Goal: Information Seeking & Learning: Learn about a topic

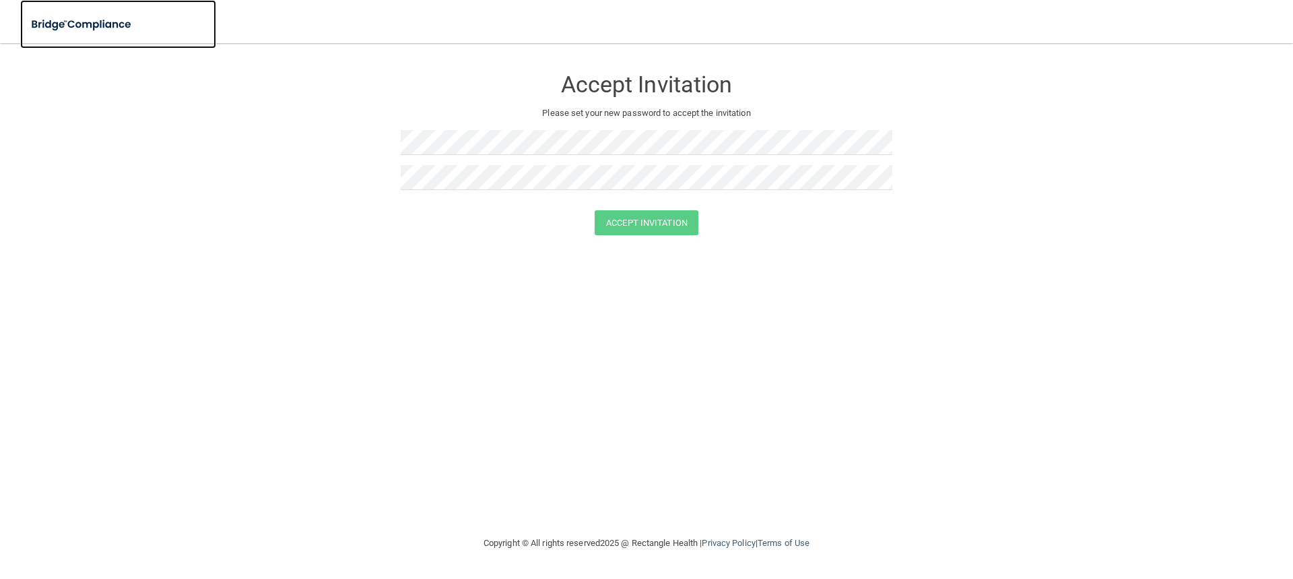
click at [104, 16] on img at bounding box center [82, 25] width 124 height 28
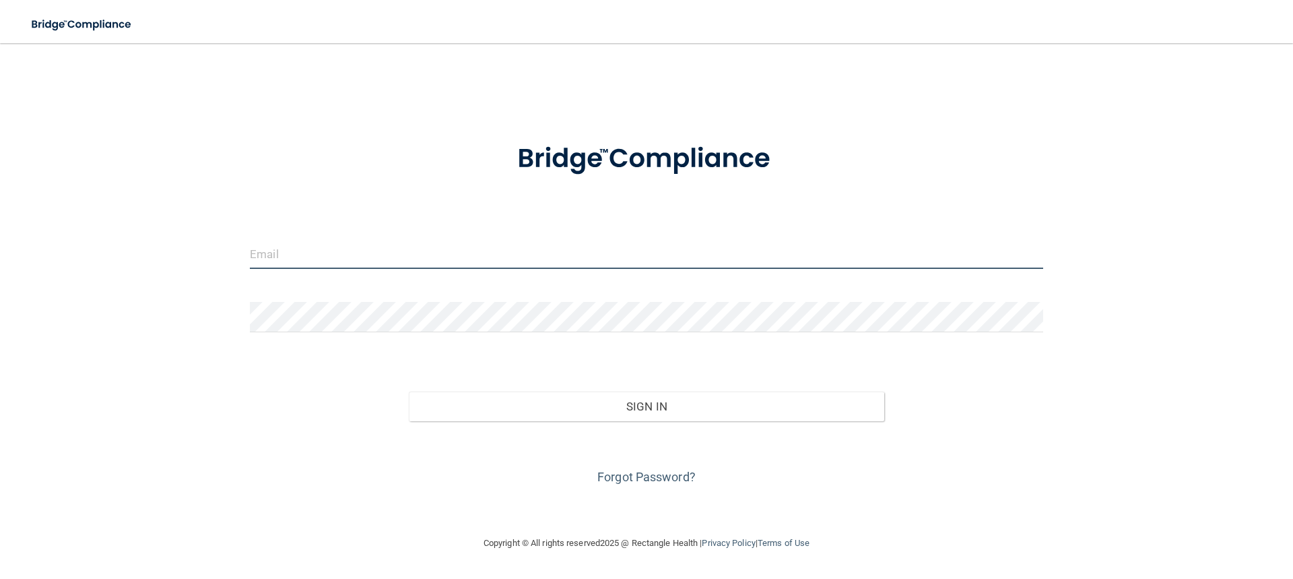
click at [391, 253] on input "email" at bounding box center [647, 253] width 794 height 30
type input "[PERSON_NAME][EMAIL_ADDRESS][PERSON_NAME][DOMAIN_NAME]"
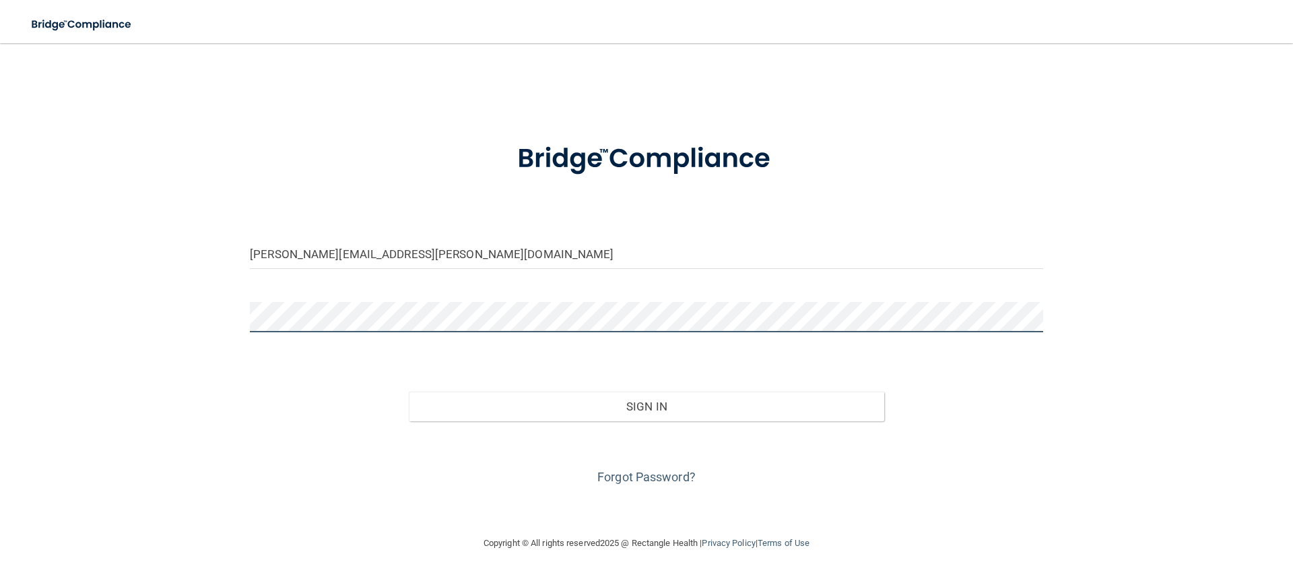
click at [409, 391] on button "Sign In" at bounding box center [647, 406] width 476 height 30
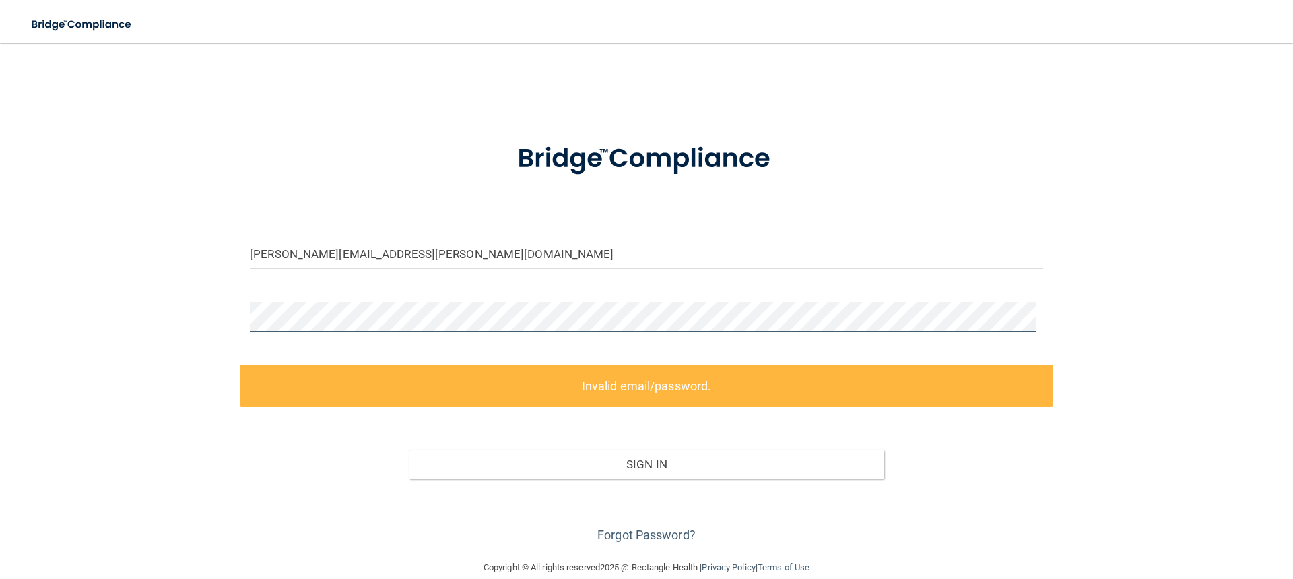
click at [187, 293] on div "kisha.trahan@lusfiber.net Invalid email/password. You don't have permission to …" at bounding box center [647, 301] width 1240 height 489
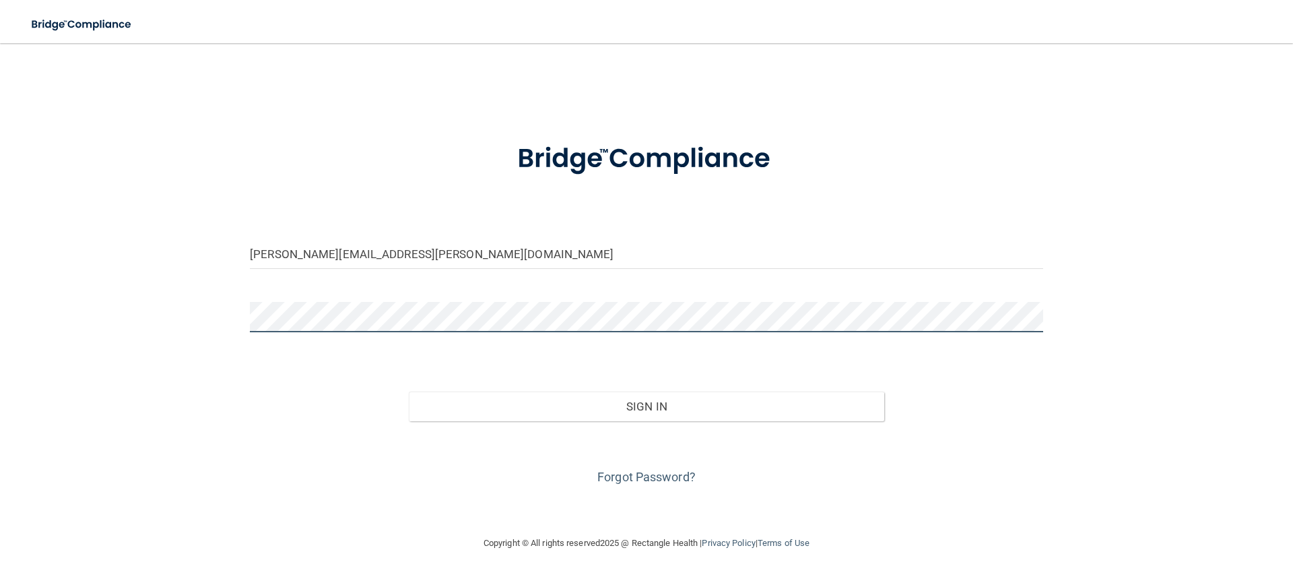
click at [409, 391] on button "Sign In" at bounding box center [647, 406] width 476 height 30
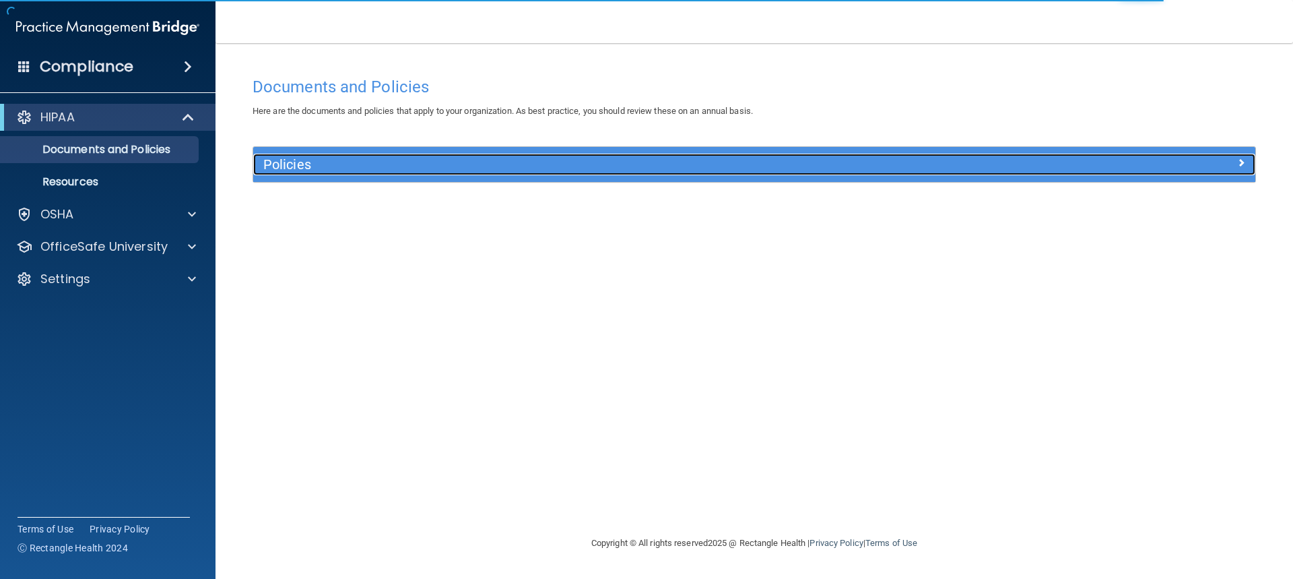
click at [300, 161] on h5 "Policies" at bounding box center [629, 164] width 732 height 15
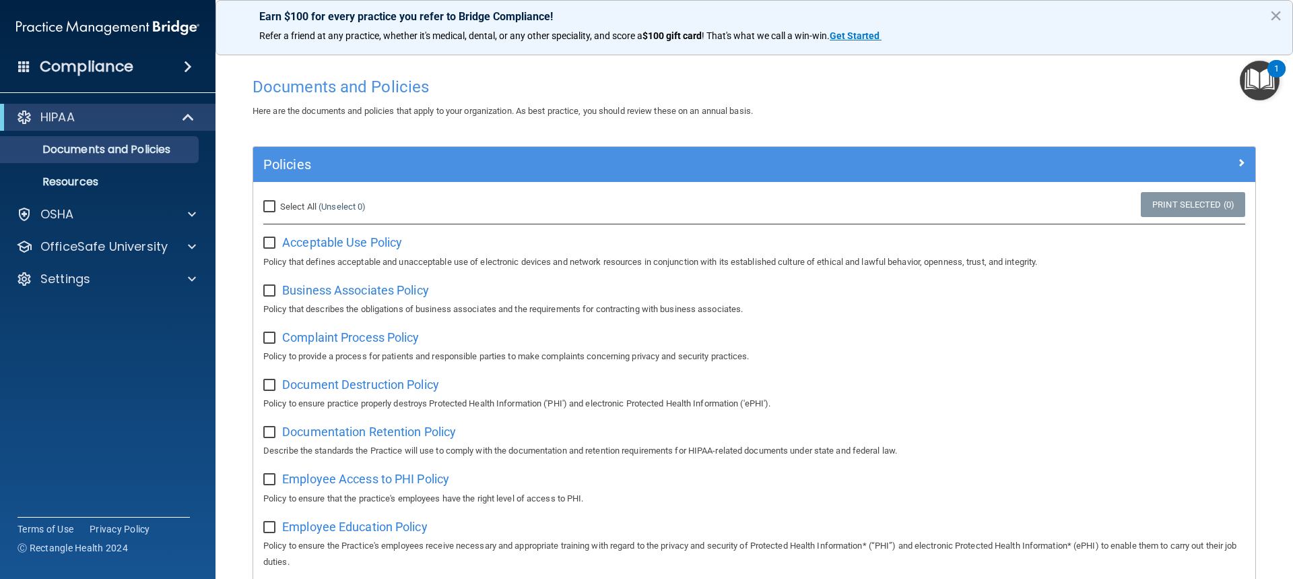
click at [1254, 78] on img "Open Resource Center, 1 new notification" at bounding box center [1260, 81] width 40 height 40
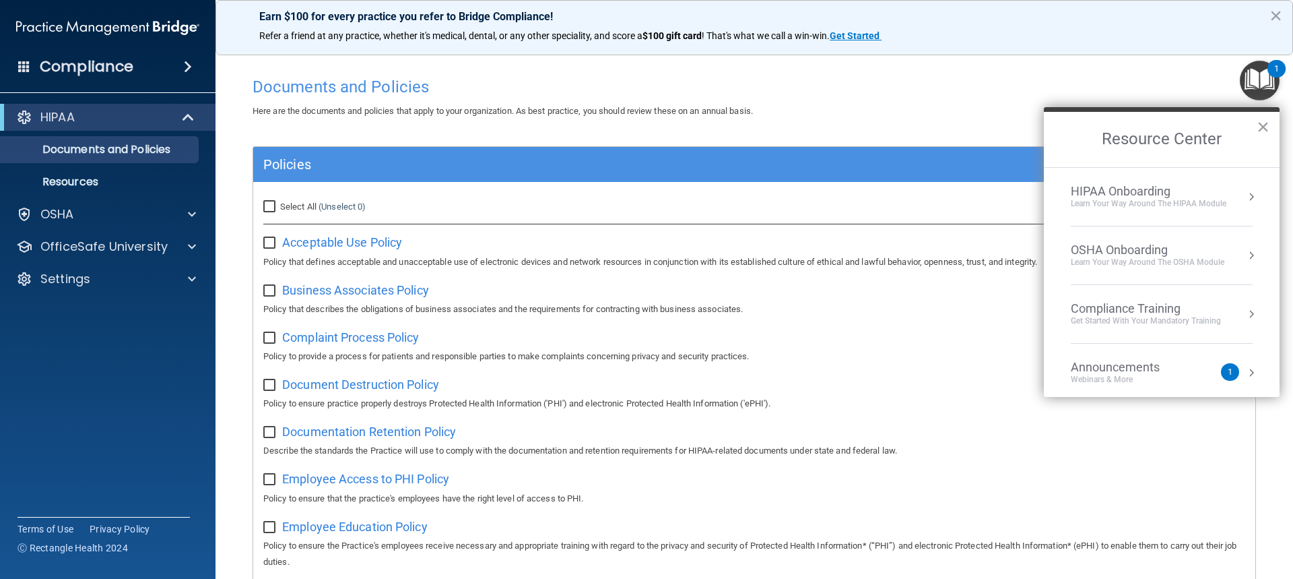
click at [1139, 198] on div "Learn Your Way around the HIPAA module" at bounding box center [1149, 203] width 156 height 11
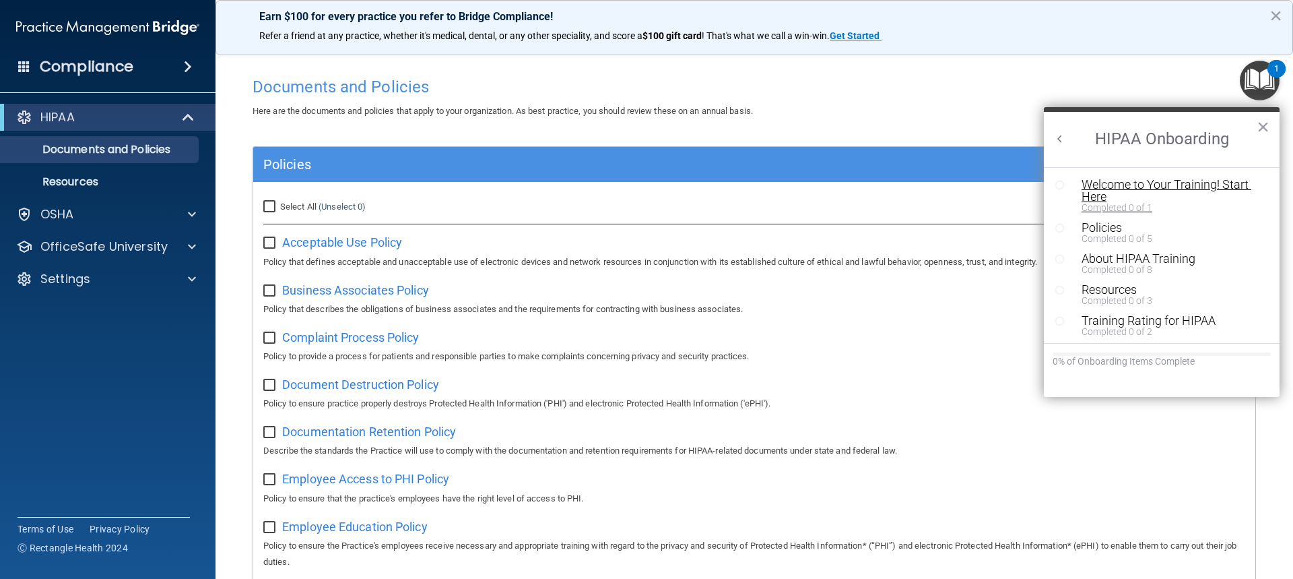
click at [1146, 190] on div "Welcome to Your Training! Start Here" at bounding box center [1167, 191] width 170 height 24
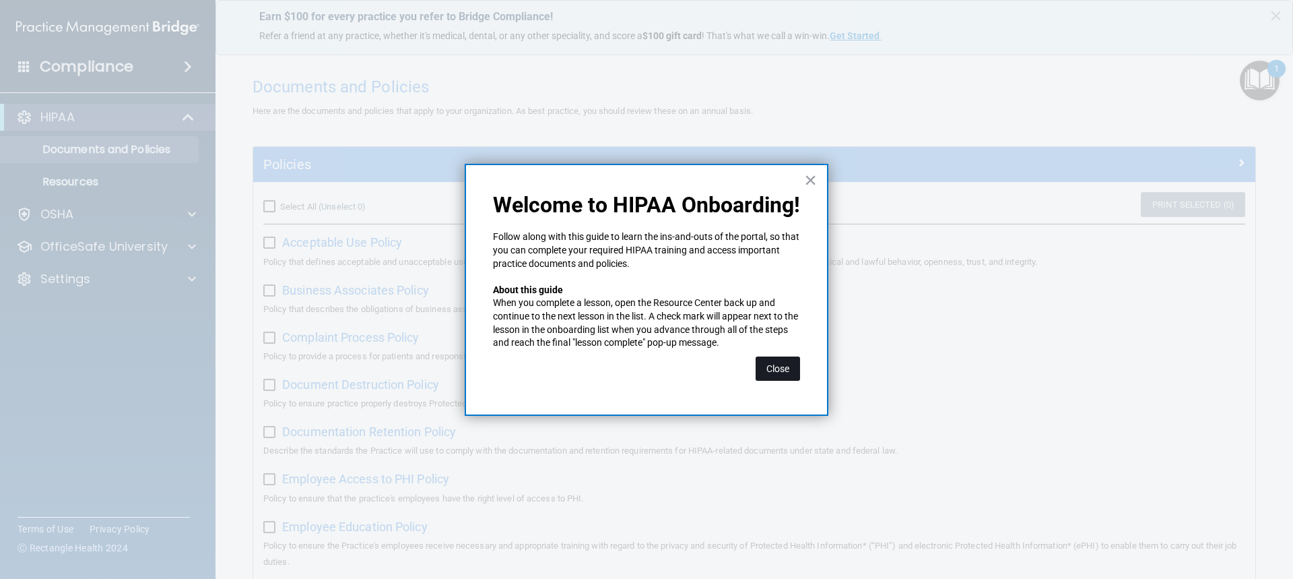
click at [788, 375] on button "Close" at bounding box center [778, 368] width 44 height 24
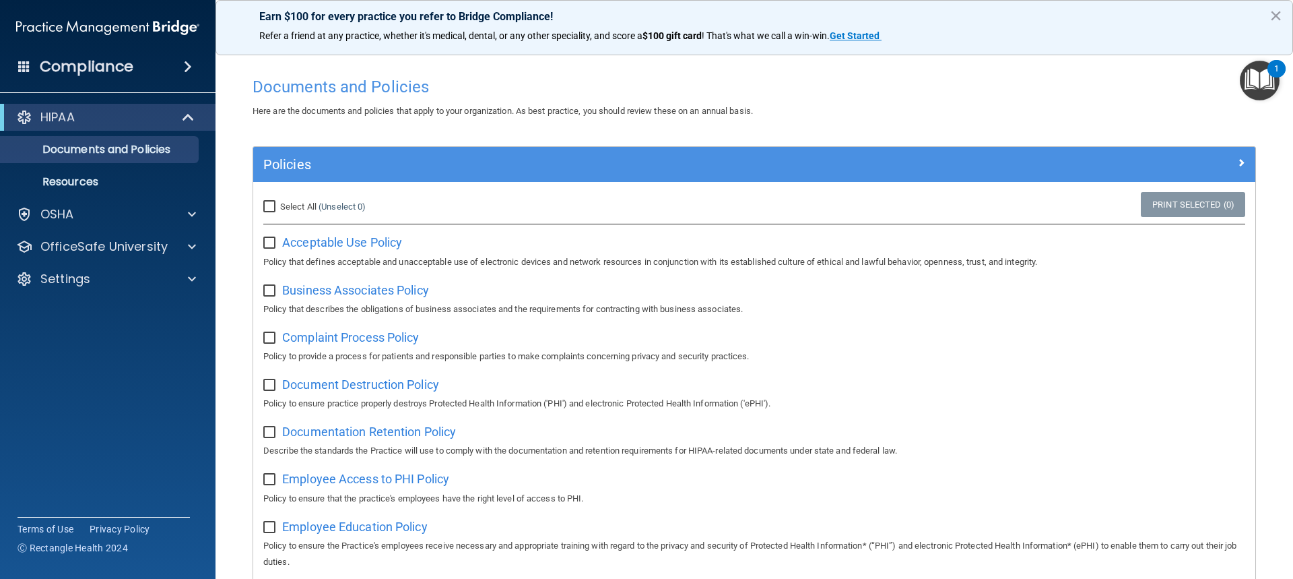
click at [1267, 83] on img "Open Resource Center, 1 new notification" at bounding box center [1260, 81] width 40 height 40
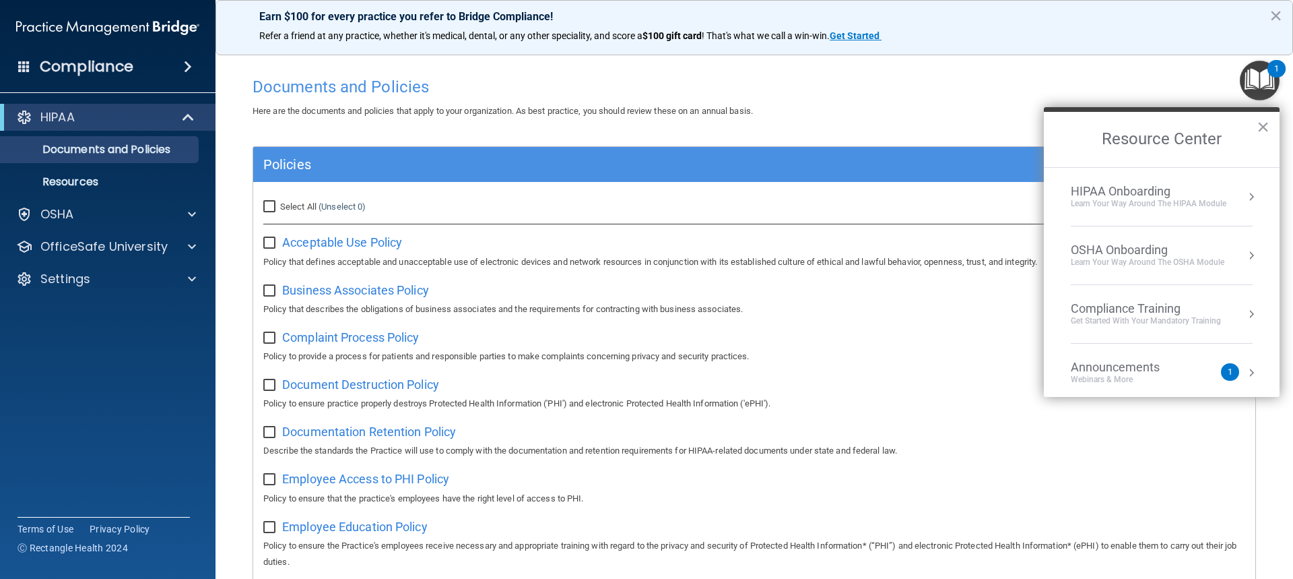
click at [1118, 195] on div "HIPAA Onboarding" at bounding box center [1149, 191] width 156 height 15
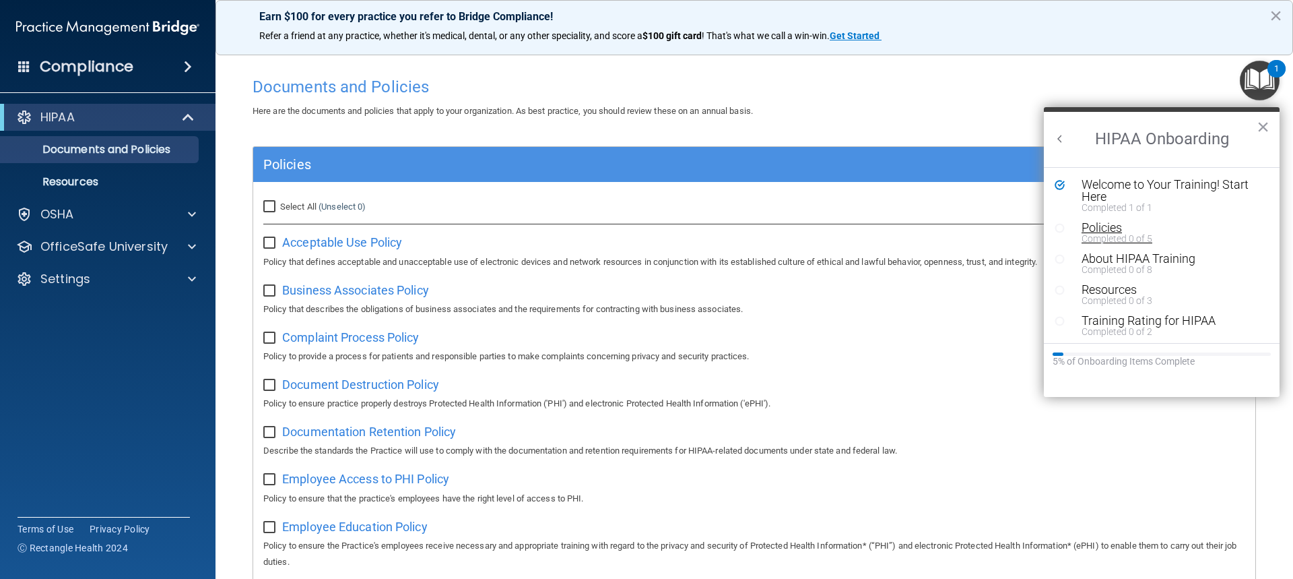
click at [1118, 236] on div "Completed 0 of 5" at bounding box center [1167, 238] width 170 height 9
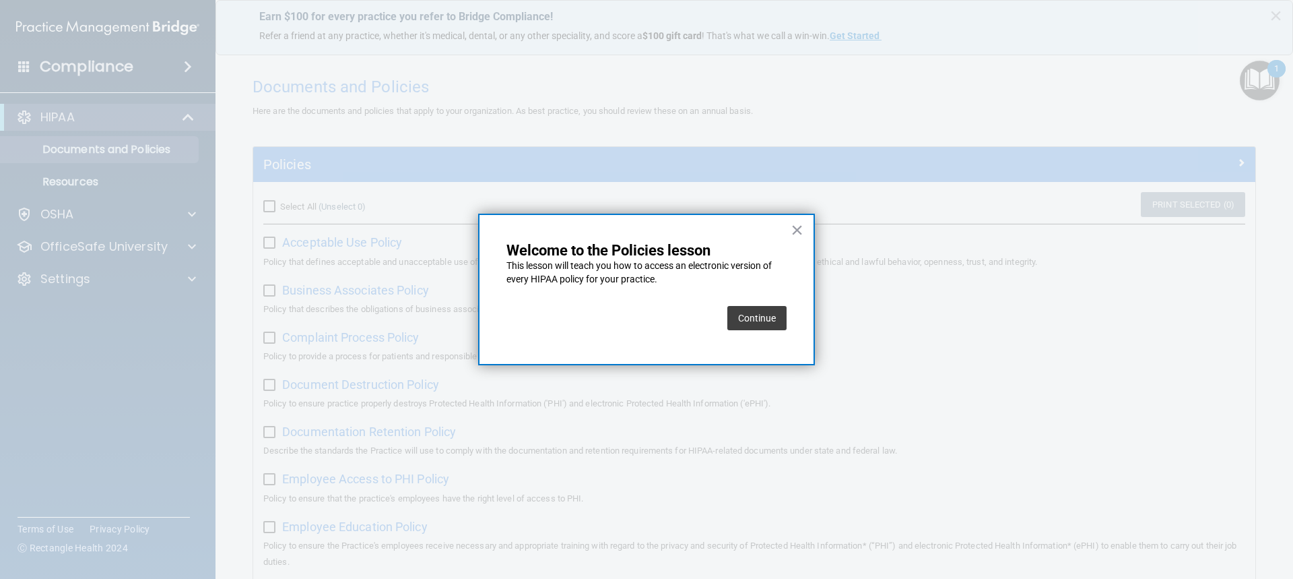
click at [764, 311] on button "Continue" at bounding box center [757, 318] width 59 height 24
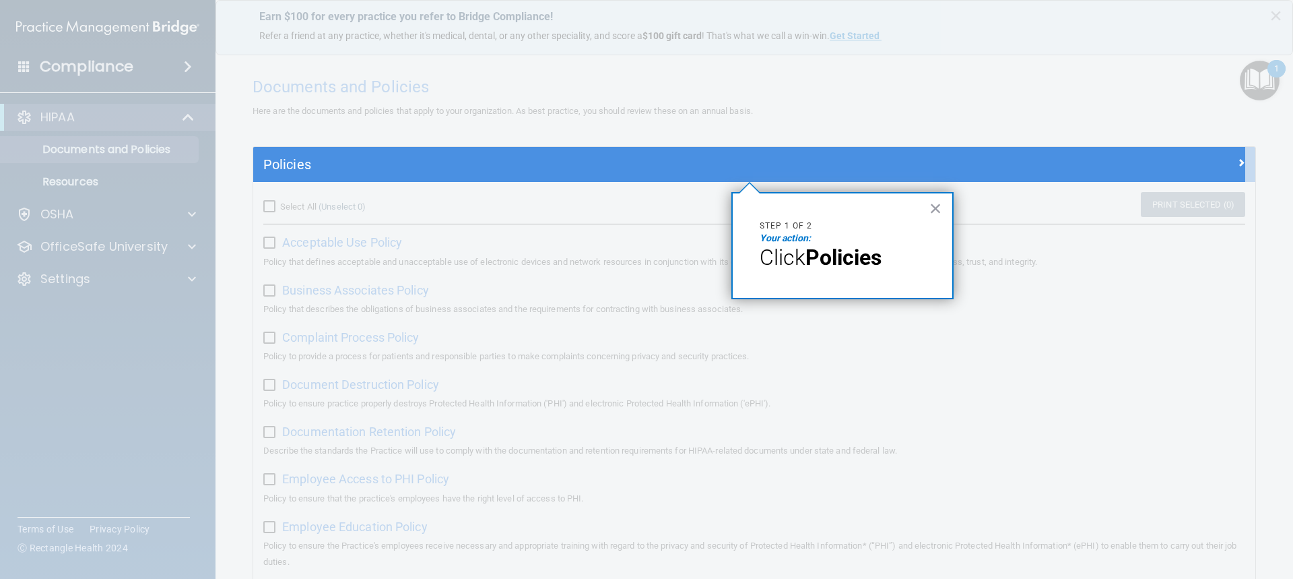
click at [907, 324] on div at bounding box center [749, 380] width 992 height 397
click at [936, 212] on button "×" at bounding box center [936, 208] width 13 height 22
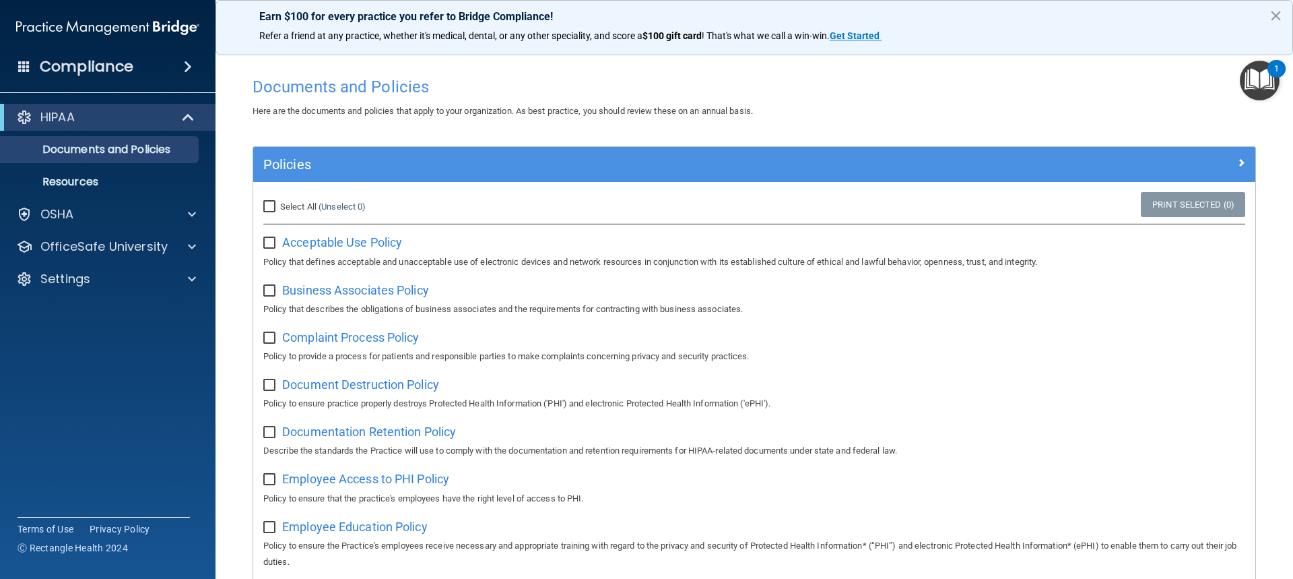
click at [274, 241] on input "checkbox" at bounding box center [270, 243] width 15 height 11
checkbox input "true"
click at [270, 292] on input "checkbox" at bounding box center [270, 291] width 15 height 11
checkbox input "true"
click at [343, 243] on span "Acceptable Use Policy" at bounding box center [342, 242] width 120 height 14
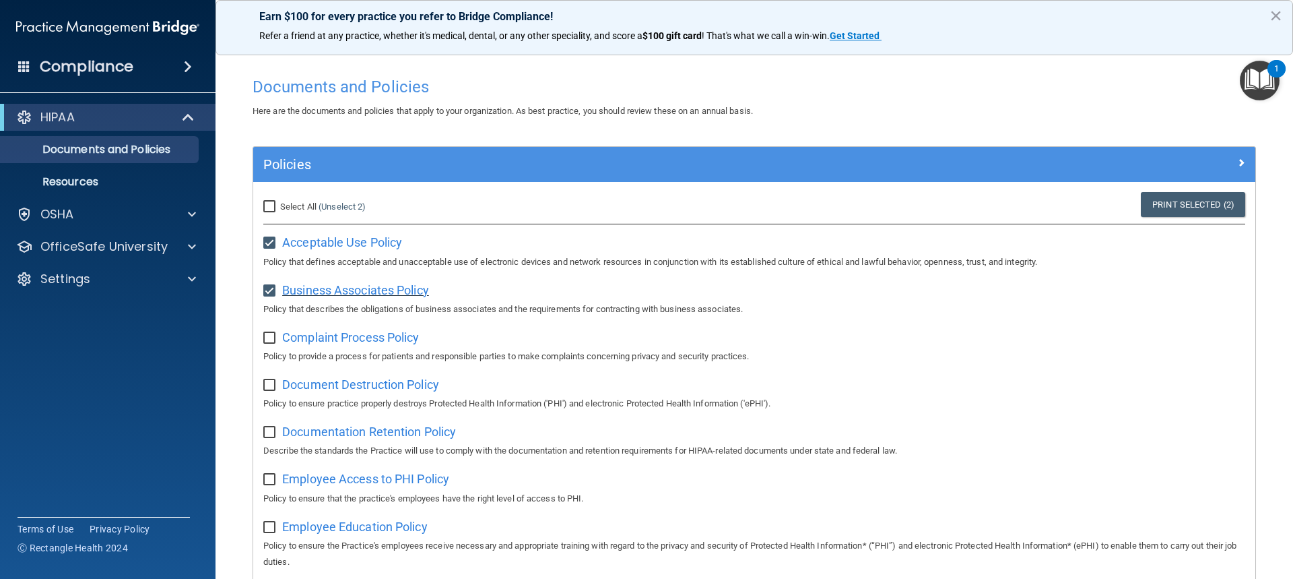
click at [338, 287] on span "Business Associates Policy" at bounding box center [355, 290] width 147 height 14
click at [270, 338] on input "checkbox" at bounding box center [270, 338] width 15 height 11
checkbox input "true"
click at [358, 342] on span "Complaint Process Policy" at bounding box center [350, 337] width 137 height 14
click at [339, 387] on span "Document Destruction Policy" at bounding box center [360, 384] width 157 height 14
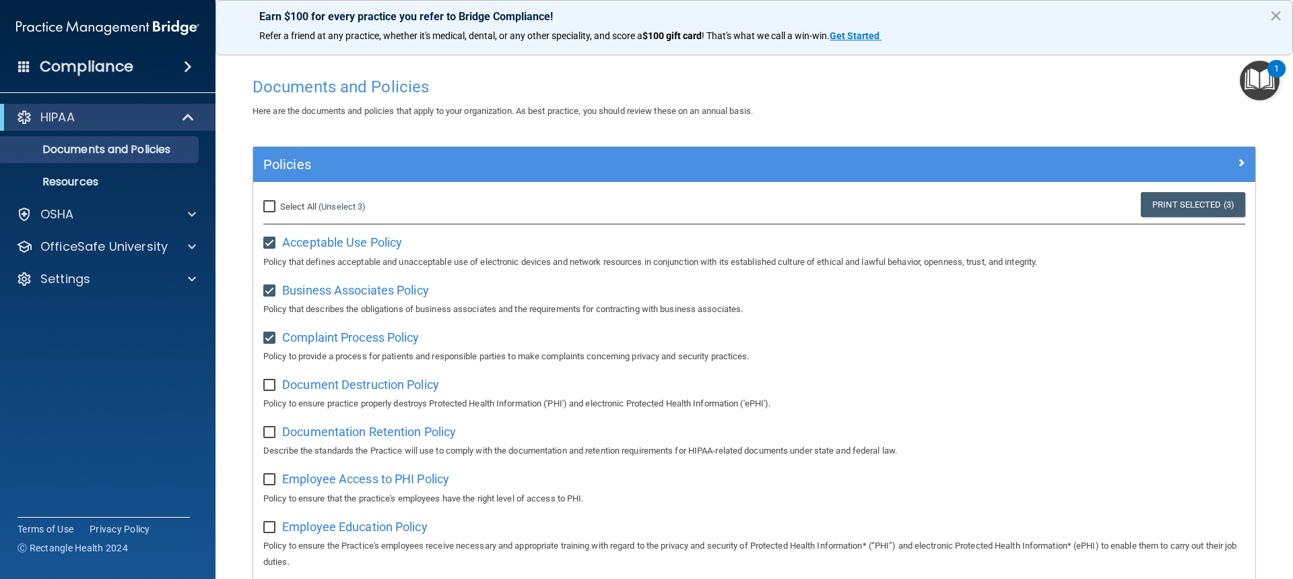
click at [270, 387] on input "checkbox" at bounding box center [270, 385] width 15 height 11
checkbox input "true"
click at [271, 434] on input "checkbox" at bounding box center [270, 432] width 15 height 11
checkbox input "true"
click at [340, 432] on span "Documentation Retention Policy" at bounding box center [369, 431] width 174 height 14
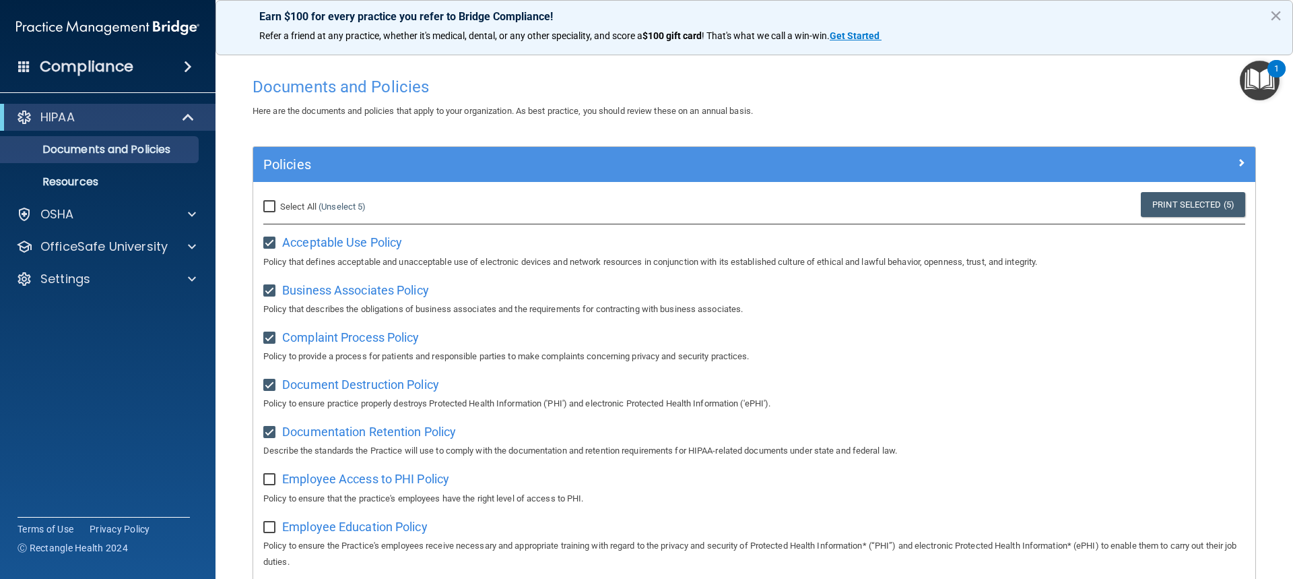
drag, startPoint x: 272, startPoint y: 484, endPoint x: 336, endPoint y: 486, distance: 64.0
click at [274, 483] on input "checkbox" at bounding box center [270, 479] width 15 height 11
checkbox input "true"
click at [348, 486] on span "Employee Access to PHI Policy" at bounding box center [365, 479] width 167 height 14
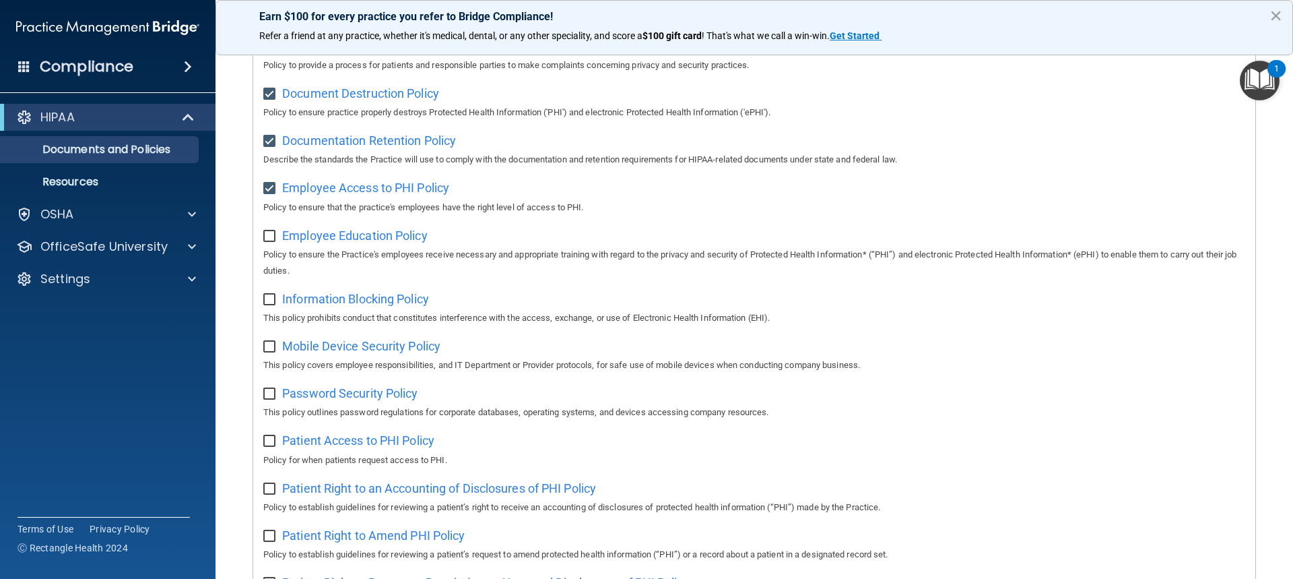
scroll to position [234, 0]
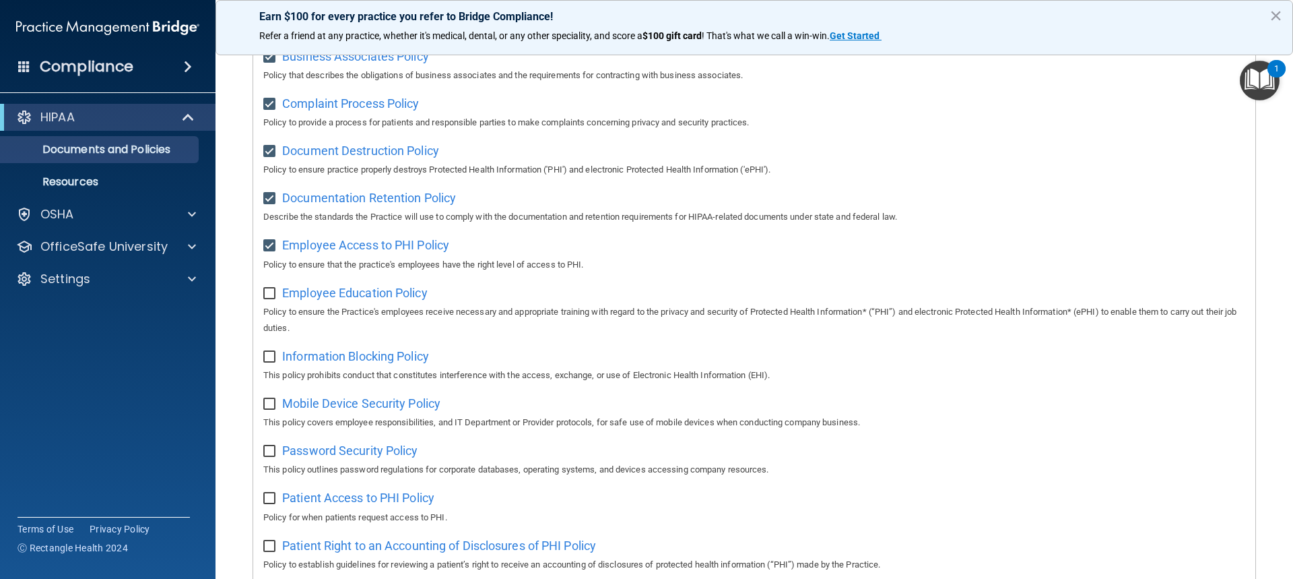
click at [268, 296] on input "checkbox" at bounding box center [270, 293] width 15 height 11
checkbox input "true"
click at [336, 297] on span "Employee Education Policy" at bounding box center [355, 293] width 146 height 14
drag, startPoint x: 272, startPoint y: 360, endPoint x: 324, endPoint y: 368, distance: 52.4
click at [273, 360] on input "checkbox" at bounding box center [270, 357] width 15 height 11
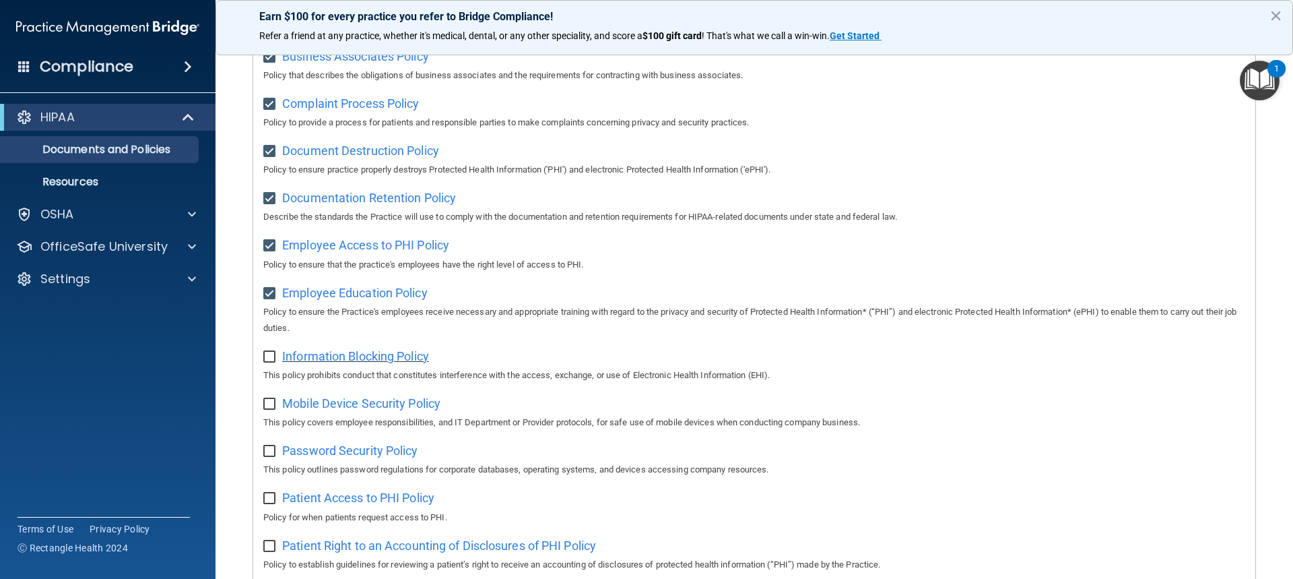
checkbox input "true"
click at [338, 363] on span "Information Blocking Policy" at bounding box center [355, 356] width 147 height 14
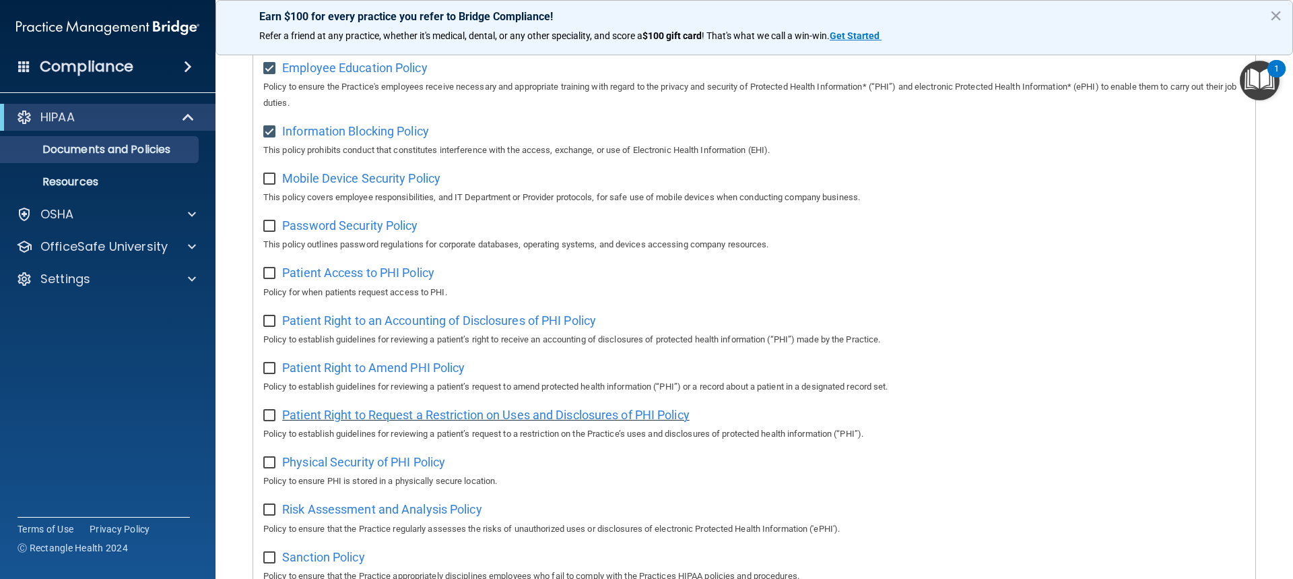
scroll to position [503, 0]
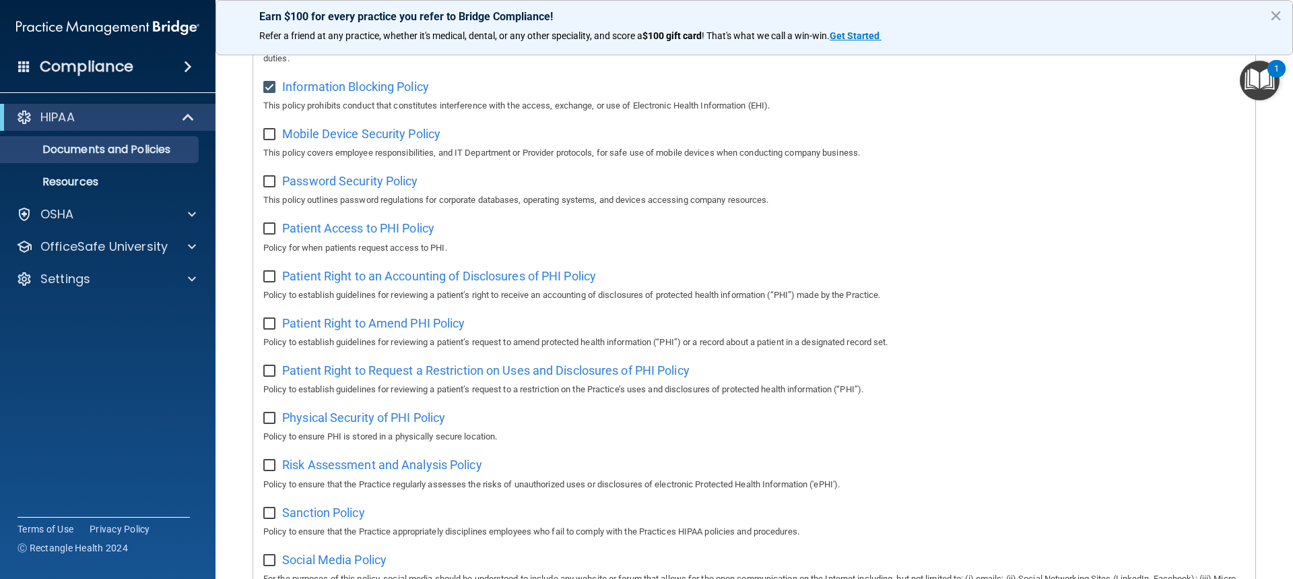
click at [269, 137] on input "checkbox" at bounding box center [270, 134] width 15 height 11
checkbox input "true"
click at [343, 137] on span "Mobile Device Security Policy" at bounding box center [361, 134] width 158 height 14
drag, startPoint x: 273, startPoint y: 185, endPoint x: 298, endPoint y: 186, distance: 25.6
click at [274, 186] on input "checkbox" at bounding box center [270, 182] width 15 height 11
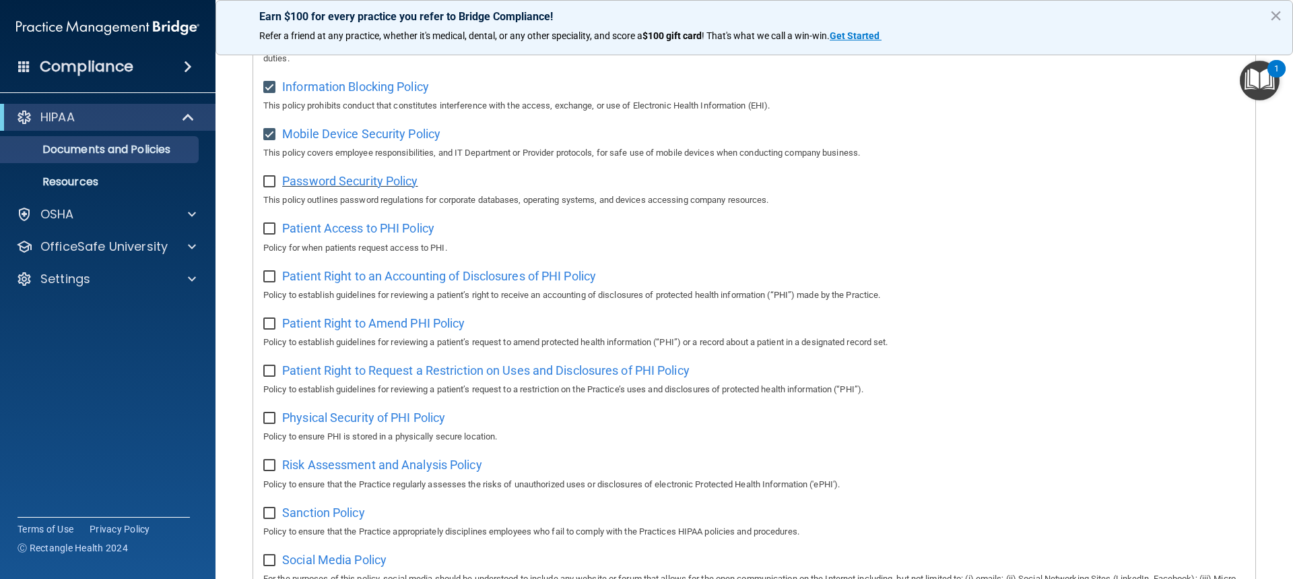
checkbox input "true"
click at [338, 186] on span "Password Security Policy" at bounding box center [349, 181] width 135 height 14
drag, startPoint x: 268, startPoint y: 233, endPoint x: 288, endPoint y: 229, distance: 20.6
click at [270, 233] on input "checkbox" at bounding box center [270, 229] width 15 height 11
checkbox input "true"
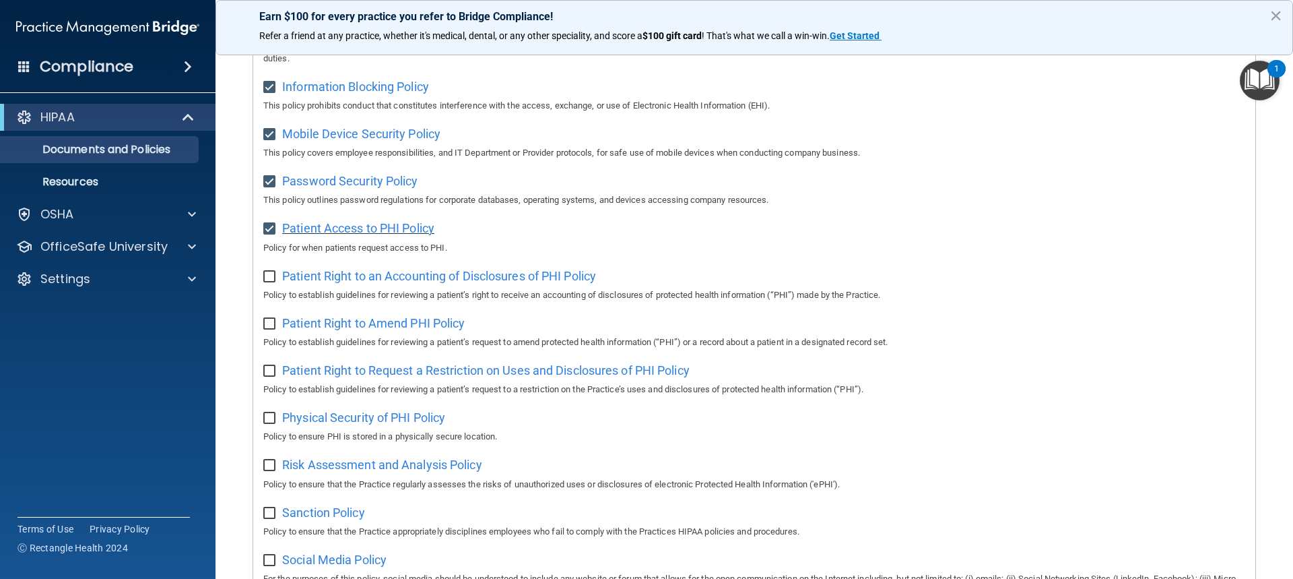
click at [317, 229] on span "Patient Access to PHI Policy" at bounding box center [358, 228] width 152 height 14
drag, startPoint x: 269, startPoint y: 283, endPoint x: 323, endPoint y: 283, distance: 54.6
click at [272, 282] on input "checkbox" at bounding box center [270, 276] width 15 height 11
checkbox input "true"
click at [329, 283] on span "Patient Right to an Accounting of Disclosures of PHI Policy" at bounding box center [439, 276] width 314 height 14
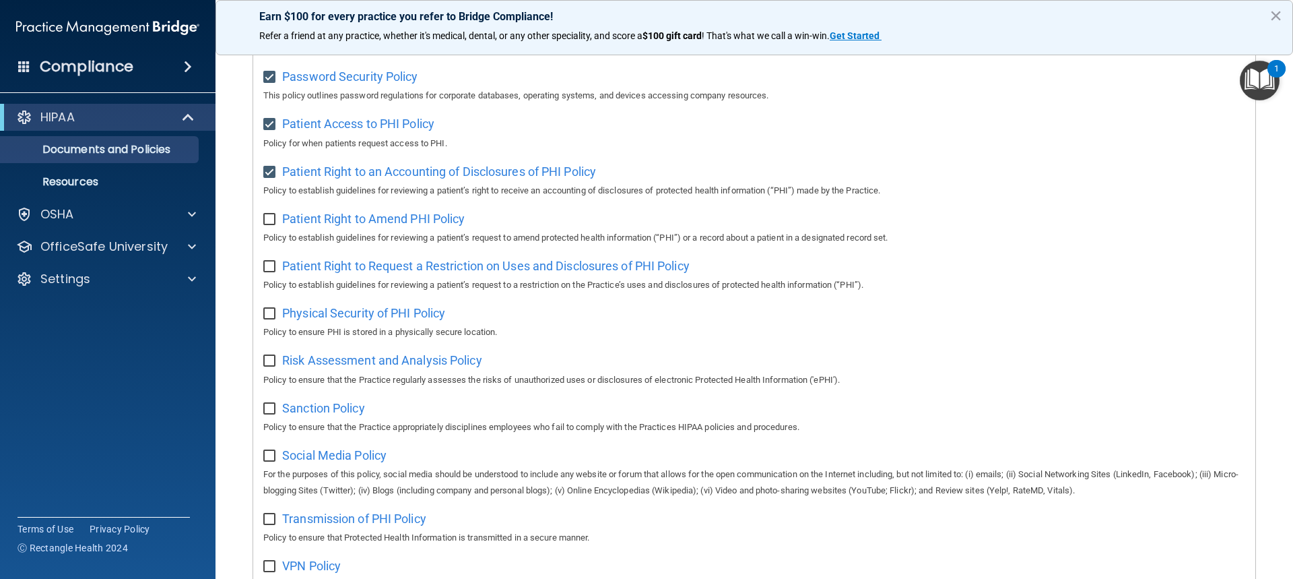
scroll to position [638, 0]
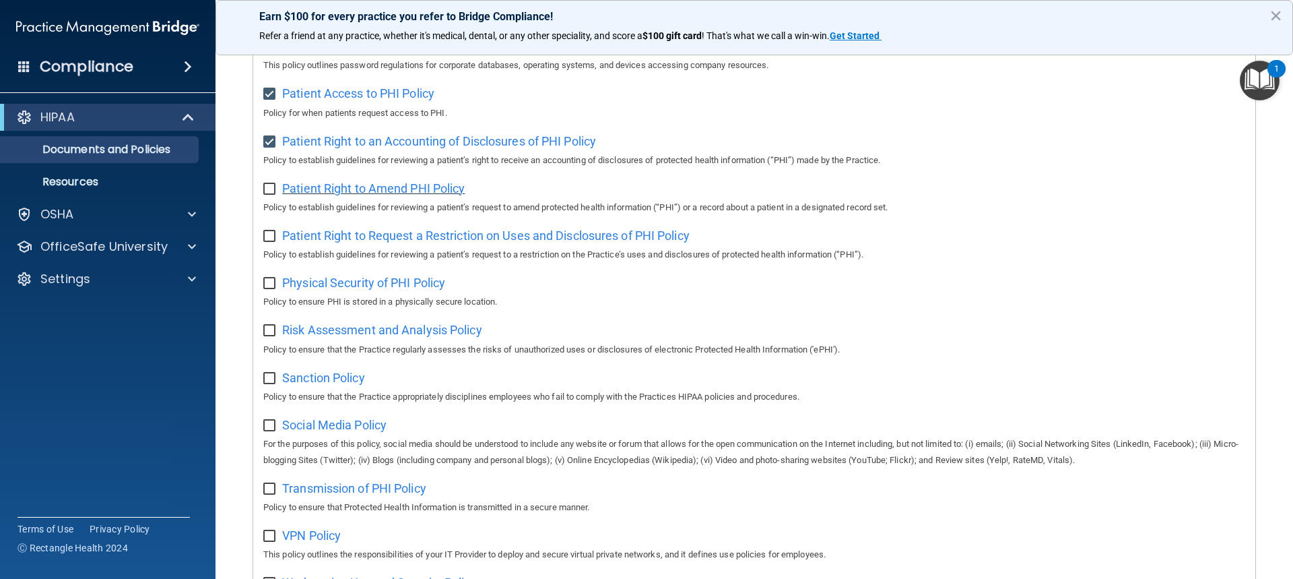
drag, startPoint x: 267, startPoint y: 198, endPoint x: 333, endPoint y: 200, distance: 66.7
click at [271, 195] on input "checkbox" at bounding box center [270, 189] width 15 height 11
checkbox input "true"
click at [339, 195] on span "Patient Right to Amend PHI Policy" at bounding box center [373, 188] width 183 height 14
click at [265, 242] on input "checkbox" at bounding box center [270, 236] width 15 height 11
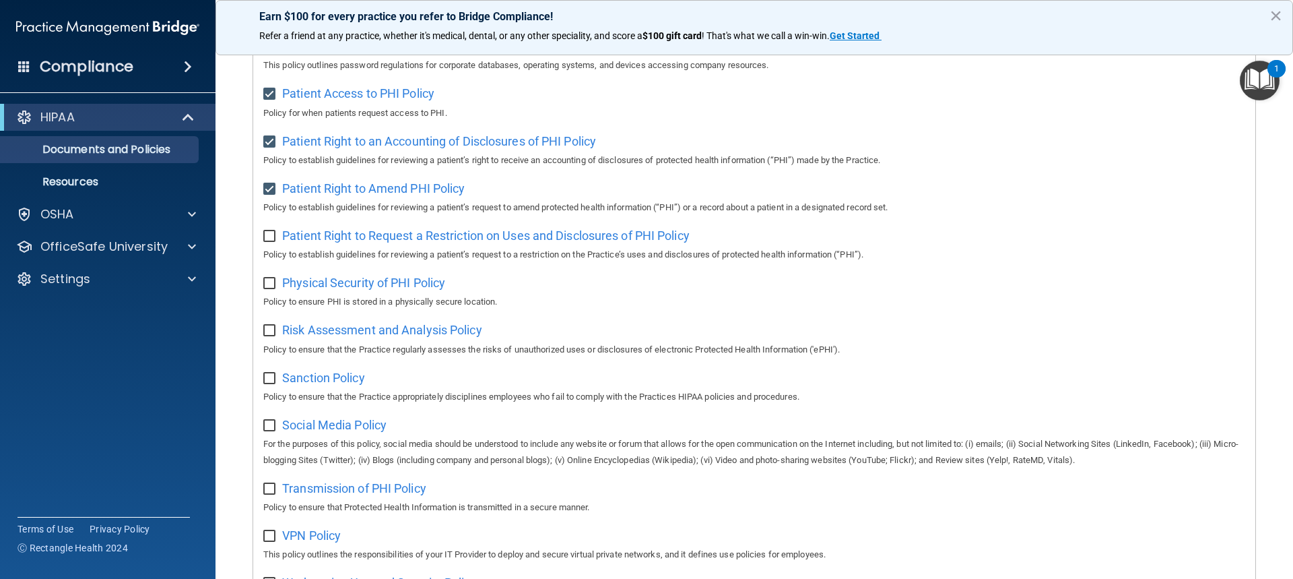
checkbox input "true"
click at [327, 243] on span "Patient Right to Request a Restriction on Uses and Disclosures of PHI Policy" at bounding box center [486, 235] width 408 height 14
drag, startPoint x: 271, startPoint y: 291, endPoint x: 327, endPoint y: 296, distance: 56.8
click at [272, 289] on input "checkbox" at bounding box center [270, 283] width 15 height 11
checkbox input "true"
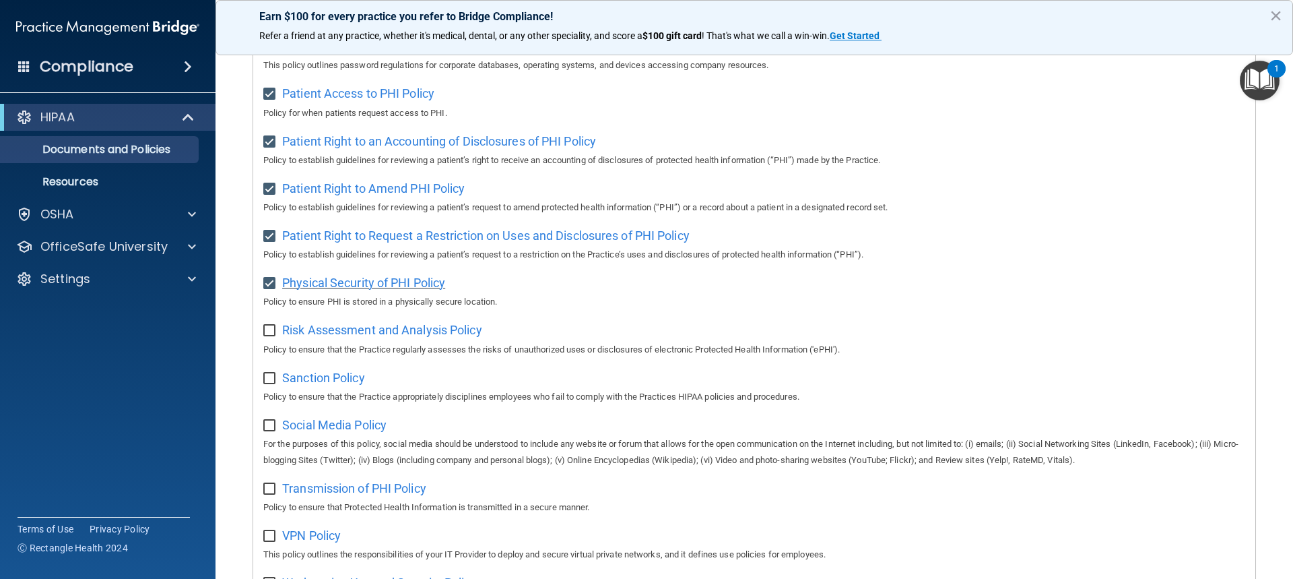
click at [333, 290] on span "Physical Security of PHI Policy" at bounding box center [363, 283] width 163 height 14
drag, startPoint x: 270, startPoint y: 340, endPoint x: 278, endPoint y: 340, distance: 7.4
click at [275, 336] on input "checkbox" at bounding box center [270, 330] width 15 height 11
checkbox input "true"
click at [326, 337] on span "Risk Assessment and Analysis Policy" at bounding box center [382, 330] width 200 height 14
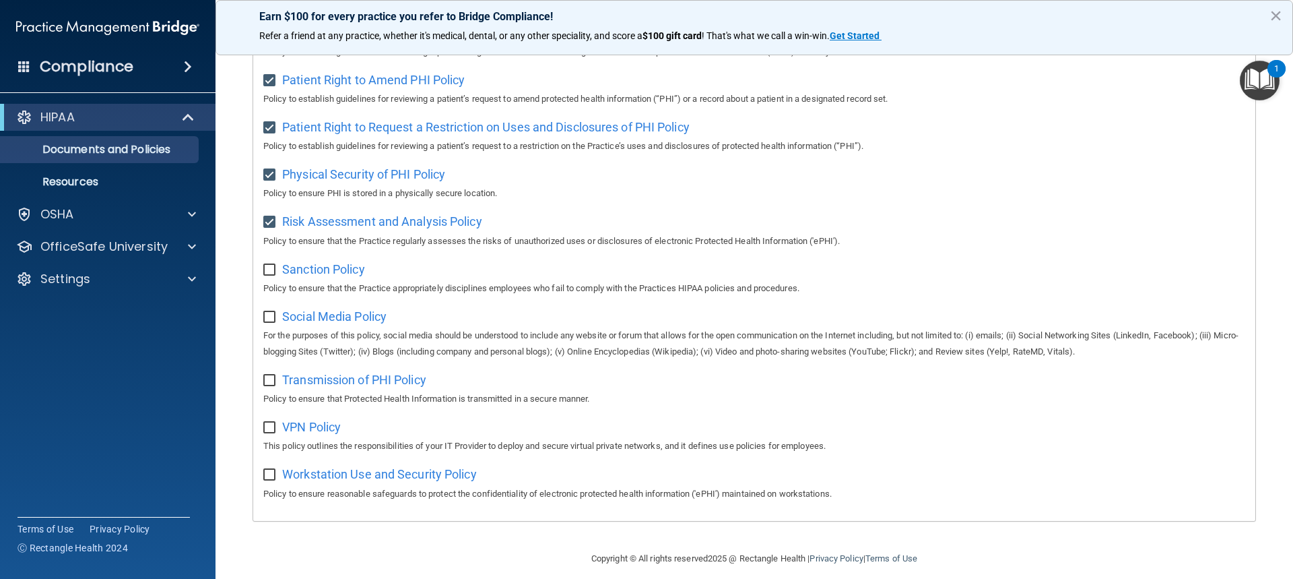
scroll to position [773, 0]
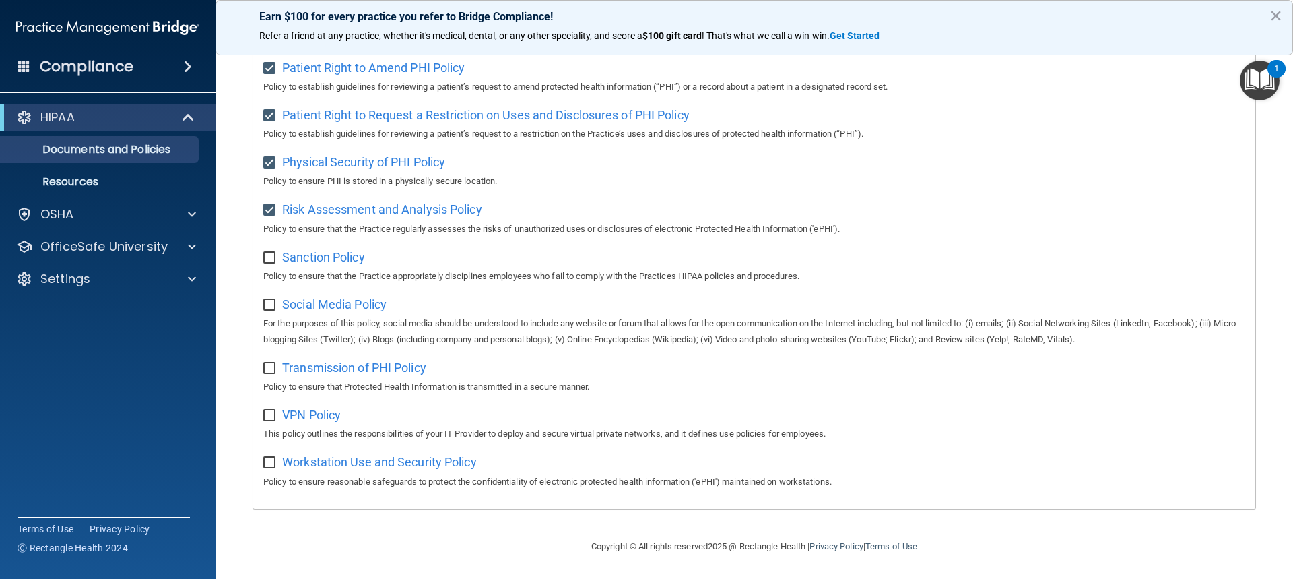
click at [274, 254] on input "checkbox" at bounding box center [270, 258] width 15 height 11
checkbox input "true"
click at [317, 257] on span "Sanction Policy" at bounding box center [323, 257] width 83 height 14
click at [273, 300] on input "checkbox" at bounding box center [270, 305] width 15 height 11
checkbox input "true"
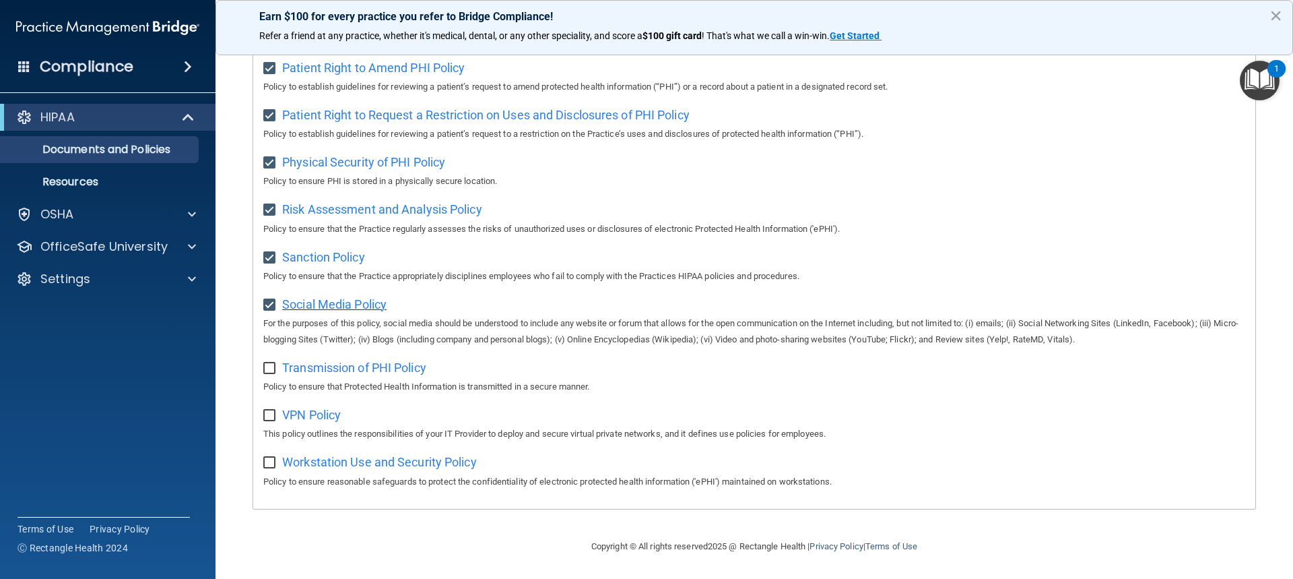
click at [323, 301] on span "Social Media Policy" at bounding box center [334, 304] width 104 height 14
drag, startPoint x: 264, startPoint y: 371, endPoint x: 290, endPoint y: 364, distance: 26.5
click at [264, 370] on input "checkbox" at bounding box center [270, 368] width 15 height 11
checkbox input "true"
click at [389, 366] on span "Transmission of PHI Policy" at bounding box center [354, 367] width 144 height 14
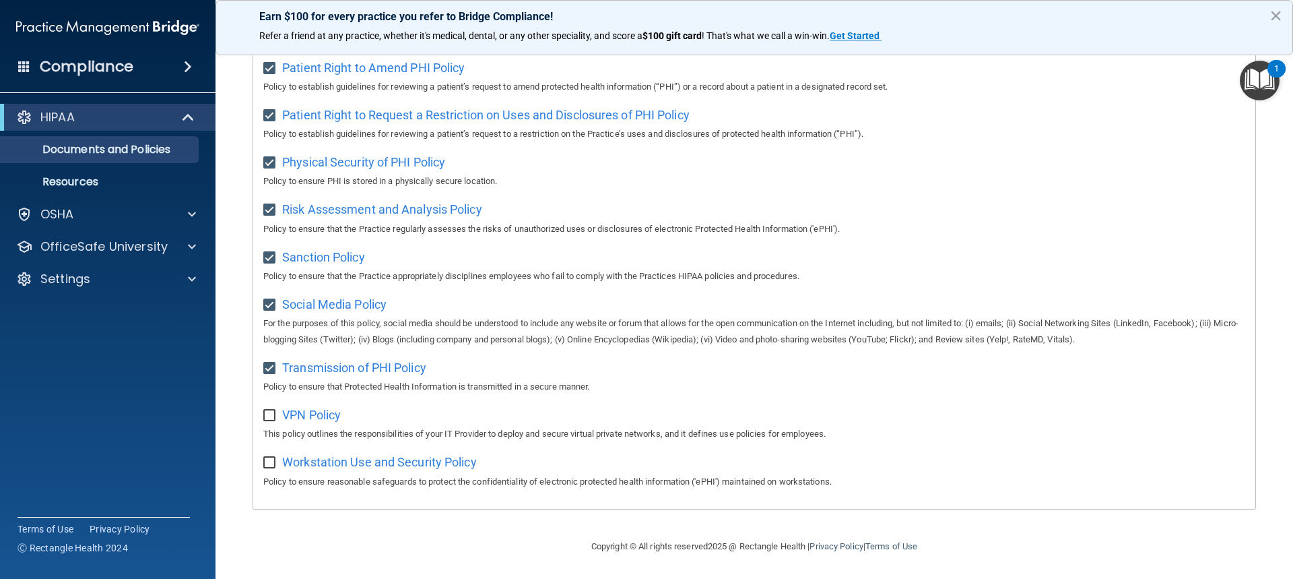
drag, startPoint x: 267, startPoint y: 408, endPoint x: 276, endPoint y: 408, distance: 9.4
click at [267, 410] on input "checkbox" at bounding box center [270, 415] width 15 height 11
checkbox input "true"
click at [311, 412] on span "VPN Policy" at bounding box center [311, 415] width 59 height 14
drag, startPoint x: 267, startPoint y: 463, endPoint x: 307, endPoint y: 462, distance: 39.1
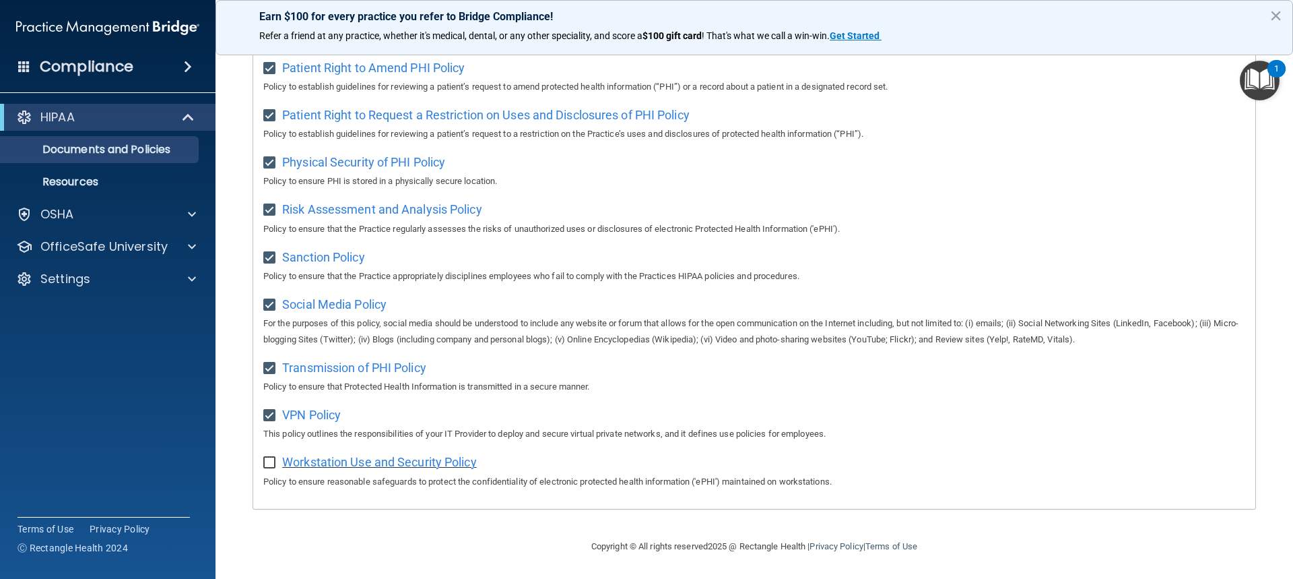
click at [269, 463] on input "checkbox" at bounding box center [270, 462] width 15 height 11
checkbox input "true"
click at [326, 461] on span "Workstation Use and Security Policy" at bounding box center [379, 462] width 195 height 14
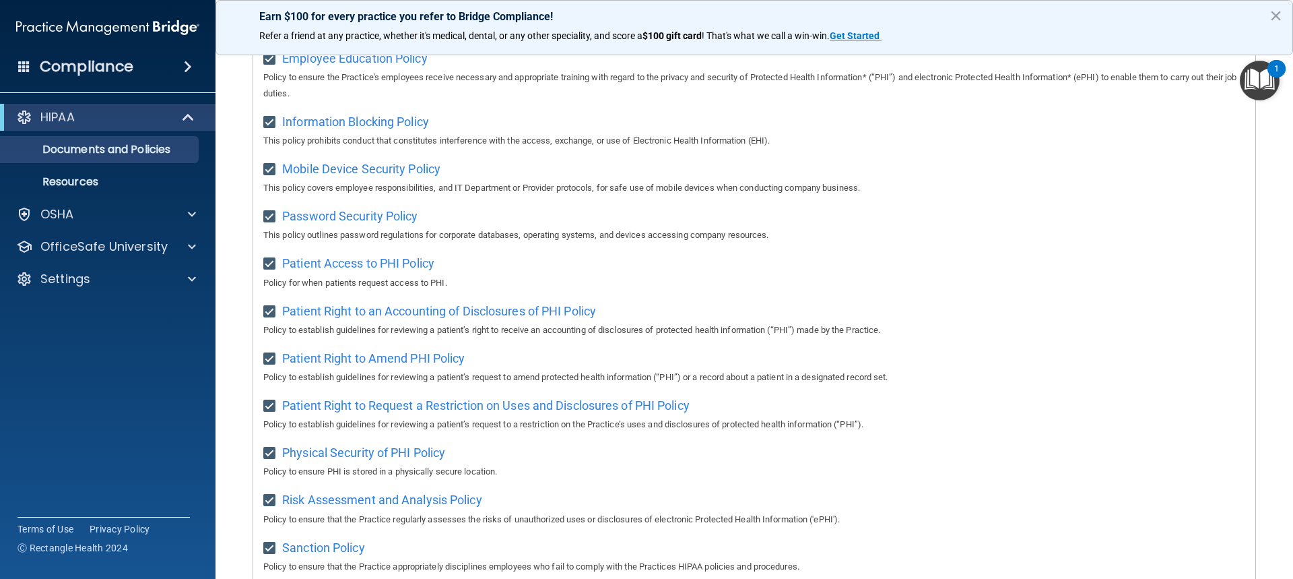
scroll to position [436, 0]
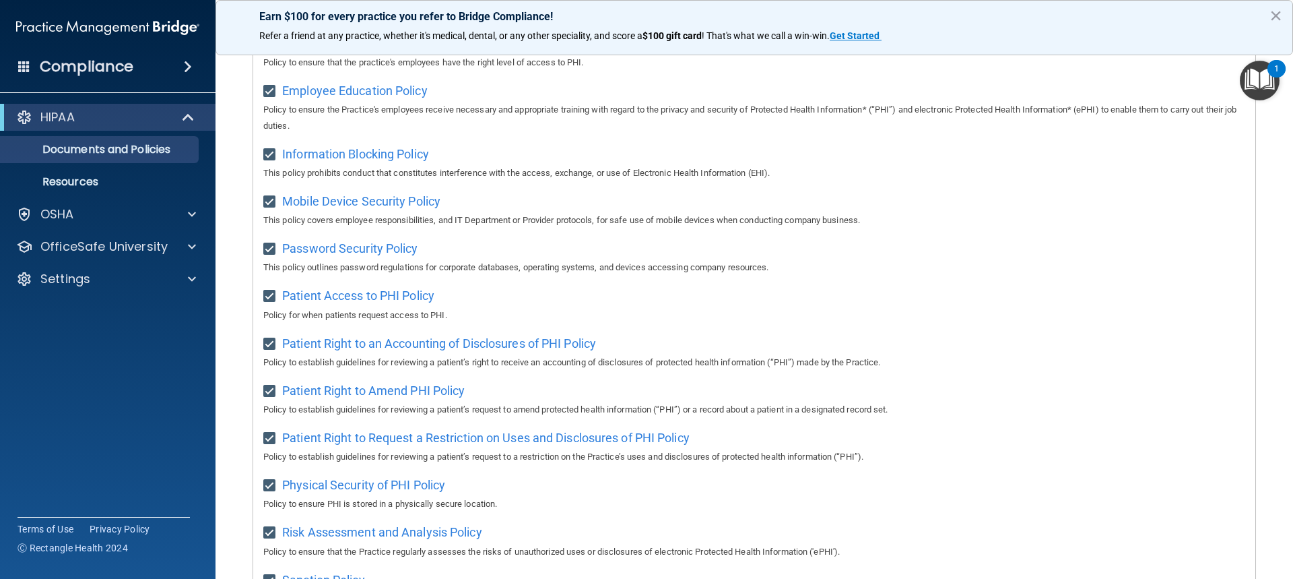
click at [1245, 80] on img "Open Resource Center, 1 new notification" at bounding box center [1260, 81] width 40 height 40
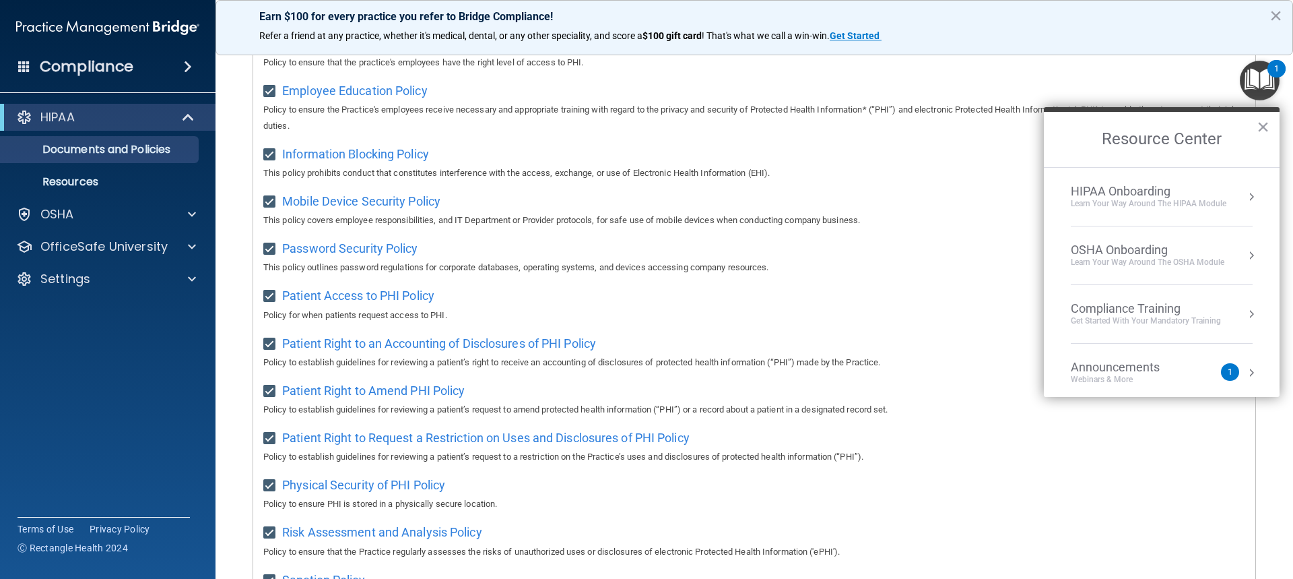
click at [1178, 195] on div "HIPAA Onboarding" at bounding box center [1149, 191] width 156 height 15
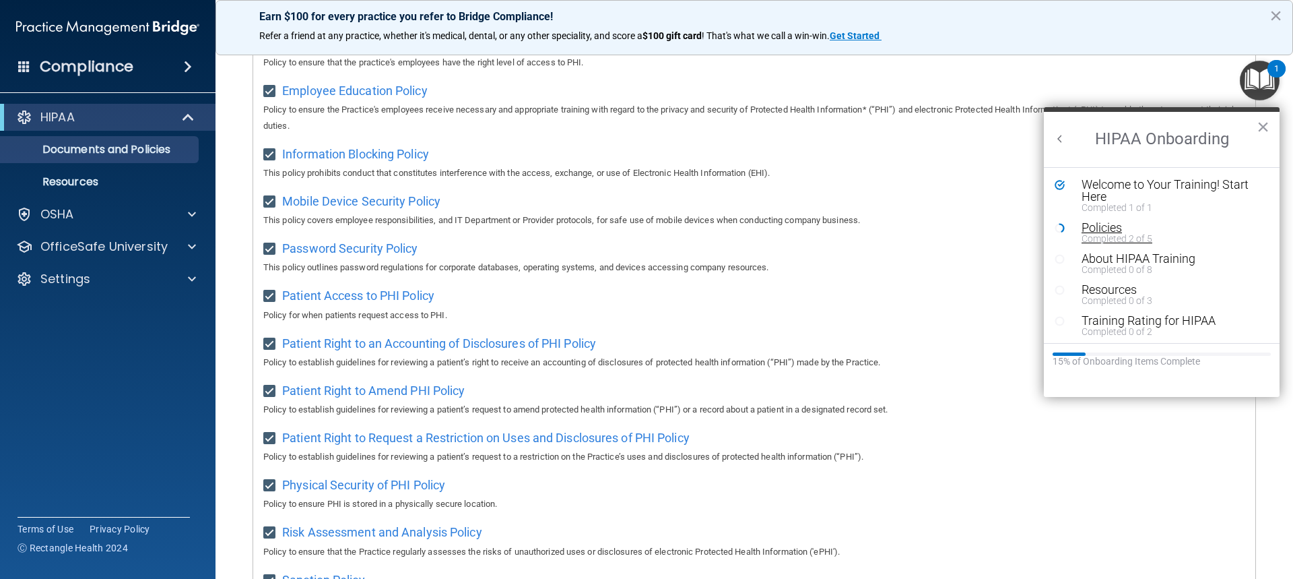
click at [1118, 236] on div "Completed 2 of 5" at bounding box center [1167, 238] width 170 height 9
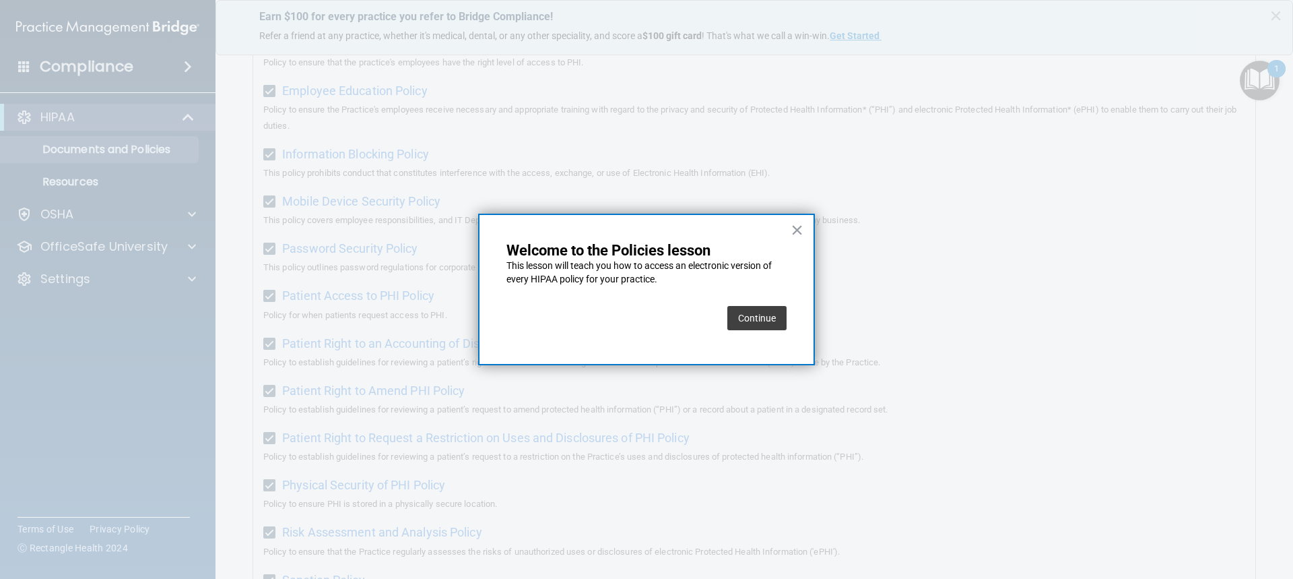
click at [771, 313] on button "Continue" at bounding box center [757, 318] width 59 height 24
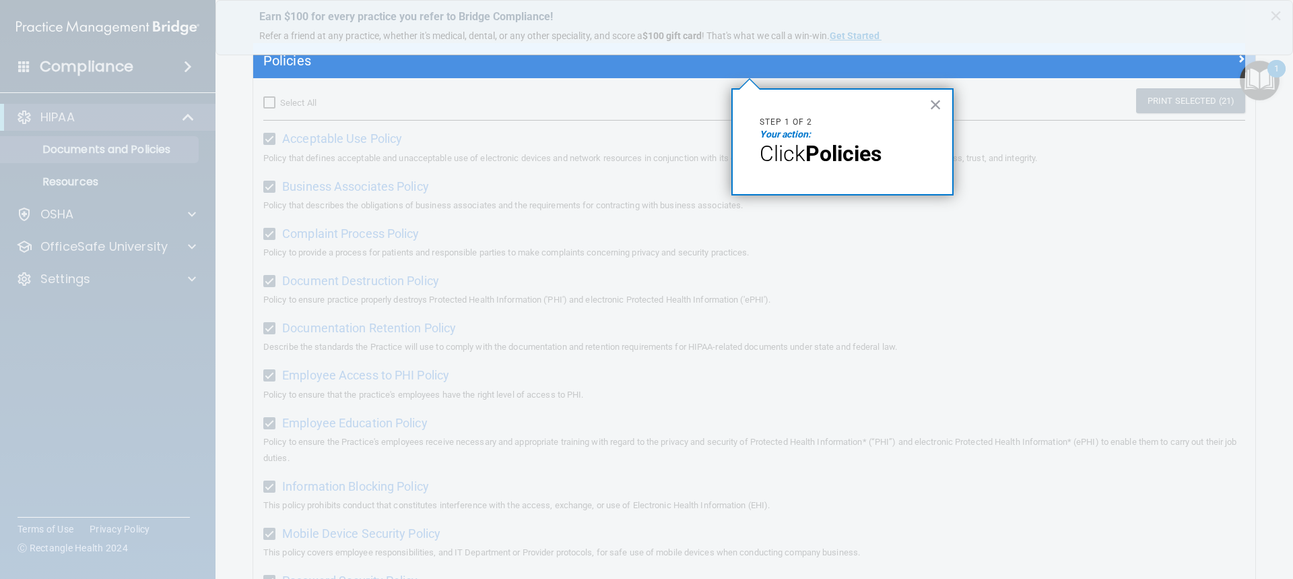
click at [268, 102] on div at bounding box center [749, 328] width 992 height 501
drag, startPoint x: 872, startPoint y: 158, endPoint x: 971, endPoint y: 117, distance: 106.3
click at [889, 151] on p "Click Policies" at bounding box center [843, 154] width 166 height 26
click at [935, 108] on button "×" at bounding box center [936, 105] width 13 height 22
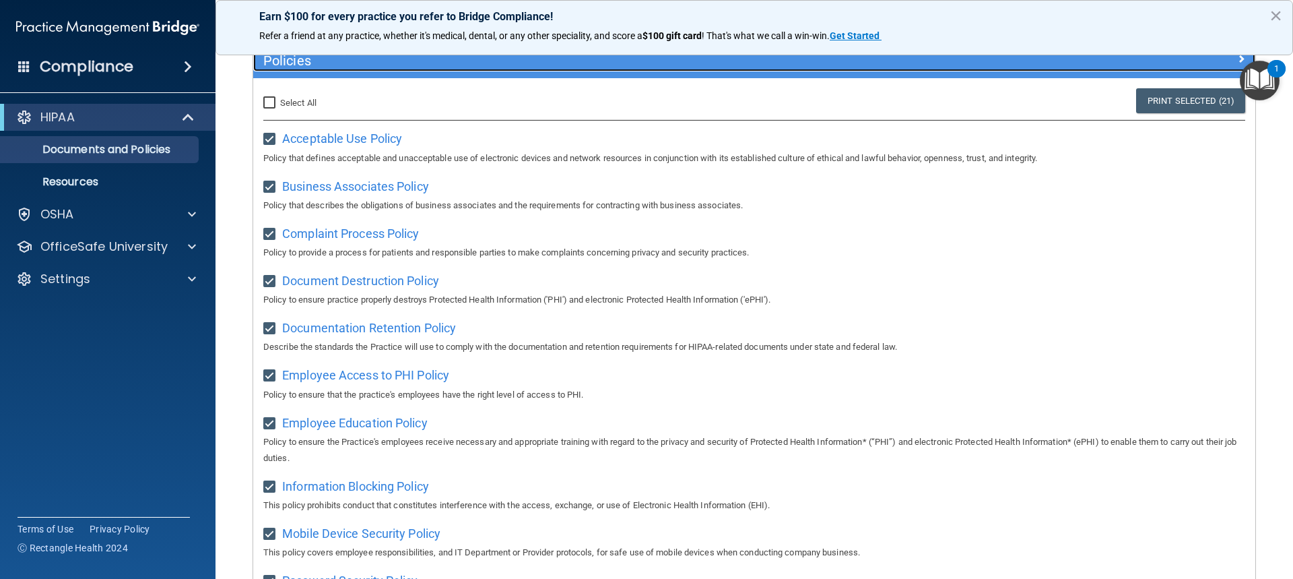
click at [280, 62] on h5 "Policies" at bounding box center [629, 60] width 732 height 15
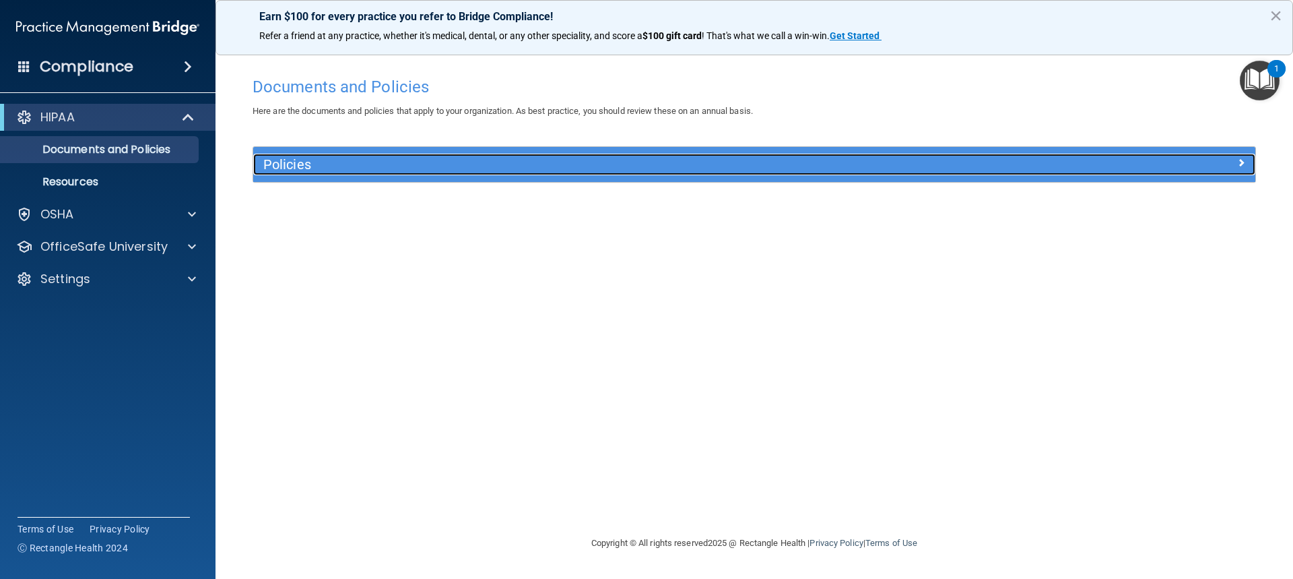
scroll to position [0, 0]
click at [296, 160] on h5 "Policies" at bounding box center [629, 164] width 732 height 15
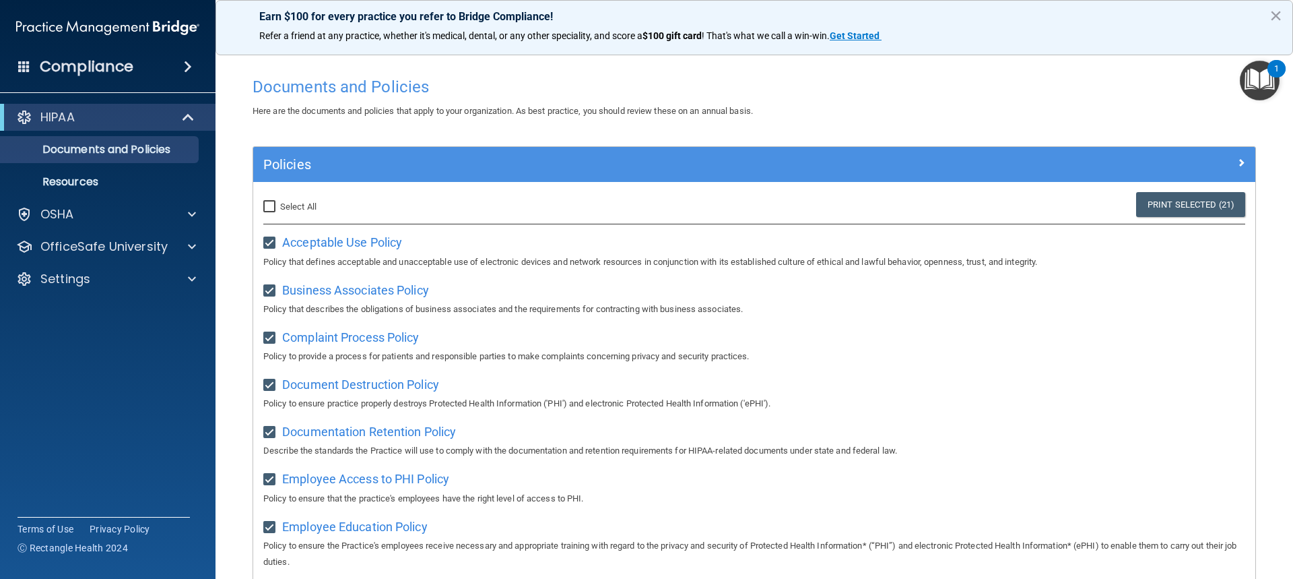
click at [1258, 96] on img "Open Resource Center, 1 new notification" at bounding box center [1260, 81] width 40 height 40
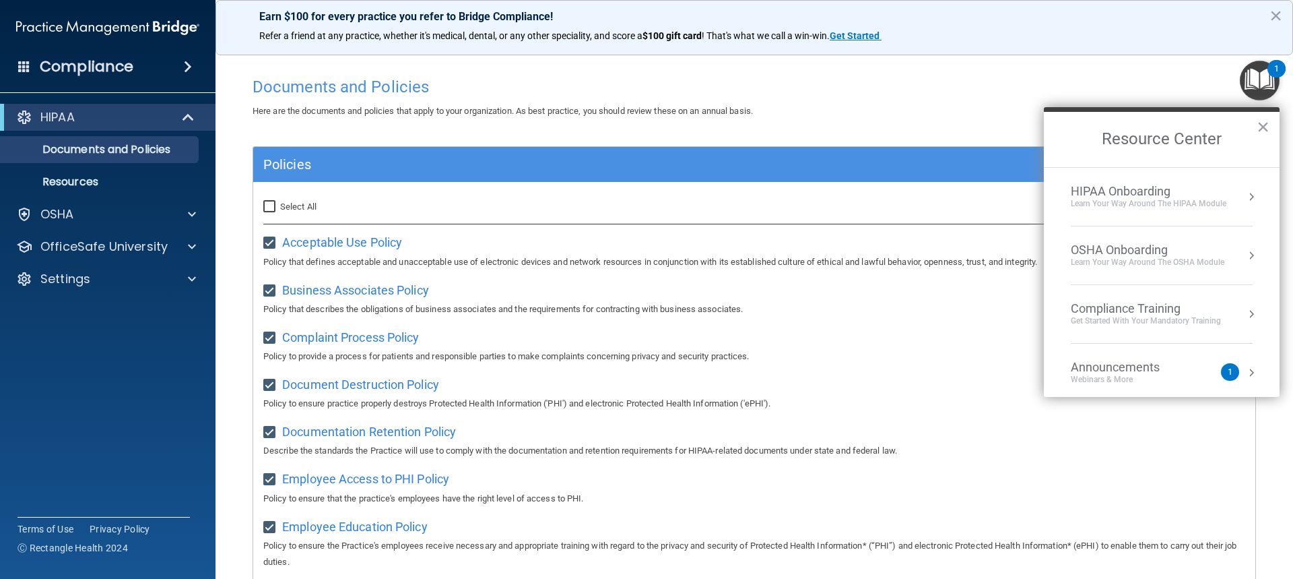
click at [1133, 194] on div "HIPAA Onboarding" at bounding box center [1149, 191] width 156 height 15
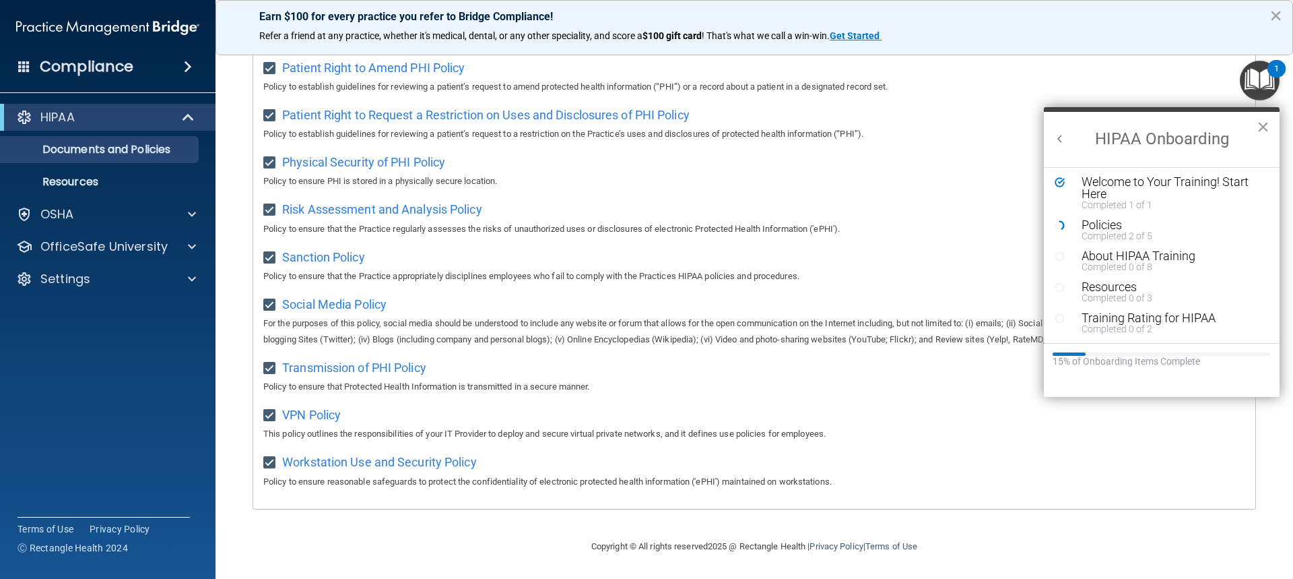
scroll to position [773, 0]
click at [1096, 231] on div "Completed 2 of 5" at bounding box center [1167, 235] width 170 height 9
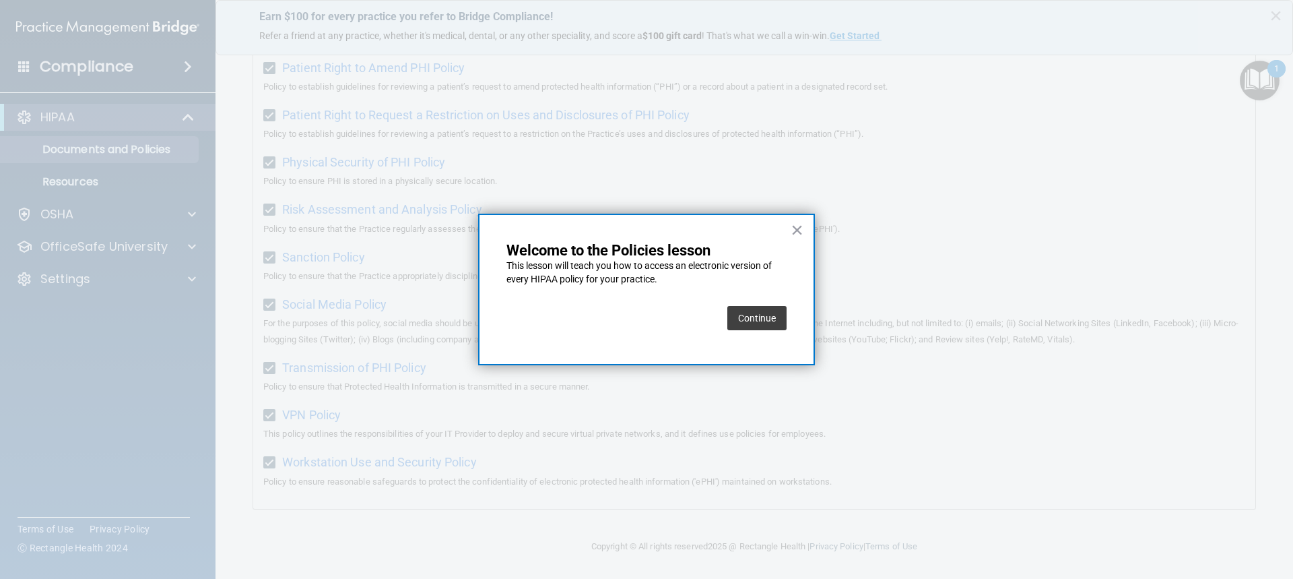
click at [747, 318] on button "Continue" at bounding box center [757, 318] width 59 height 24
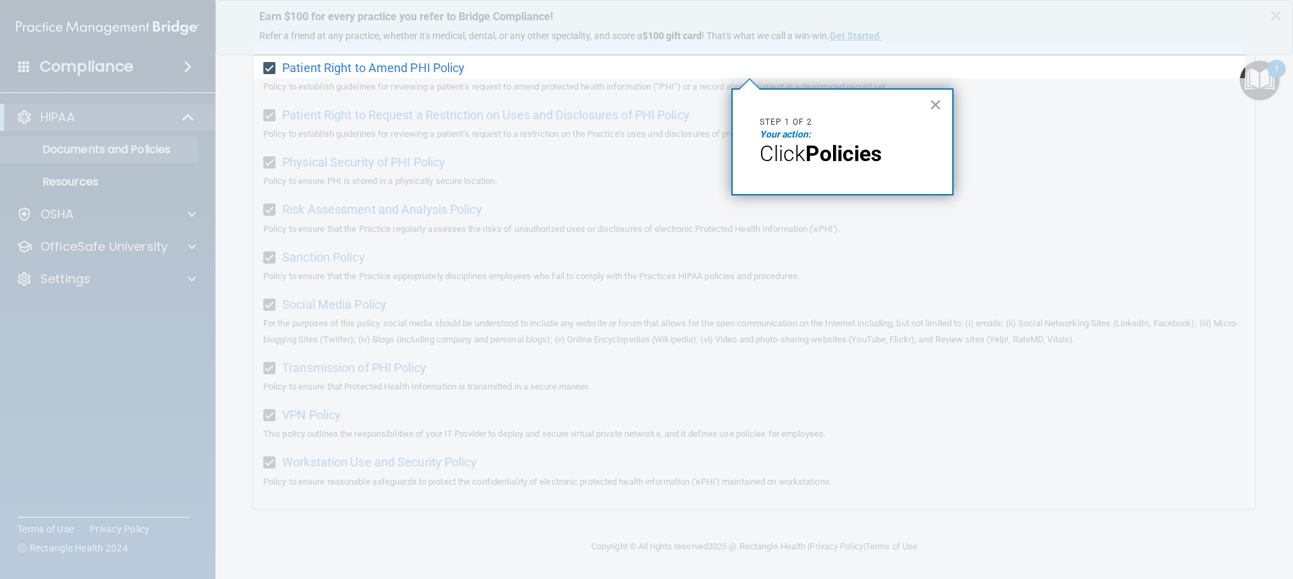
scroll to position [104, 0]
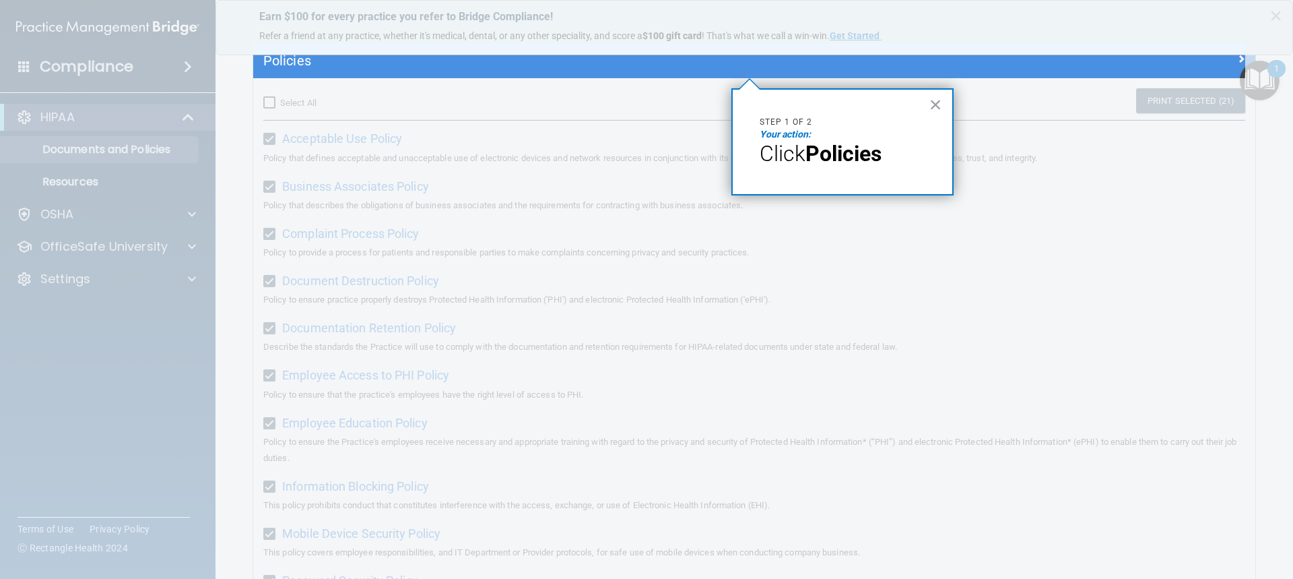
click at [1145, 185] on div at bounding box center [749, 328] width 992 height 501
drag, startPoint x: 941, startPoint y: 108, endPoint x: 1125, endPoint y: 102, distance: 184.0
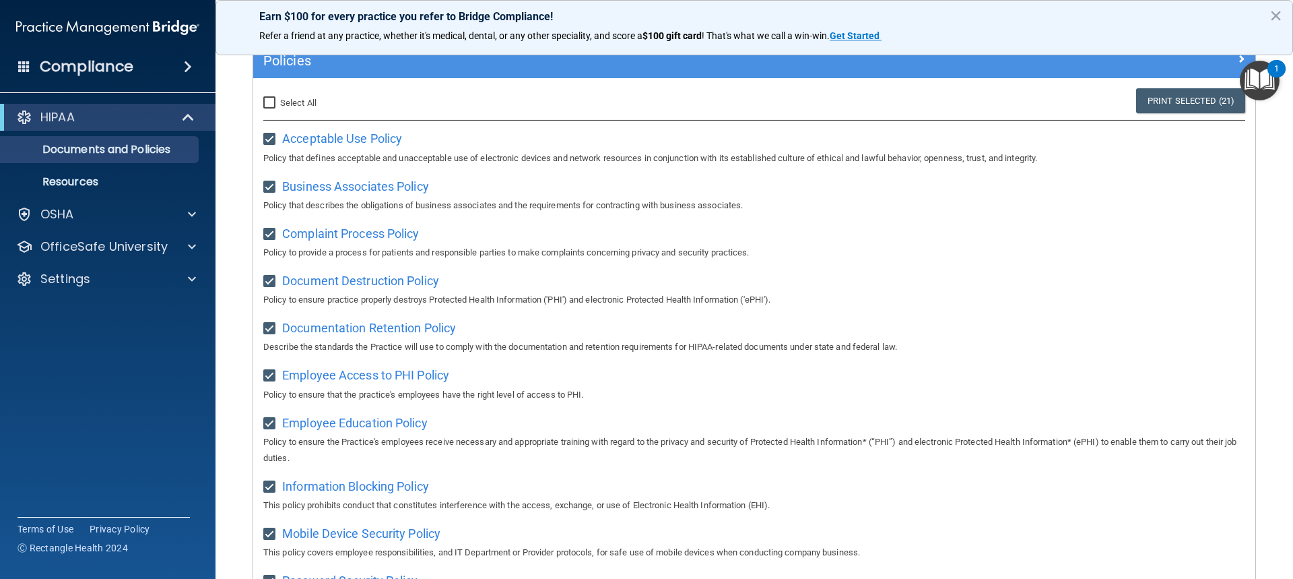
click at [270, 103] on input "Select All (Unselect 21) Unselect All" at bounding box center [270, 103] width 15 height 11
checkbox input "true"
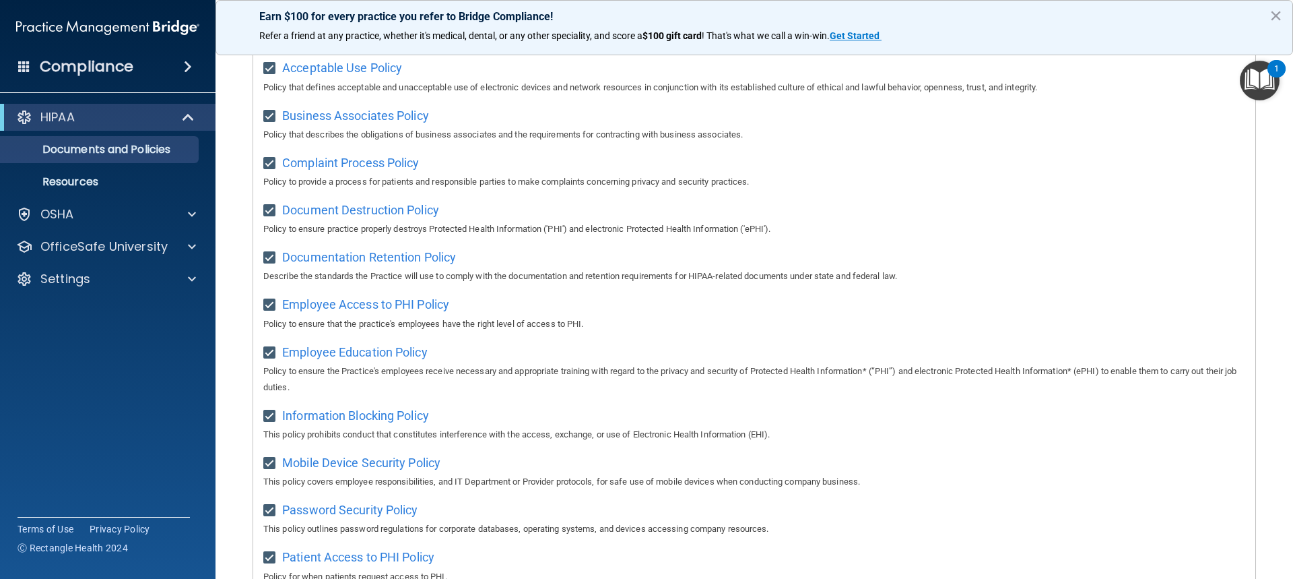
scroll to position [32, 0]
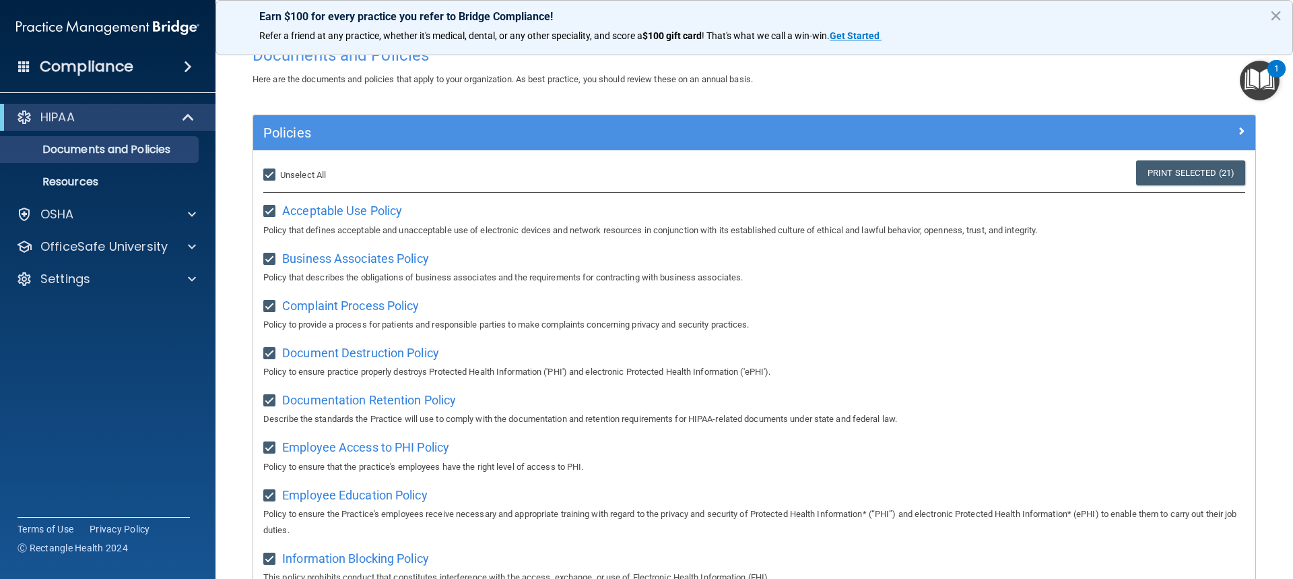
click at [1251, 88] on img "Open Resource Center, 1 new notification" at bounding box center [1260, 81] width 40 height 40
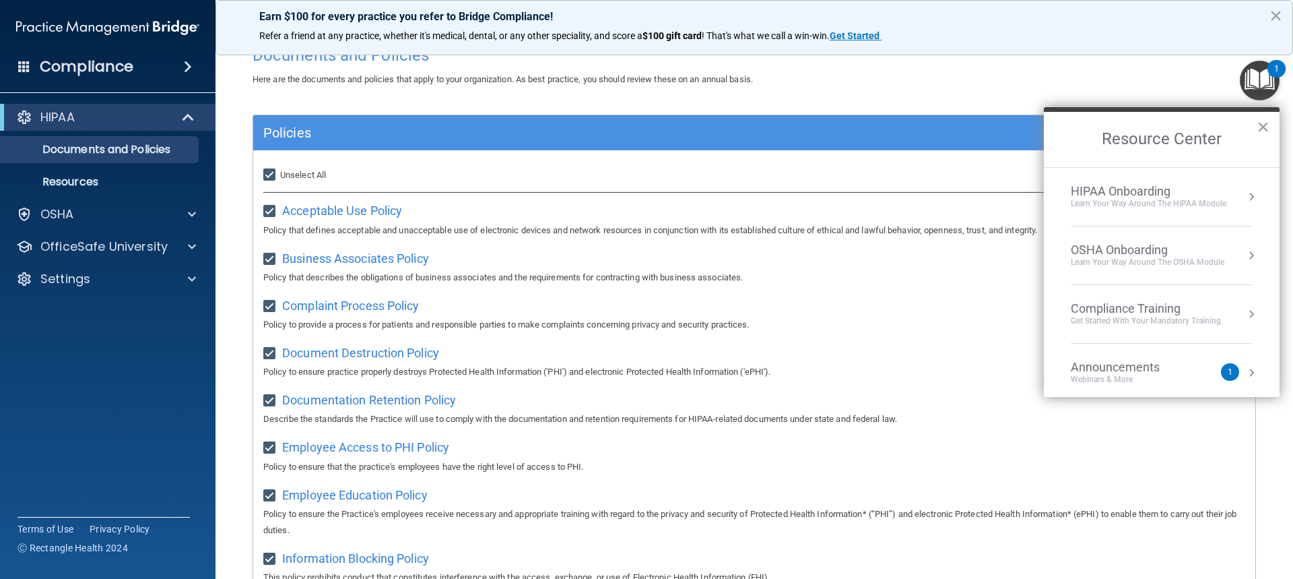
click at [1138, 191] on div "HIPAA Onboarding" at bounding box center [1149, 191] width 156 height 15
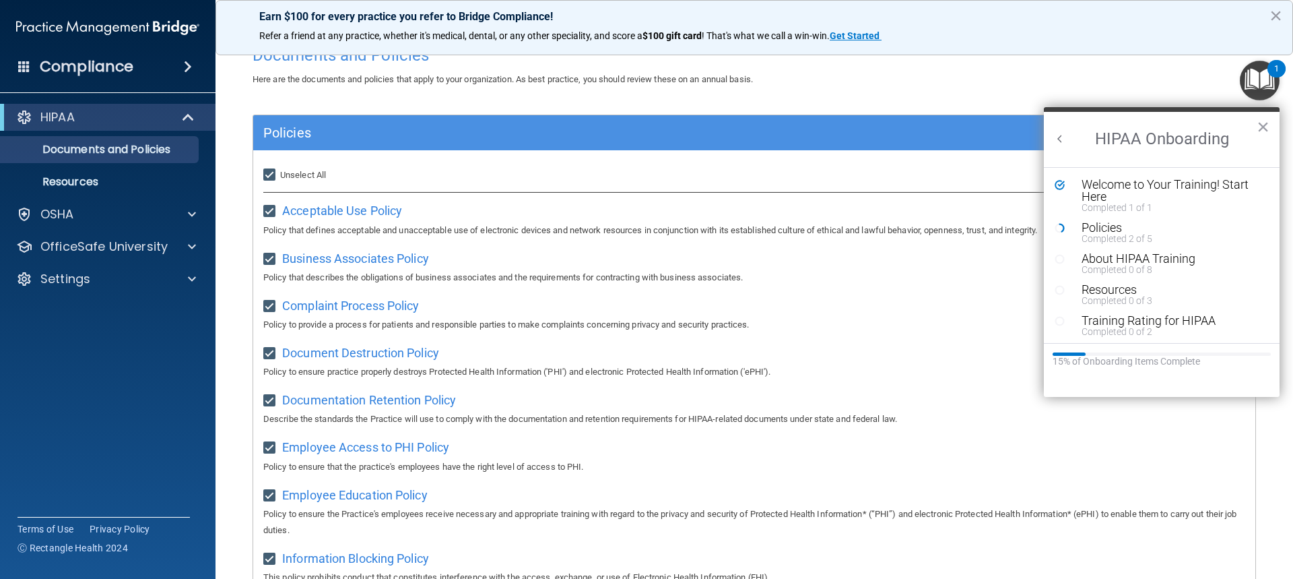
scroll to position [0, 0]
click at [1130, 256] on div "About HIPAA Training" at bounding box center [1167, 259] width 170 height 12
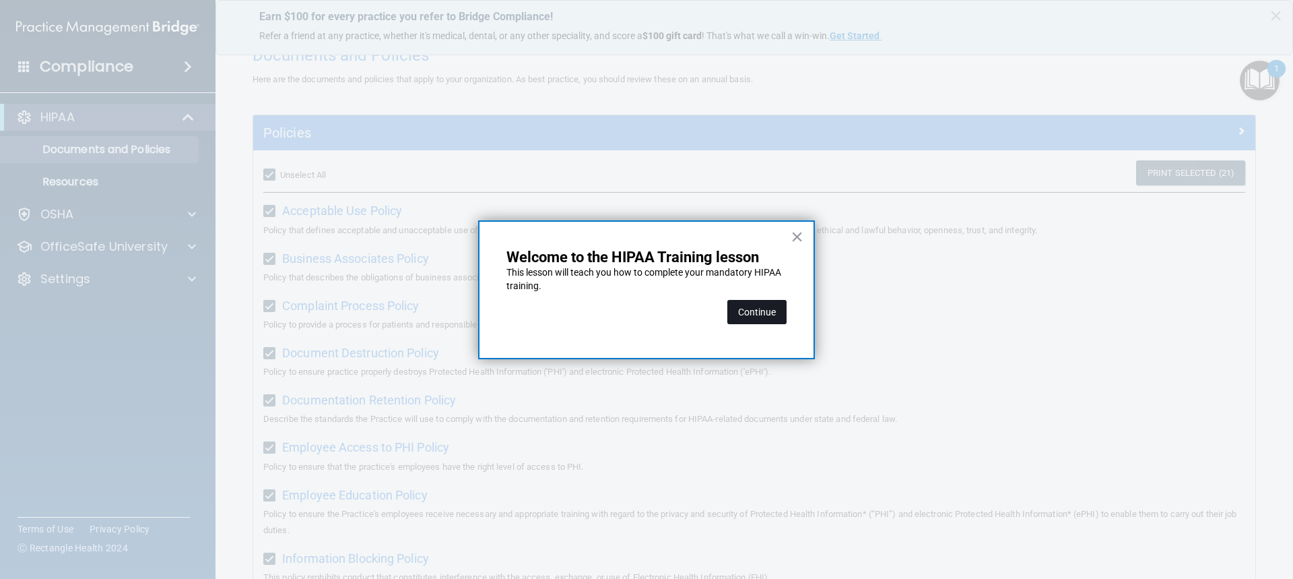
click at [761, 310] on button "Continue" at bounding box center [757, 312] width 59 height 24
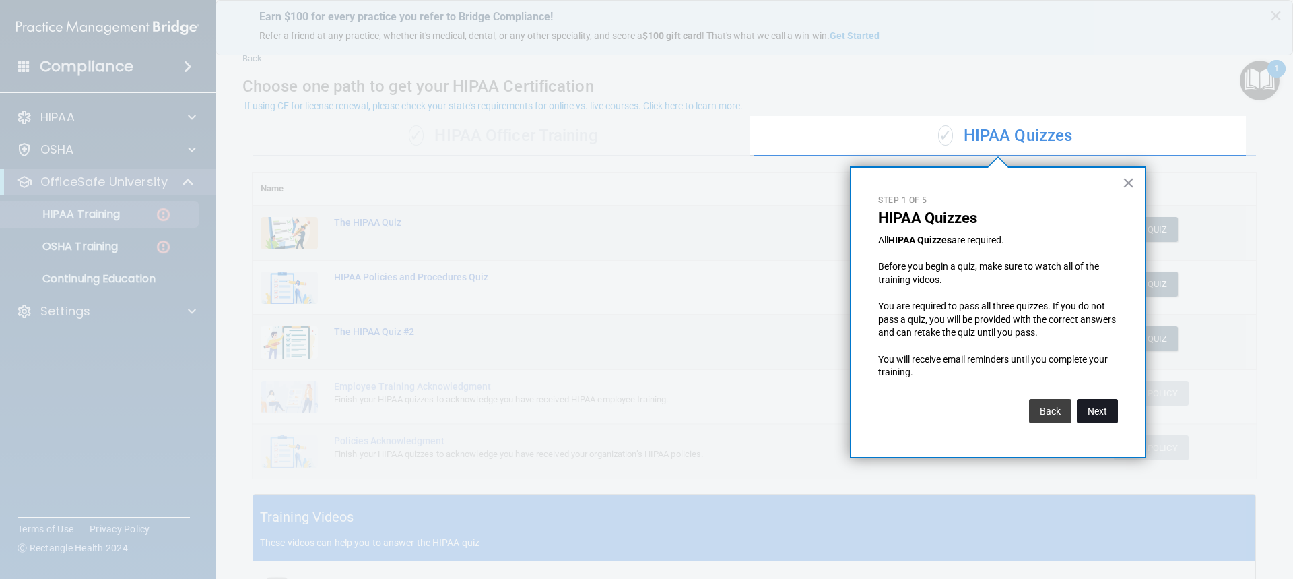
click at [1104, 420] on button "Next" at bounding box center [1097, 411] width 41 height 24
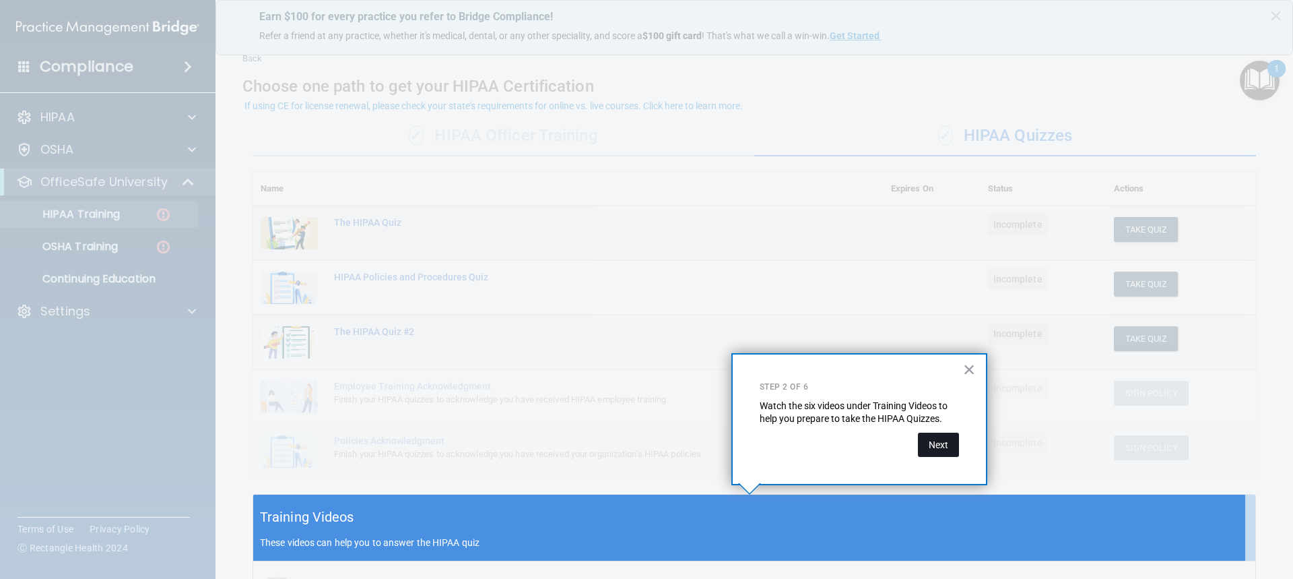
click at [932, 445] on button "Next" at bounding box center [938, 445] width 41 height 24
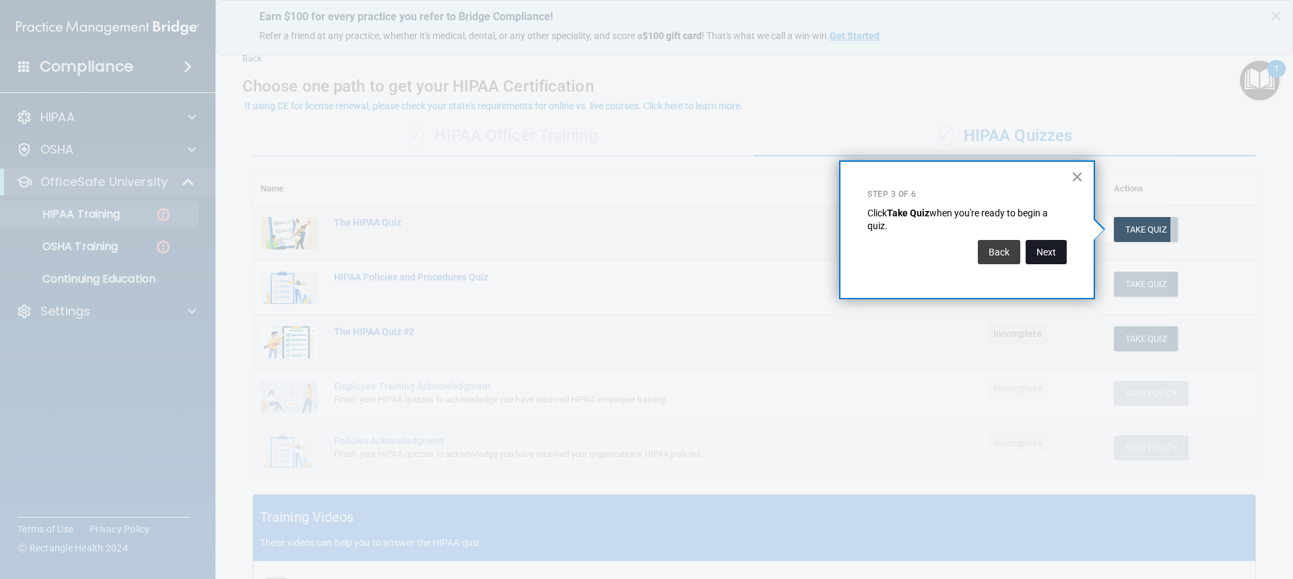
click at [1058, 249] on button "Next" at bounding box center [1046, 252] width 41 height 24
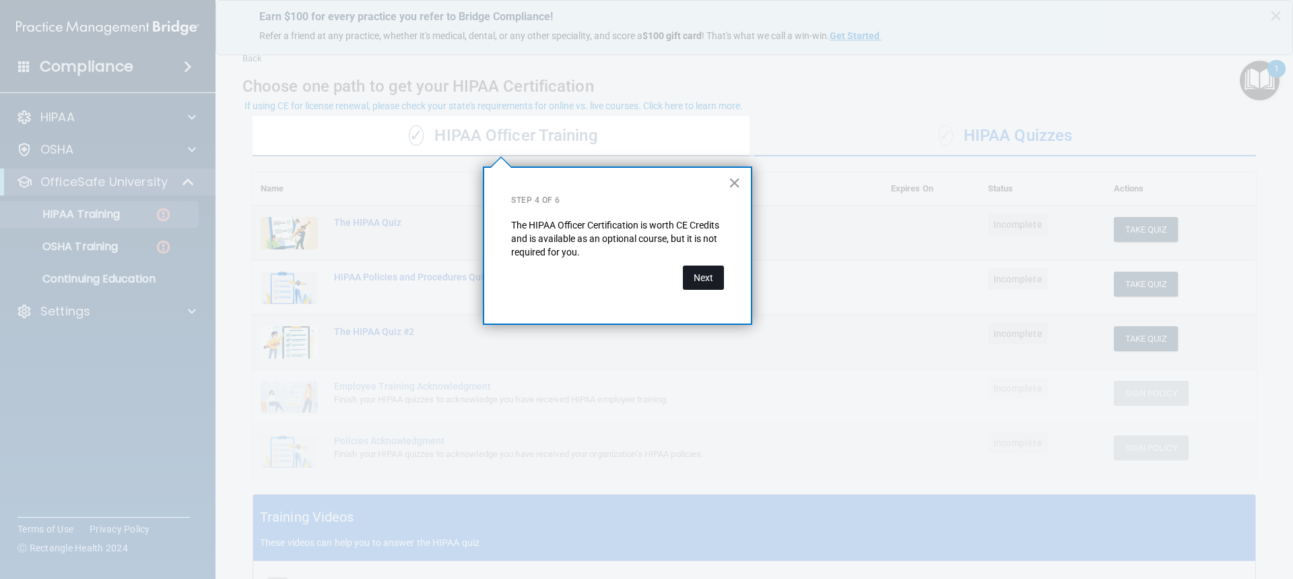
click at [713, 280] on button "Next" at bounding box center [703, 277] width 41 height 24
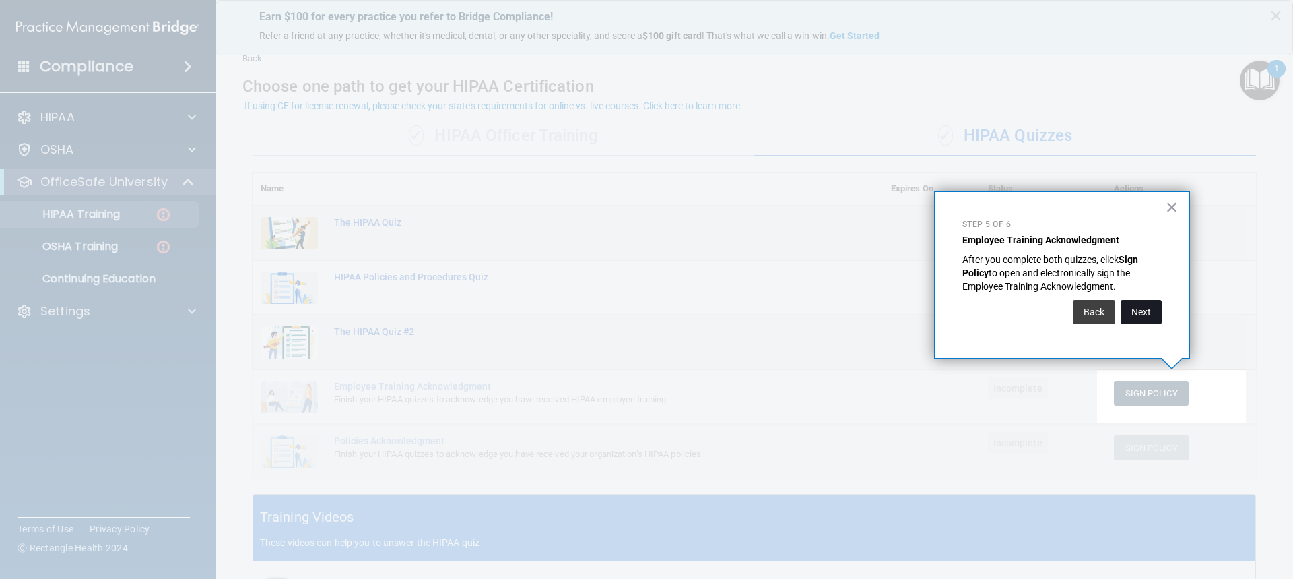
click at [1143, 315] on button "Next" at bounding box center [1141, 312] width 41 height 24
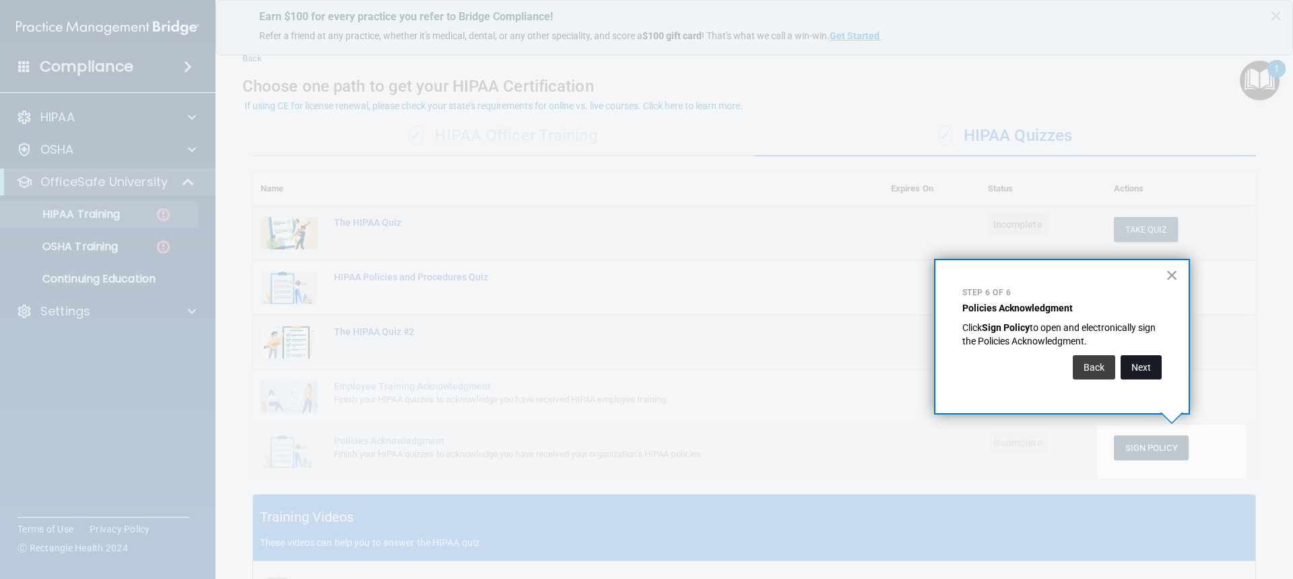
click at [1141, 362] on button "Next" at bounding box center [1141, 367] width 41 height 24
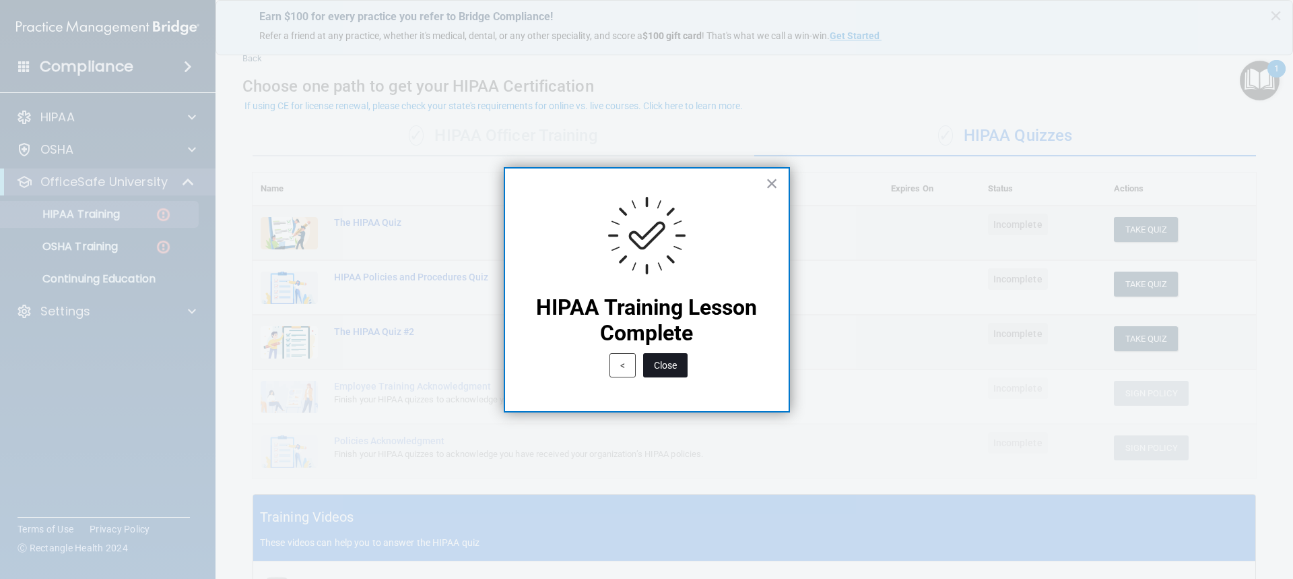
click at [674, 371] on button "Close" at bounding box center [665, 365] width 44 height 24
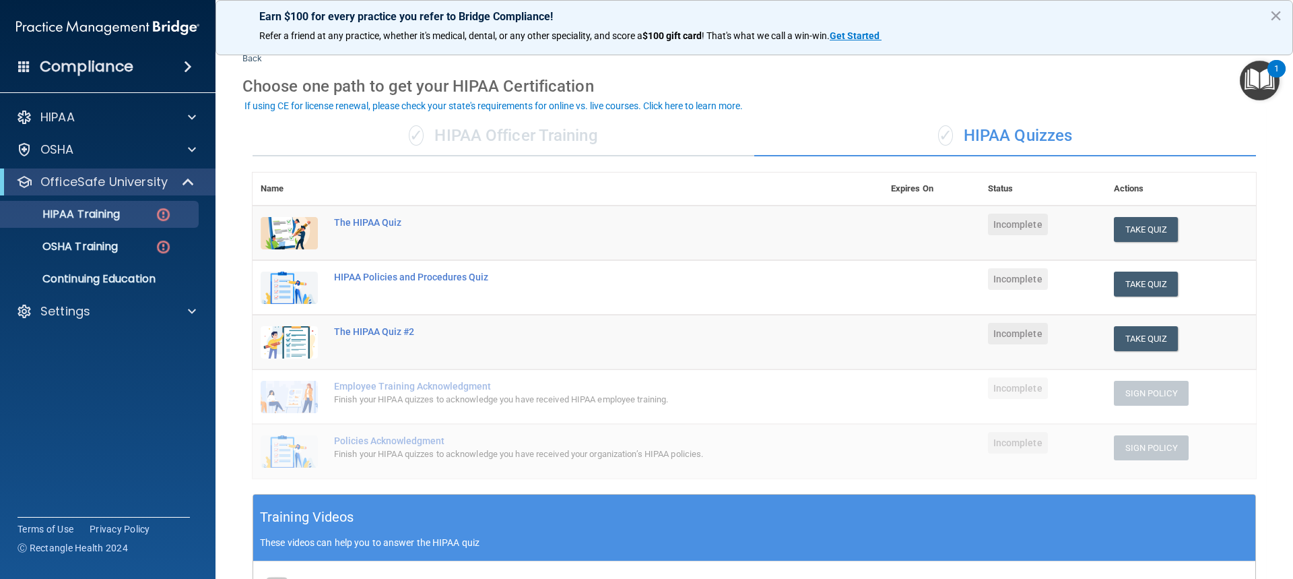
click at [1262, 68] on img "Open Resource Center, 1 new notification" at bounding box center [1260, 81] width 40 height 40
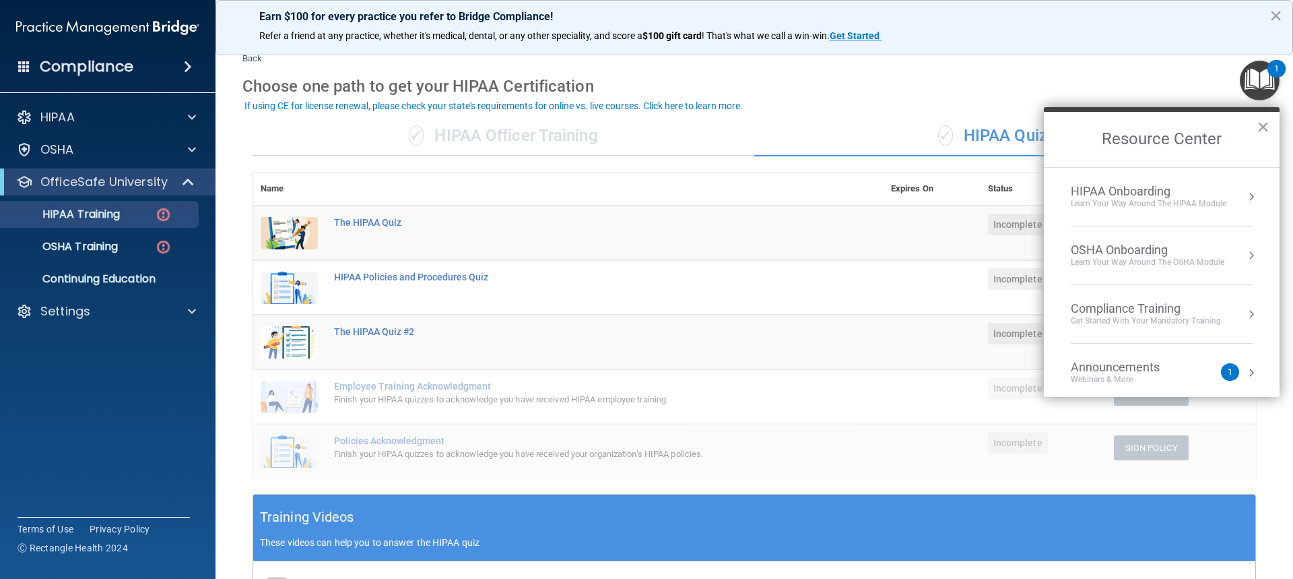
click at [1147, 201] on div "Learn Your Way around the HIPAA module" at bounding box center [1149, 203] width 156 height 11
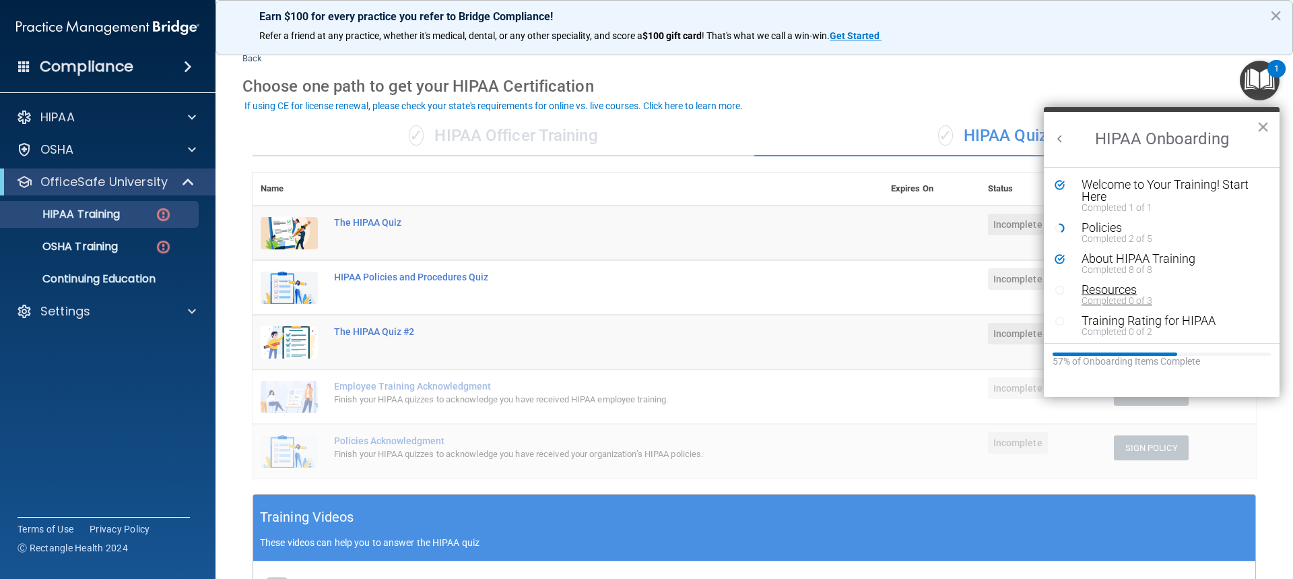
click at [1092, 290] on div "Resources" at bounding box center [1167, 290] width 170 height 12
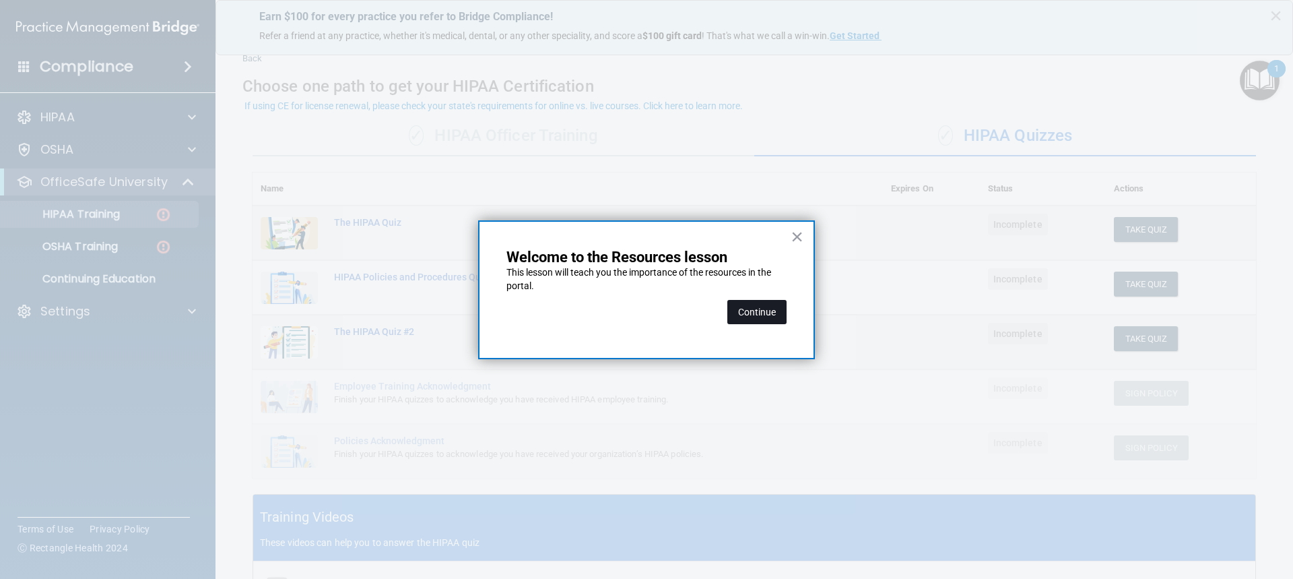
click at [778, 312] on button "Continue" at bounding box center [757, 312] width 59 height 24
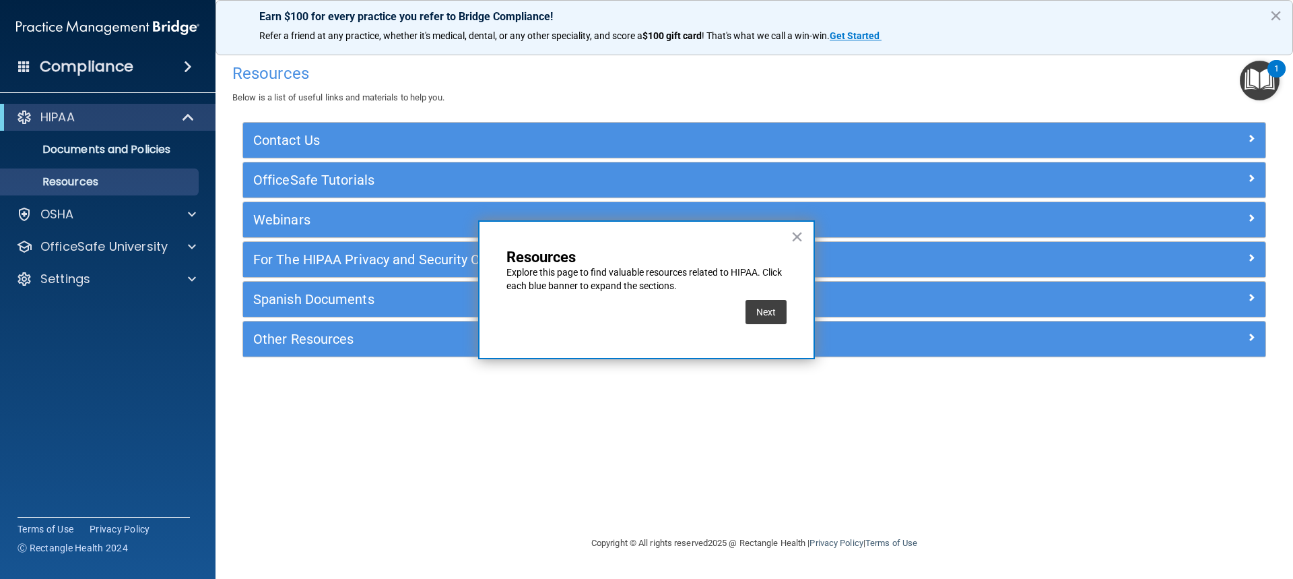
click at [783, 305] on button "Next" at bounding box center [766, 312] width 41 height 24
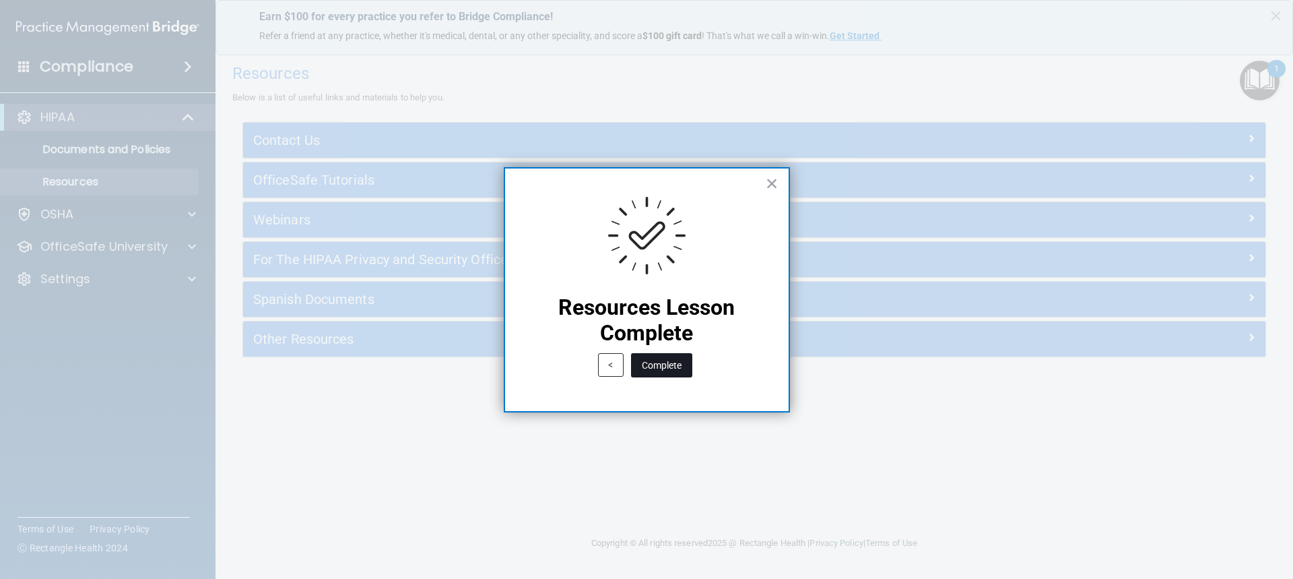
click at [678, 372] on button "Complete" at bounding box center [661, 365] width 61 height 24
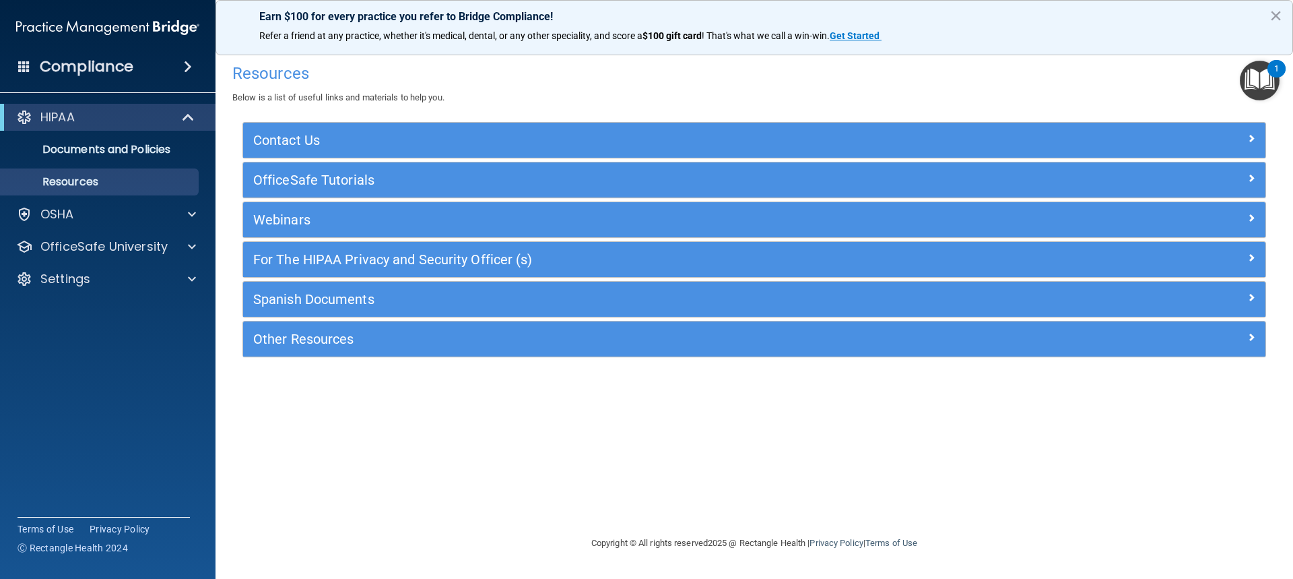
click at [1258, 71] on img "Open Resource Center, 1 new notification" at bounding box center [1260, 81] width 40 height 40
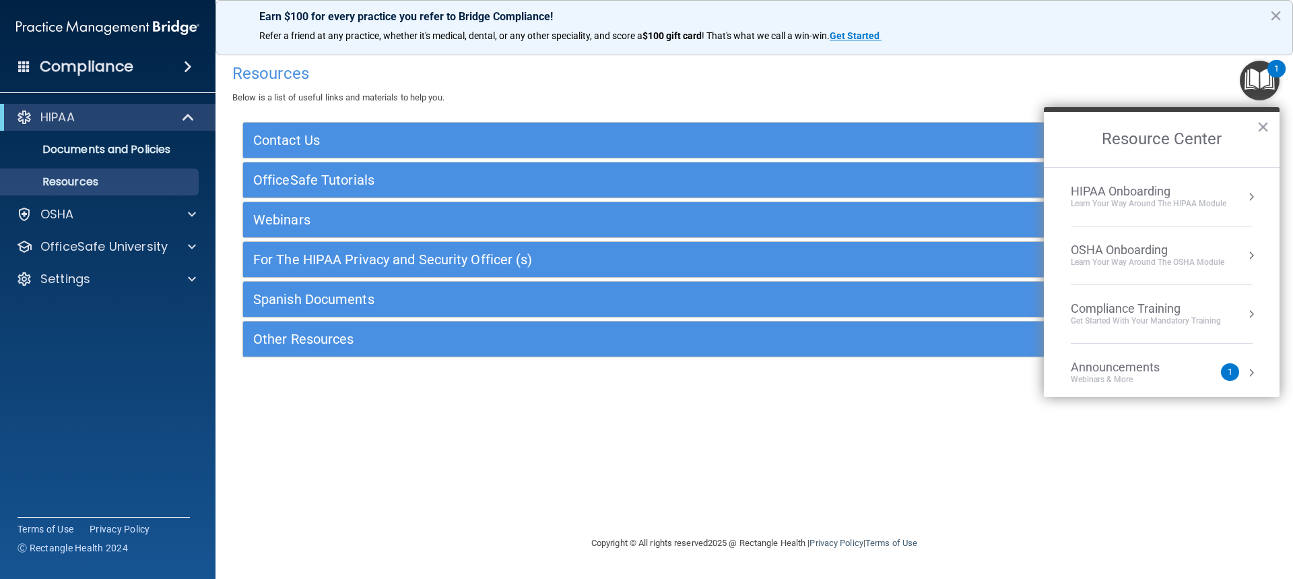
click at [1153, 188] on div "HIPAA Onboarding" at bounding box center [1149, 191] width 156 height 15
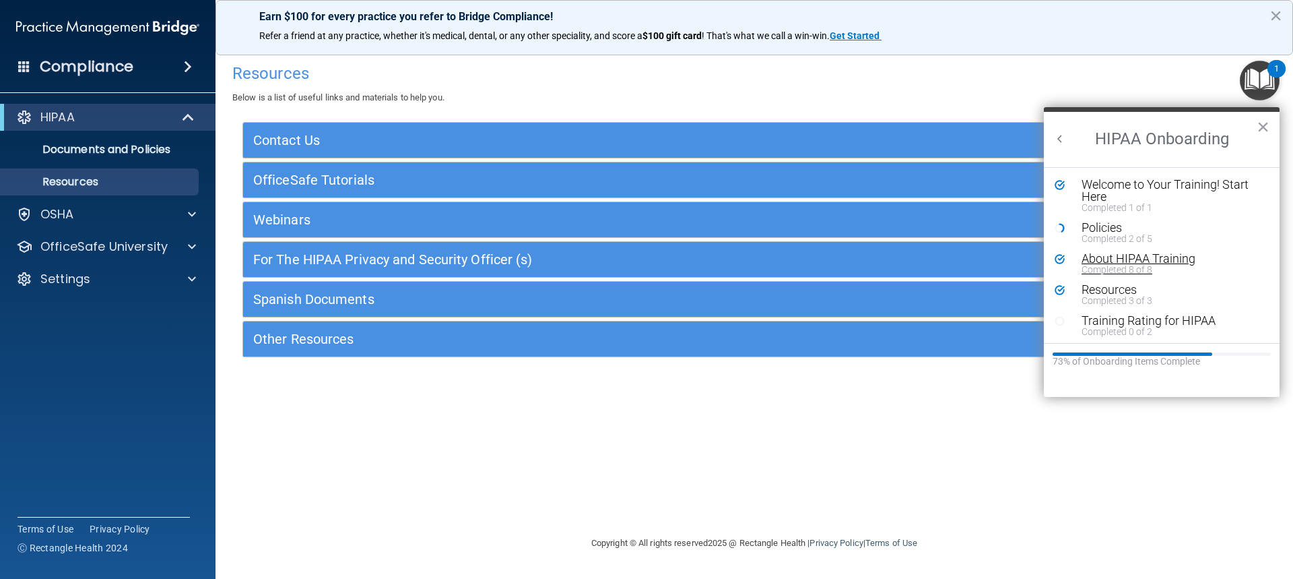
scroll to position [3, 0]
click at [1126, 318] on div "Training Rating for HIPAA" at bounding box center [1167, 318] width 170 height 12
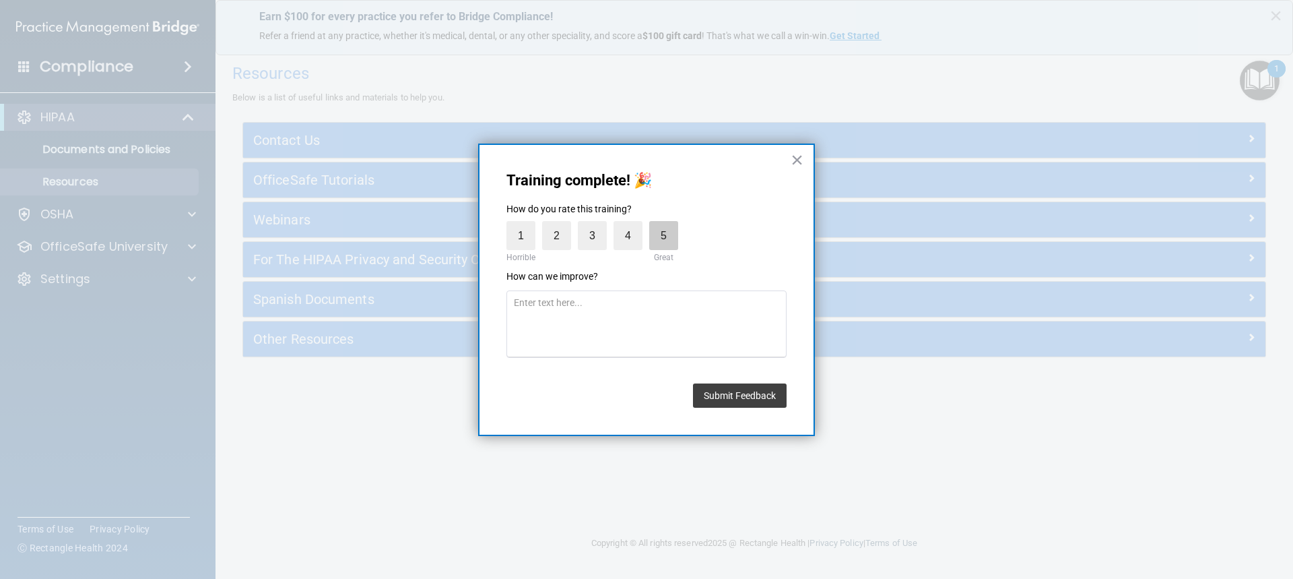
click at [668, 241] on label "5" at bounding box center [663, 235] width 29 height 29
click at [633, 224] on input "5" at bounding box center [633, 224] width 0 height 0
click at [761, 399] on button "Submit Feedback" at bounding box center [740, 395] width 94 height 24
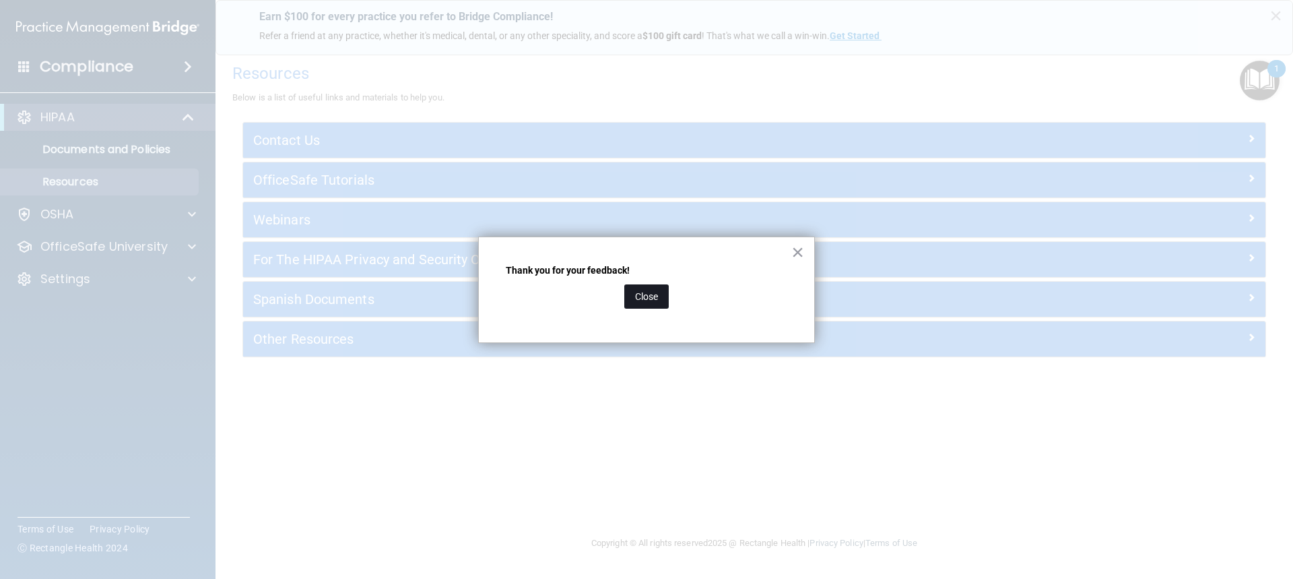
click at [634, 295] on button "Close" at bounding box center [646, 296] width 44 height 24
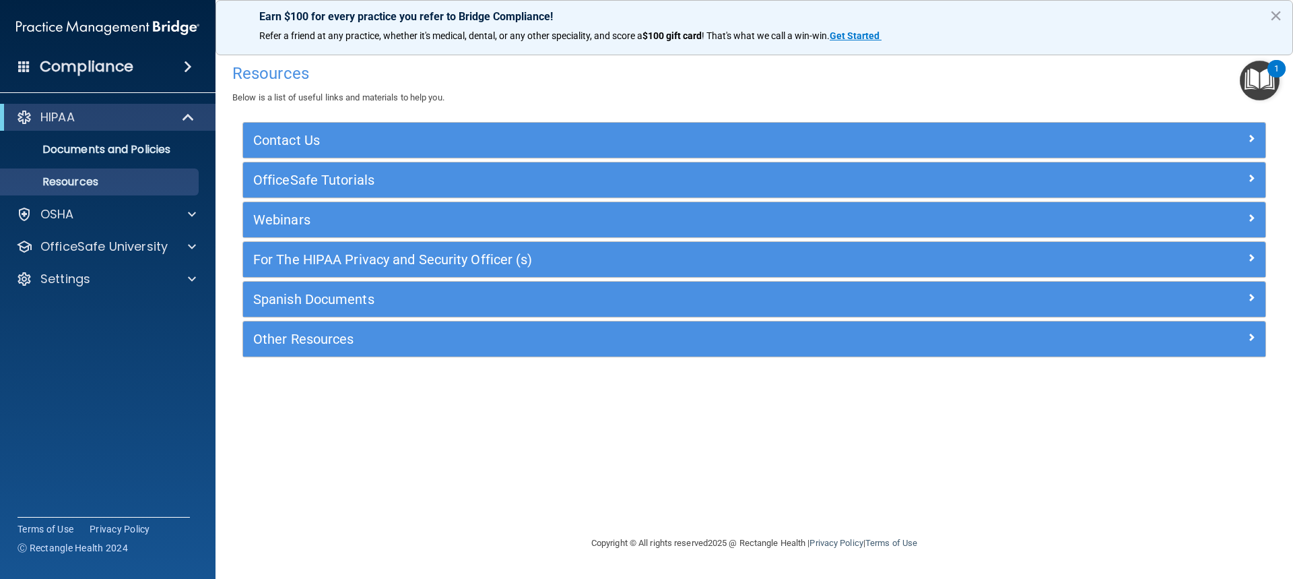
click at [1246, 77] on img "Open Resource Center, 1 new notification" at bounding box center [1260, 81] width 40 height 40
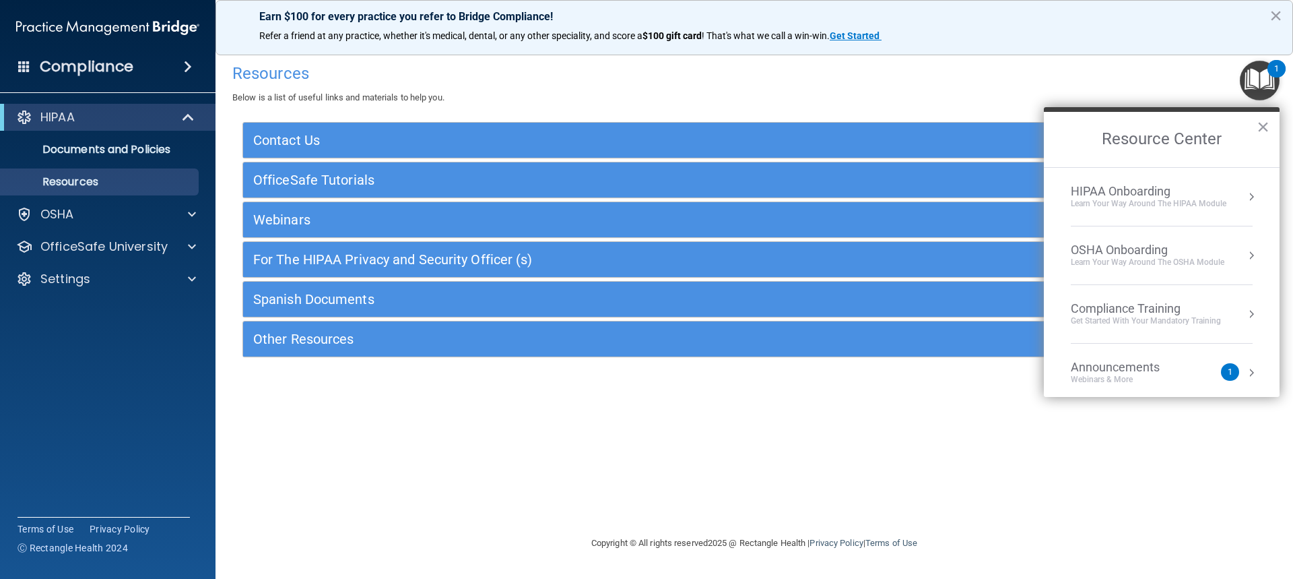
click at [1103, 195] on div "HIPAA Onboarding" at bounding box center [1149, 191] width 156 height 15
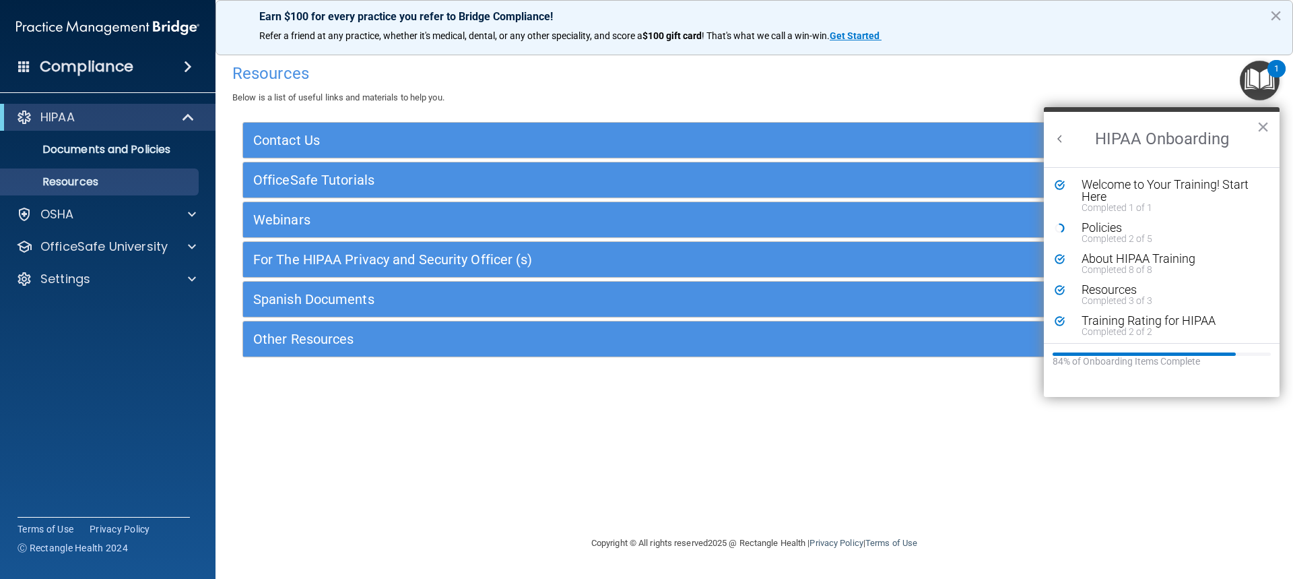
scroll to position [0, 0]
click at [1114, 236] on div "Completed 2 of 5" at bounding box center [1167, 238] width 170 height 9
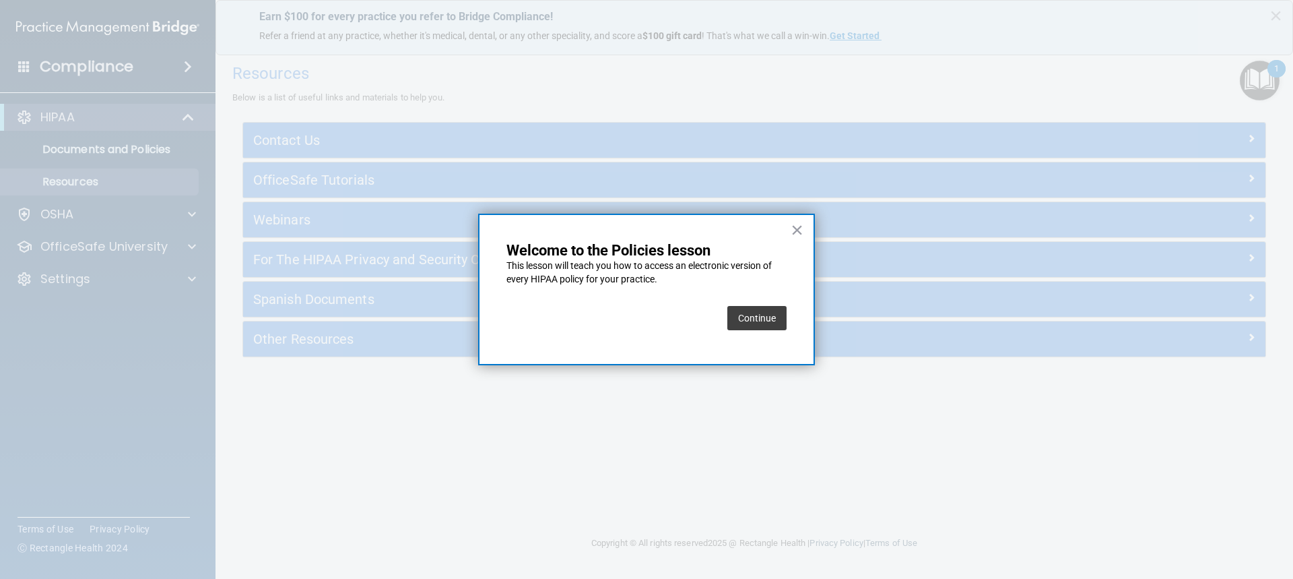
click at [767, 317] on button "Continue" at bounding box center [757, 318] width 59 height 24
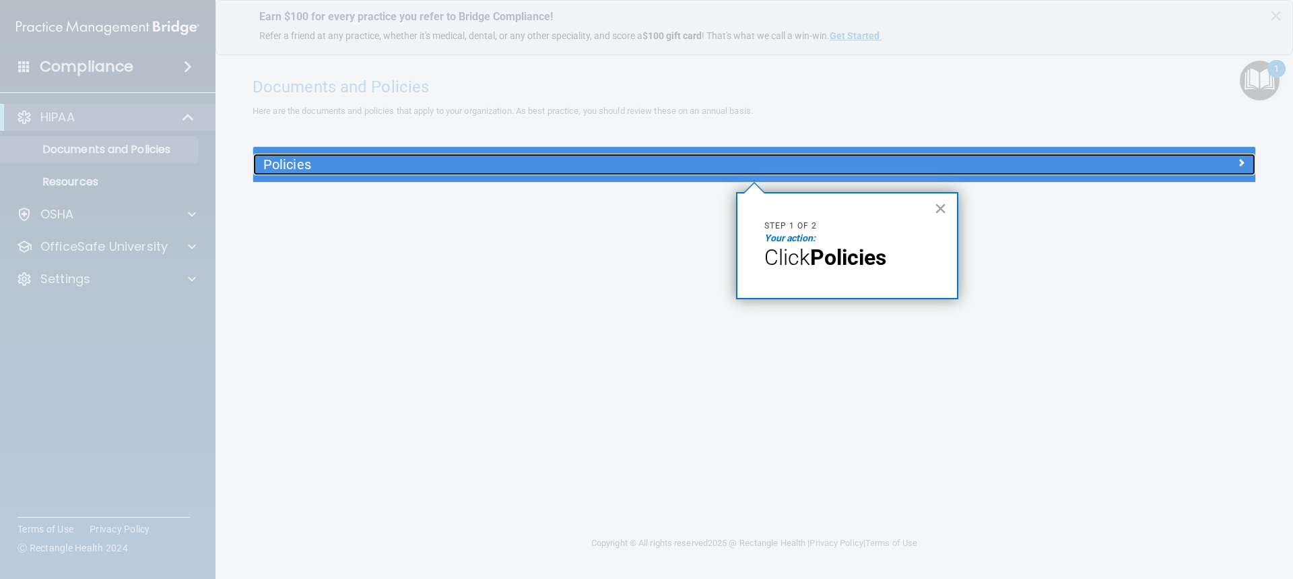
click at [309, 165] on h5 "Policies" at bounding box center [629, 164] width 732 height 15
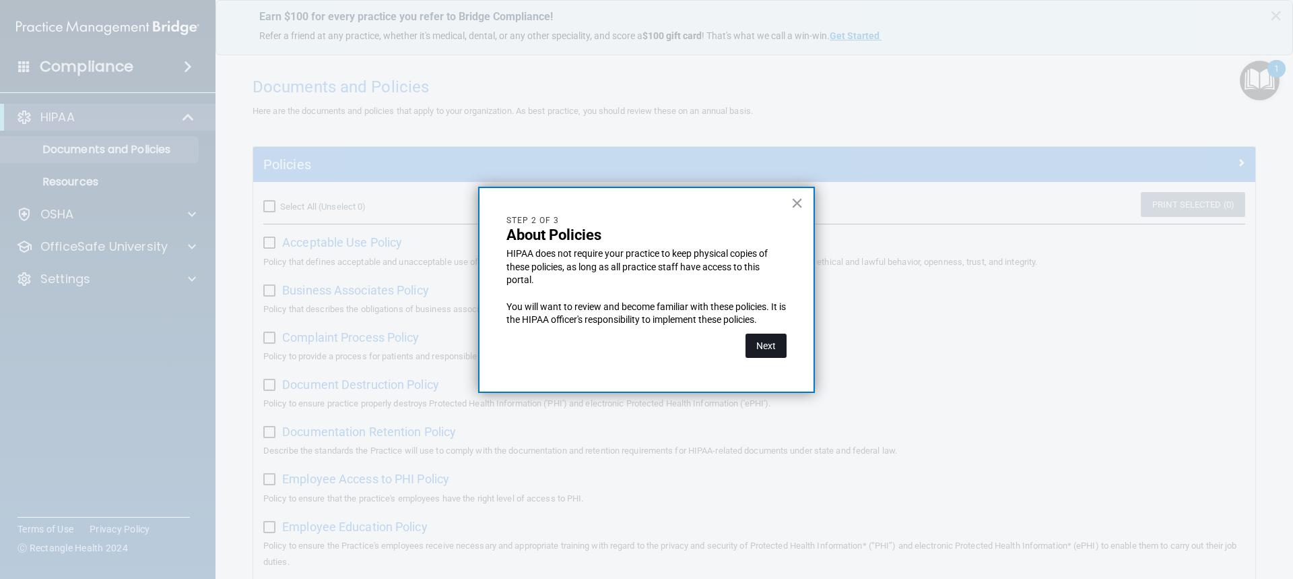
click at [776, 344] on button "Next" at bounding box center [766, 345] width 41 height 24
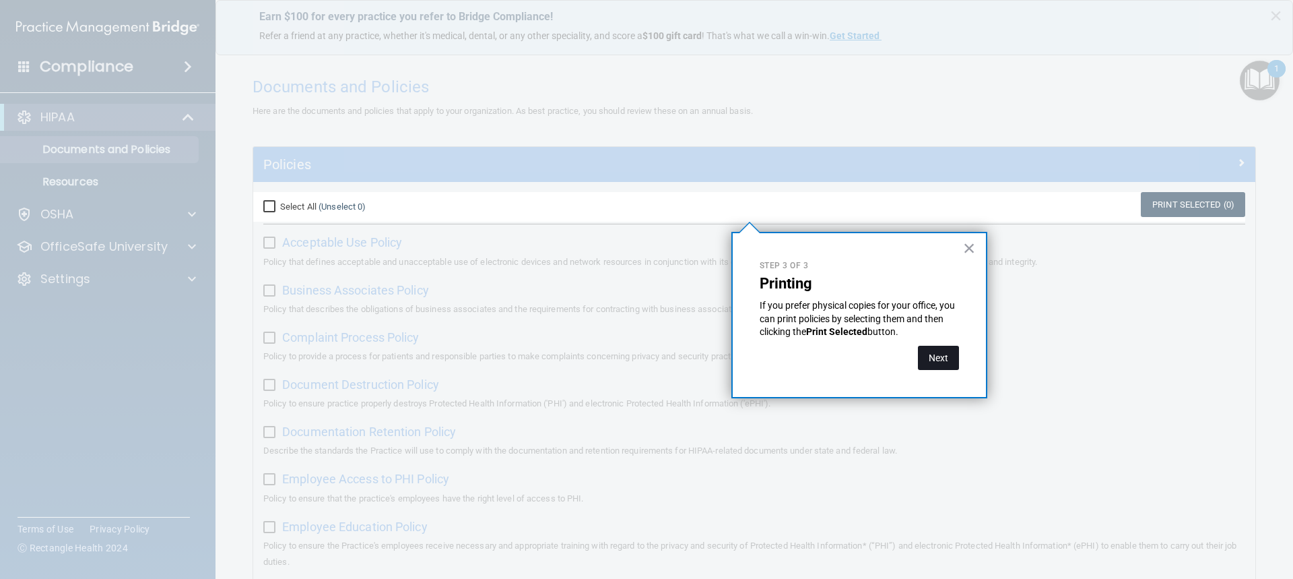
click at [941, 363] on button "Next" at bounding box center [938, 358] width 41 height 24
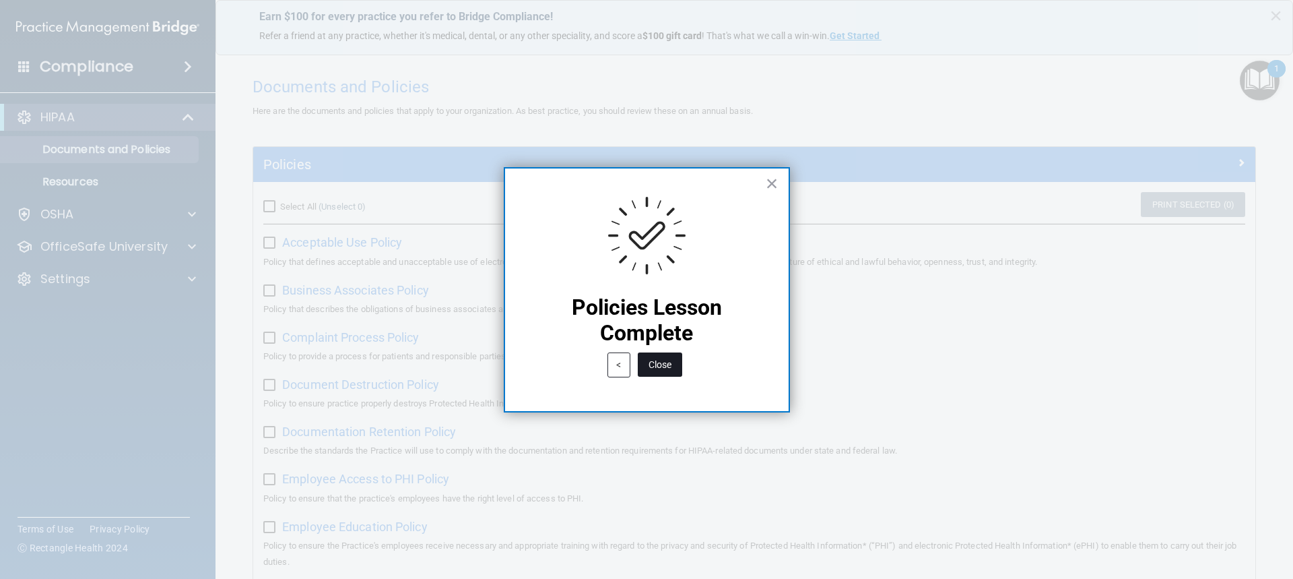
click at [668, 368] on button "Close" at bounding box center [660, 364] width 44 height 24
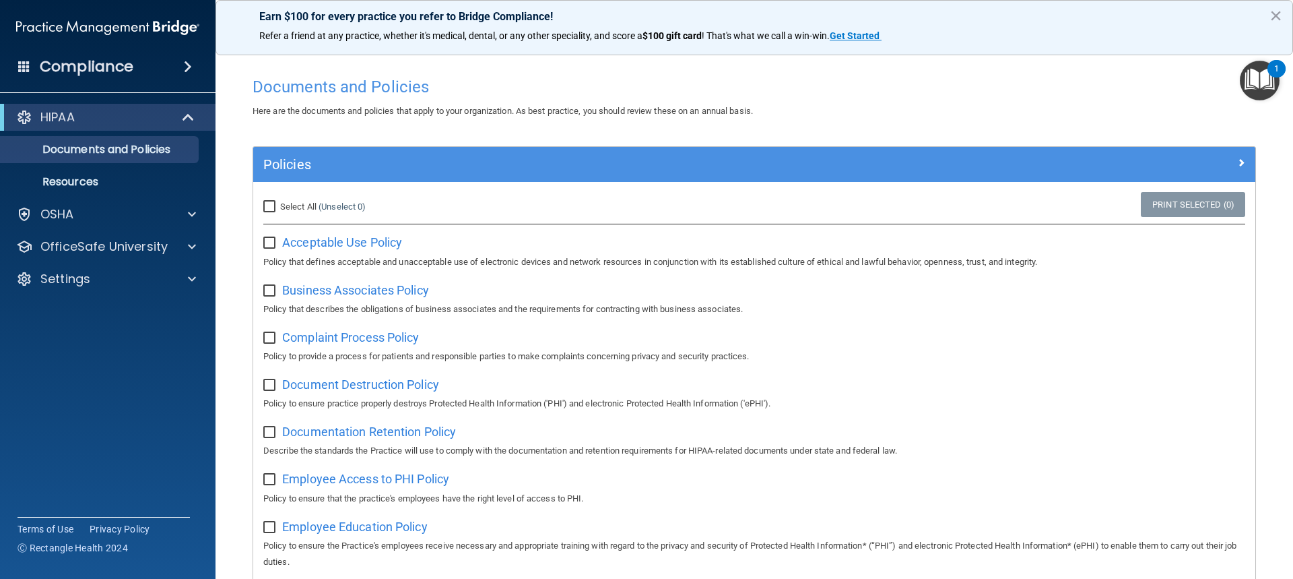
click at [1262, 87] on img "Open Resource Center, 1 new notification" at bounding box center [1260, 81] width 40 height 40
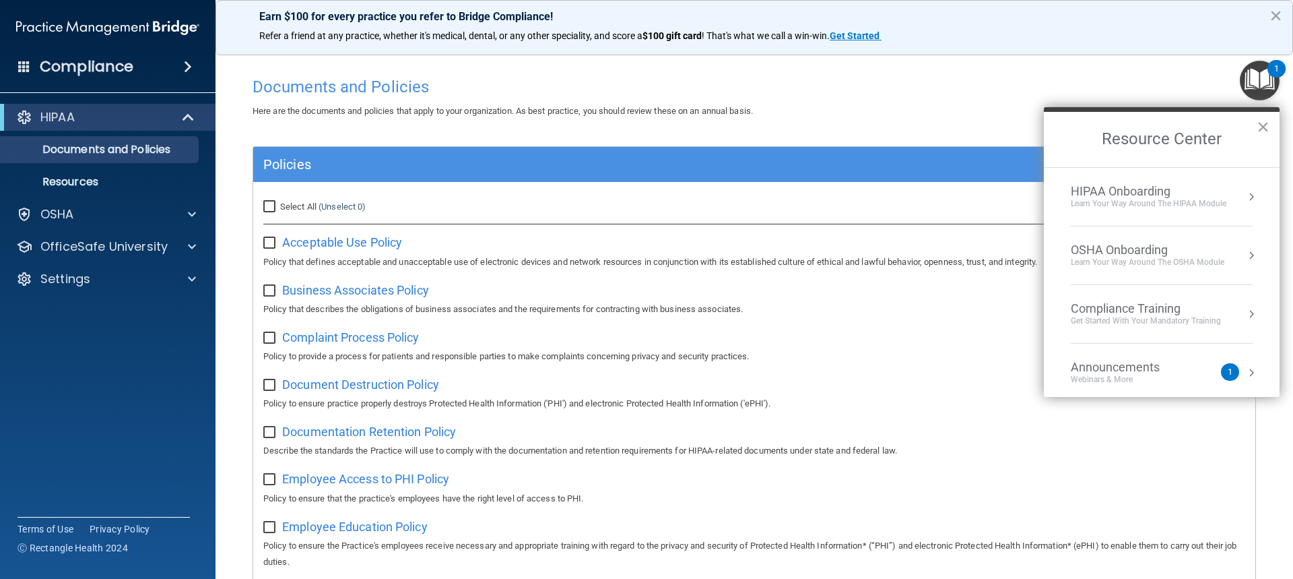
click at [1122, 194] on div "HIPAA Onboarding" at bounding box center [1149, 191] width 156 height 15
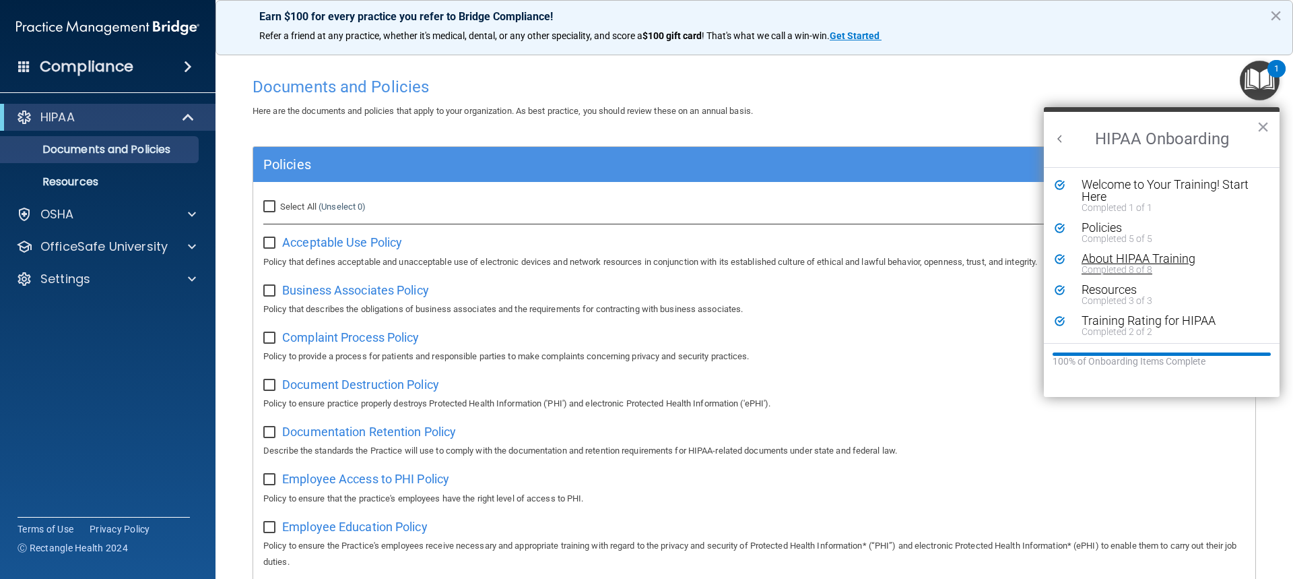
click at [1129, 265] on div "Completed 8 of 8" at bounding box center [1167, 269] width 170 height 9
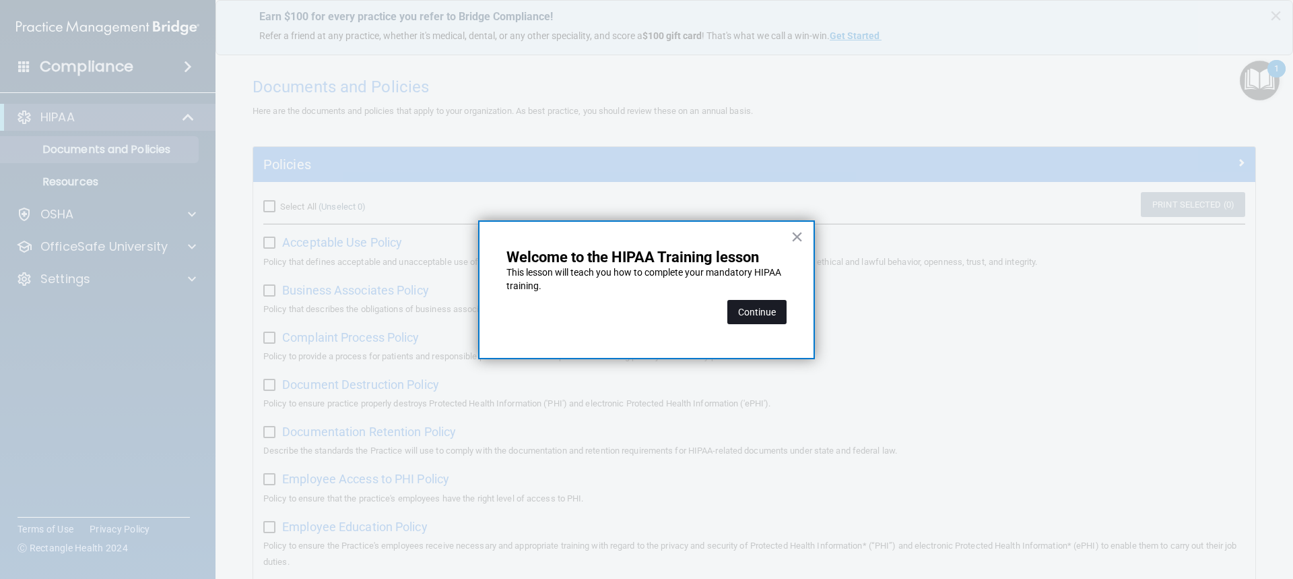
click at [746, 312] on button "Continue" at bounding box center [757, 312] width 59 height 24
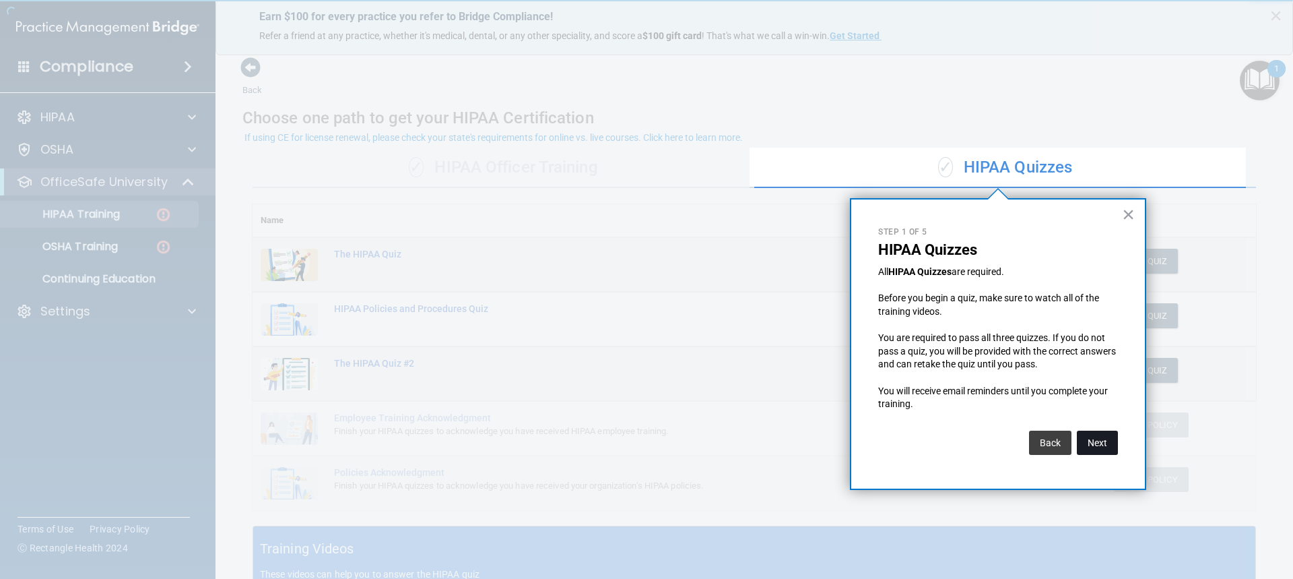
click at [1108, 439] on button "Next" at bounding box center [1097, 442] width 41 height 24
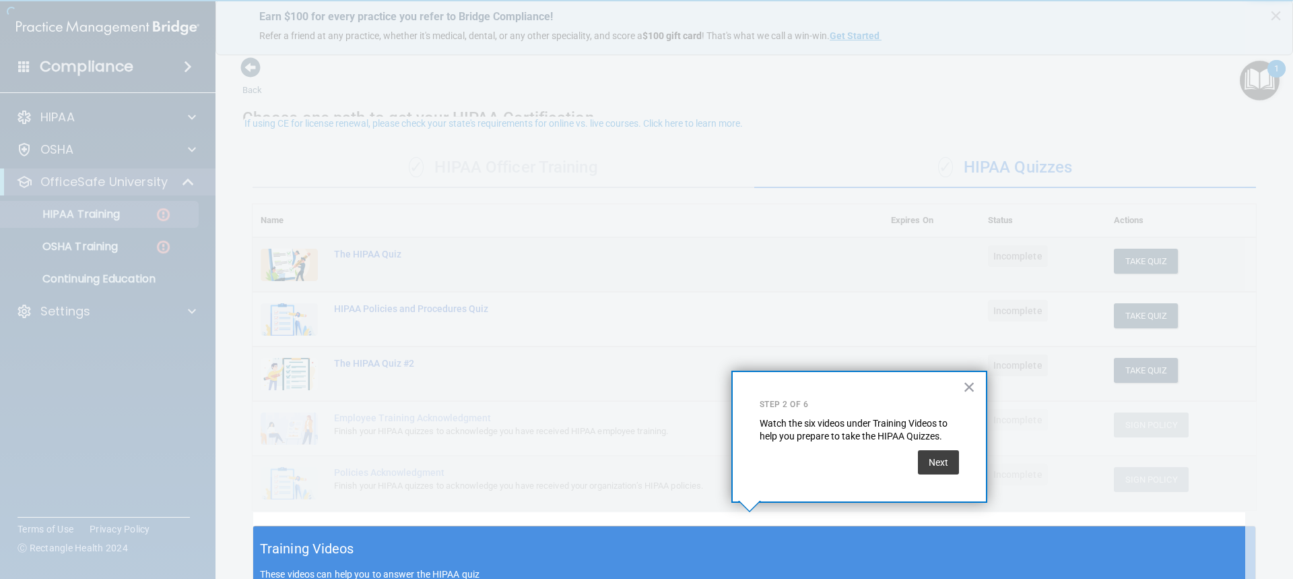
scroll to position [14, 0]
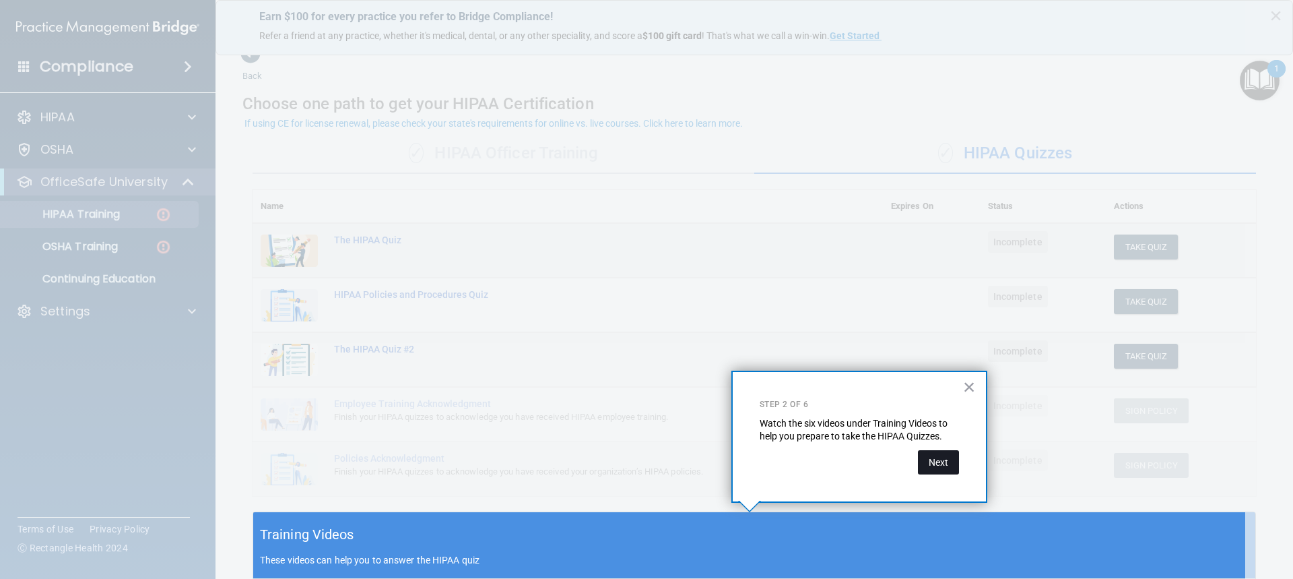
click at [935, 460] on button "Next" at bounding box center [938, 462] width 41 height 24
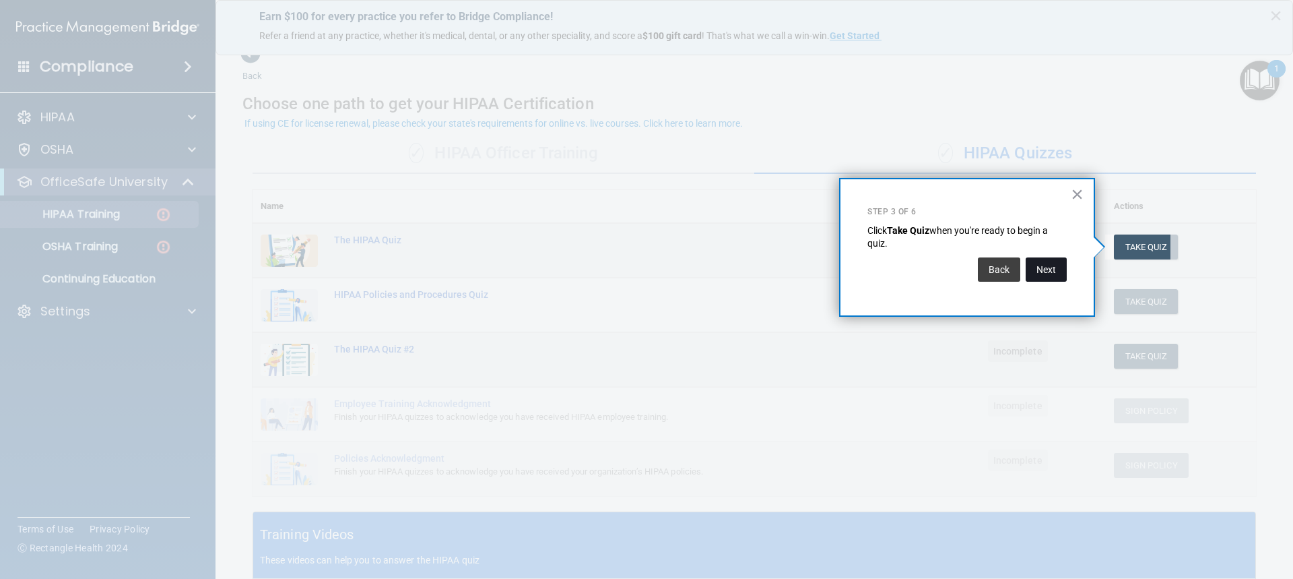
click at [1045, 269] on button "Next" at bounding box center [1046, 269] width 41 height 24
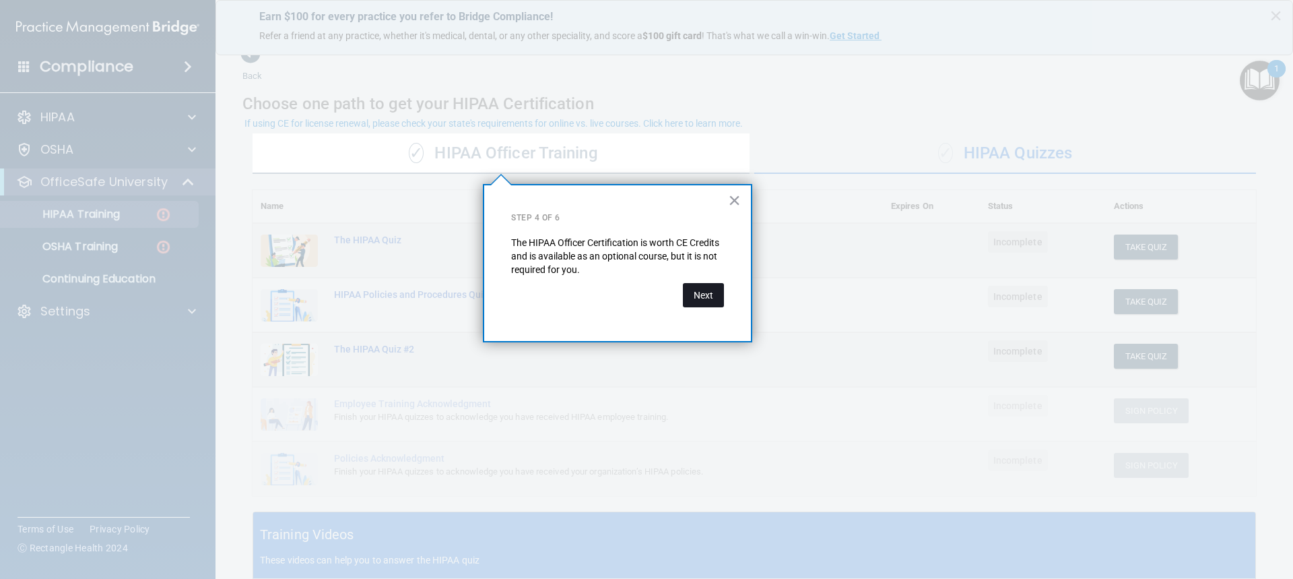
click at [693, 295] on button "Next" at bounding box center [703, 295] width 41 height 24
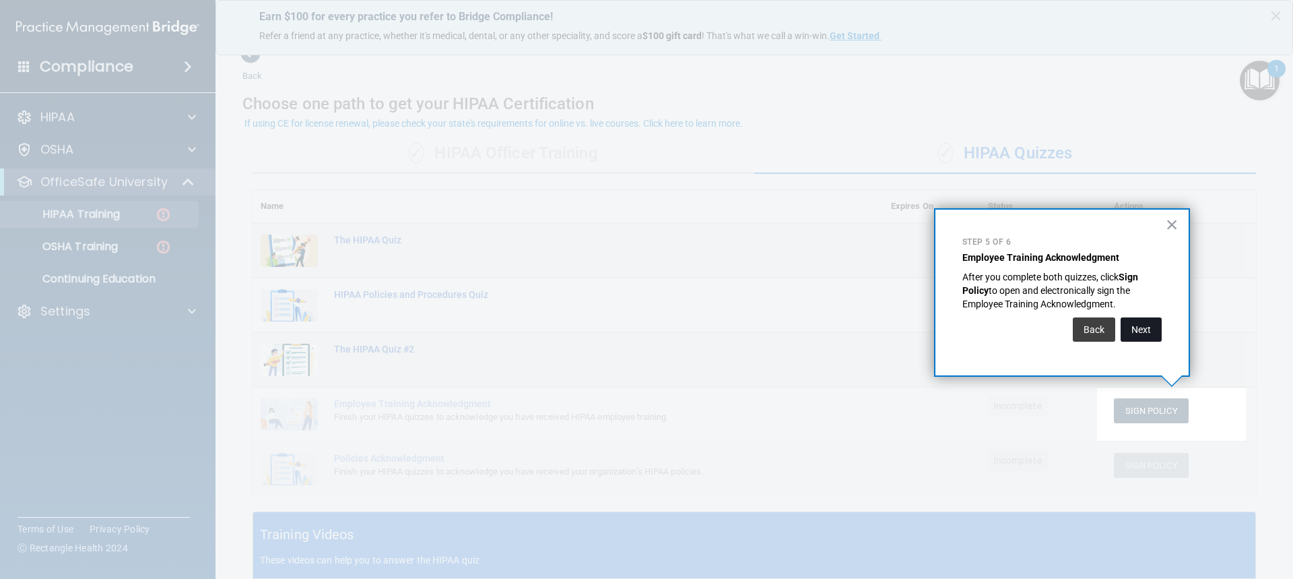
click at [1143, 332] on button "Next" at bounding box center [1141, 329] width 41 height 24
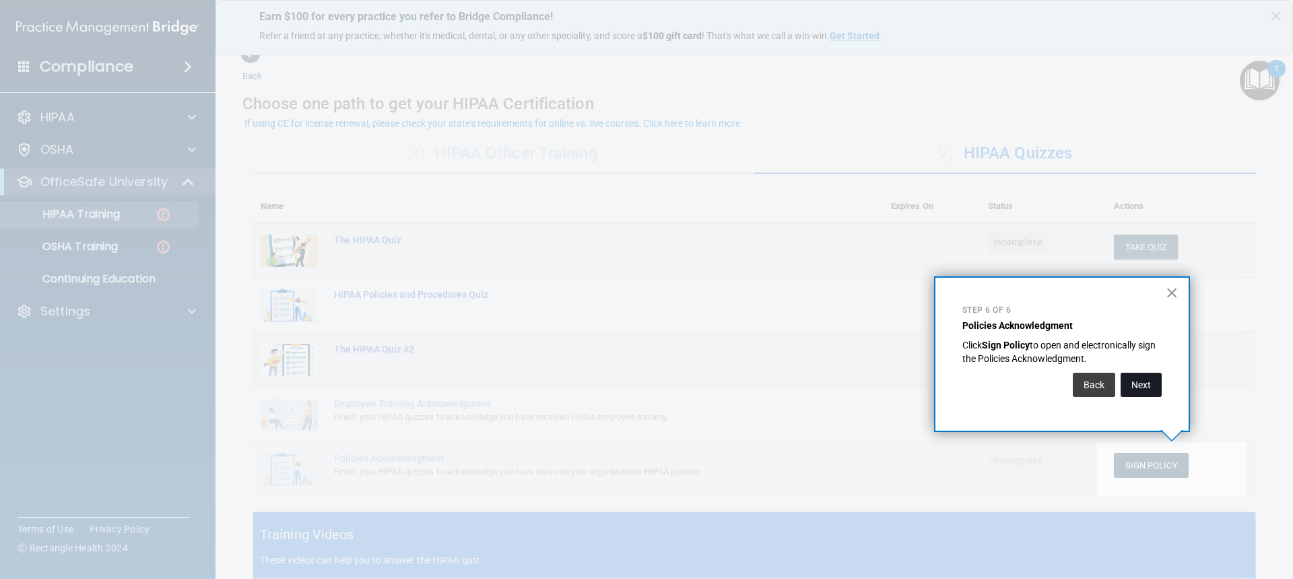
click at [1140, 386] on button "Next" at bounding box center [1141, 385] width 41 height 24
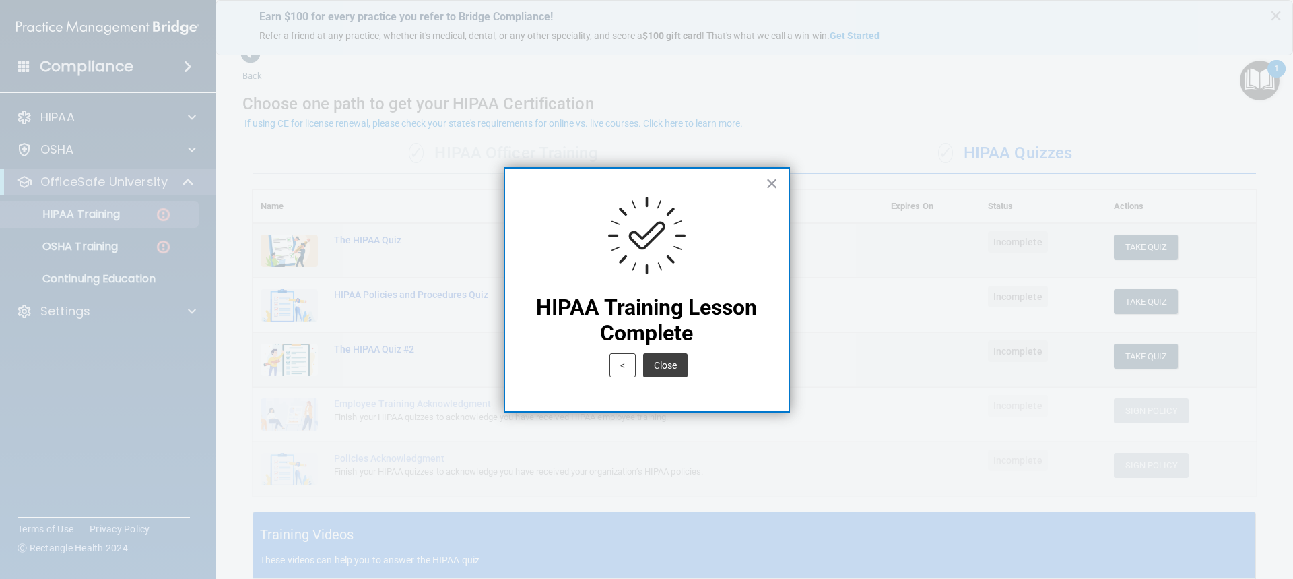
click at [654, 349] on div "Close" at bounding box center [664, 361] width 48 height 31
drag, startPoint x: 661, startPoint y: 359, endPoint x: 720, endPoint y: 352, distance: 59.7
click at [664, 360] on button "Close" at bounding box center [665, 365] width 44 height 24
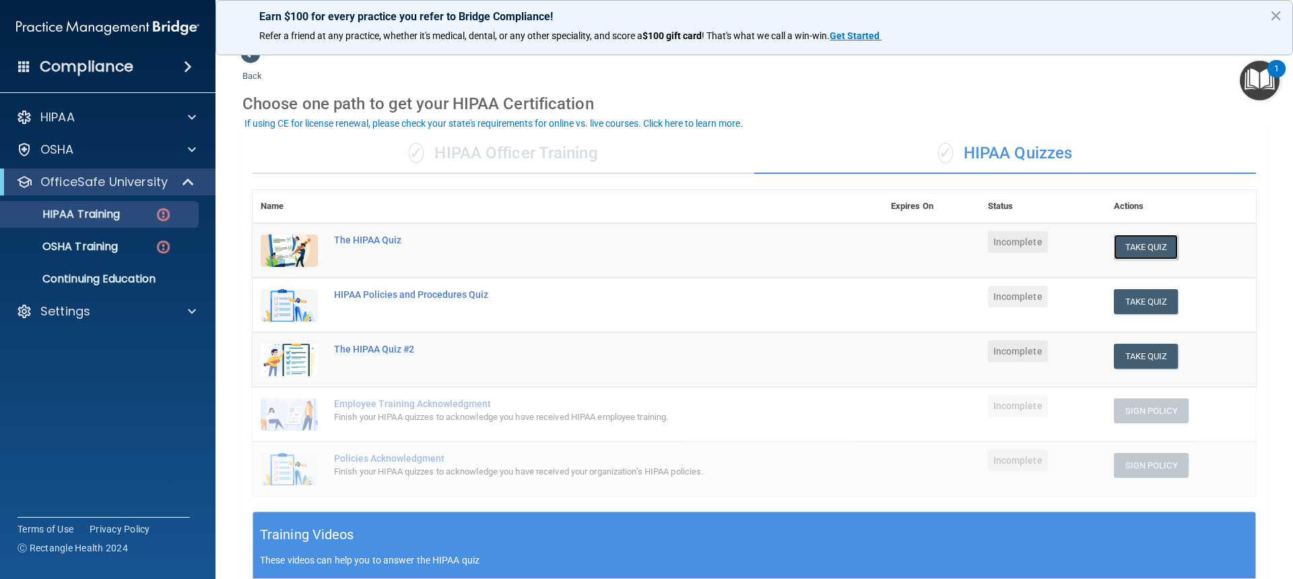
drag, startPoint x: 1124, startPoint y: 251, endPoint x: 845, endPoint y: 290, distance: 282.2
click at [845, 293] on tbody "The HIPAA Quiz Incomplete Take Quiz Download Certificate HIPAA Policies and Pro…" at bounding box center [755, 359] width 1004 height 273
click at [1147, 232] on td "Take Quiz Download Certificate" at bounding box center [1181, 250] width 150 height 55
click at [1138, 251] on button "Take Quiz" at bounding box center [1146, 246] width 65 height 25
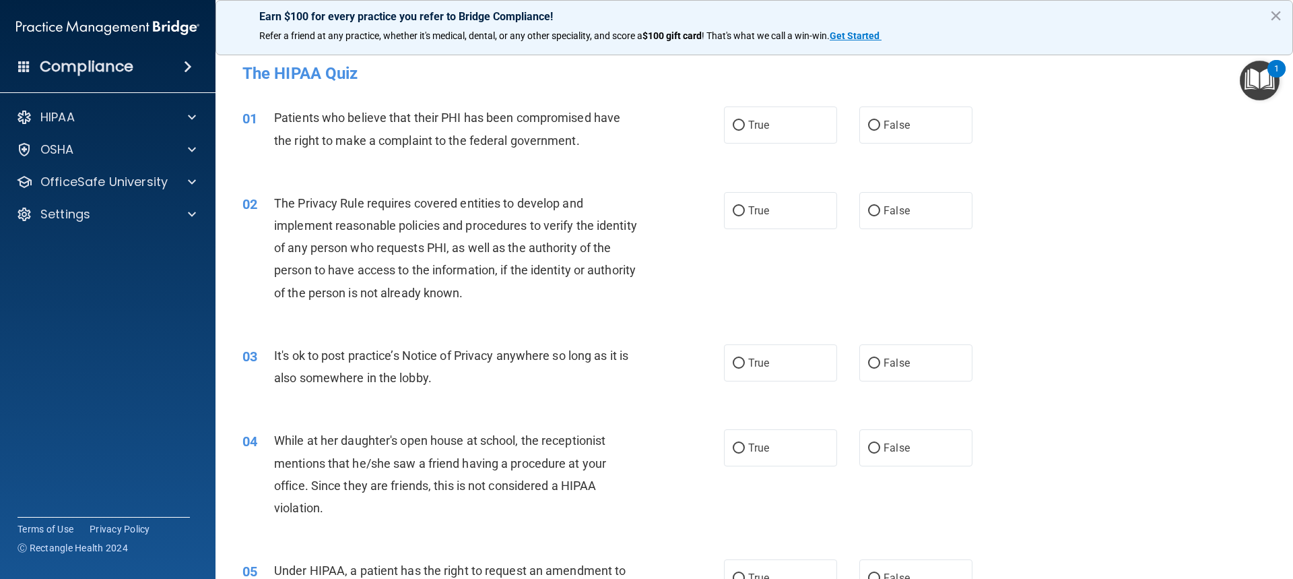
click at [1259, 88] on img "Open Resource Center, 1 new notification" at bounding box center [1260, 81] width 40 height 40
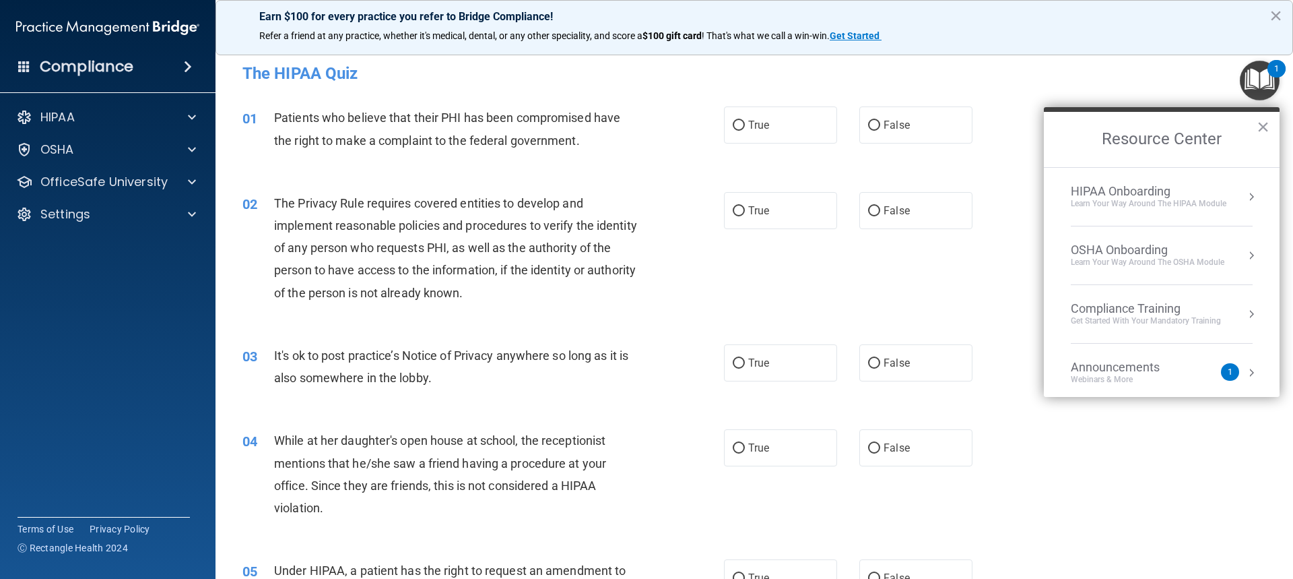
click at [1174, 192] on div "HIPAA Onboarding" at bounding box center [1149, 191] width 156 height 15
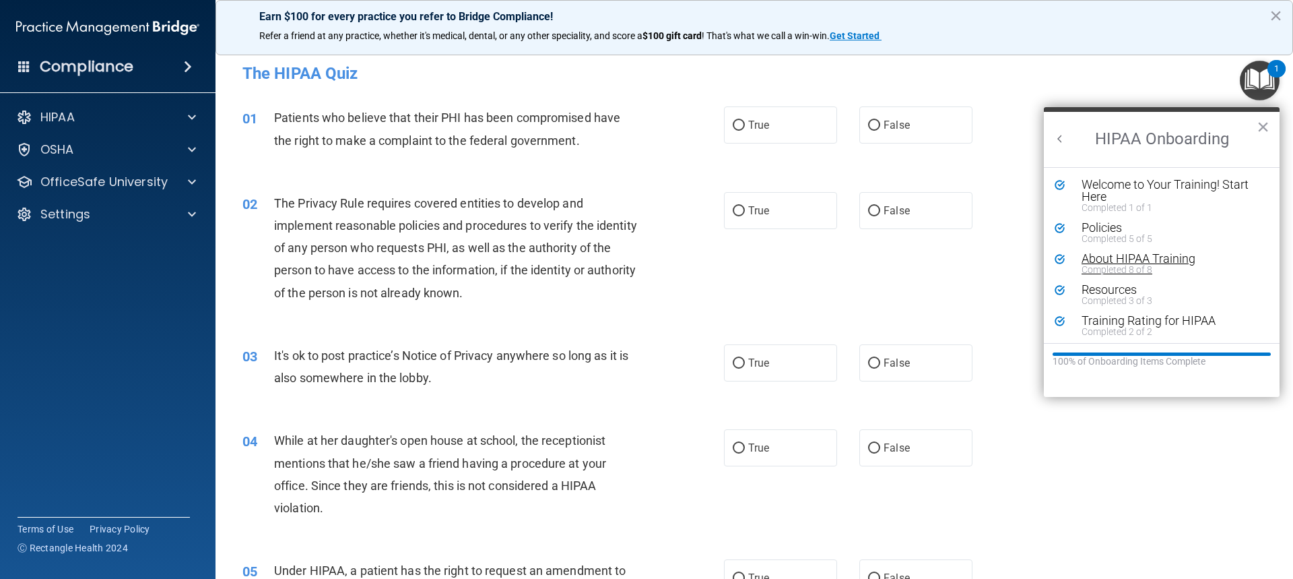
click at [1116, 268] on div "Completed 8 of 8" at bounding box center [1167, 269] width 170 height 9
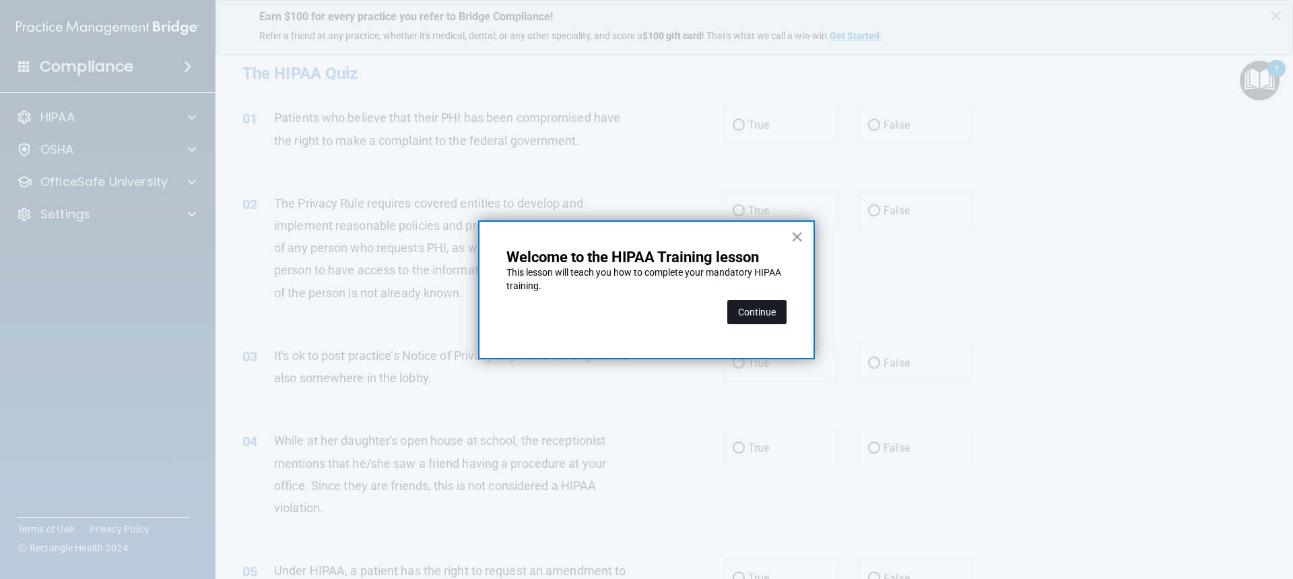
click at [745, 314] on button "Continue" at bounding box center [757, 312] width 59 height 24
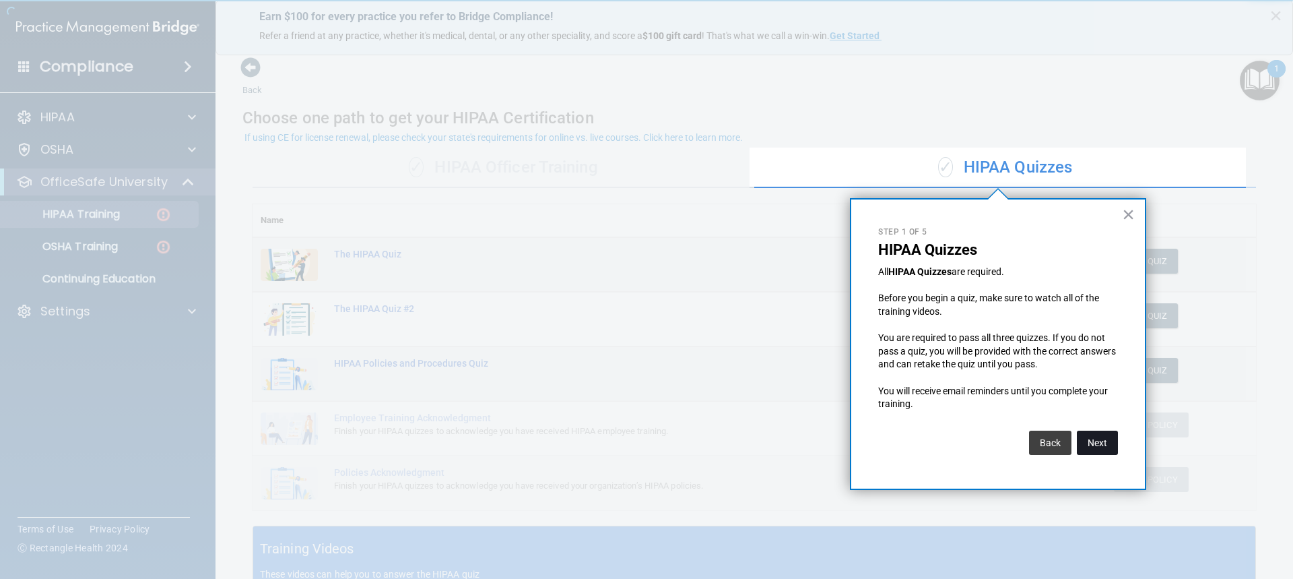
click at [1090, 447] on button "Next" at bounding box center [1097, 442] width 41 height 24
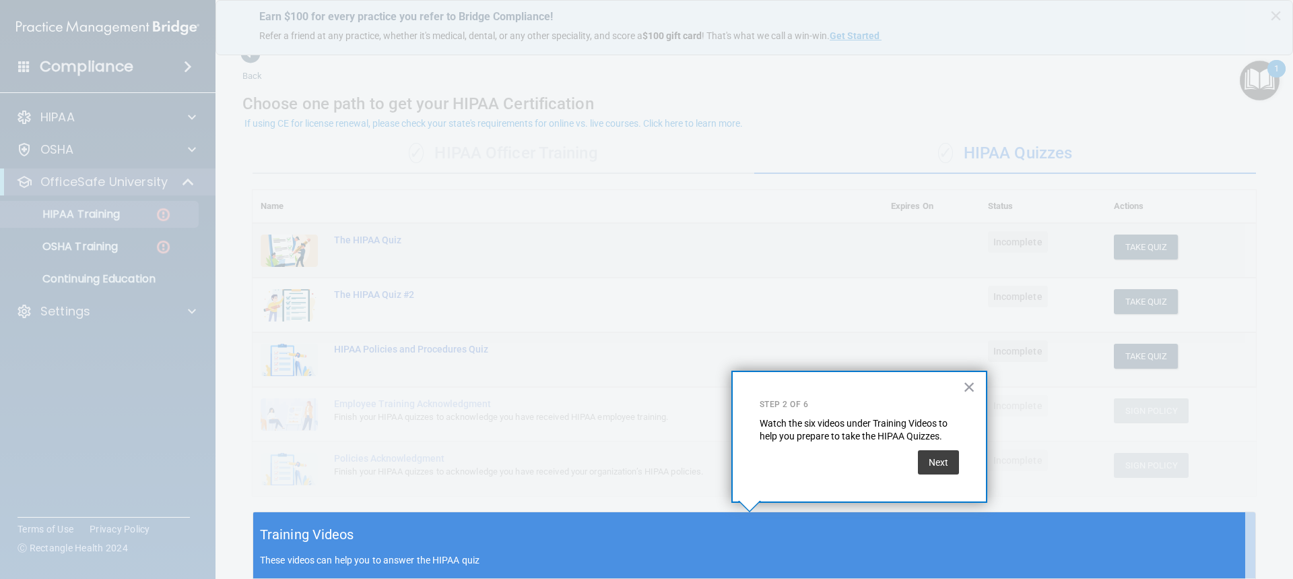
click at [431, 557] on p "These videos can help you to answer the HIPAA quiz" at bounding box center [754, 559] width 989 height 11
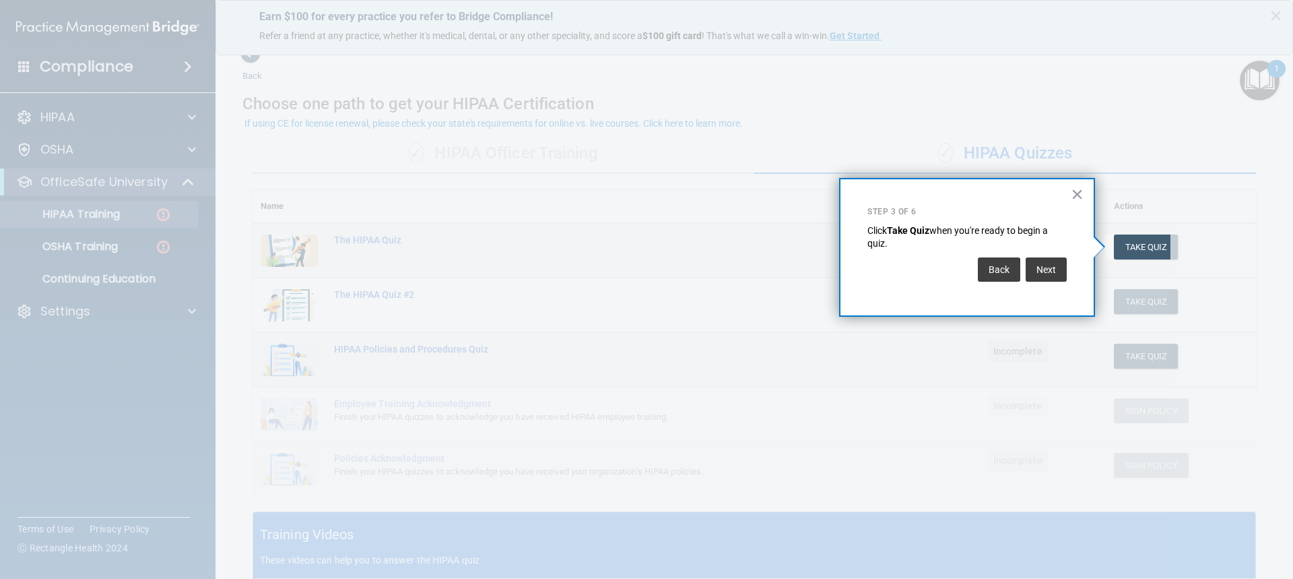
click at [376, 551] on div at bounding box center [553, 289] width 1106 height 579
click at [1031, 275] on button "Next" at bounding box center [1046, 269] width 41 height 24
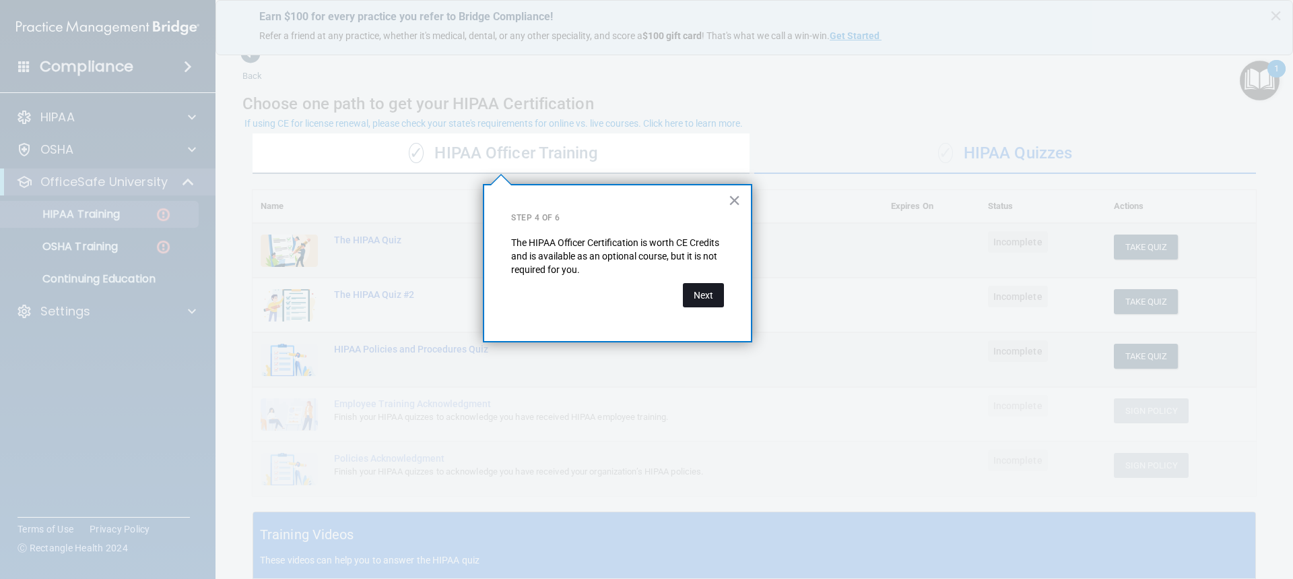
click at [713, 301] on button "Next" at bounding box center [703, 295] width 41 height 24
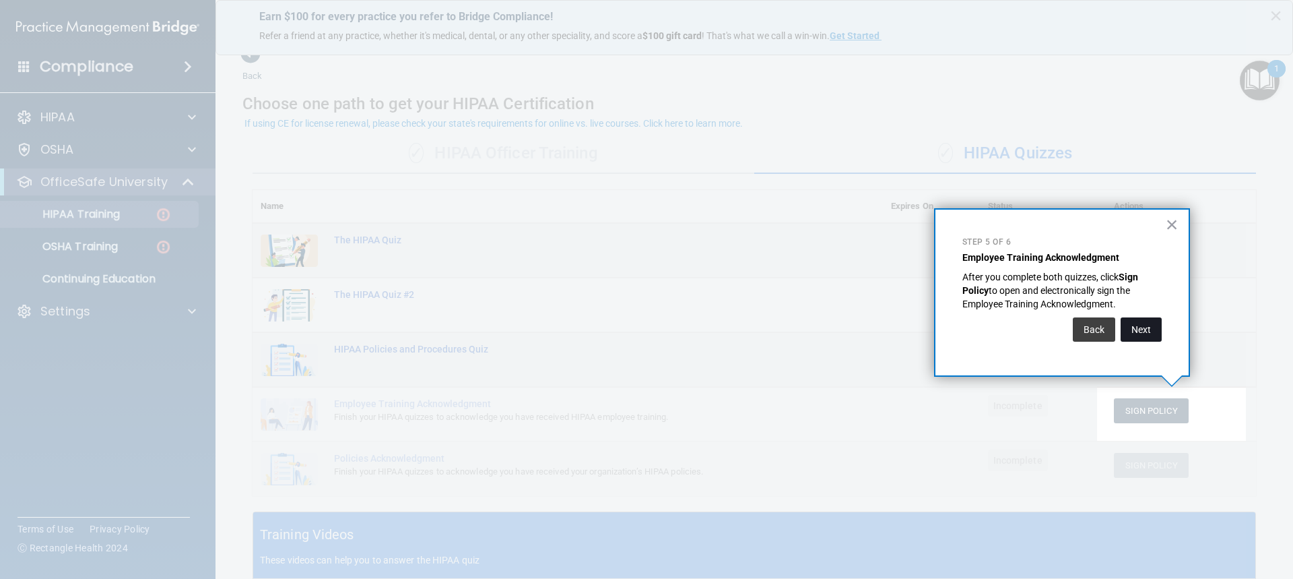
click at [1139, 335] on button "Next" at bounding box center [1141, 329] width 41 height 24
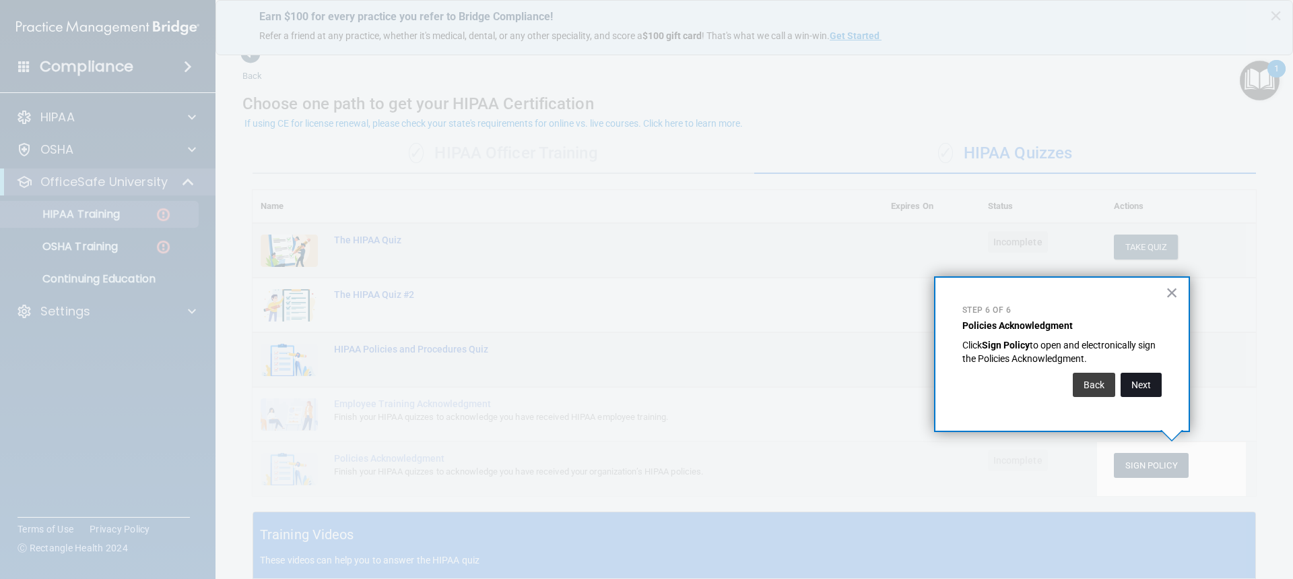
click at [1132, 389] on button "Next" at bounding box center [1141, 385] width 41 height 24
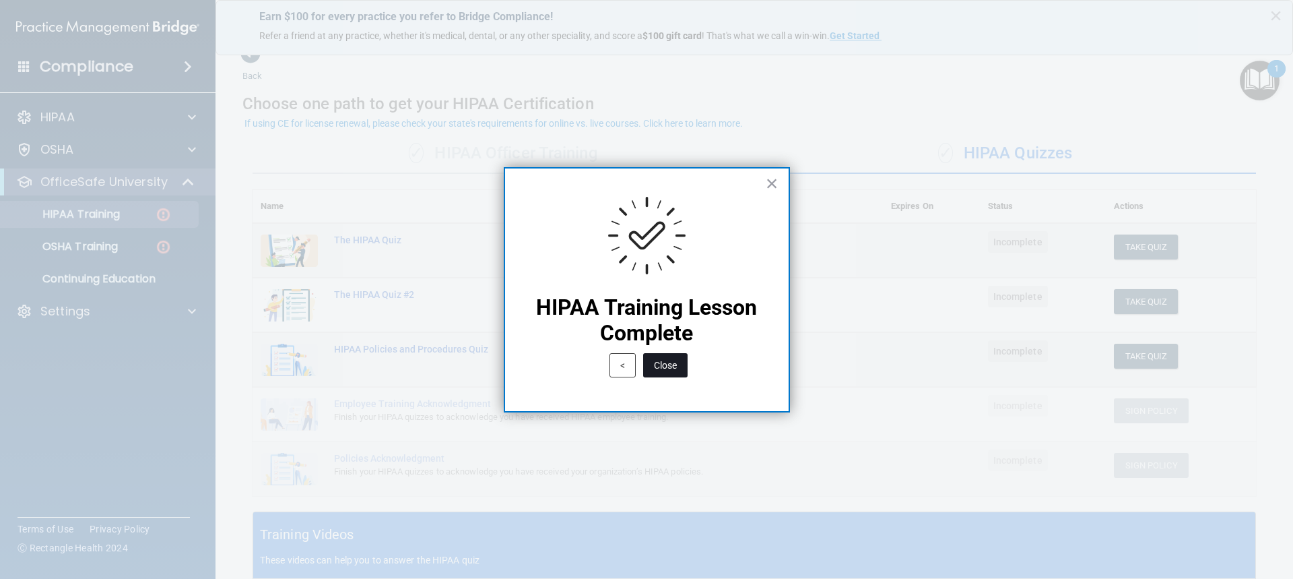
click at [669, 372] on button "Close" at bounding box center [665, 365] width 44 height 24
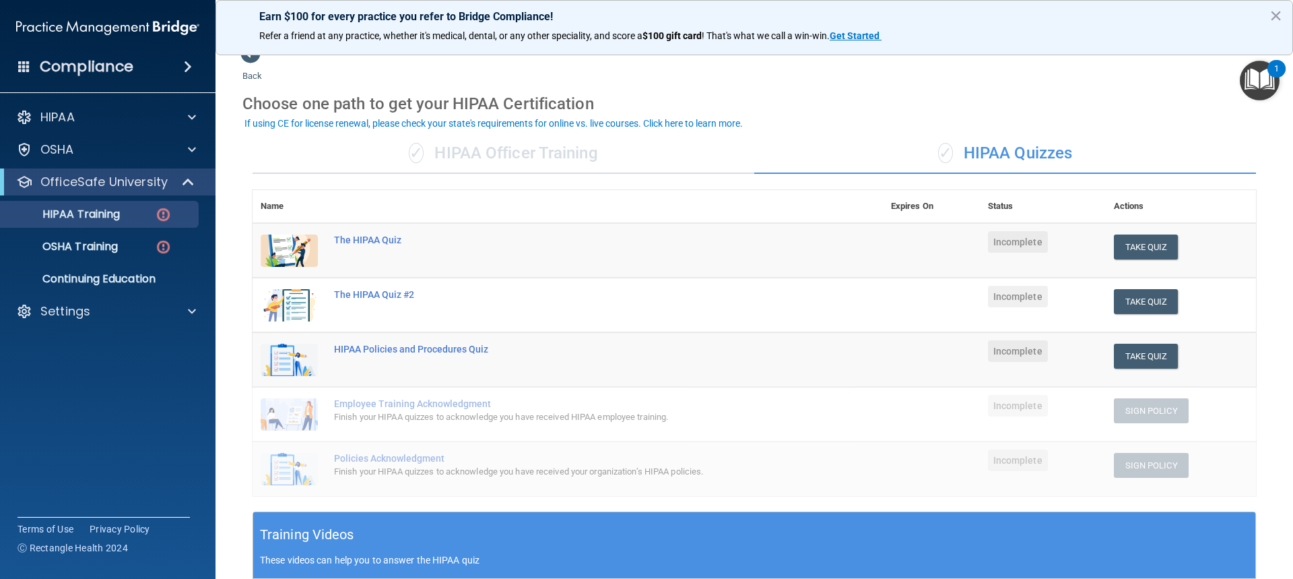
click at [348, 556] on p "These videos can help you to answer the HIPAA quiz" at bounding box center [754, 559] width 989 height 11
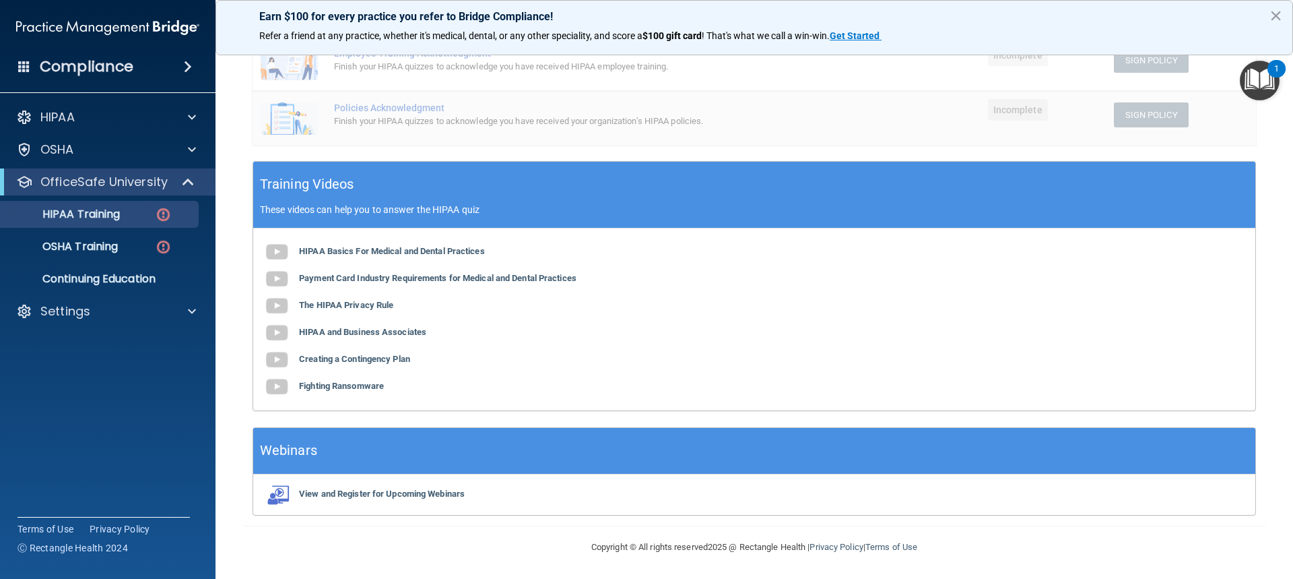
scroll to position [365, 0]
click at [283, 247] on img at bounding box center [276, 251] width 27 height 27
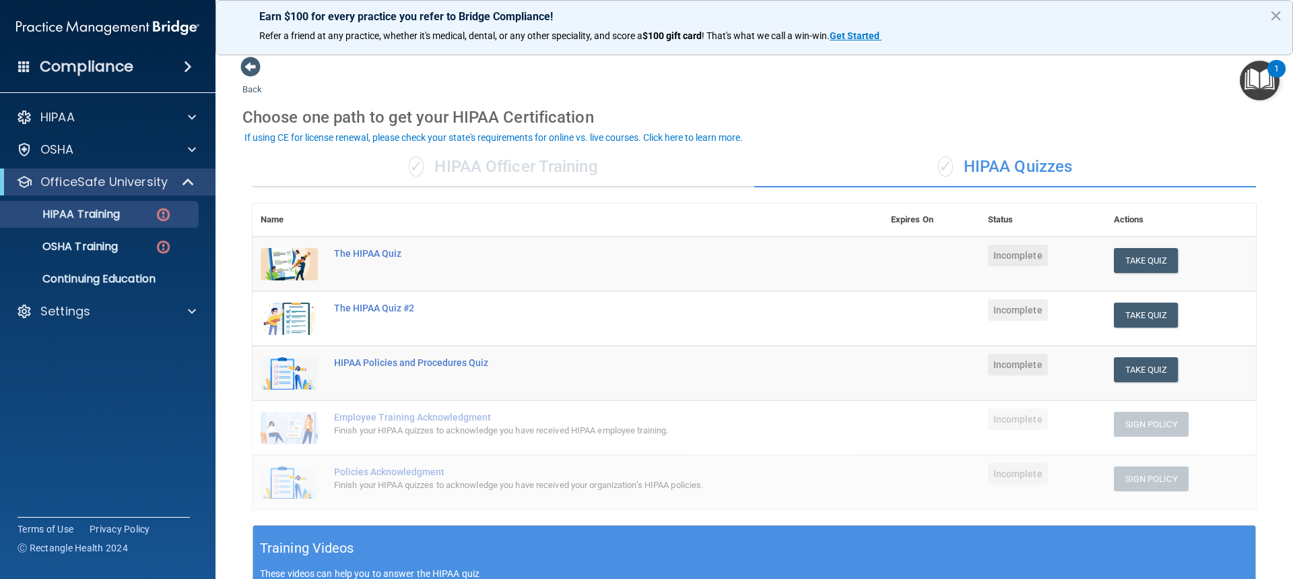
scroll to position [0, 0]
click at [1150, 263] on button "Take Quiz" at bounding box center [1146, 261] width 65 height 25
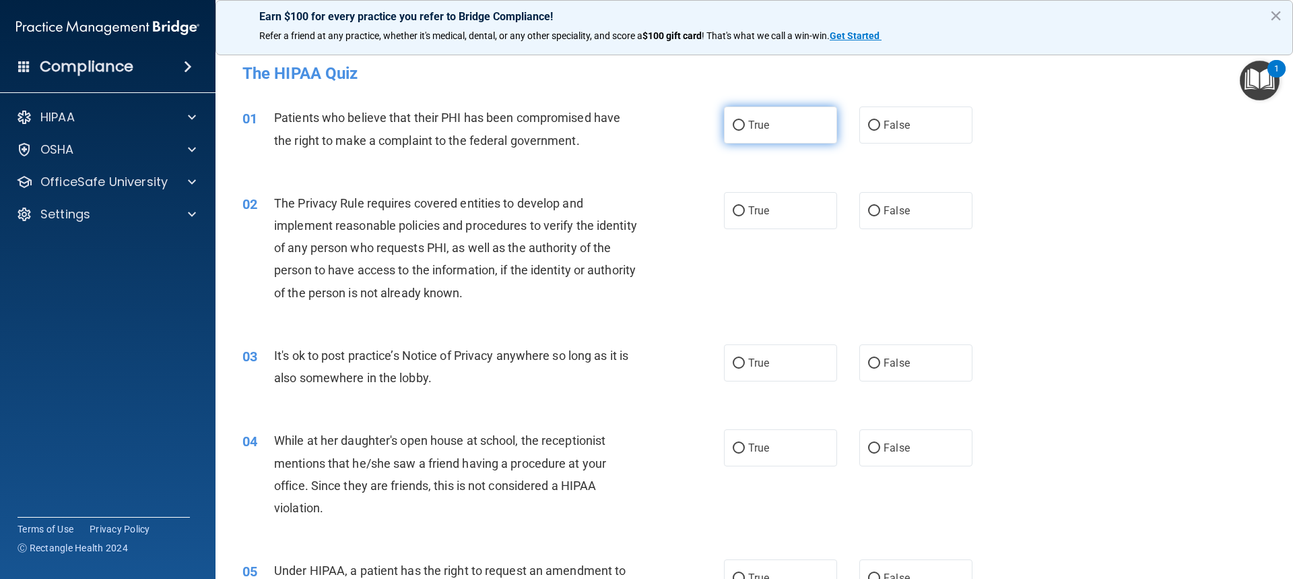
click at [725, 123] on label "True" at bounding box center [780, 124] width 113 height 37
click at [733, 123] on input "True" at bounding box center [739, 126] width 12 height 10
radio input "true"
click at [748, 216] on span "True" at bounding box center [758, 210] width 21 height 13
click at [745, 216] on input "True" at bounding box center [739, 211] width 12 height 10
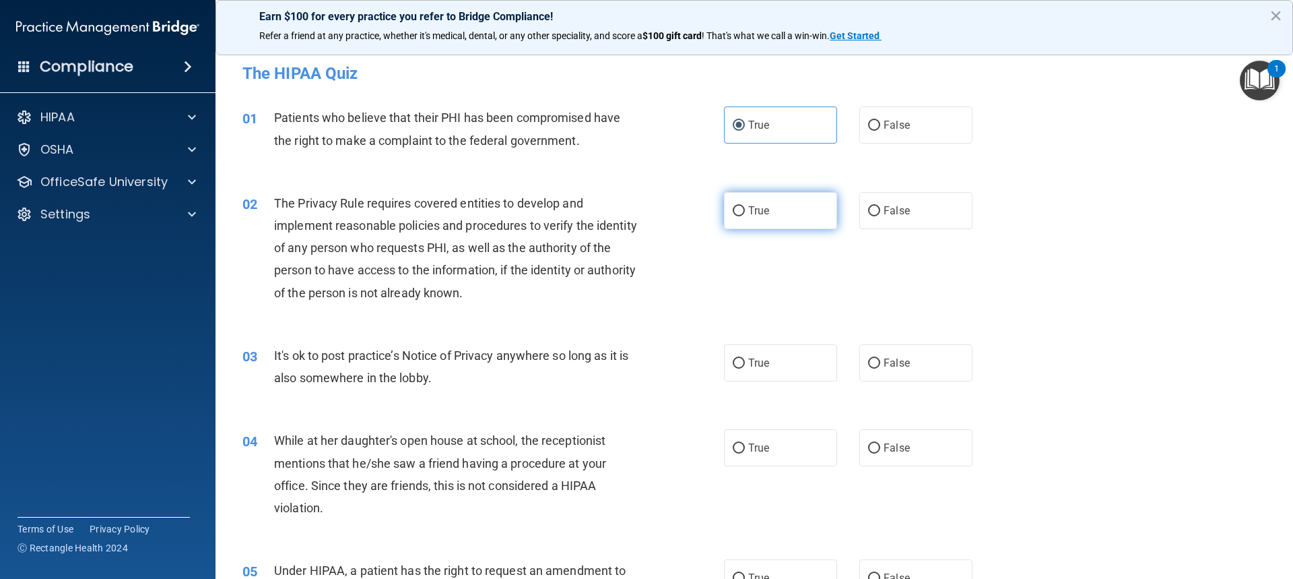
radio input "true"
click at [1258, 86] on img "Open Resource Center, 1 new notification" at bounding box center [1260, 81] width 40 height 40
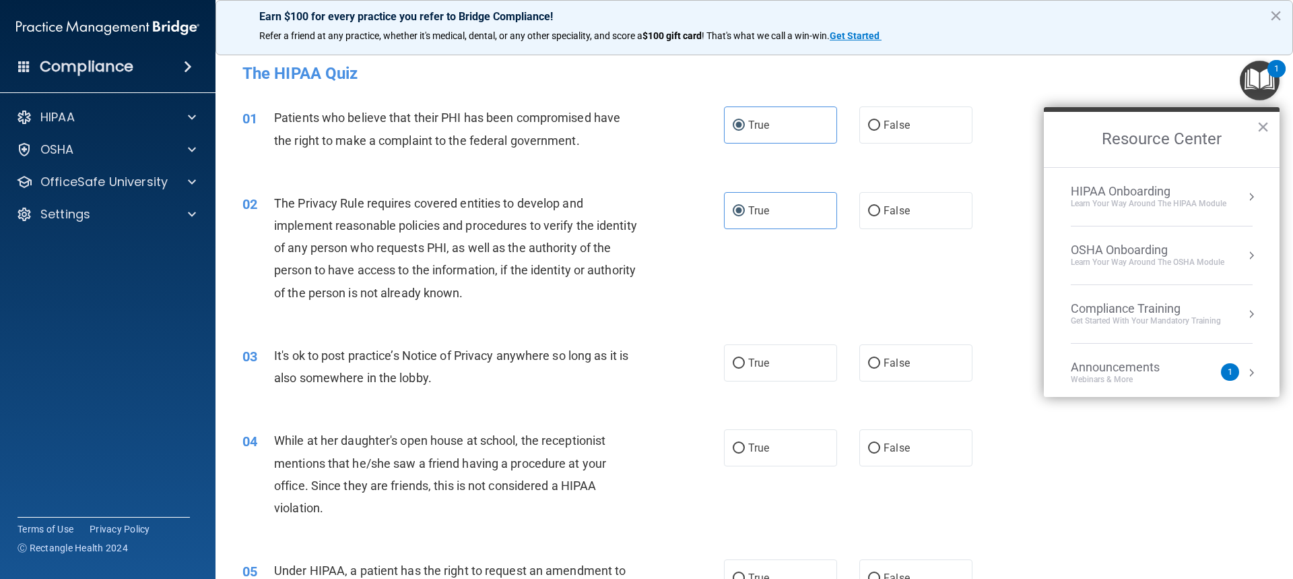
click at [1118, 185] on div "HIPAA Onboarding" at bounding box center [1149, 191] width 156 height 15
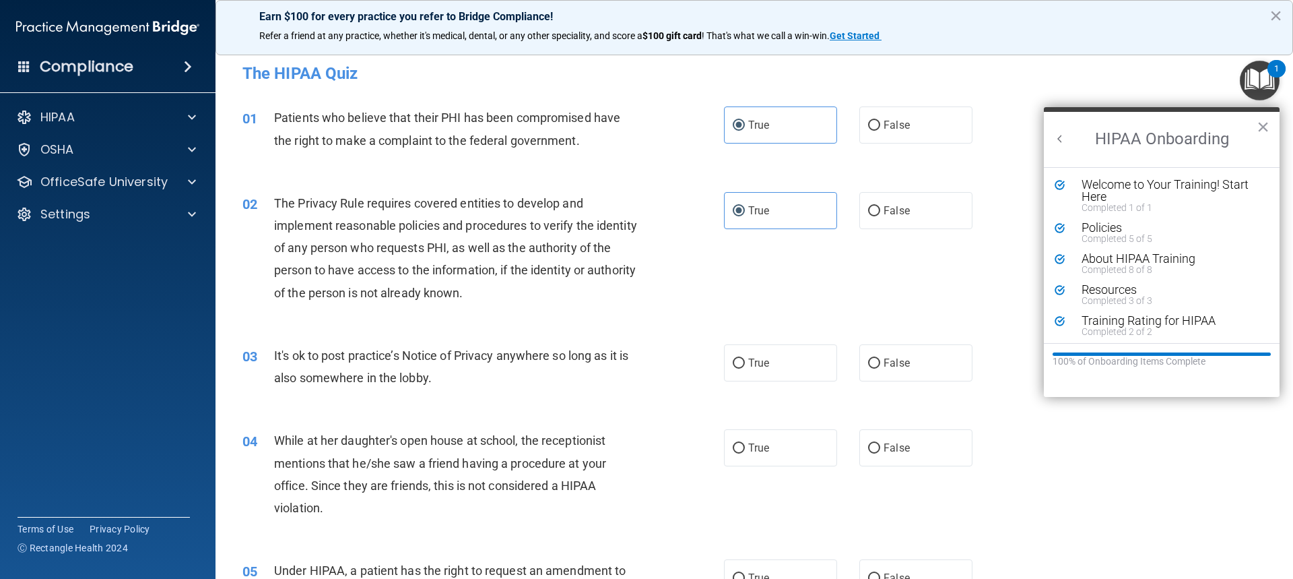
click at [1055, 136] on button "Back to Resource Center Home" at bounding box center [1060, 138] width 13 height 13
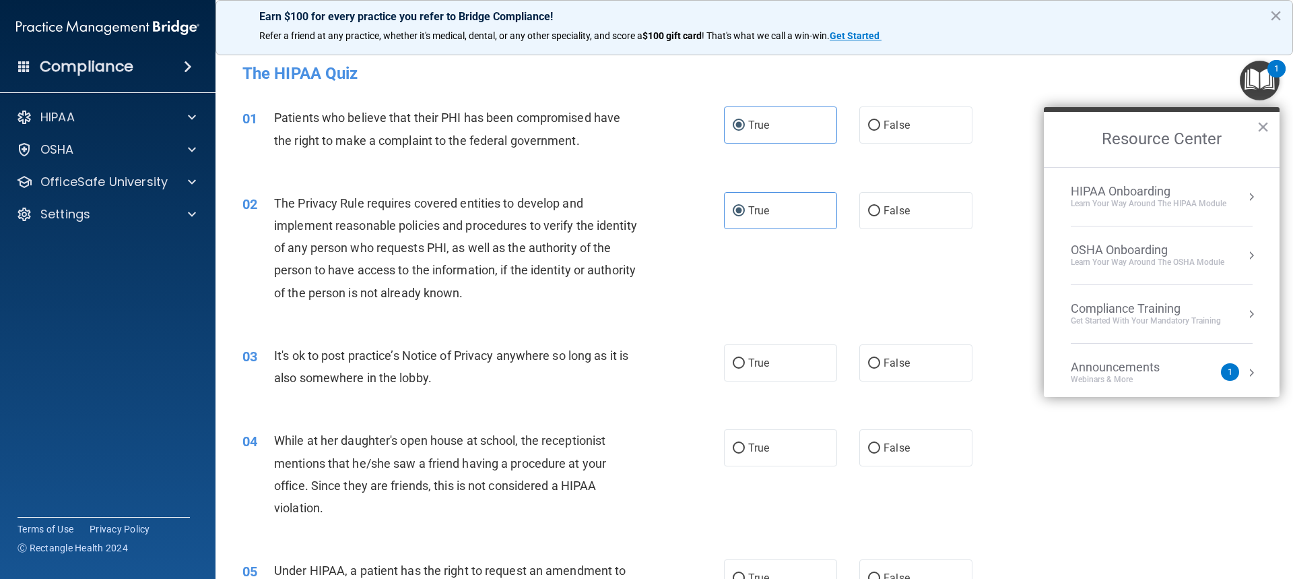
click at [1123, 252] on div "OSHA Onboarding" at bounding box center [1148, 250] width 154 height 15
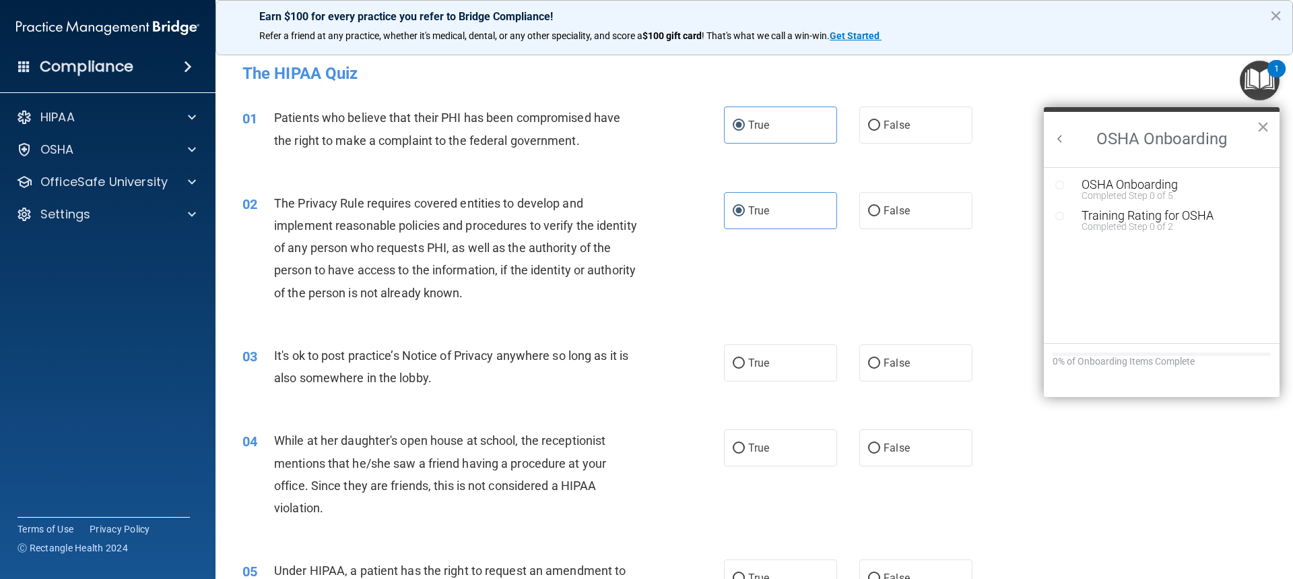
click at [1062, 137] on button "Back to Resource Center Home" at bounding box center [1060, 138] width 13 height 13
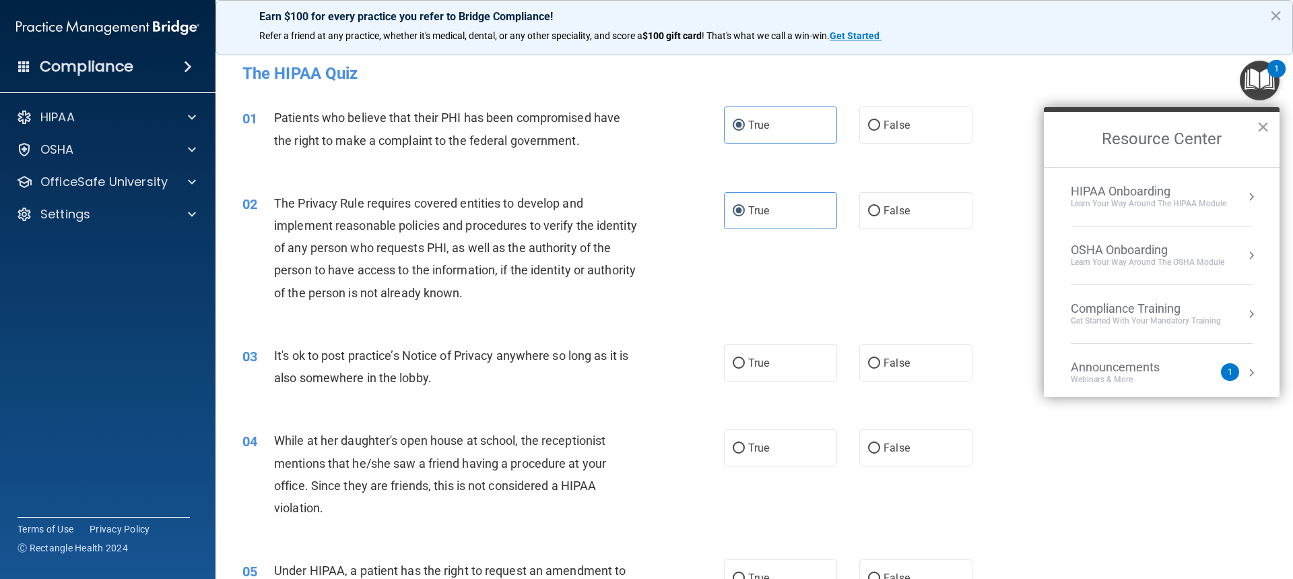
click at [1095, 189] on div "HIPAA Onboarding" at bounding box center [1149, 191] width 156 height 15
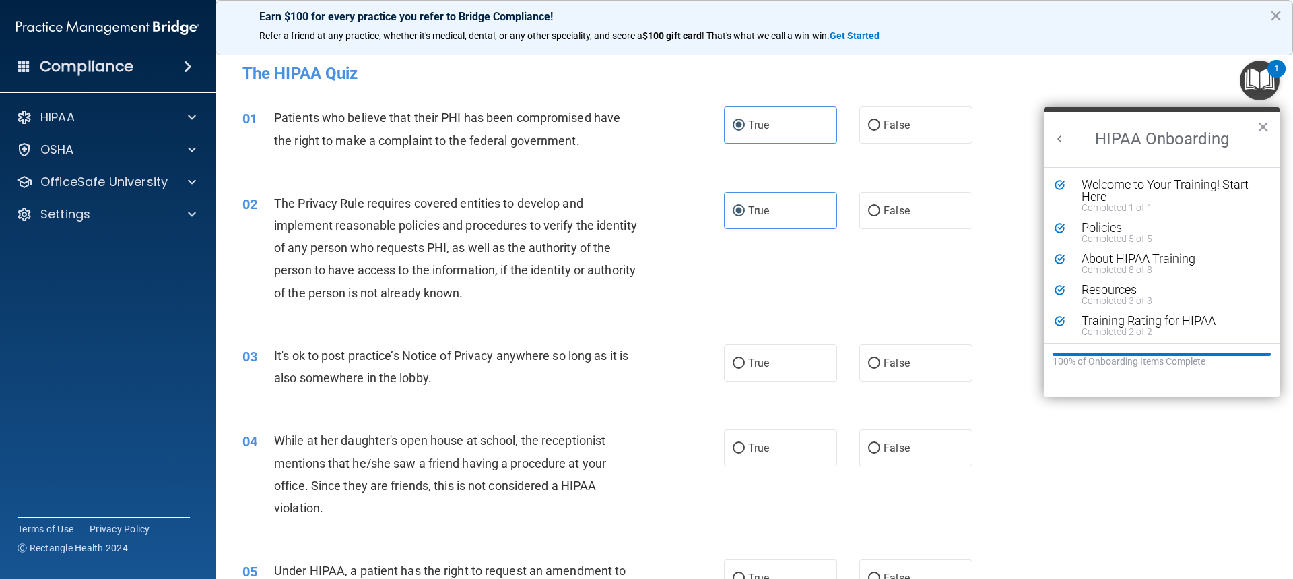
click at [1250, 76] on img "Open Resource Center, 1 new notification" at bounding box center [1260, 81] width 40 height 40
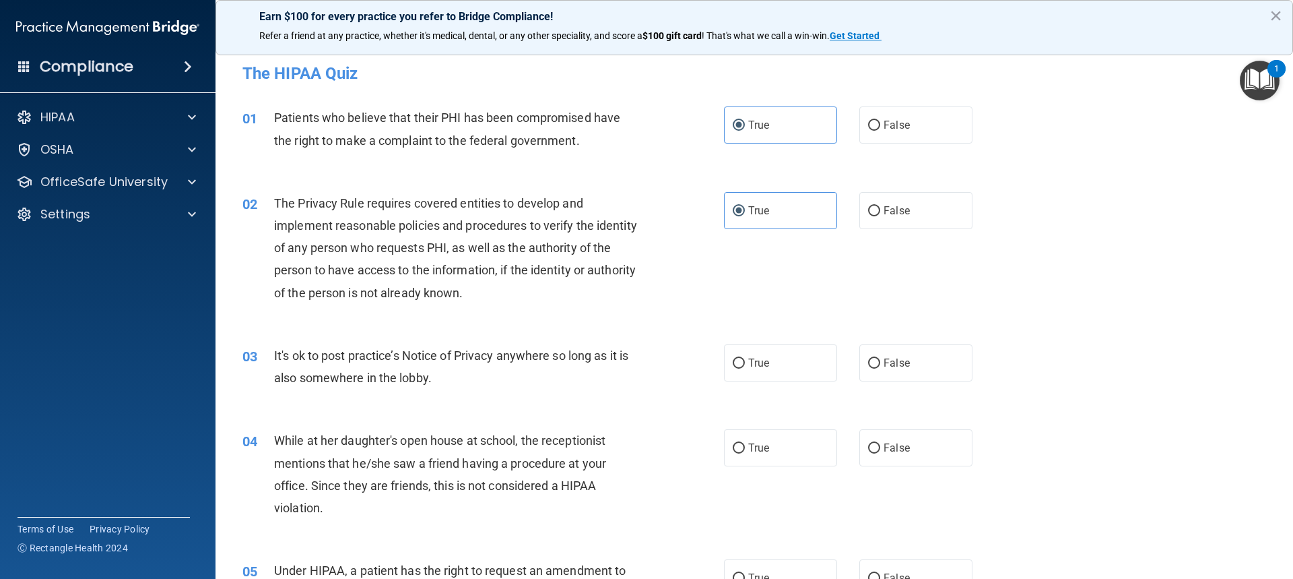
click at [1258, 86] on img "Open Resource Center, 1 new notification" at bounding box center [1260, 81] width 40 height 40
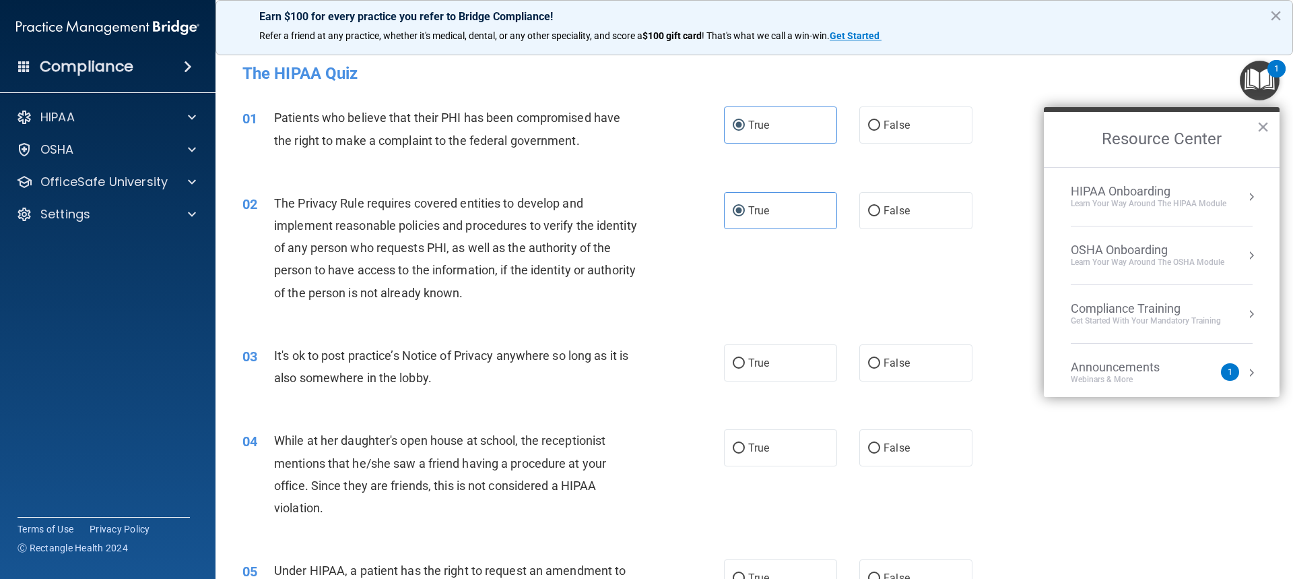
click at [1258, 86] on img "Open Resource Center, 1 new notification" at bounding box center [1260, 81] width 40 height 40
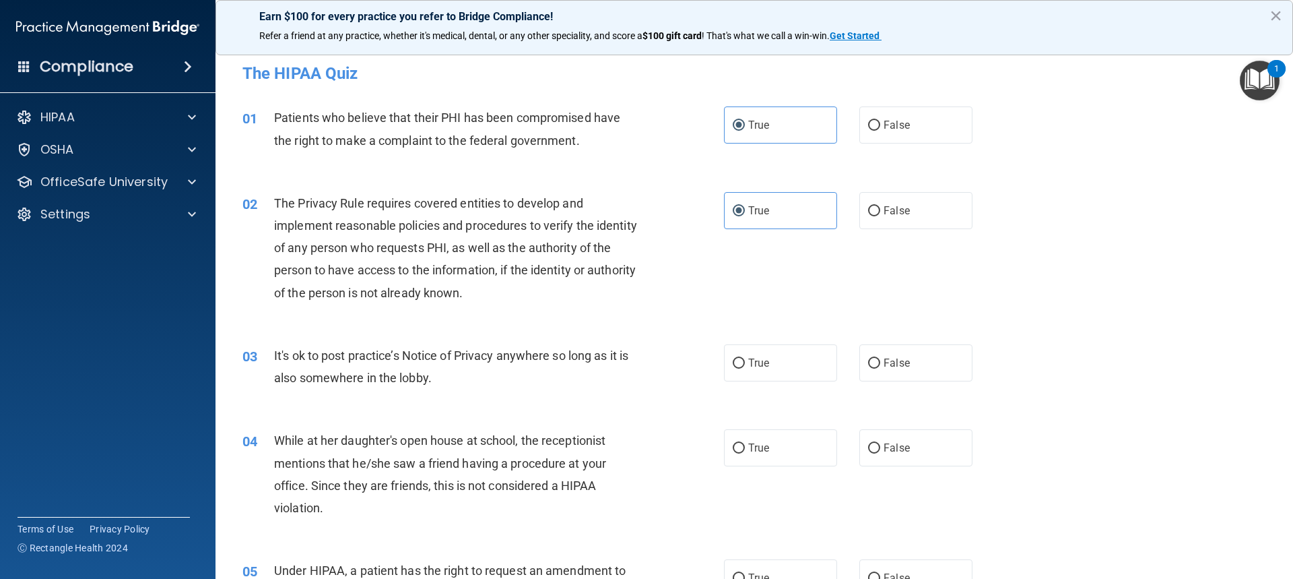
click at [1258, 86] on img "Open Resource Center, 1 new notification" at bounding box center [1260, 81] width 40 height 40
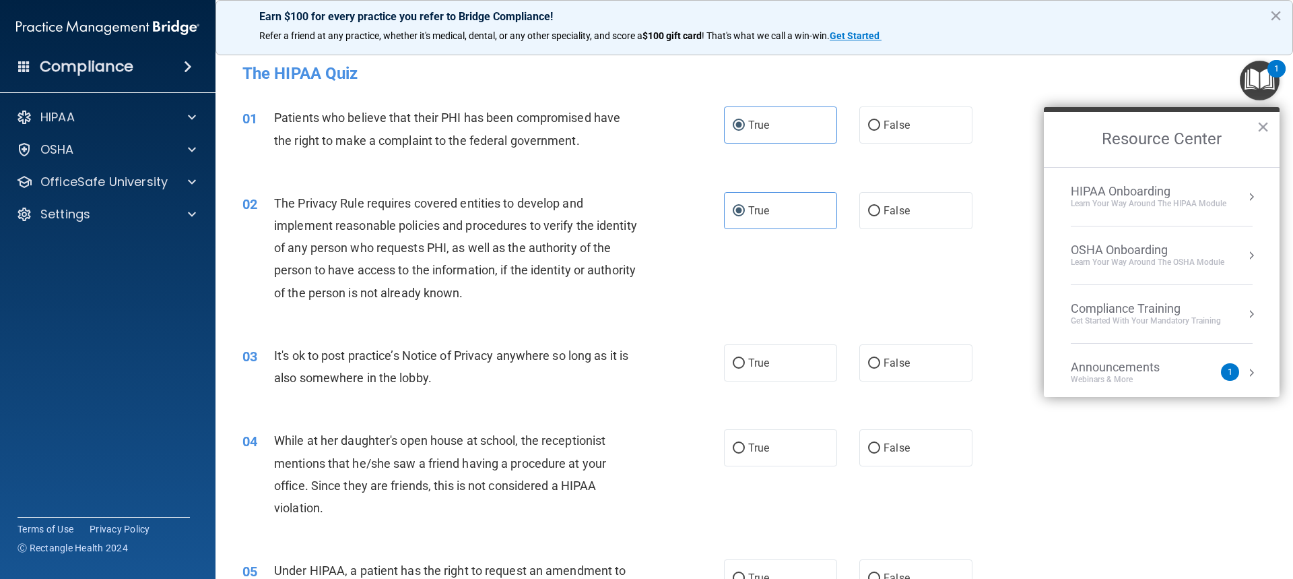
click at [1112, 190] on div "HIPAA Onboarding" at bounding box center [1149, 191] width 156 height 15
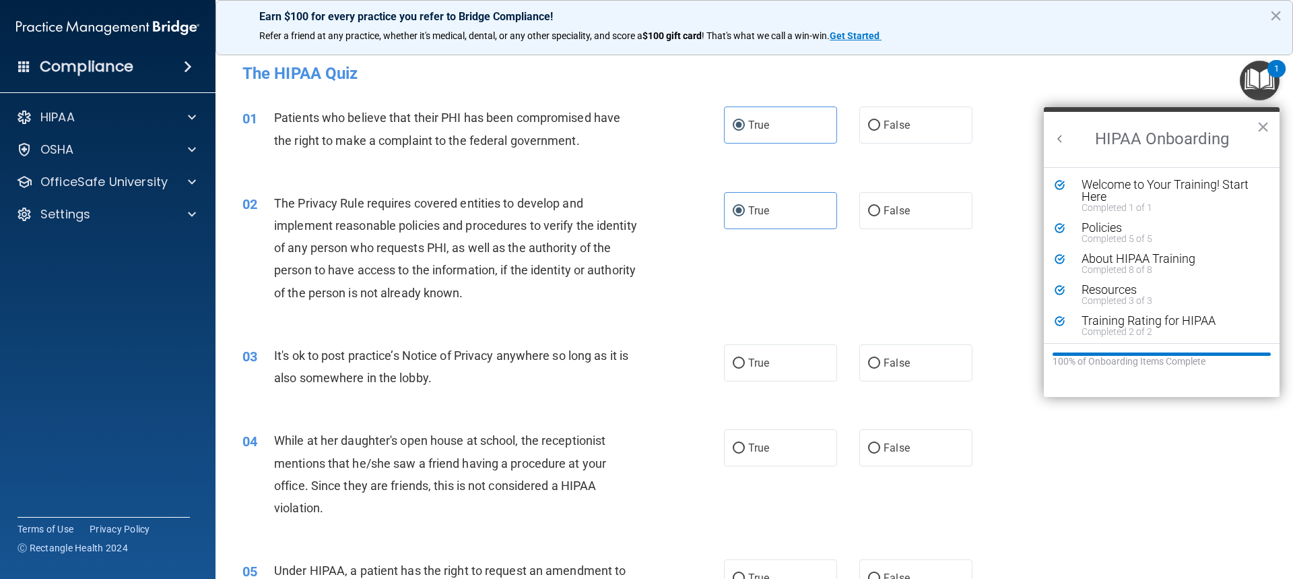
click at [1066, 140] on button "Back to Resource Center Home" at bounding box center [1060, 138] width 13 height 13
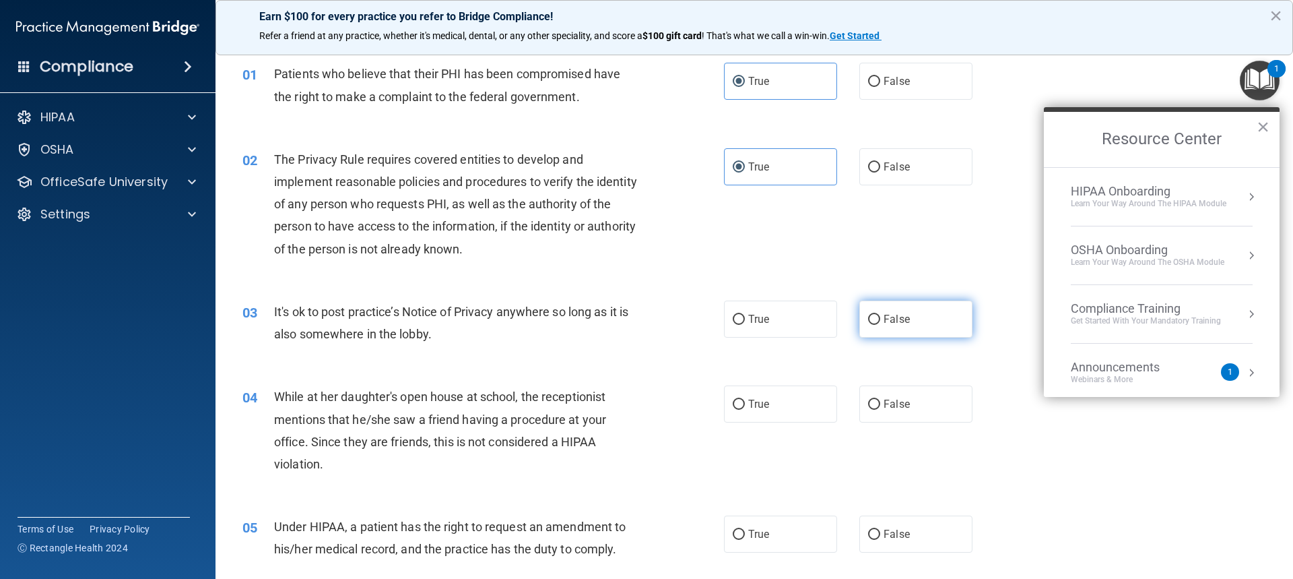
scroll to position [67, 0]
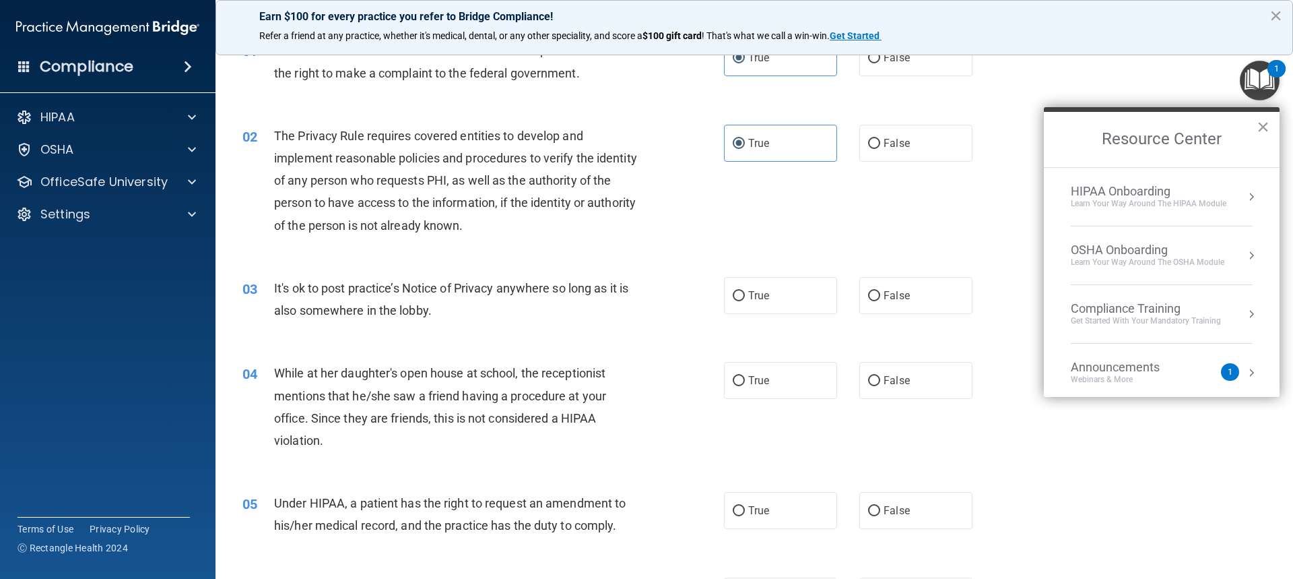
click at [1262, 130] on button "×" at bounding box center [1263, 127] width 13 height 22
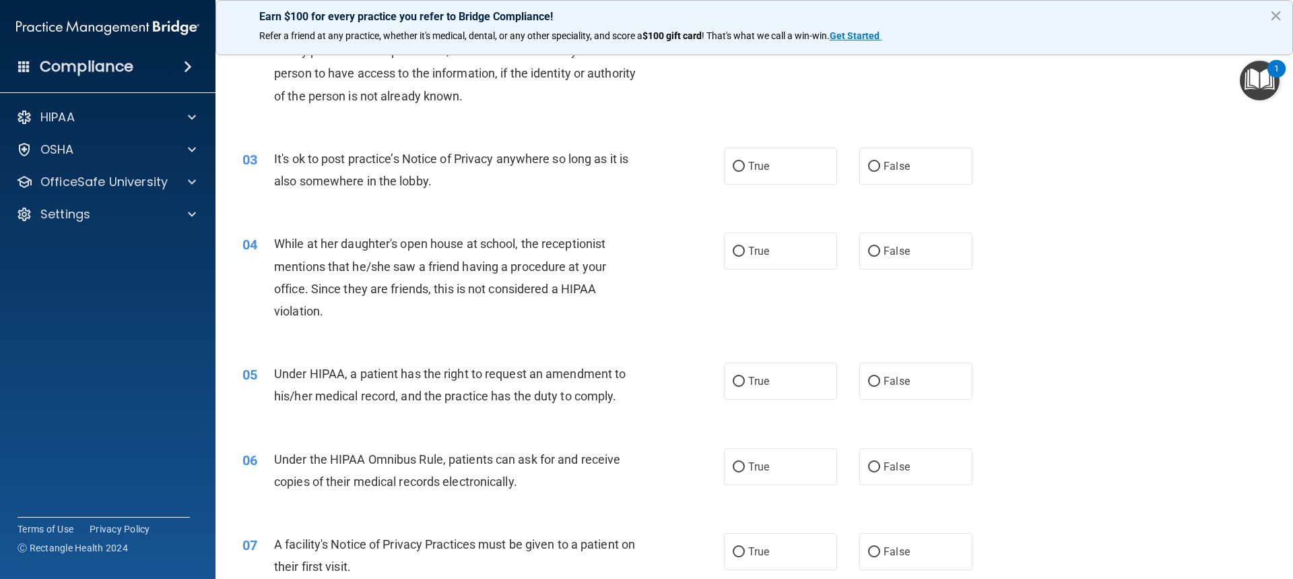
scroll to position [202, 0]
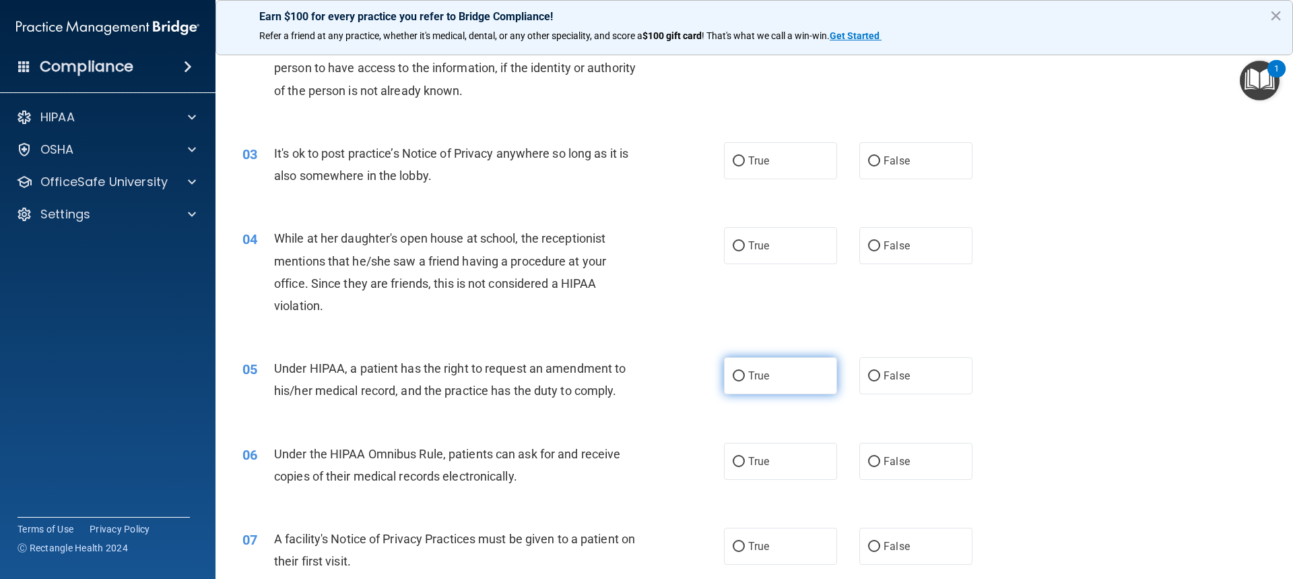
click at [757, 379] on span "True" at bounding box center [758, 375] width 21 height 13
click at [745, 379] on input "True" at bounding box center [739, 376] width 12 height 10
radio input "true"
click at [897, 247] on span "False" at bounding box center [897, 245] width 26 height 13
click at [880, 247] on input "False" at bounding box center [874, 246] width 12 height 10
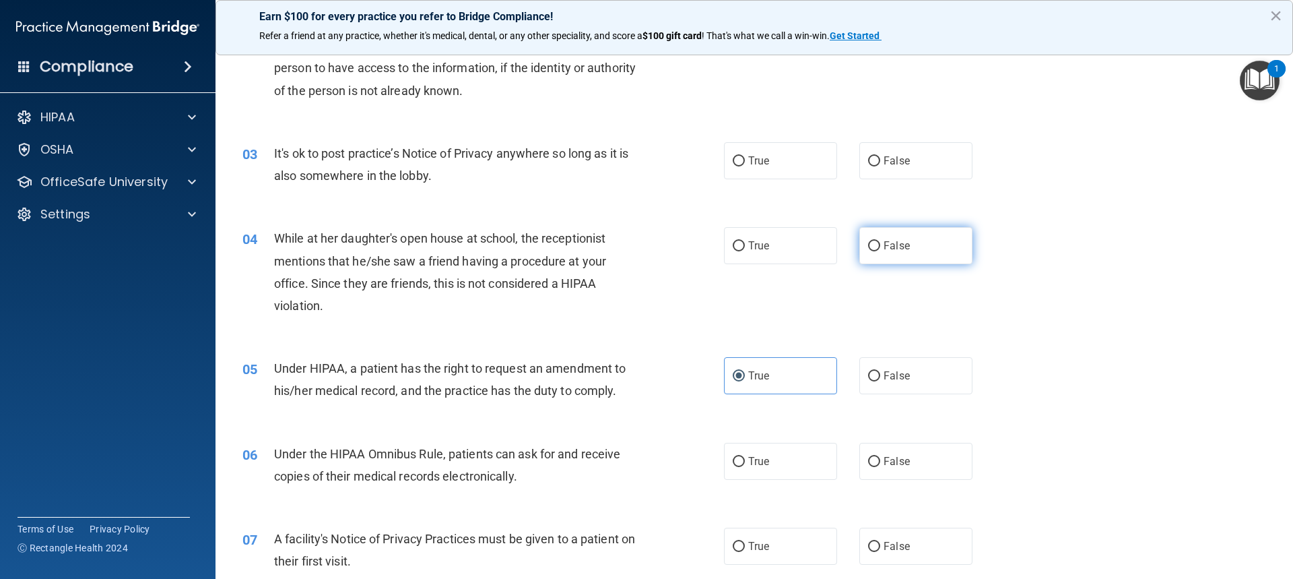
radio input "true"
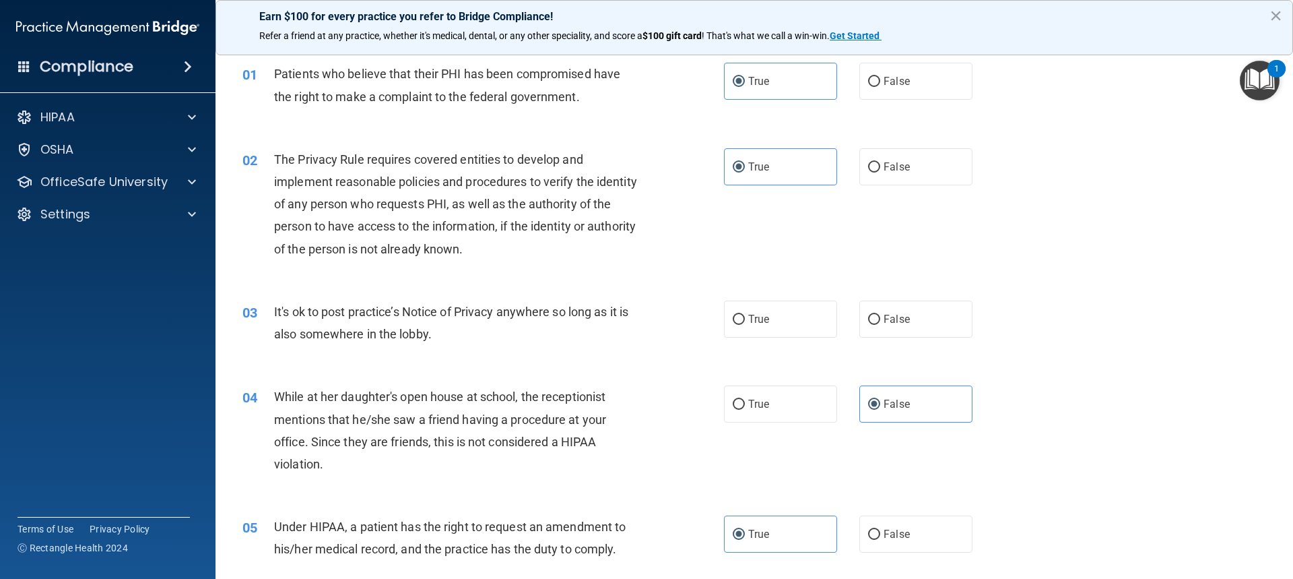
scroll to position [67, 0]
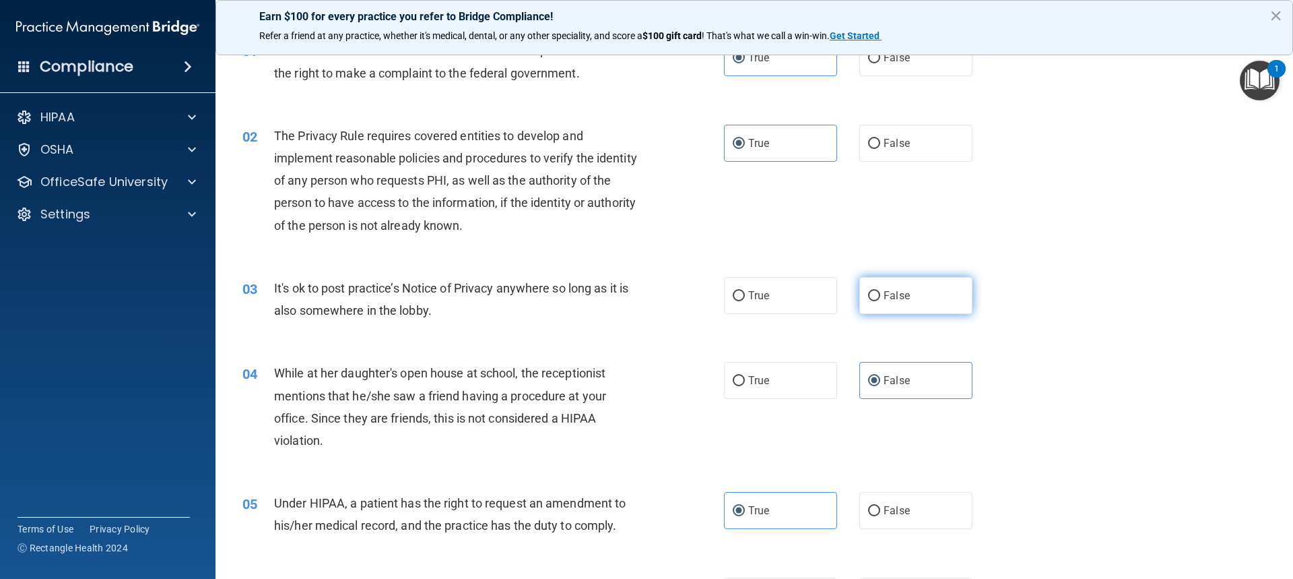
click at [880, 302] on label "False" at bounding box center [916, 295] width 113 height 37
click at [880, 301] on input "False" at bounding box center [874, 296] width 12 height 10
radio input "true"
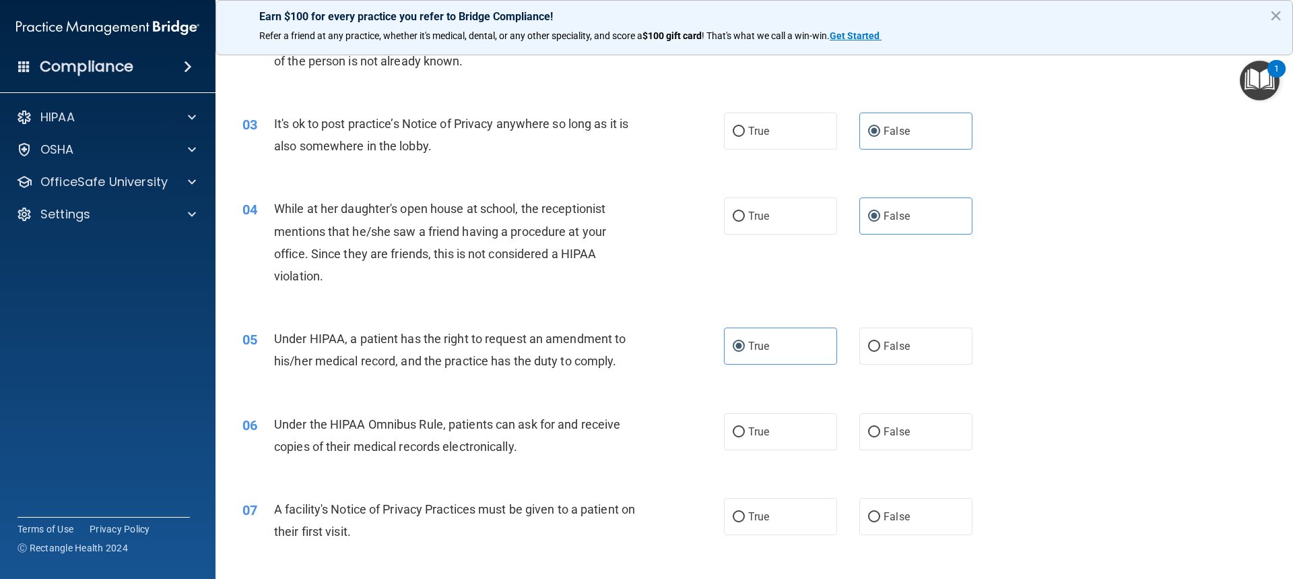
scroll to position [269, 0]
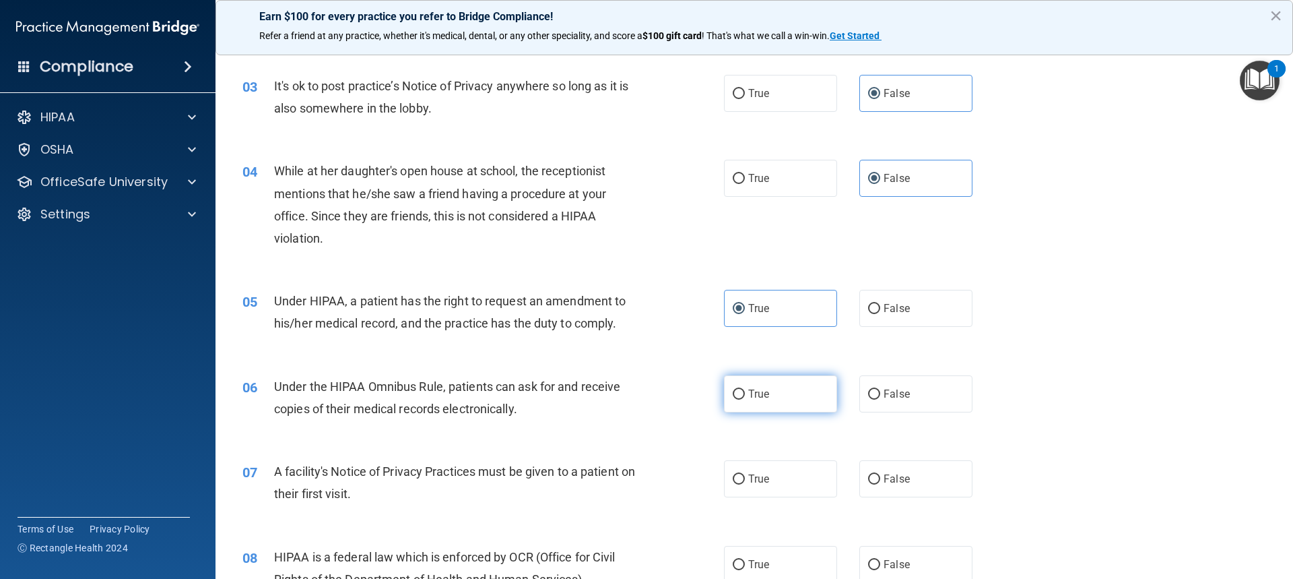
click at [765, 393] on label "True" at bounding box center [780, 393] width 113 height 37
click at [745, 393] on input "True" at bounding box center [739, 394] width 12 height 10
radio input "true"
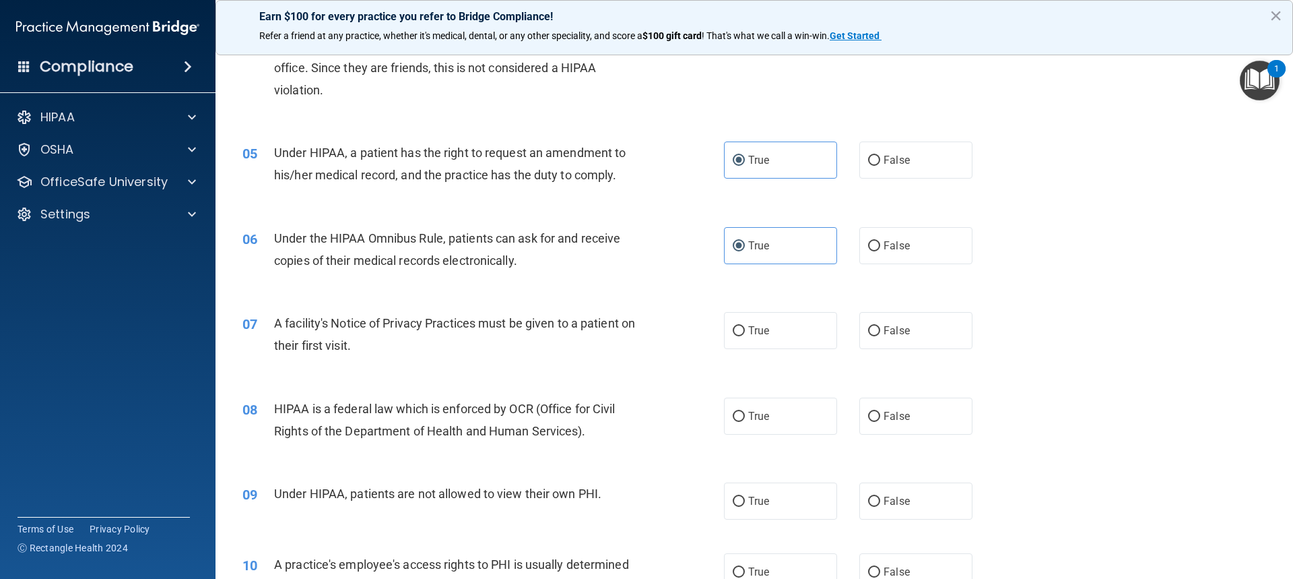
scroll to position [472, 0]
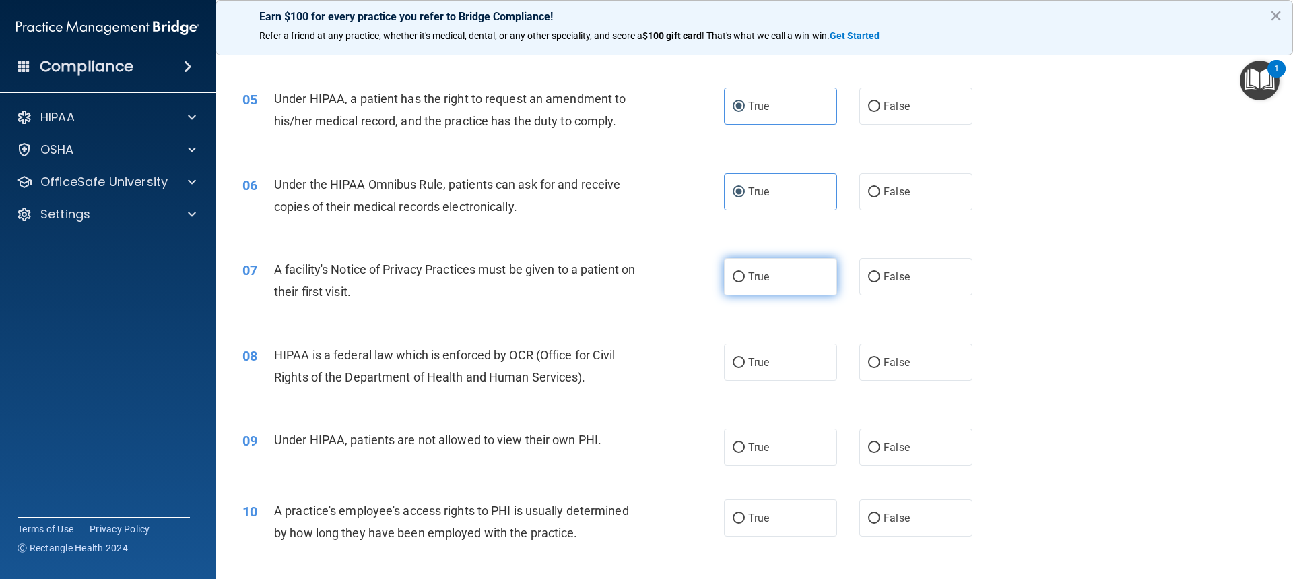
click at [779, 278] on label "True" at bounding box center [780, 276] width 113 height 37
click at [745, 278] on input "True" at bounding box center [739, 277] width 12 height 10
radio input "true"
click at [741, 356] on label "True" at bounding box center [780, 362] width 113 height 37
click at [741, 358] on input "True" at bounding box center [739, 363] width 12 height 10
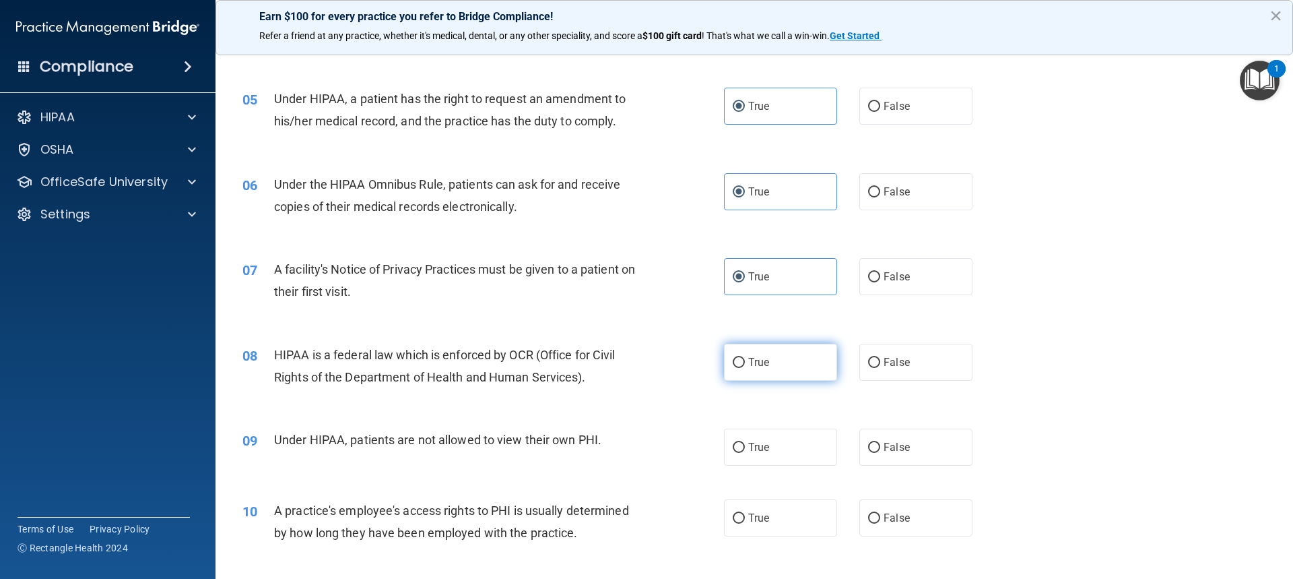
radio input "true"
drag, startPoint x: 893, startPoint y: 446, endPoint x: 899, endPoint y: 443, distance: 6.9
click at [897, 443] on span "False" at bounding box center [897, 447] width 26 height 13
drag, startPoint x: 864, startPoint y: 446, endPoint x: 1199, endPoint y: 364, distance: 345.4
click at [870, 443] on input "False" at bounding box center [874, 448] width 12 height 10
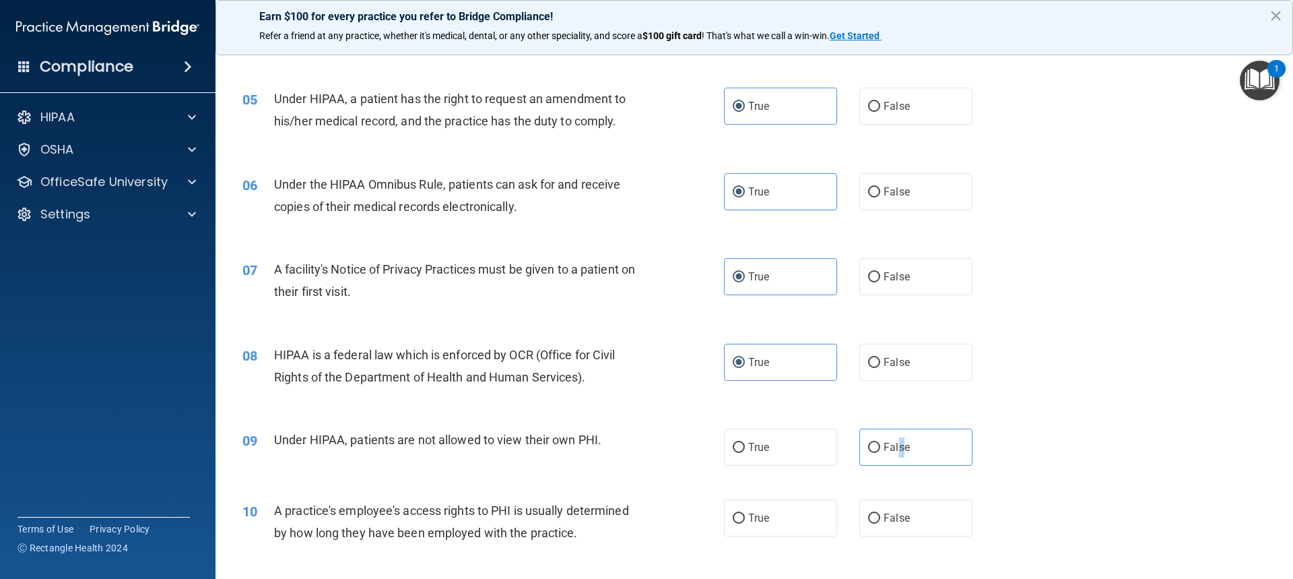
radio input "true"
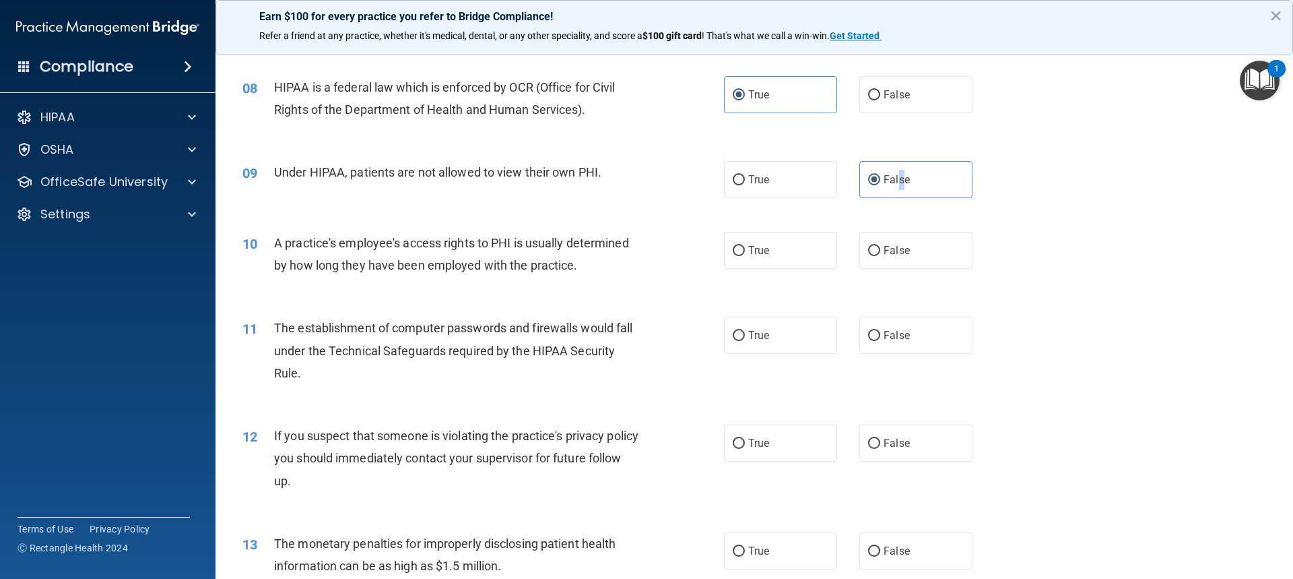
scroll to position [741, 0]
click at [884, 252] on span "False" at bounding box center [897, 248] width 26 height 13
click at [879, 252] on input "False" at bounding box center [874, 249] width 12 height 10
radio input "true"
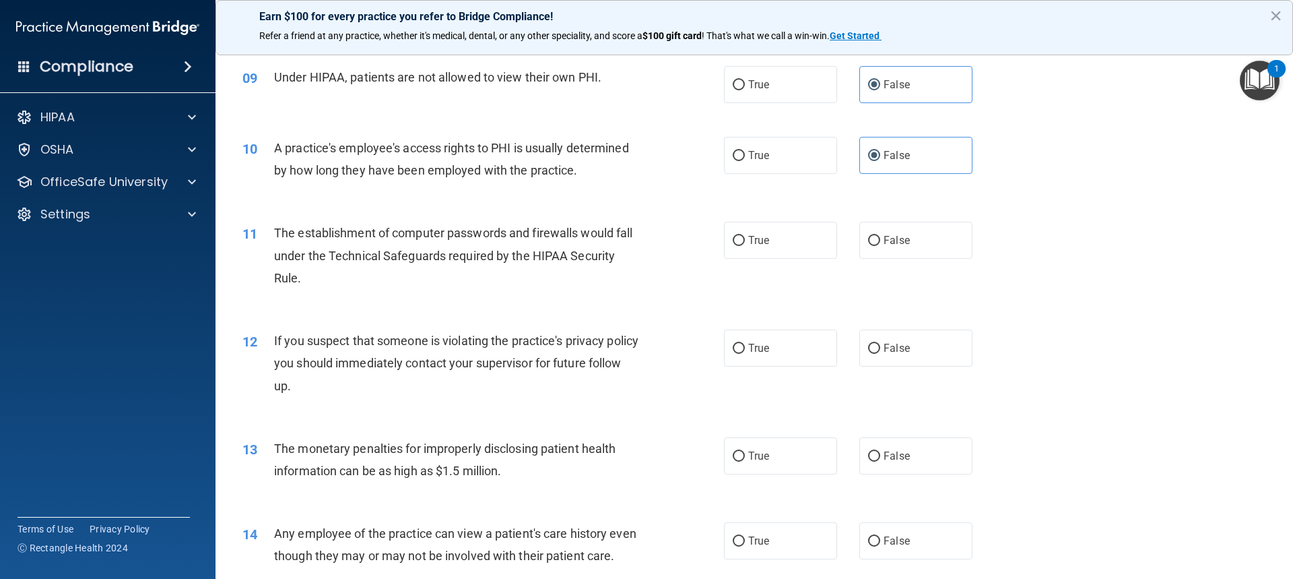
scroll to position [808, 0]
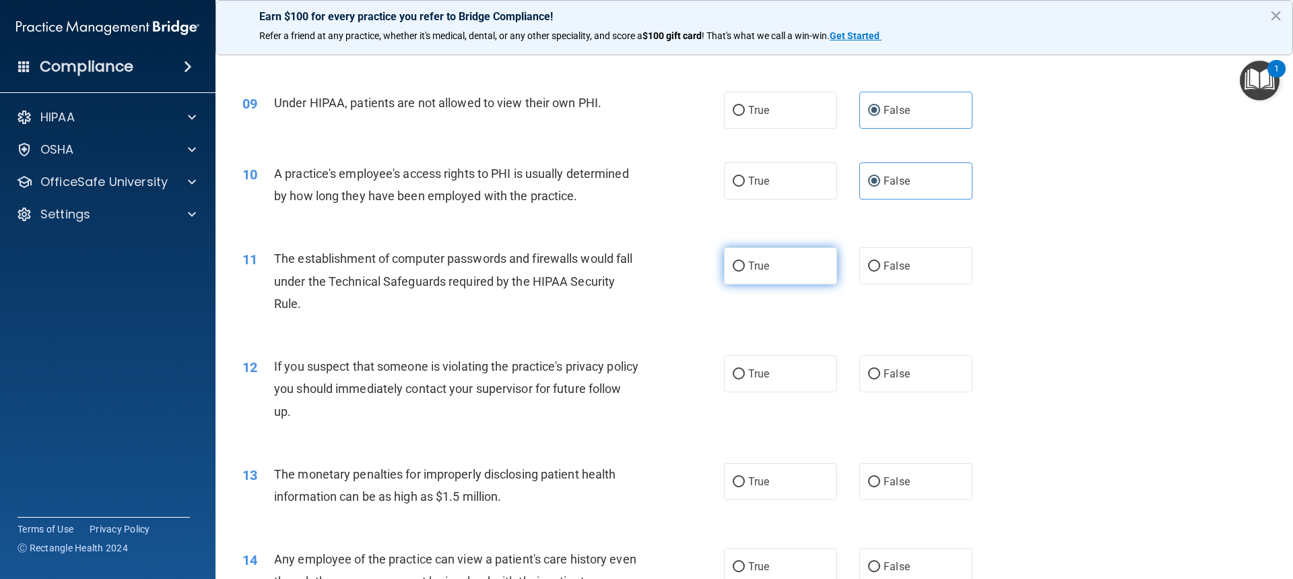
click at [761, 271] on span "True" at bounding box center [758, 265] width 21 height 13
click at [745, 271] on input "True" at bounding box center [739, 266] width 12 height 10
radio input "true"
click at [758, 375] on span "True" at bounding box center [758, 373] width 21 height 13
click at [745, 375] on input "True" at bounding box center [739, 374] width 12 height 10
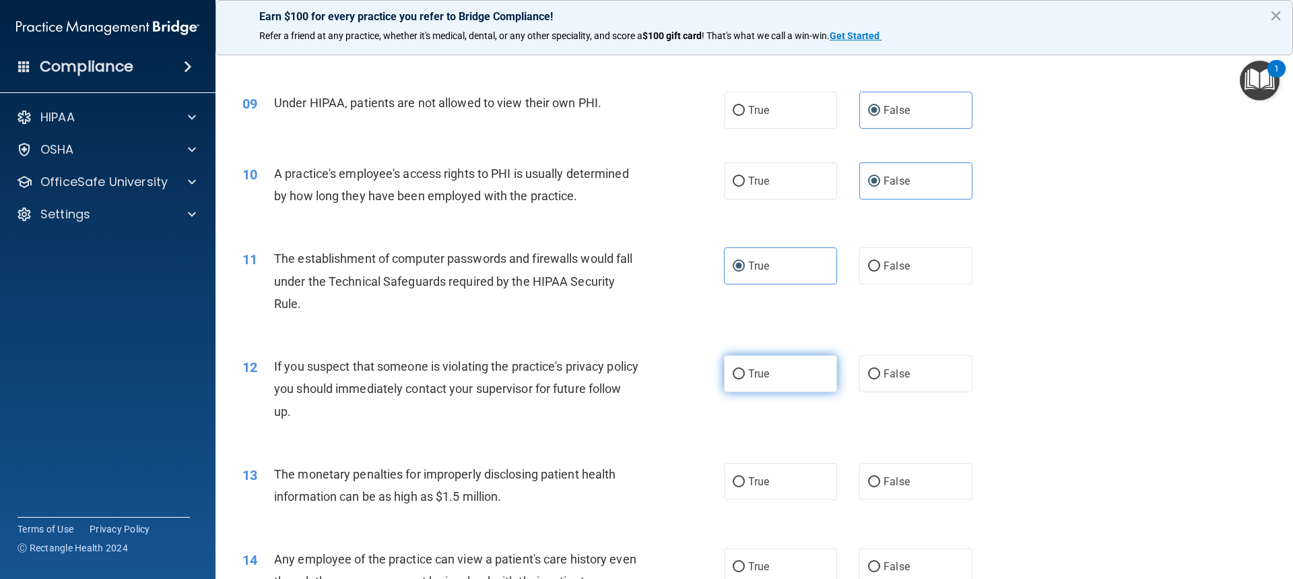
radio input "true"
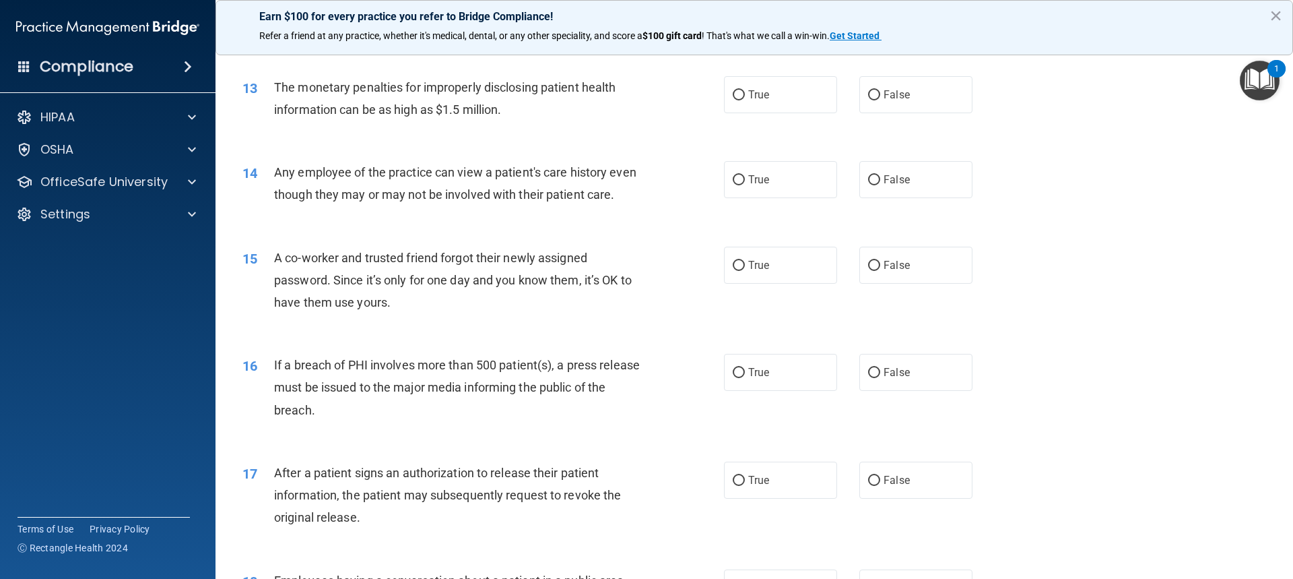
scroll to position [1213, 0]
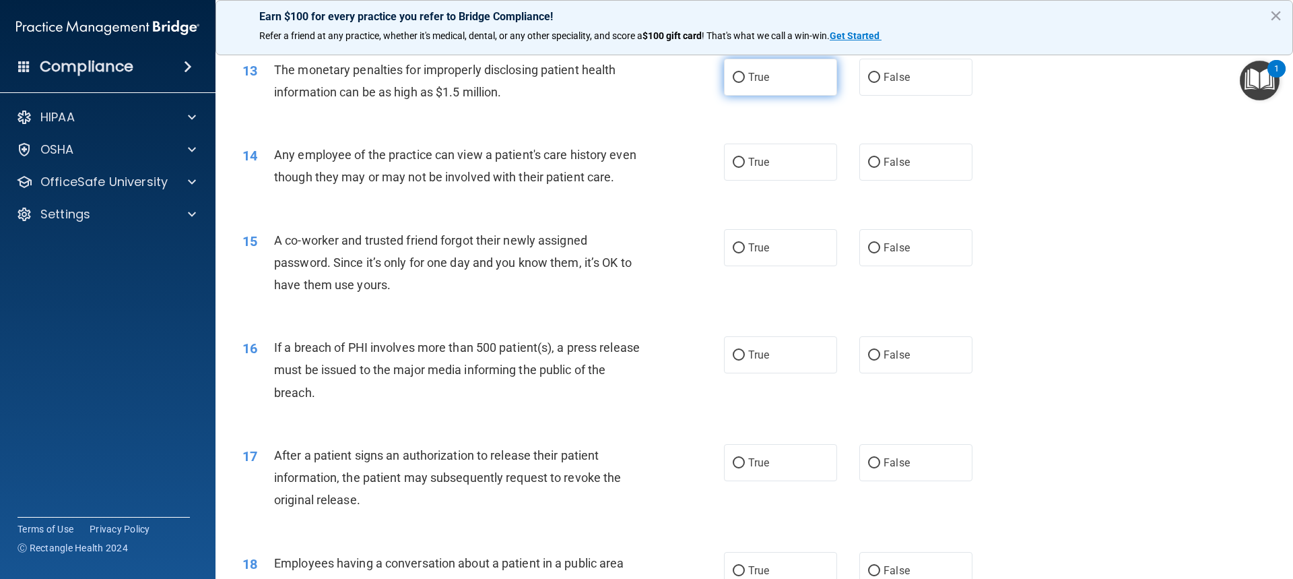
click at [748, 75] on span "True" at bounding box center [758, 77] width 21 height 13
click at [745, 75] on input "True" at bounding box center [739, 78] width 12 height 10
radio input "true"
click at [884, 158] on span "False" at bounding box center [897, 162] width 26 height 13
click at [880, 158] on input "False" at bounding box center [874, 163] width 12 height 10
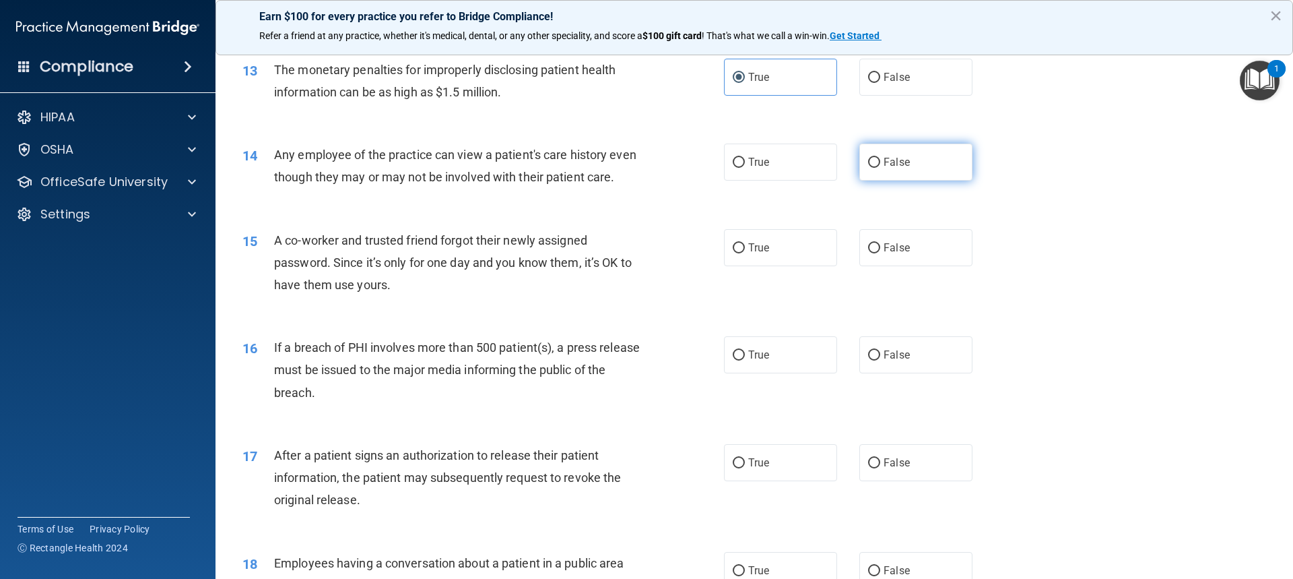
radio input "true"
click at [757, 361] on span "True" at bounding box center [758, 354] width 21 height 13
click at [745, 360] on input "True" at bounding box center [739, 355] width 12 height 10
radio input "true"
click at [736, 481] on label "True" at bounding box center [780, 462] width 113 height 37
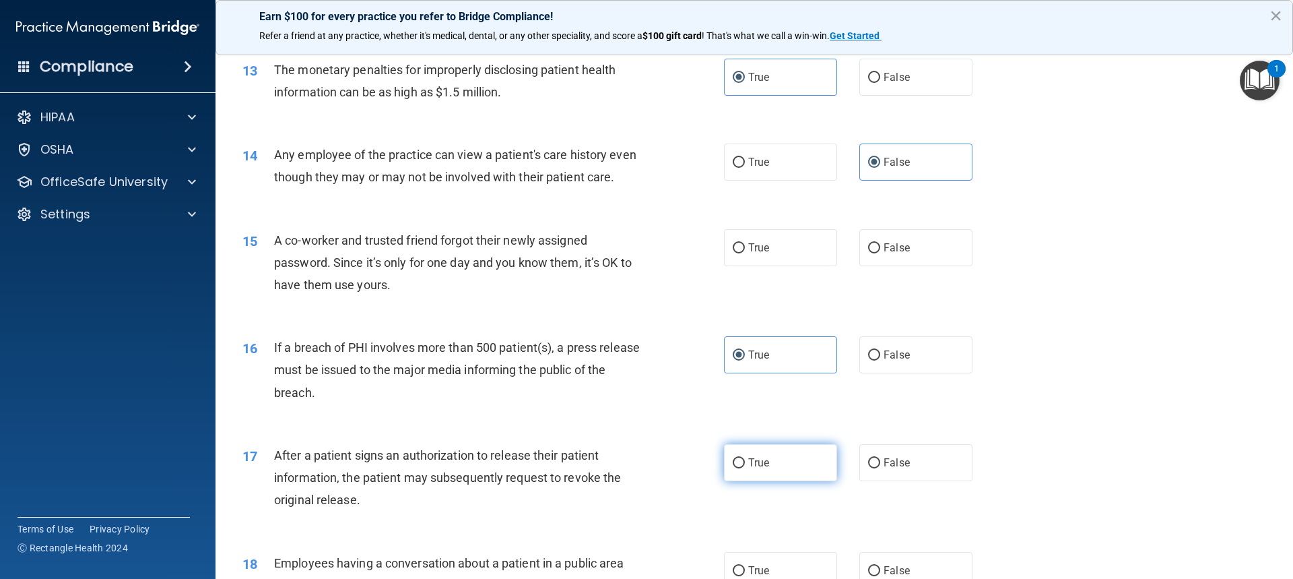
click at [736, 468] on input "True" at bounding box center [739, 463] width 12 height 10
radio input "true"
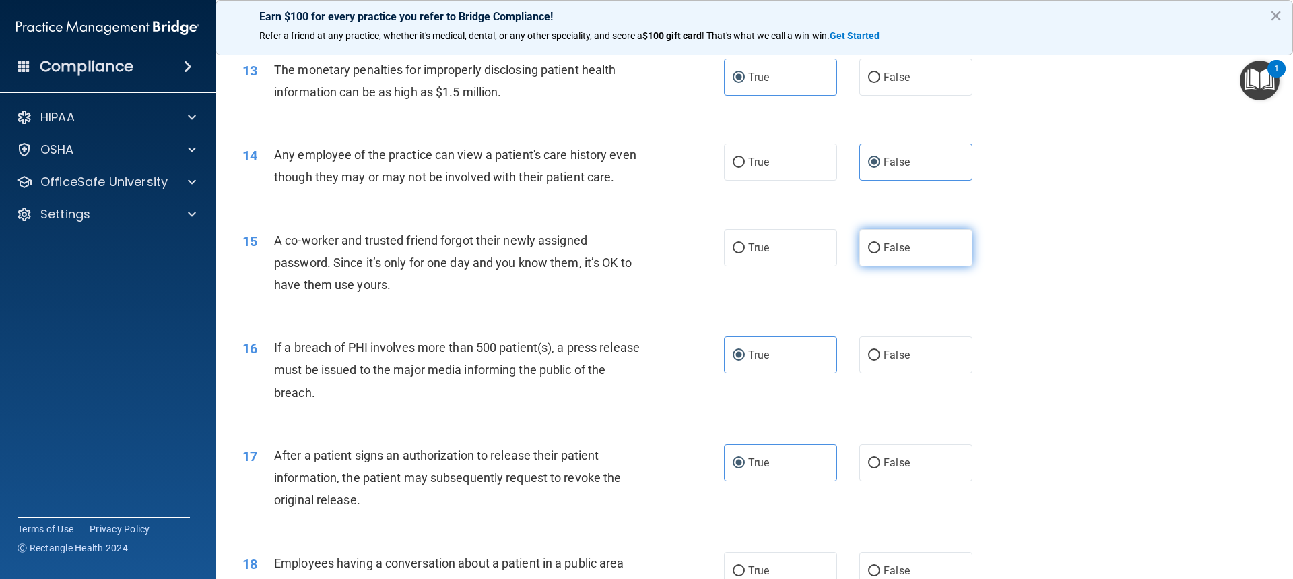
click at [899, 254] on span "False" at bounding box center [897, 247] width 26 height 13
click at [880, 253] on input "False" at bounding box center [874, 248] width 12 height 10
radio input "true"
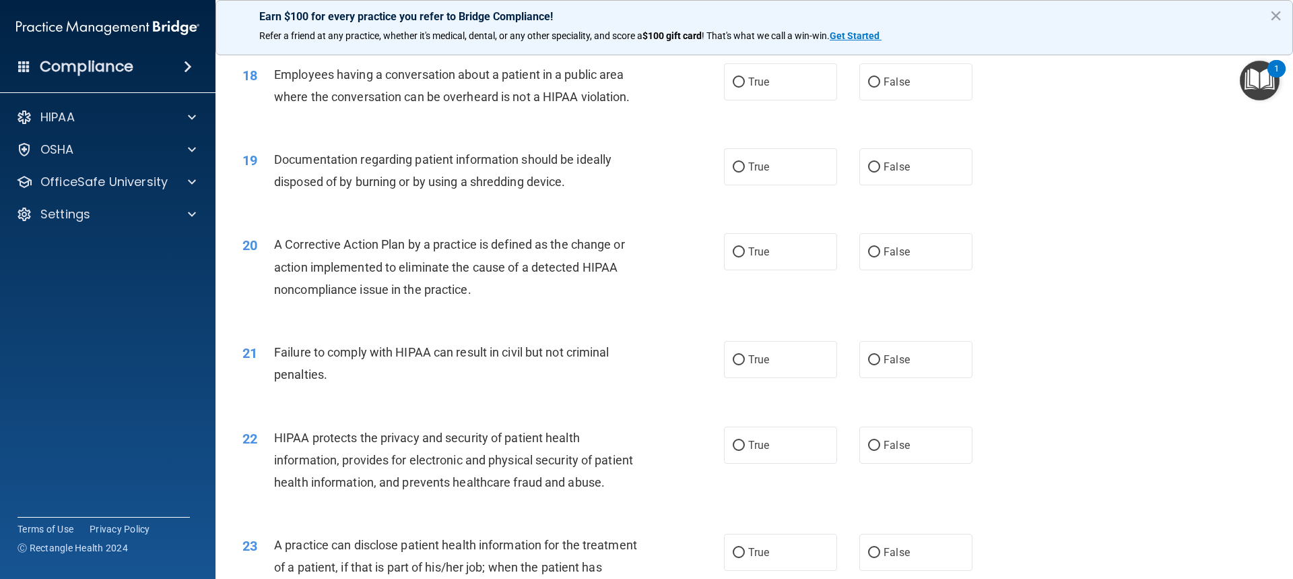
scroll to position [1721, 0]
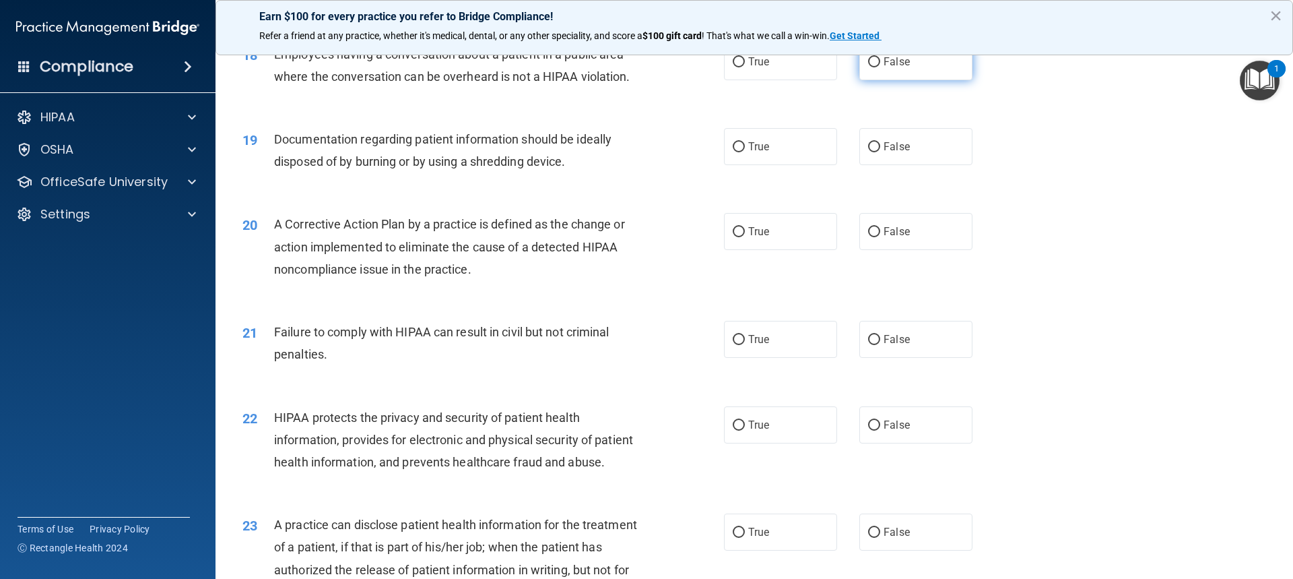
click at [905, 80] on label "False" at bounding box center [916, 61] width 113 height 37
click at [880, 67] on input "False" at bounding box center [874, 62] width 12 height 10
radio input "true"
click at [759, 153] on span "True" at bounding box center [758, 146] width 21 height 13
click at [745, 152] on input "True" at bounding box center [739, 147] width 12 height 10
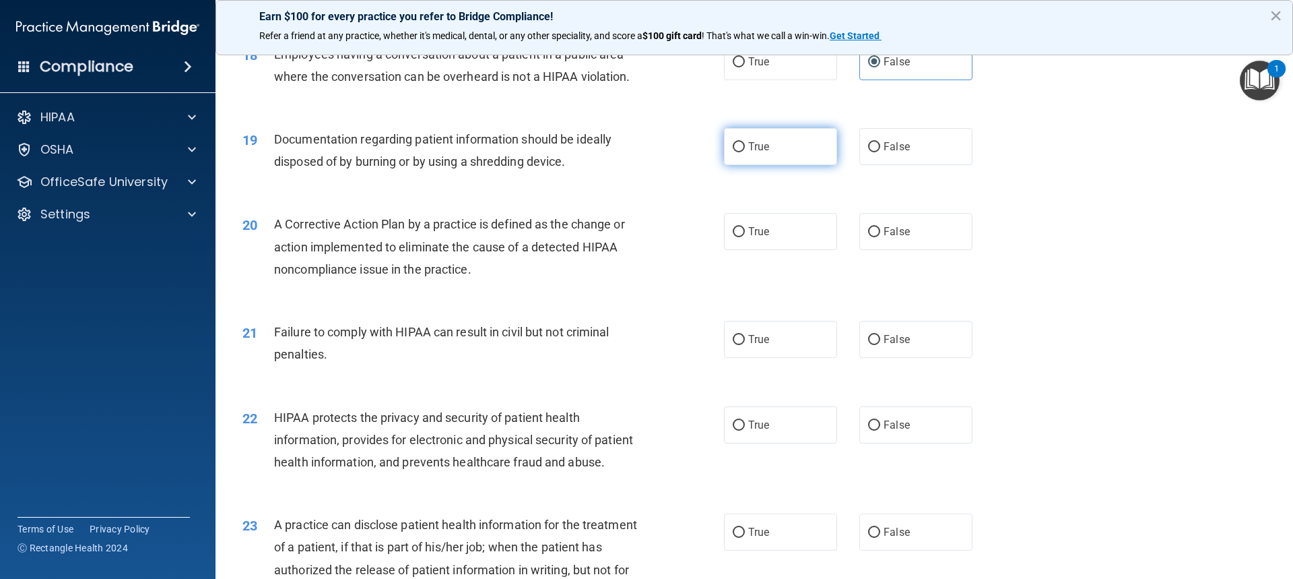
radio input "true"
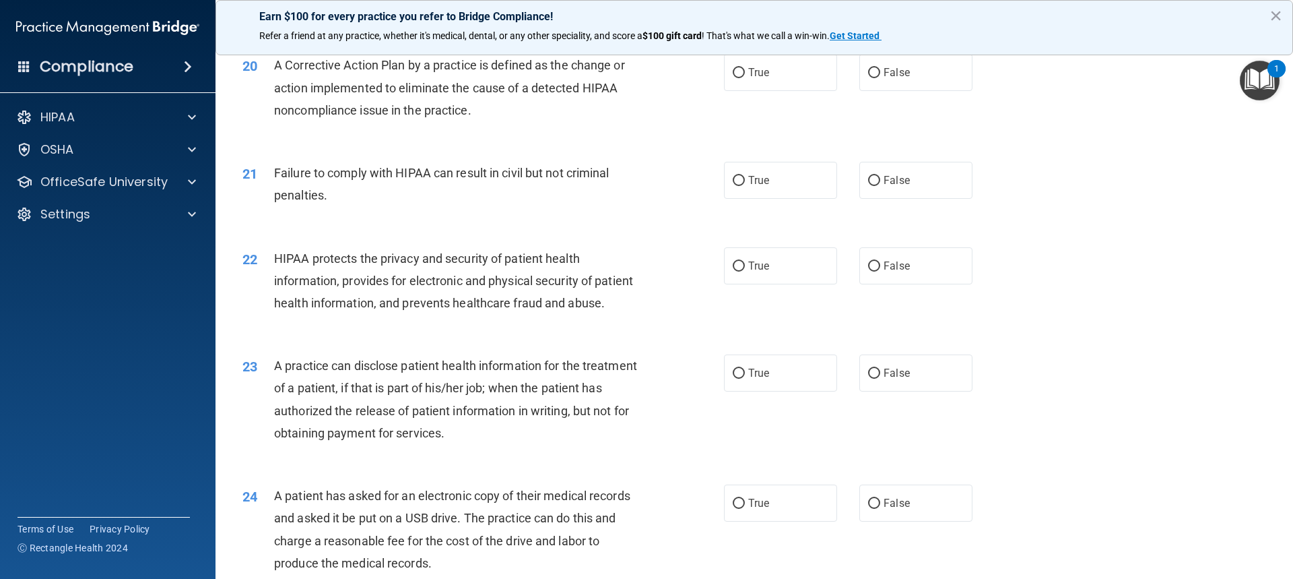
scroll to position [1856, 0]
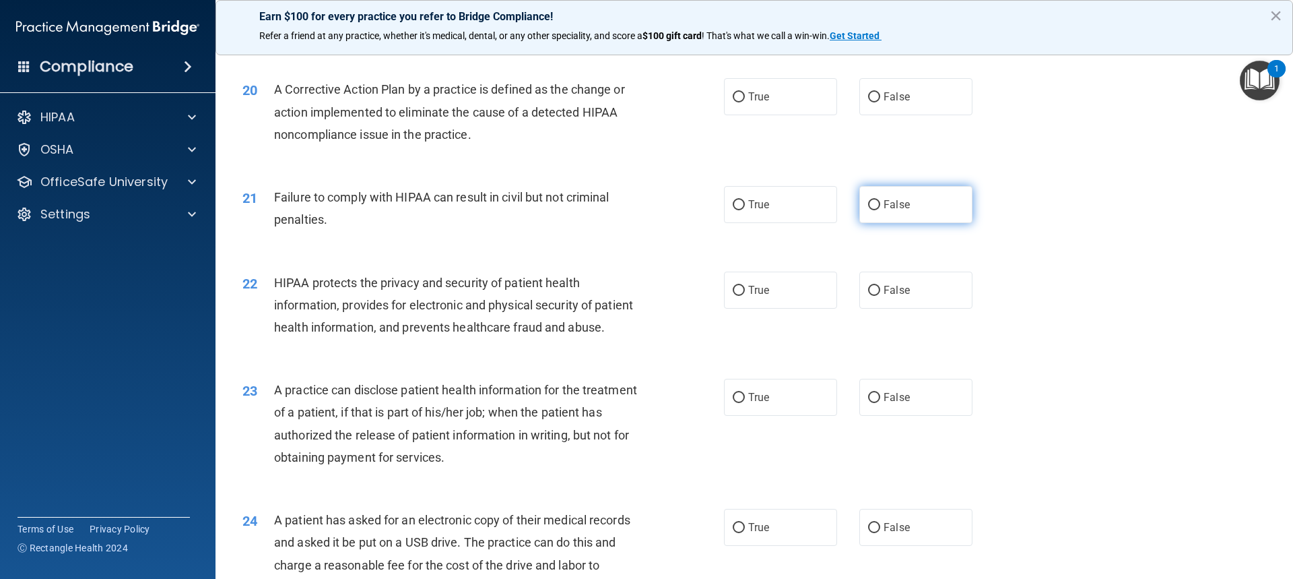
click at [894, 211] on span "False" at bounding box center [897, 204] width 26 height 13
click at [880, 210] on input "False" at bounding box center [874, 205] width 12 height 10
radio input "true"
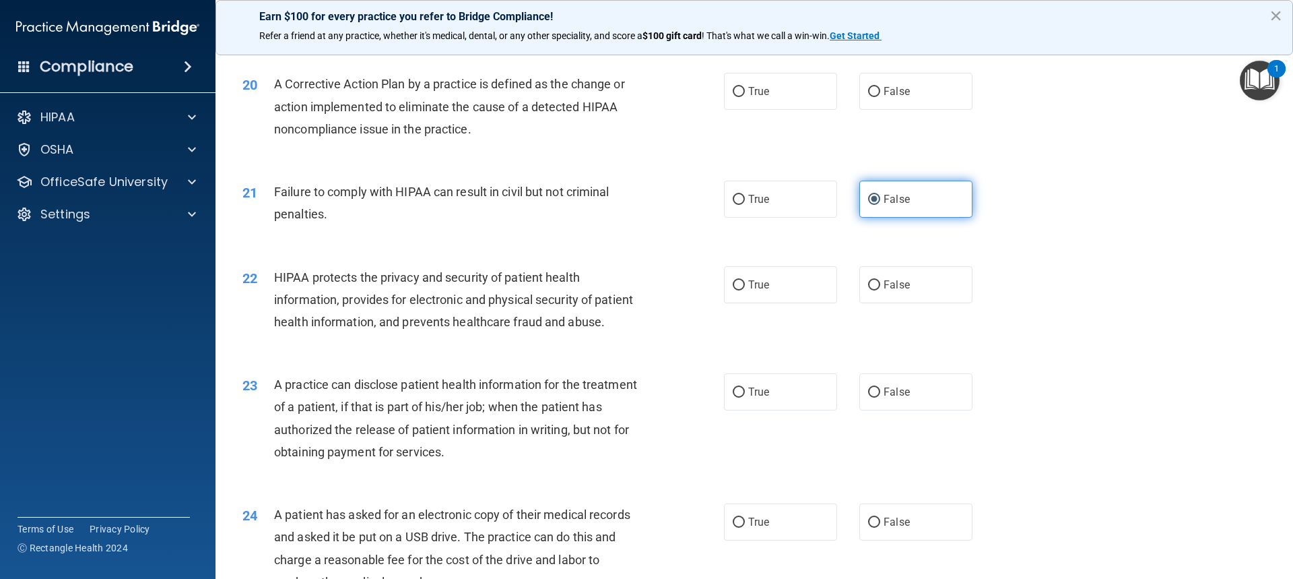
scroll to position [1869, 0]
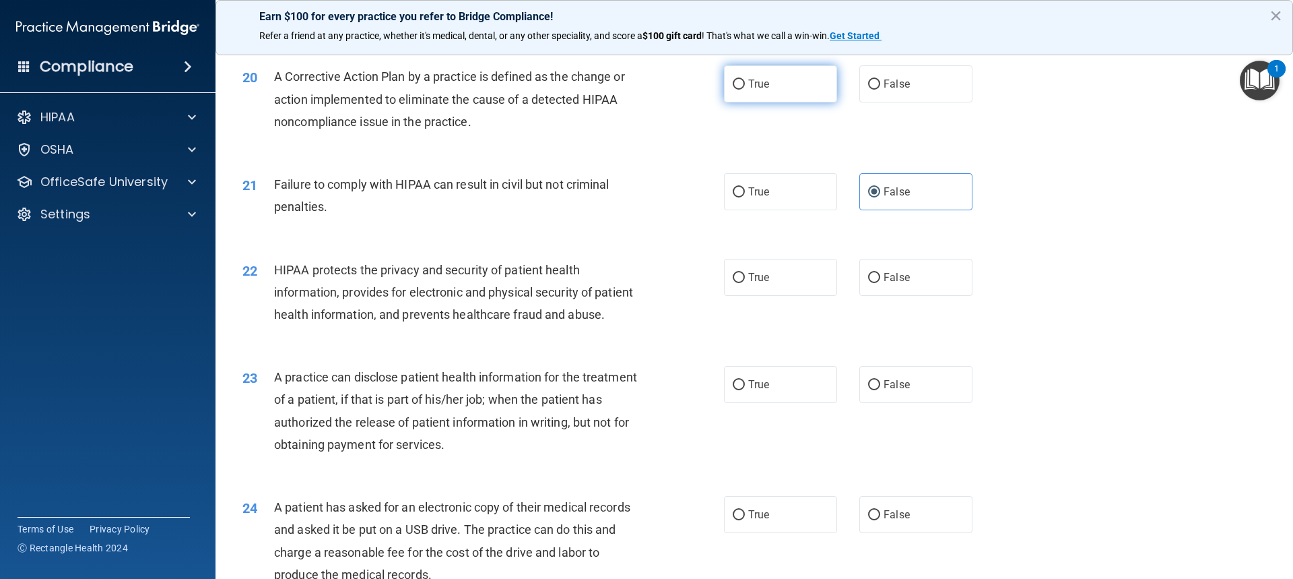
click at [734, 90] on input "True" at bounding box center [739, 84] width 12 height 10
radio input "true"
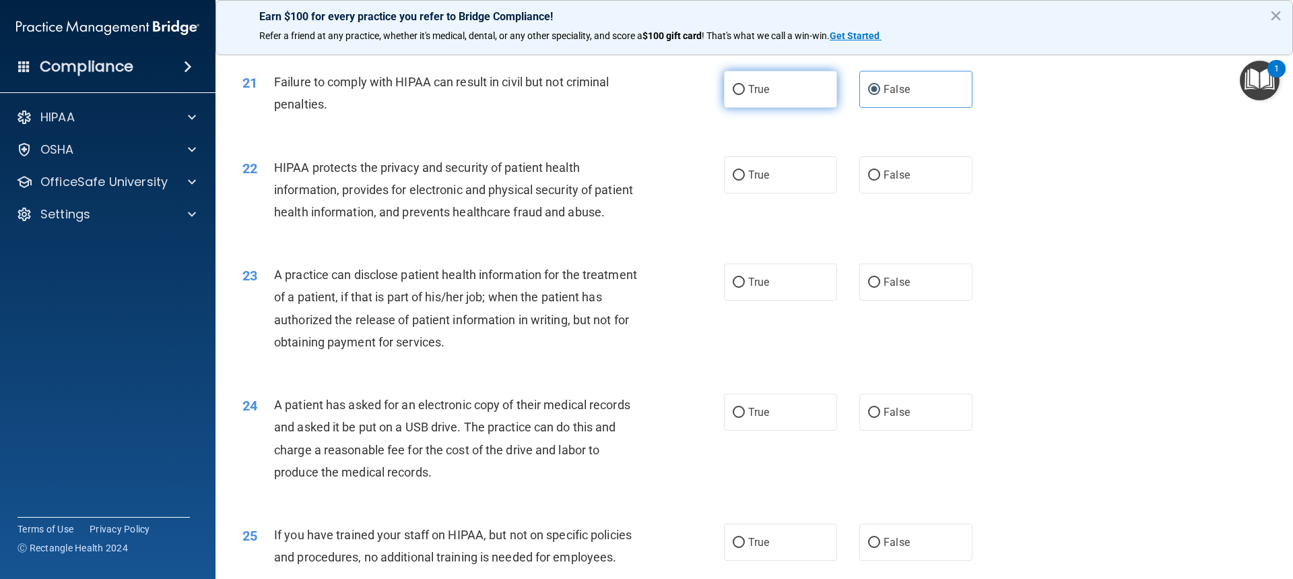
scroll to position [2004, 0]
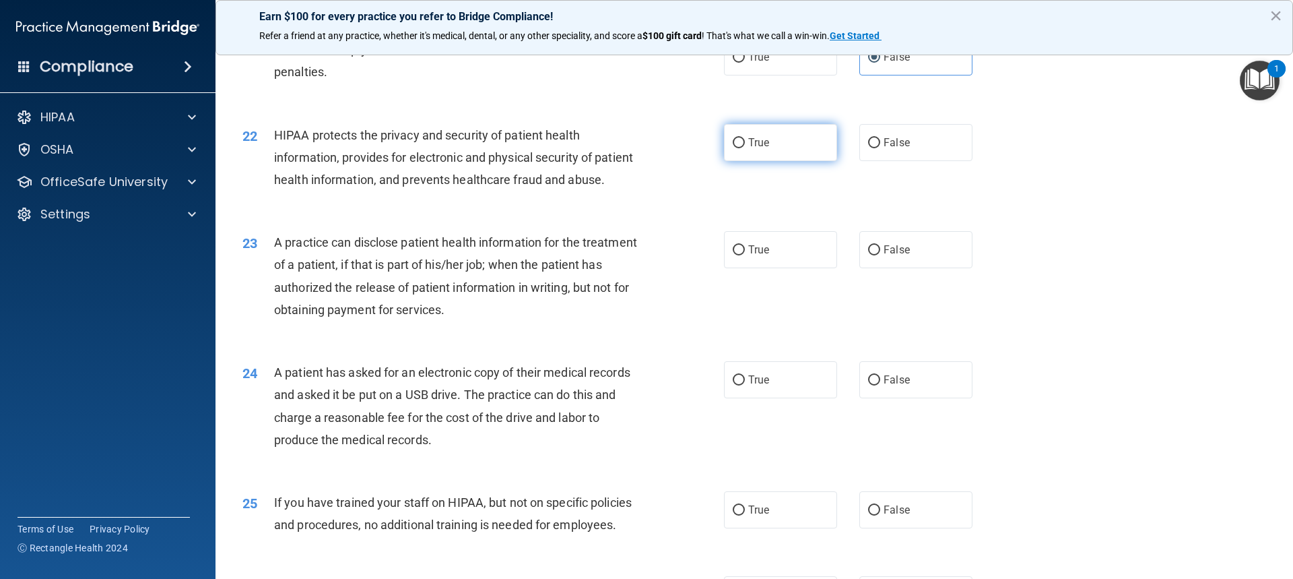
click at [748, 149] on span "True" at bounding box center [758, 142] width 21 height 13
click at [745, 148] on input "True" at bounding box center [739, 143] width 12 height 10
radio input "true"
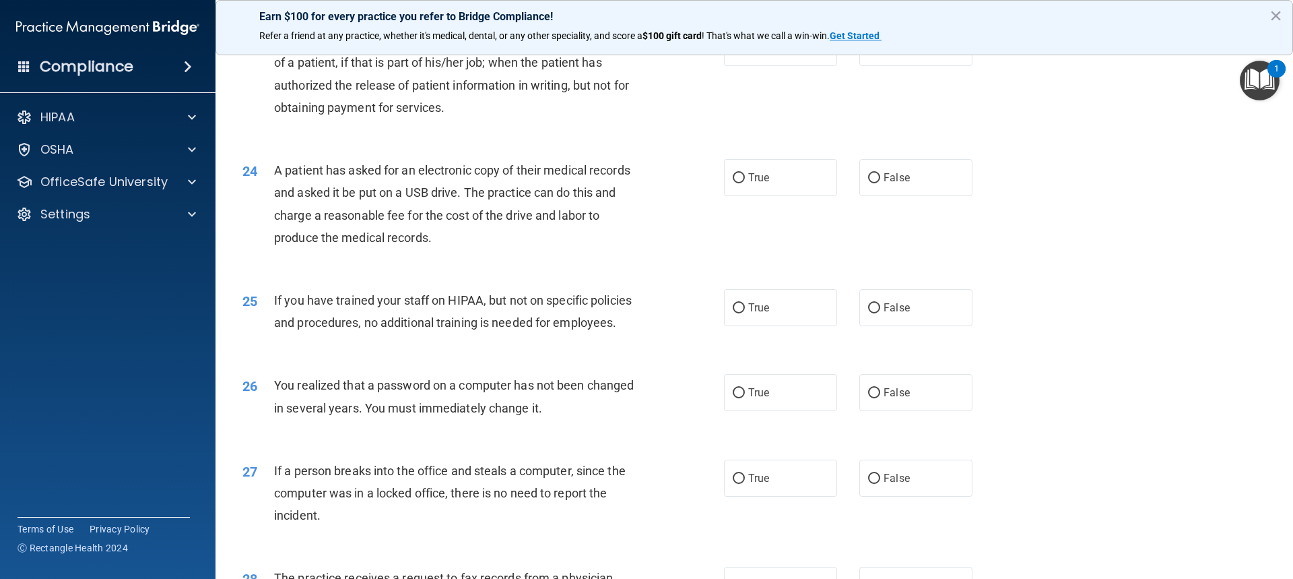
scroll to position [2273, 0]
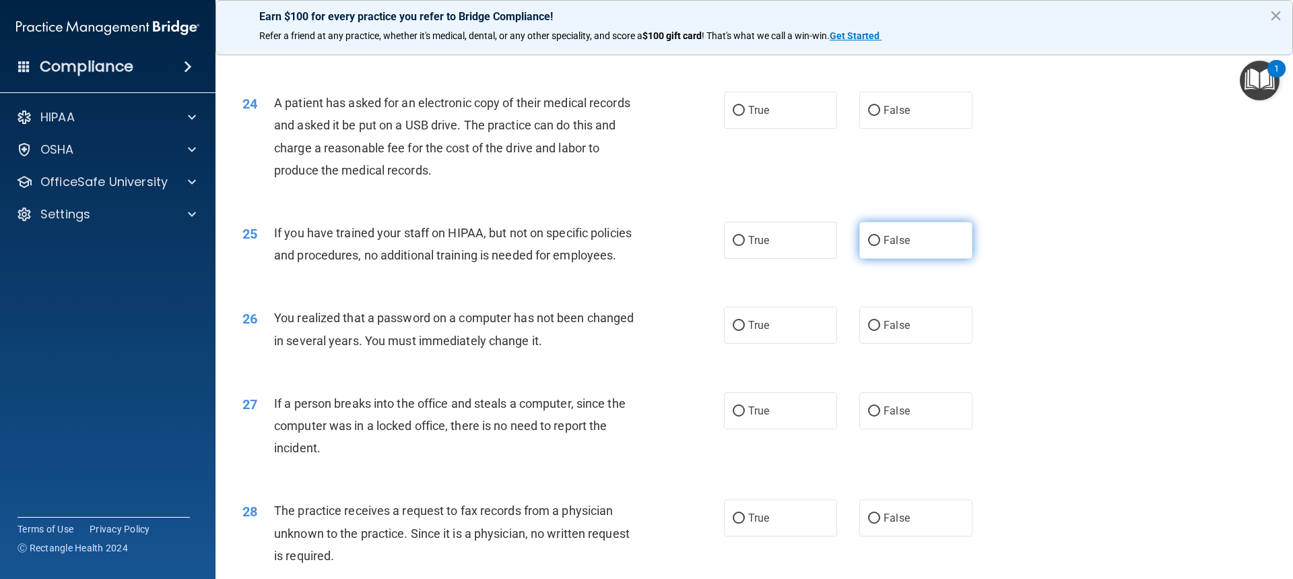
click at [860, 259] on label "False" at bounding box center [916, 240] width 113 height 37
click at [868, 246] on input "False" at bounding box center [874, 241] width 12 height 10
radio input "true"
click at [736, 331] on input "True" at bounding box center [739, 326] width 12 height 10
radio input "true"
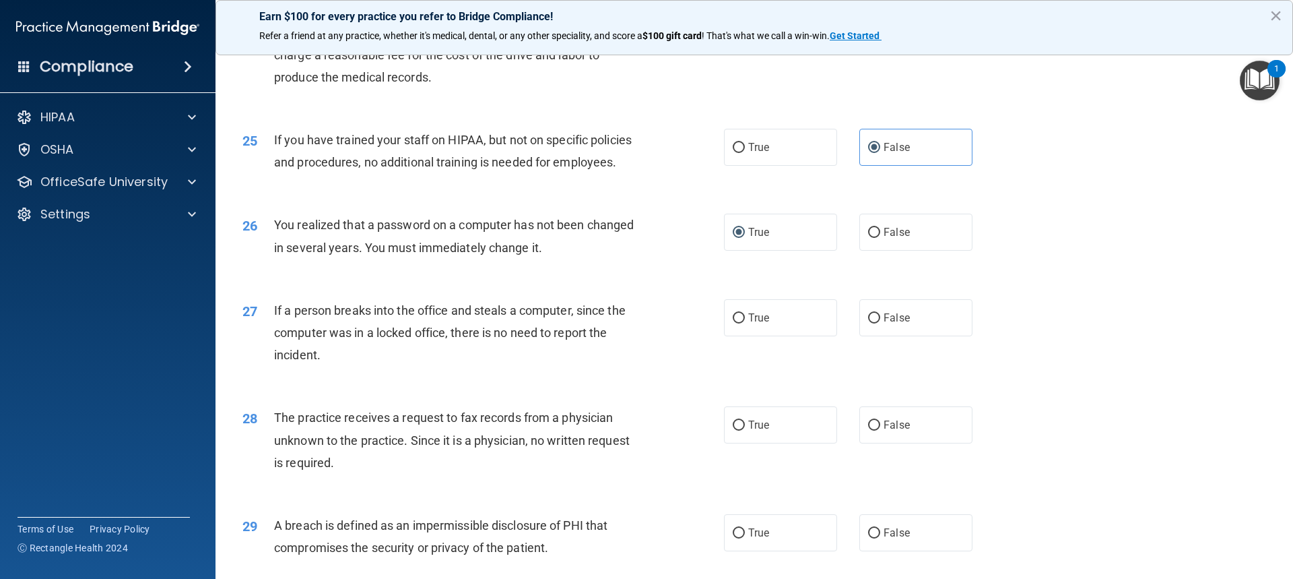
scroll to position [2408, 0]
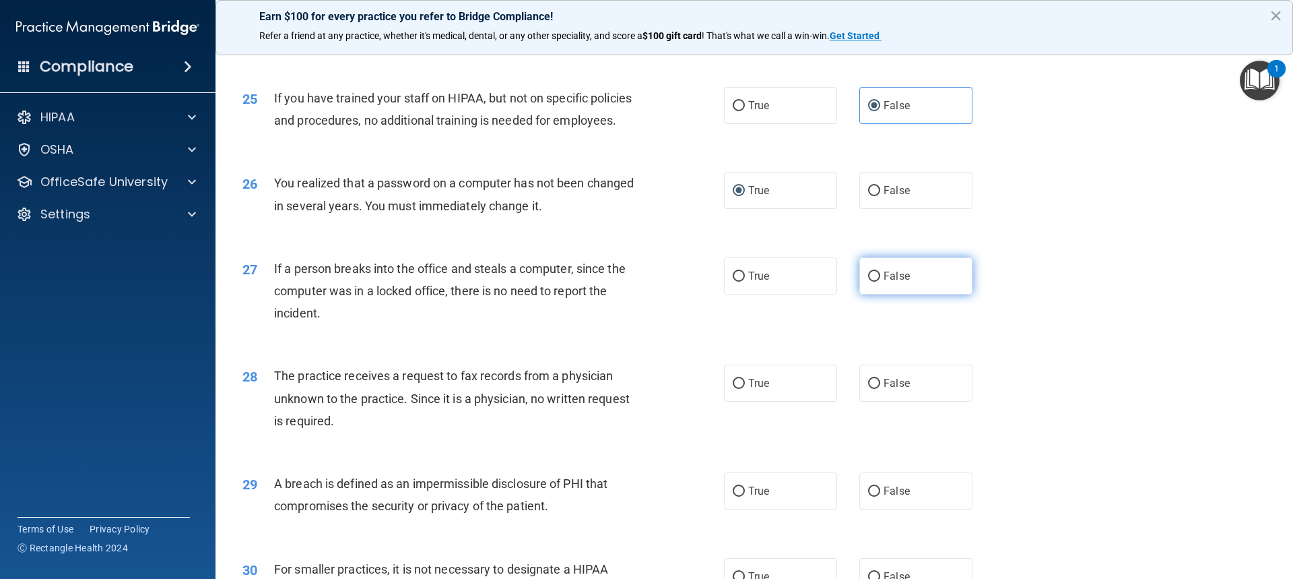
click at [878, 294] on label "False" at bounding box center [916, 275] width 113 height 37
click at [878, 282] on input "False" at bounding box center [874, 276] width 12 height 10
radio input "true"
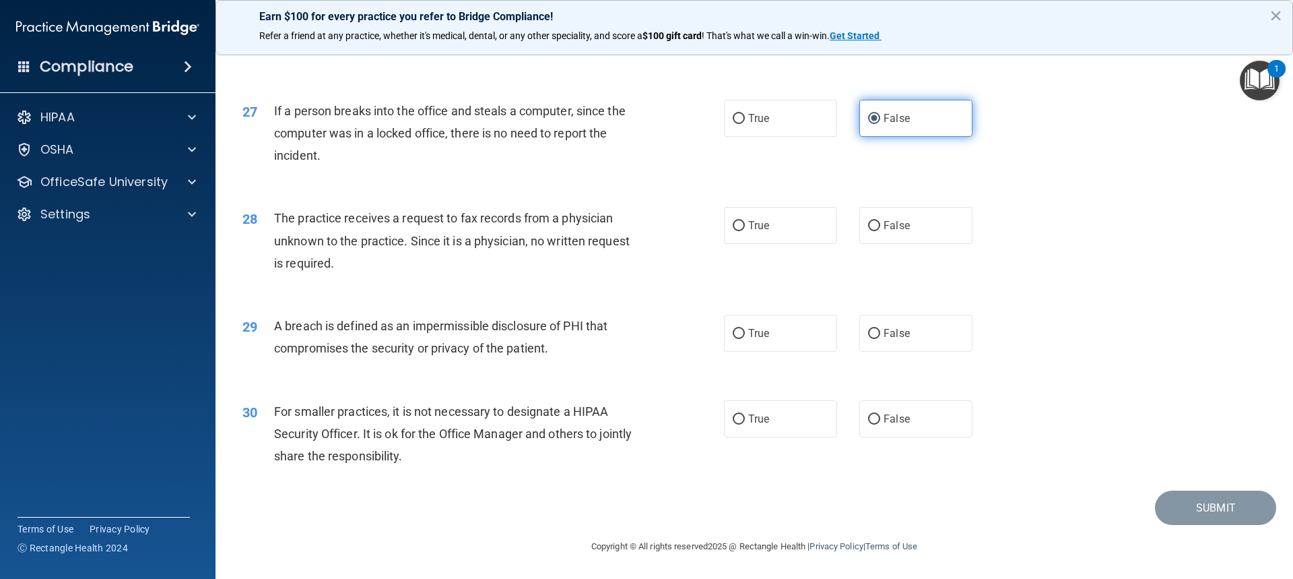
scroll to position [2610, 0]
click at [900, 418] on span "False" at bounding box center [897, 418] width 26 height 13
click at [880, 418] on input "False" at bounding box center [874, 419] width 12 height 10
radio input "true"
click at [799, 348] on label "True" at bounding box center [780, 333] width 113 height 37
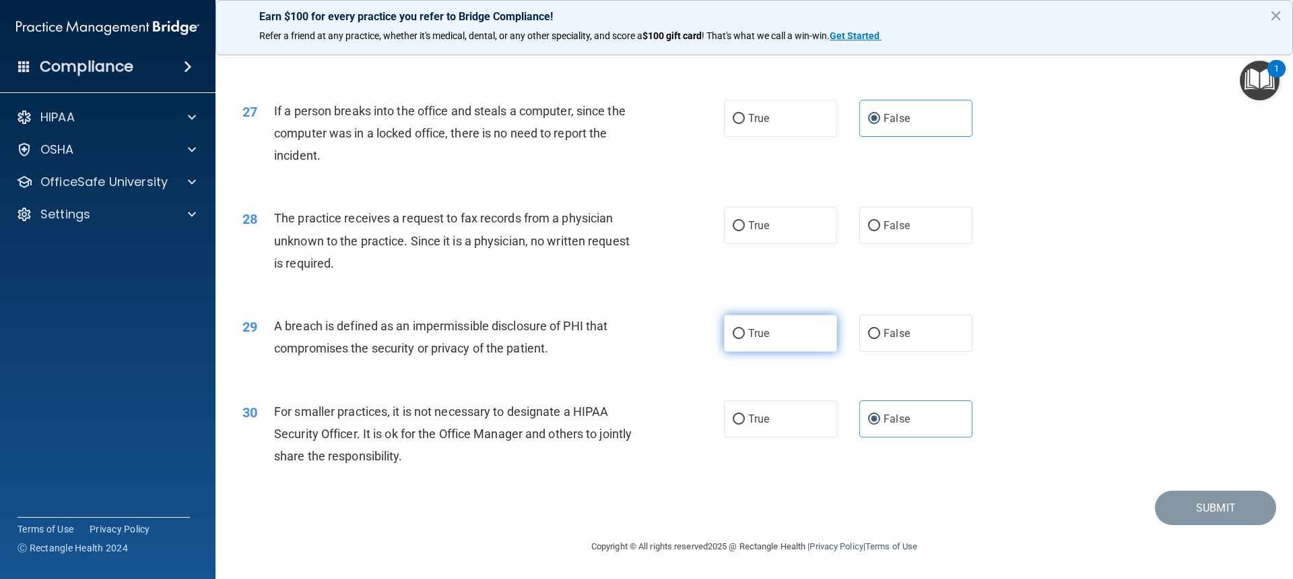
click at [745, 339] on input "True" at bounding box center [739, 334] width 12 height 10
radio input "true"
click at [737, 228] on input "True" at bounding box center [739, 226] width 12 height 10
radio input "true"
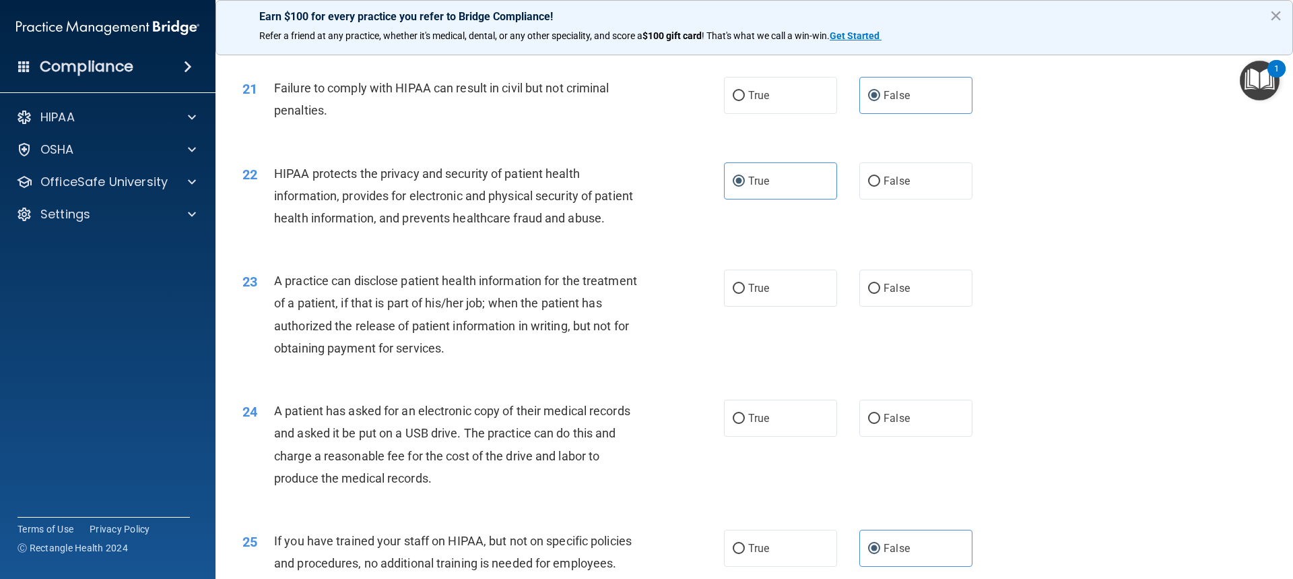
scroll to position [2021, 0]
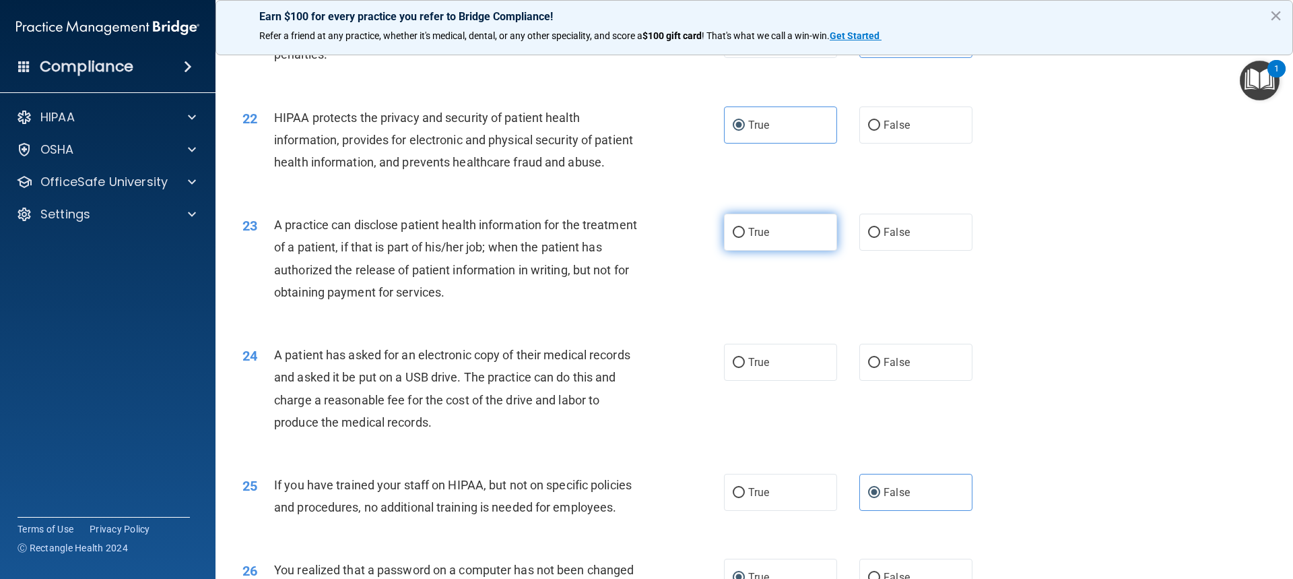
click at [795, 251] on label "True" at bounding box center [780, 232] width 113 height 37
click at [745, 238] on input "True" at bounding box center [739, 233] width 12 height 10
radio input "true"
click at [726, 381] on label "True" at bounding box center [780, 362] width 113 height 37
click at [733, 368] on input "True" at bounding box center [739, 363] width 12 height 10
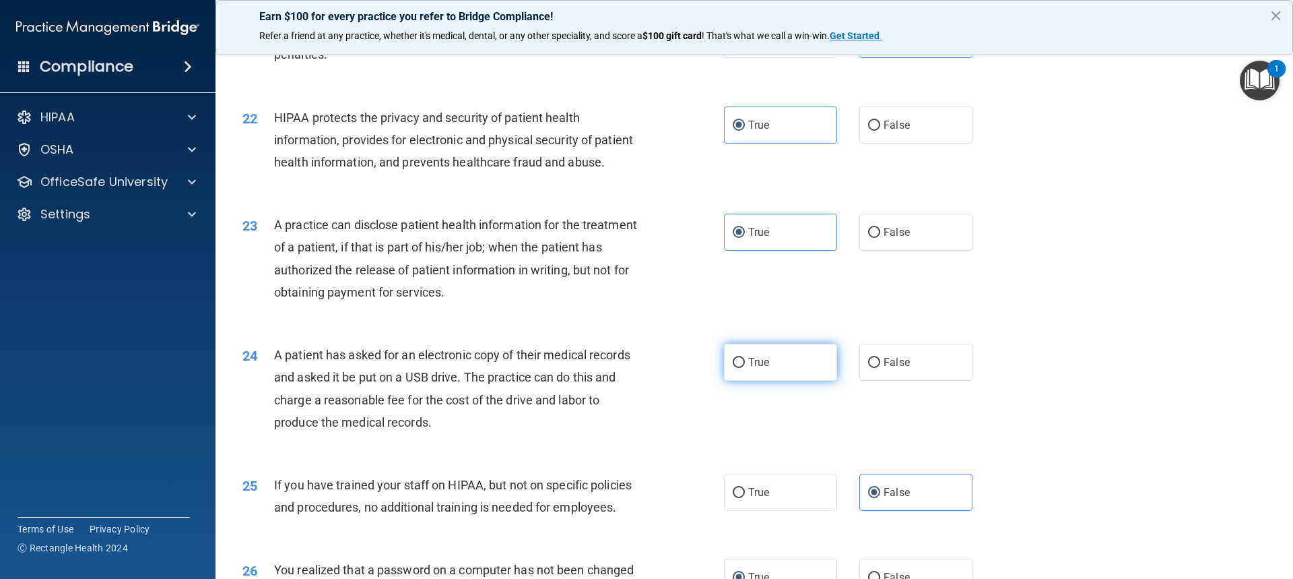
radio input "true"
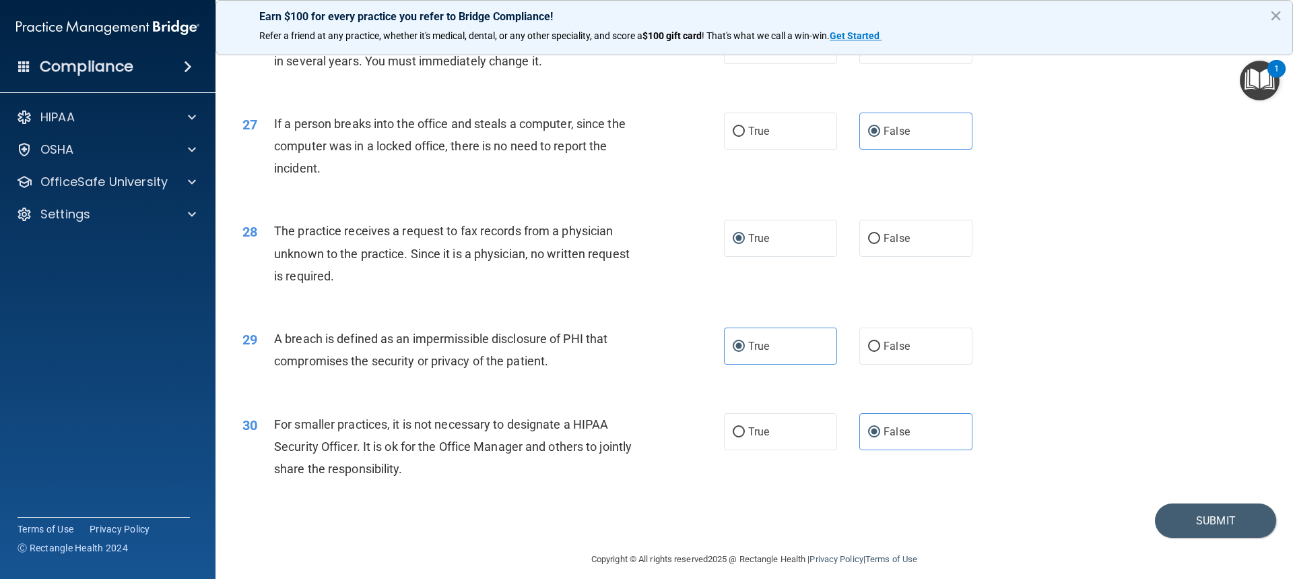
scroll to position [2610, 0]
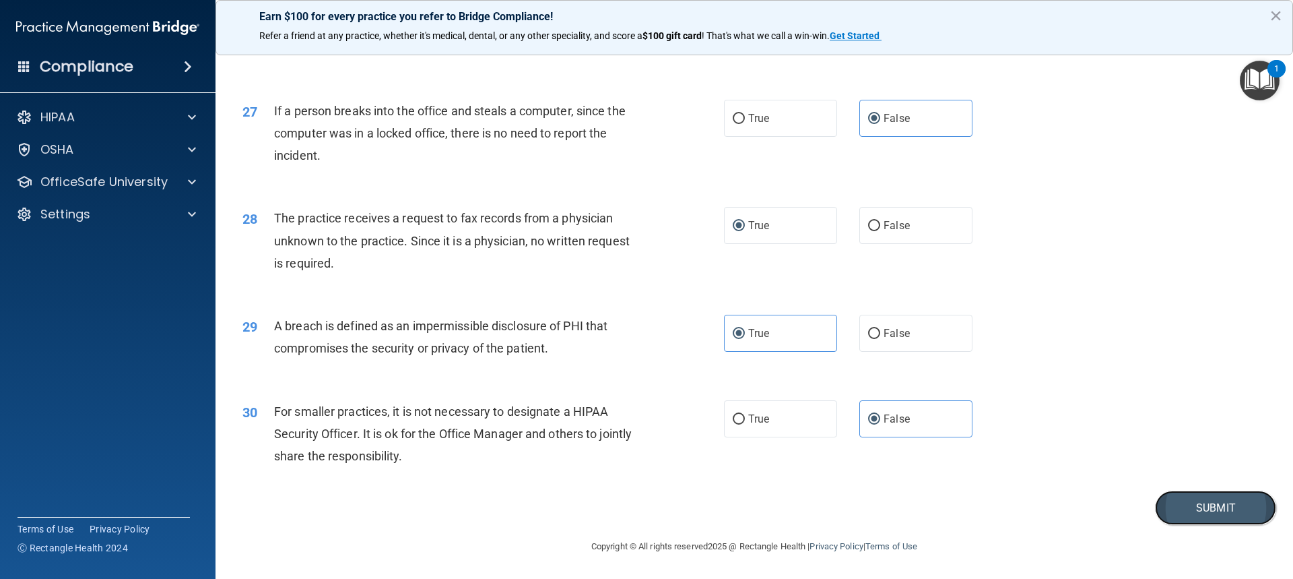
click at [1213, 500] on button "Submit" at bounding box center [1215, 507] width 121 height 34
click at [1198, 511] on button "Submit" at bounding box center [1215, 507] width 121 height 34
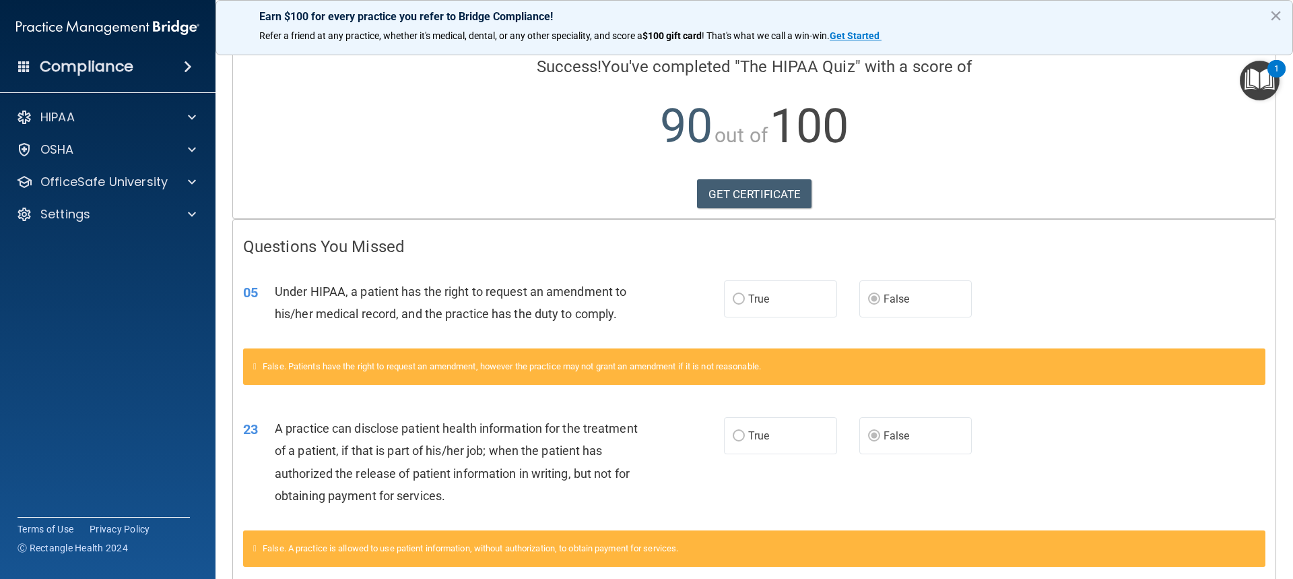
scroll to position [57, 0]
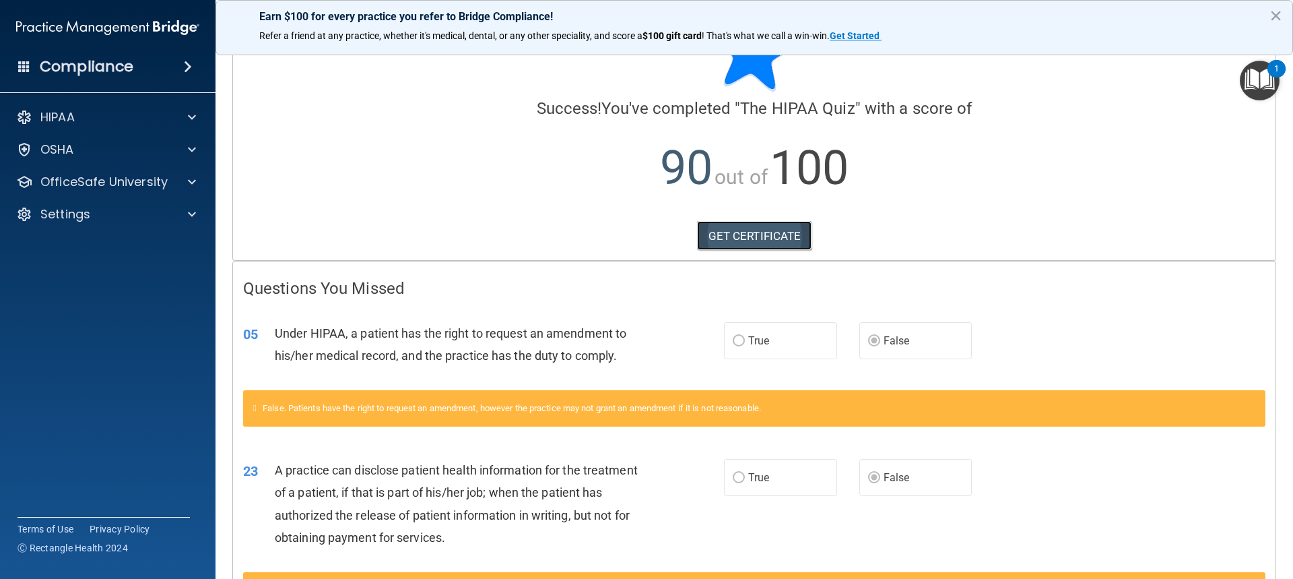
click at [768, 226] on link "GET CERTIFICATE" at bounding box center [754, 236] width 115 height 30
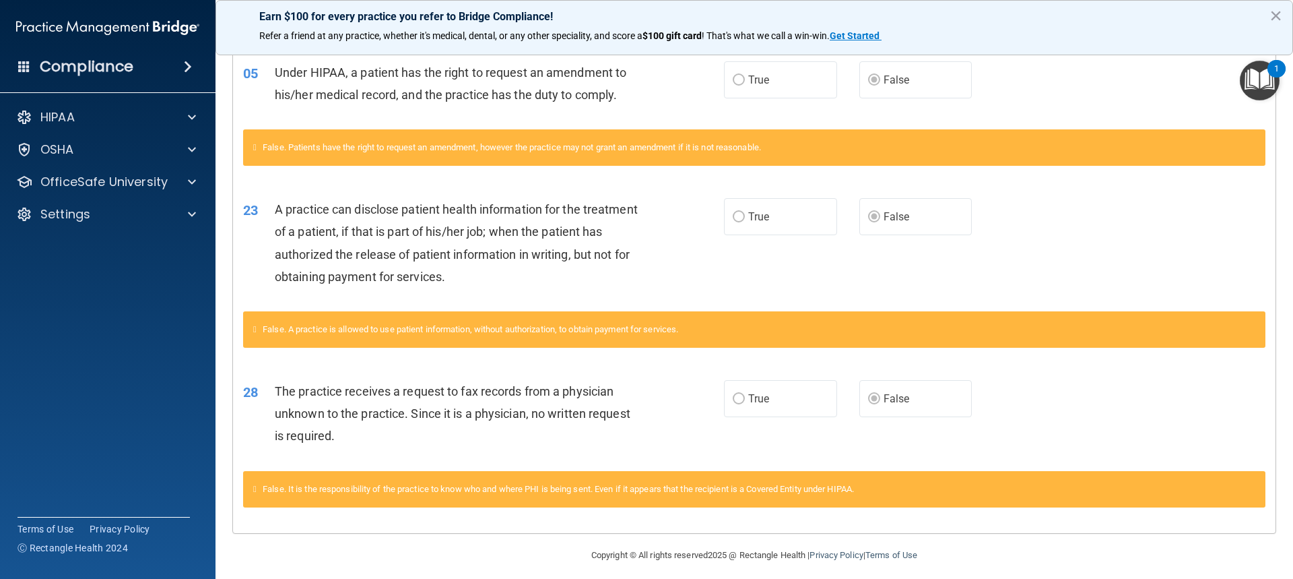
scroll to position [326, 0]
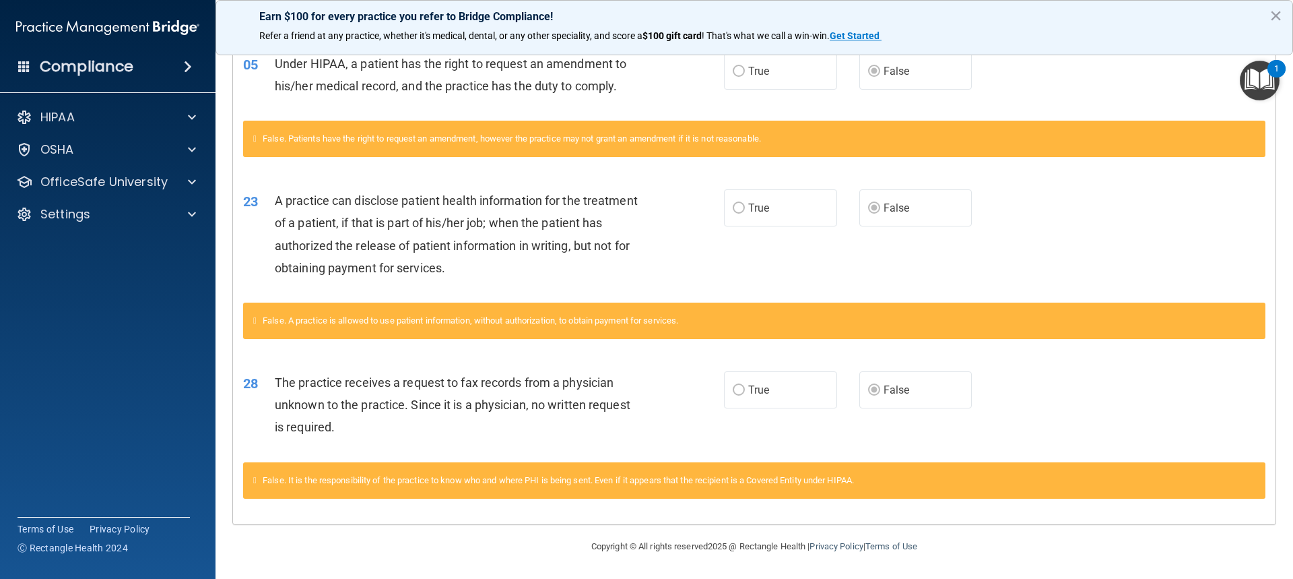
click at [1262, 86] on img "Open Resource Center, 1 new notification" at bounding box center [1260, 81] width 40 height 40
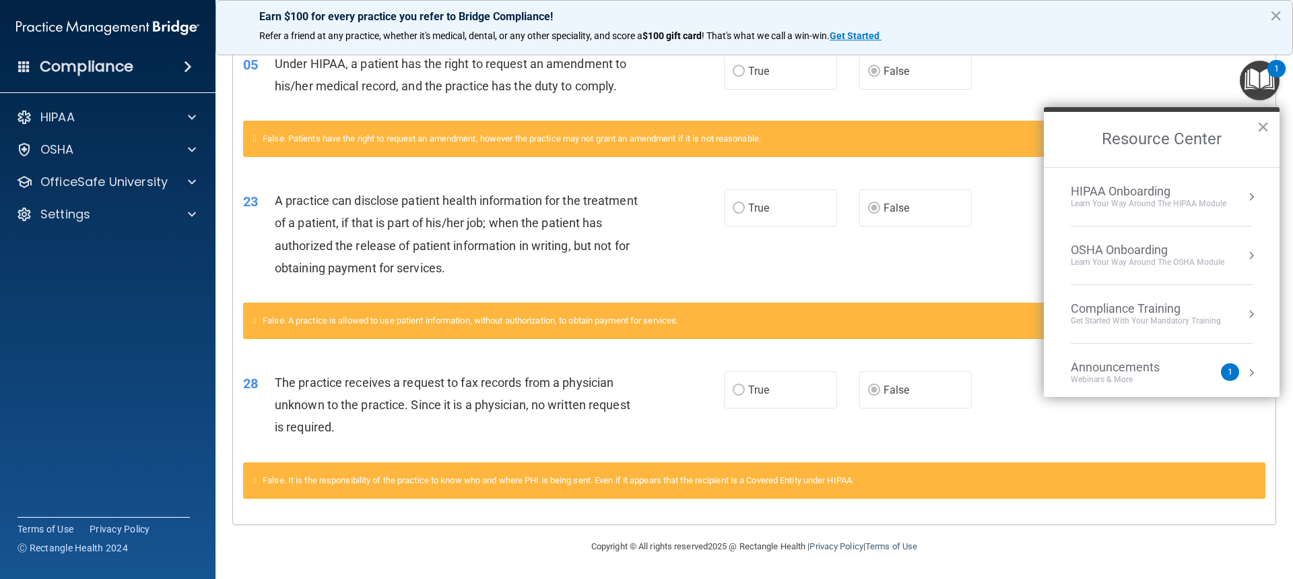
click at [1170, 203] on div "Learn Your Way around the HIPAA module" at bounding box center [1149, 203] width 156 height 11
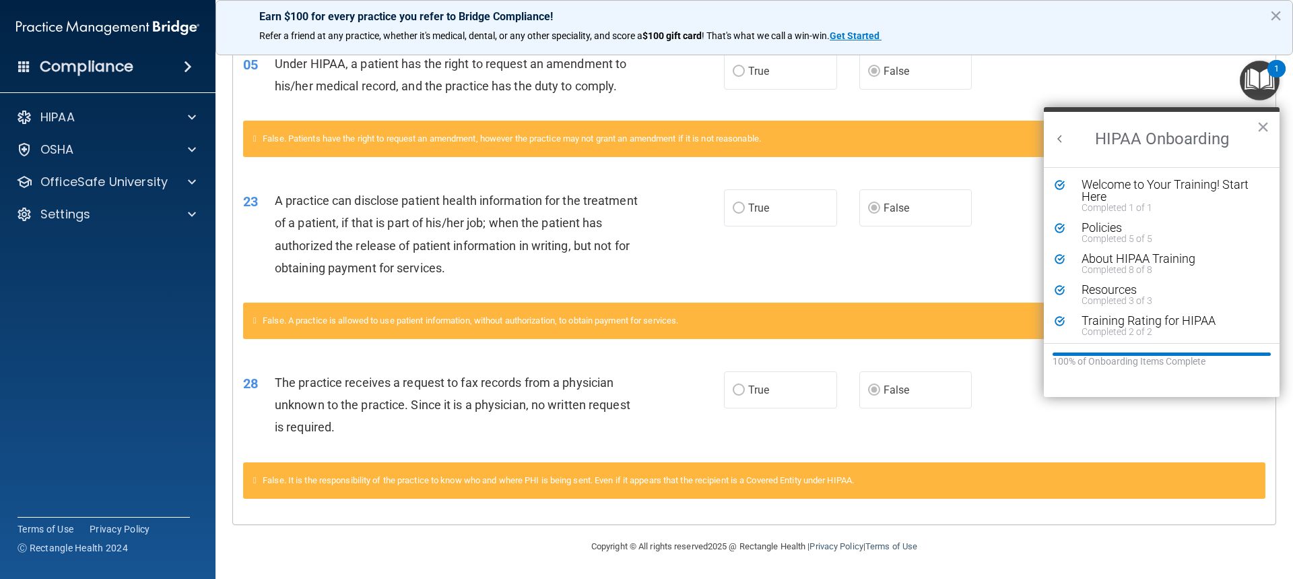
scroll to position [0, 0]
click at [1262, 128] on button "×" at bounding box center [1263, 127] width 13 height 22
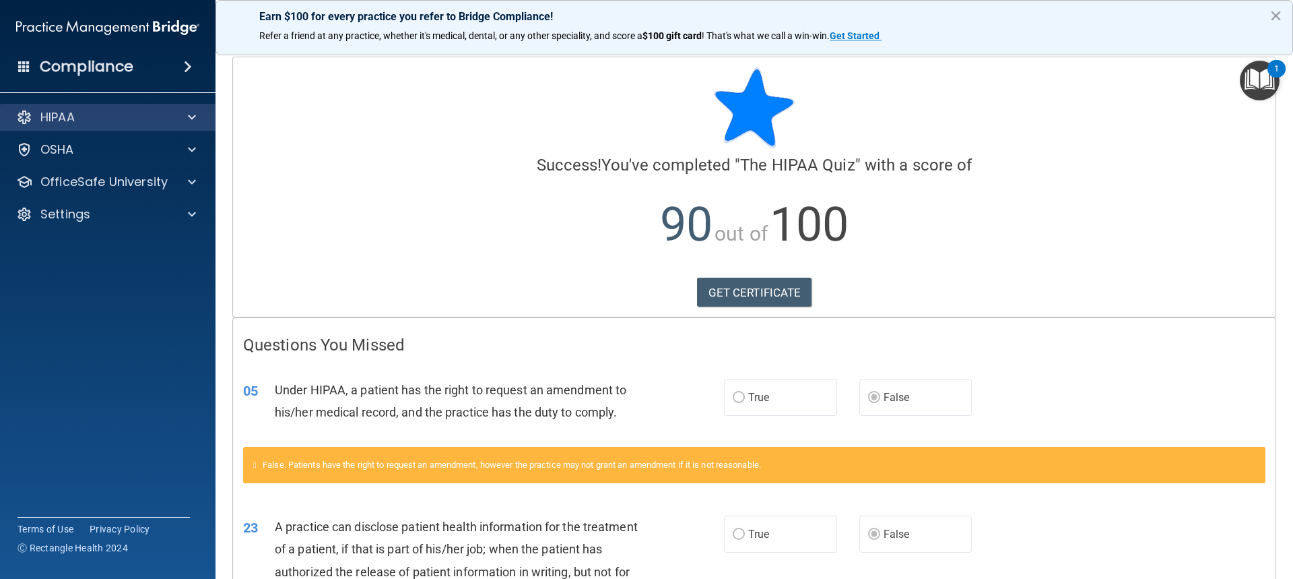
click at [103, 106] on div "HIPAA" at bounding box center [108, 117] width 216 height 27
click at [178, 119] on div at bounding box center [190, 117] width 34 height 16
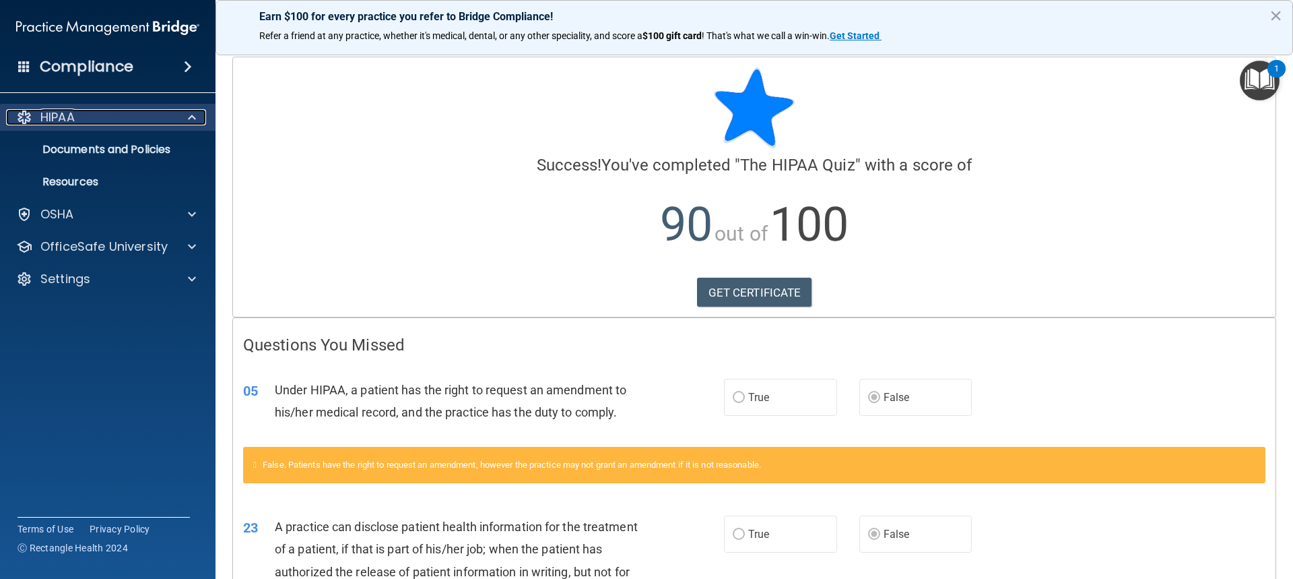
click at [178, 119] on div at bounding box center [190, 117] width 34 height 16
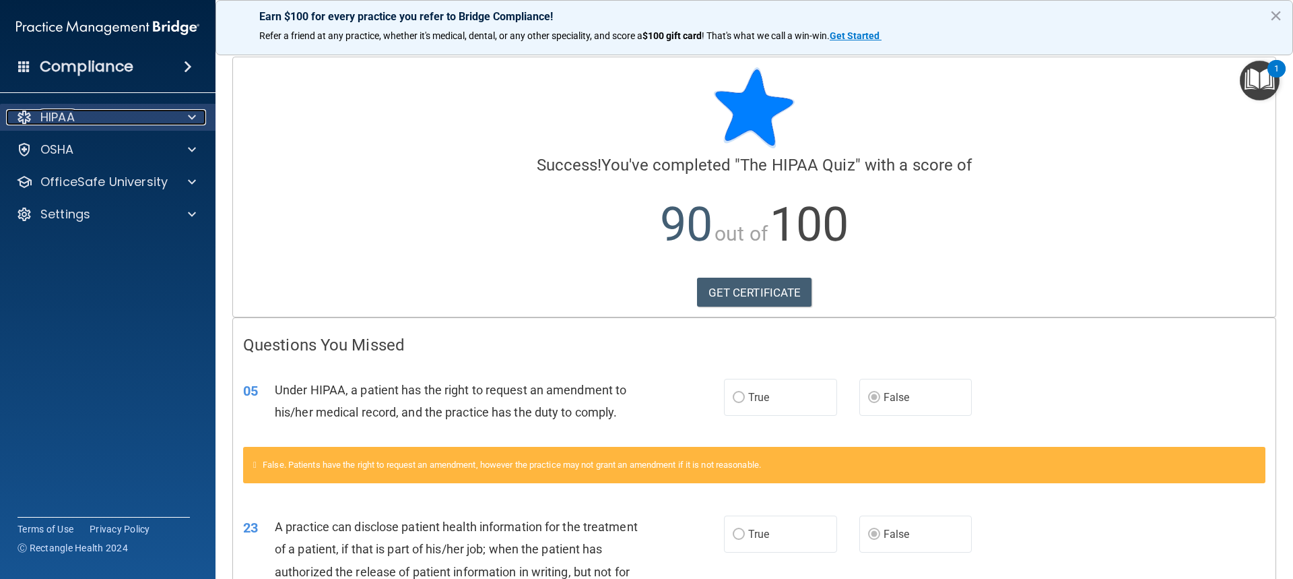
click at [178, 119] on div at bounding box center [190, 117] width 34 height 16
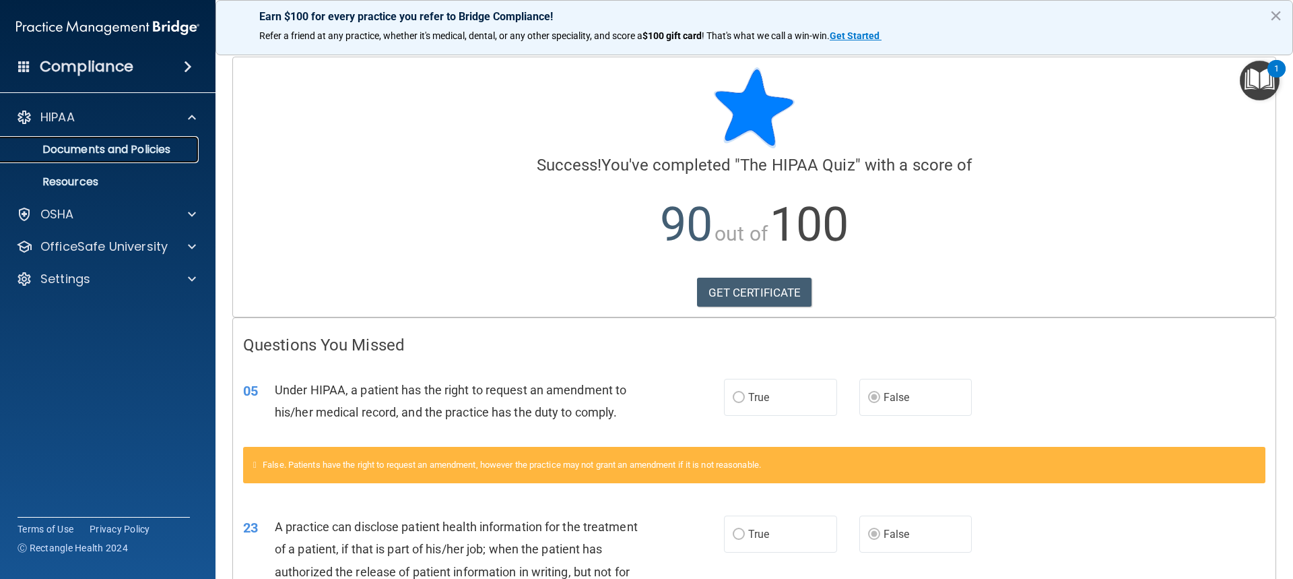
click at [138, 146] on p "Documents and Policies" at bounding box center [101, 149] width 184 height 13
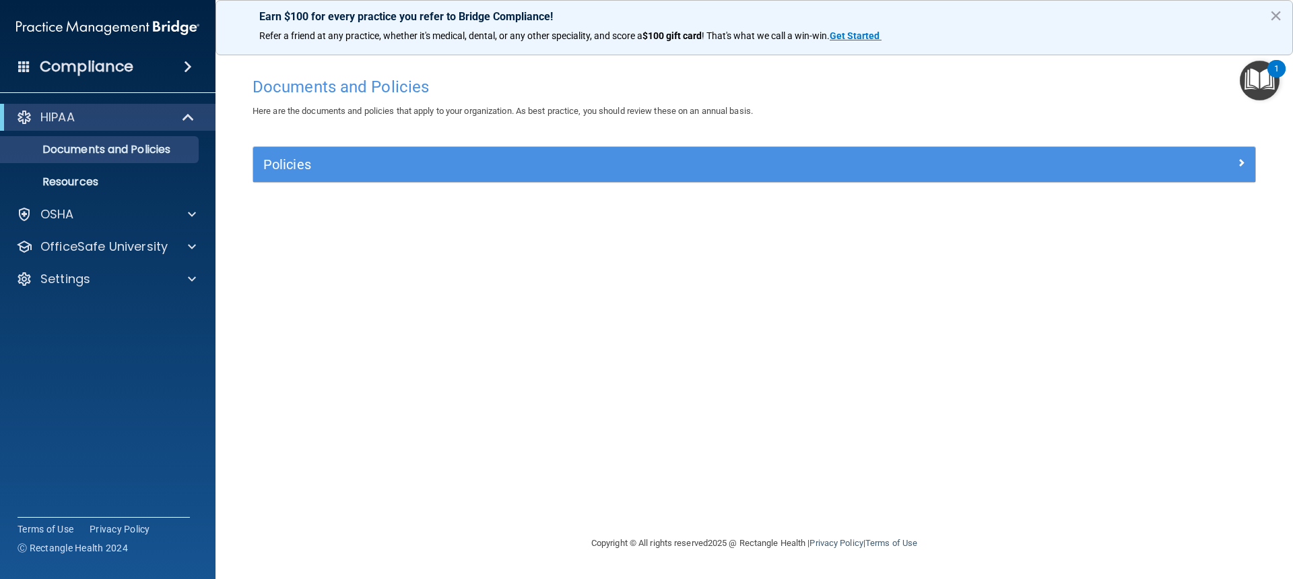
click at [1259, 79] on img "Open Resource Center, 1 new notification" at bounding box center [1260, 81] width 40 height 40
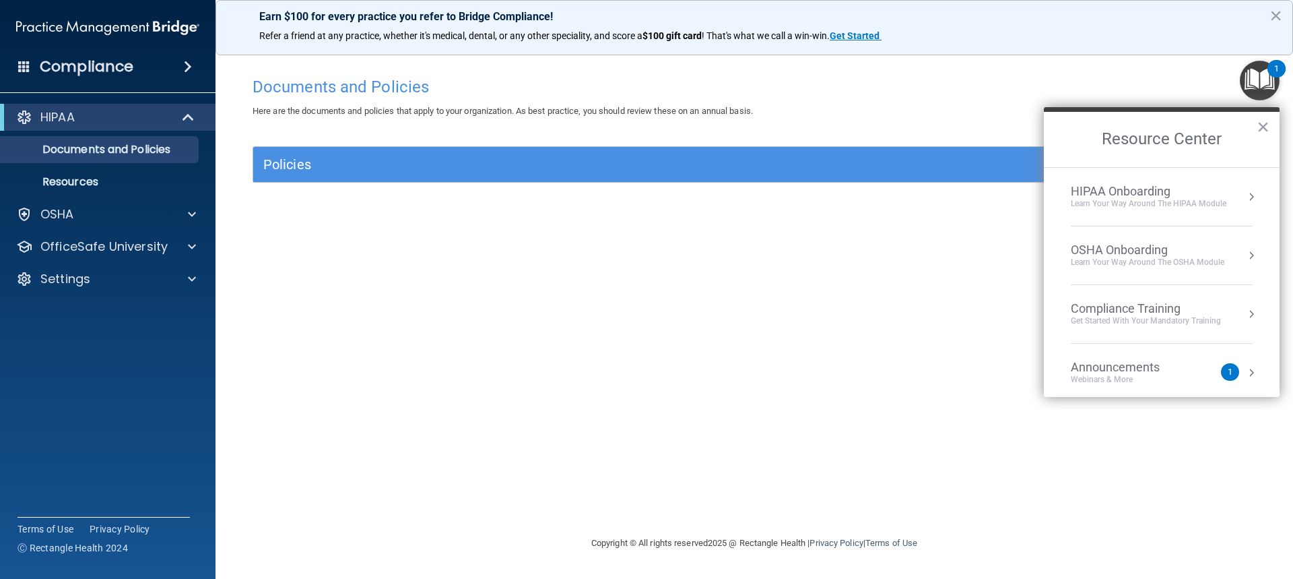
click at [1124, 195] on div "HIPAA Onboarding" at bounding box center [1149, 191] width 156 height 15
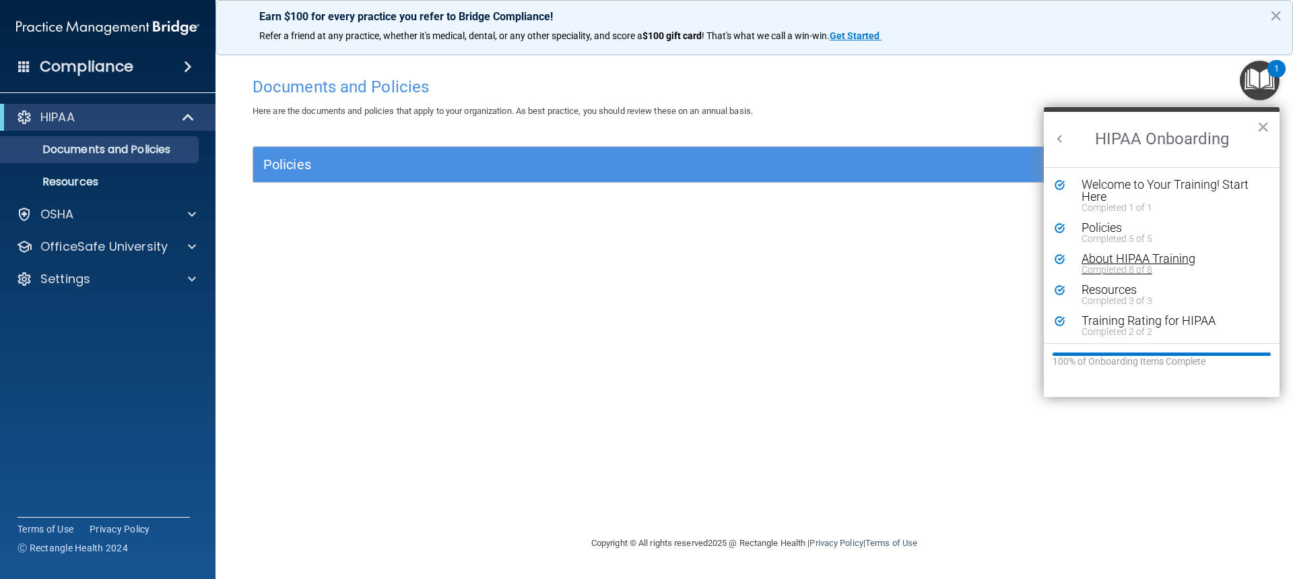
click at [1142, 258] on div "About HIPAA Training" at bounding box center [1167, 259] width 170 height 12
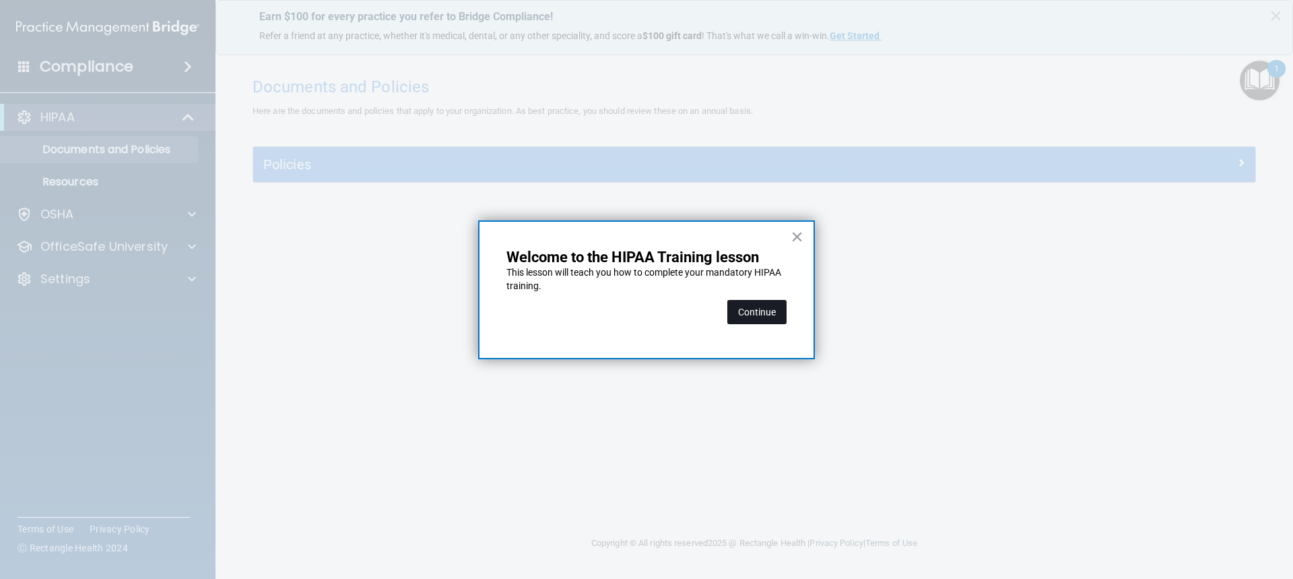
click at [738, 311] on button "Continue" at bounding box center [757, 312] width 59 height 24
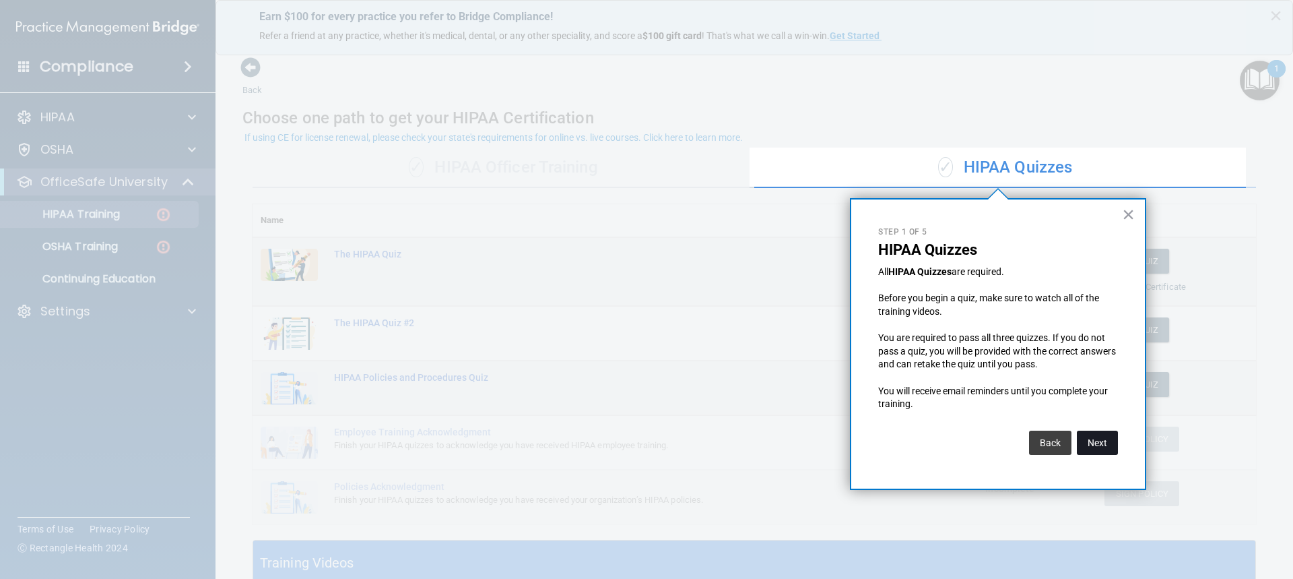
click at [1106, 451] on button "Next" at bounding box center [1097, 442] width 41 height 24
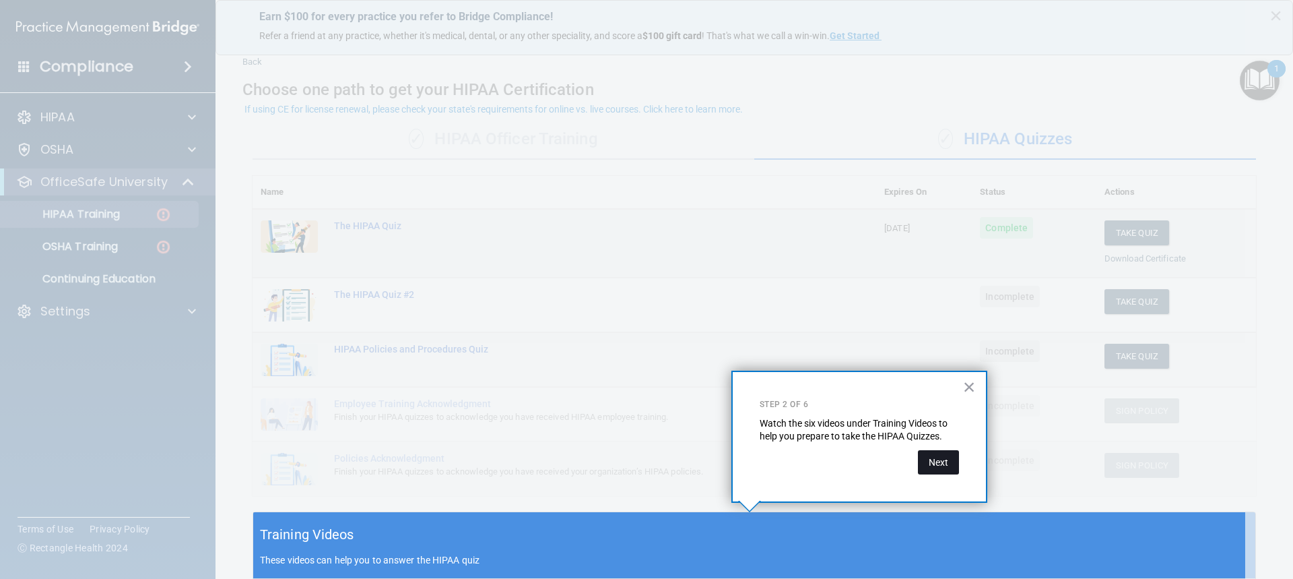
click at [934, 454] on button "Next" at bounding box center [938, 462] width 41 height 24
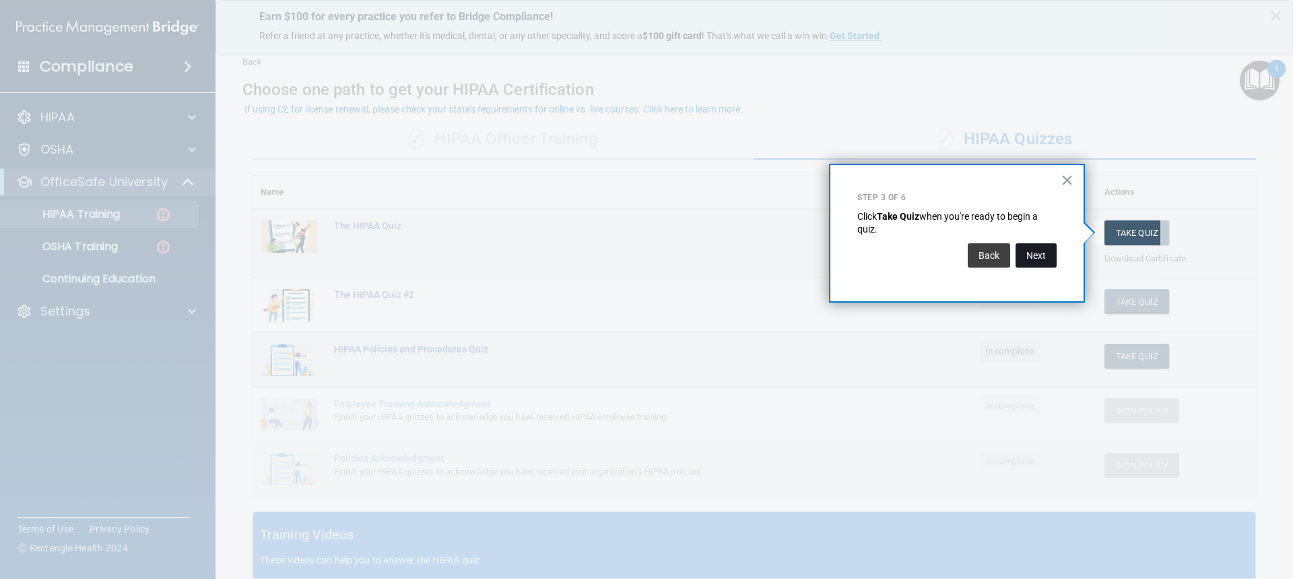
click at [1037, 263] on button "Next" at bounding box center [1036, 255] width 41 height 24
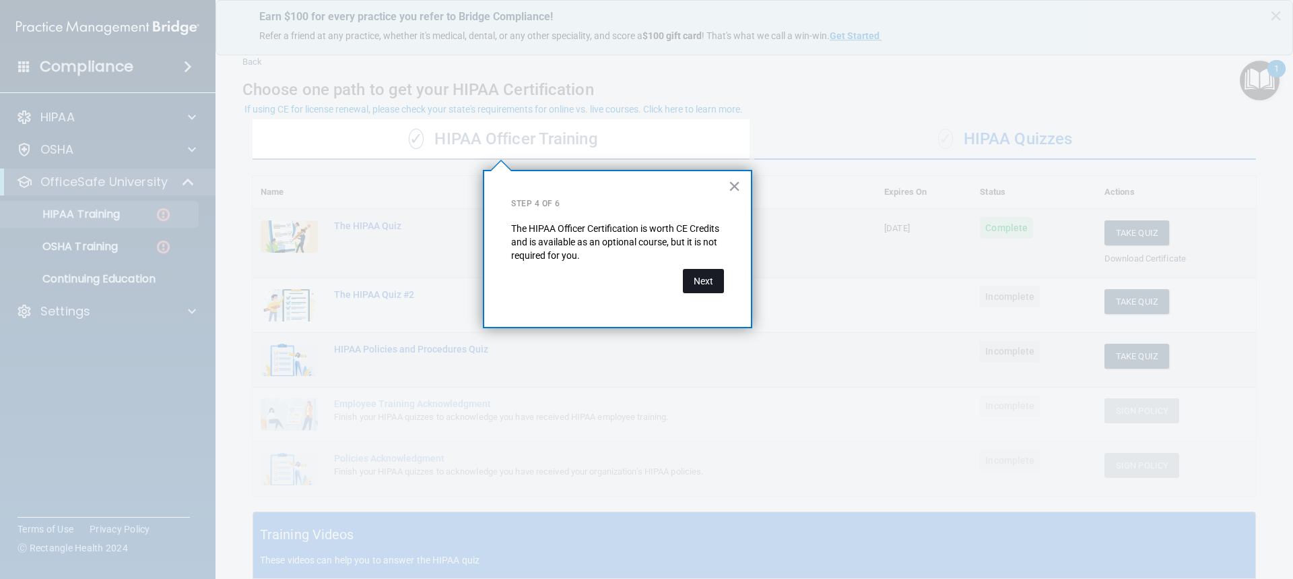
click at [694, 277] on button "Next" at bounding box center [703, 281] width 41 height 24
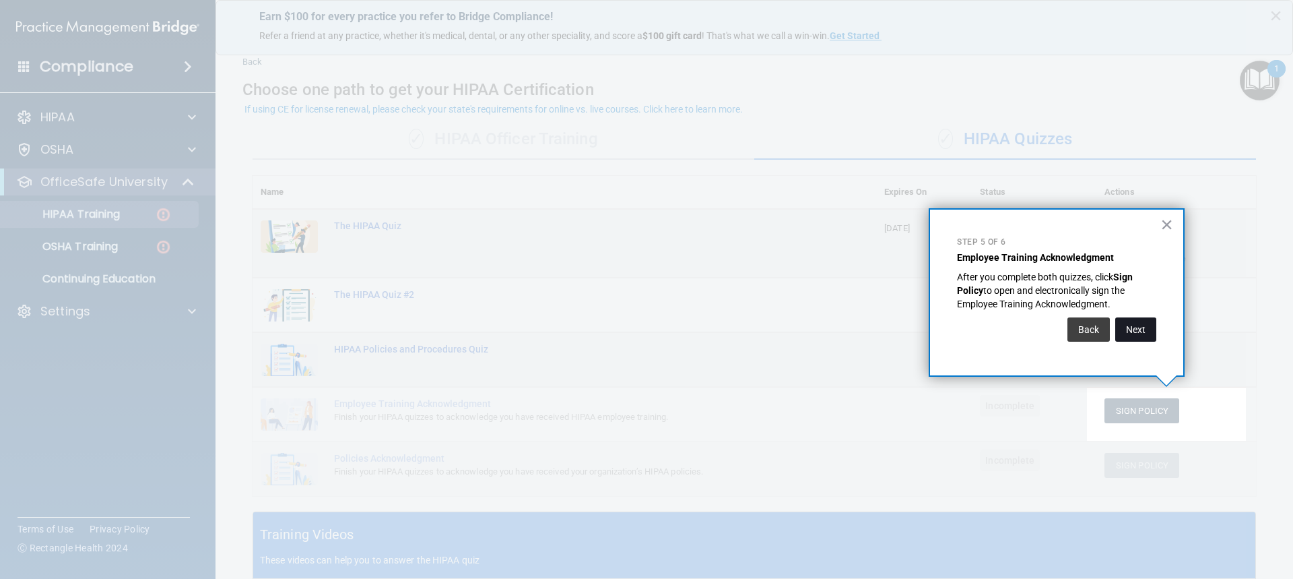
click at [1143, 334] on button "Next" at bounding box center [1136, 329] width 41 height 24
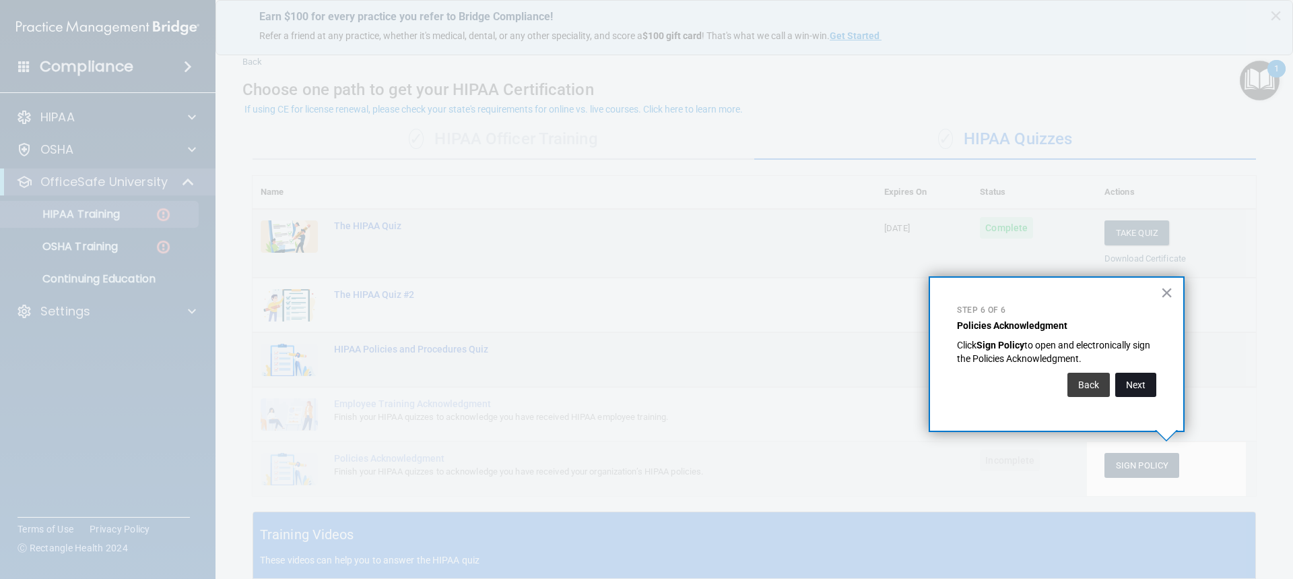
click at [1129, 391] on button "Next" at bounding box center [1136, 385] width 41 height 24
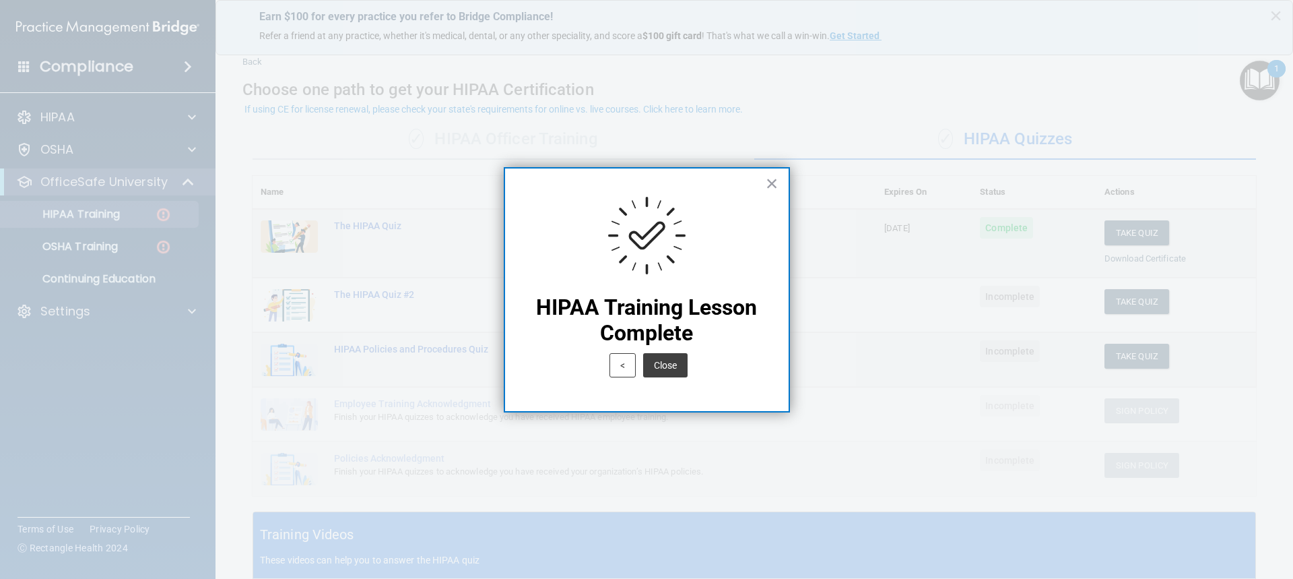
drag, startPoint x: 674, startPoint y: 363, endPoint x: 740, endPoint y: 361, distance: 66.1
click at [676, 362] on button "Close" at bounding box center [665, 365] width 44 height 24
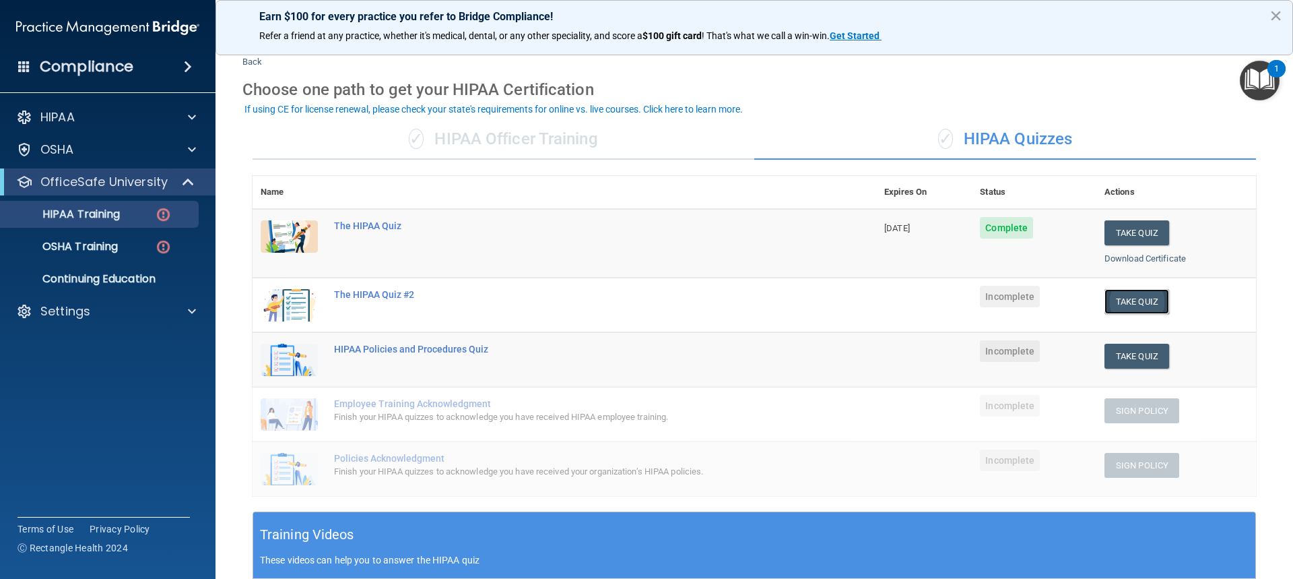
click at [1116, 296] on button "Take Quiz" at bounding box center [1137, 301] width 65 height 25
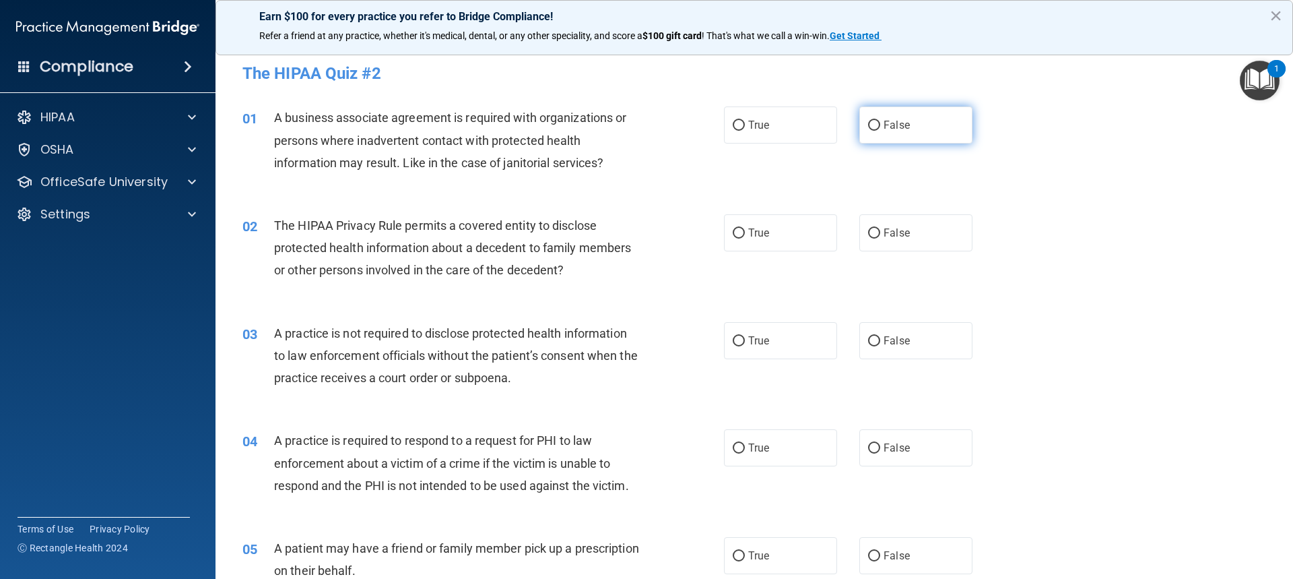
click at [874, 119] on label "False" at bounding box center [916, 124] width 113 height 37
click at [874, 121] on input "False" at bounding box center [874, 126] width 12 height 10
radio input "true"
click at [778, 220] on label "True" at bounding box center [780, 232] width 113 height 37
click at [745, 228] on input "True" at bounding box center [739, 233] width 12 height 10
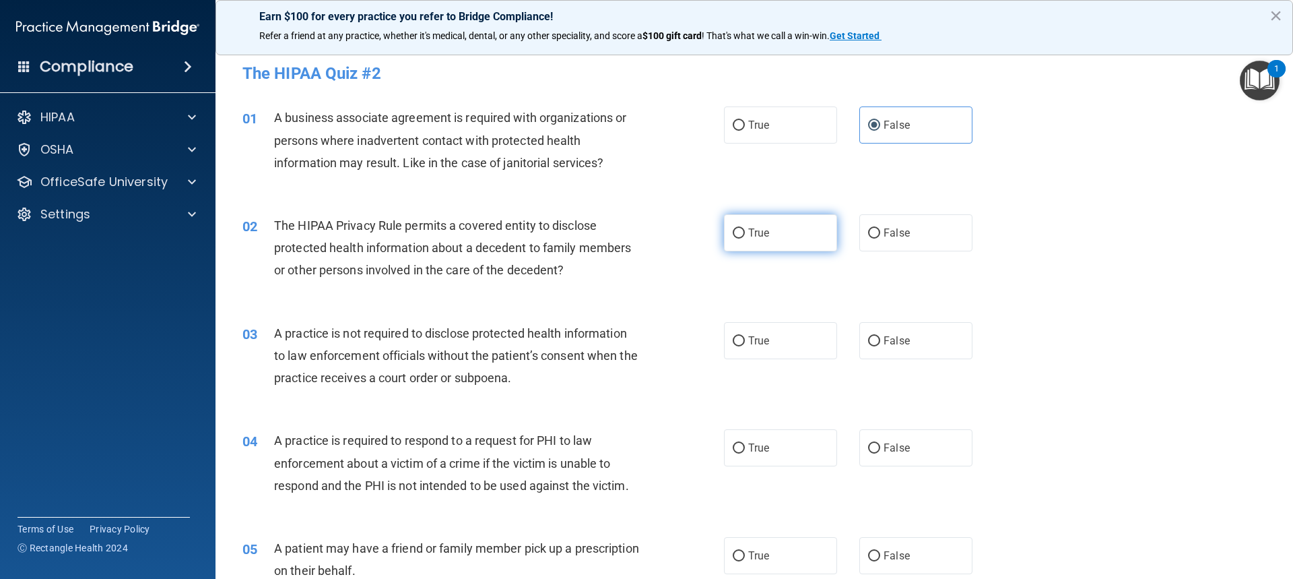
radio input "true"
click at [891, 345] on span "False" at bounding box center [897, 340] width 26 height 13
click at [880, 345] on input "False" at bounding box center [874, 341] width 12 height 10
radio input "true"
click at [769, 448] on label "True" at bounding box center [780, 447] width 113 height 37
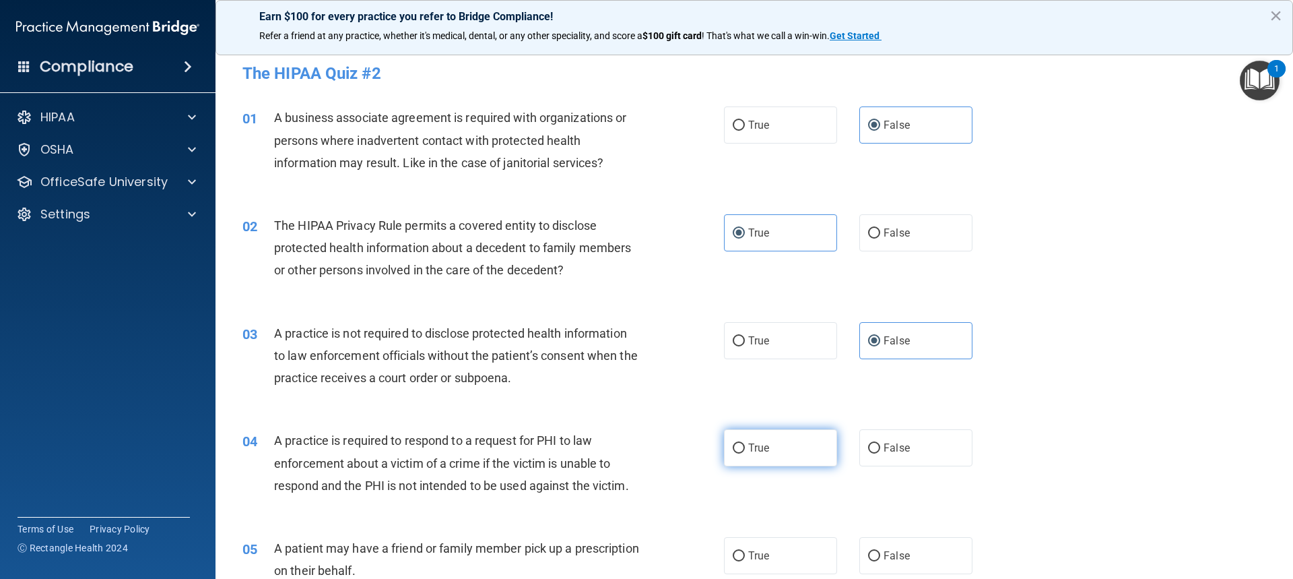
click at [745, 448] on input "True" at bounding box center [739, 448] width 12 height 10
radio input "true"
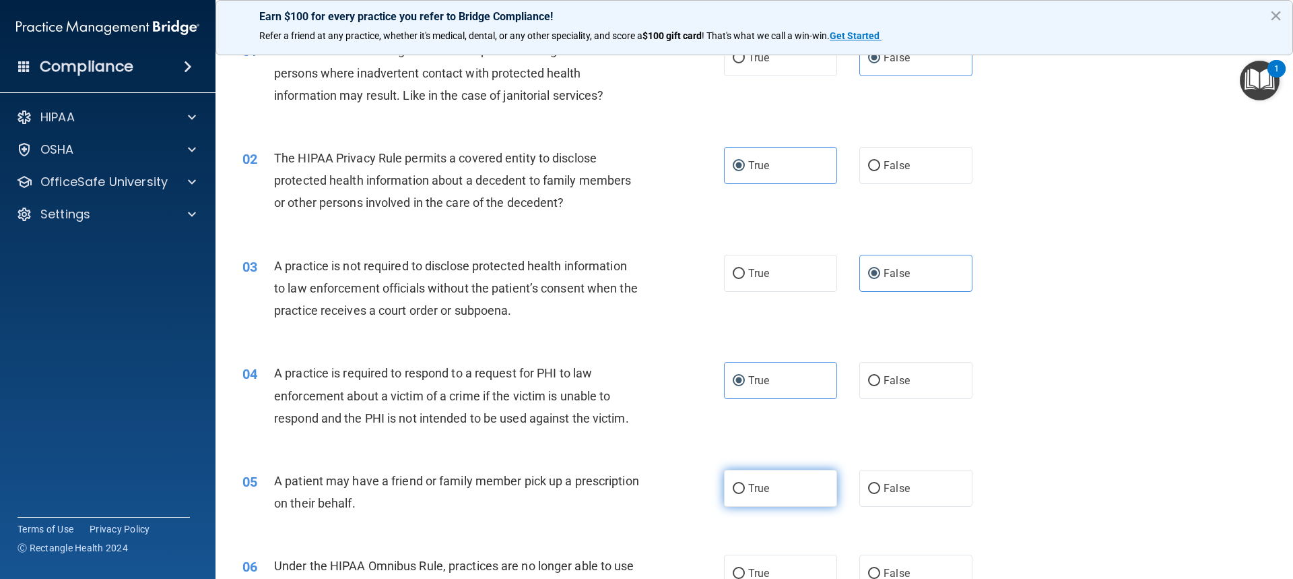
click at [781, 481] on label "True" at bounding box center [780, 488] width 113 height 37
click at [745, 484] on input "True" at bounding box center [739, 489] width 12 height 10
radio input "true"
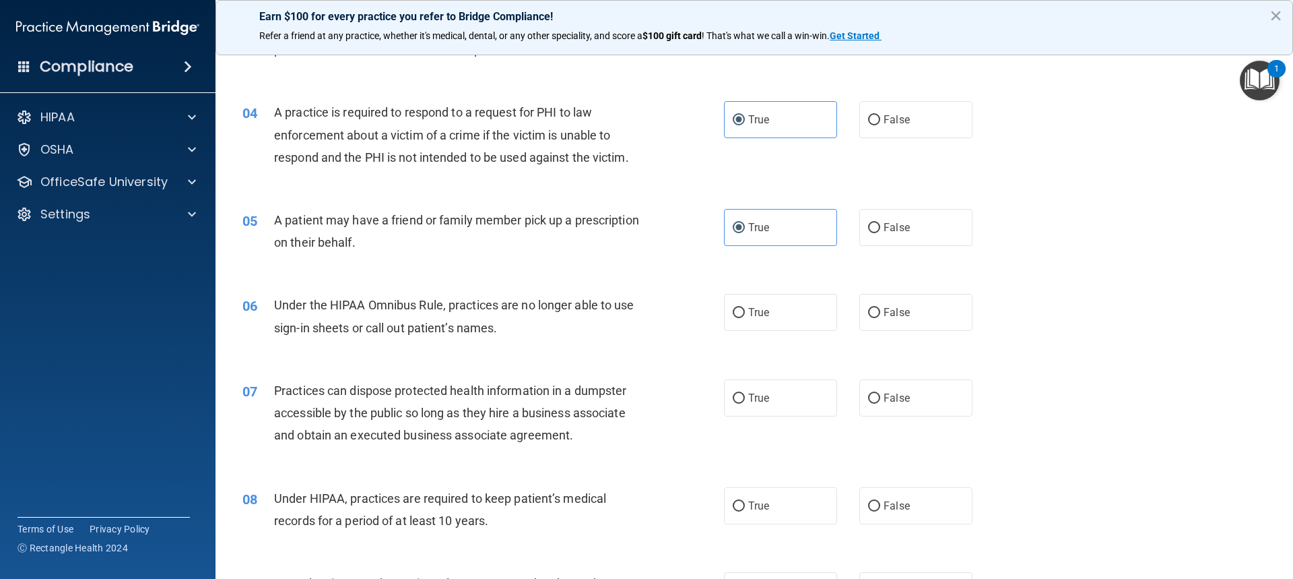
scroll to position [337, 0]
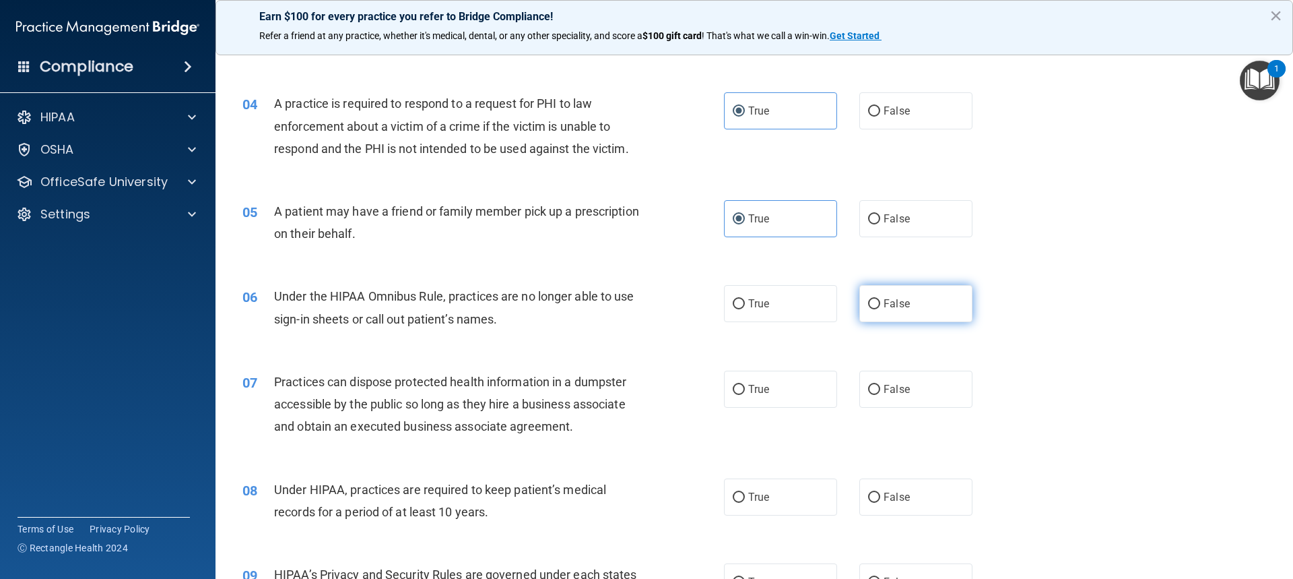
click at [891, 311] on label "False" at bounding box center [916, 303] width 113 height 37
click at [880, 309] on input "False" at bounding box center [874, 304] width 12 height 10
radio input "true"
click at [898, 391] on span "False" at bounding box center [897, 389] width 26 height 13
click at [880, 391] on input "False" at bounding box center [874, 390] width 12 height 10
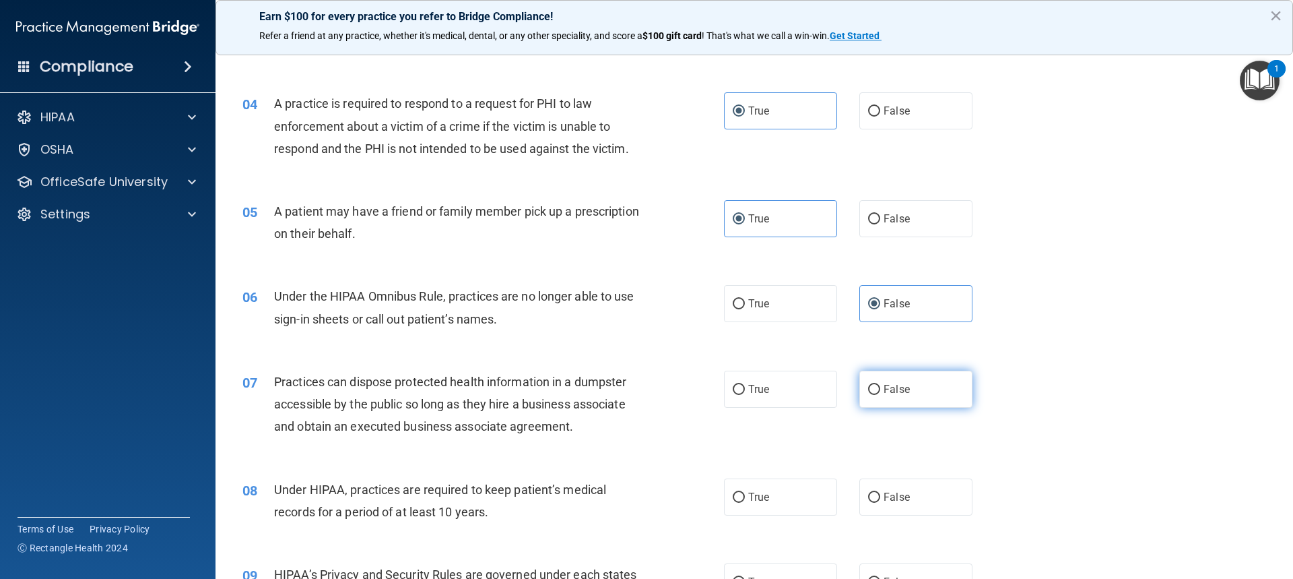
radio input "true"
drag, startPoint x: 883, startPoint y: 496, endPoint x: 960, endPoint y: 472, distance: 81.2
click at [884, 496] on span "False" at bounding box center [897, 496] width 26 height 13
click at [880, 496] on input "False" at bounding box center [874, 497] width 12 height 10
radio input "true"
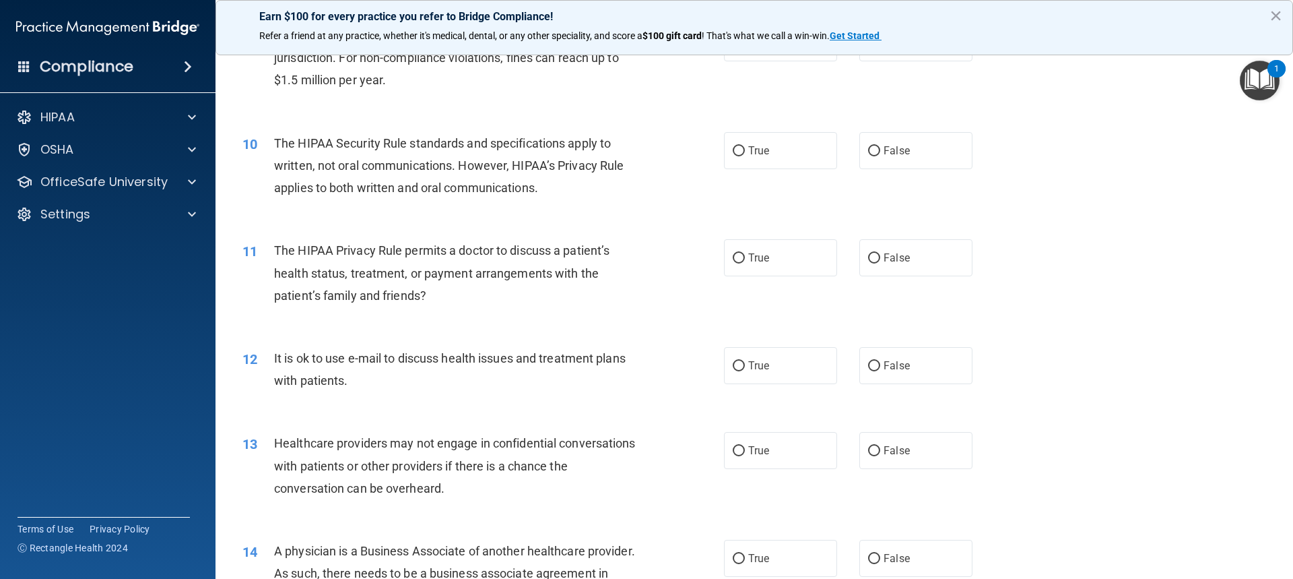
scroll to position [808, 0]
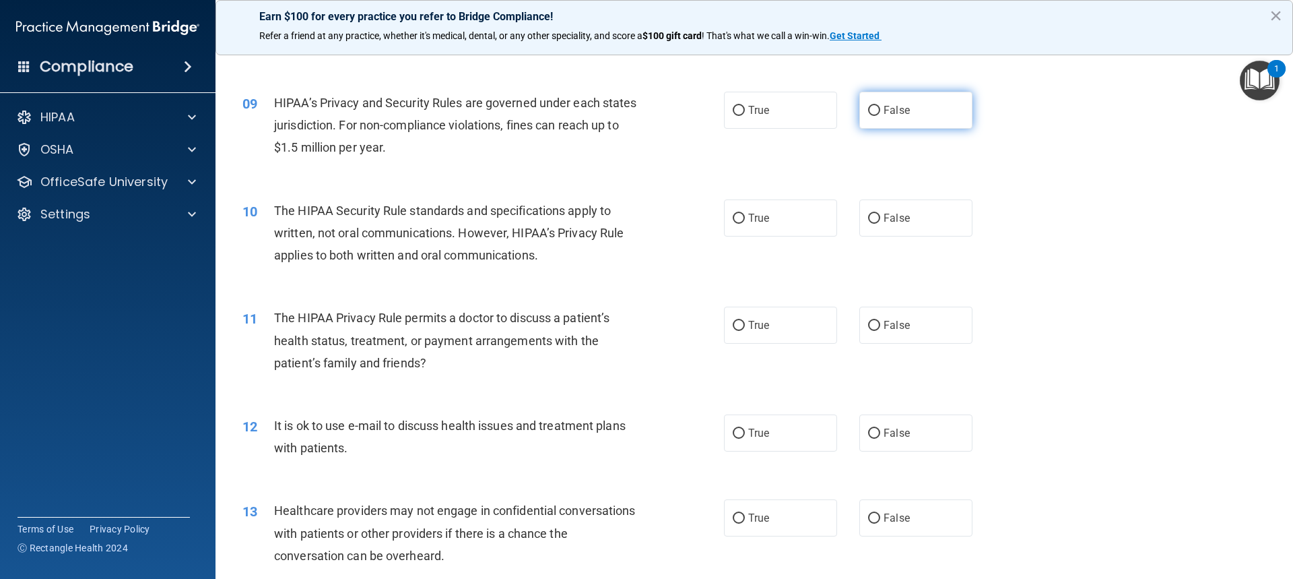
click at [870, 120] on label "False" at bounding box center [916, 110] width 113 height 37
click at [870, 116] on input "False" at bounding box center [874, 111] width 12 height 10
radio input "true"
click at [794, 215] on label "True" at bounding box center [780, 217] width 113 height 37
click at [745, 215] on input "True" at bounding box center [739, 219] width 12 height 10
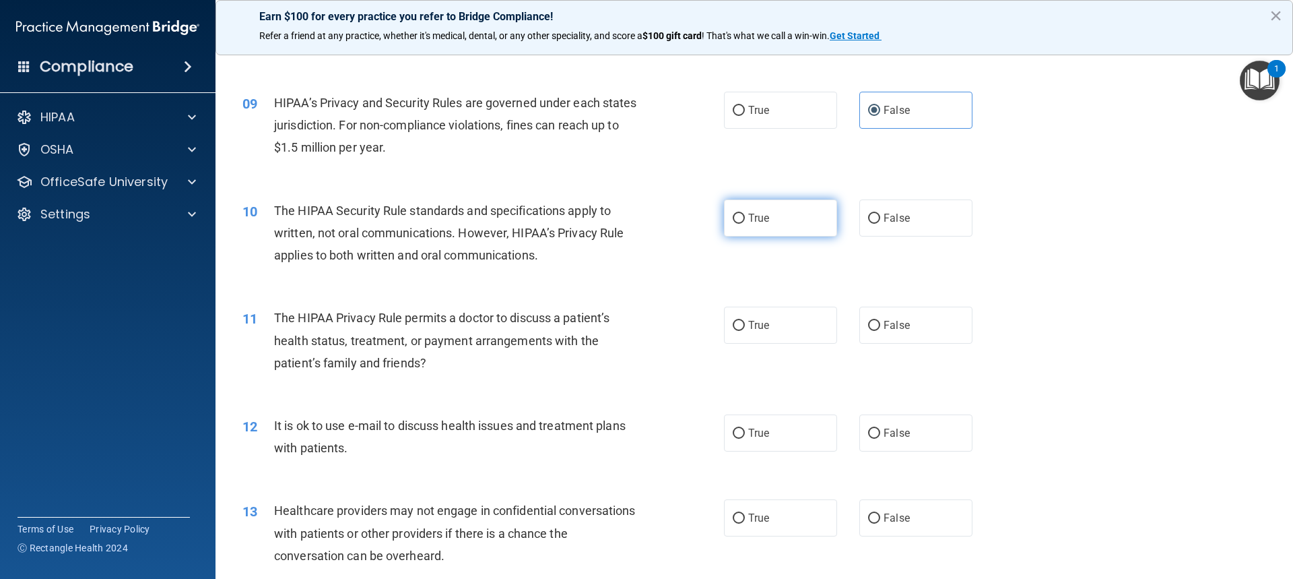
radio input "true"
click at [776, 327] on label "True" at bounding box center [780, 325] width 113 height 37
click at [745, 327] on input "True" at bounding box center [739, 326] width 12 height 10
radio input "true"
click at [786, 434] on label "True" at bounding box center [780, 432] width 113 height 37
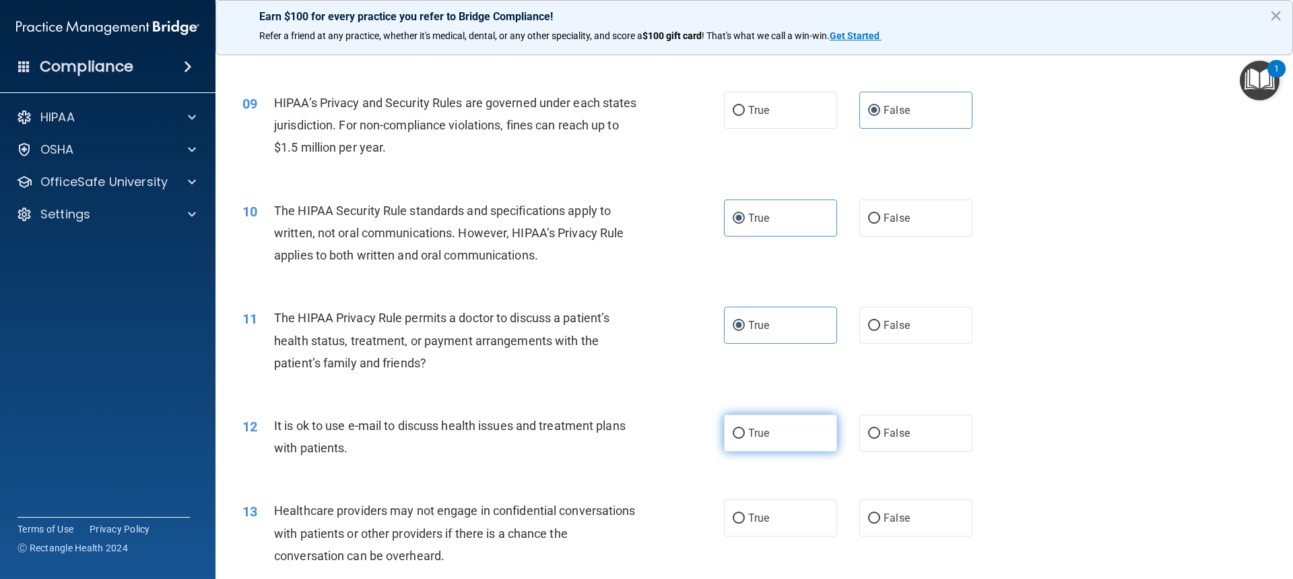
click at [745, 434] on input "True" at bounding box center [739, 433] width 12 height 10
radio input "true"
drag, startPoint x: 911, startPoint y: 514, endPoint x: 934, endPoint y: 514, distance: 23.6
click at [912, 514] on label "False" at bounding box center [916, 517] width 113 height 37
click at [880, 514] on input "False" at bounding box center [874, 518] width 12 height 10
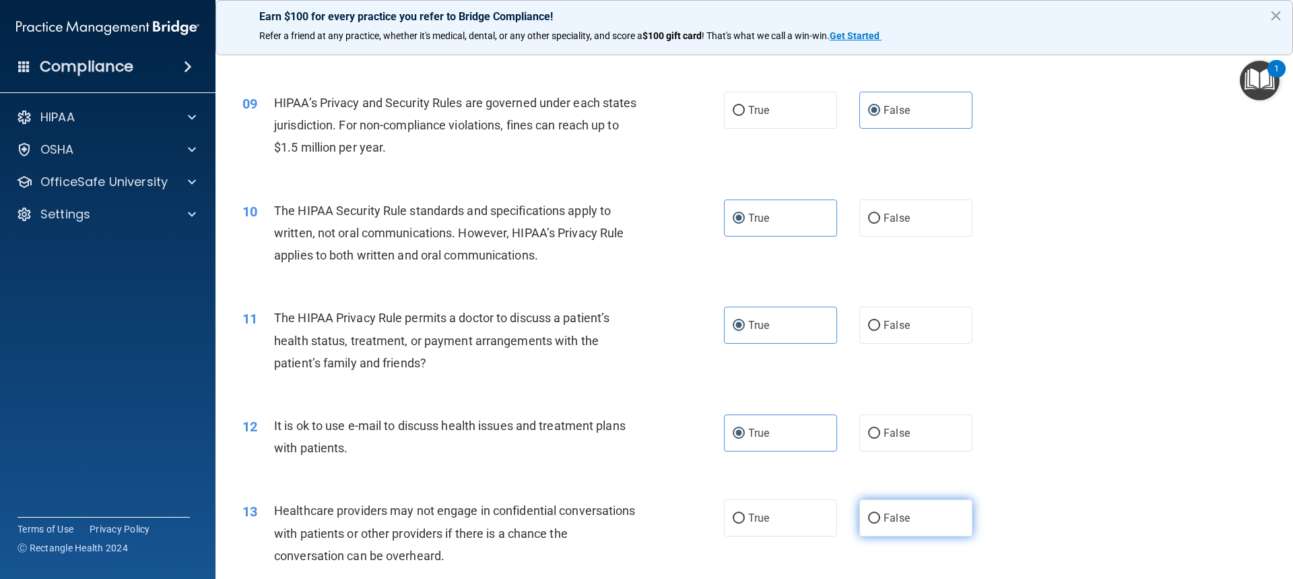
radio input "true"
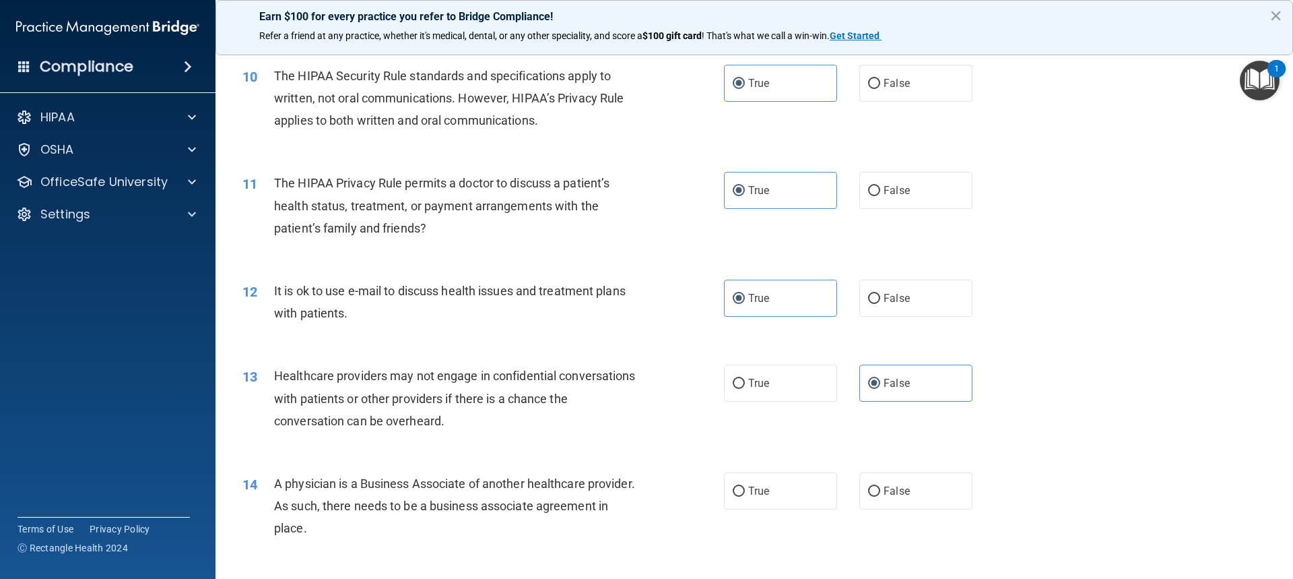
scroll to position [1011, 0]
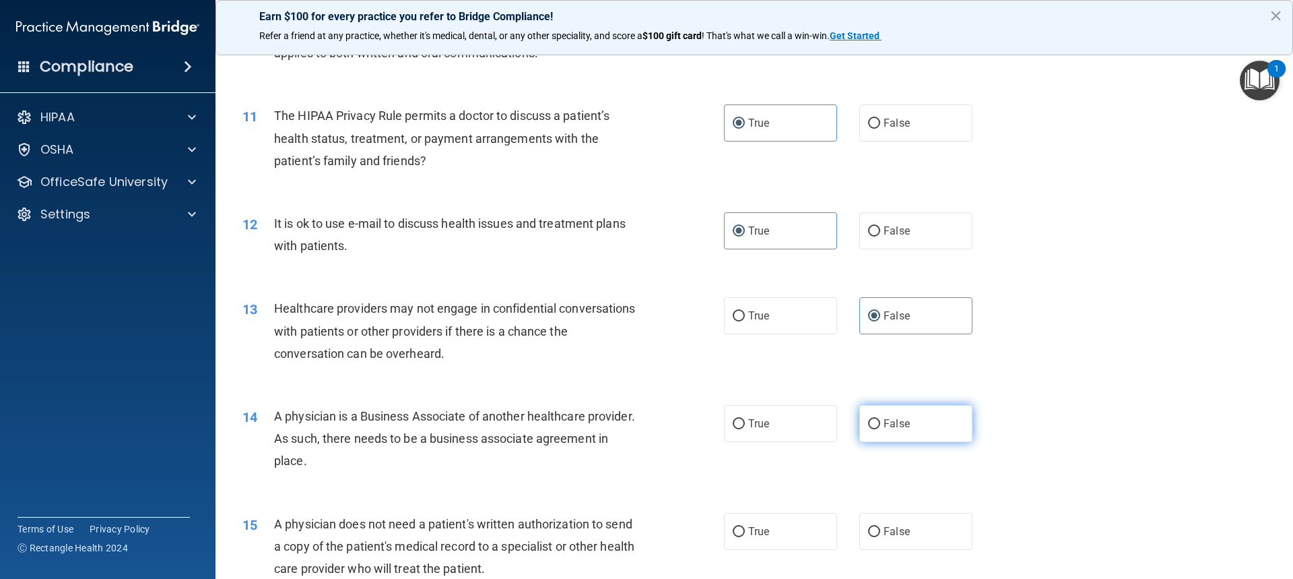
click at [893, 428] on span "False" at bounding box center [897, 423] width 26 height 13
click at [880, 428] on input "False" at bounding box center [874, 424] width 12 height 10
radio input "true"
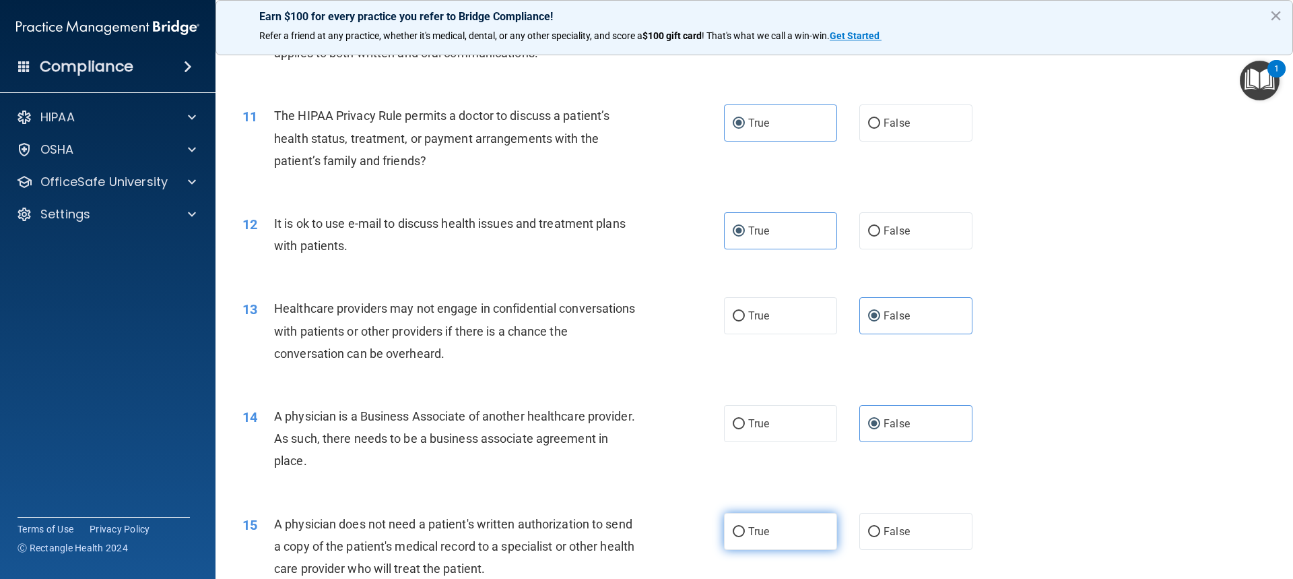
click at [773, 528] on label "True" at bounding box center [780, 531] width 113 height 37
click at [745, 528] on input "True" at bounding box center [739, 532] width 12 height 10
radio input "true"
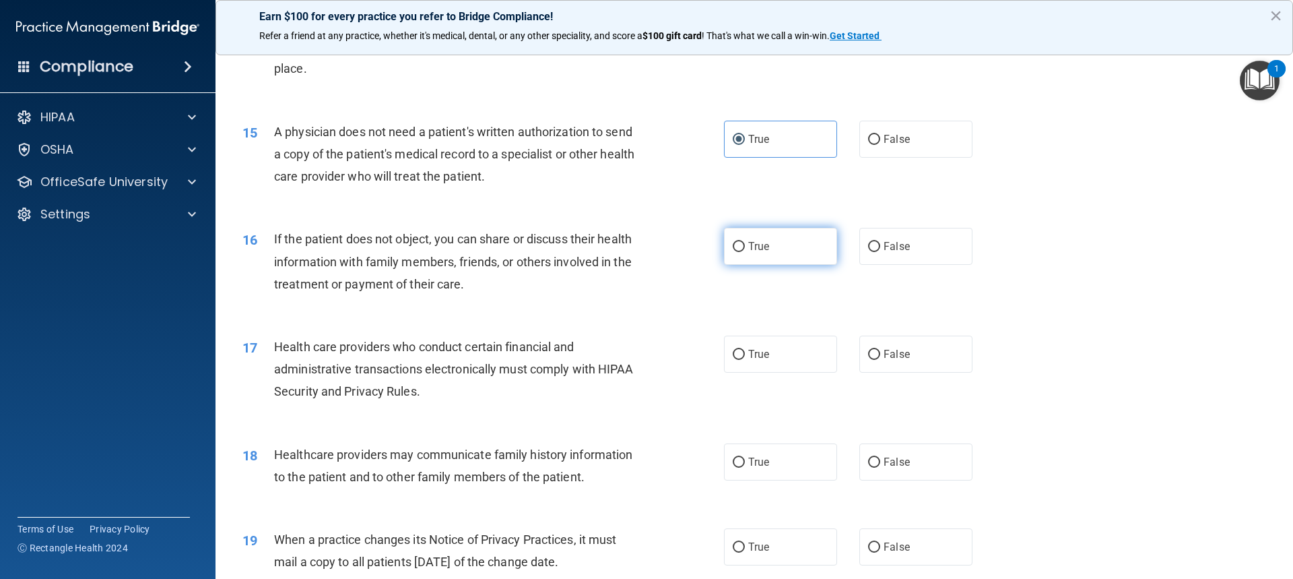
scroll to position [1415, 0]
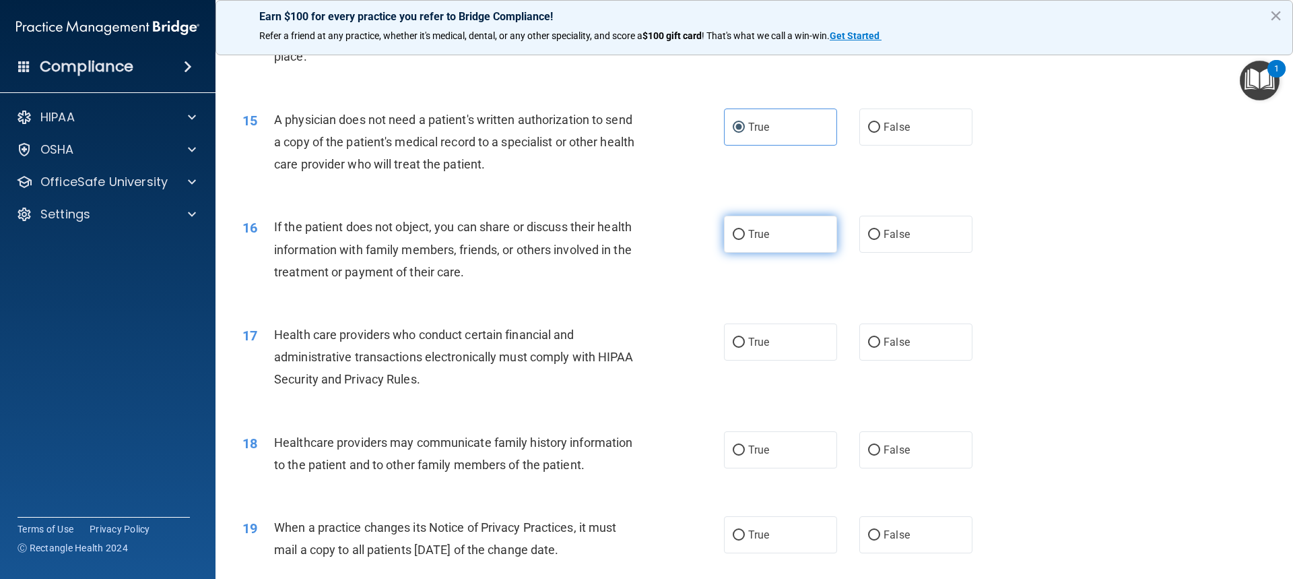
click at [759, 243] on label "True" at bounding box center [780, 234] width 113 height 37
click at [745, 240] on input "True" at bounding box center [739, 235] width 12 height 10
radio input "true"
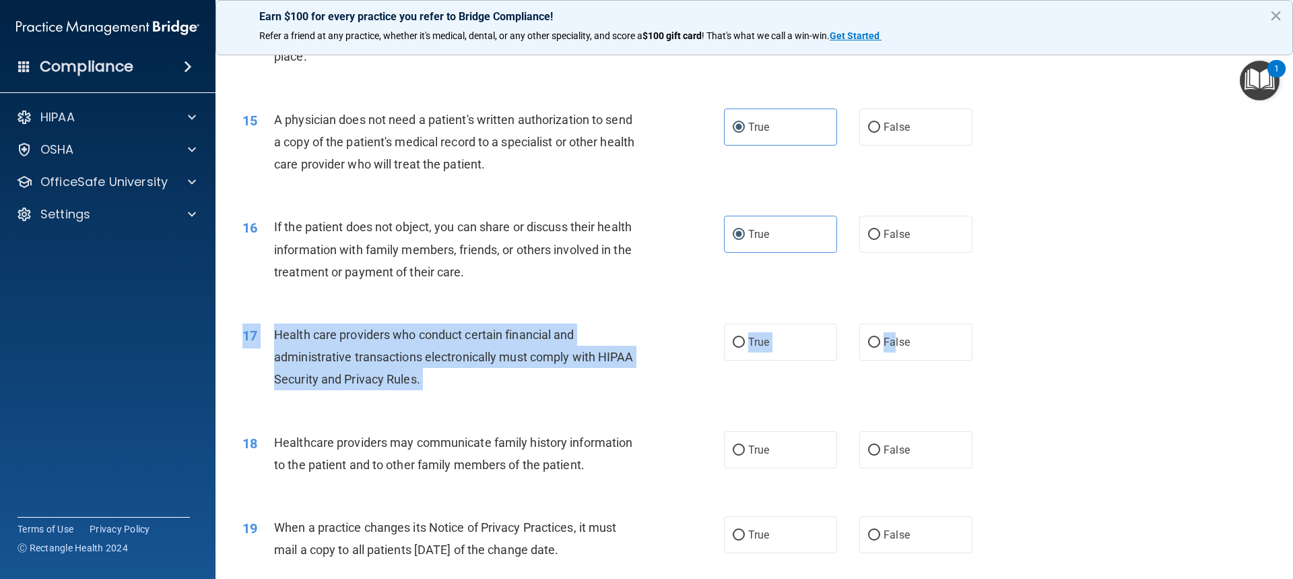
drag, startPoint x: 887, startPoint y: 345, endPoint x: 613, endPoint y: 309, distance: 276.5
click at [613, 310] on div "17 Health care providers who conduct certain financial and administrative trans…" at bounding box center [754, 361] width 1044 height 108
click at [805, 345] on label "True" at bounding box center [780, 341] width 113 height 37
click at [745, 345] on input "True" at bounding box center [739, 343] width 12 height 10
radio input "true"
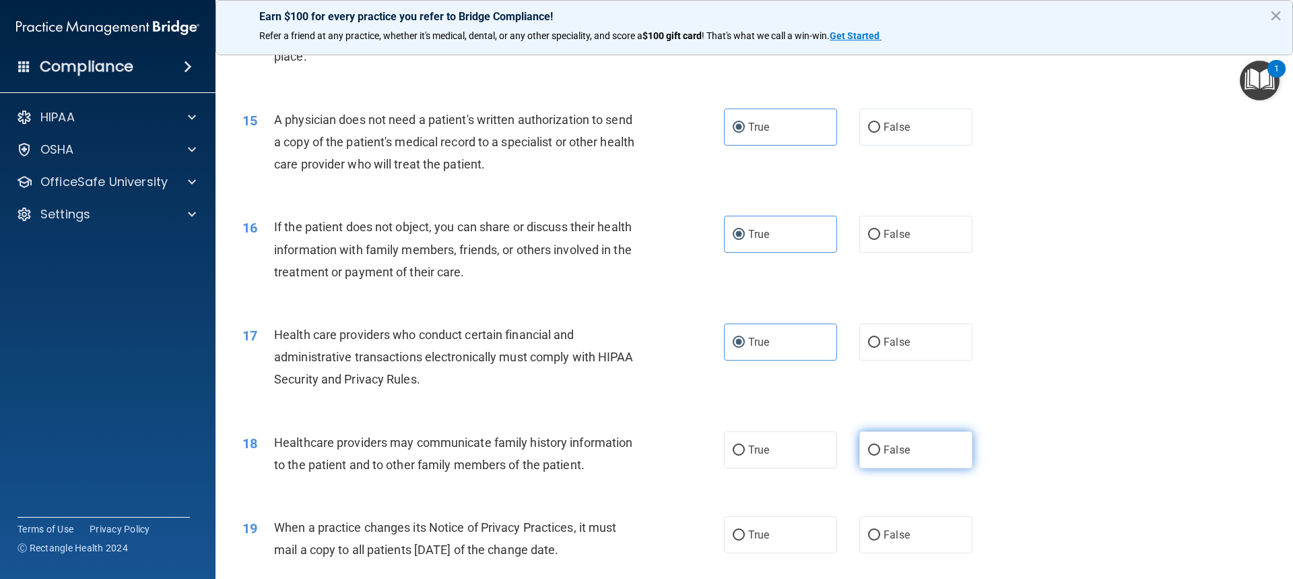
click at [910, 455] on label "False" at bounding box center [916, 449] width 113 height 37
click at [880, 455] on input "False" at bounding box center [874, 450] width 12 height 10
radio input "true"
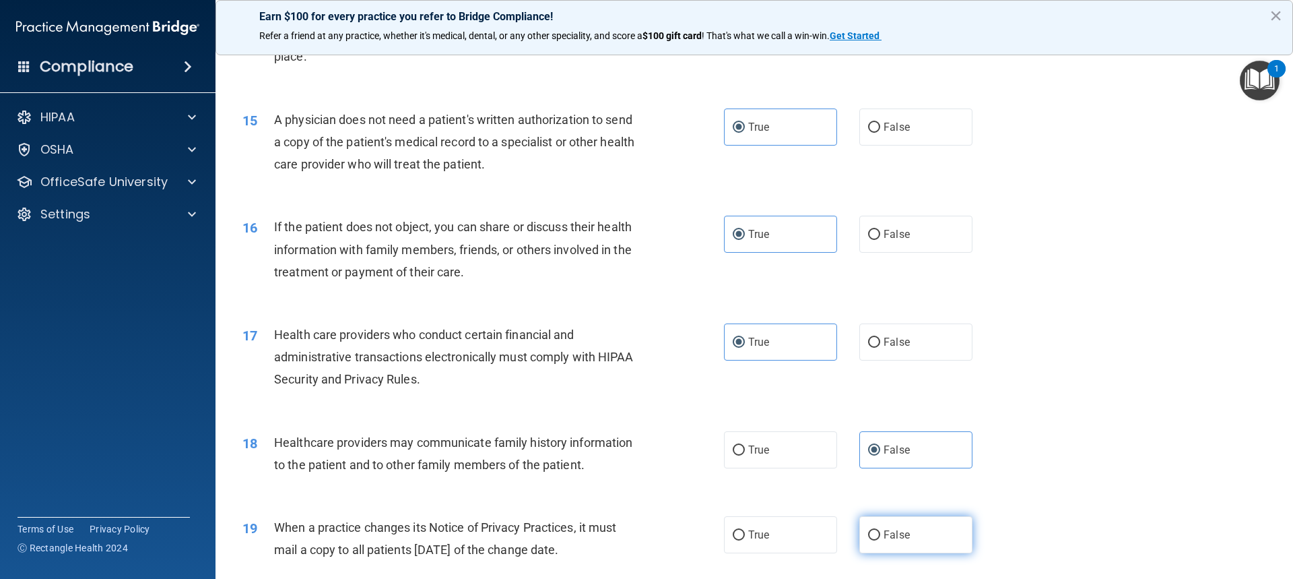
click at [899, 533] on span "False" at bounding box center [897, 534] width 26 height 13
click at [880, 533] on input "False" at bounding box center [874, 535] width 12 height 10
radio input "true"
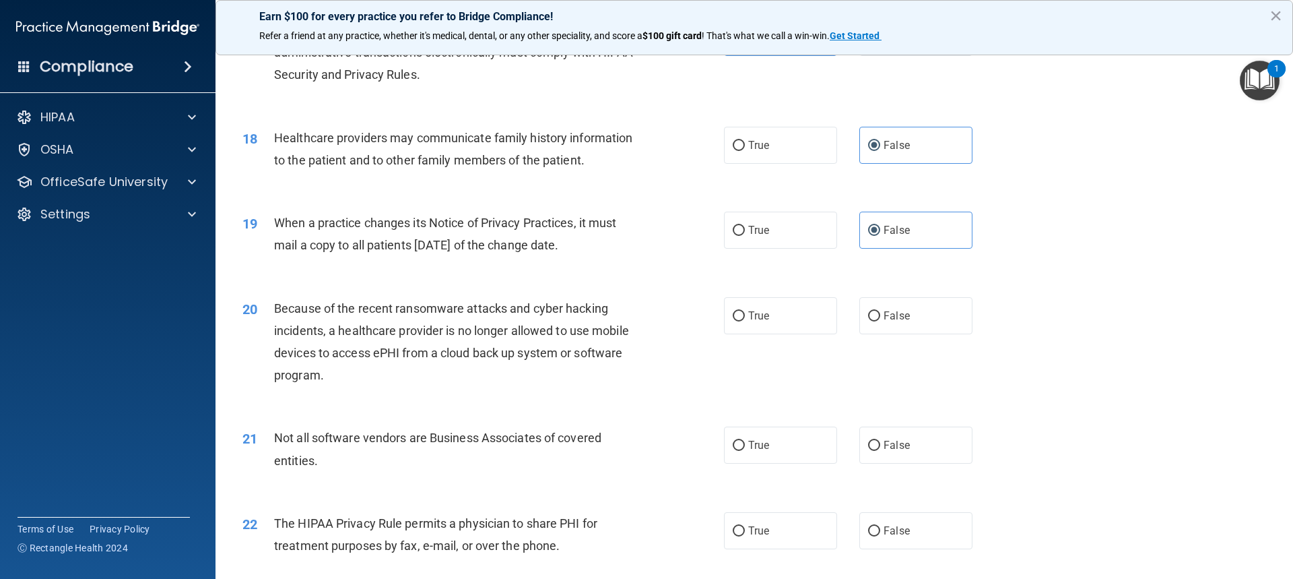
scroll to position [1752, 0]
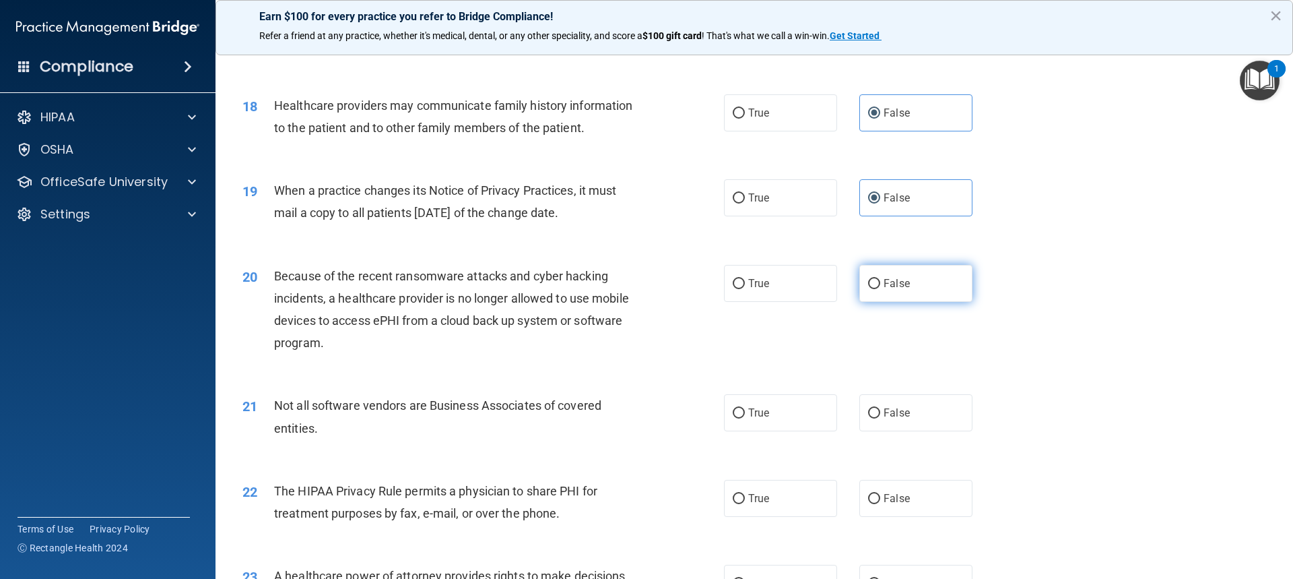
click at [870, 282] on input "False" at bounding box center [874, 284] width 12 height 10
radio input "true"
click at [768, 420] on label "True" at bounding box center [780, 412] width 113 height 37
click at [745, 418] on input "True" at bounding box center [739, 413] width 12 height 10
radio input "true"
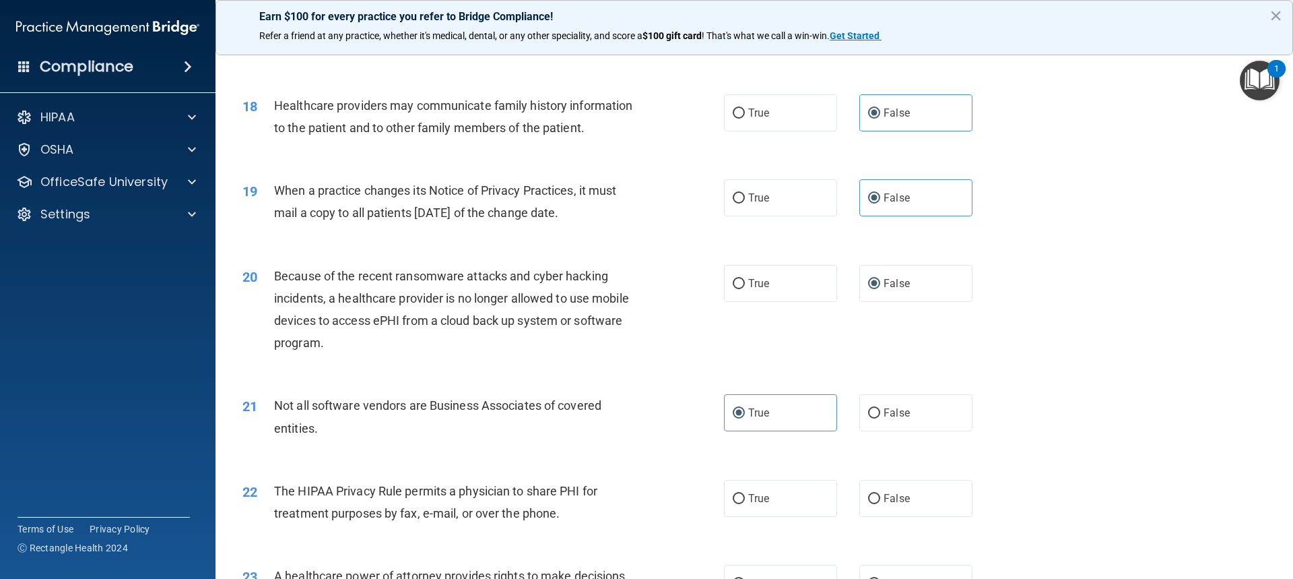
drag, startPoint x: 743, startPoint y: 498, endPoint x: 949, endPoint y: 441, distance: 213.1
click at [760, 494] on label "True" at bounding box center [780, 498] width 113 height 37
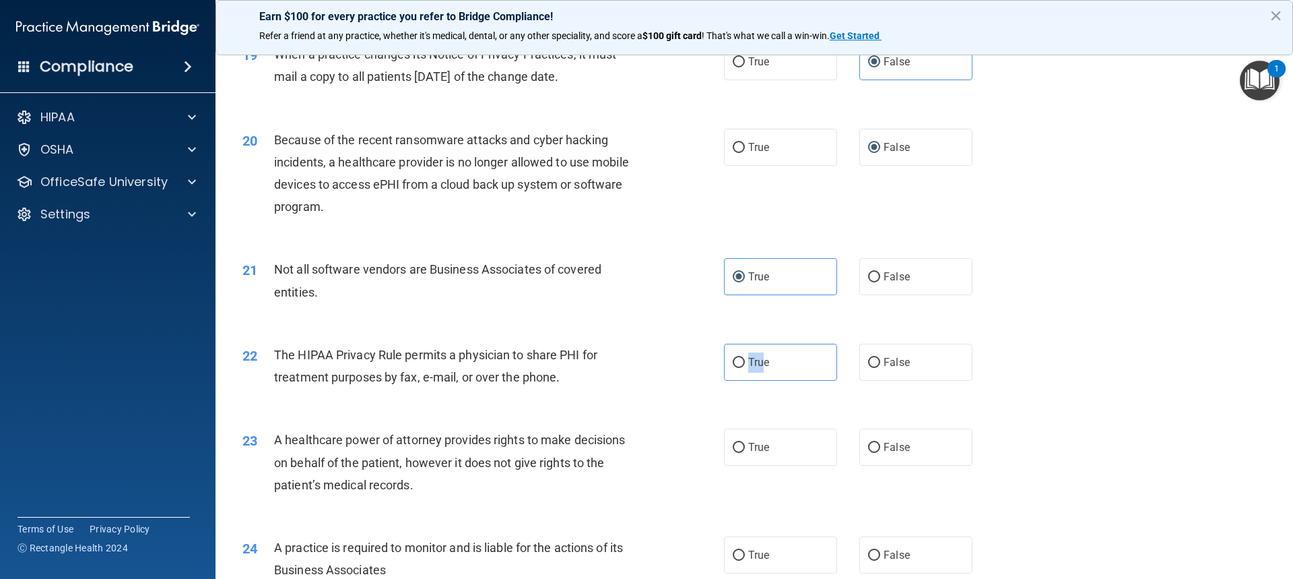
scroll to position [1954, 0]
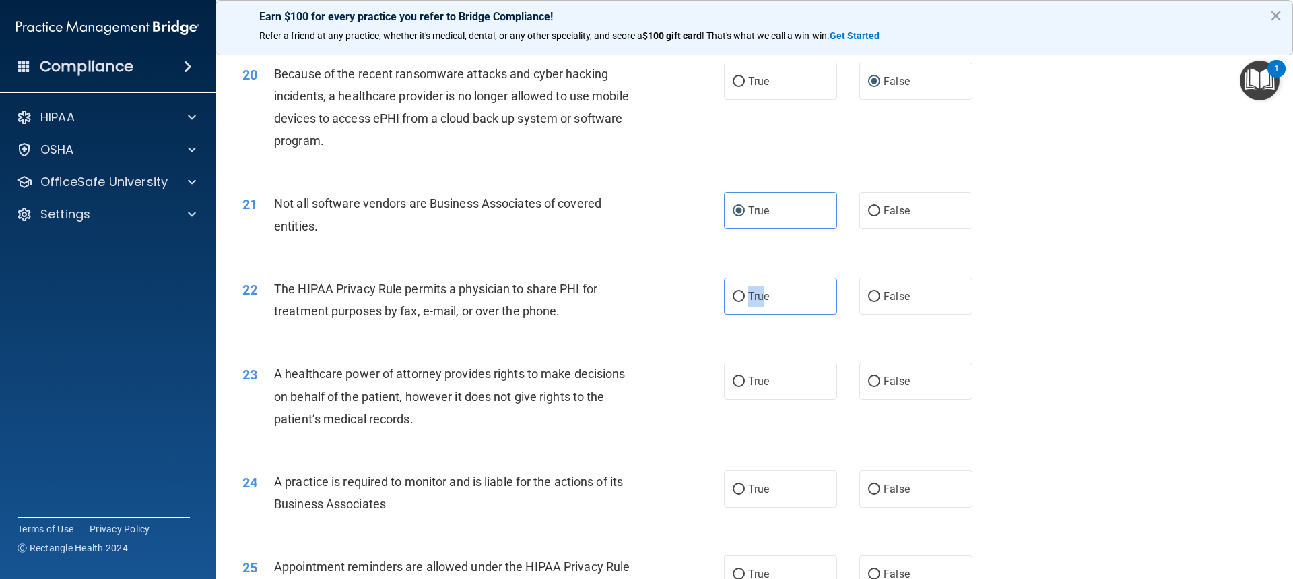
drag, startPoint x: 730, startPoint y: 303, endPoint x: 876, endPoint y: 344, distance: 151.7
click at [730, 303] on label "True" at bounding box center [780, 296] width 113 height 37
click at [733, 302] on input "True" at bounding box center [739, 297] width 12 height 10
radio input "true"
click at [883, 358] on div "23 A healthcare power of attorney provides rights to make decisions on behalf o…" at bounding box center [754, 400] width 1044 height 108
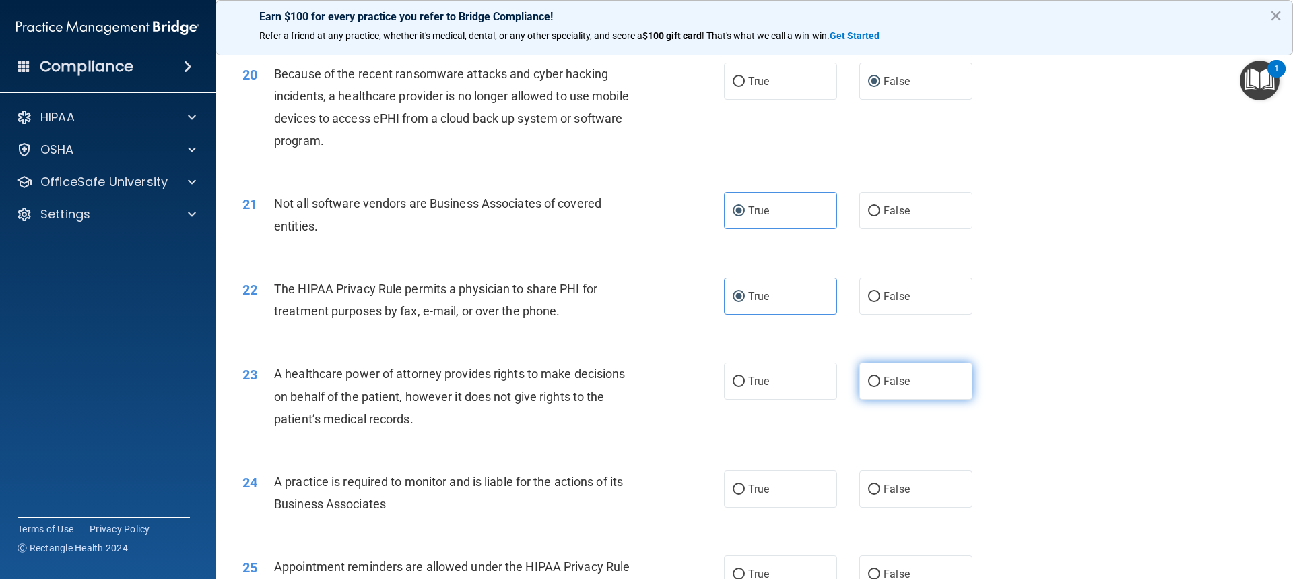
click at [874, 388] on label "False" at bounding box center [916, 380] width 113 height 37
click at [874, 387] on input "False" at bounding box center [874, 382] width 12 height 10
radio input "true"
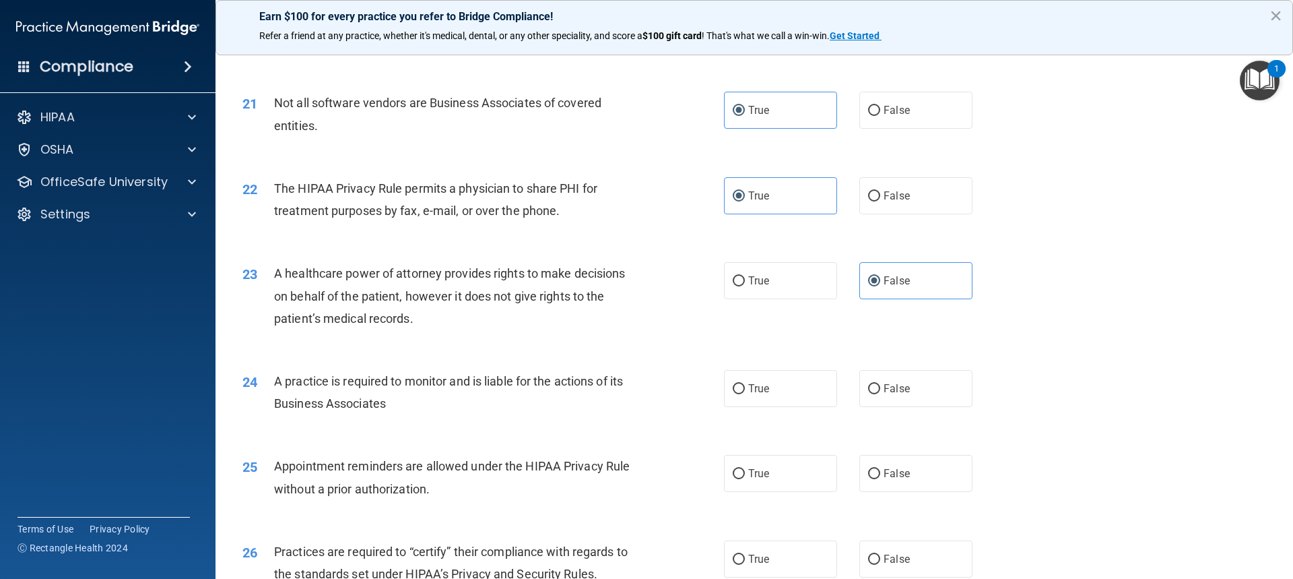
scroll to position [2088, 0]
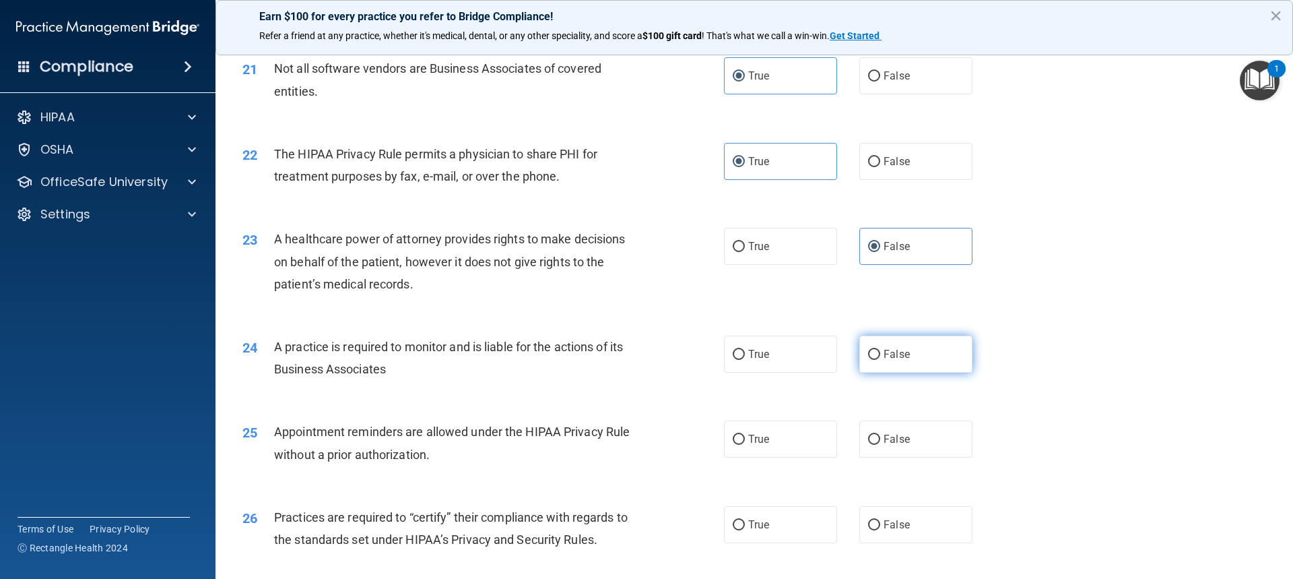
click at [897, 359] on span "False" at bounding box center [897, 354] width 26 height 13
click at [880, 359] on input "False" at bounding box center [874, 355] width 12 height 10
radio input "true"
click at [757, 443] on span "True" at bounding box center [758, 439] width 21 height 13
click at [745, 443] on input "True" at bounding box center [739, 440] width 12 height 10
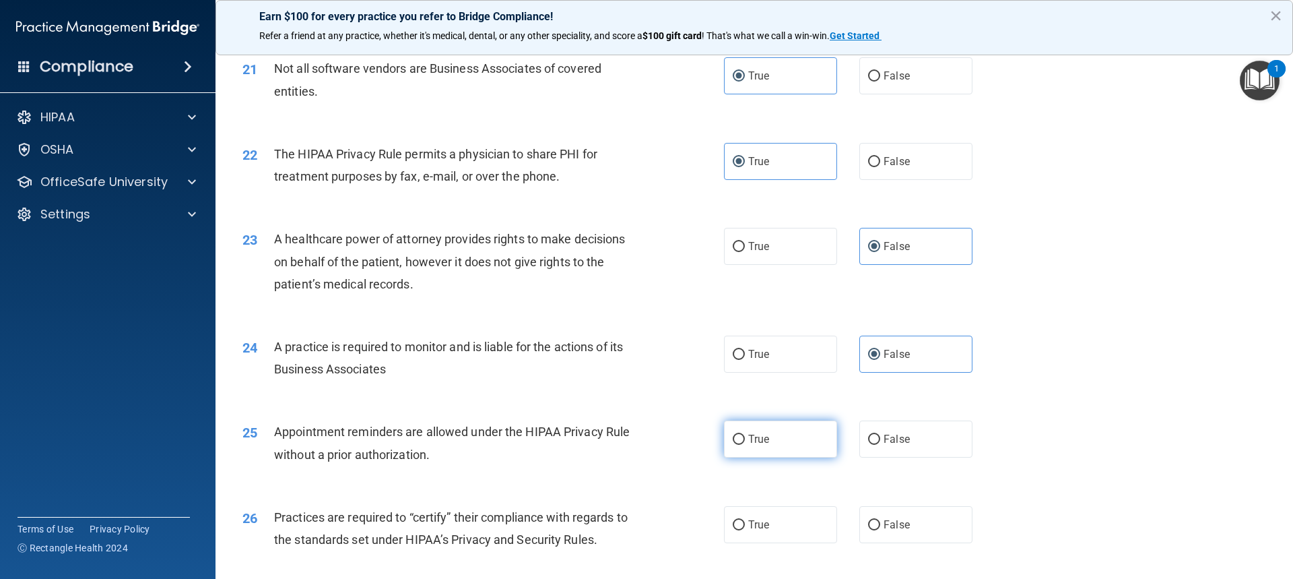
radio input "true"
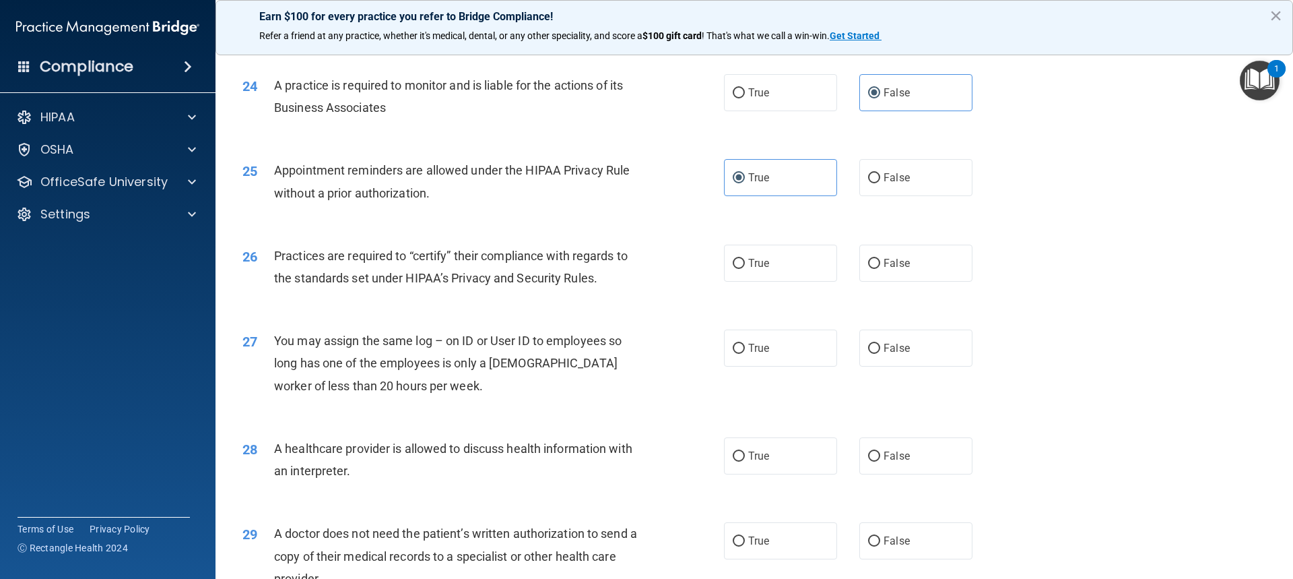
scroll to position [2358, 0]
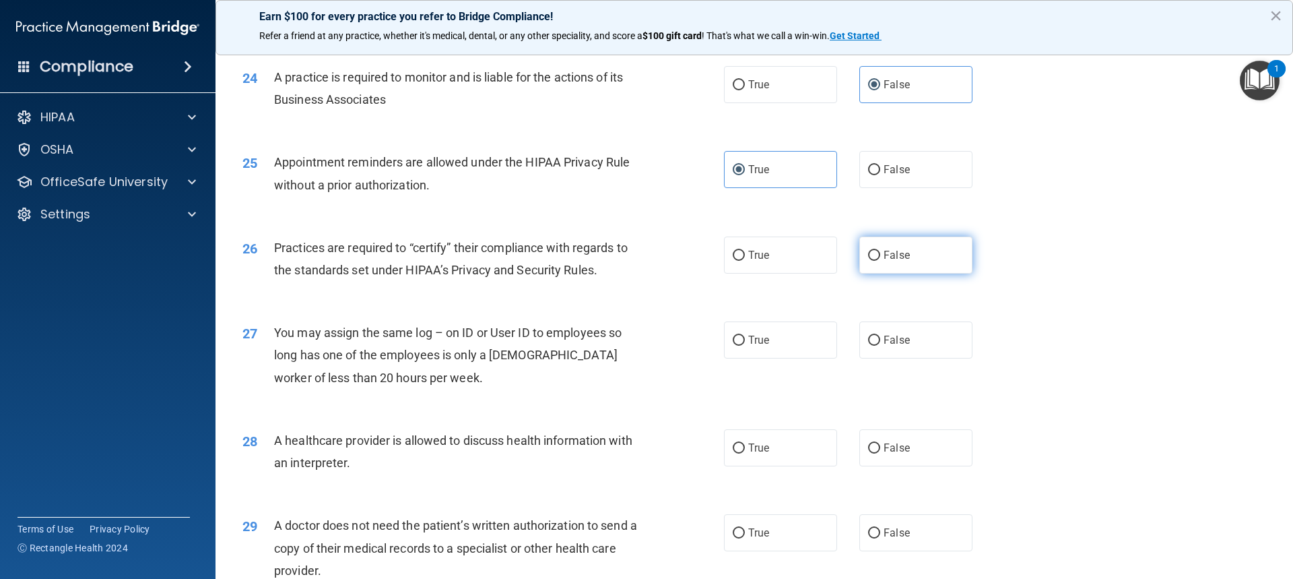
click at [885, 253] on span "False" at bounding box center [897, 255] width 26 height 13
click at [880, 253] on input "False" at bounding box center [874, 256] width 12 height 10
radio input "true"
click at [895, 349] on label "False" at bounding box center [916, 339] width 113 height 37
click at [880, 346] on input "False" at bounding box center [874, 340] width 12 height 10
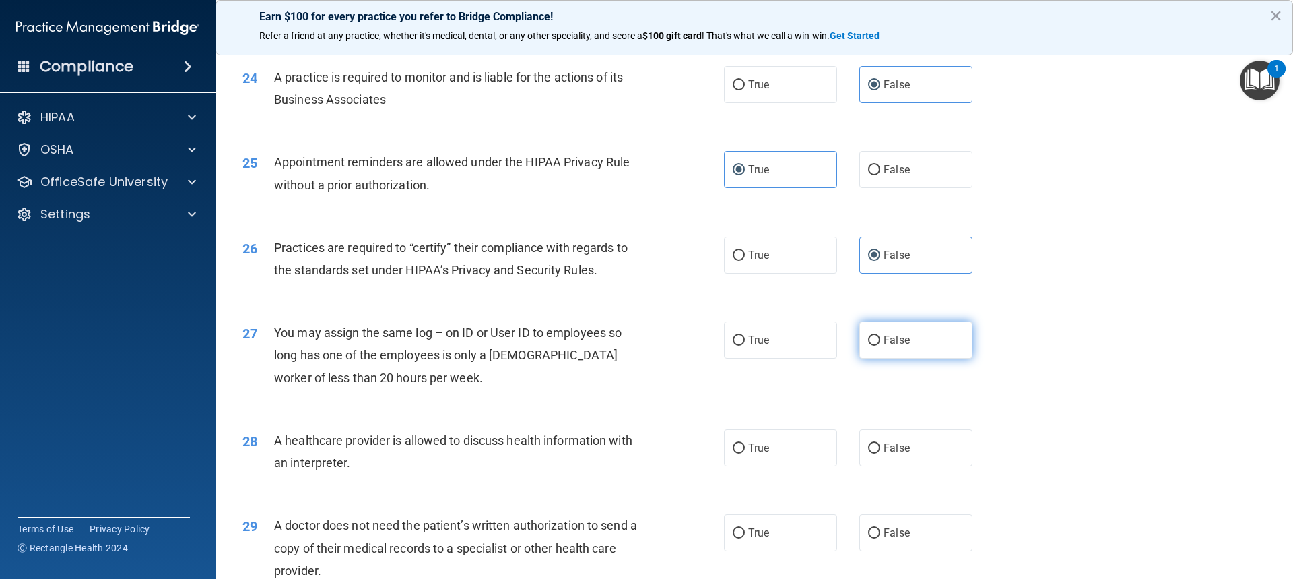
radio input "true"
drag, startPoint x: 769, startPoint y: 453, endPoint x: 879, endPoint y: 416, distance: 116.3
click at [769, 452] on label "True" at bounding box center [780, 447] width 113 height 37
click at [745, 452] on input "True" at bounding box center [739, 448] width 12 height 10
radio input "true"
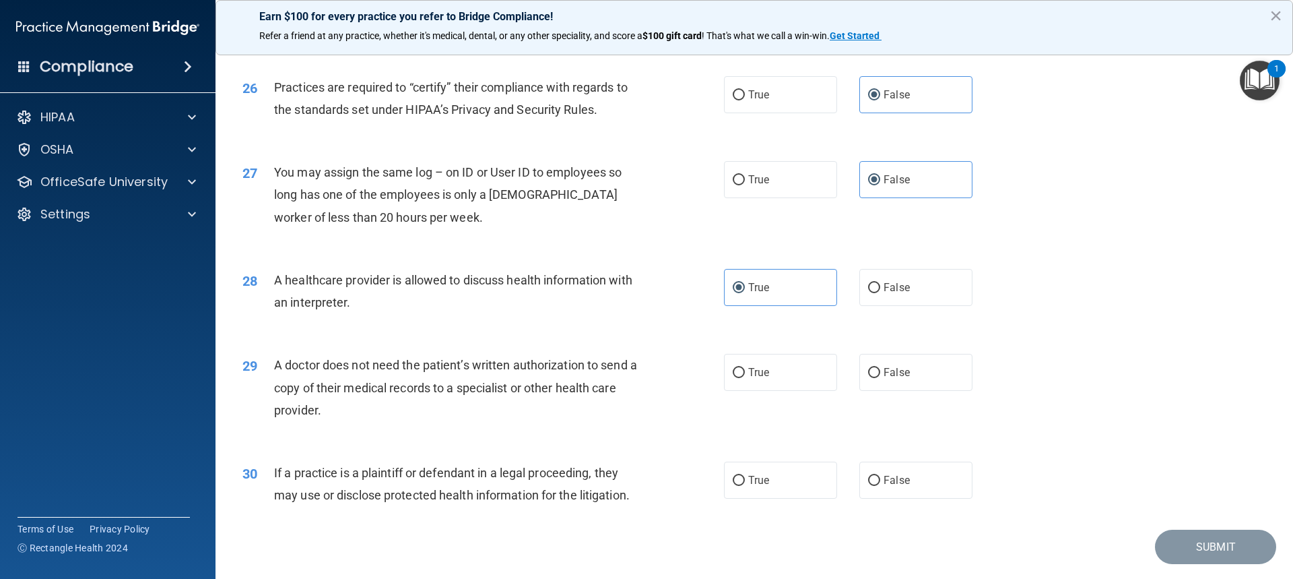
scroll to position [2557, 0]
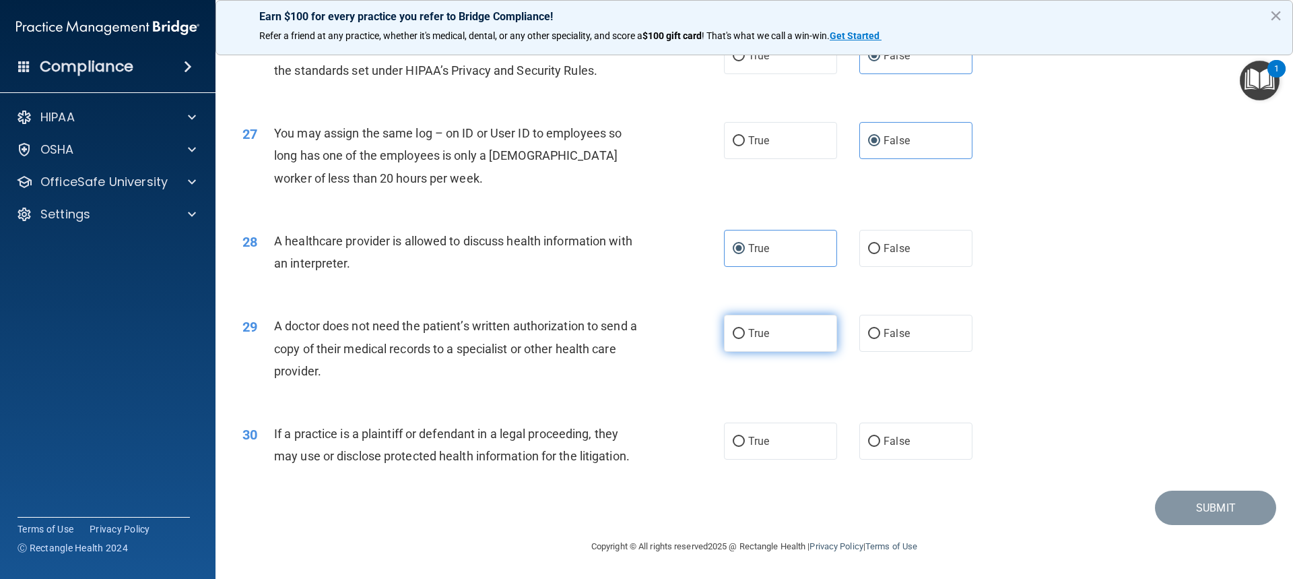
click at [760, 334] on span "True" at bounding box center [758, 333] width 21 height 13
click at [745, 334] on input "True" at bounding box center [739, 334] width 12 height 10
radio input "true"
click at [760, 435] on span "True" at bounding box center [758, 441] width 21 height 13
click at [745, 437] on input "True" at bounding box center [739, 442] width 12 height 10
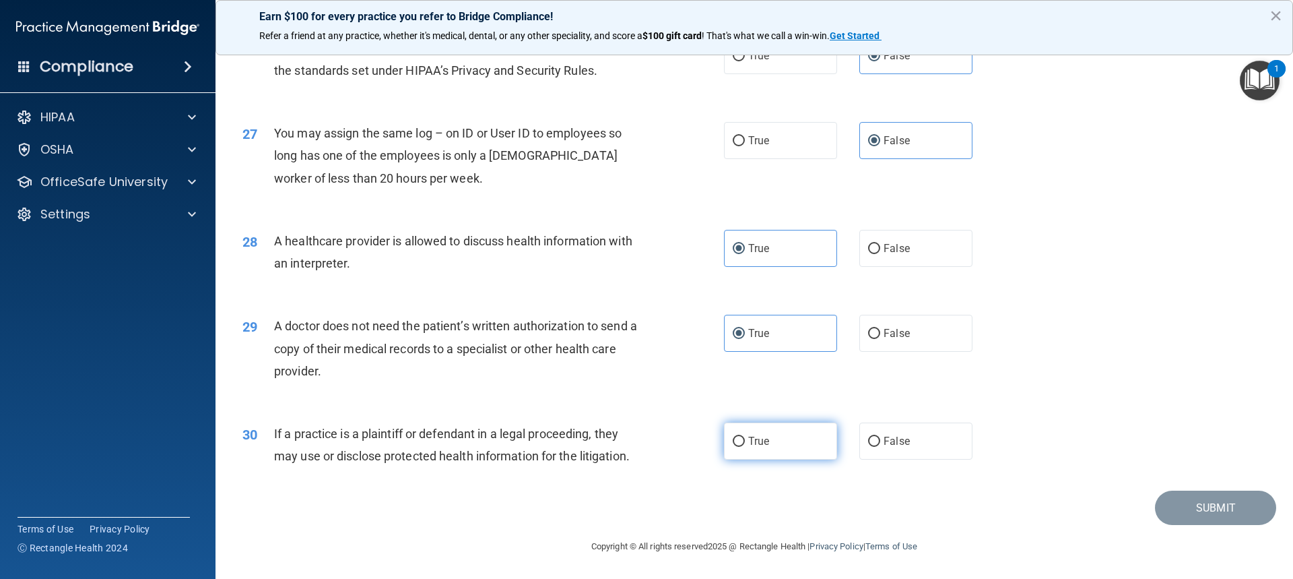
radio input "true"
click at [1189, 509] on button "Submit" at bounding box center [1215, 507] width 121 height 34
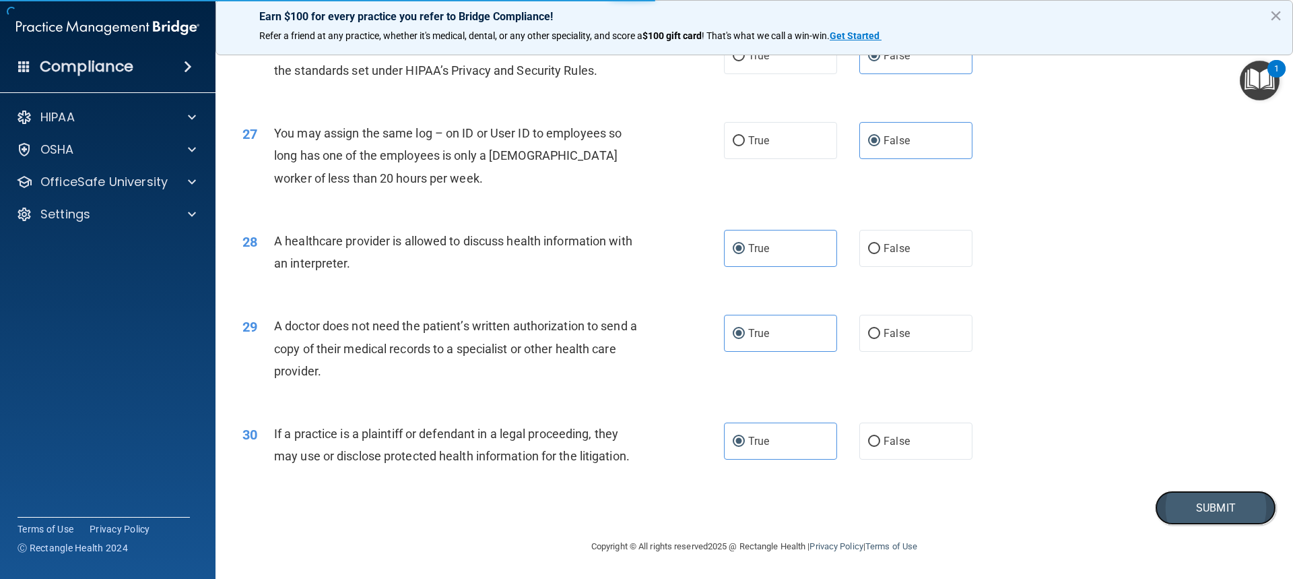
click at [1190, 508] on button "Submit" at bounding box center [1215, 507] width 121 height 34
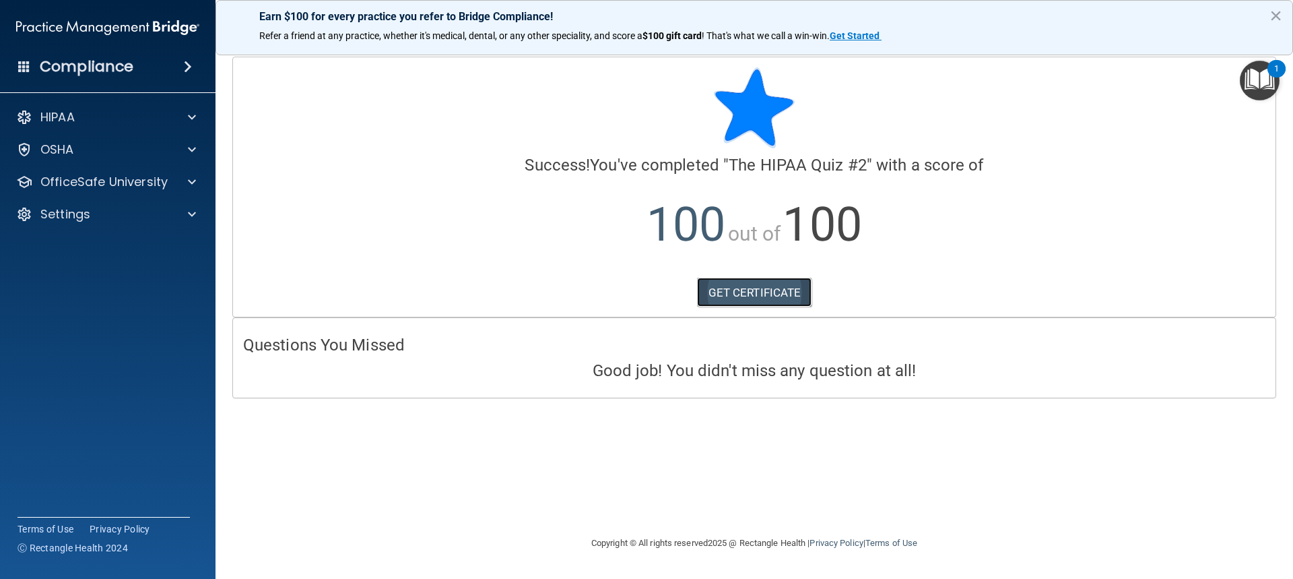
click at [734, 288] on link "GET CERTIFICATE" at bounding box center [754, 293] width 115 height 30
click at [185, 118] on div at bounding box center [190, 117] width 34 height 16
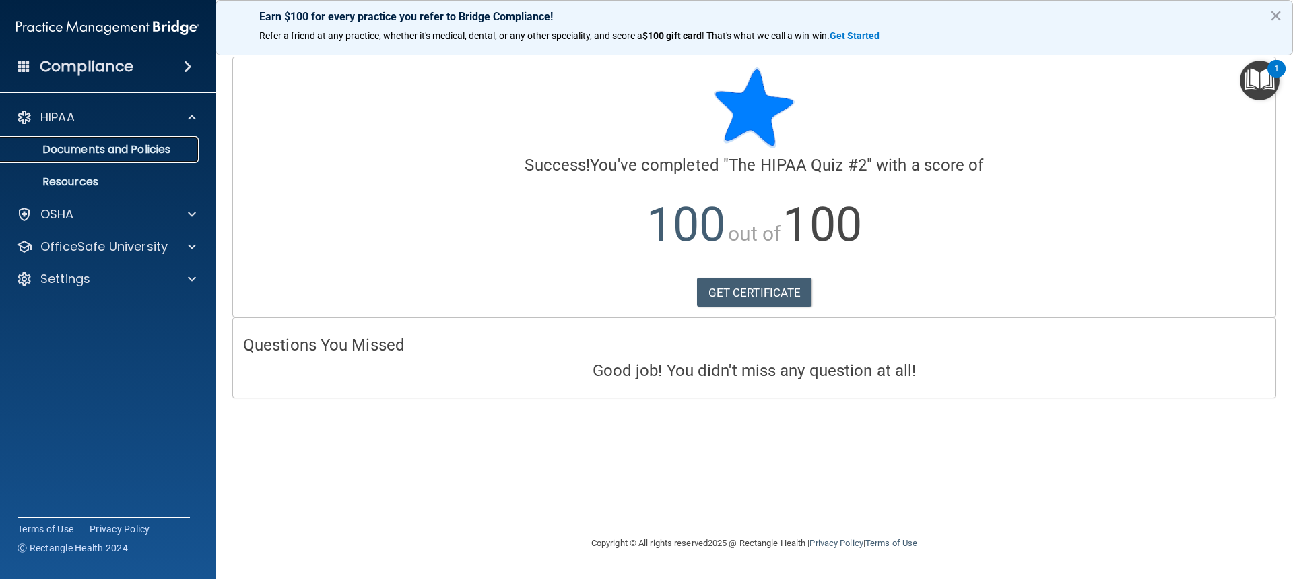
click at [153, 148] on p "Documents and Policies" at bounding box center [101, 149] width 184 height 13
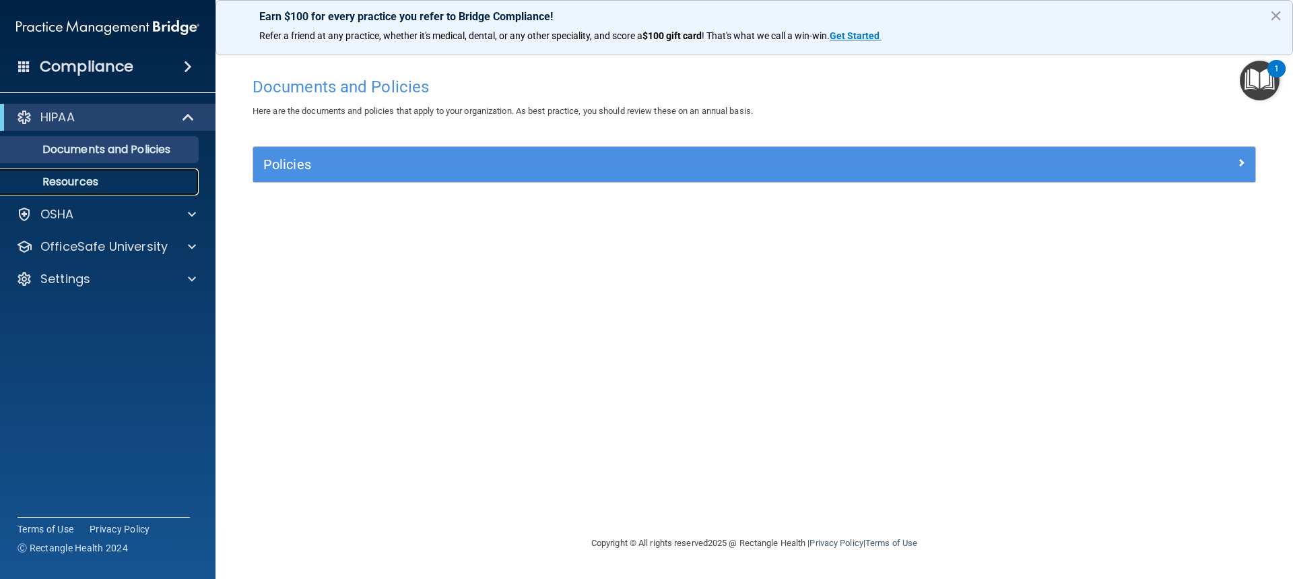
click at [103, 181] on p "Resources" at bounding box center [101, 181] width 184 height 13
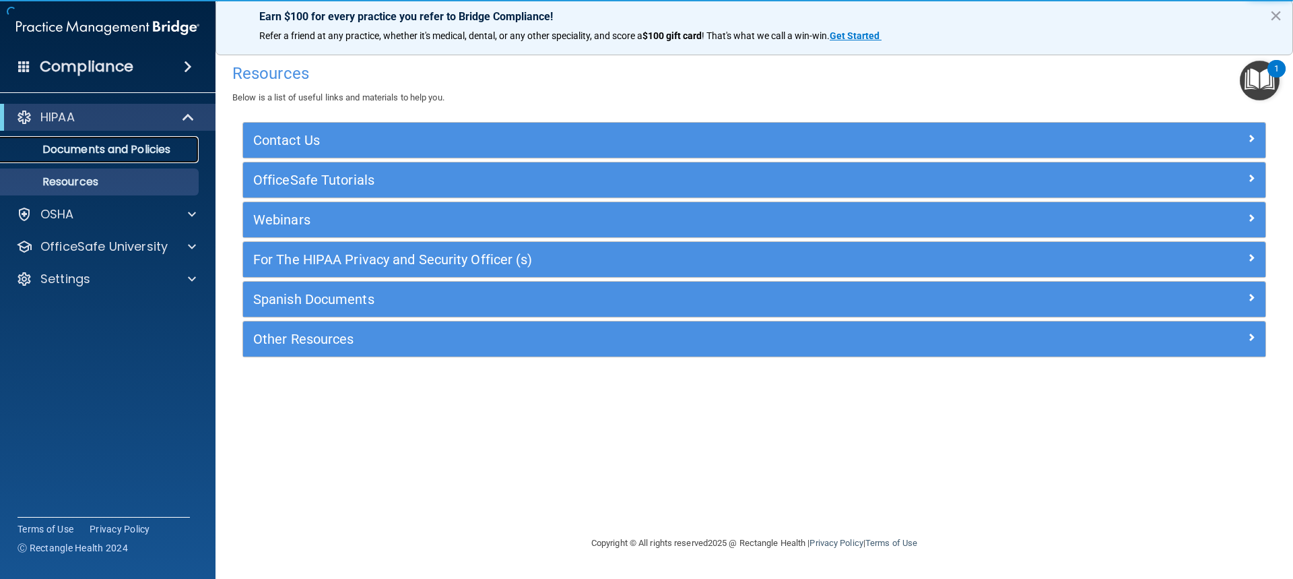
click at [120, 151] on p "Documents and Policies" at bounding box center [101, 149] width 184 height 13
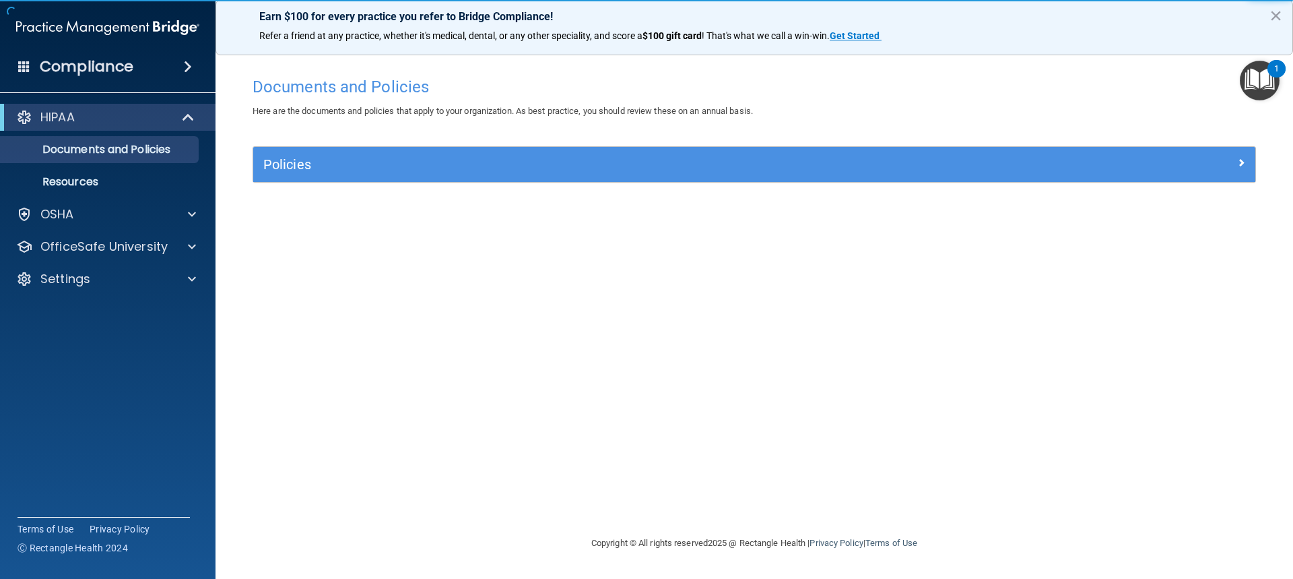
click at [1264, 84] on img "Open Resource Center, 1 new notification" at bounding box center [1260, 81] width 40 height 40
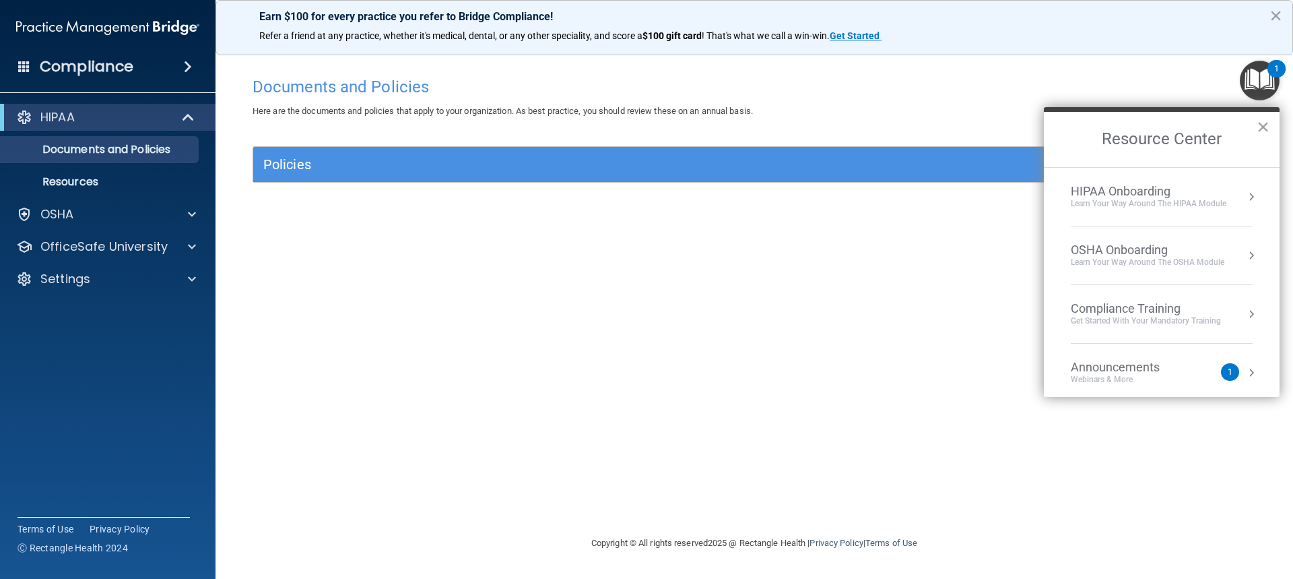
click at [1093, 191] on div "HIPAA Onboarding" at bounding box center [1149, 191] width 156 height 15
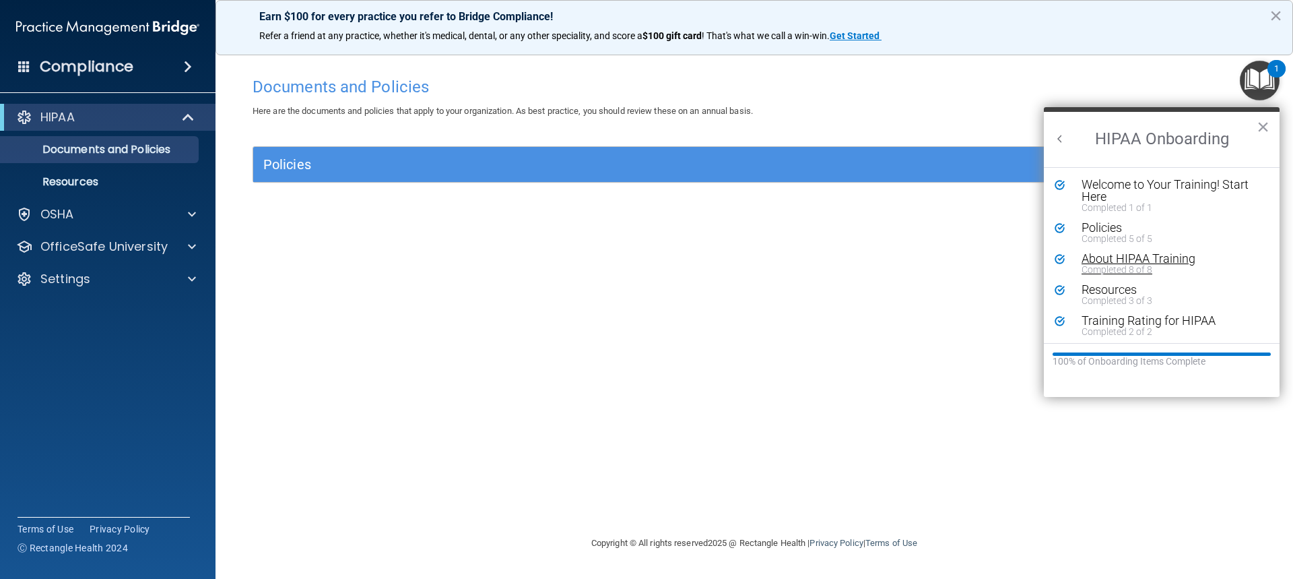
click at [1114, 257] on div "About HIPAA Training" at bounding box center [1167, 259] width 170 height 12
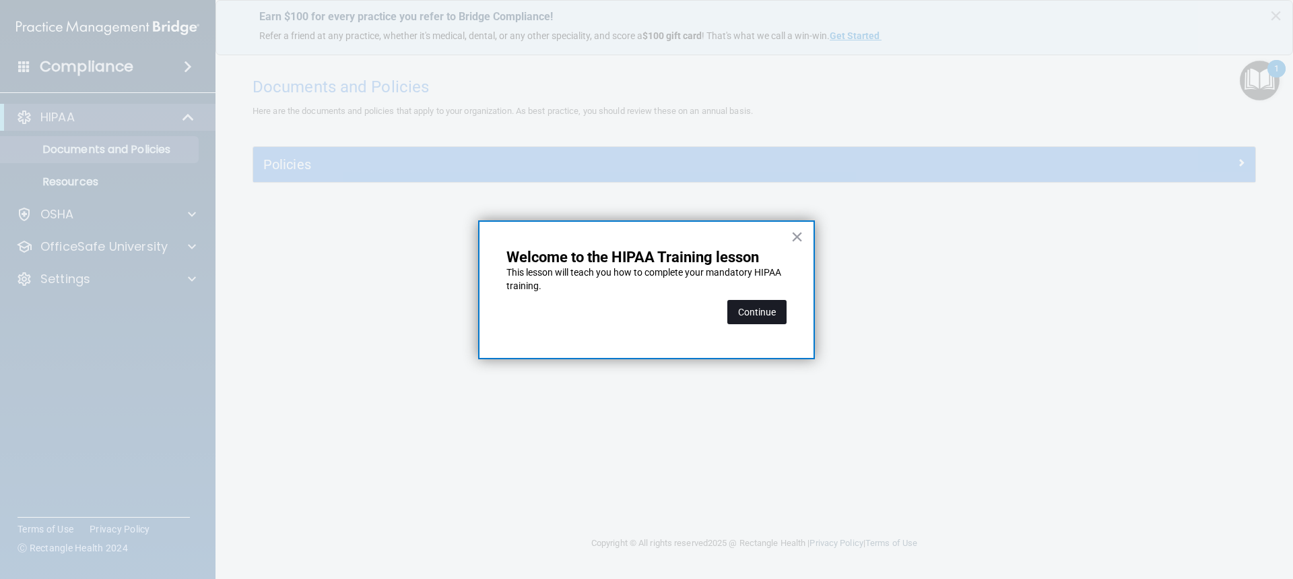
click at [765, 314] on button "Continue" at bounding box center [757, 312] width 59 height 24
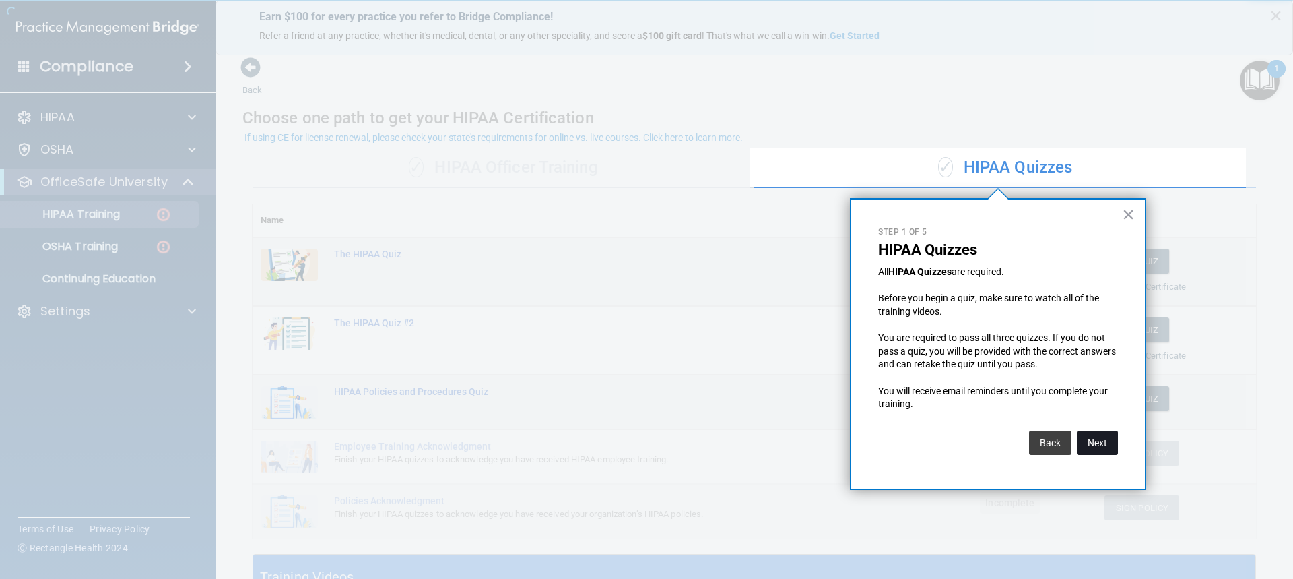
click at [1099, 441] on button "Next" at bounding box center [1097, 442] width 41 height 24
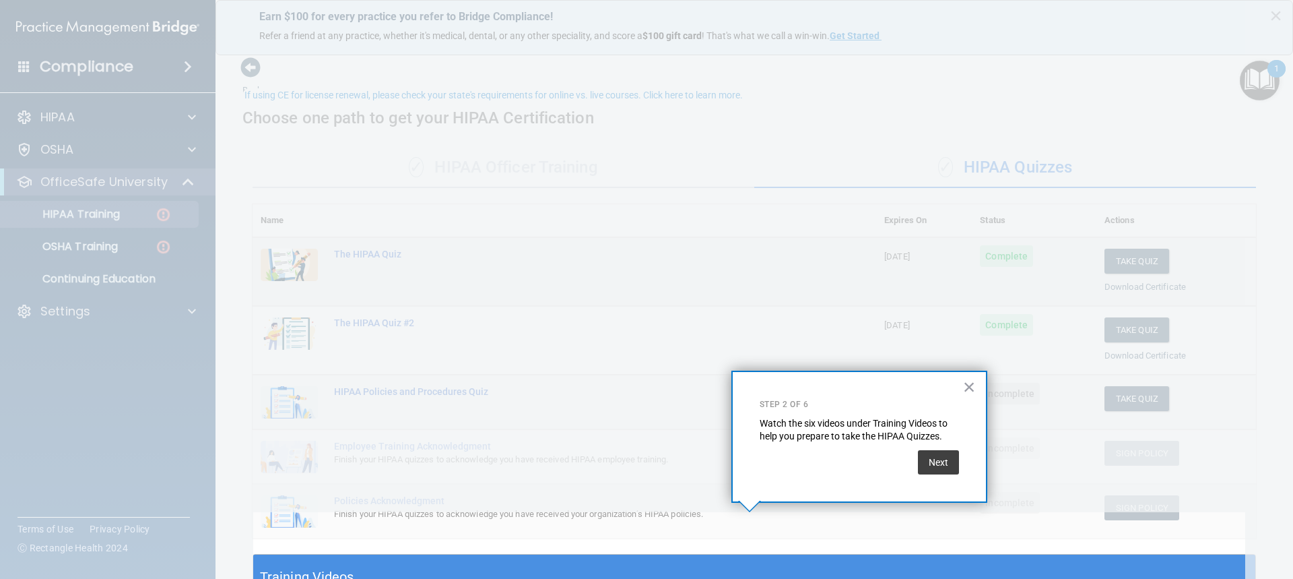
scroll to position [42, 0]
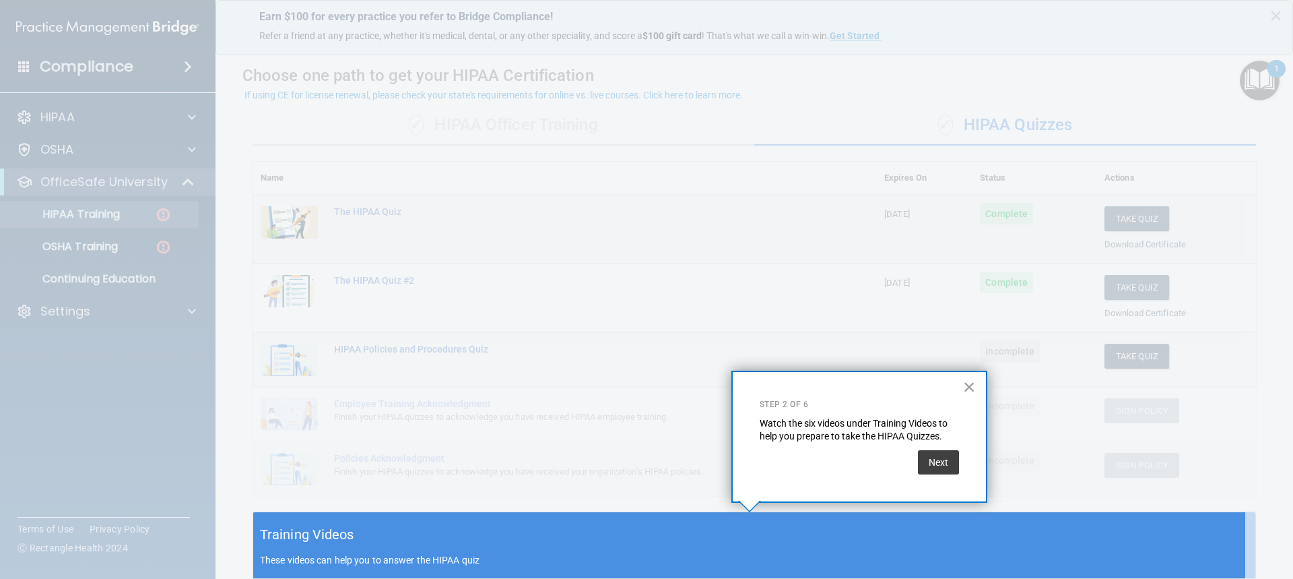
click at [957, 385] on div "× Step 2 of 6 Watch the six videos under Training Videos to help you prepare to…" at bounding box center [860, 437] width 256 height 132
click at [966, 390] on button "×" at bounding box center [969, 387] width 13 height 22
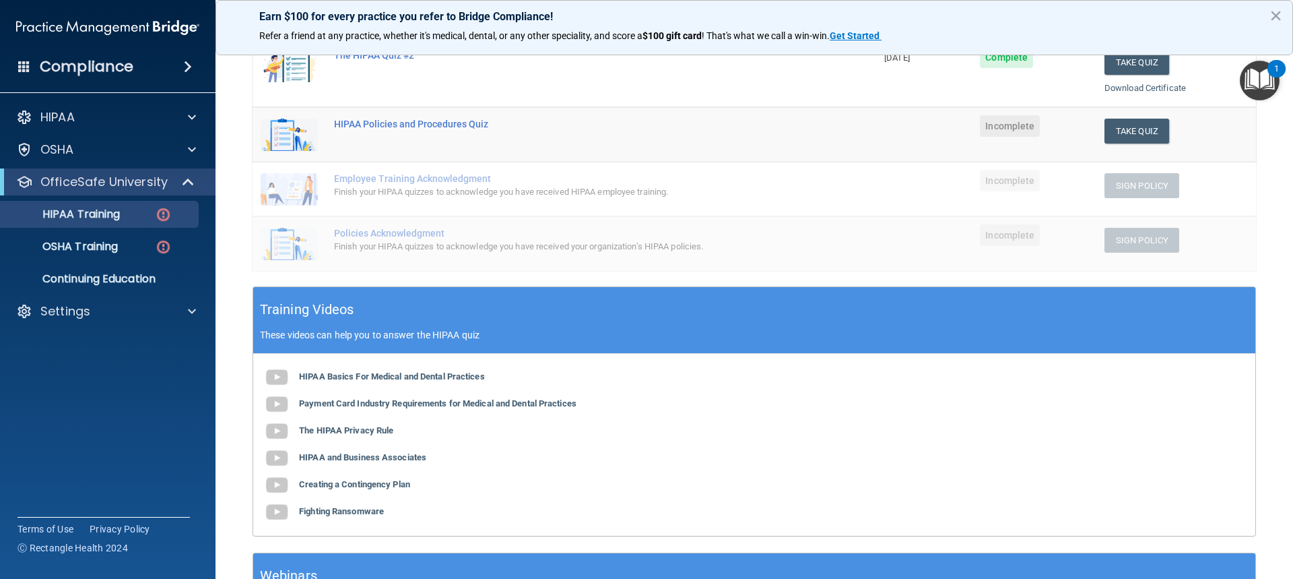
scroll to position [177, 0]
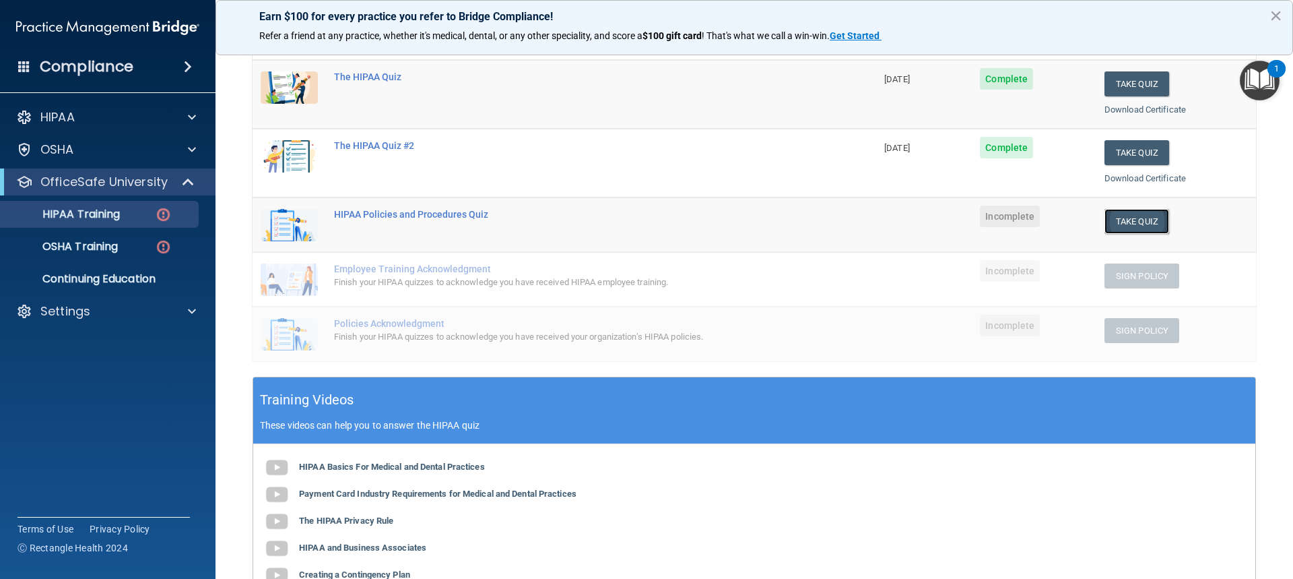
click at [1120, 222] on button "Take Quiz" at bounding box center [1137, 221] width 65 height 25
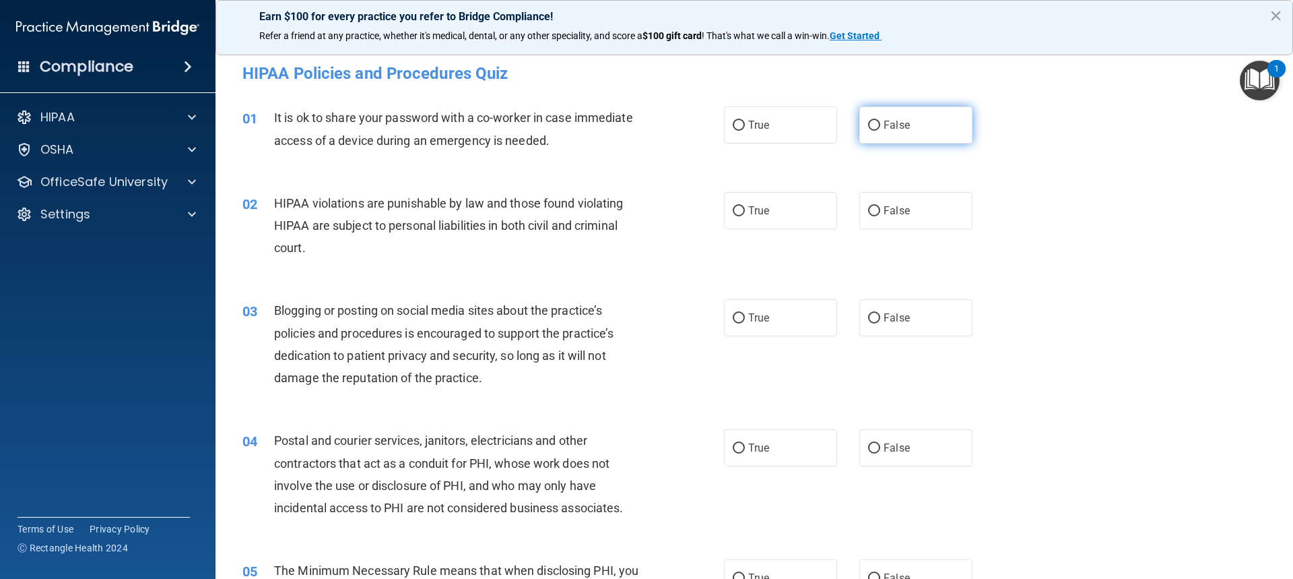
click at [895, 133] on label "False" at bounding box center [916, 124] width 113 height 37
click at [880, 131] on input "False" at bounding box center [874, 126] width 12 height 10
radio input "true"
click at [766, 214] on label "True" at bounding box center [780, 210] width 113 height 37
click at [745, 214] on input "True" at bounding box center [739, 211] width 12 height 10
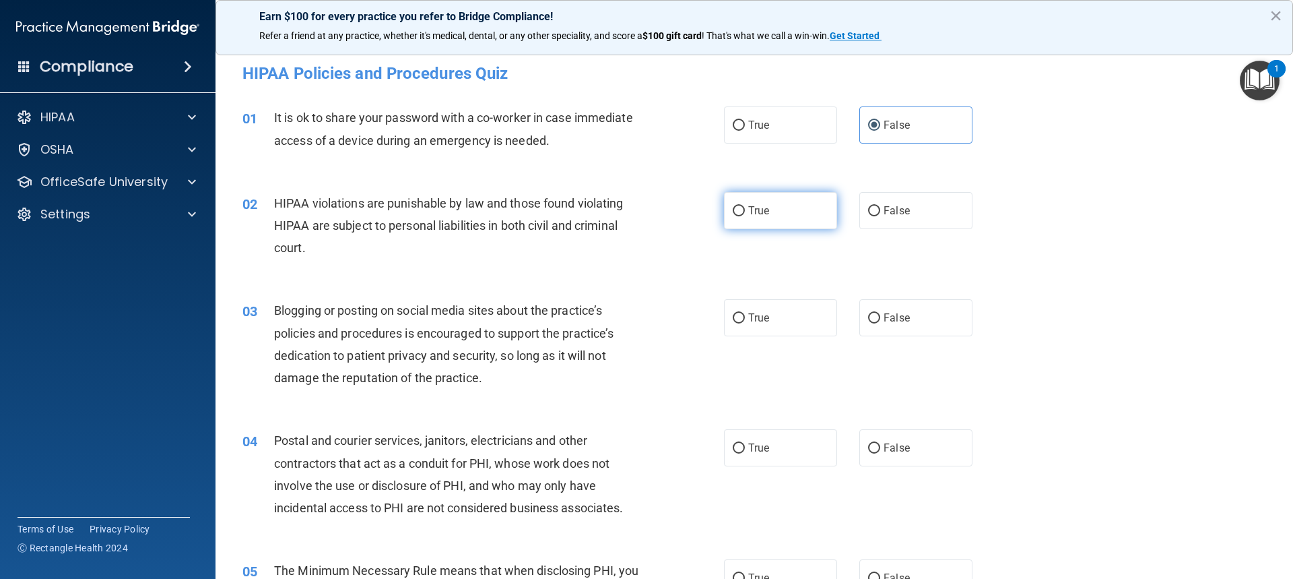
radio input "true"
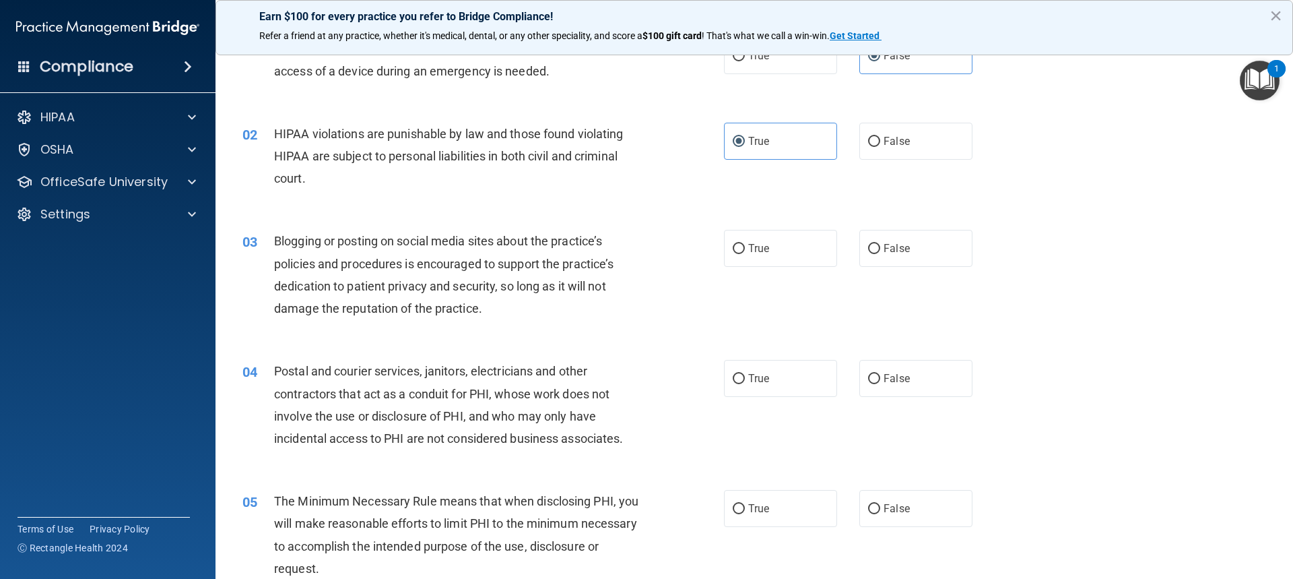
scroll to position [67, 0]
click at [763, 242] on label "True" at bounding box center [780, 250] width 113 height 37
click at [745, 246] on input "True" at bounding box center [739, 251] width 12 height 10
radio input "true"
click at [777, 376] on label "True" at bounding box center [780, 380] width 113 height 37
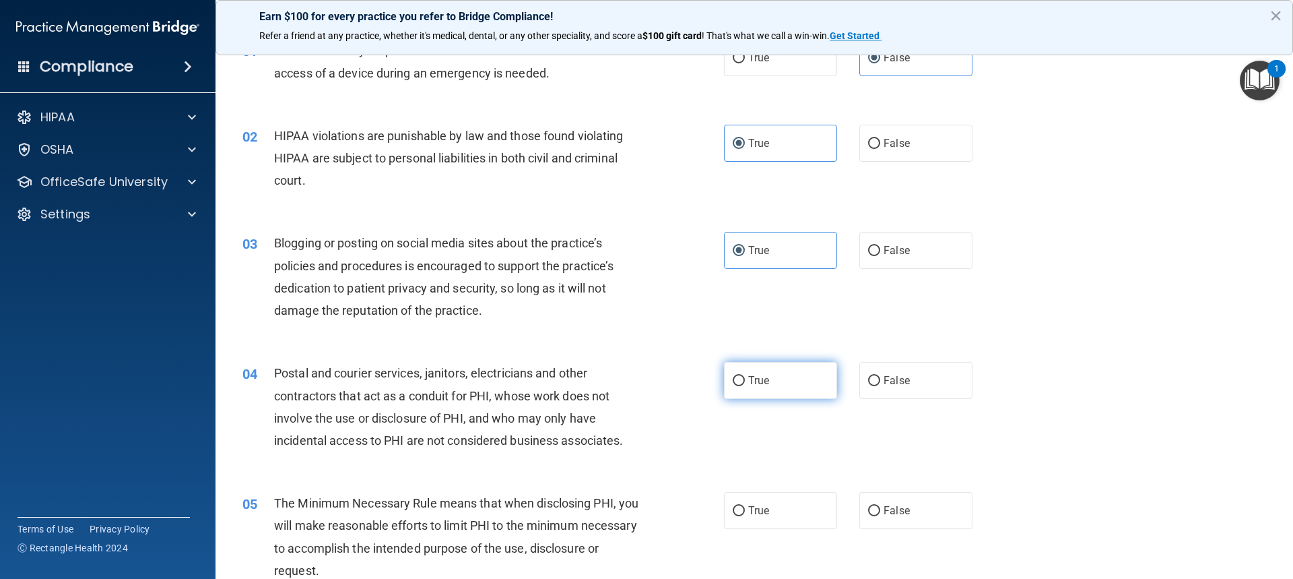
click at [745, 376] on input "True" at bounding box center [739, 381] width 12 height 10
radio input "true"
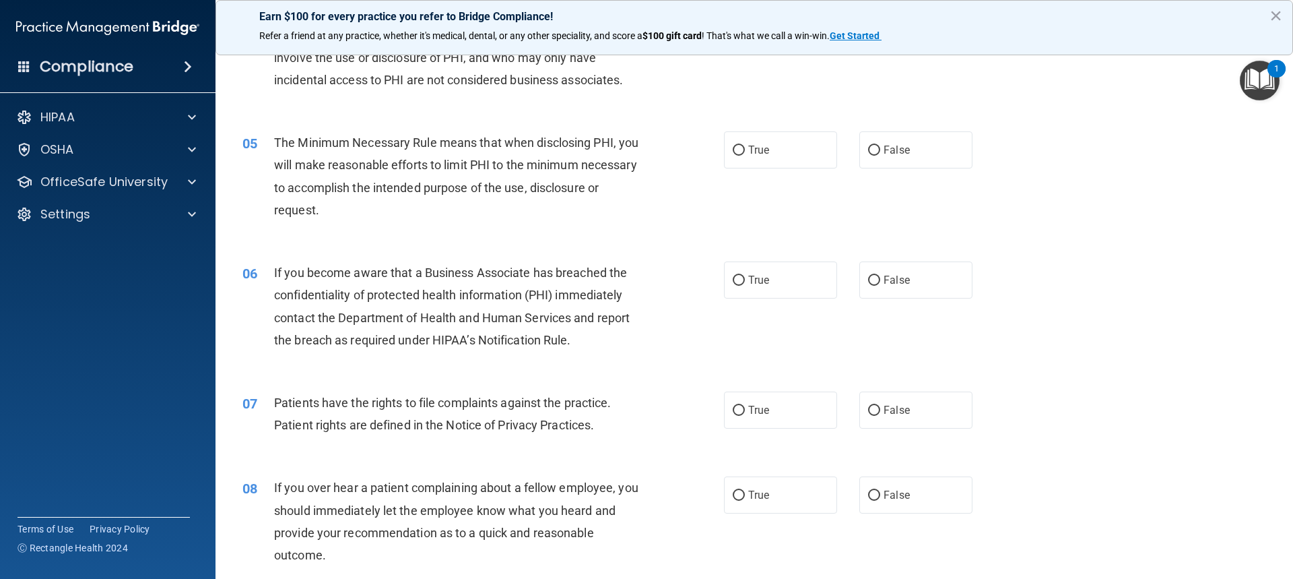
scroll to position [472, 0]
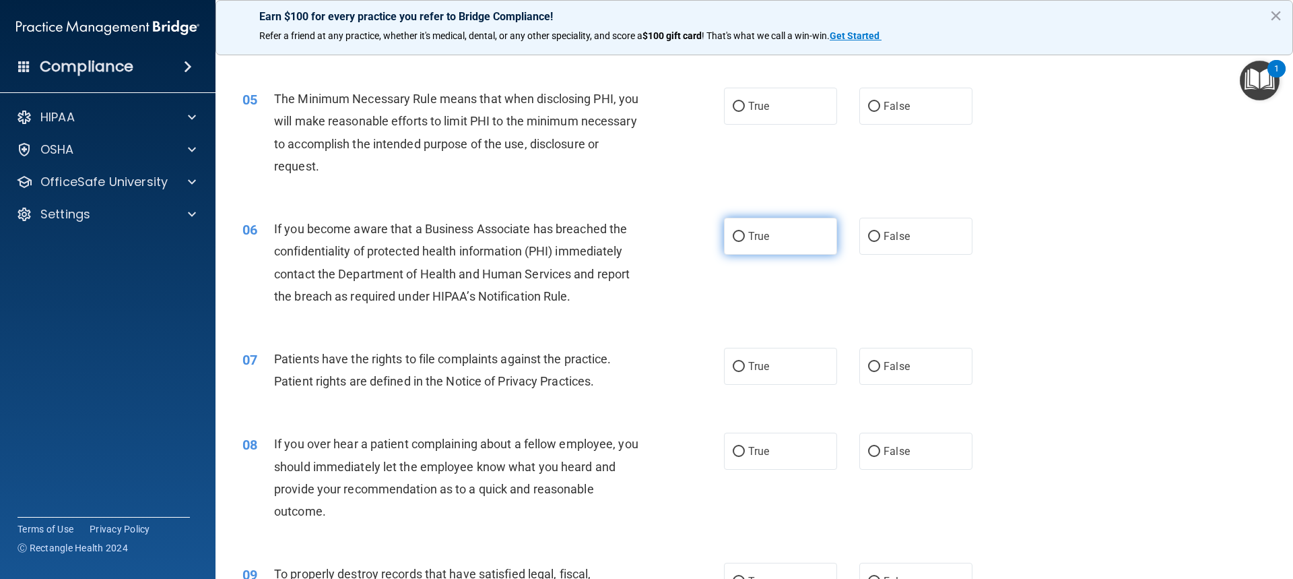
click at [755, 247] on label "True" at bounding box center [780, 236] width 113 height 37
click at [745, 242] on input "True" at bounding box center [739, 237] width 12 height 10
radio input "true"
click at [763, 361] on span "True" at bounding box center [758, 366] width 21 height 13
click at [733, 366] on input "True" at bounding box center [739, 367] width 12 height 10
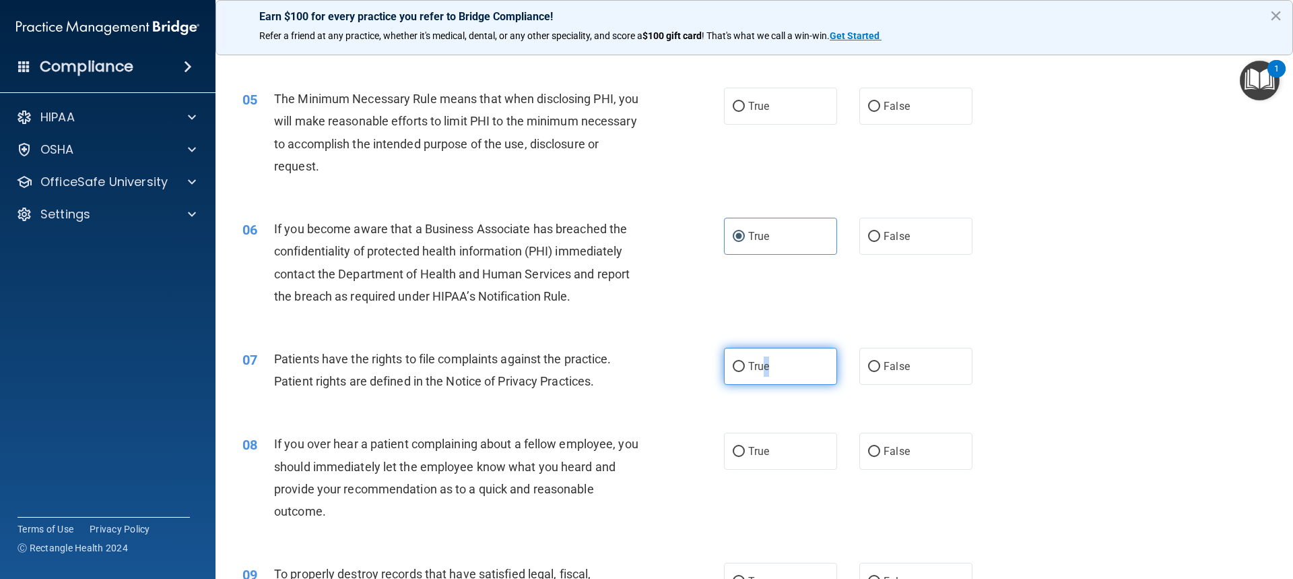
radio input "true"
click at [756, 110] on span "True" at bounding box center [758, 106] width 21 height 13
click at [745, 110] on input "True" at bounding box center [739, 107] width 12 height 10
radio input "true"
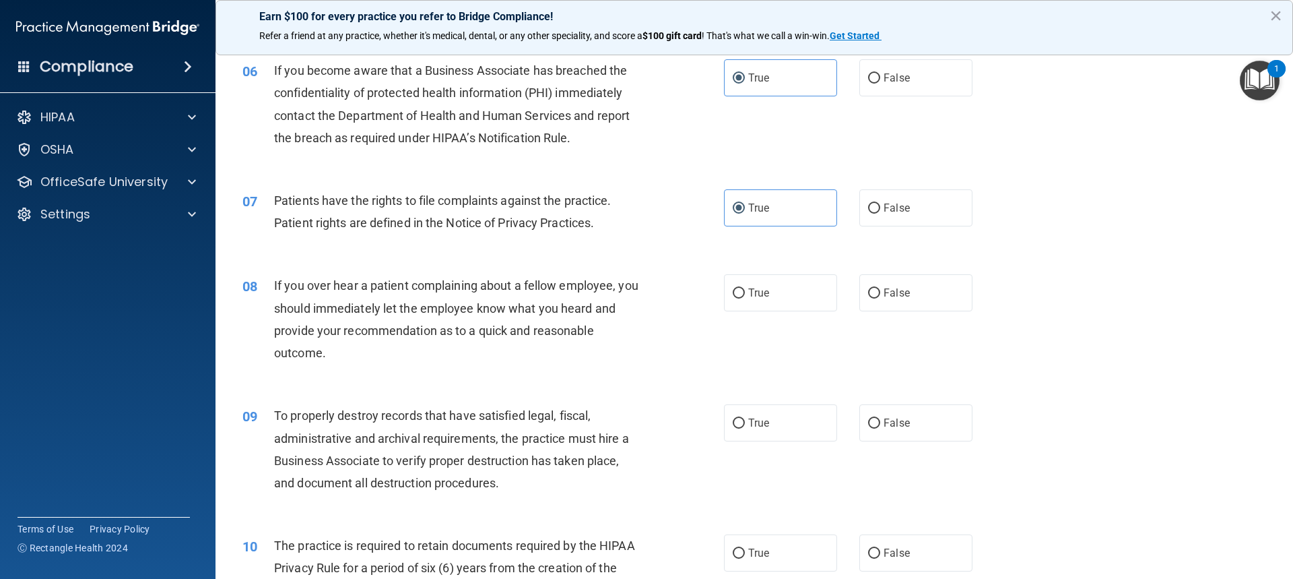
scroll to position [674, 0]
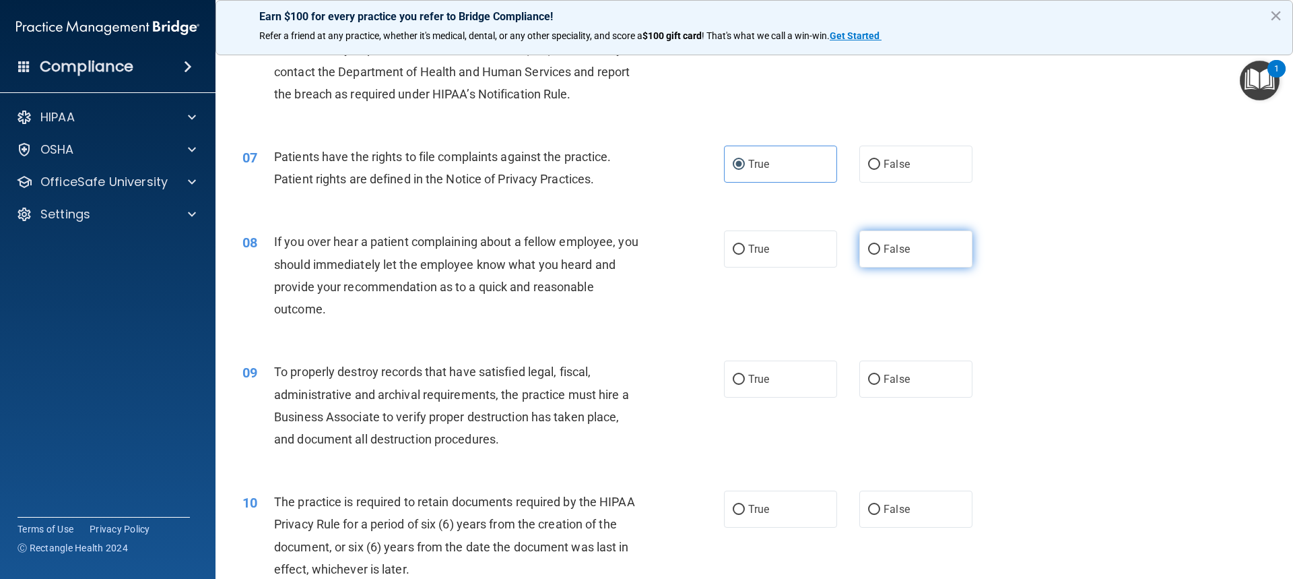
click at [899, 260] on label "False" at bounding box center [916, 248] width 113 height 37
click at [880, 255] on input "False" at bounding box center [874, 250] width 12 height 10
radio input "true"
click at [727, 377] on label "True" at bounding box center [780, 378] width 113 height 37
click at [733, 377] on input "True" at bounding box center [739, 380] width 12 height 10
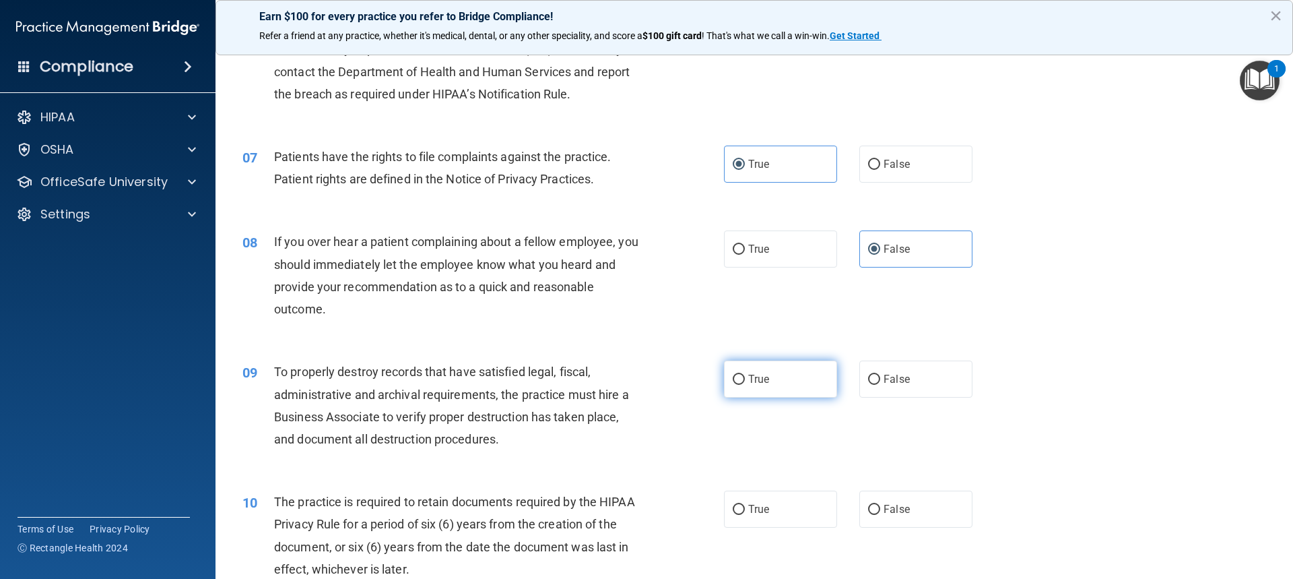
radio input "true"
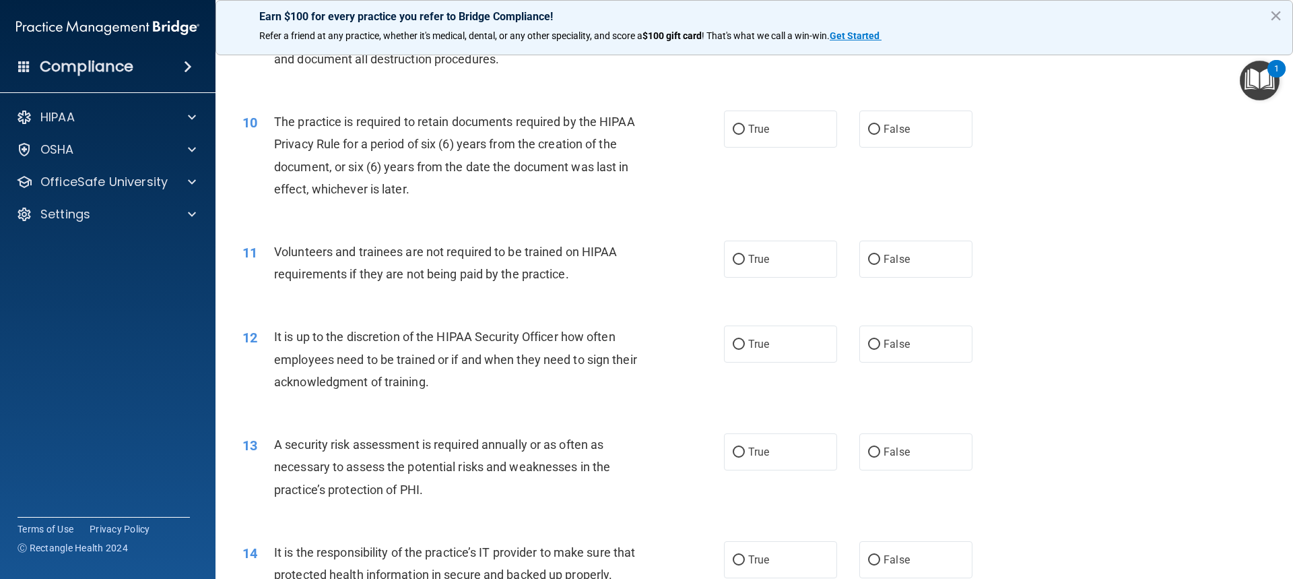
scroll to position [1078, 0]
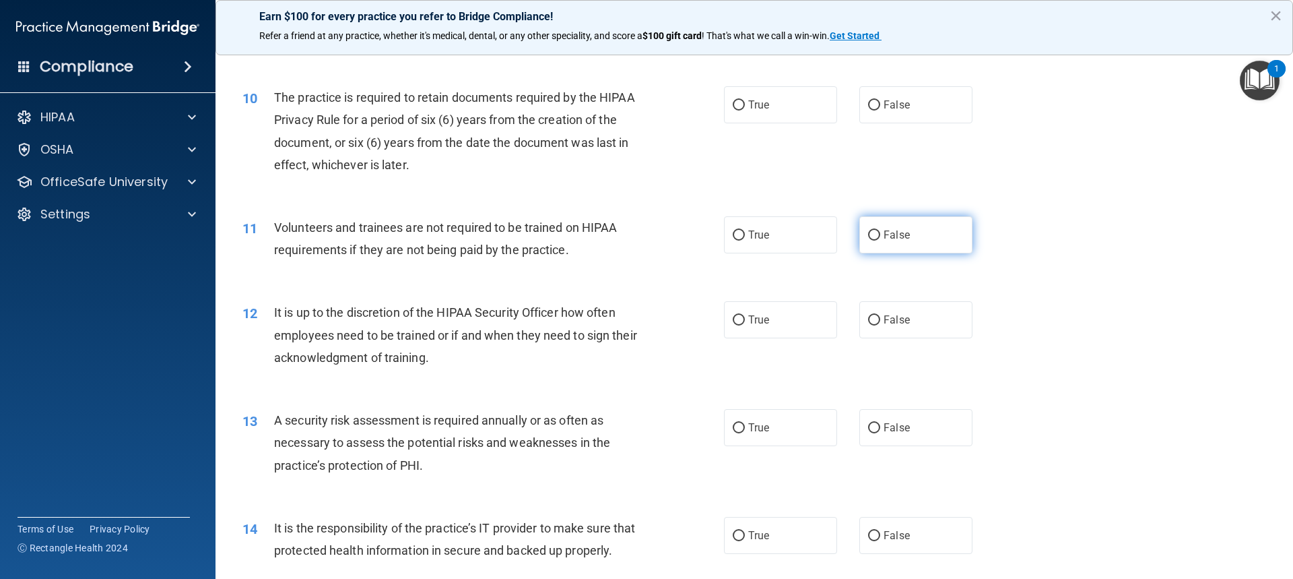
click at [884, 238] on span "False" at bounding box center [897, 234] width 26 height 13
click at [880, 238] on input "False" at bounding box center [874, 235] width 12 height 10
radio input "true"
click at [762, 111] on label "True" at bounding box center [780, 104] width 113 height 37
click at [745, 110] on input "True" at bounding box center [739, 105] width 12 height 10
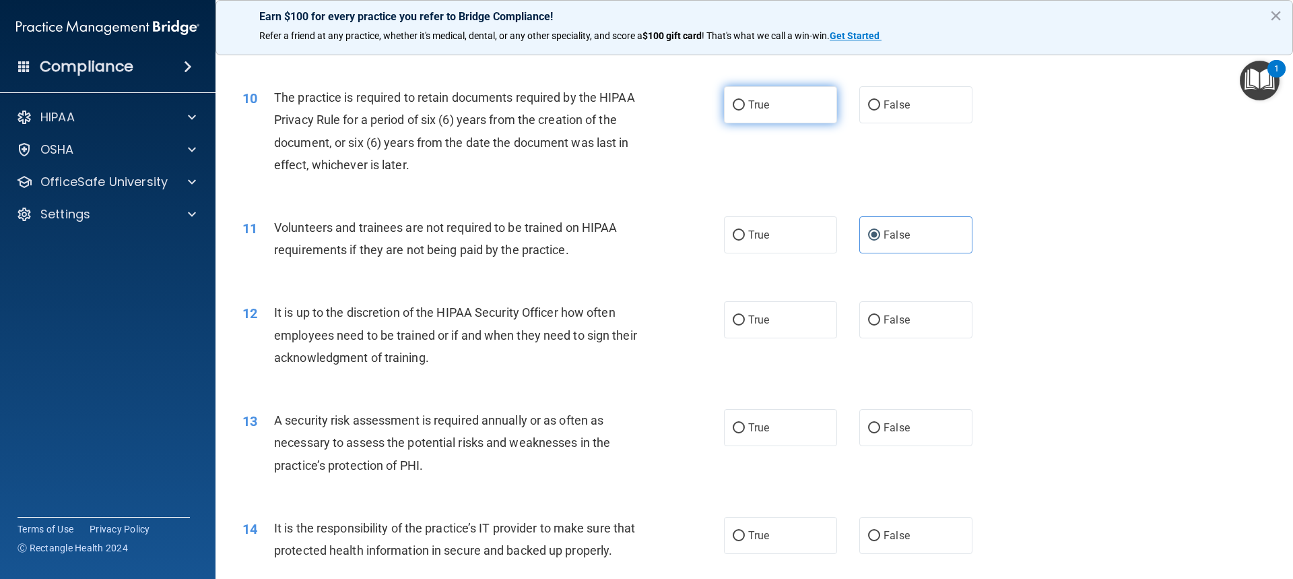
radio input "true"
click at [781, 422] on label "True" at bounding box center [780, 427] width 113 height 37
click at [745, 423] on input "True" at bounding box center [739, 428] width 12 height 10
radio input "true"
click at [902, 314] on span "False" at bounding box center [897, 319] width 26 height 13
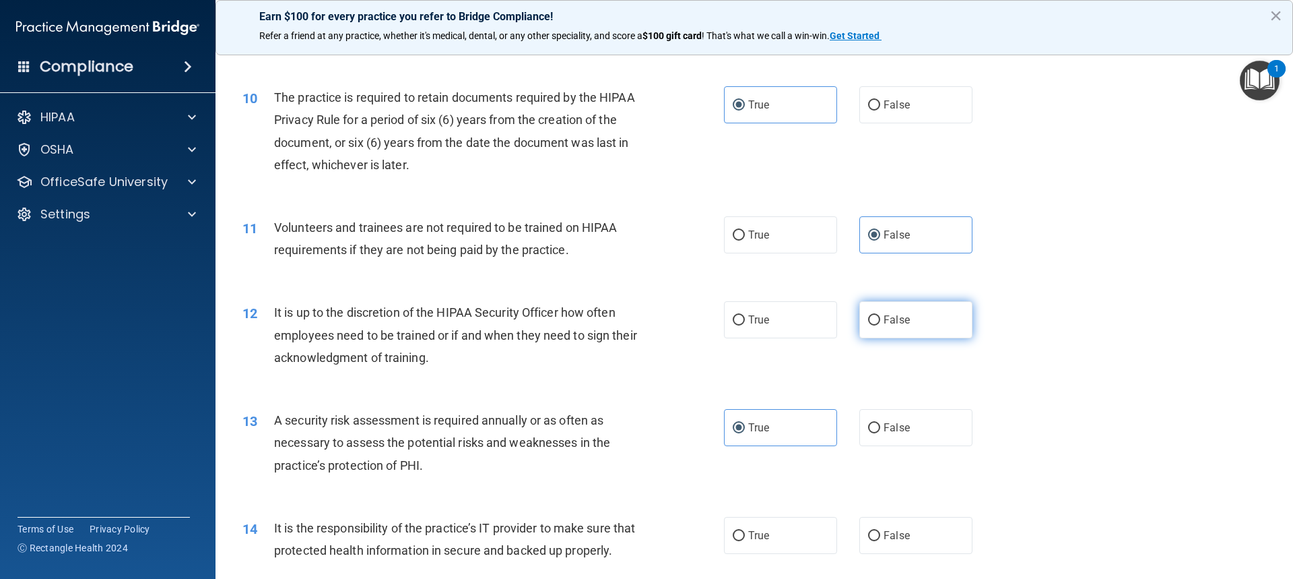
click at [880, 315] on input "False" at bounding box center [874, 320] width 12 height 10
radio input "true"
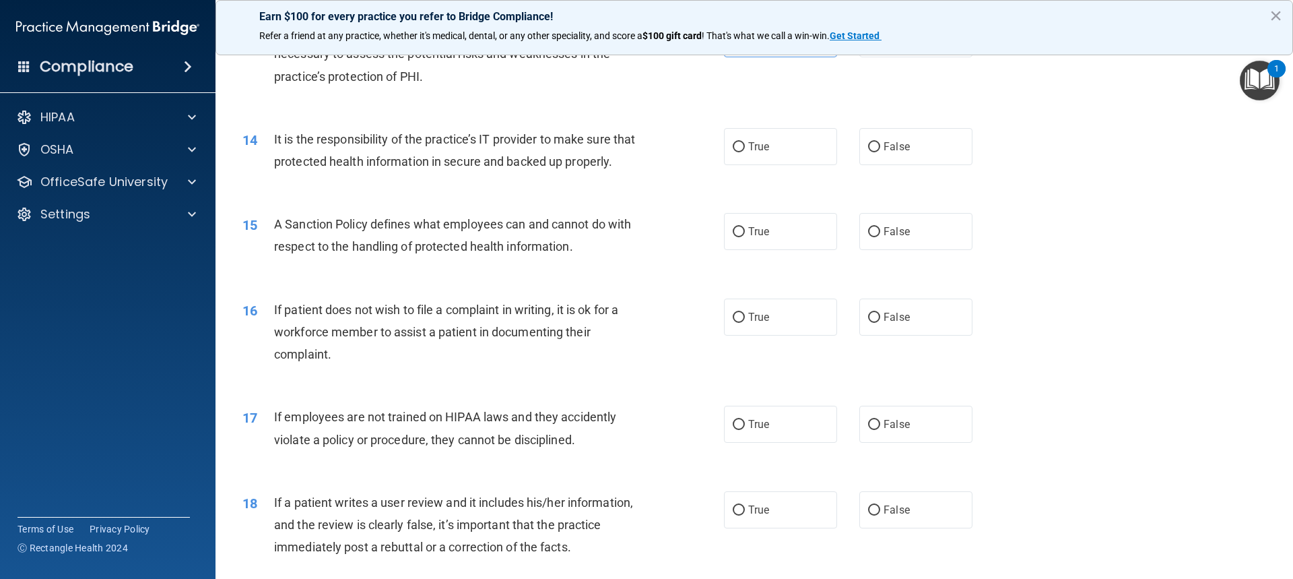
scroll to position [1482, 0]
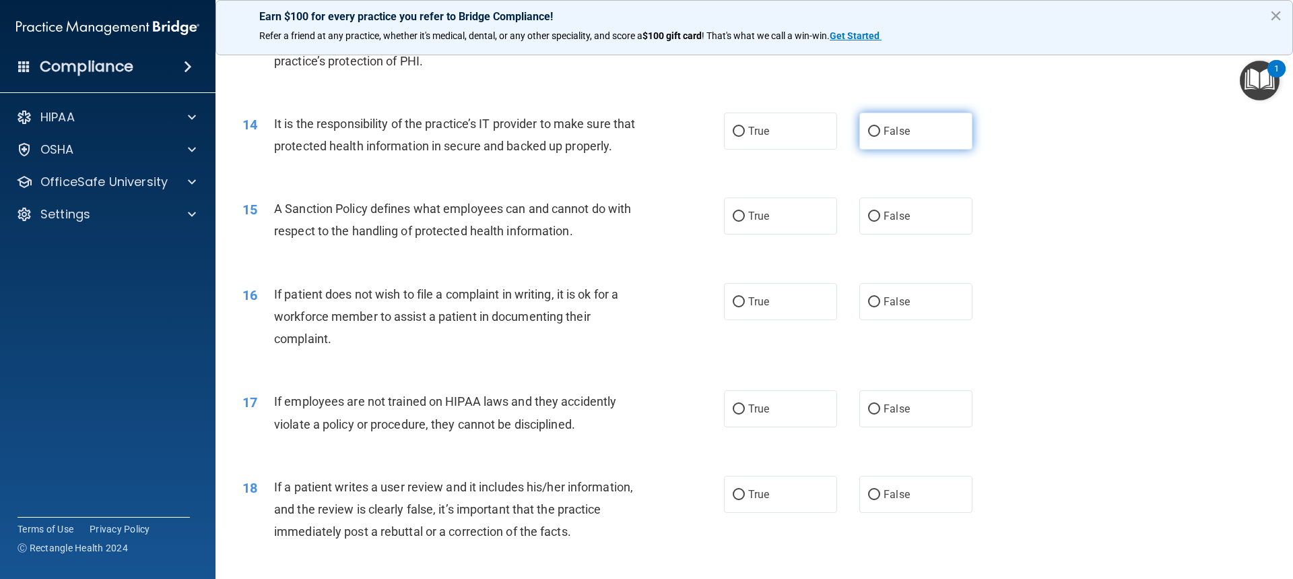
click at [891, 139] on label "False" at bounding box center [916, 131] width 113 height 37
click at [880, 137] on input "False" at bounding box center [874, 132] width 12 height 10
radio input "true"
click at [739, 307] on input "True" at bounding box center [739, 302] width 12 height 10
radio input "true"
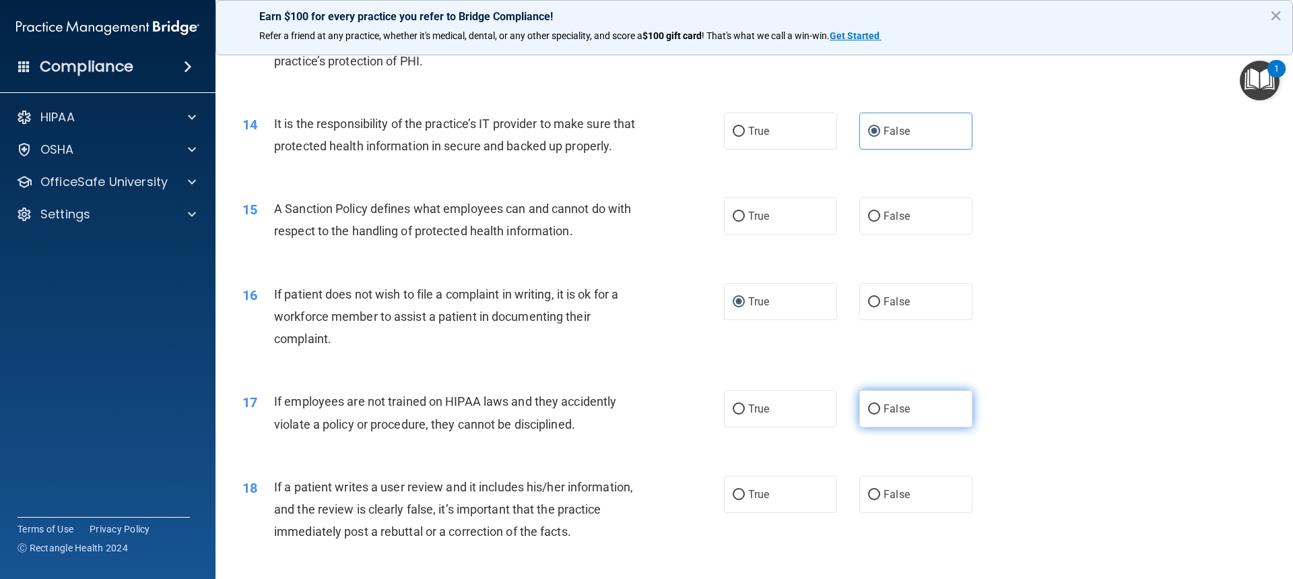
click at [920, 426] on label "False" at bounding box center [916, 408] width 113 height 37
click at [880, 414] on input "False" at bounding box center [874, 409] width 12 height 10
radio input "true"
click at [760, 234] on label "True" at bounding box center [780, 215] width 113 height 37
click at [745, 222] on input "True" at bounding box center [739, 217] width 12 height 10
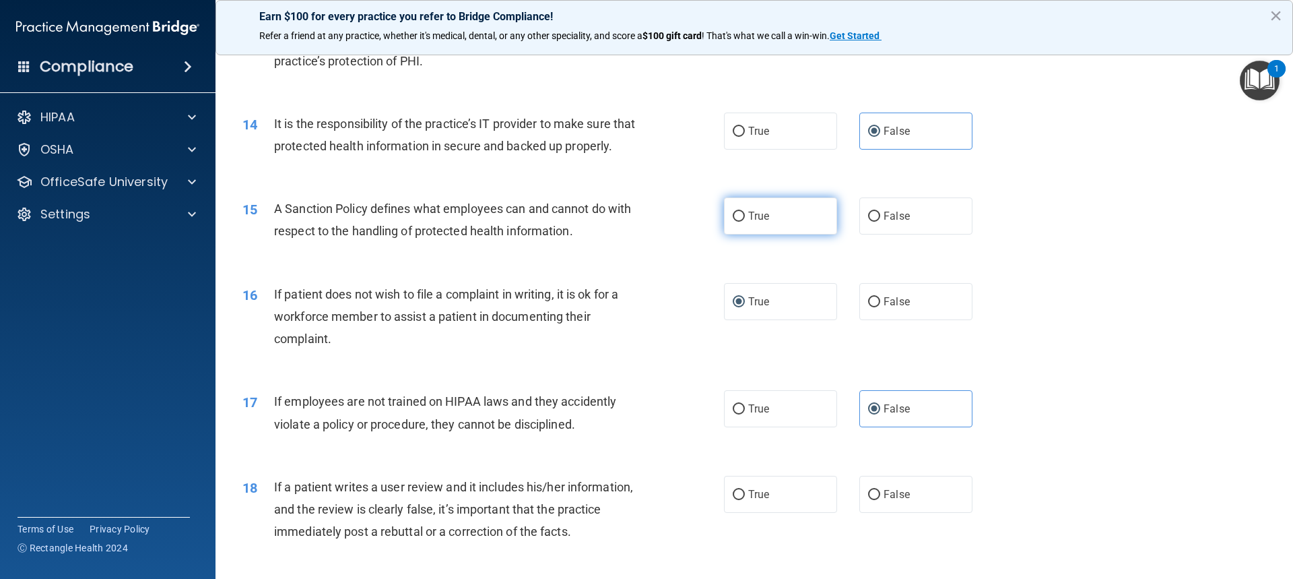
radio input "true"
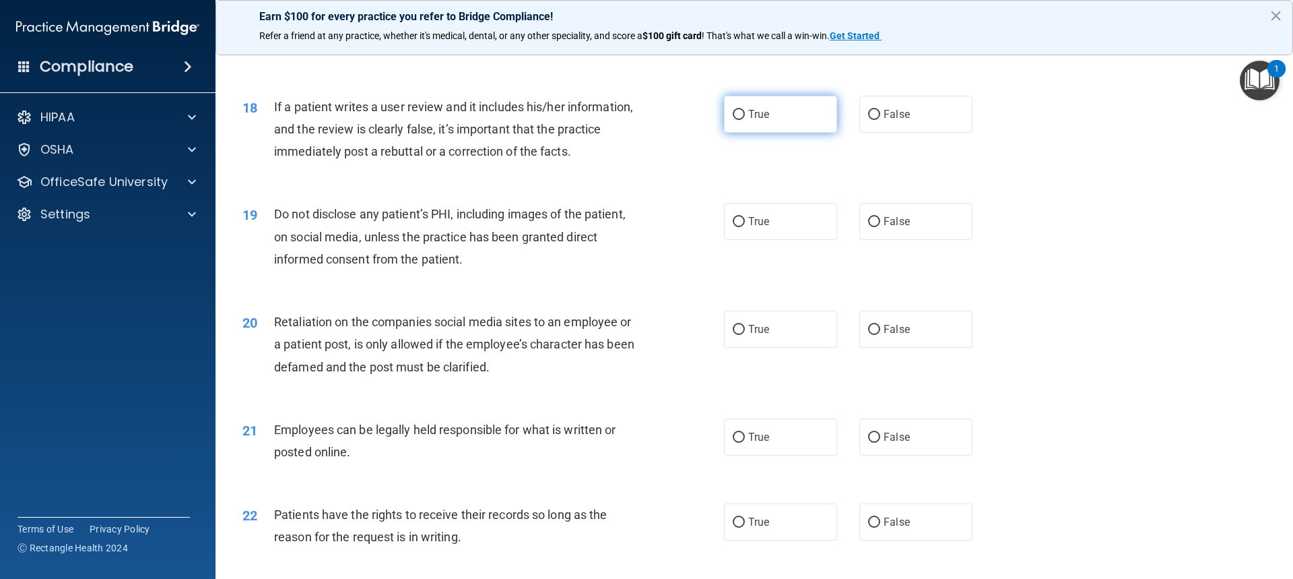
scroll to position [1886, 0]
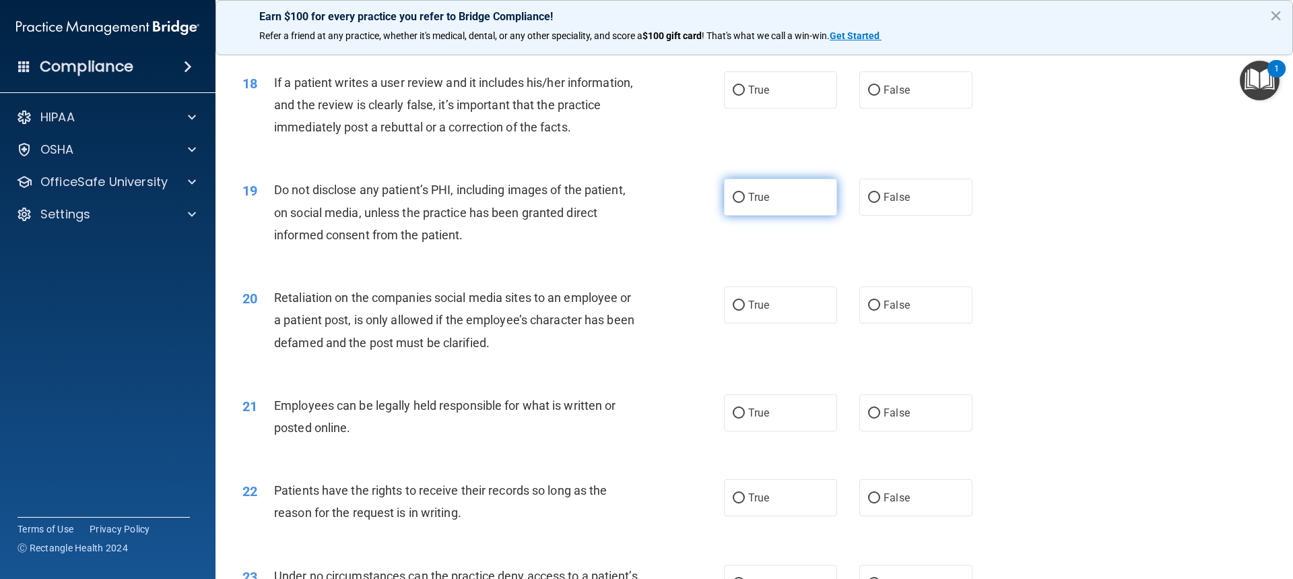
click at [761, 203] on span "True" at bounding box center [758, 197] width 21 height 13
click at [745, 203] on input "True" at bounding box center [739, 198] width 12 height 10
radio input "true"
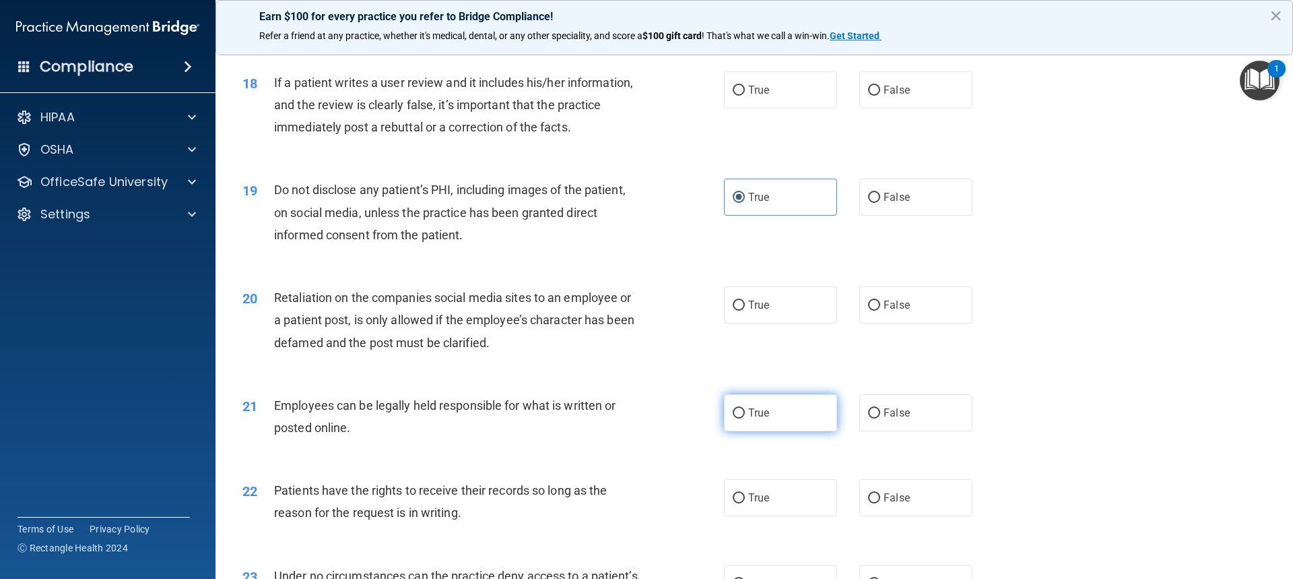
click at [778, 431] on label "True" at bounding box center [780, 412] width 113 height 37
click at [745, 418] on input "True" at bounding box center [739, 413] width 12 height 10
radio input "true"
click at [744, 108] on label "True" at bounding box center [780, 89] width 113 height 37
click at [744, 96] on input "True" at bounding box center [739, 91] width 12 height 10
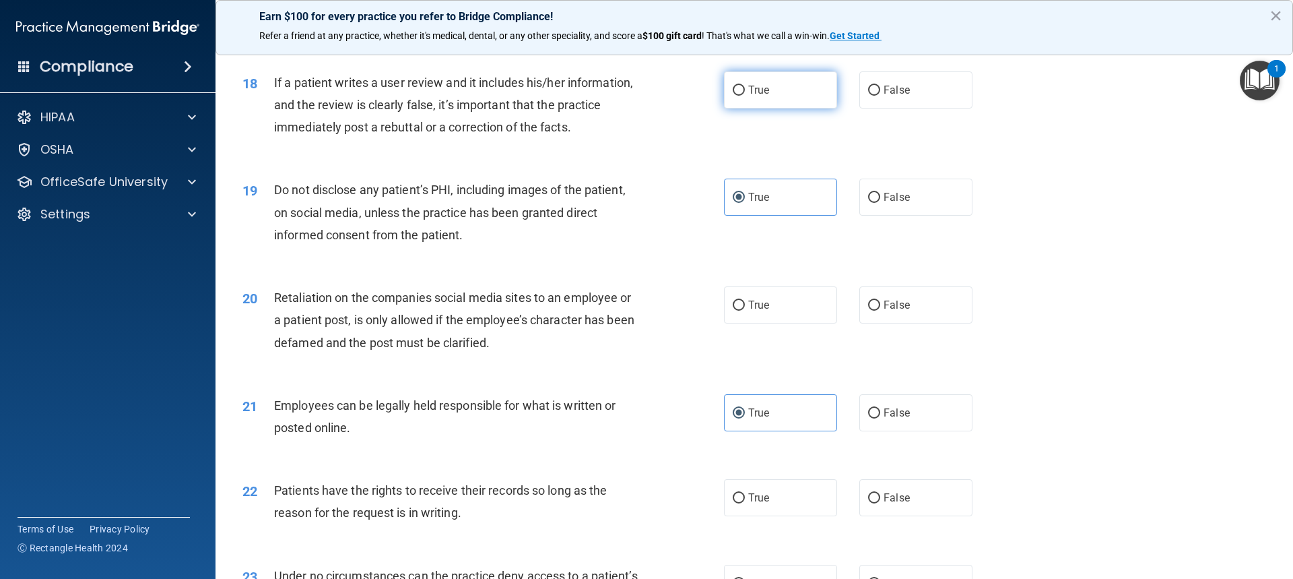
radio input "true"
click at [768, 516] on label "True" at bounding box center [780, 497] width 113 height 37
click at [745, 503] on input "True" at bounding box center [739, 498] width 12 height 10
radio input "true"
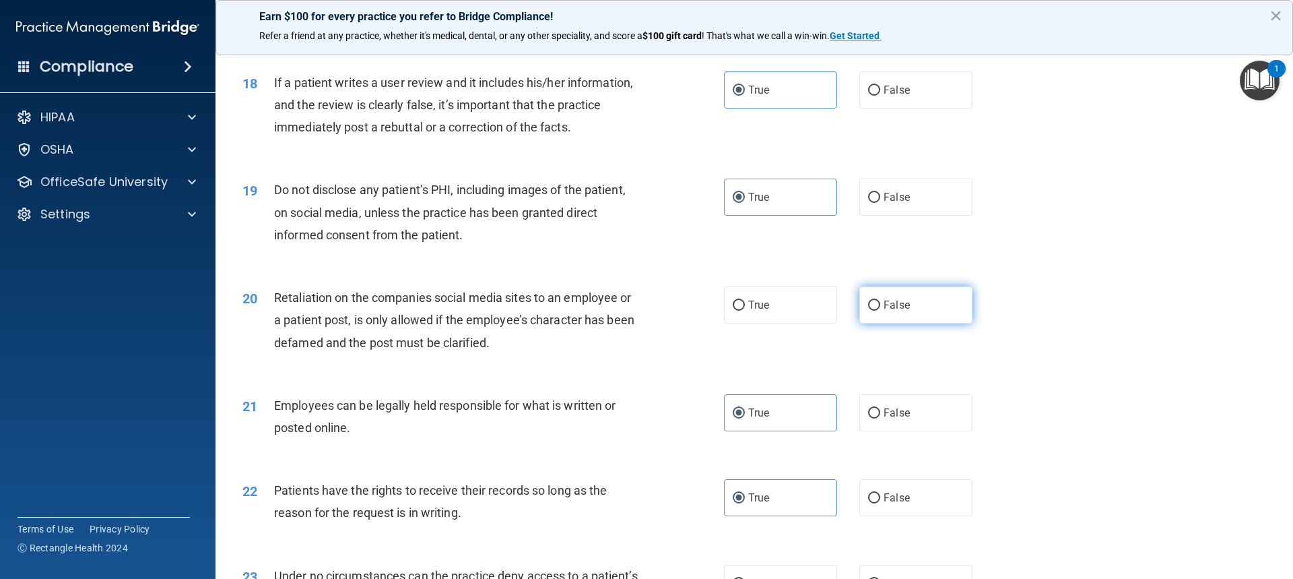
click at [901, 311] on span "False" at bounding box center [897, 304] width 26 height 13
click at [880, 311] on input "False" at bounding box center [874, 305] width 12 height 10
radio input "true"
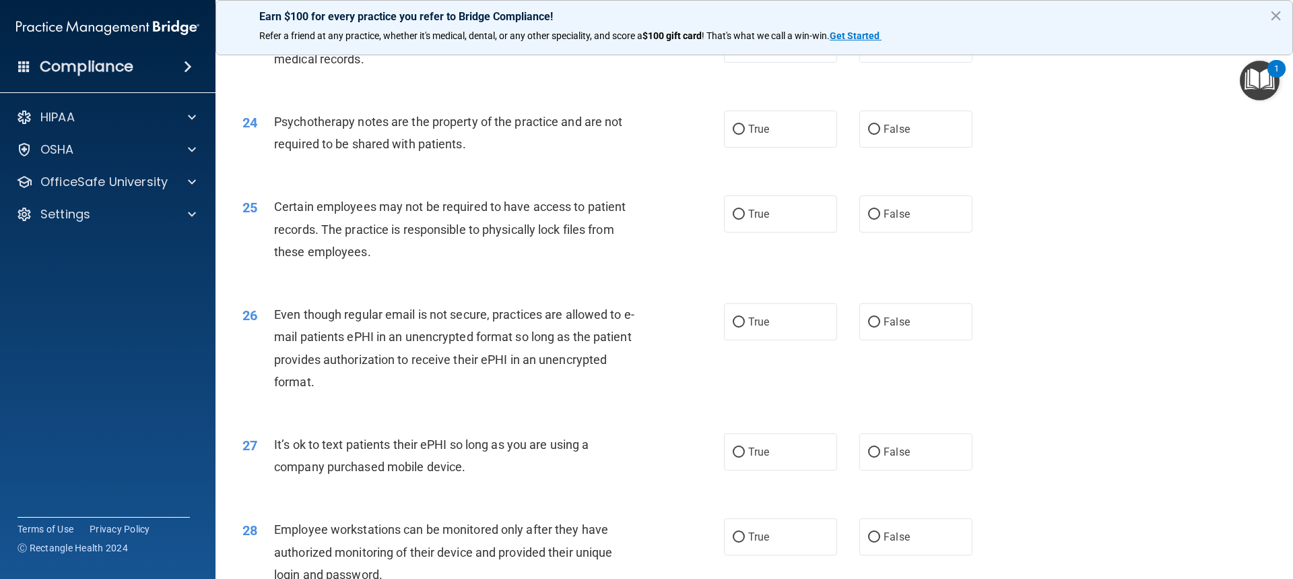
scroll to position [2358, 0]
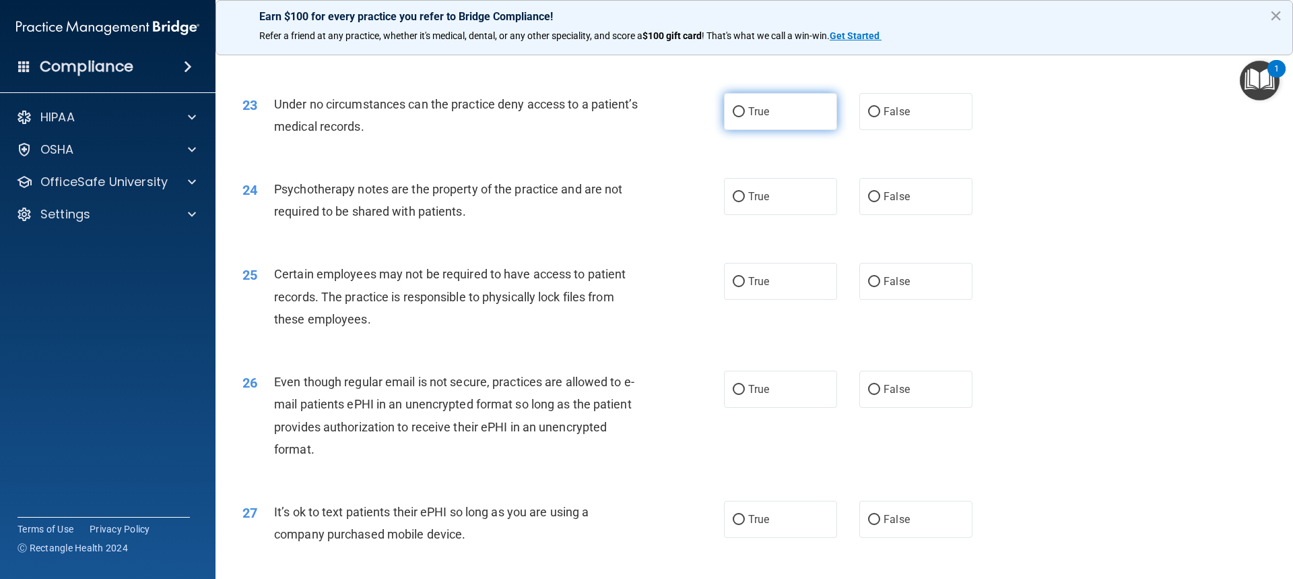
click at [769, 130] on label "True" at bounding box center [780, 111] width 113 height 37
click at [745, 117] on input "True" at bounding box center [739, 112] width 12 height 10
radio input "true"
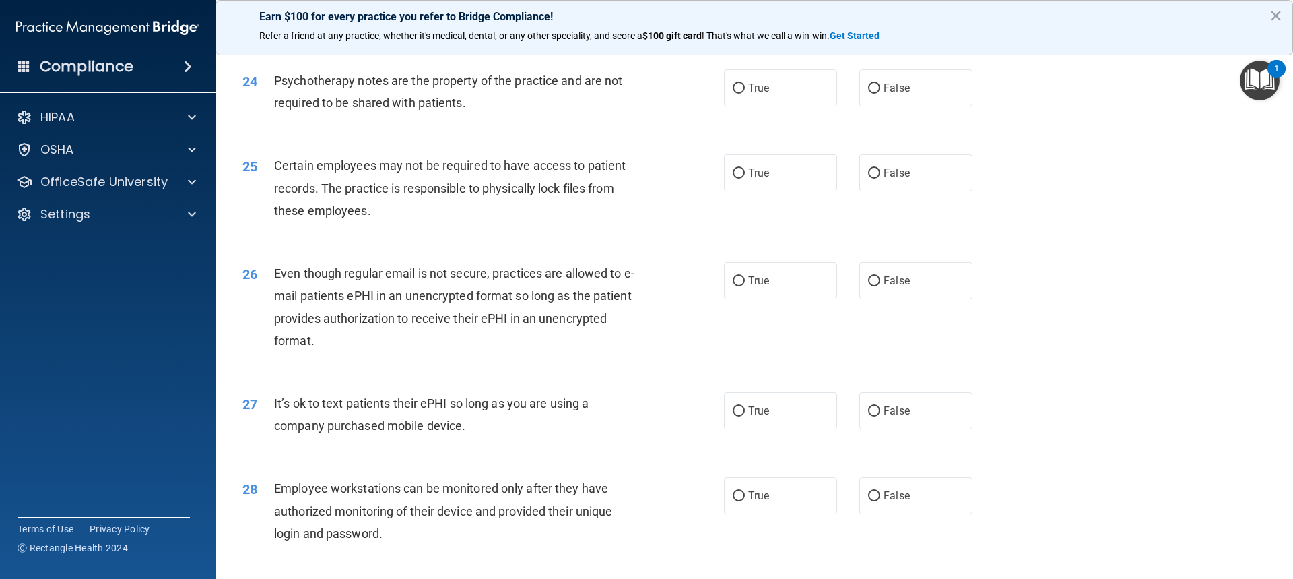
scroll to position [2493, 0]
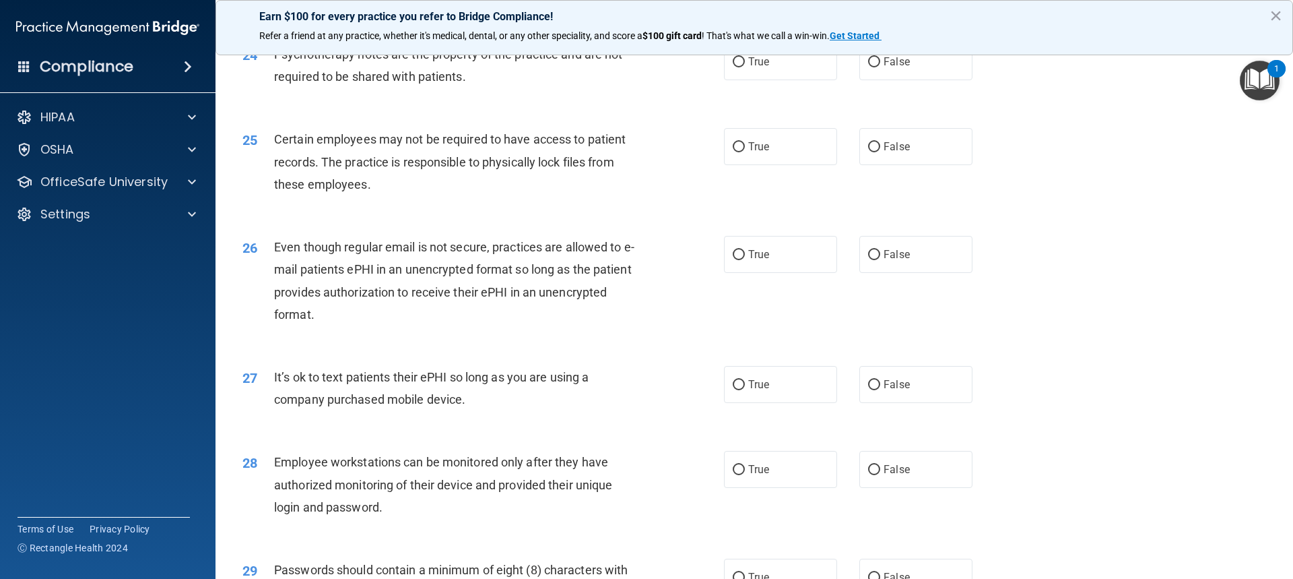
click at [530, 88] on div "Psychotherapy notes are the property of the practice and are not required to be…" at bounding box center [462, 65] width 377 height 44
click at [916, 80] on label "False" at bounding box center [916, 61] width 113 height 37
click at [880, 67] on input "False" at bounding box center [874, 62] width 12 height 10
radio input "true"
click at [780, 165] on label "True" at bounding box center [780, 146] width 113 height 37
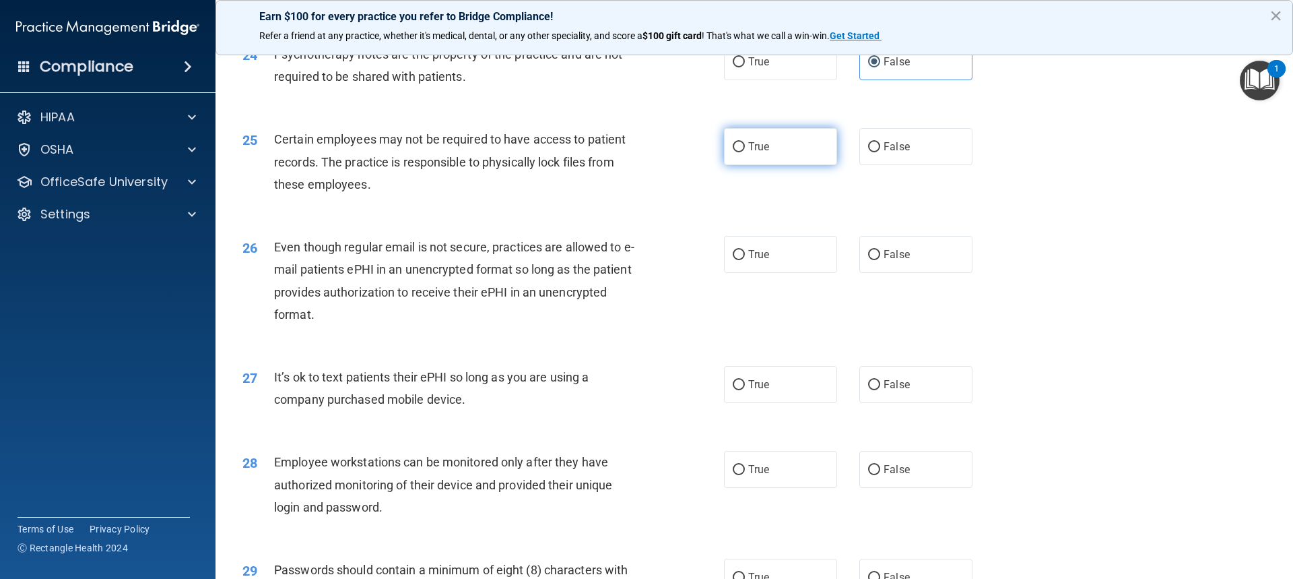
click at [745, 152] on input "True" at bounding box center [739, 147] width 12 height 10
radio input "true"
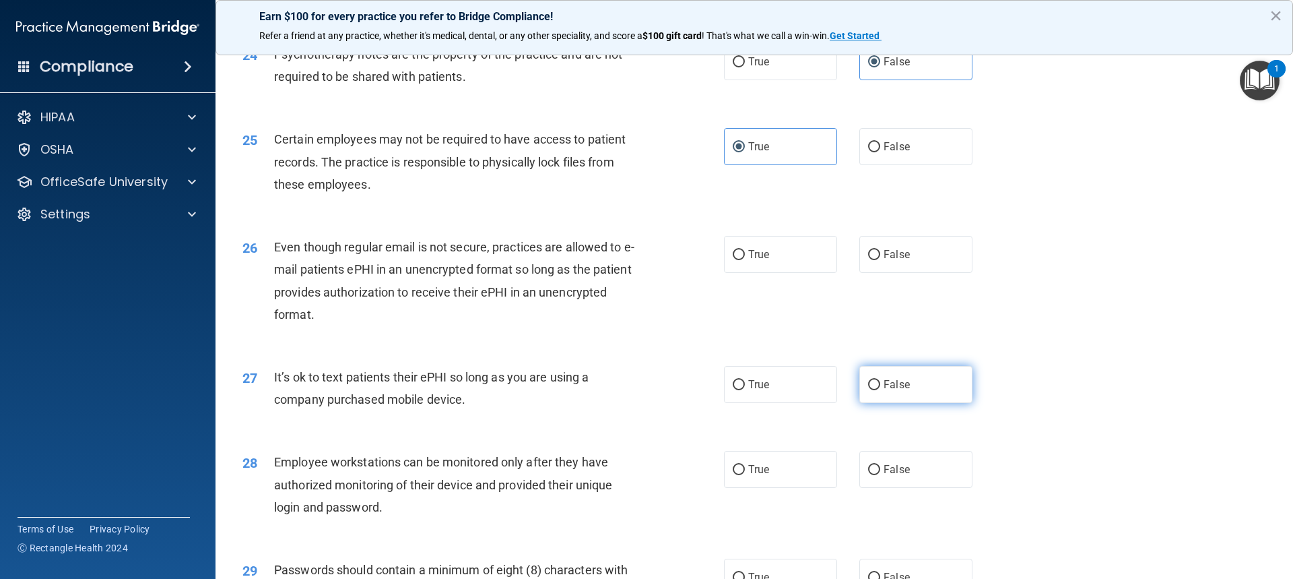
click at [926, 403] on label "False" at bounding box center [916, 384] width 113 height 37
click at [880, 390] on input "False" at bounding box center [874, 385] width 12 height 10
radio input "true"
click at [899, 273] on label "False" at bounding box center [916, 254] width 113 height 37
click at [880, 260] on input "False" at bounding box center [874, 255] width 12 height 10
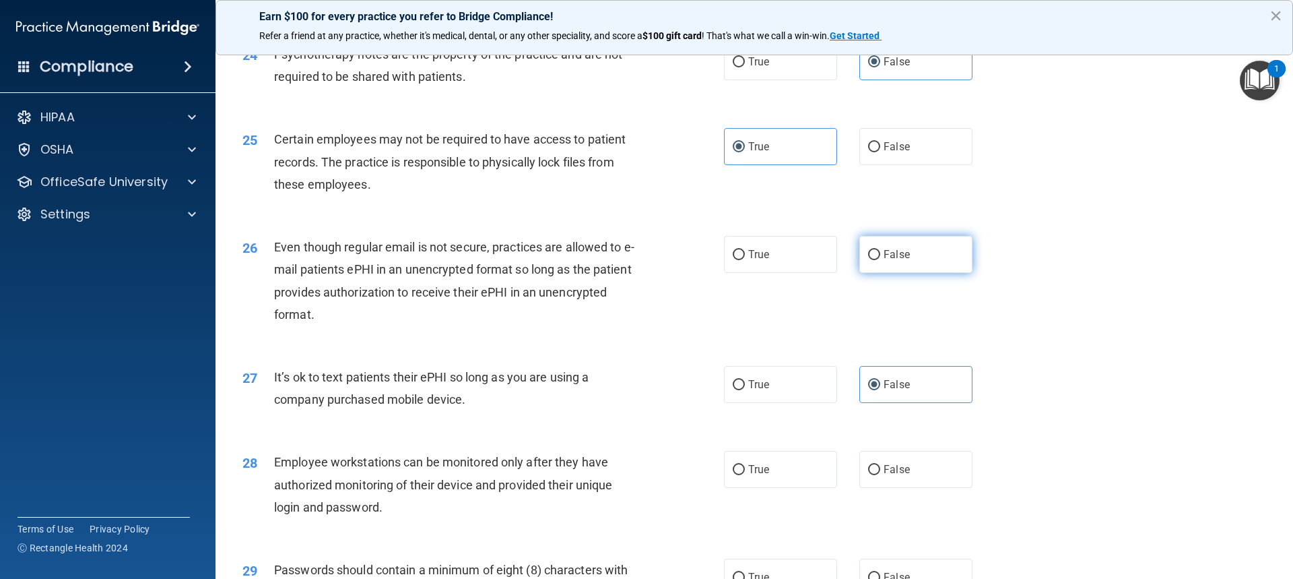
radio input "true"
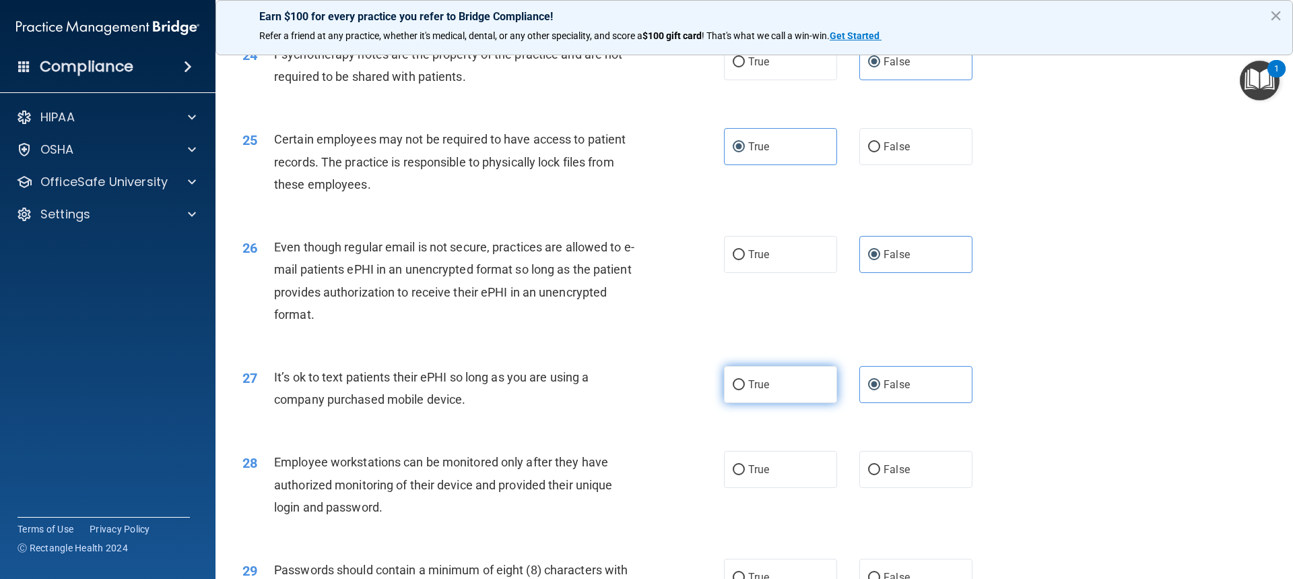
click at [749, 391] on span "True" at bounding box center [758, 384] width 21 height 13
click at [745, 390] on input "True" at bounding box center [739, 385] width 12 height 10
radio input "true"
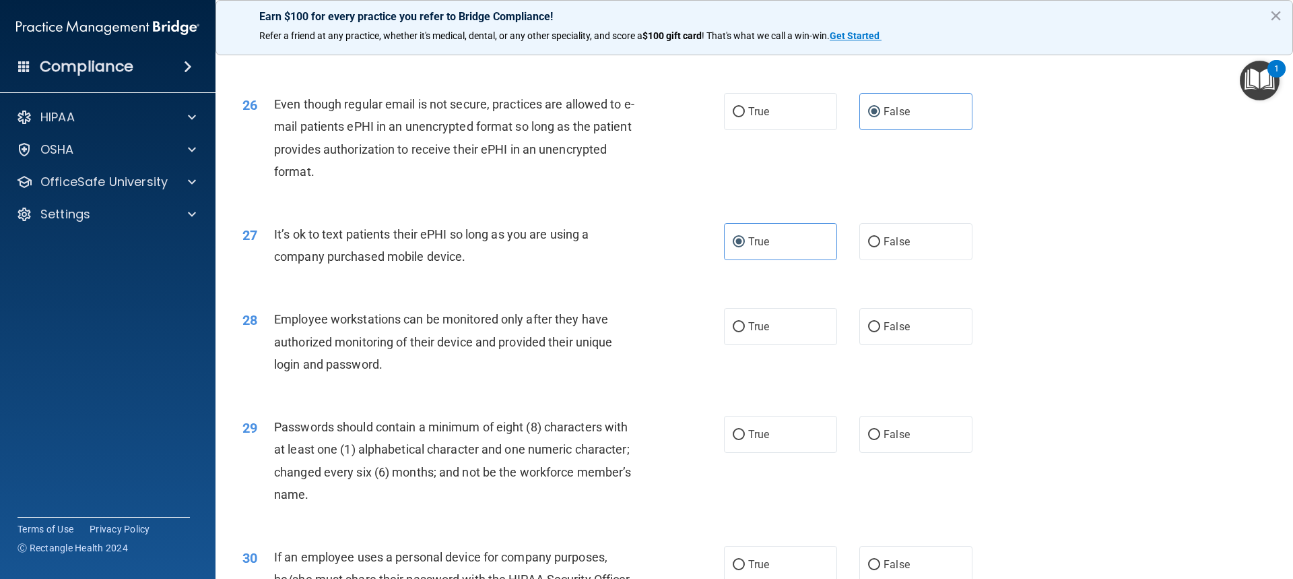
scroll to position [2695, 0]
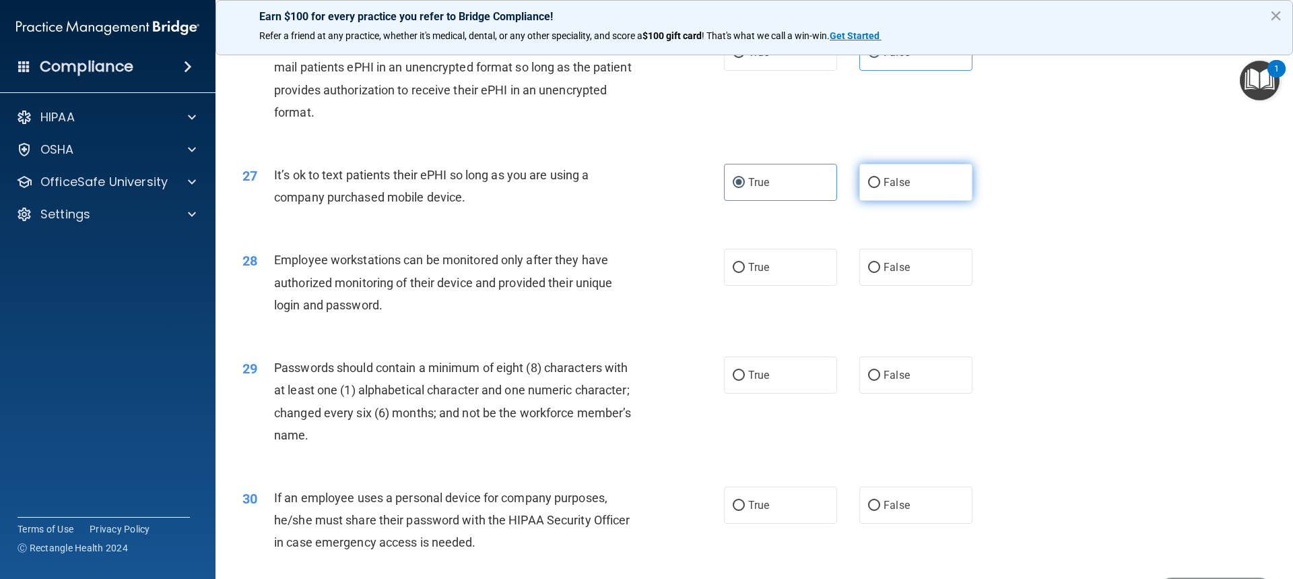
click at [891, 189] on span "False" at bounding box center [897, 182] width 26 height 13
click at [880, 188] on input "False" at bounding box center [874, 183] width 12 height 10
radio input "true"
radio input "false"
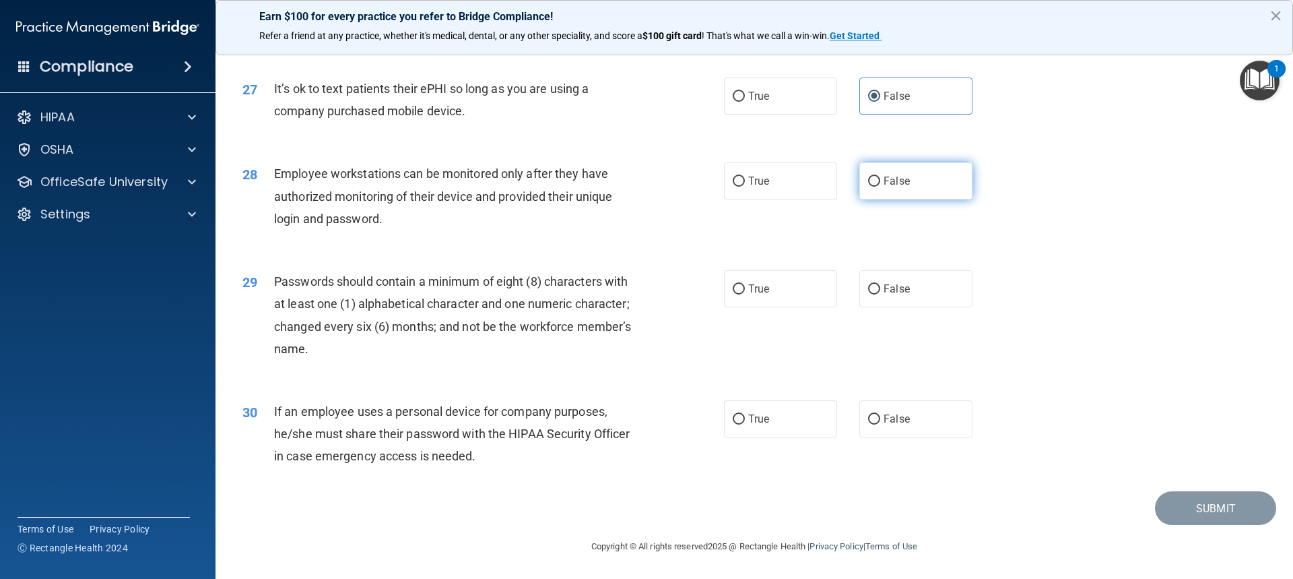
scroll to position [2803, 0]
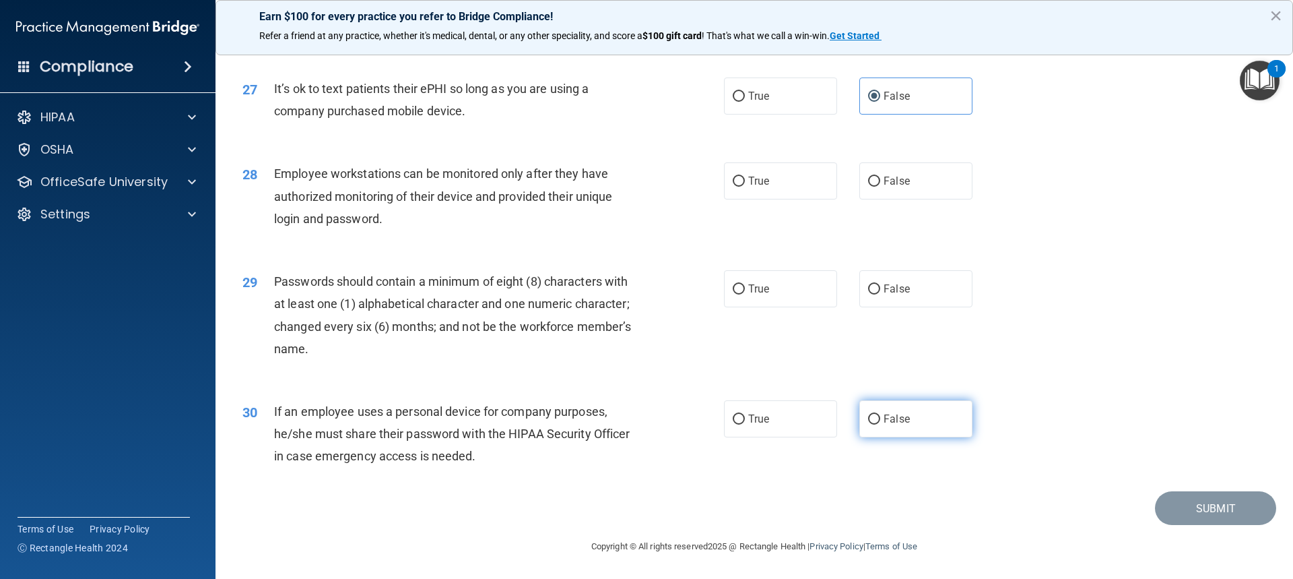
click at [884, 424] on span "False" at bounding box center [897, 418] width 26 height 13
click at [878, 424] on input "False" at bounding box center [874, 419] width 12 height 10
radio input "true"
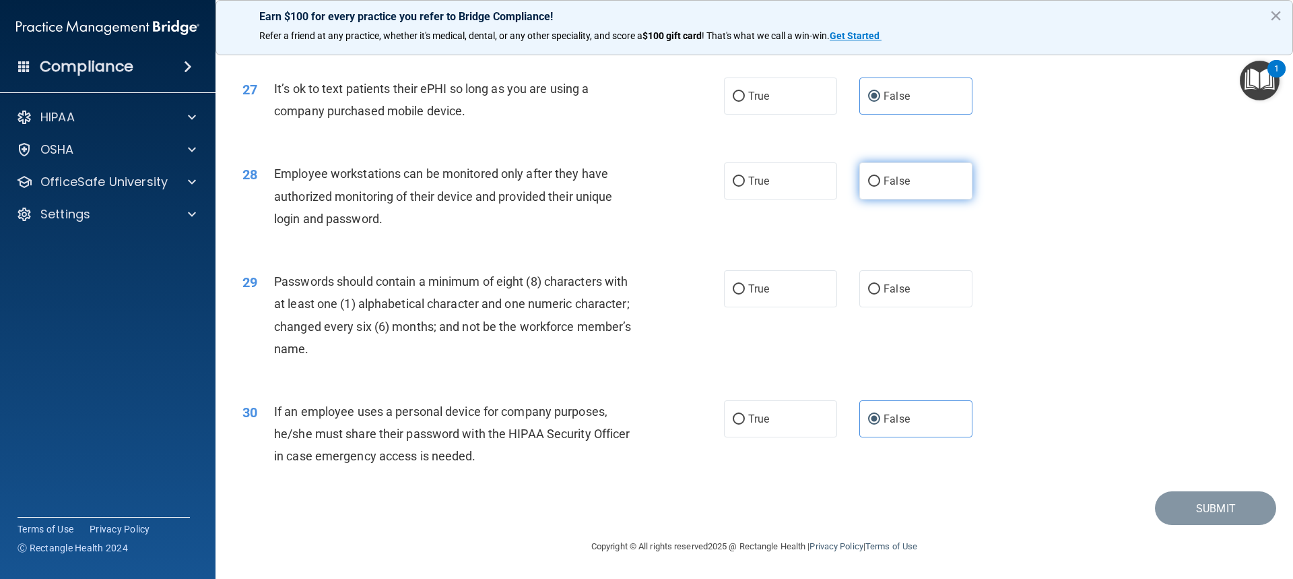
click at [918, 184] on label "False" at bounding box center [916, 180] width 113 height 37
click at [880, 184] on input "False" at bounding box center [874, 182] width 12 height 10
radio input "true"
click at [909, 291] on label "False" at bounding box center [916, 288] width 113 height 37
click at [880, 291] on input "False" at bounding box center [874, 289] width 12 height 10
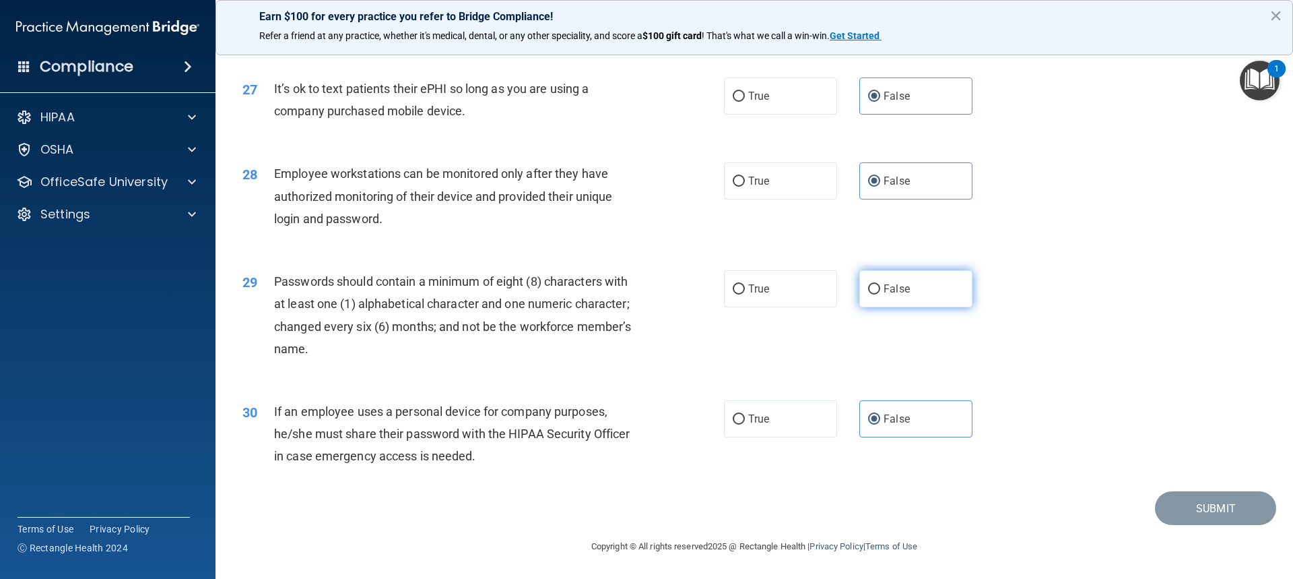
radio input "true"
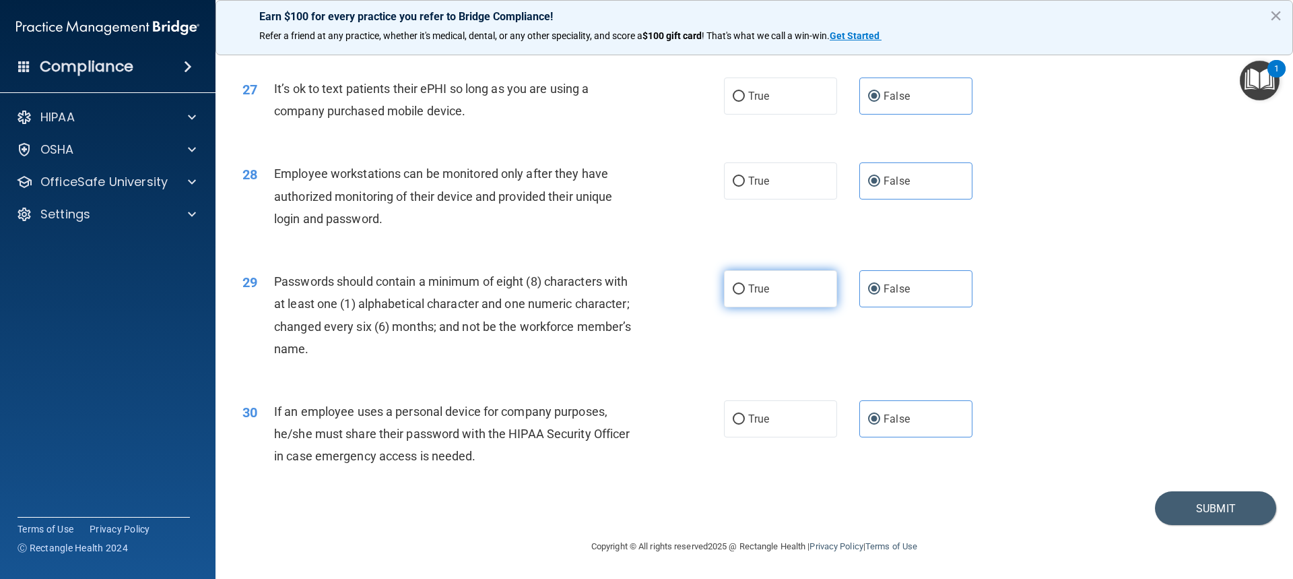
click at [758, 289] on span "True" at bounding box center [758, 288] width 21 height 13
click at [745, 289] on input "True" at bounding box center [739, 289] width 12 height 10
radio input "true"
radio input "false"
drag, startPoint x: 1186, startPoint y: 546, endPoint x: 1190, endPoint y: 522, distance: 23.9
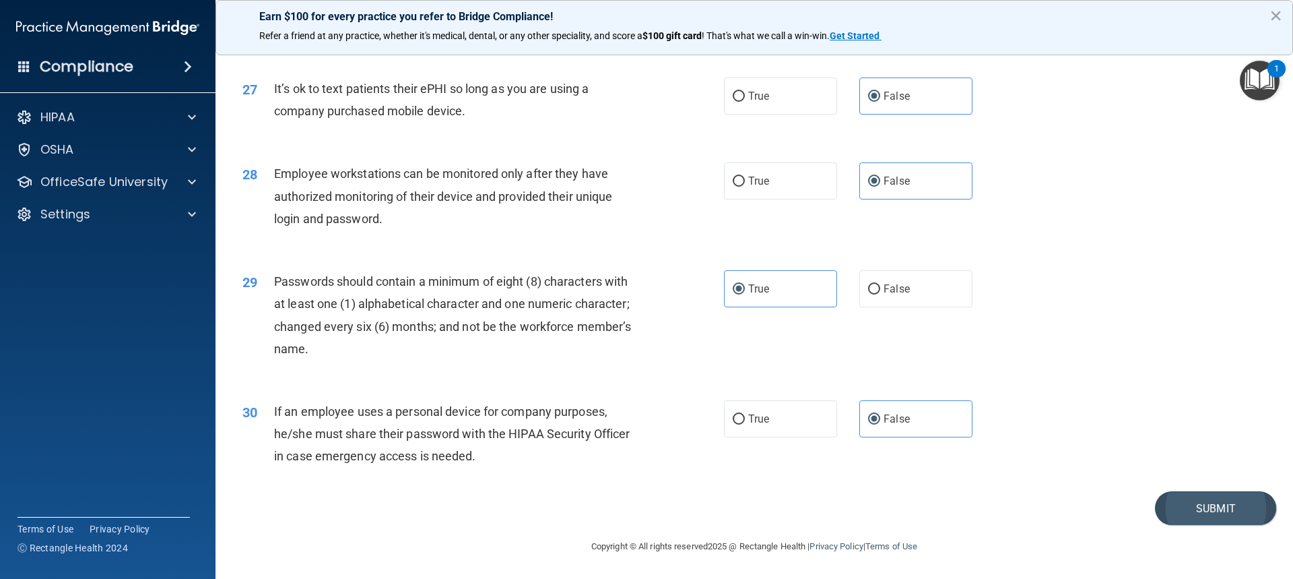
click at [1188, 534] on footer "Copyright © All rights reserved 2025 @ Rectangle Health | Privacy Policy | Term…" at bounding box center [755, 545] width 1024 height 40
click at [1196, 501] on button "Submit" at bounding box center [1215, 508] width 121 height 34
click at [1208, 505] on button "Submit" at bounding box center [1215, 508] width 121 height 34
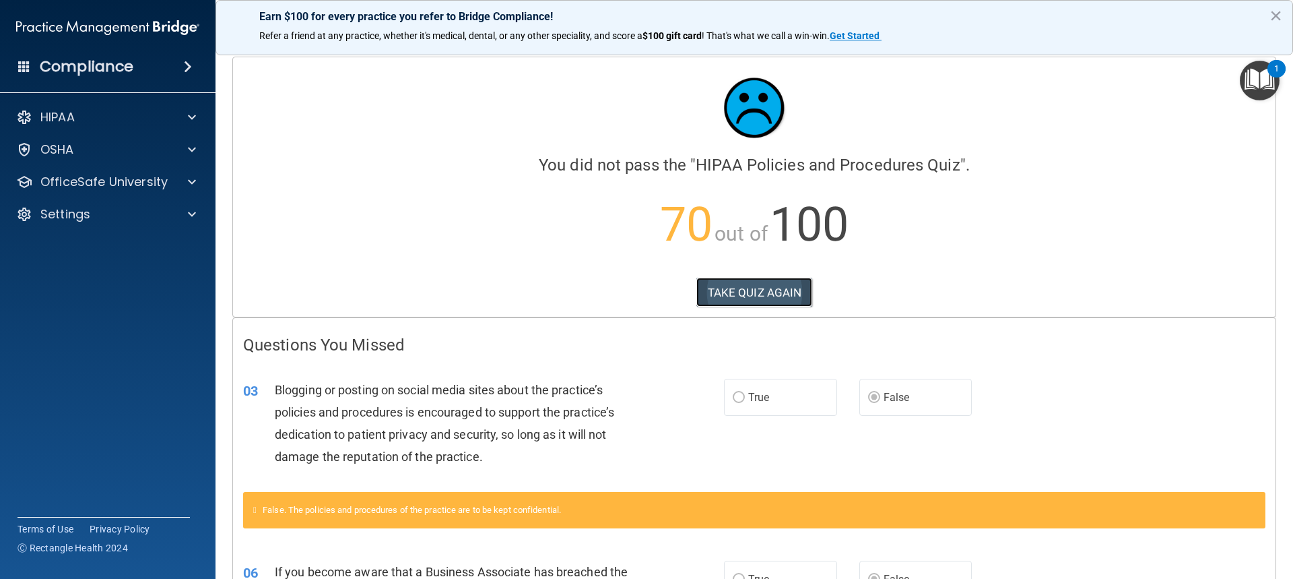
click at [793, 298] on button "TAKE QUIZ AGAIN" at bounding box center [755, 293] width 117 height 30
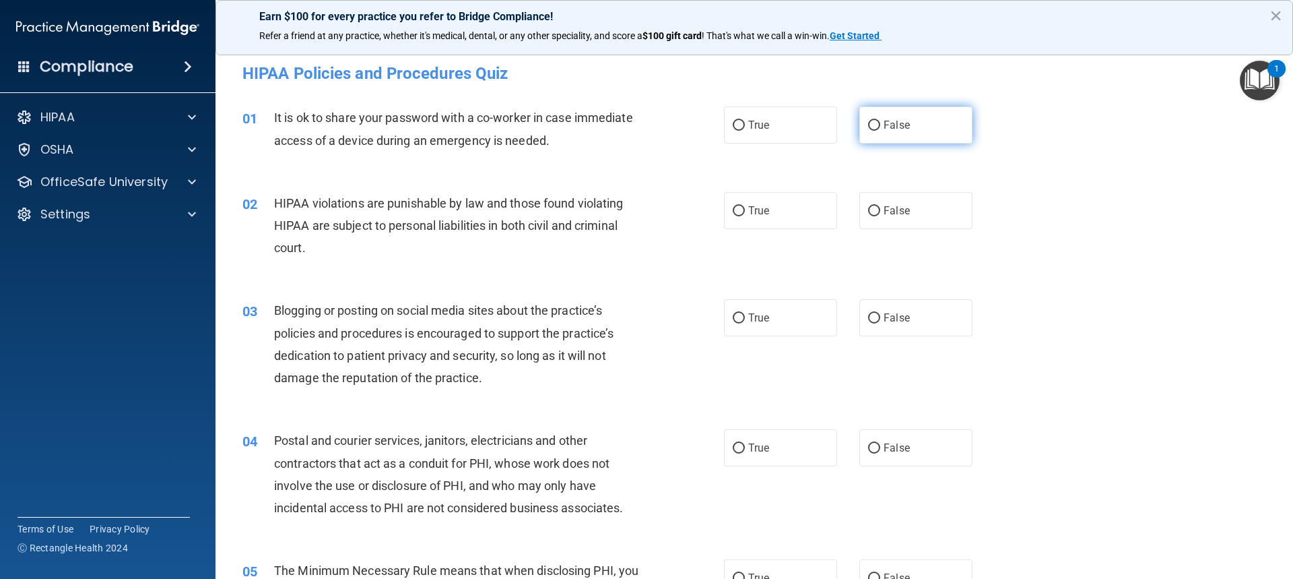
click at [914, 135] on label "False" at bounding box center [916, 124] width 113 height 37
click at [880, 131] on input "False" at bounding box center [874, 126] width 12 height 10
radio input "true"
click at [773, 213] on label "True" at bounding box center [780, 210] width 113 height 37
click at [745, 213] on input "True" at bounding box center [739, 211] width 12 height 10
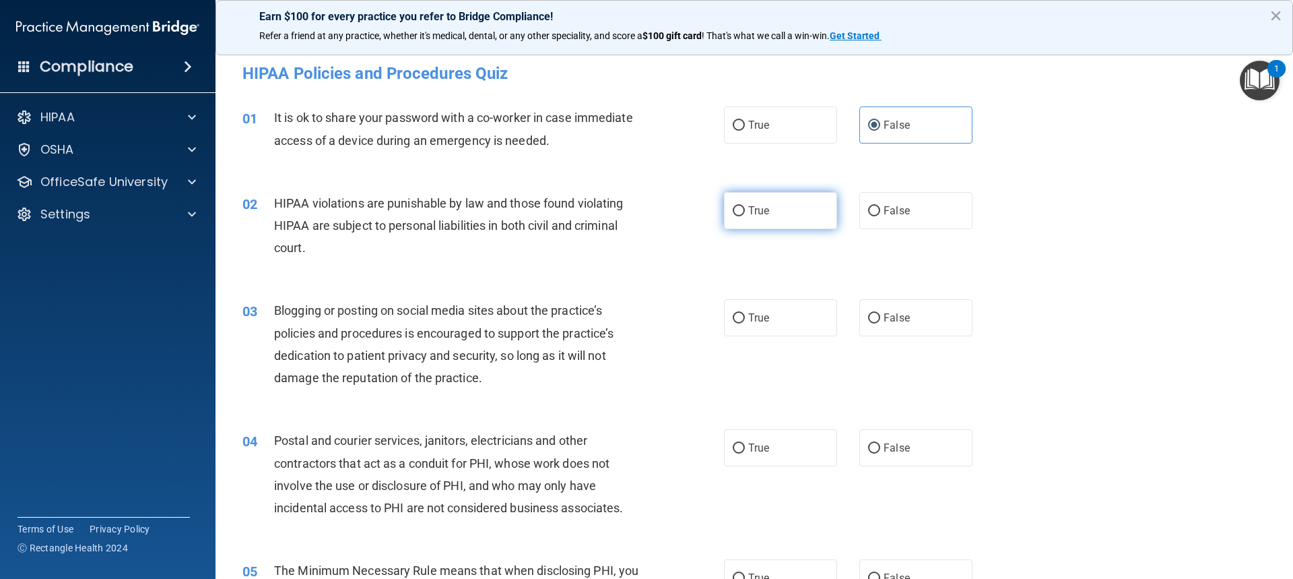
radio input "true"
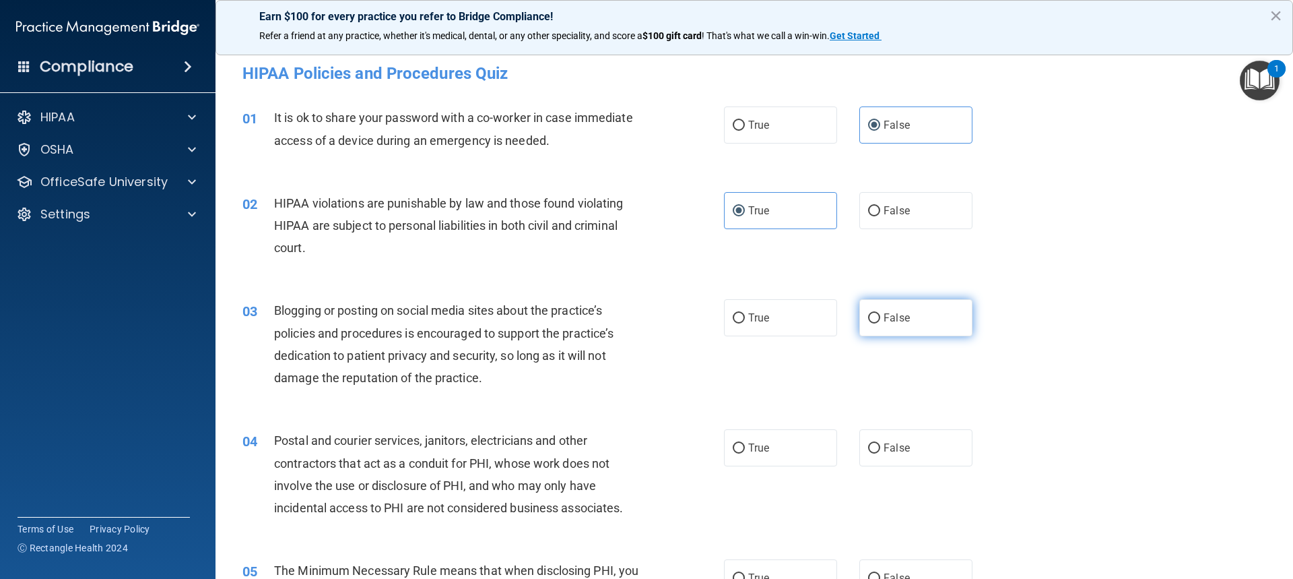
click at [903, 325] on label "False" at bounding box center [916, 317] width 113 height 37
click at [880, 323] on input "False" at bounding box center [874, 318] width 12 height 10
radio input "true"
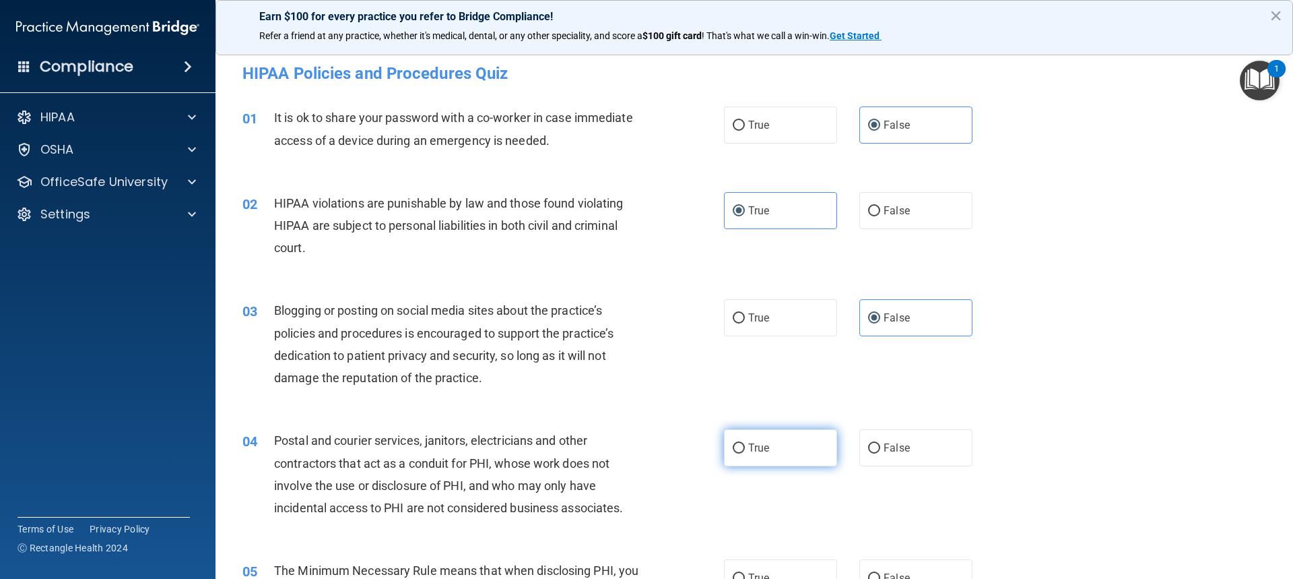
click at [779, 459] on label "True" at bounding box center [780, 447] width 113 height 37
click at [745, 453] on input "True" at bounding box center [739, 448] width 12 height 10
radio input "true"
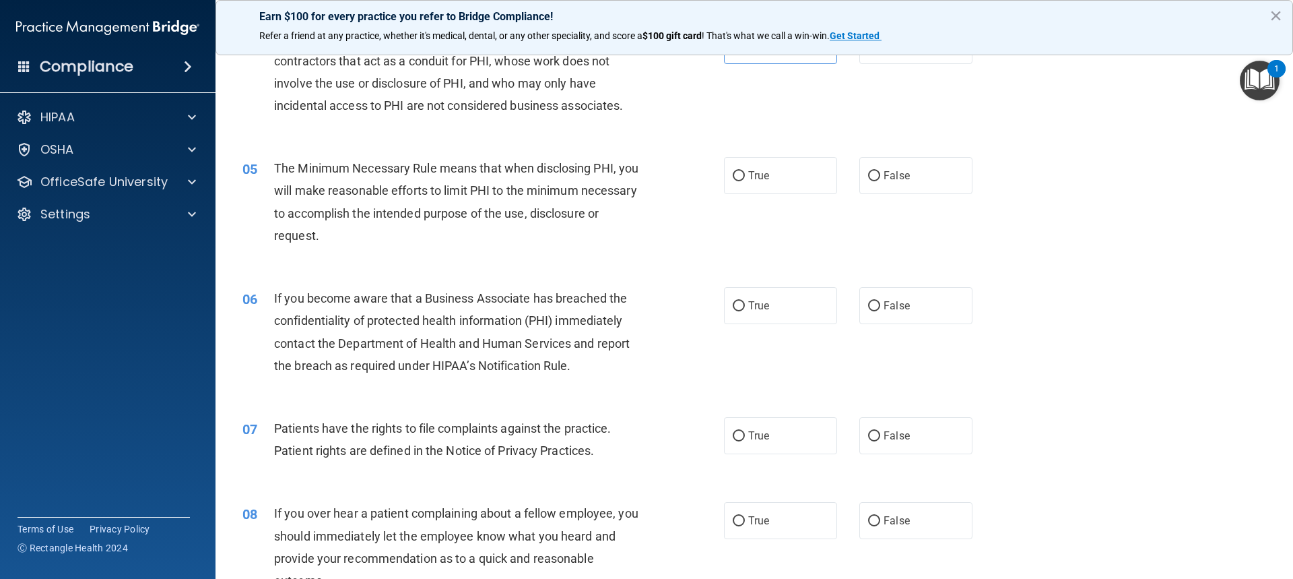
scroll to position [404, 0]
click at [767, 172] on label "True" at bounding box center [780, 173] width 113 height 37
click at [745, 172] on input "True" at bounding box center [739, 174] width 12 height 10
radio input "true"
click at [895, 304] on span "False" at bounding box center [897, 303] width 26 height 13
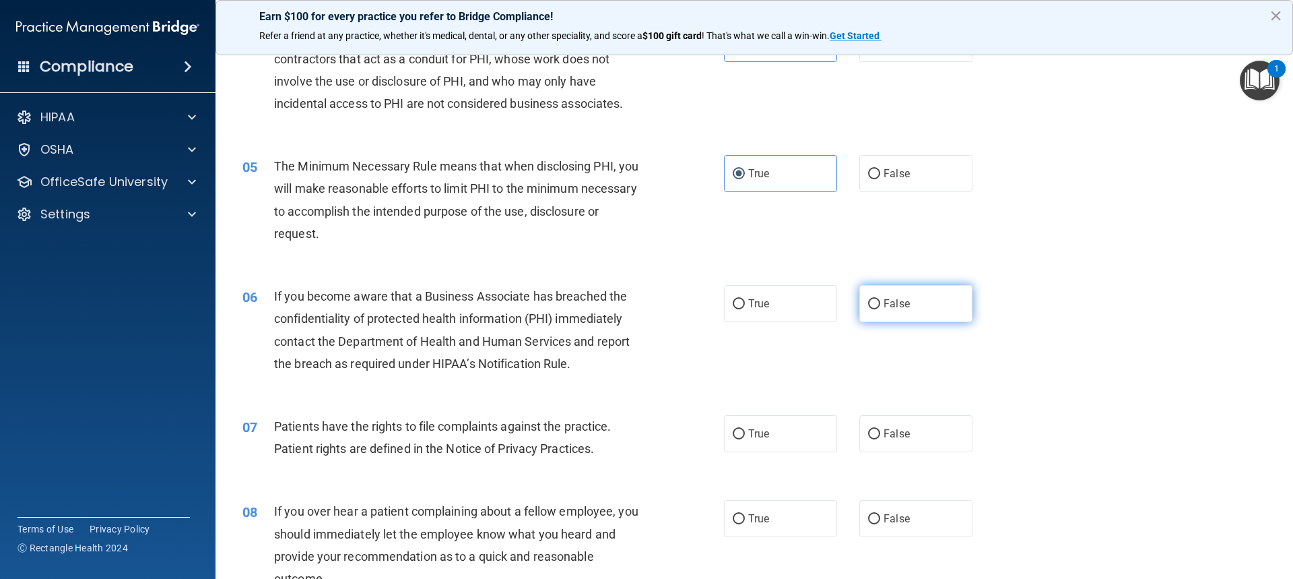
click at [880, 304] on input "False" at bounding box center [874, 304] width 12 height 10
radio input "true"
click at [766, 442] on label "True" at bounding box center [780, 433] width 113 height 37
click at [745, 439] on input "True" at bounding box center [739, 434] width 12 height 10
radio input "true"
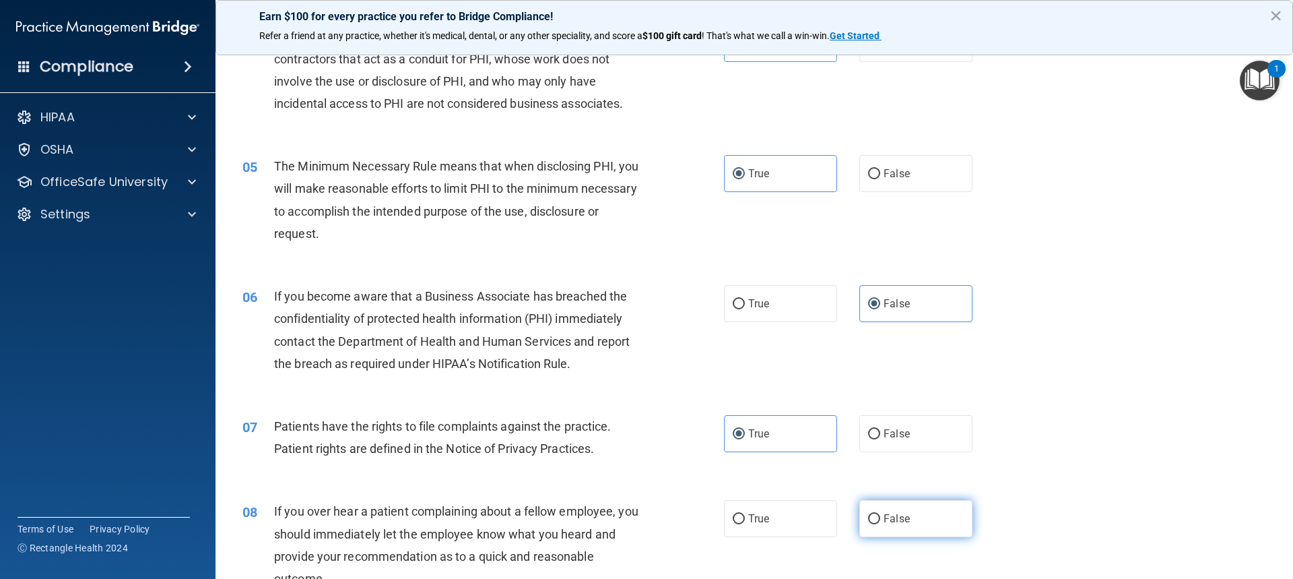
click at [899, 529] on label "False" at bounding box center [916, 518] width 113 height 37
click at [880, 524] on input "False" at bounding box center [874, 519] width 12 height 10
radio input "true"
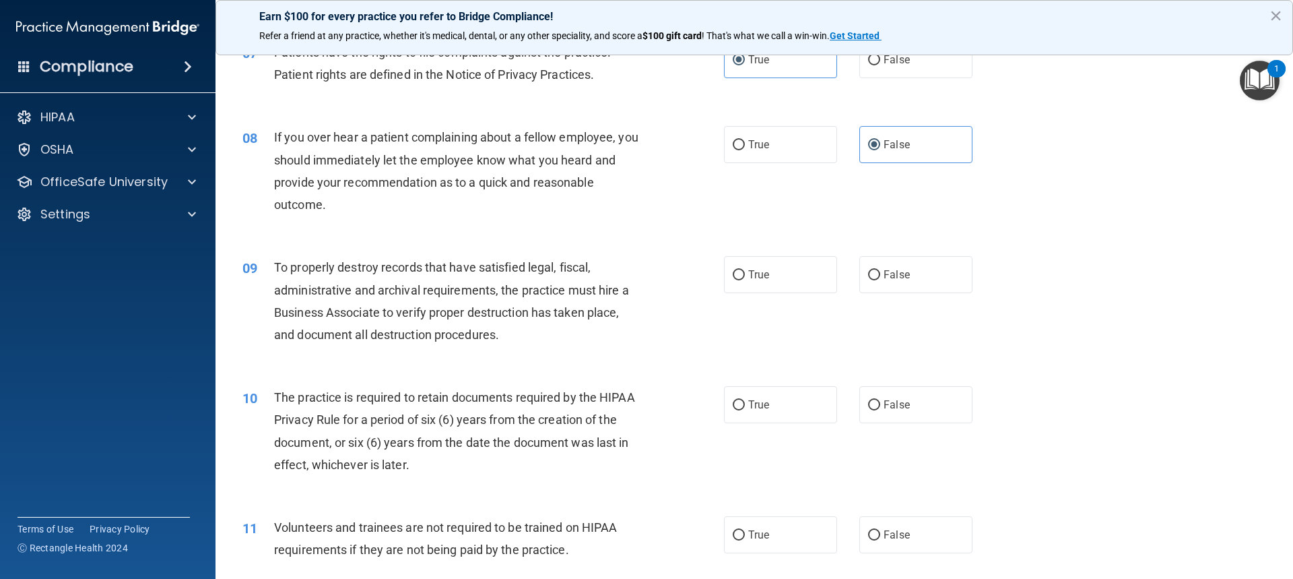
scroll to position [808, 0]
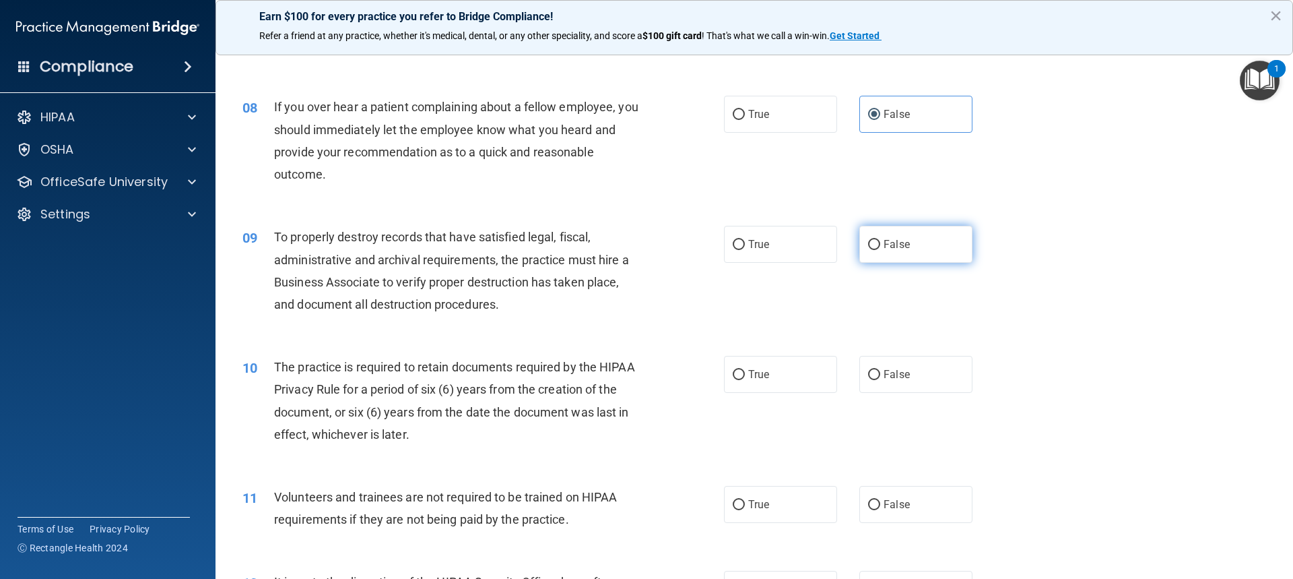
click at [895, 233] on label "False" at bounding box center [916, 244] width 113 height 37
click at [880, 240] on input "False" at bounding box center [874, 245] width 12 height 10
radio input "true"
click at [767, 373] on label "True" at bounding box center [780, 374] width 113 height 37
click at [745, 373] on input "True" at bounding box center [739, 375] width 12 height 10
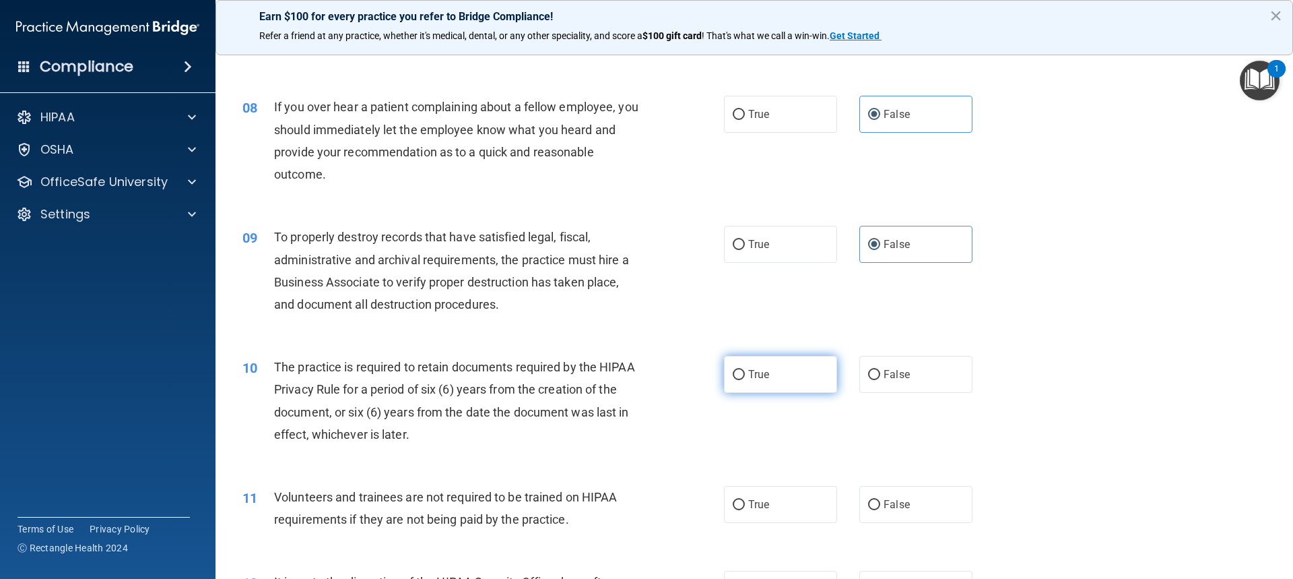
radio input "true"
click at [891, 389] on label "False" at bounding box center [916, 374] width 113 height 37
click at [880, 380] on input "False" at bounding box center [874, 375] width 12 height 10
radio input "true"
radio input "false"
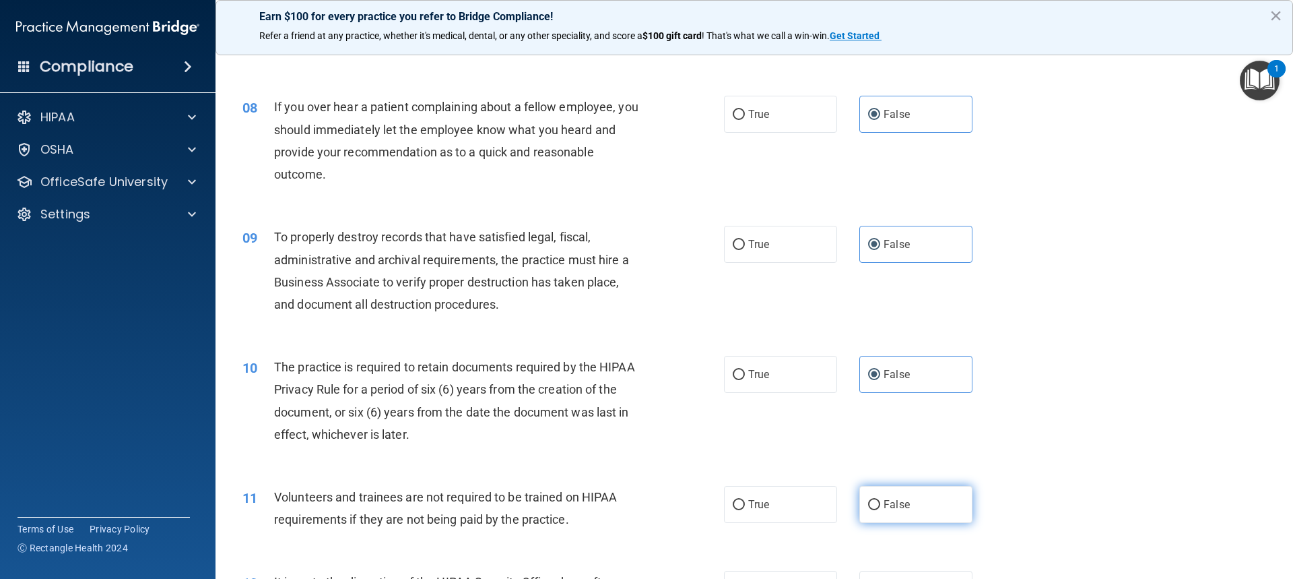
click at [890, 504] on span "False" at bounding box center [897, 504] width 26 height 13
click at [880, 504] on input "False" at bounding box center [874, 505] width 12 height 10
radio input "true"
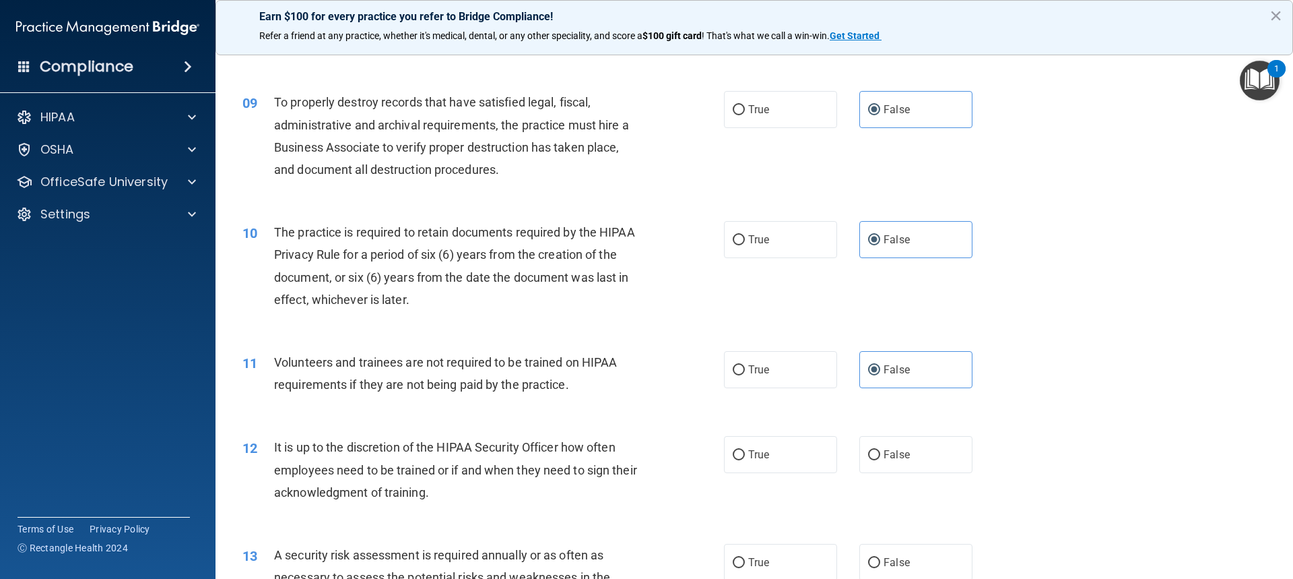
scroll to position [1011, 0]
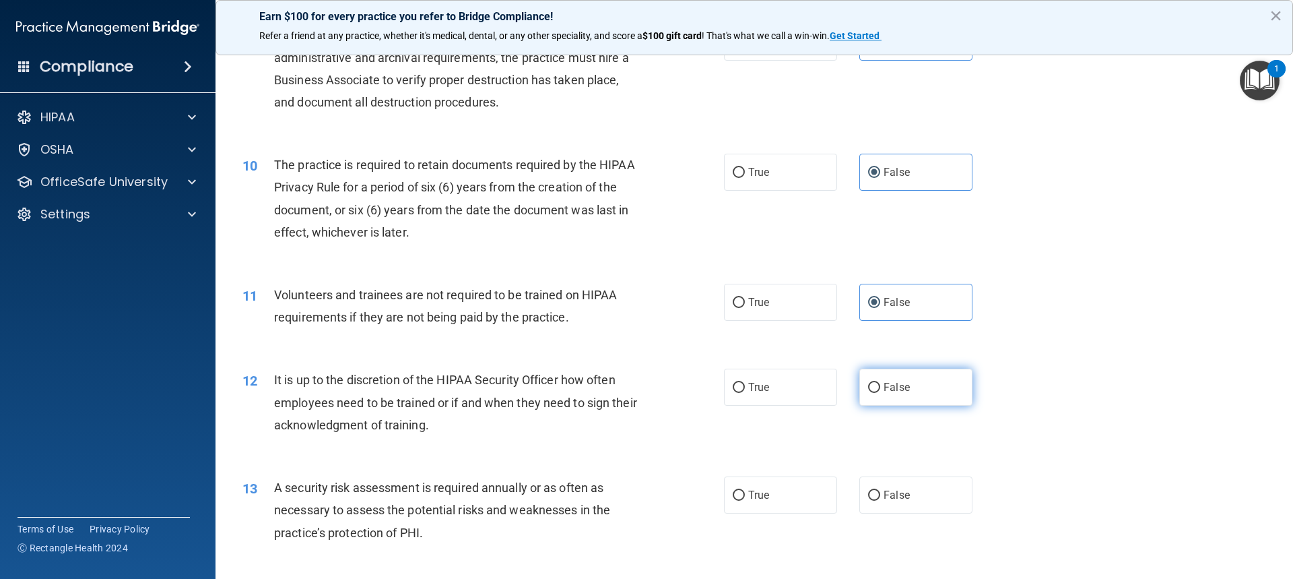
click at [901, 380] on label "False" at bounding box center [916, 387] width 113 height 37
click at [880, 383] on input "False" at bounding box center [874, 388] width 12 height 10
radio input "true"
click at [742, 476] on div "13 A security risk assessment is required annually or as often as necessary to …" at bounding box center [754, 513] width 1044 height 108
click at [751, 494] on span "True" at bounding box center [758, 494] width 21 height 13
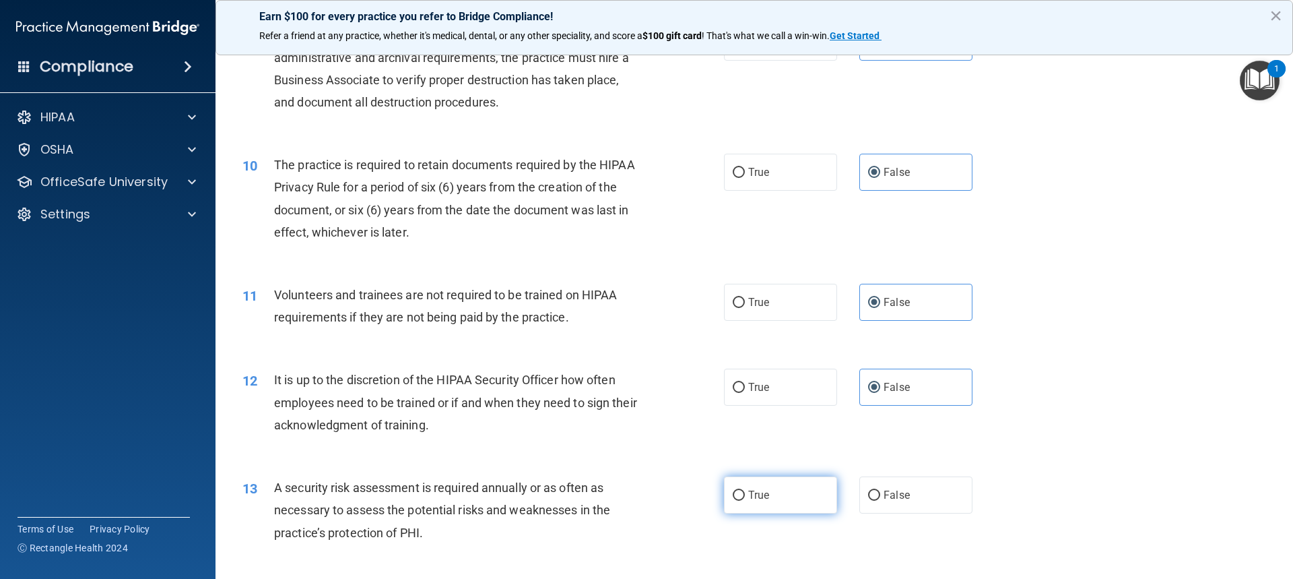
click at [745, 494] on input "True" at bounding box center [739, 495] width 12 height 10
radio input "true"
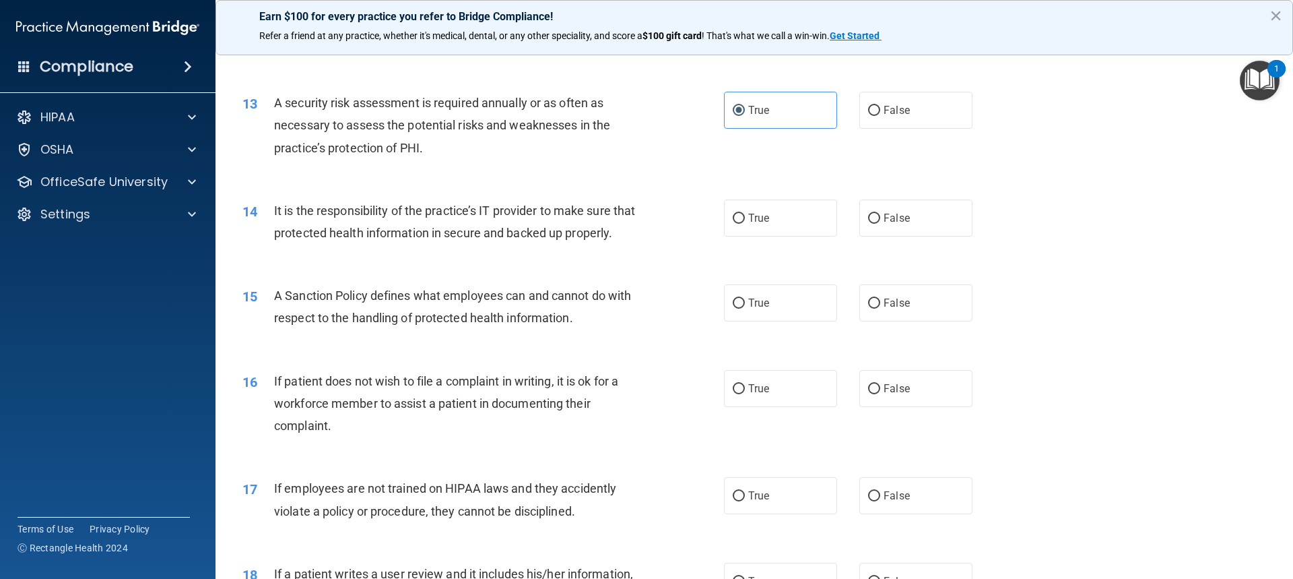
scroll to position [1415, 0]
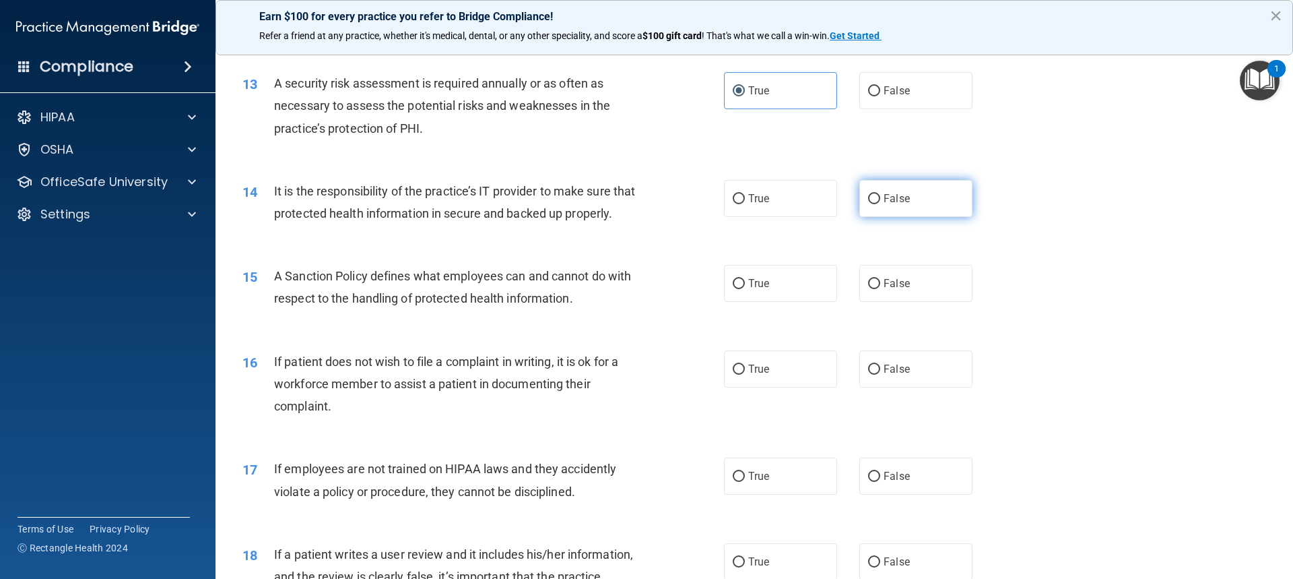
click at [893, 185] on label "False" at bounding box center [916, 198] width 113 height 37
click at [880, 194] on input "False" at bounding box center [874, 199] width 12 height 10
radio input "true"
click at [909, 302] on label "False" at bounding box center [916, 283] width 113 height 37
click at [880, 289] on input "False" at bounding box center [874, 284] width 12 height 10
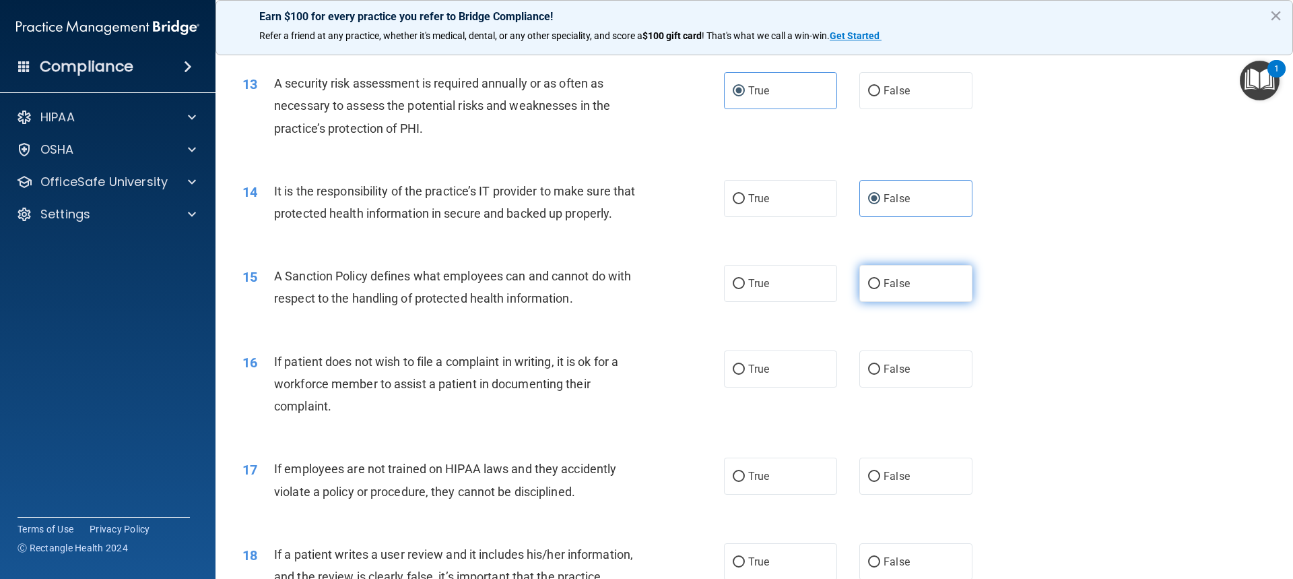
radio input "true"
click at [788, 387] on label "True" at bounding box center [780, 368] width 113 height 37
click at [745, 375] on input "True" at bounding box center [739, 369] width 12 height 10
radio input "true"
click at [884, 482] on span "False" at bounding box center [897, 476] width 26 height 13
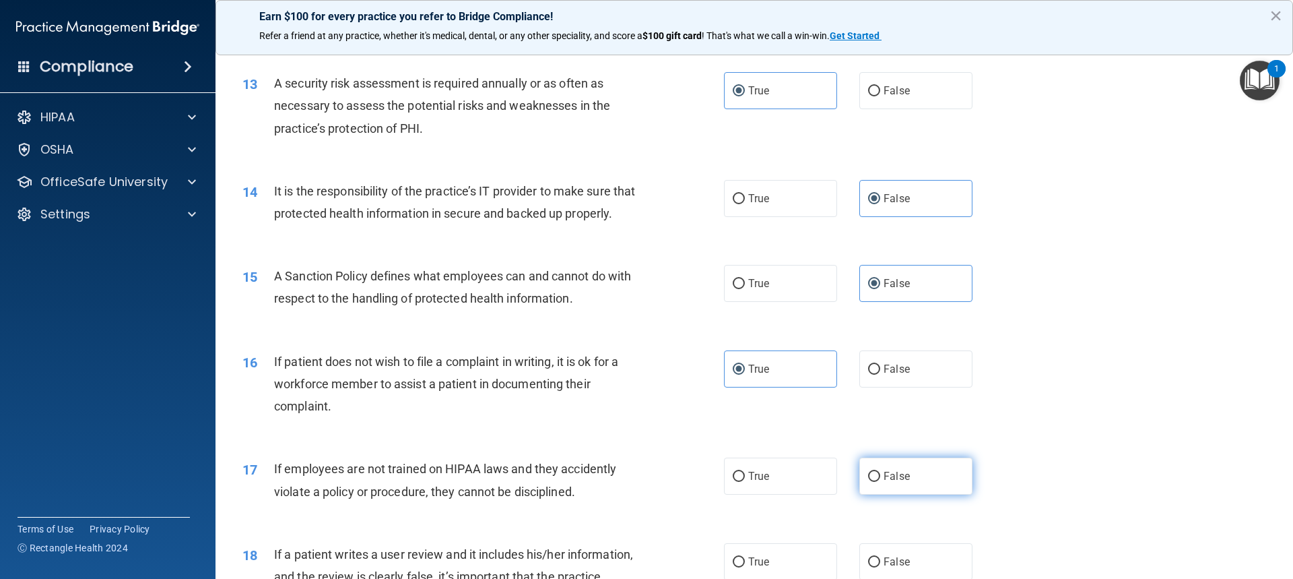
click at [880, 482] on input "False" at bounding box center [874, 477] width 12 height 10
radio input "true"
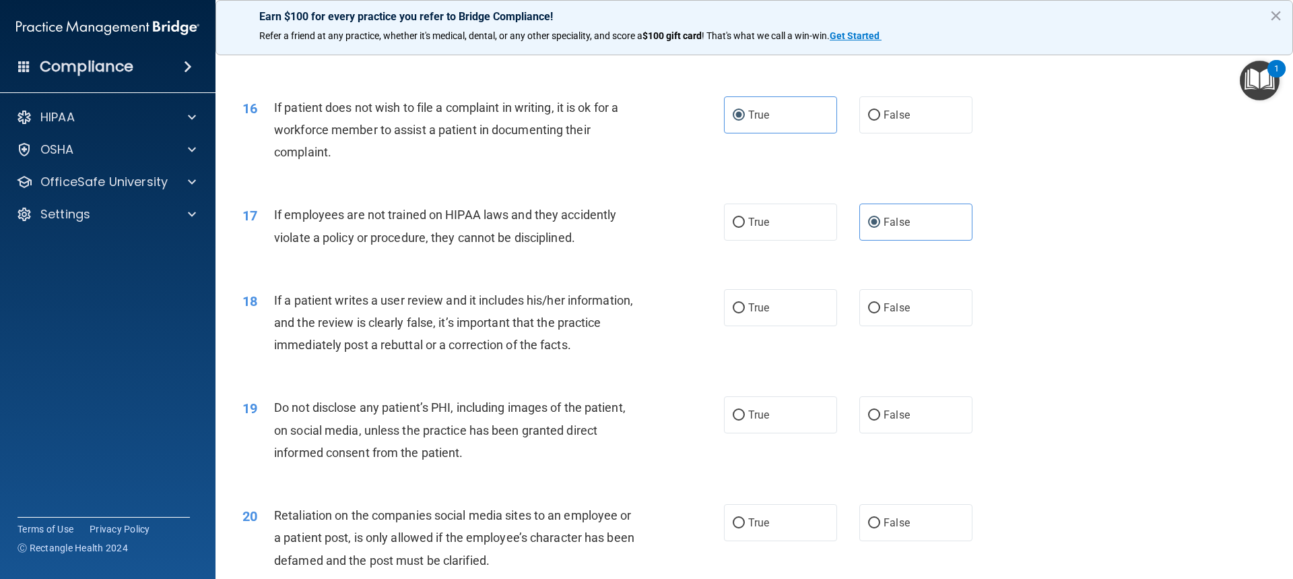
scroll to position [1752, 0]
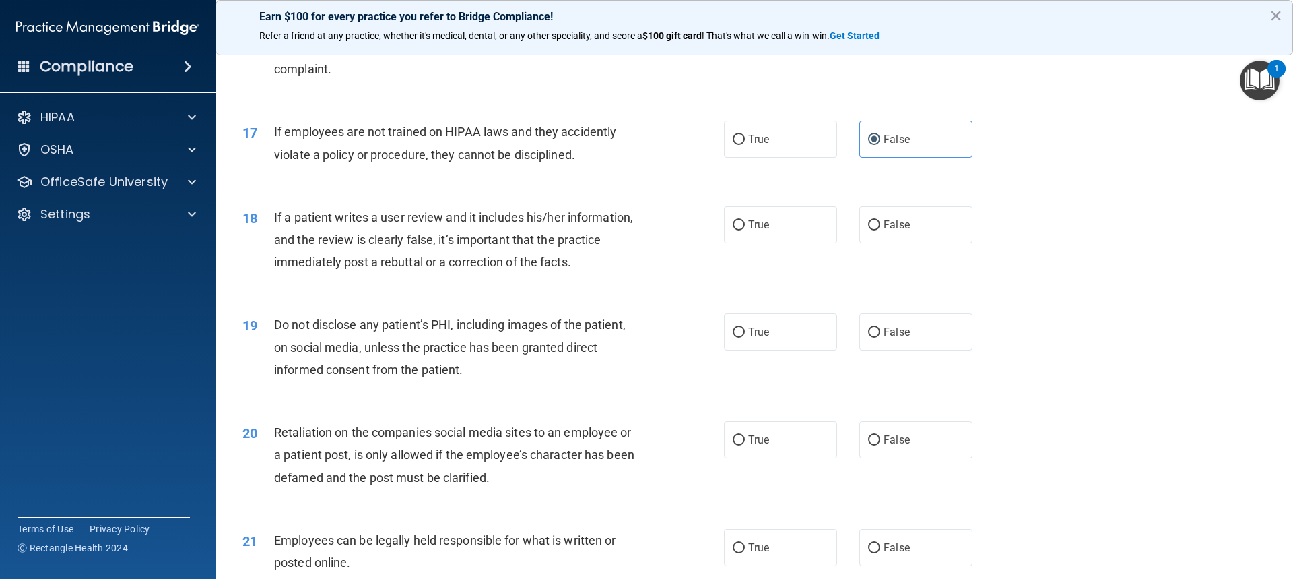
drag, startPoint x: 880, startPoint y: 252, endPoint x: 895, endPoint y: 329, distance: 78.8
click at [882, 243] on label "False" at bounding box center [916, 224] width 113 height 37
click at [799, 350] on label "True" at bounding box center [780, 331] width 113 height 37
click at [745, 338] on input "True" at bounding box center [739, 332] width 12 height 10
radio input "true"
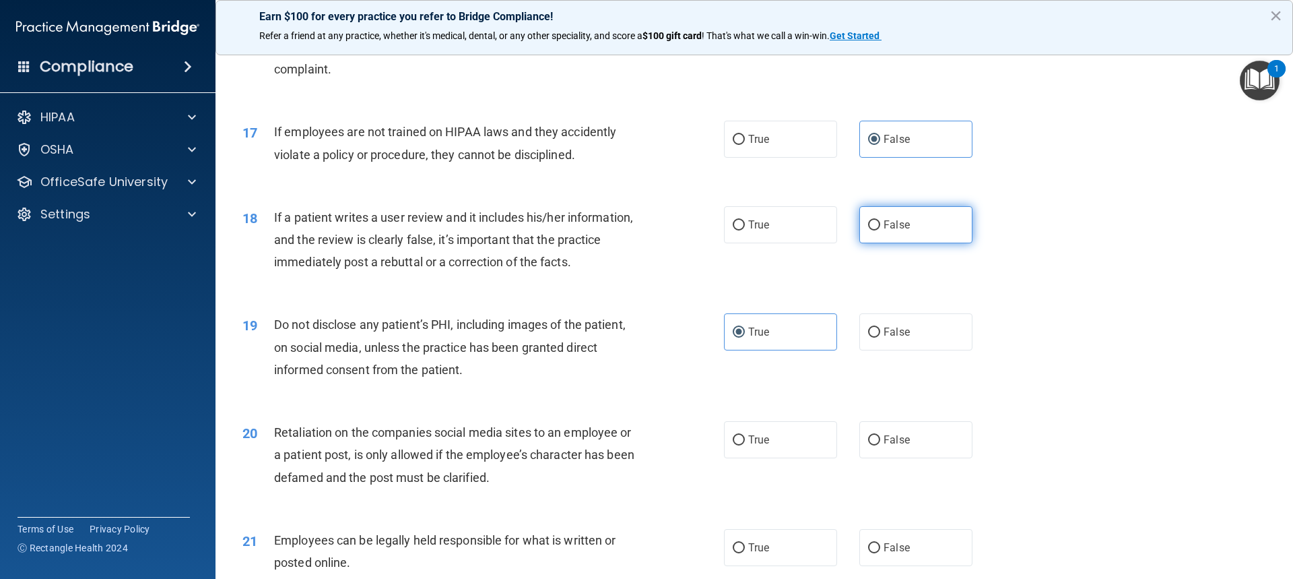
click at [890, 231] on span "False" at bounding box center [897, 224] width 26 height 13
click at [880, 230] on input "False" at bounding box center [874, 225] width 12 height 10
radio input "true"
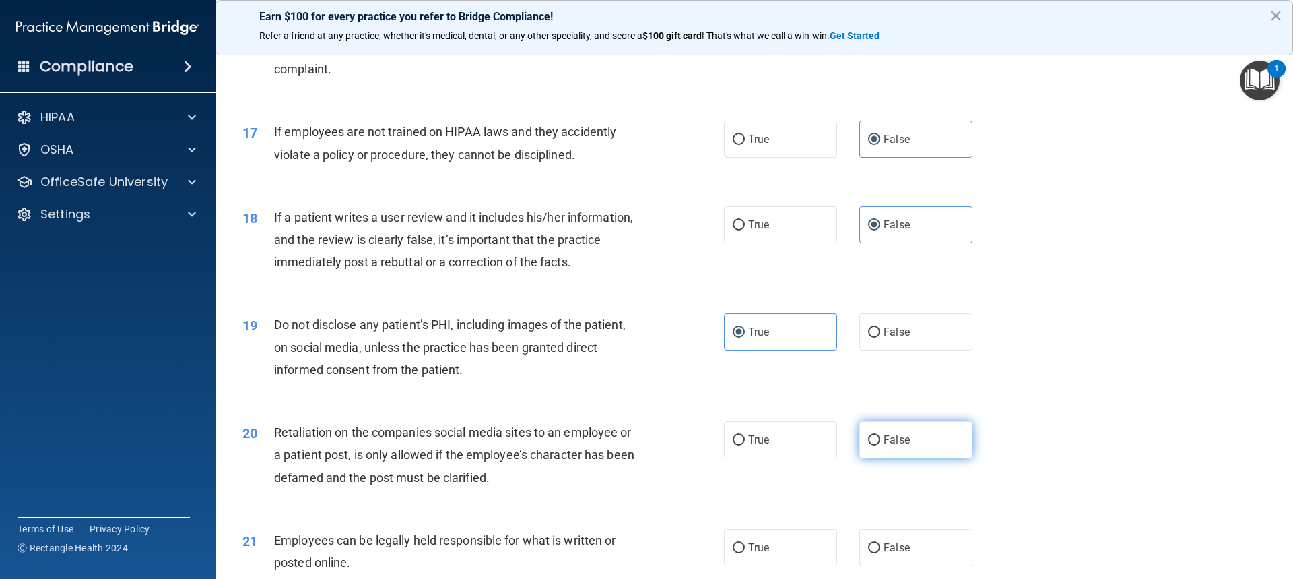
click at [887, 446] on span "False" at bounding box center [897, 439] width 26 height 13
click at [880, 445] on input "False" at bounding box center [874, 440] width 12 height 10
radio input "true"
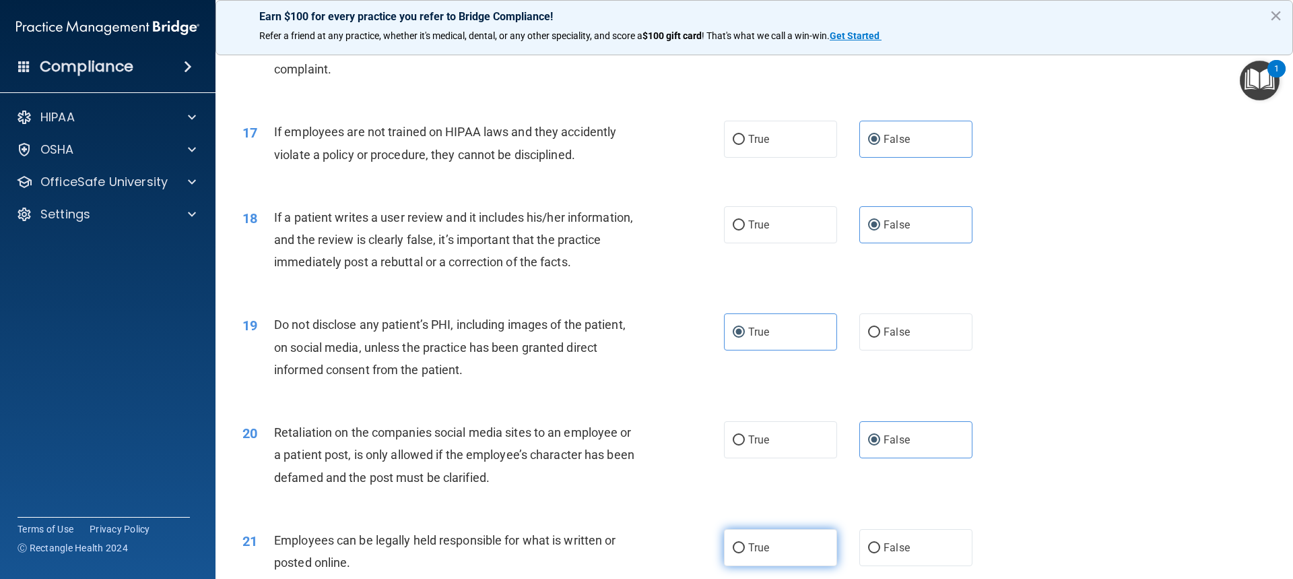
click at [771, 563] on label "True" at bounding box center [780, 547] width 113 height 37
click at [745, 553] on input "True" at bounding box center [739, 548] width 12 height 10
radio input "true"
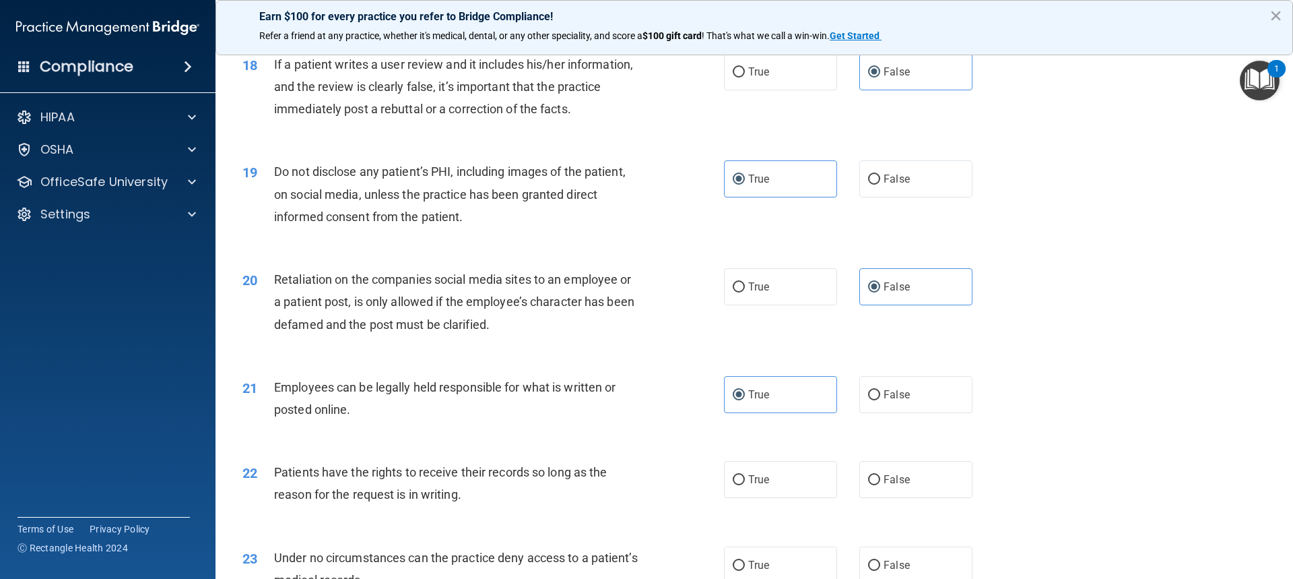
scroll to position [2156, 0]
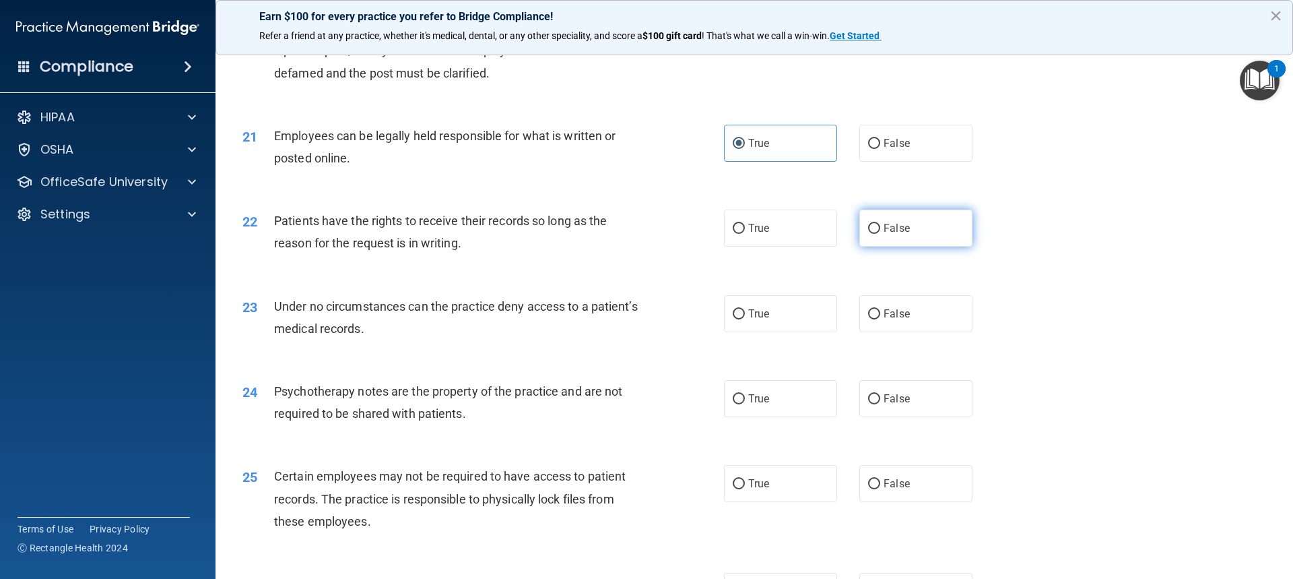
click at [897, 247] on label "False" at bounding box center [916, 228] width 113 height 37
click at [880, 234] on input "False" at bounding box center [874, 229] width 12 height 10
radio input "true"
click at [876, 332] on label "False" at bounding box center [916, 313] width 113 height 37
click at [876, 319] on input "False" at bounding box center [874, 314] width 12 height 10
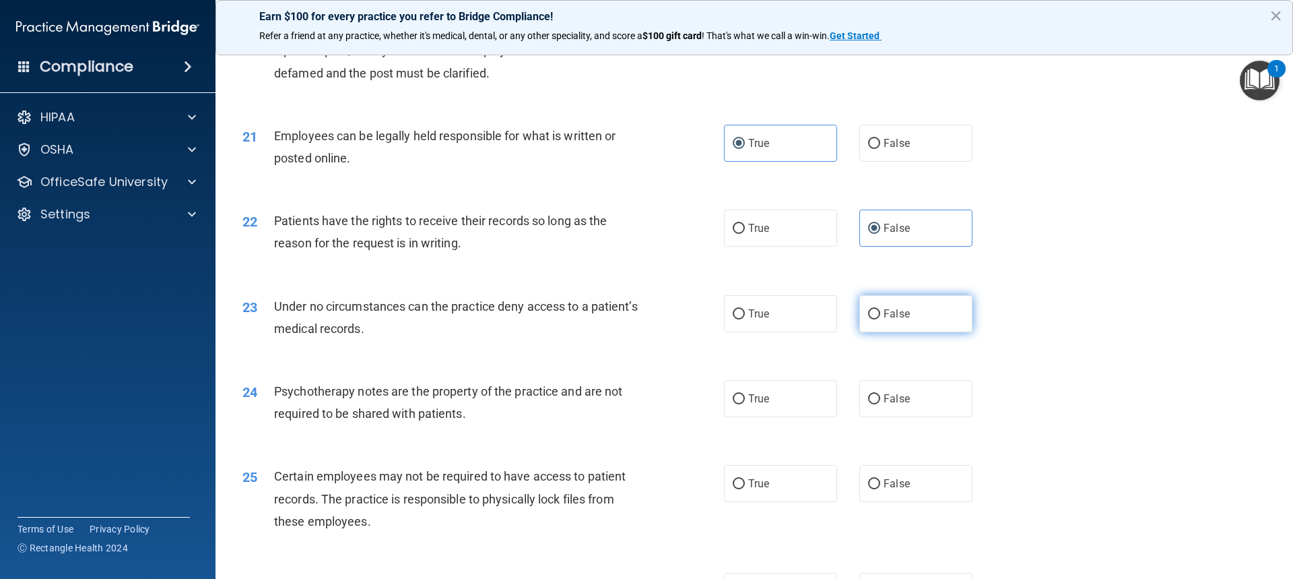
radio input "true"
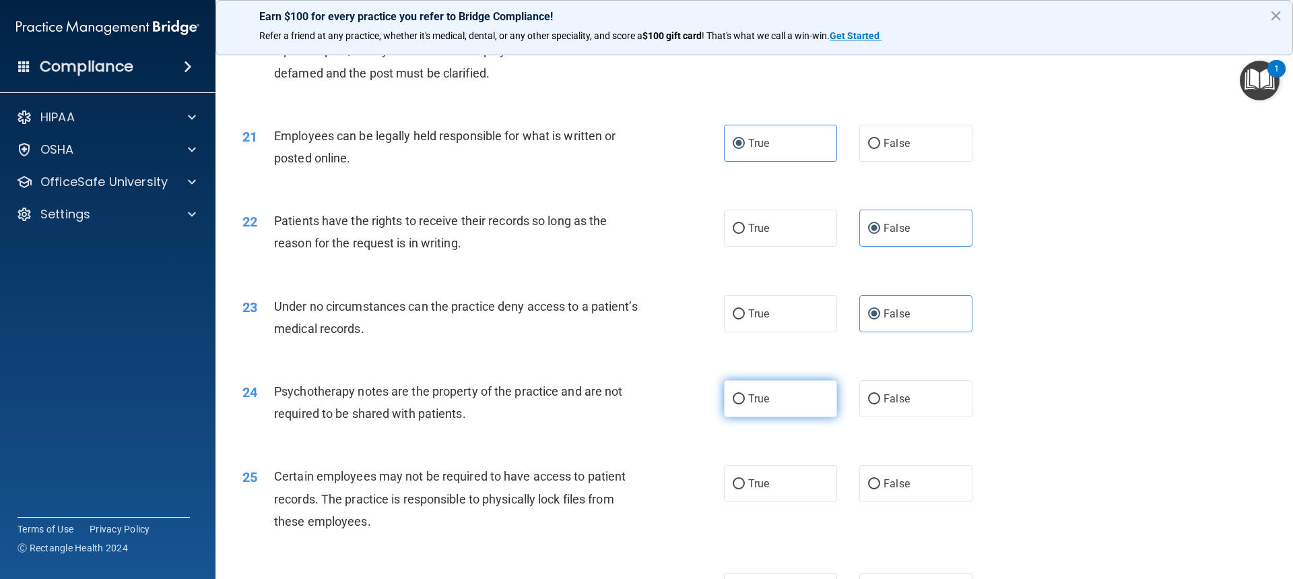
click at [767, 417] on label "True" at bounding box center [780, 398] width 113 height 37
click at [745, 404] on input "True" at bounding box center [739, 399] width 12 height 10
radio input "true"
click at [787, 502] on label "True" at bounding box center [780, 483] width 113 height 37
click at [745, 489] on input "True" at bounding box center [739, 484] width 12 height 10
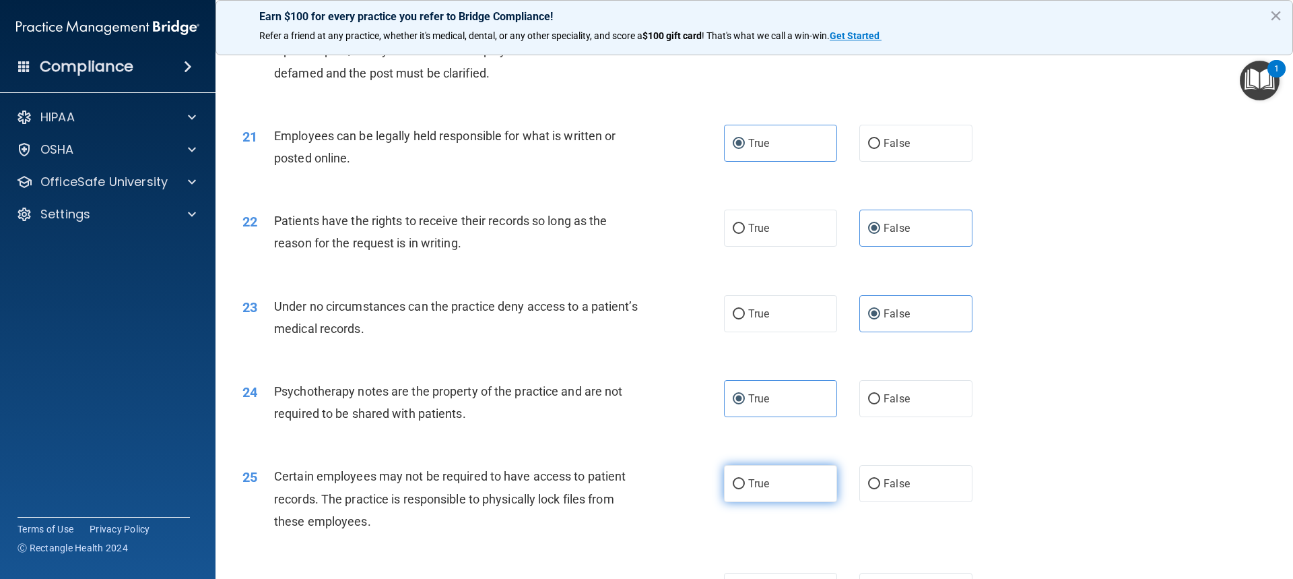
radio input "true"
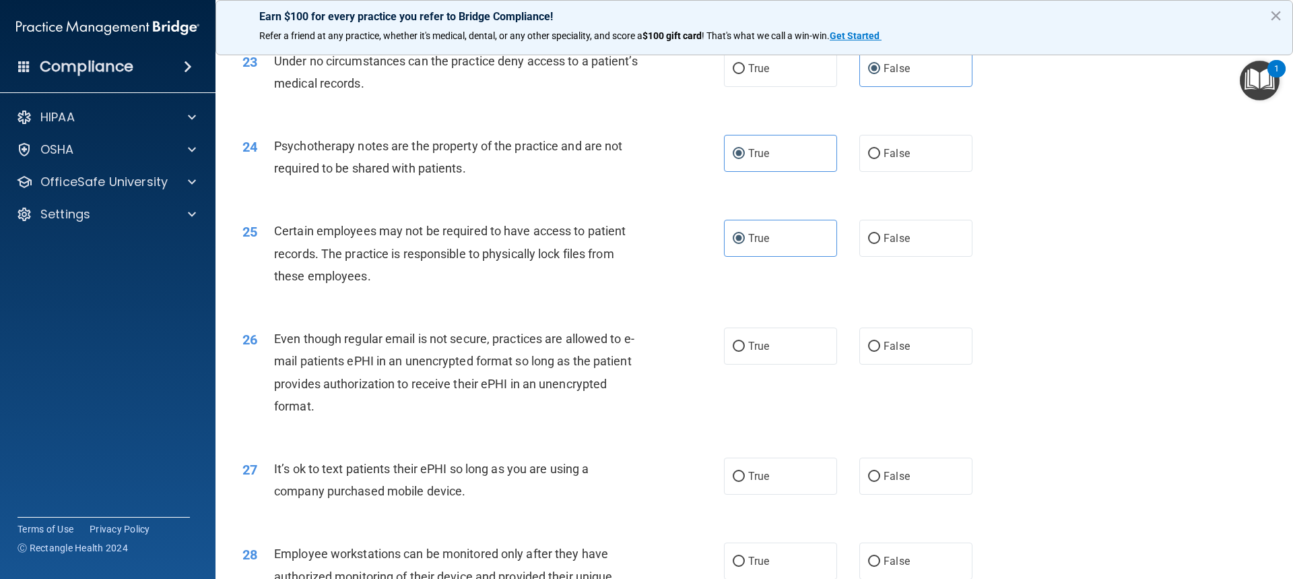
scroll to position [2560, 0]
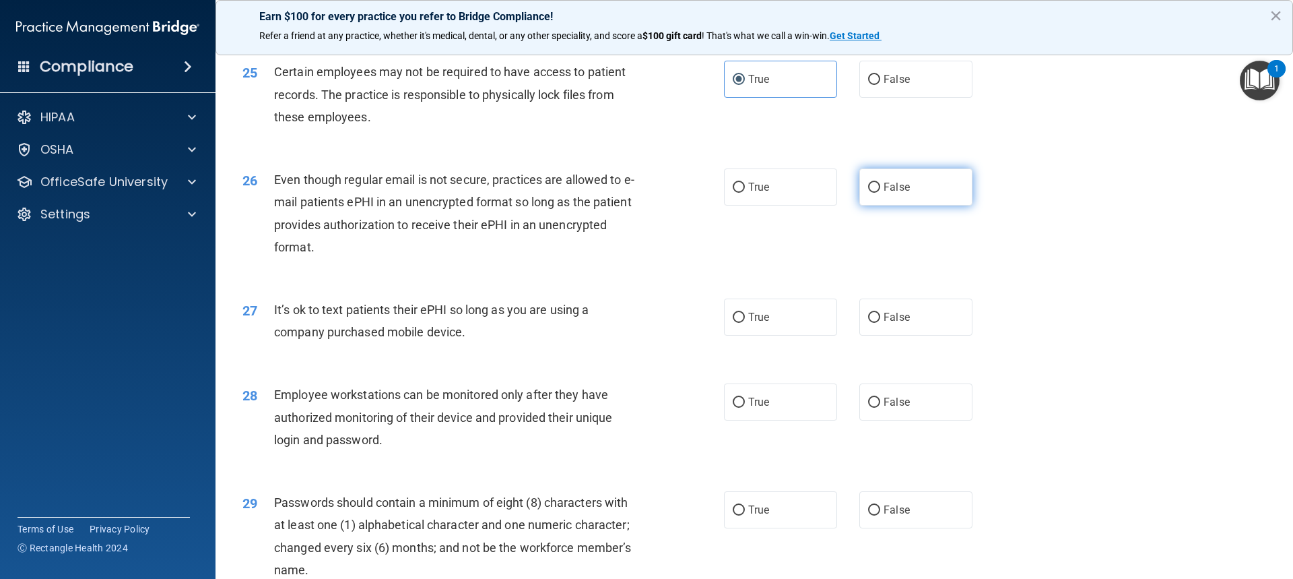
click at [884, 193] on span "False" at bounding box center [897, 187] width 26 height 13
click at [880, 193] on input "False" at bounding box center [874, 188] width 12 height 10
radio input "true"
click at [891, 335] on label "False" at bounding box center [916, 316] width 113 height 37
click at [880, 323] on input "False" at bounding box center [874, 318] width 12 height 10
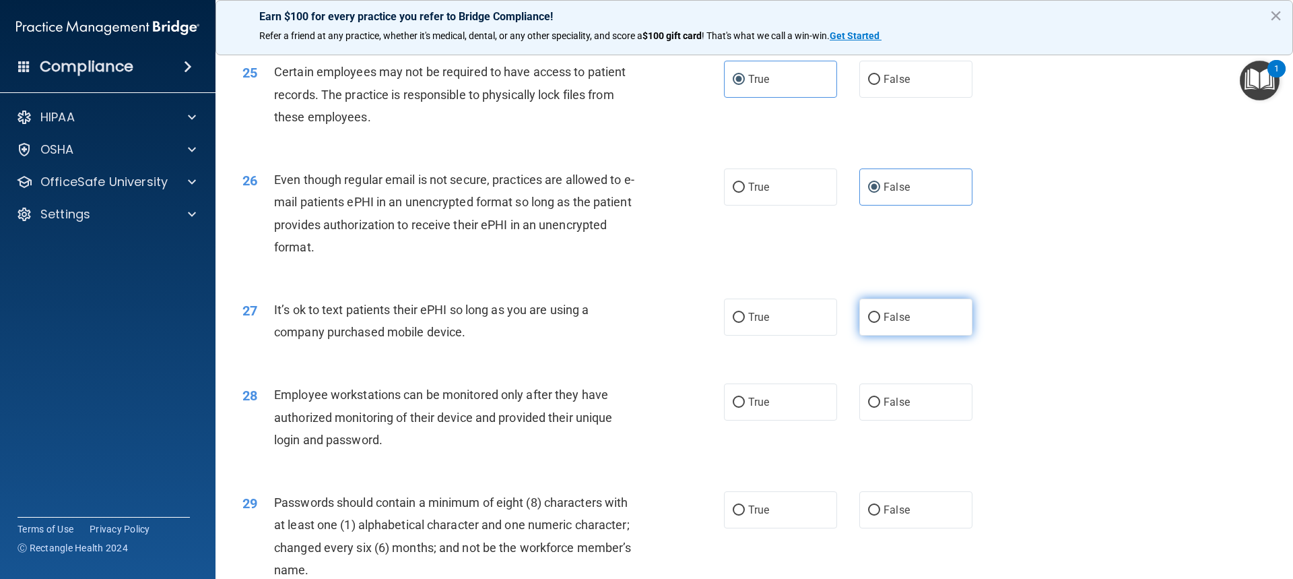
radio input "true"
click at [889, 420] on label "False" at bounding box center [916, 401] width 113 height 37
click at [880, 408] on input "False" at bounding box center [874, 402] width 12 height 10
radio input "true"
click at [760, 523] on label "True" at bounding box center [780, 509] width 113 height 37
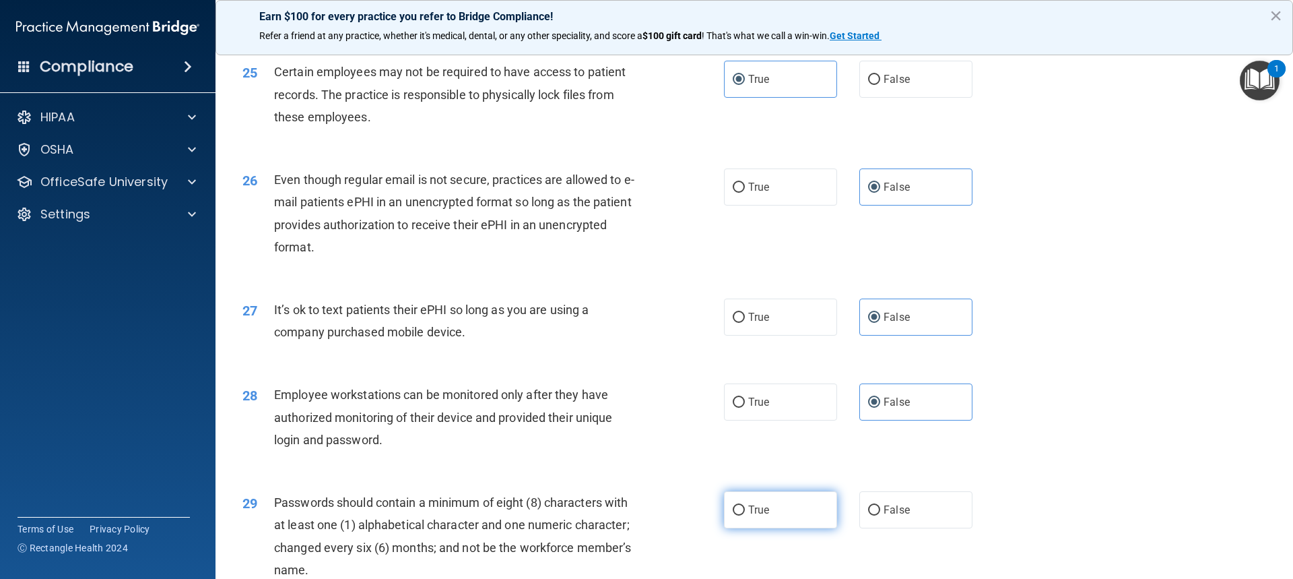
click at [745, 515] on input "True" at bounding box center [739, 510] width 12 height 10
radio input "true"
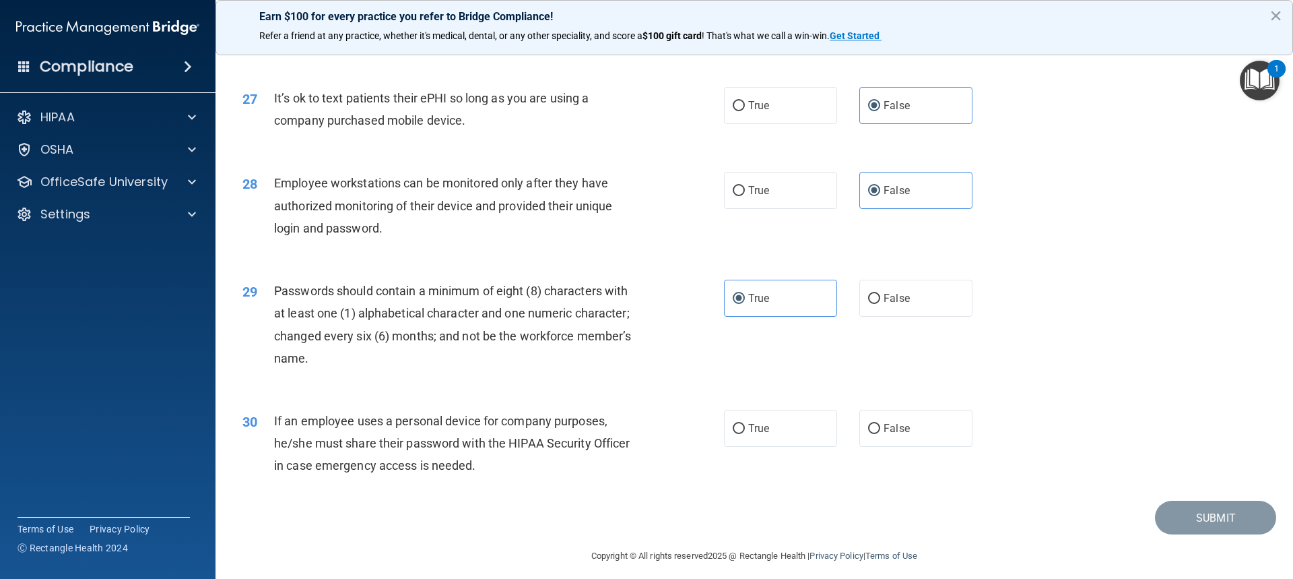
scroll to position [2803, 0]
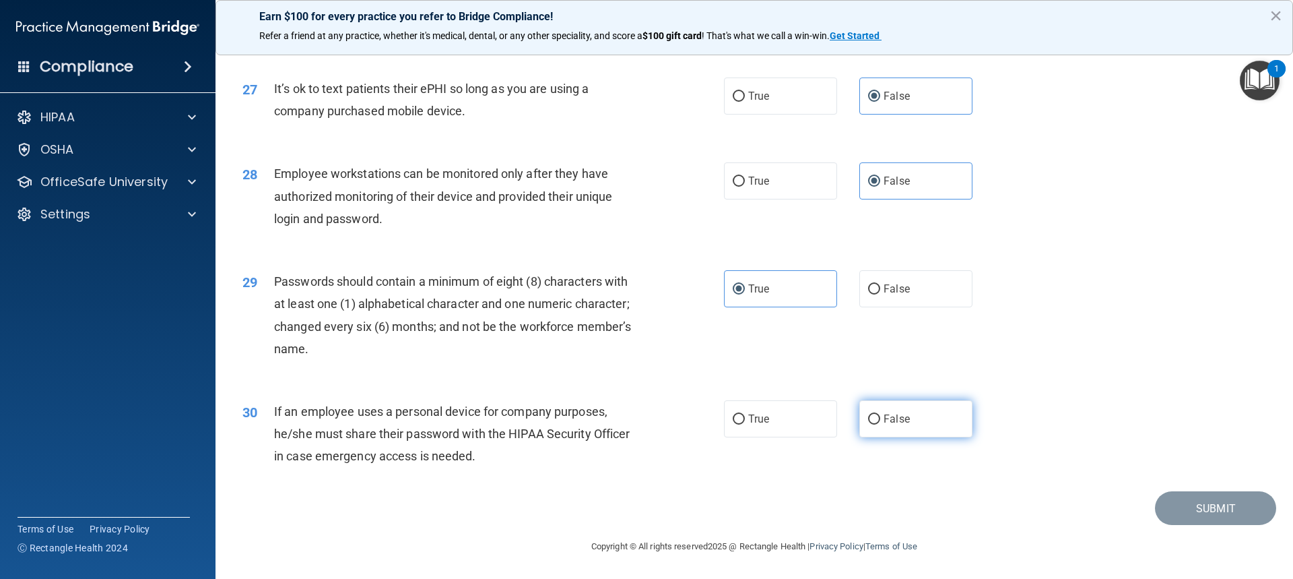
click at [907, 424] on label "False" at bounding box center [916, 418] width 113 height 37
click at [880, 424] on input "False" at bounding box center [874, 419] width 12 height 10
radio input "true"
click at [1202, 509] on button "Submit" at bounding box center [1215, 508] width 121 height 34
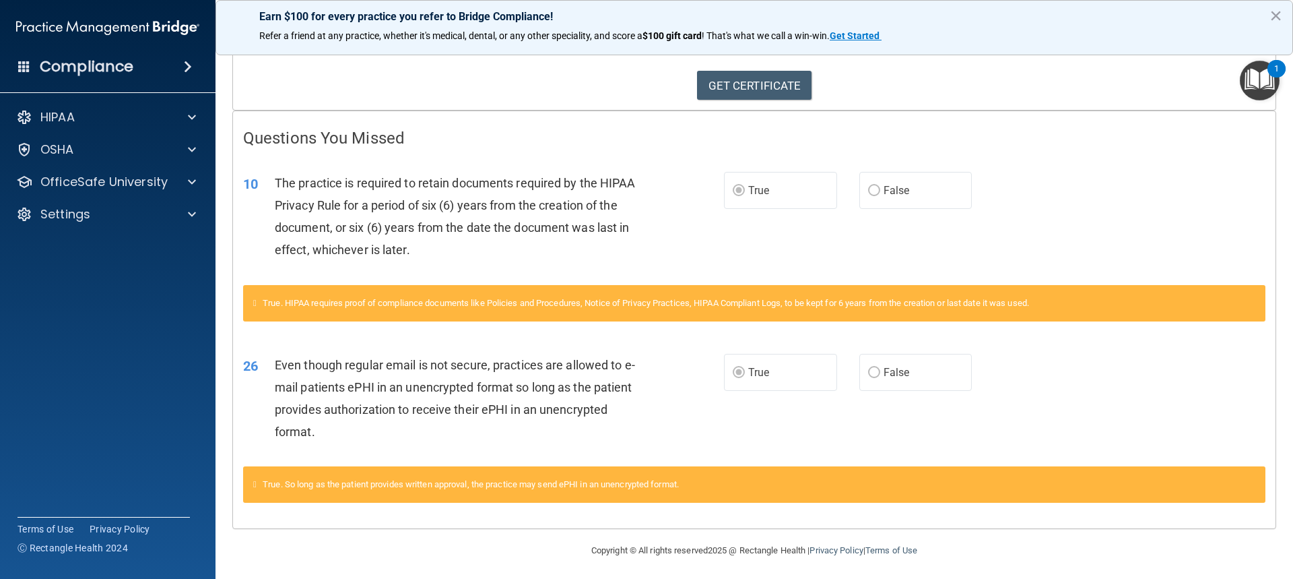
scroll to position [211, 0]
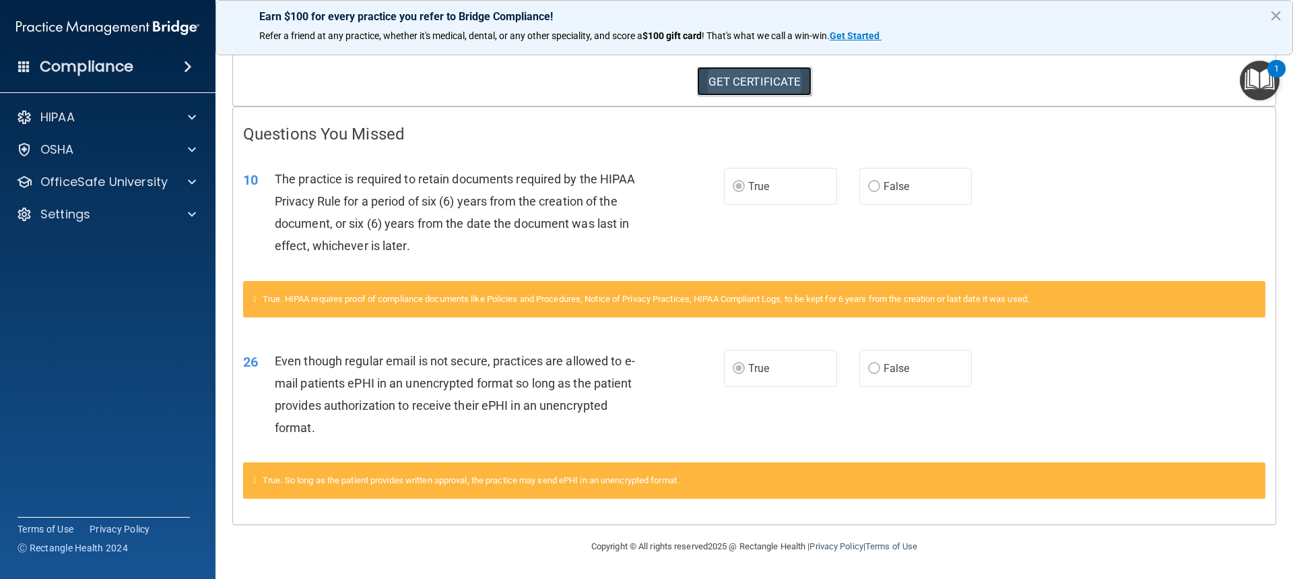
click at [763, 83] on link "GET CERTIFICATE" at bounding box center [754, 82] width 115 height 30
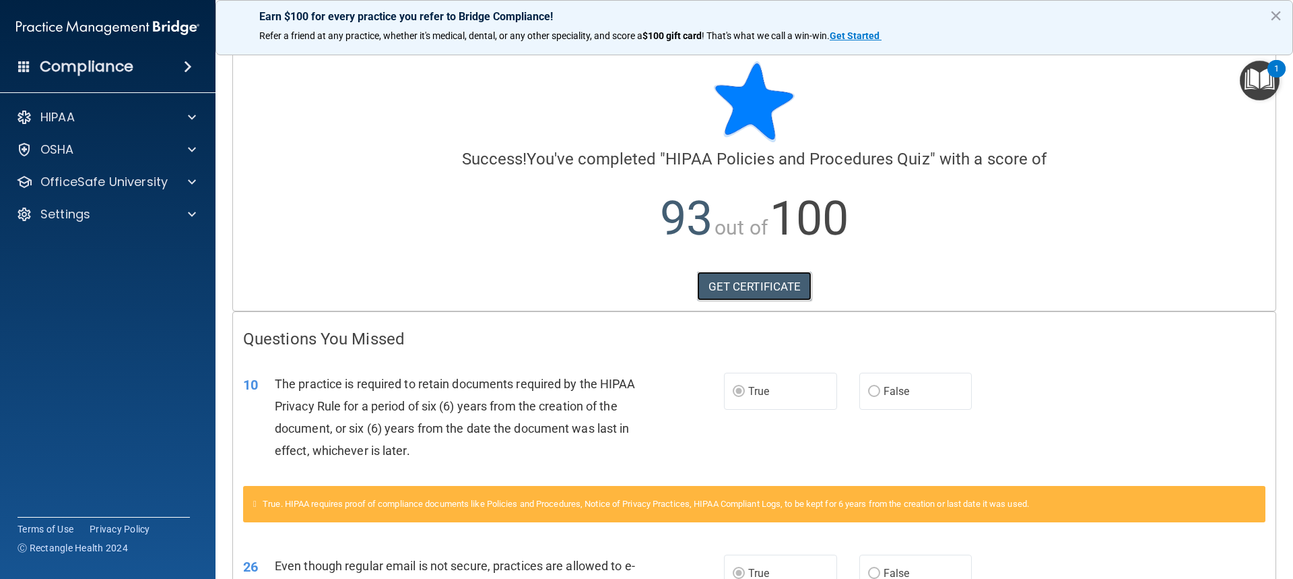
scroll to position [0, 0]
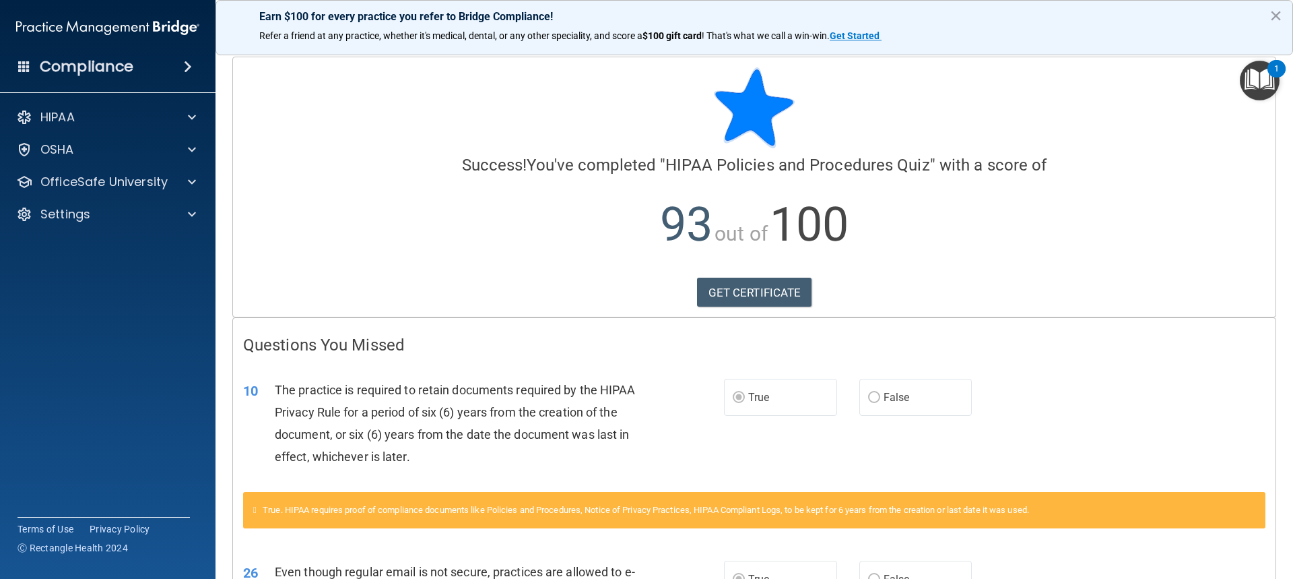
click at [1249, 70] on img "Open Resource Center, 1 new notification" at bounding box center [1260, 81] width 40 height 40
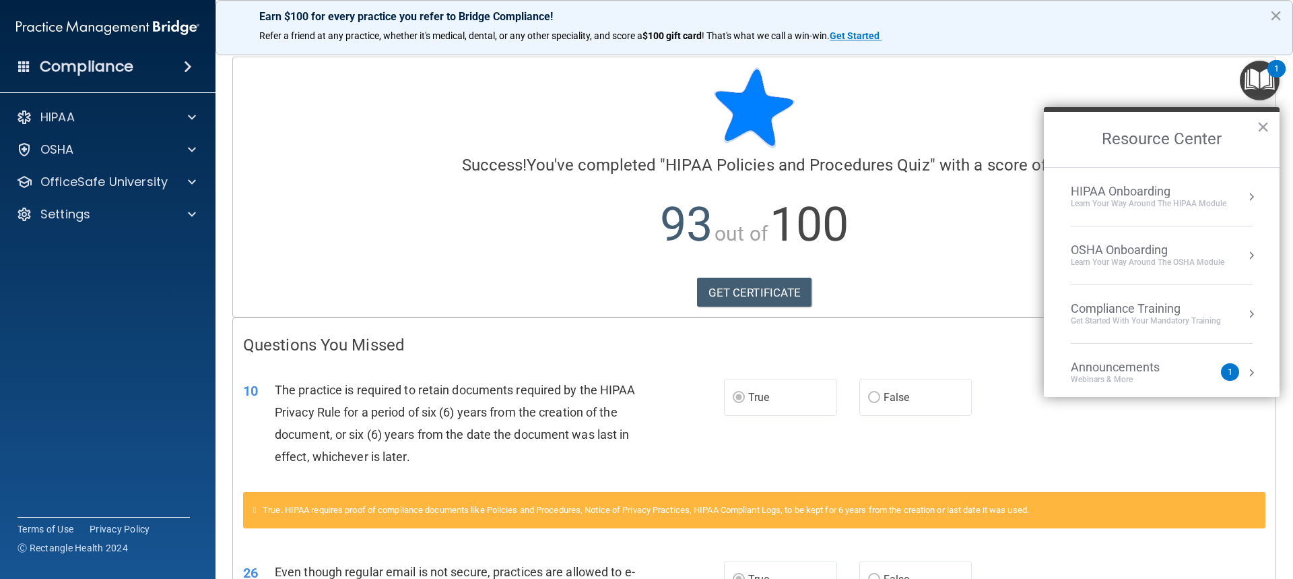
click at [1118, 183] on li "HIPAA Onboarding Learn Your Way around the HIPAA module" at bounding box center [1162, 197] width 182 height 59
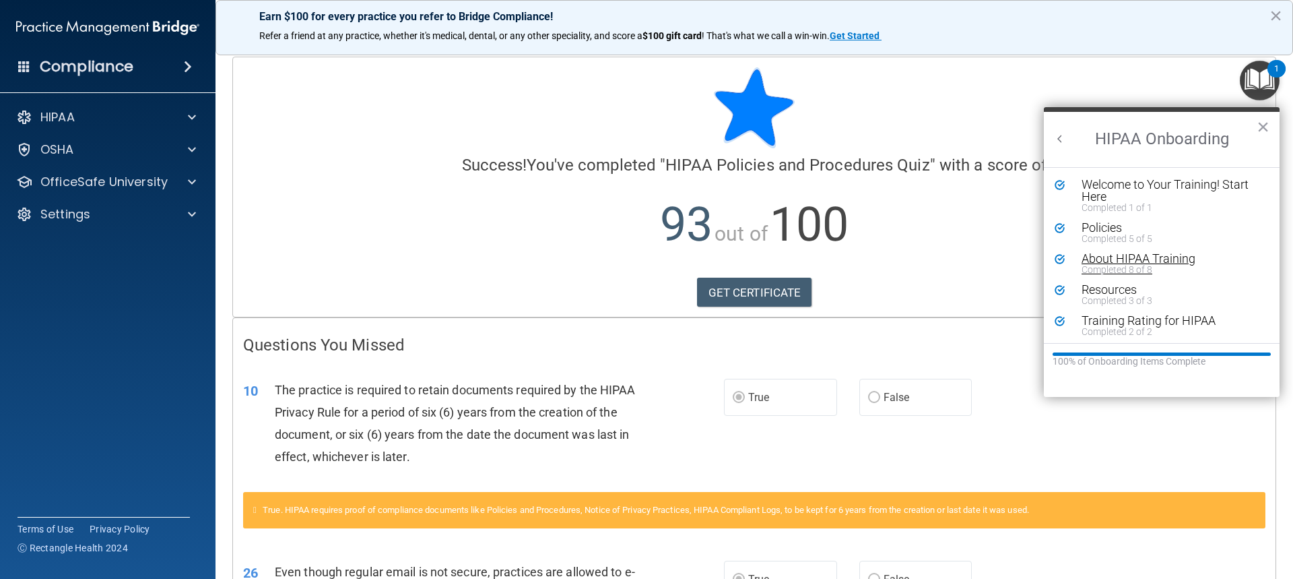
click at [1124, 258] on div "About HIPAA Training" at bounding box center [1167, 259] width 170 height 12
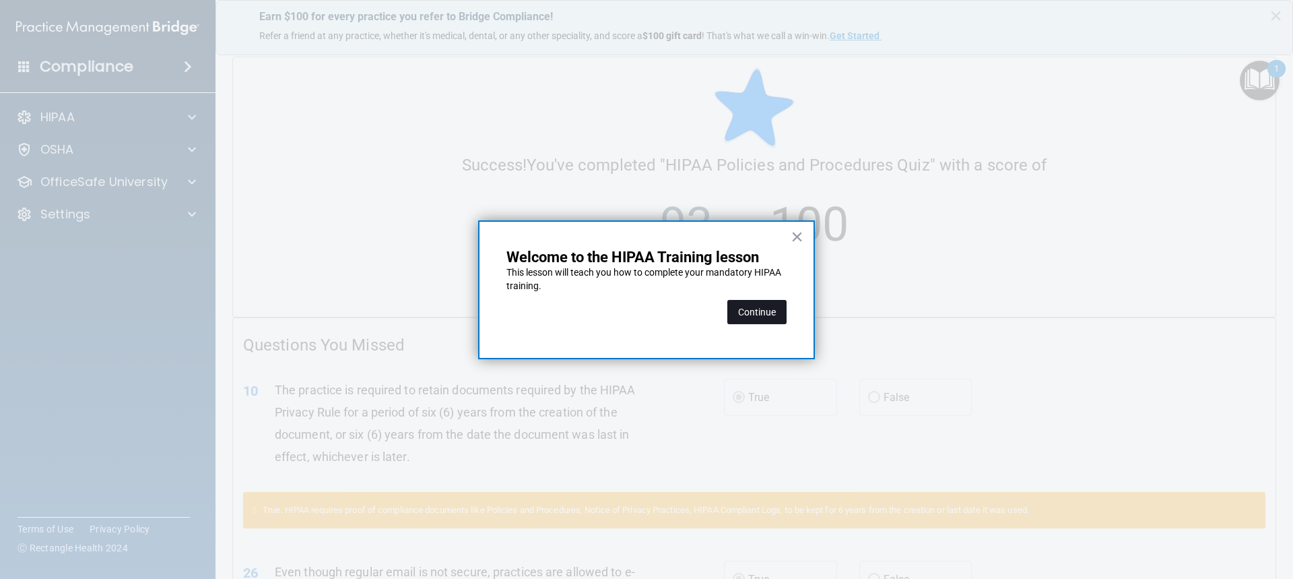
click at [748, 311] on button "Continue" at bounding box center [757, 312] width 59 height 24
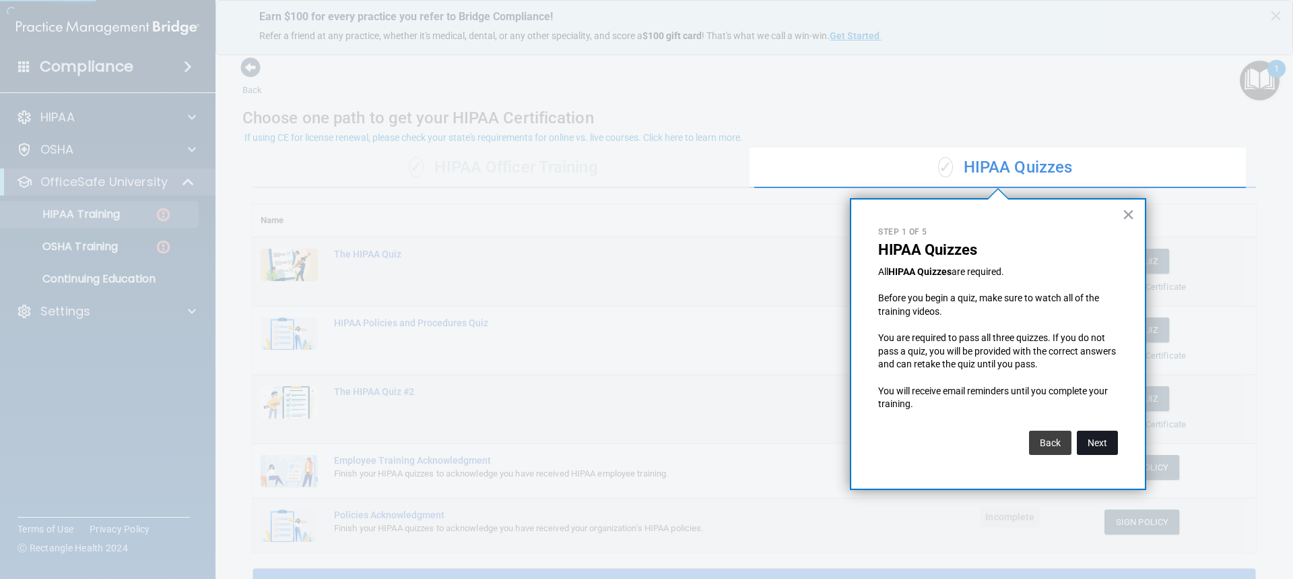
click at [1086, 449] on button "Next" at bounding box center [1097, 442] width 41 height 24
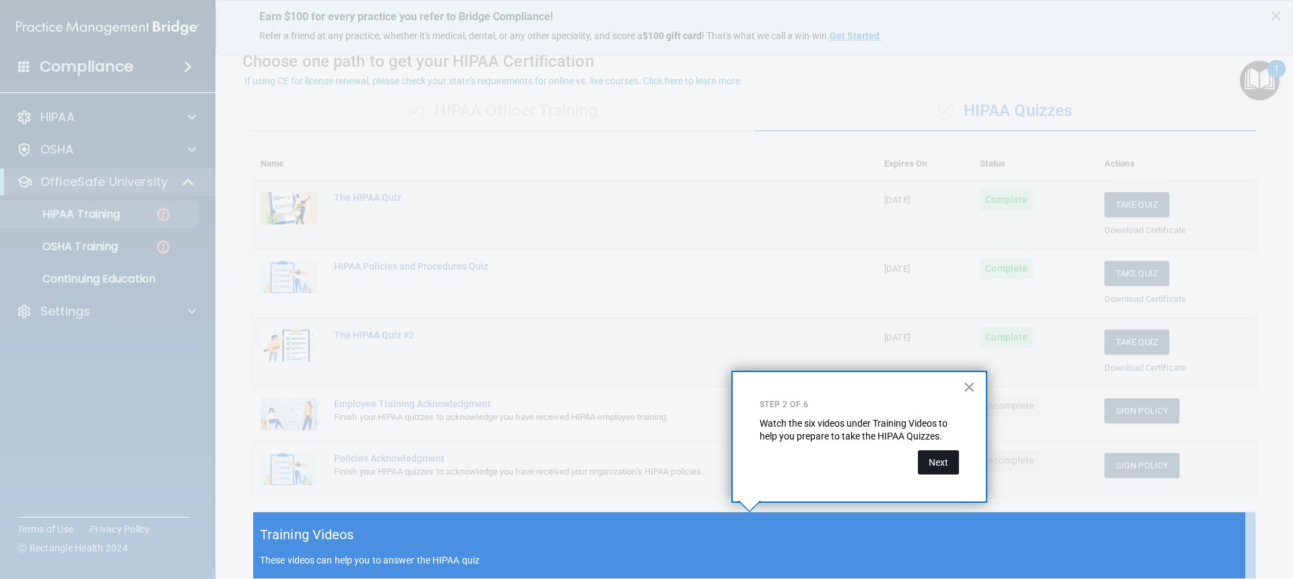
click at [938, 459] on button "Next" at bounding box center [938, 462] width 41 height 24
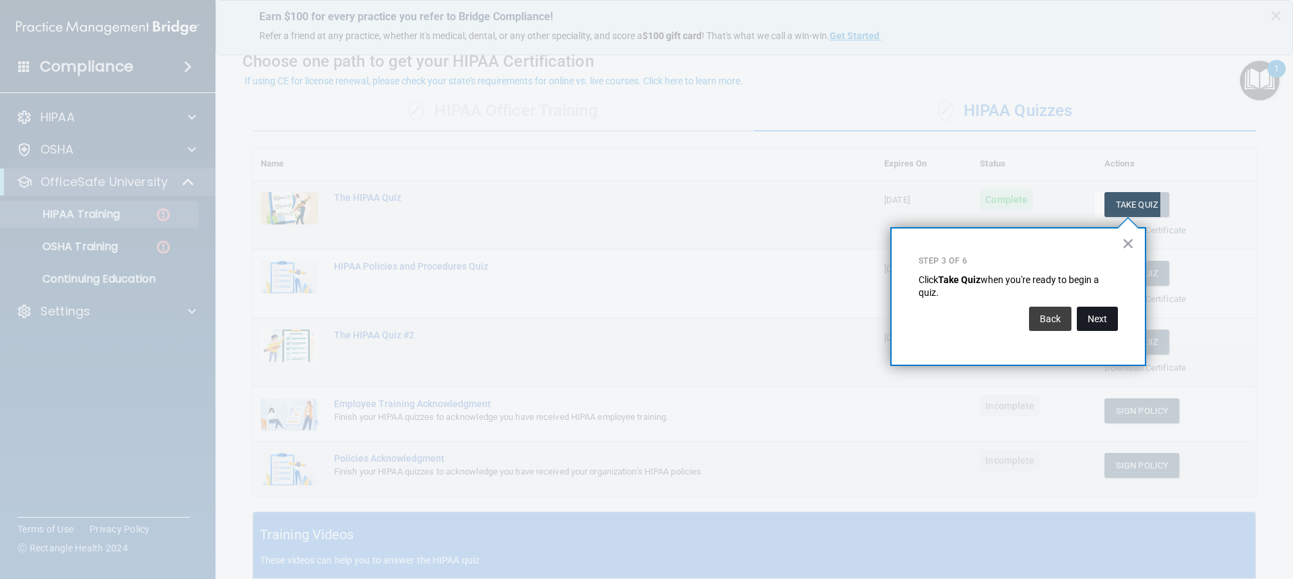
click at [1106, 312] on button "Next" at bounding box center [1097, 319] width 41 height 24
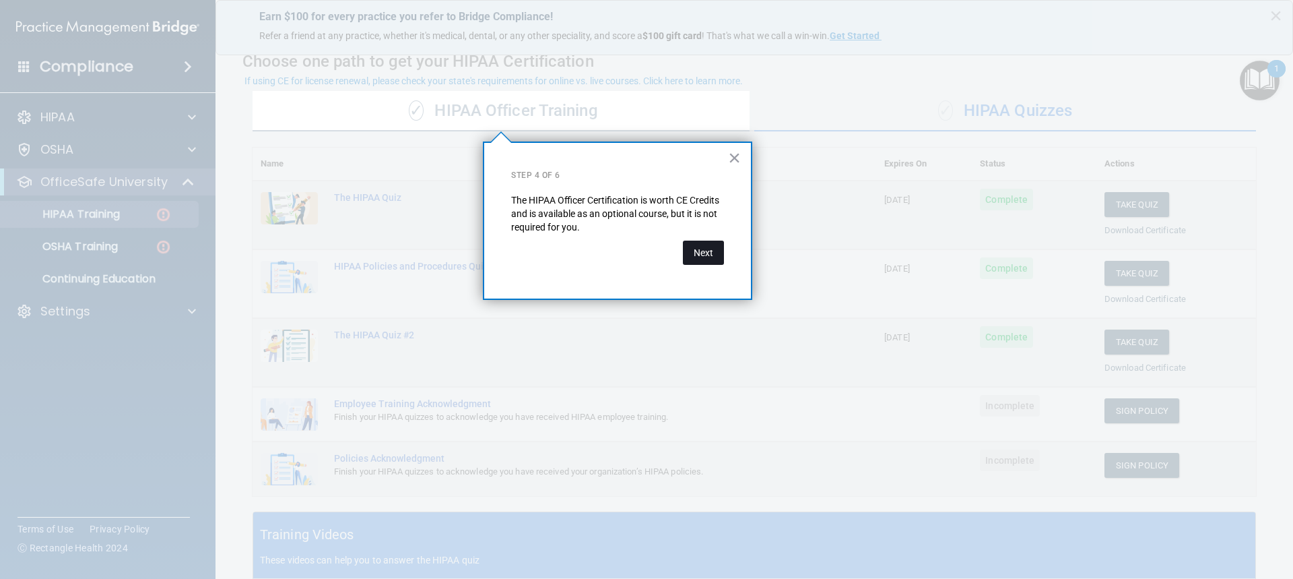
click at [709, 255] on button "Next" at bounding box center [703, 253] width 41 height 24
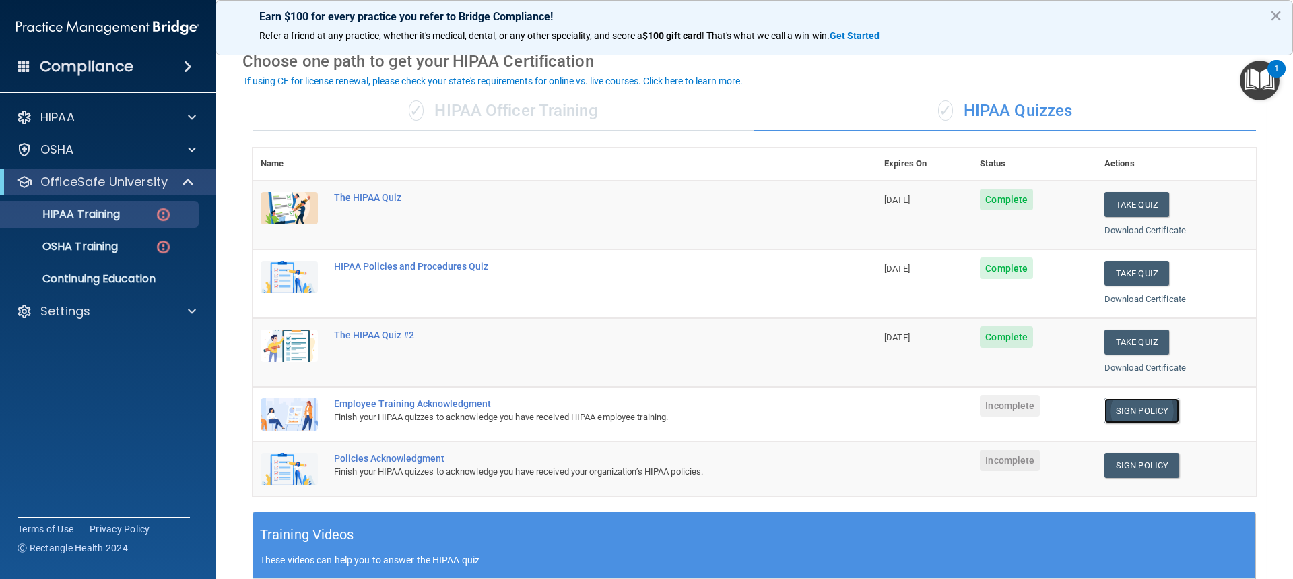
click at [1139, 408] on link "Sign Policy" at bounding box center [1142, 410] width 75 height 25
click at [999, 114] on div "✓ HIPAA Quizzes" at bounding box center [1006, 111] width 502 height 40
click at [1118, 418] on link "Sign Policy" at bounding box center [1142, 410] width 75 height 25
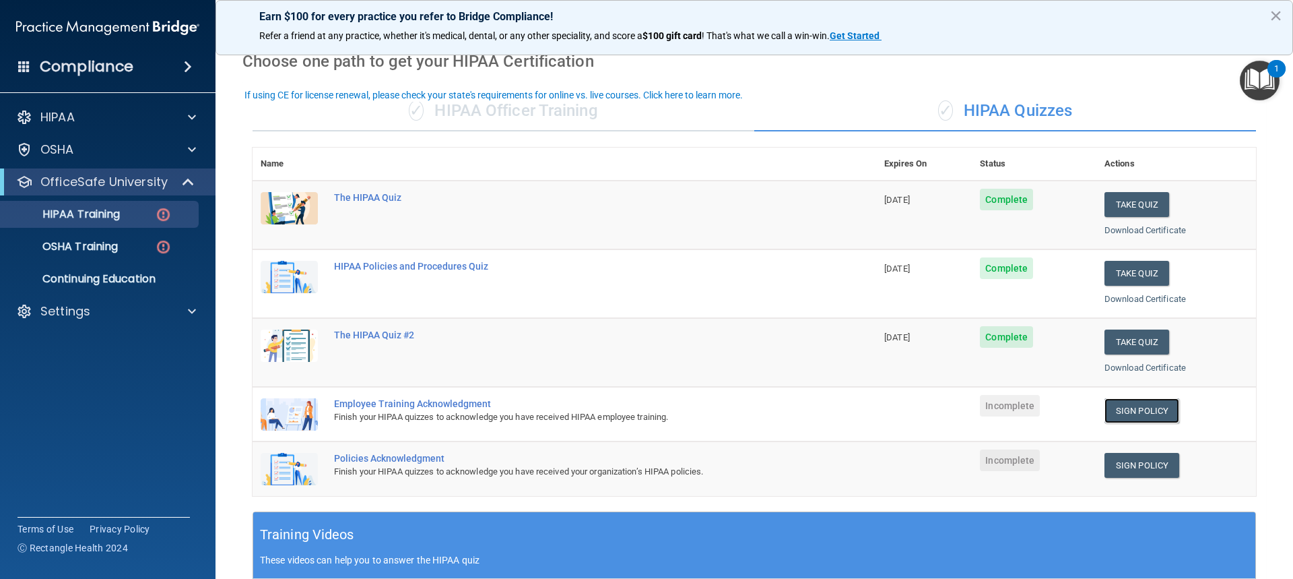
scroll to position [0, 0]
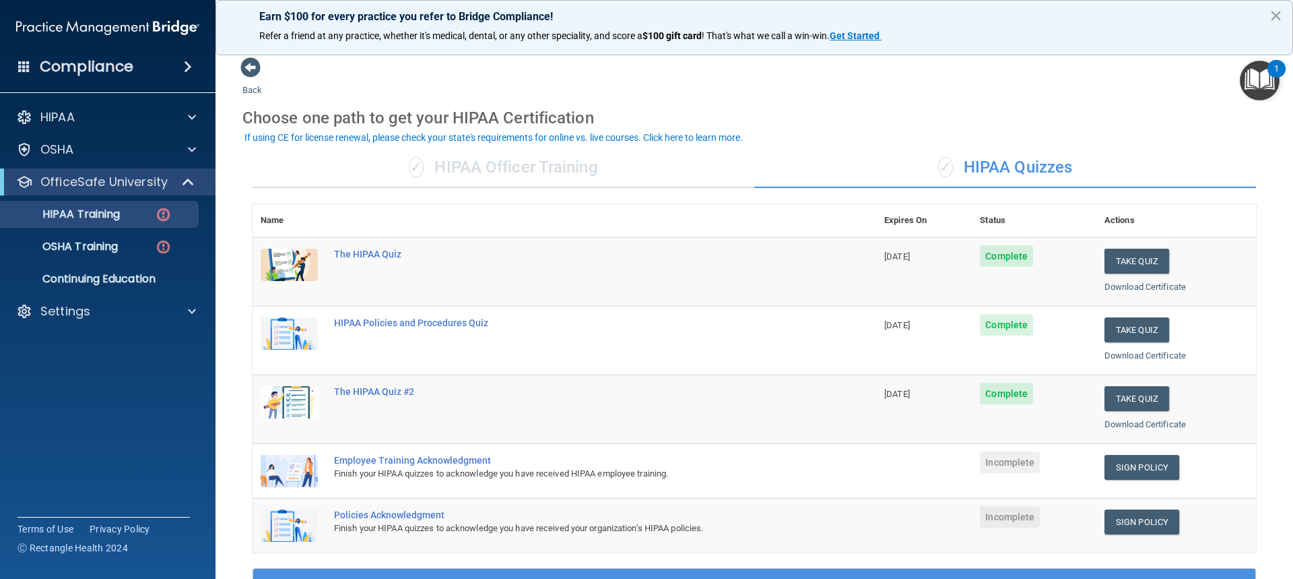
click at [1250, 86] on img "Open Resource Center, 1 new notification" at bounding box center [1260, 81] width 40 height 40
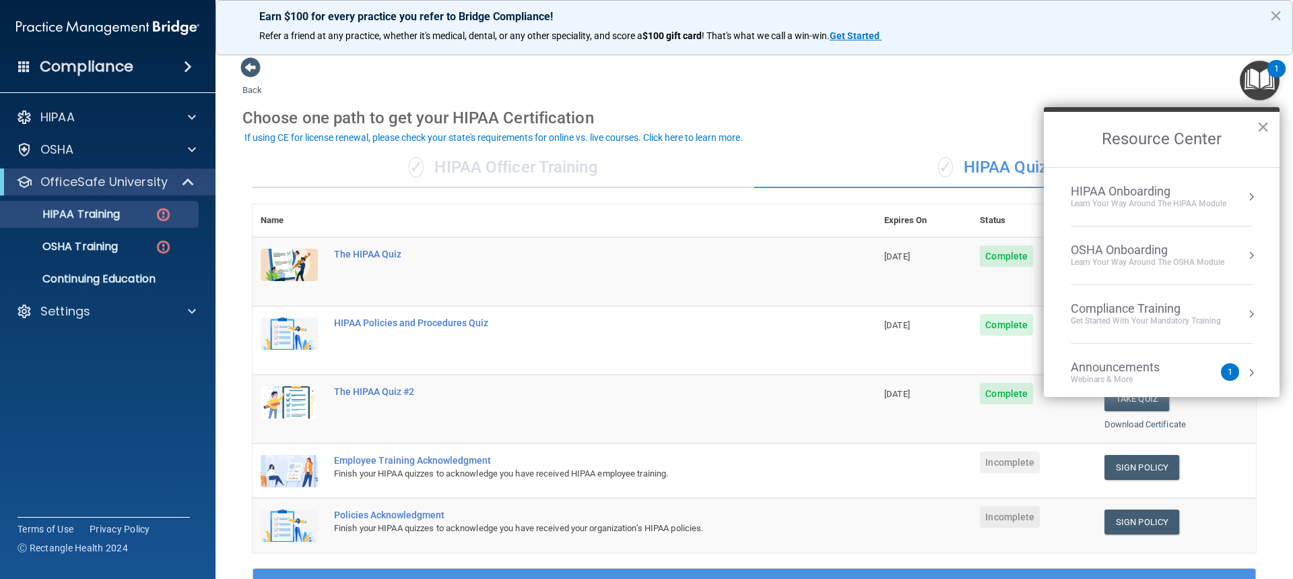
click at [1180, 315] on div "Get Started with your mandatory training" at bounding box center [1146, 320] width 150 height 11
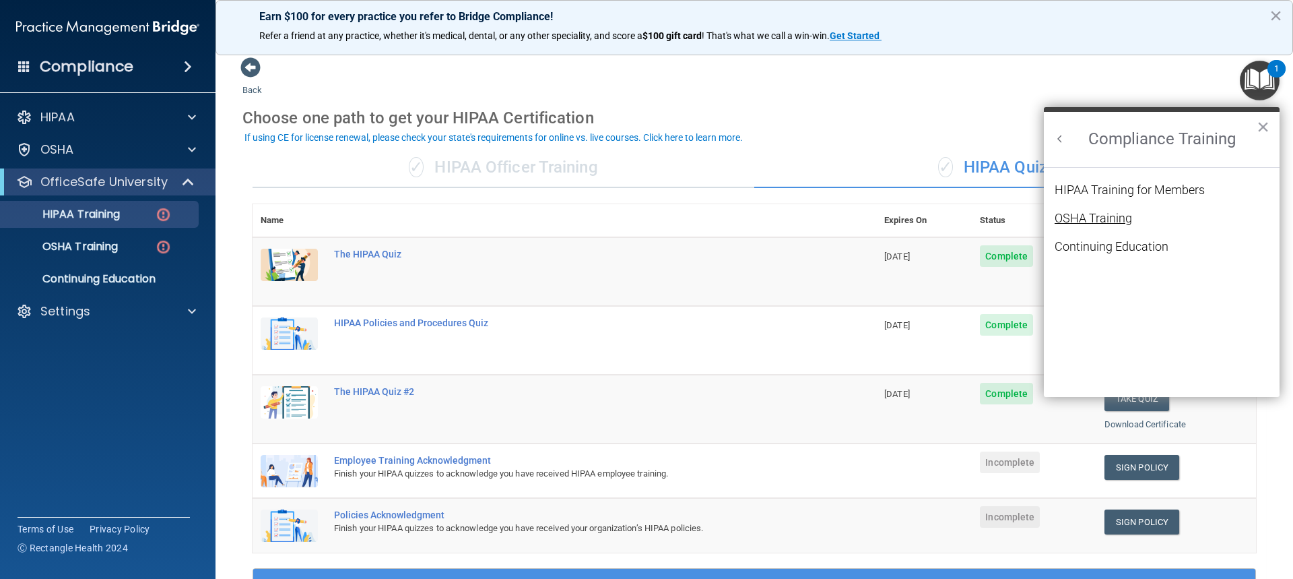
click at [1115, 218] on div "OSHA Training" at bounding box center [1093, 218] width 77 height 12
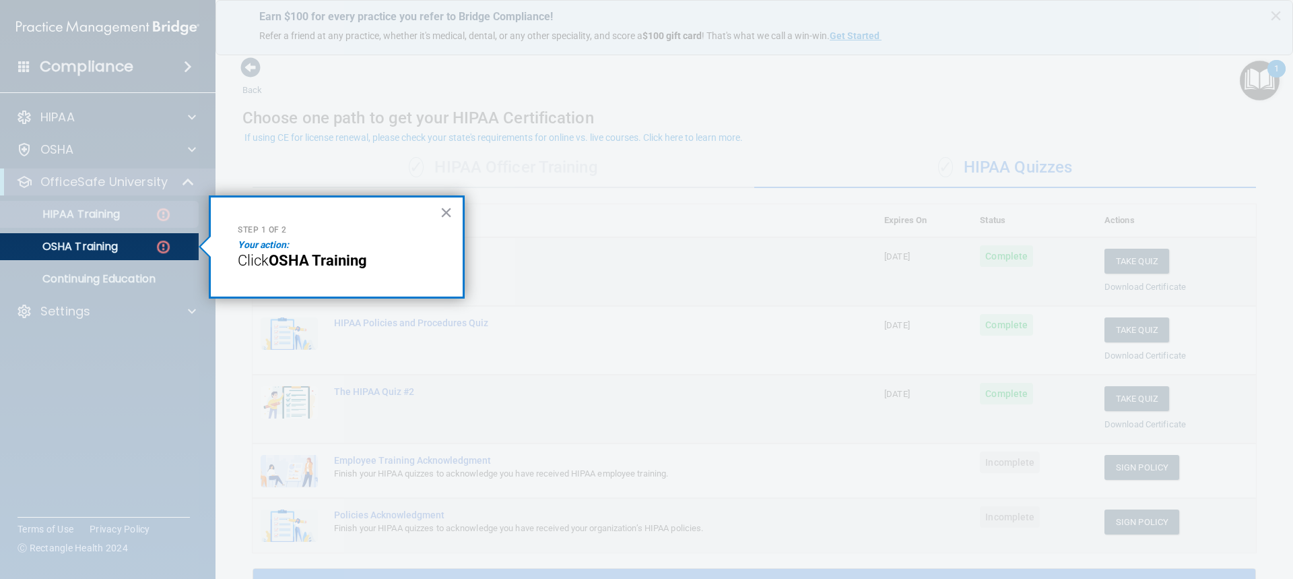
click at [154, 210] on div at bounding box center [93, 116] width 212 height 233
click at [161, 245] on img at bounding box center [163, 246] width 17 height 17
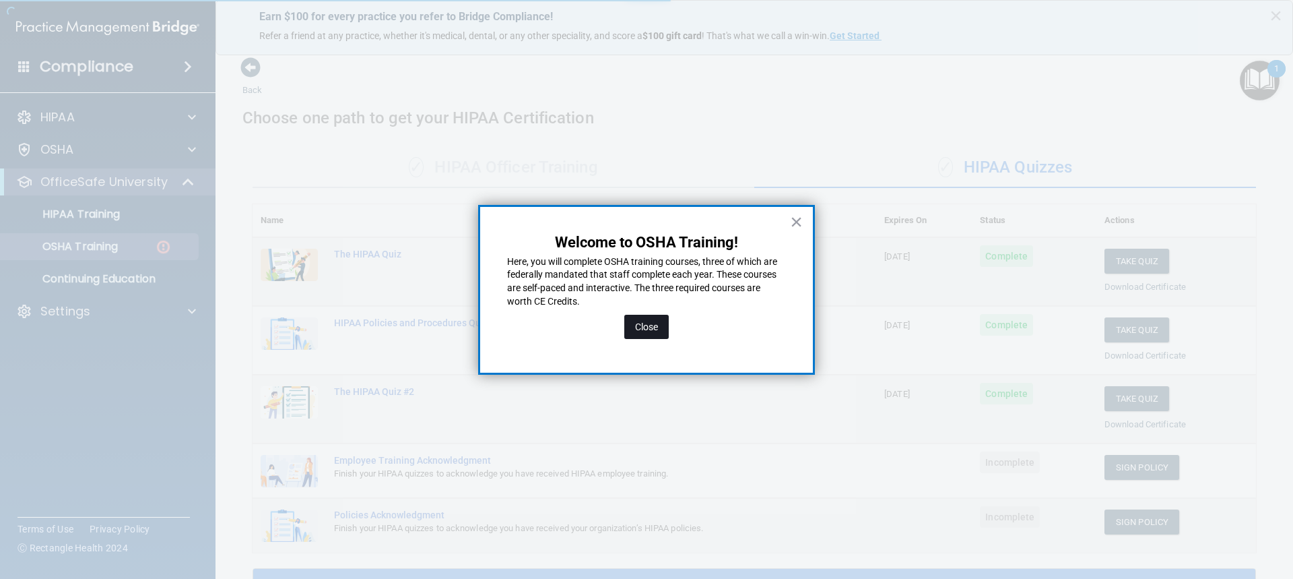
click at [639, 323] on button "Close" at bounding box center [646, 327] width 44 height 24
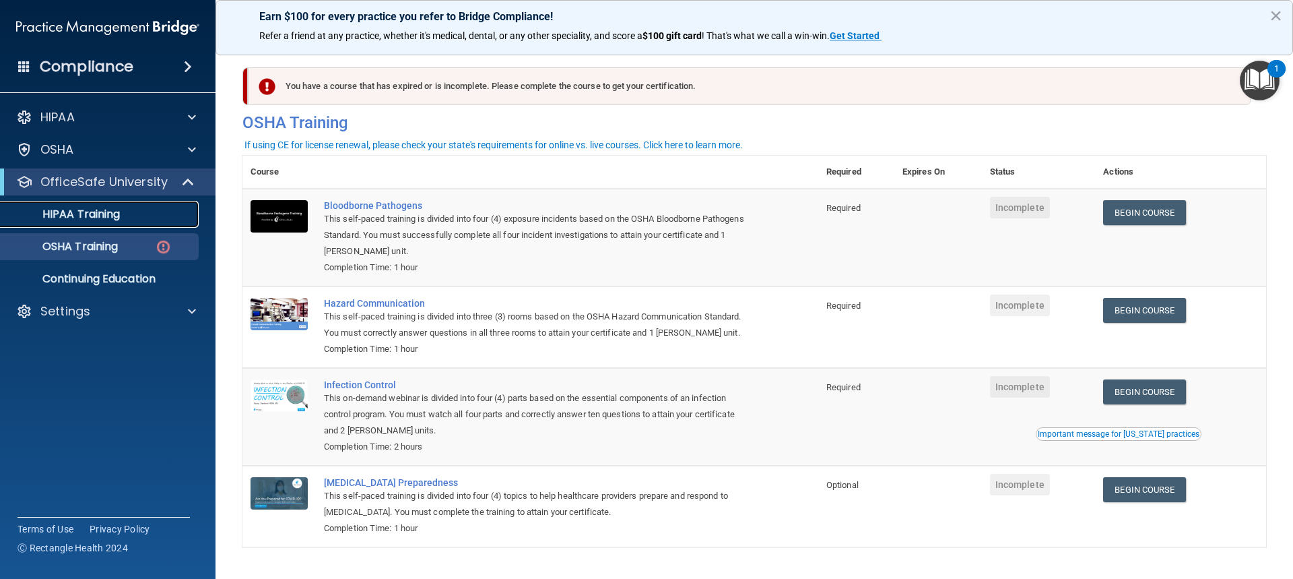
click at [101, 205] on link "HIPAA Training" at bounding box center [93, 214] width 212 height 27
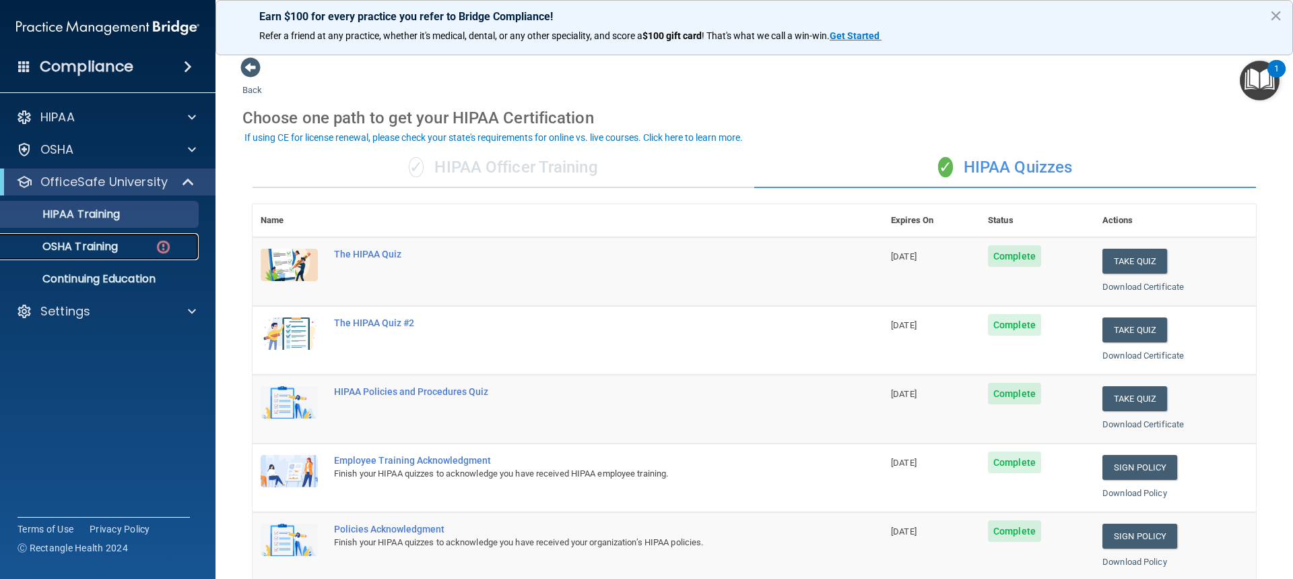
click at [88, 247] on p "OSHA Training" at bounding box center [63, 246] width 109 height 13
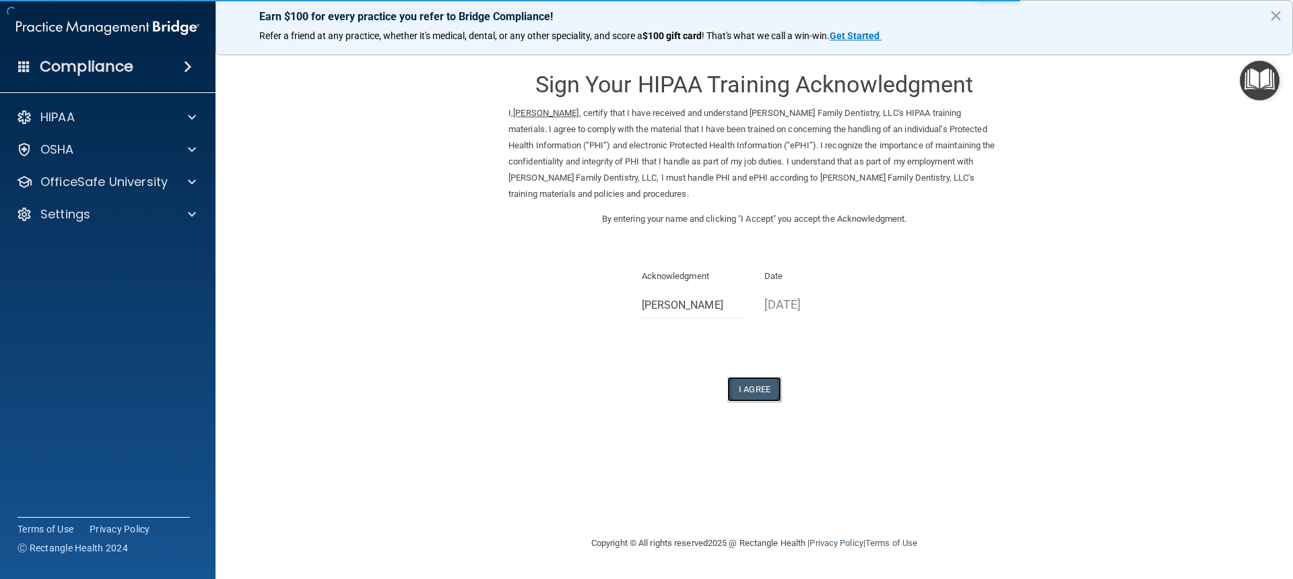
click at [752, 379] on button "I Agree" at bounding box center [755, 389] width 54 height 25
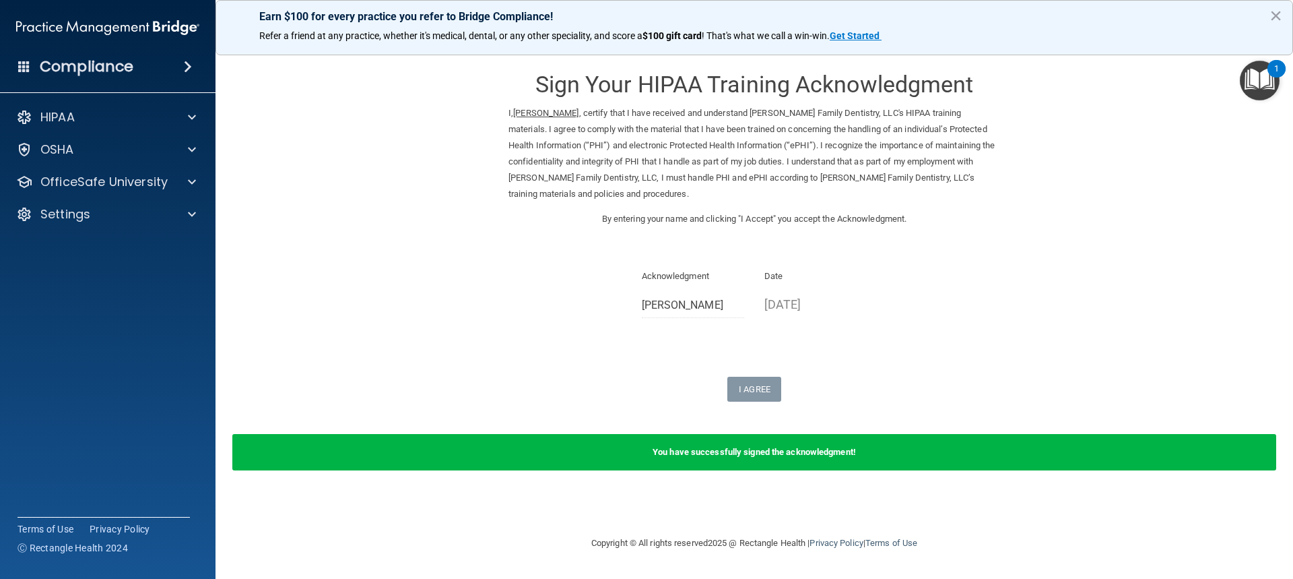
click at [1261, 85] on img "Open Resource Center, 1 new notification" at bounding box center [1260, 81] width 40 height 40
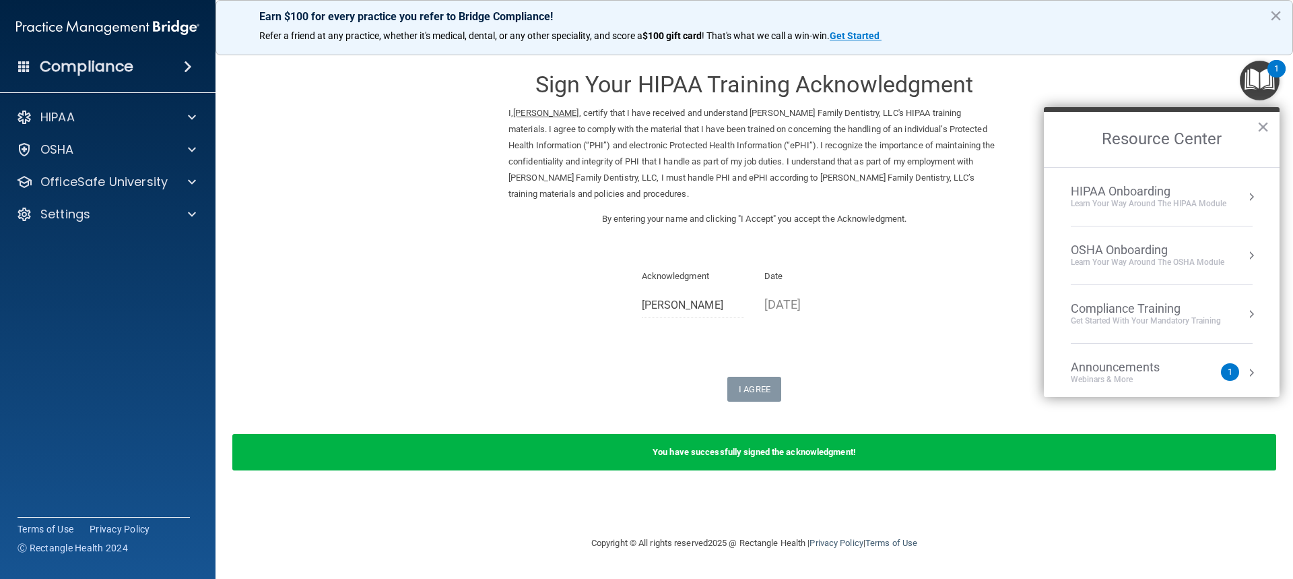
click at [1119, 206] on div "Learn Your Way around the HIPAA module" at bounding box center [1149, 203] width 156 height 11
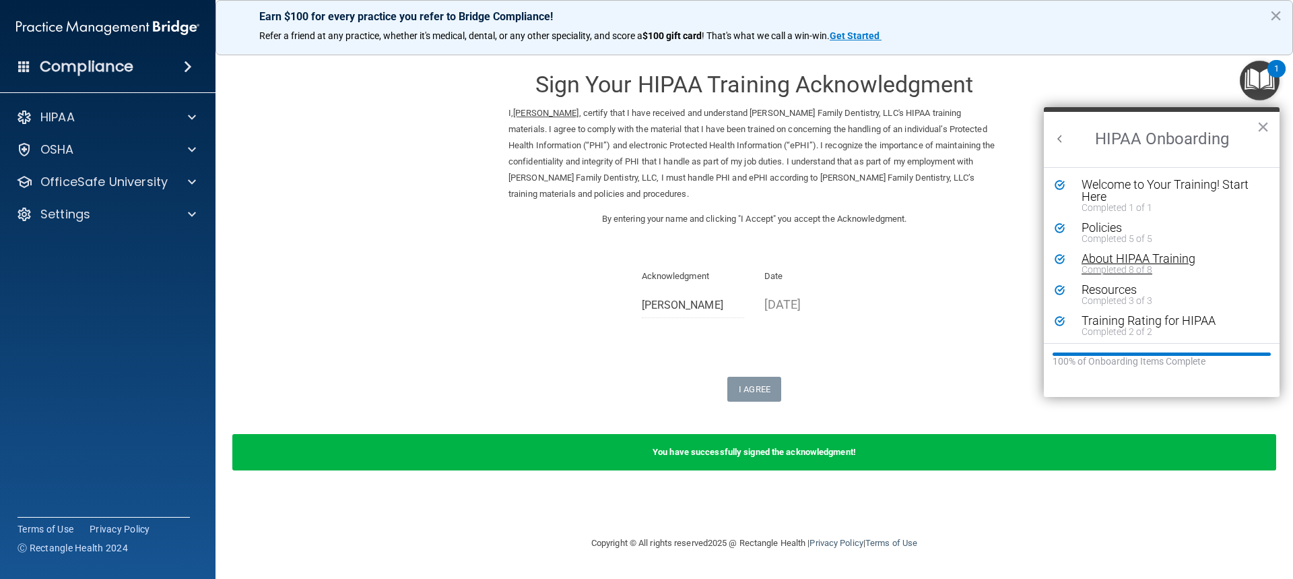
click at [1137, 258] on div "About HIPAA Training" at bounding box center [1167, 259] width 170 height 12
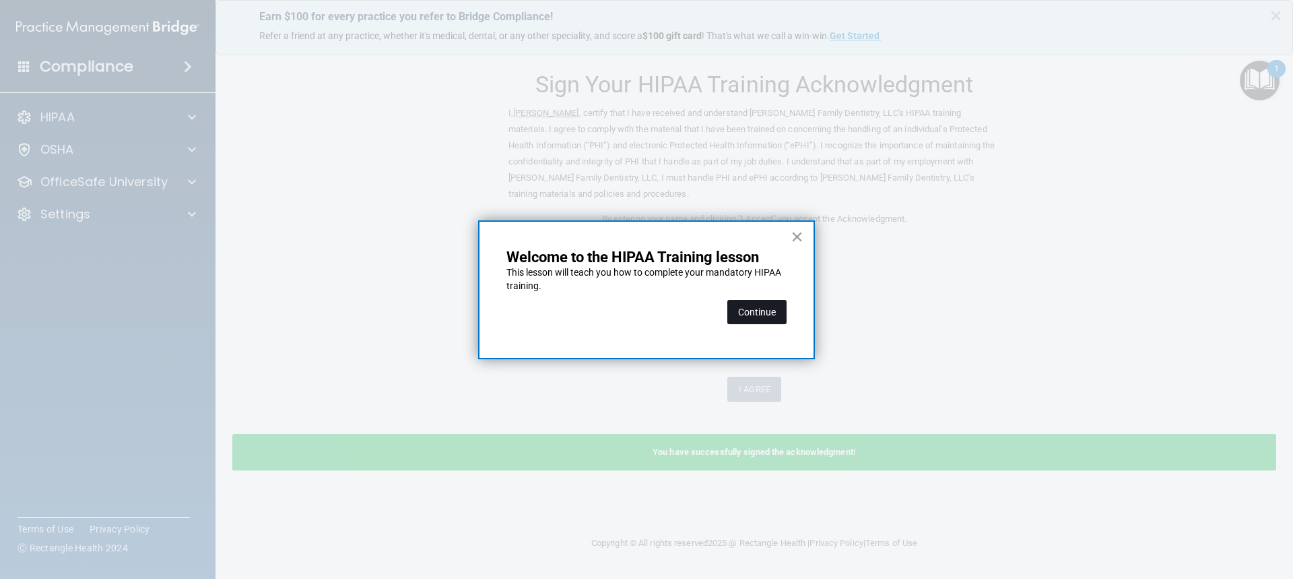
click at [772, 307] on button "Continue" at bounding box center [757, 312] width 59 height 24
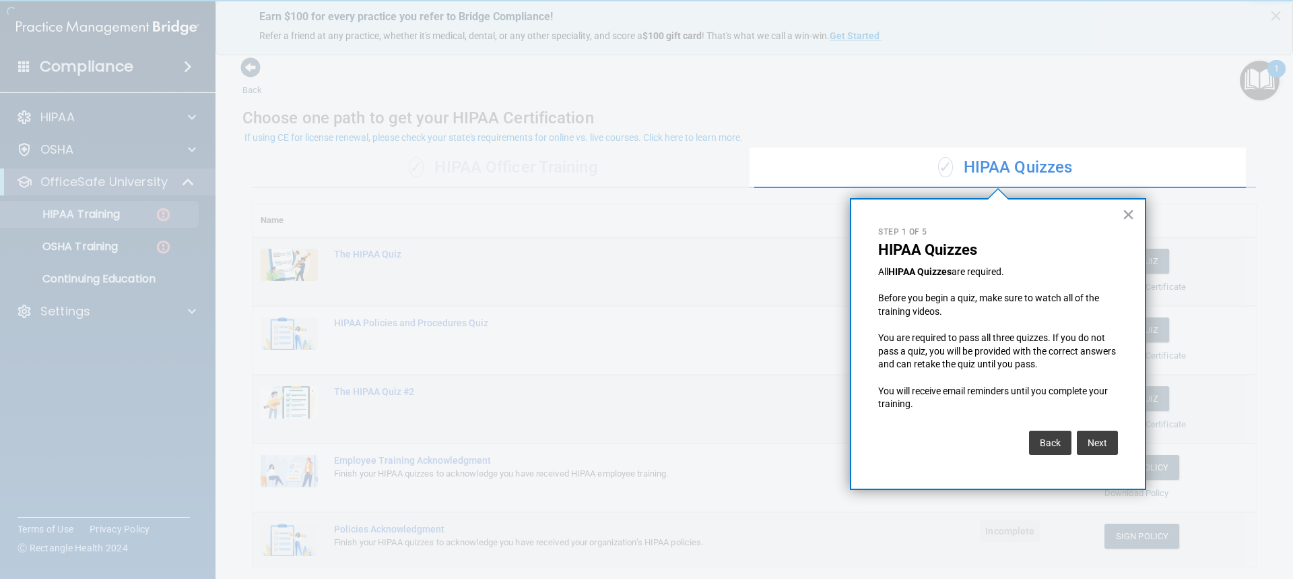
click at [1141, 222] on div "× Step 1 of 5 HIPAA Quizzes All HIPAA Quizzes are required. Before you begin a …" at bounding box center [998, 344] width 296 height 292
click at [1128, 218] on button "×" at bounding box center [1128, 214] width 13 height 22
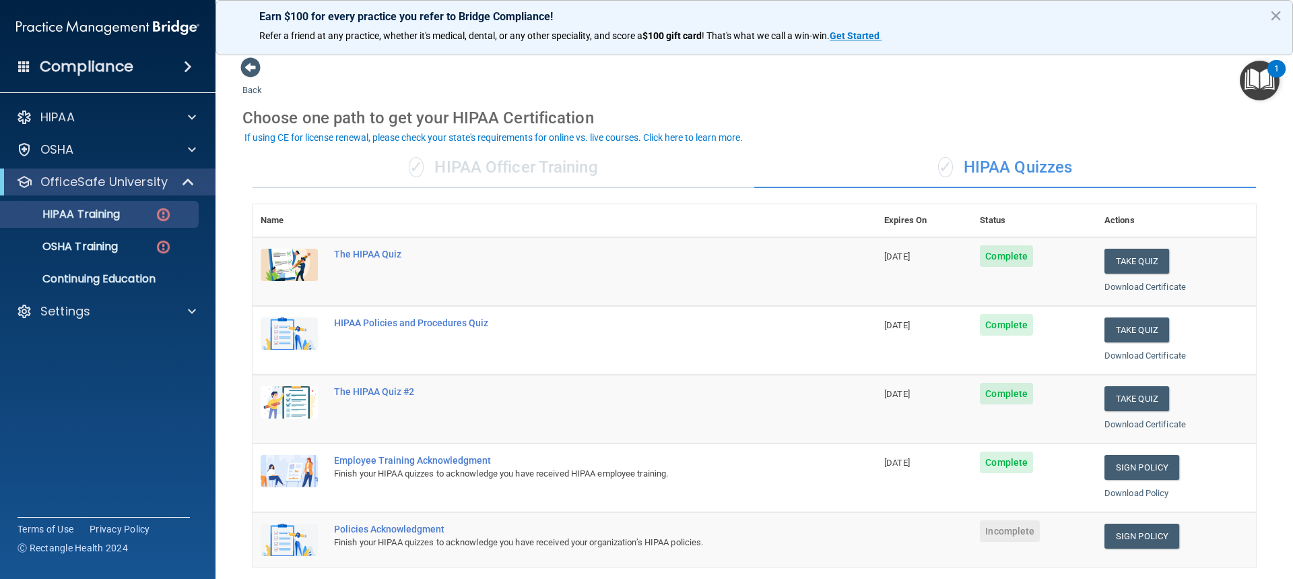
click at [461, 172] on div "✓ HIPAA Officer Training" at bounding box center [504, 168] width 502 height 40
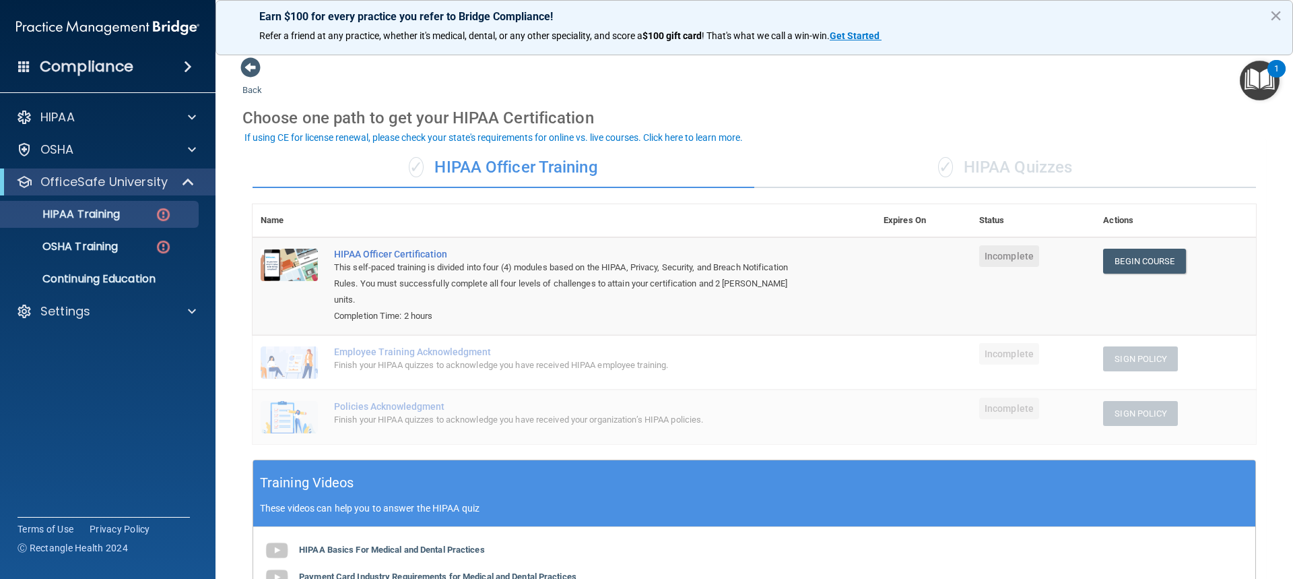
click at [989, 181] on div "✓ HIPAA Quizzes" at bounding box center [1006, 168] width 502 height 40
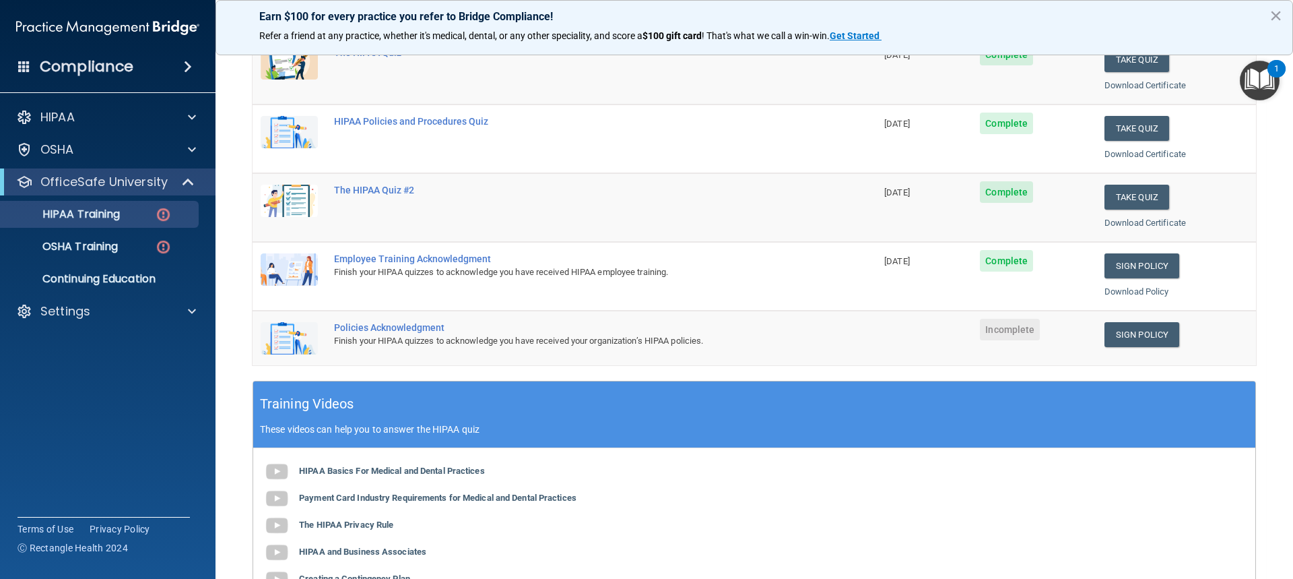
scroll to position [202, 0]
click at [1134, 337] on link "Sign Policy" at bounding box center [1142, 333] width 75 height 25
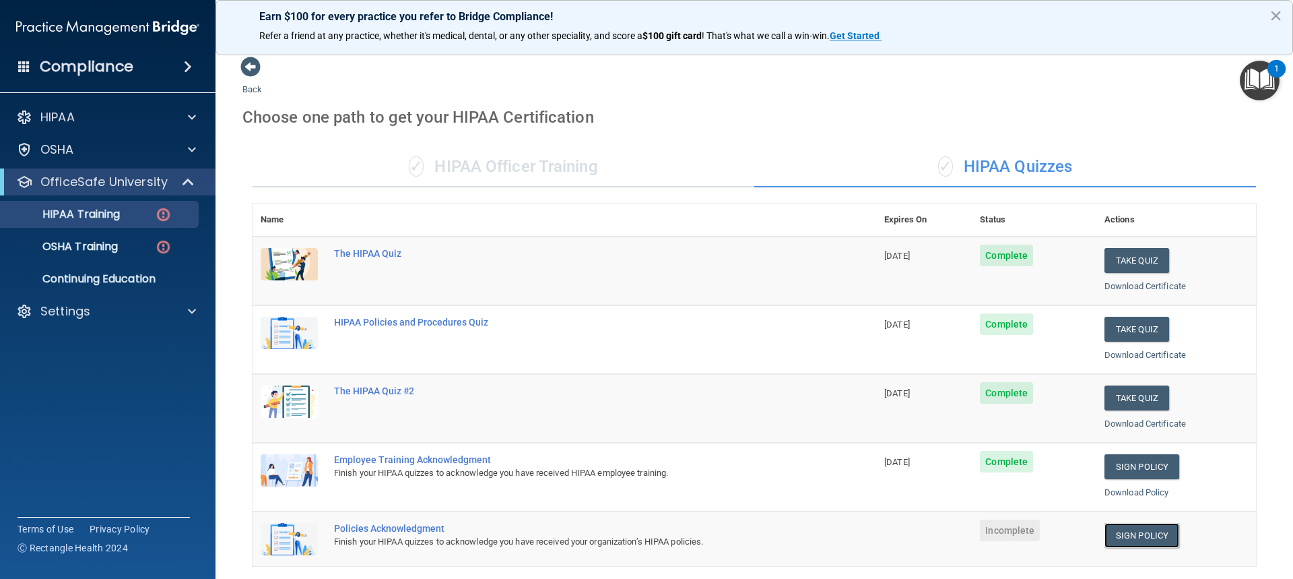
scroll to position [0, 0]
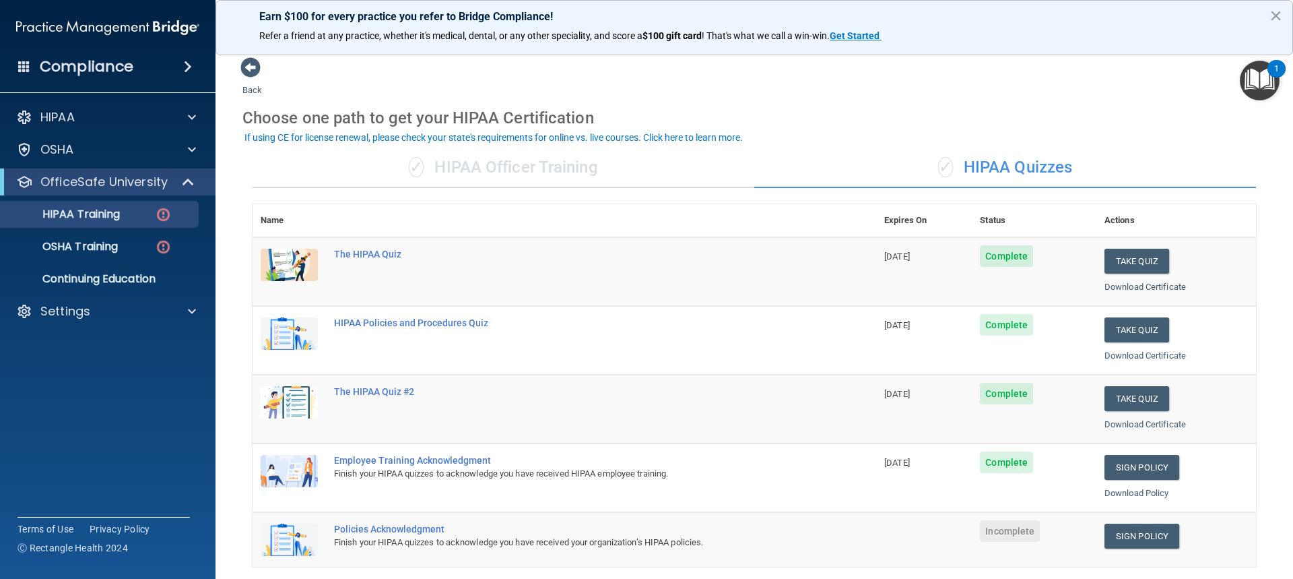
click at [514, 153] on div "✓ HIPAA Officer Training" at bounding box center [504, 168] width 502 height 40
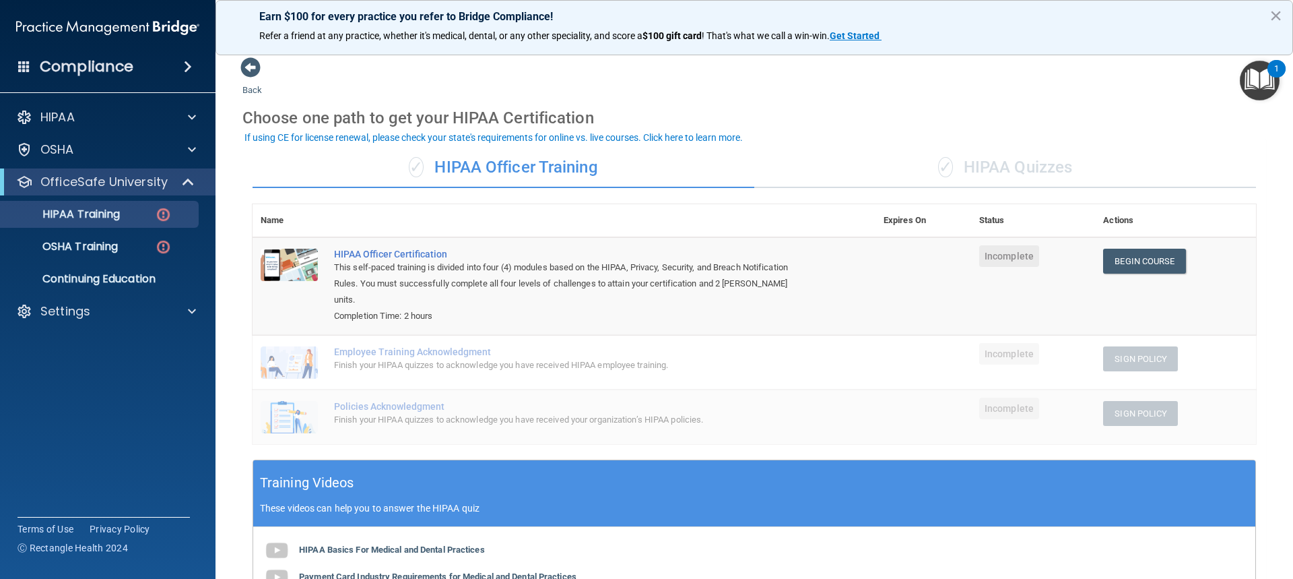
click at [430, 346] on div "Employee Training Acknowledgment" at bounding box center [571, 351] width 474 height 11
click at [556, 357] on div "Finish your HIPAA quizzes to acknowledge you have received HIPAA employee train…" at bounding box center [571, 365] width 474 height 16
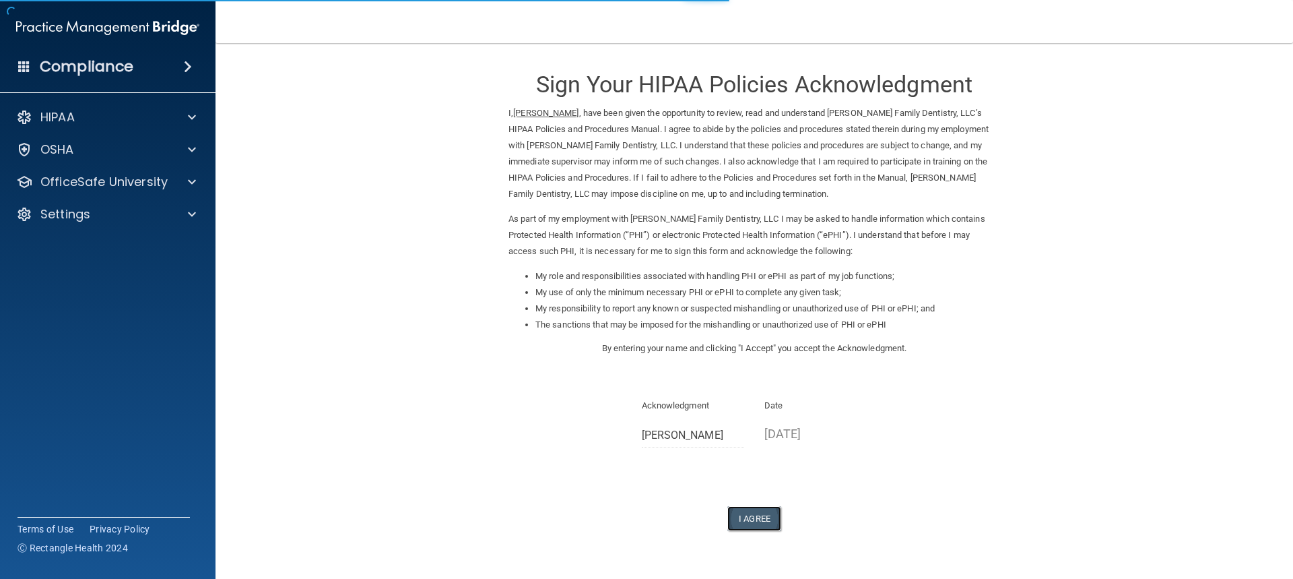
click at [751, 520] on button "I Agree" at bounding box center [755, 518] width 54 height 25
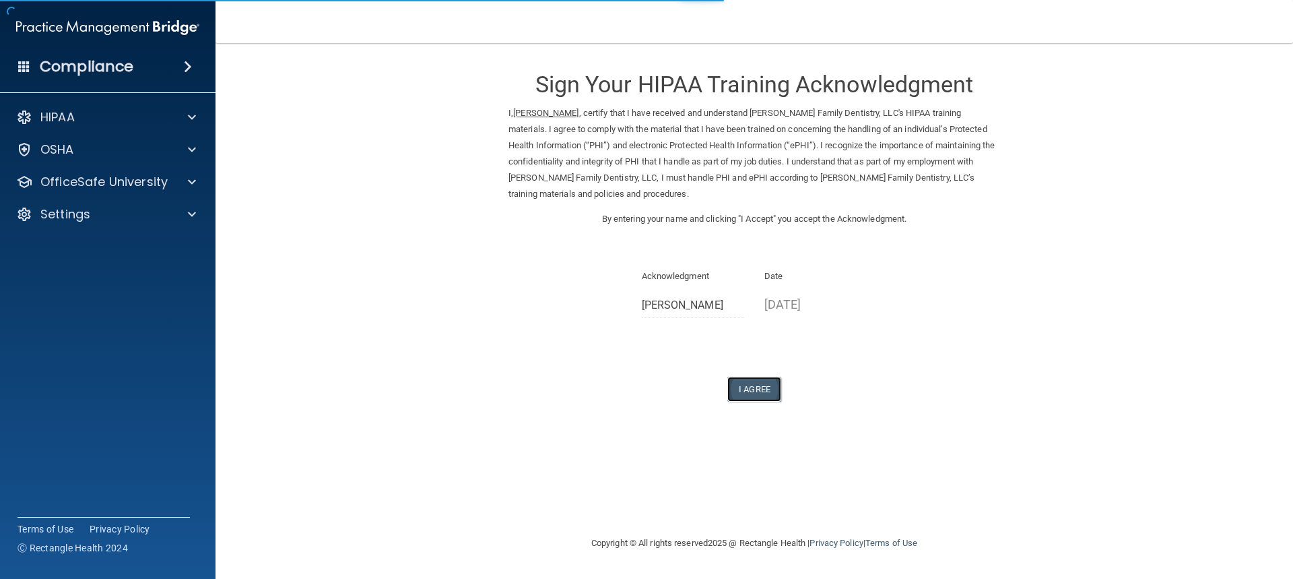
click at [746, 387] on button "I Agree" at bounding box center [755, 389] width 54 height 25
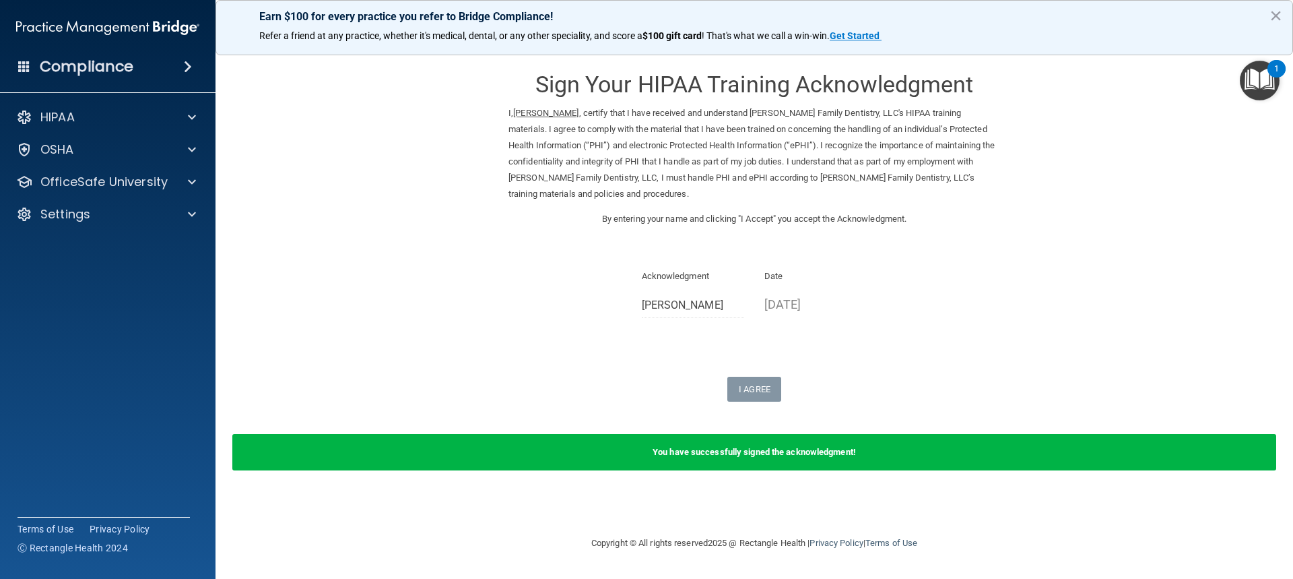
click at [1262, 82] on img "Open Resource Center, 1 new notification" at bounding box center [1260, 81] width 40 height 40
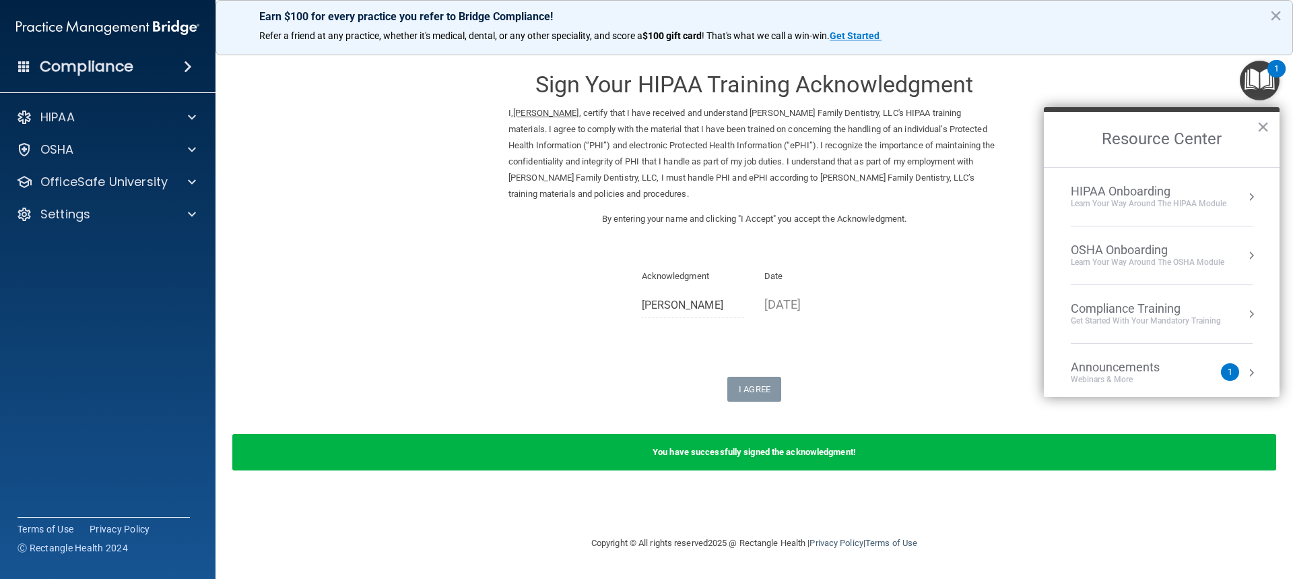
click at [1116, 194] on div "HIPAA Onboarding" at bounding box center [1149, 191] width 156 height 15
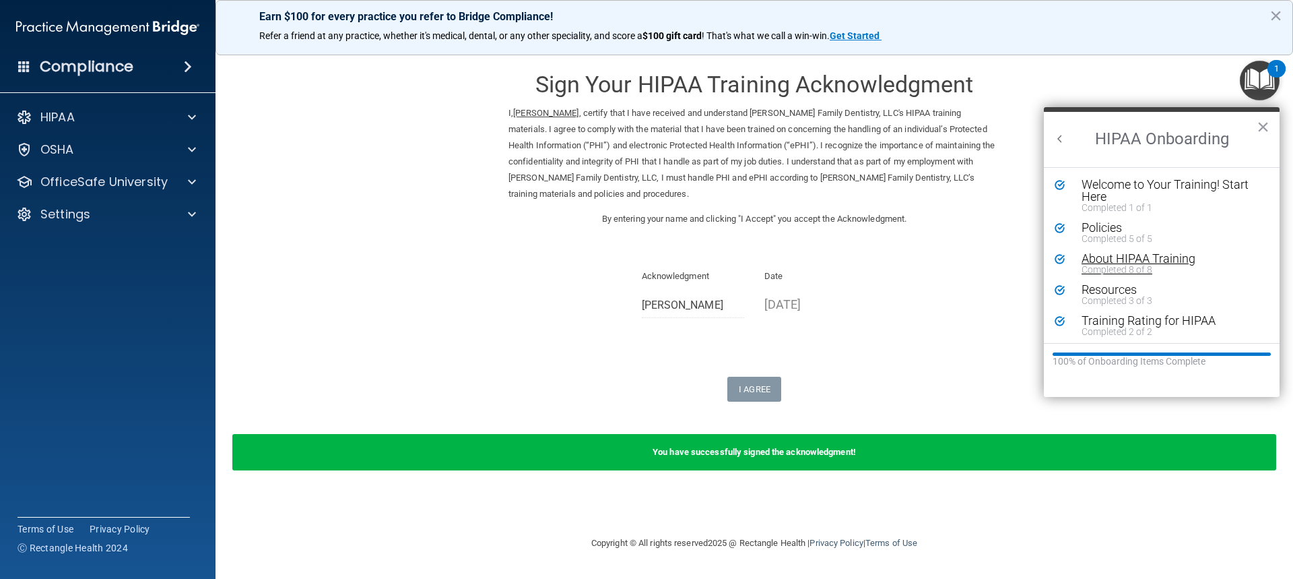
click at [1124, 262] on div "About HIPAA Training" at bounding box center [1167, 259] width 170 height 12
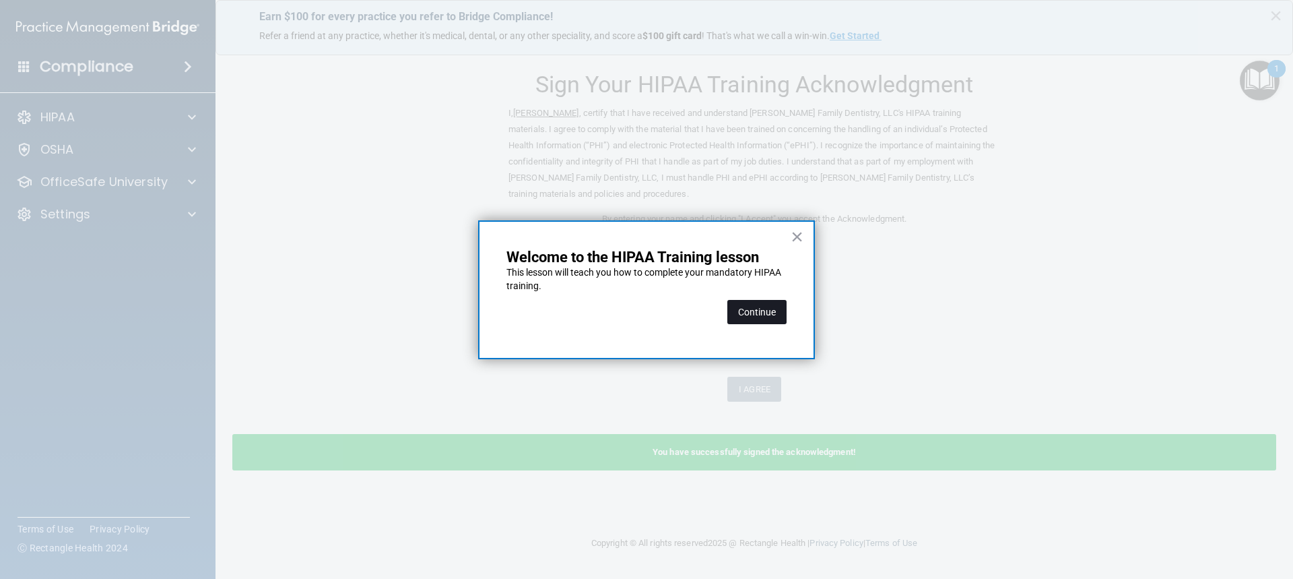
click at [746, 315] on button "Continue" at bounding box center [757, 312] width 59 height 24
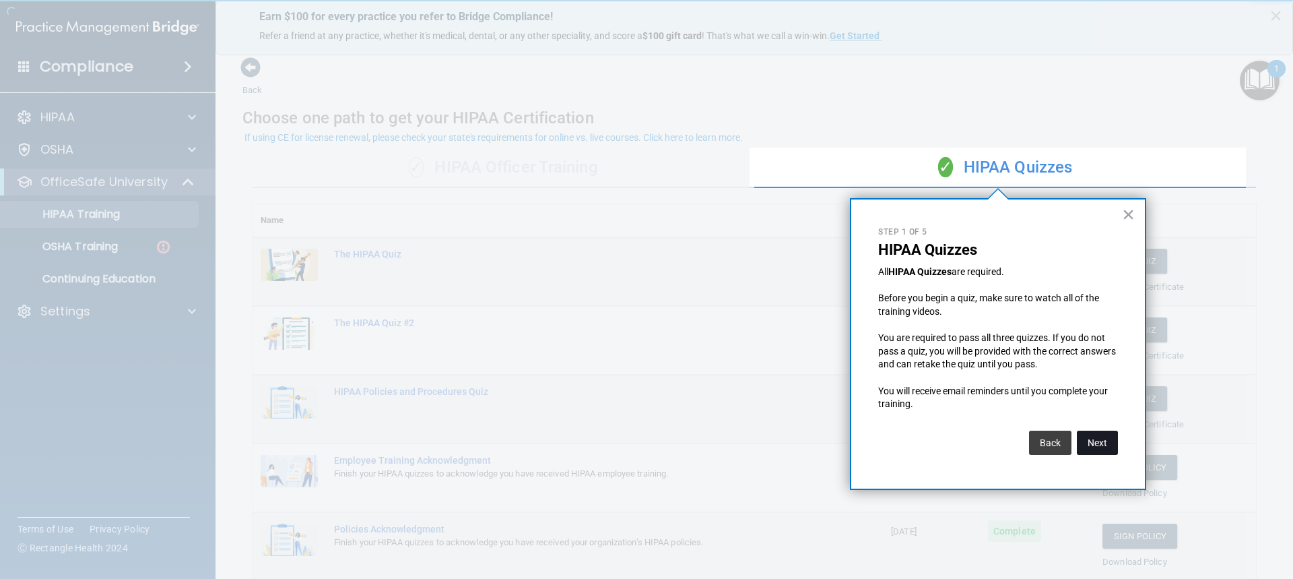
click at [1106, 436] on button "Next" at bounding box center [1097, 442] width 41 height 24
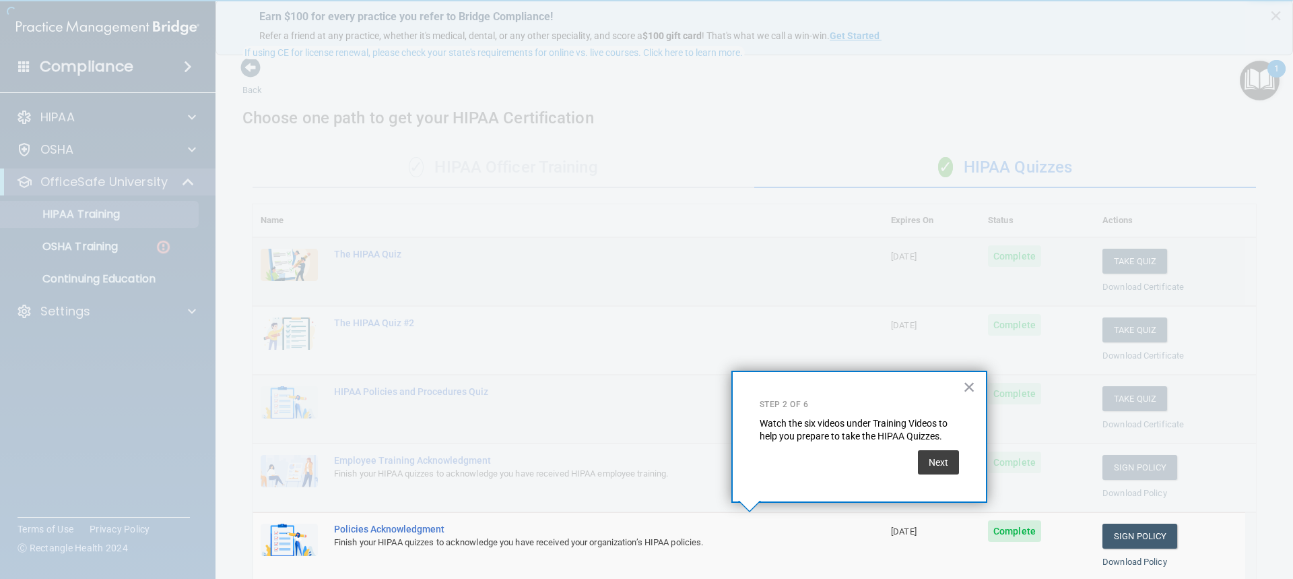
scroll to position [85, 0]
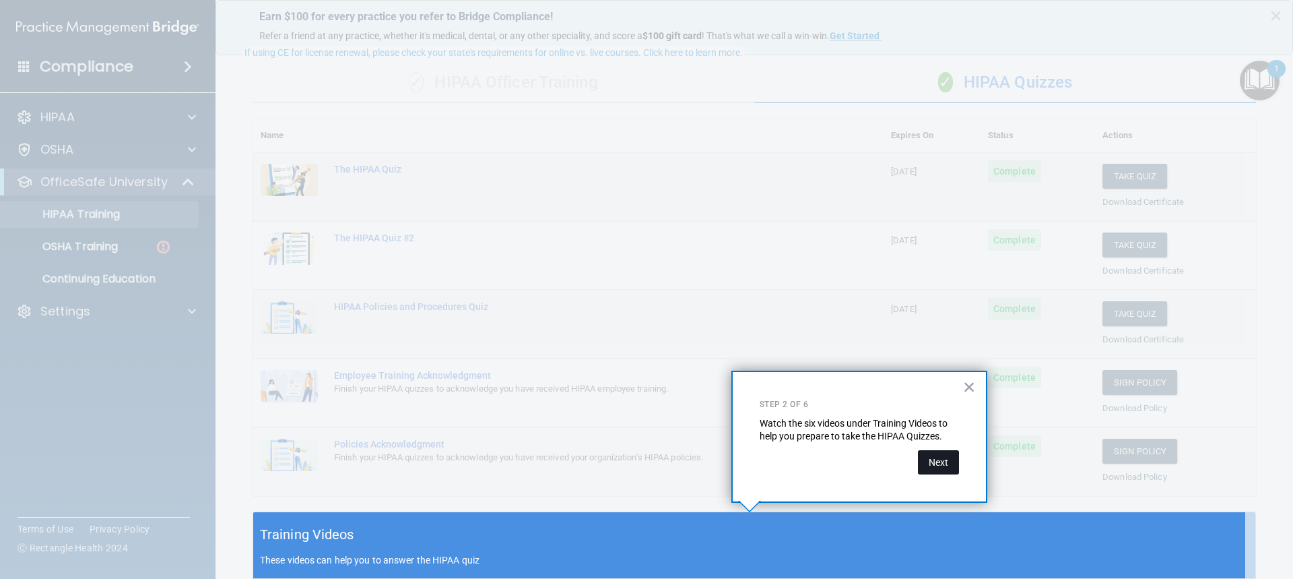
click at [936, 456] on button "Next" at bounding box center [938, 462] width 41 height 24
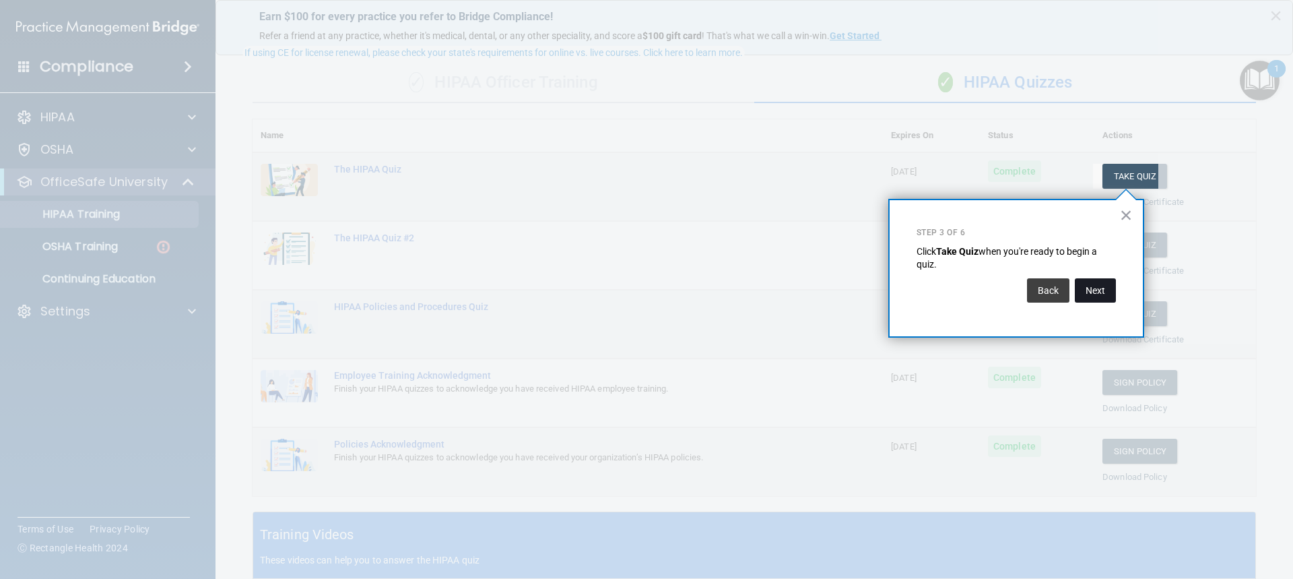
click at [1099, 287] on button "Next" at bounding box center [1095, 290] width 41 height 24
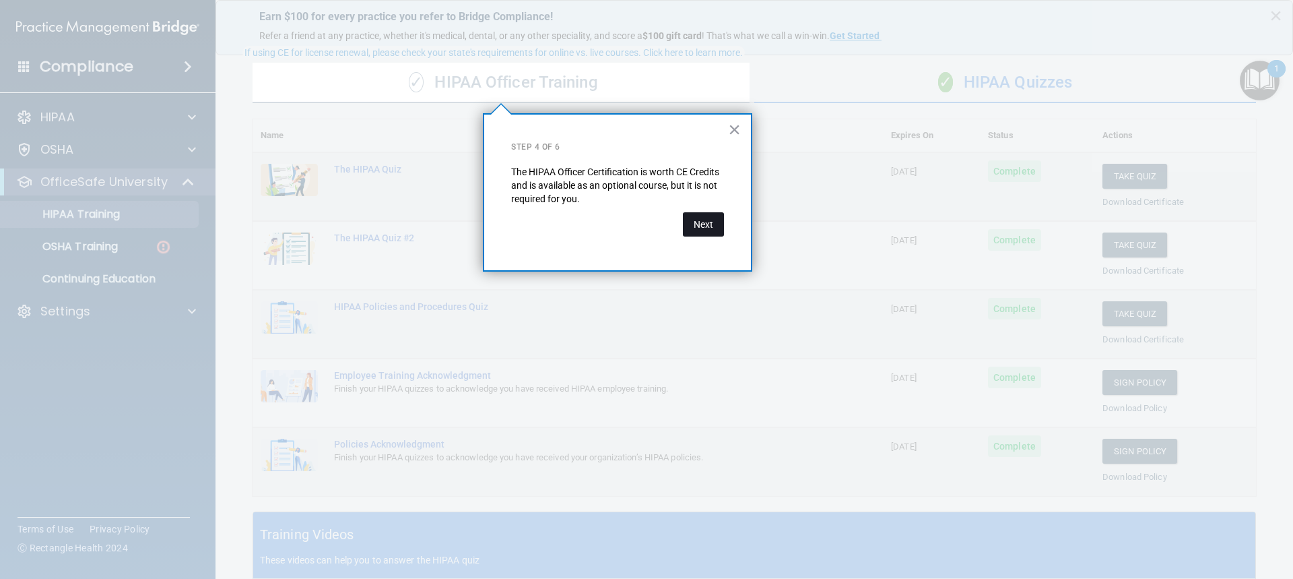
click at [703, 224] on button "Next" at bounding box center [703, 224] width 41 height 24
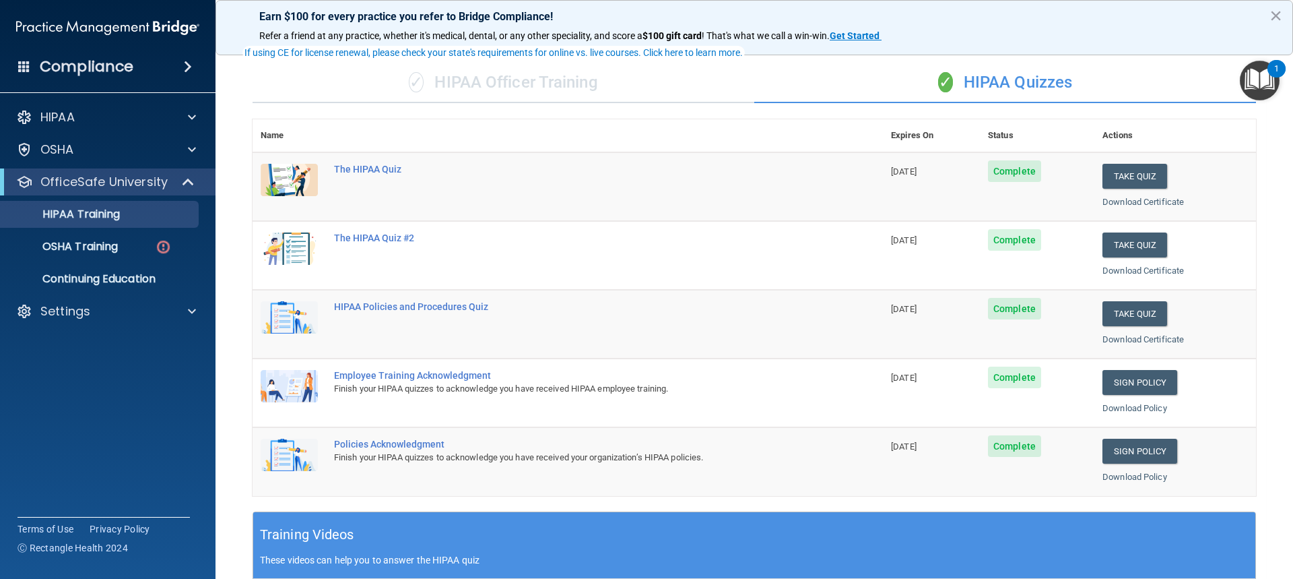
click at [1260, 84] on img "Open Resource Center, 1 new notification" at bounding box center [1260, 81] width 40 height 40
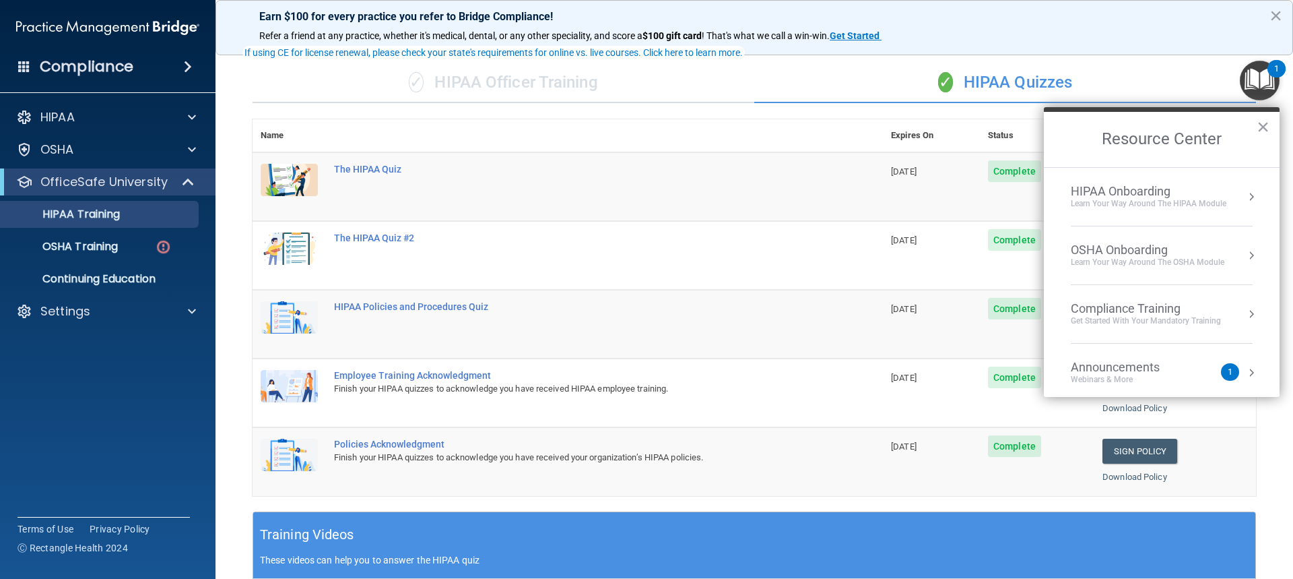
click at [1143, 251] on div "OSHA Onboarding" at bounding box center [1148, 250] width 154 height 15
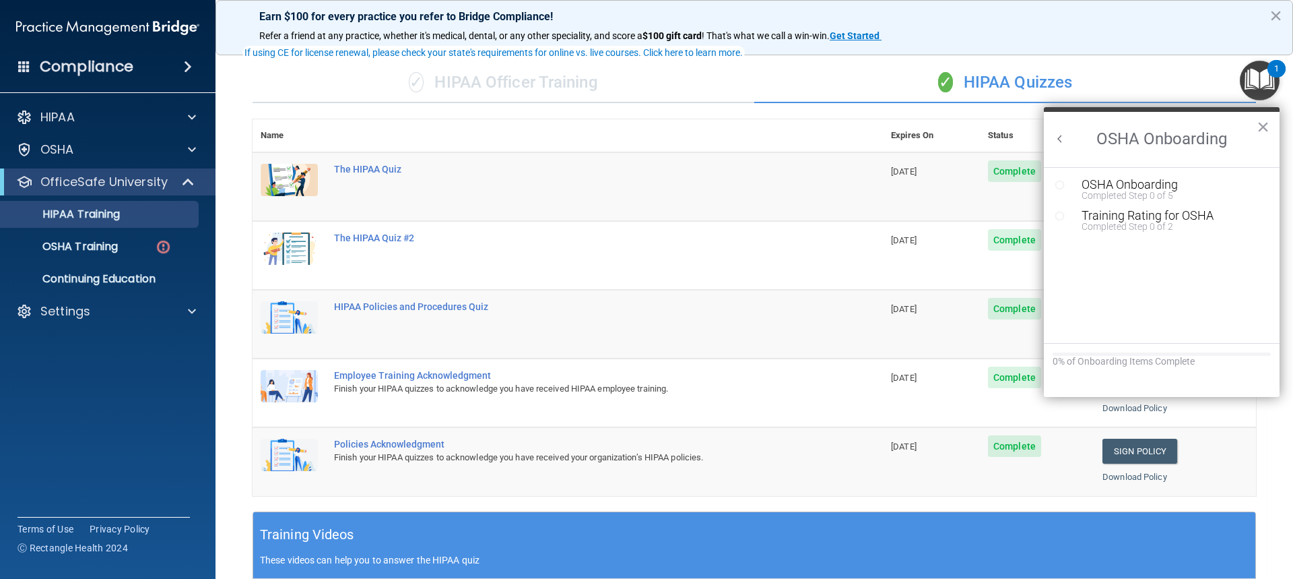
scroll to position [0, 0]
click at [1128, 187] on div "OSHA Onboarding" at bounding box center [1172, 185] width 181 height 12
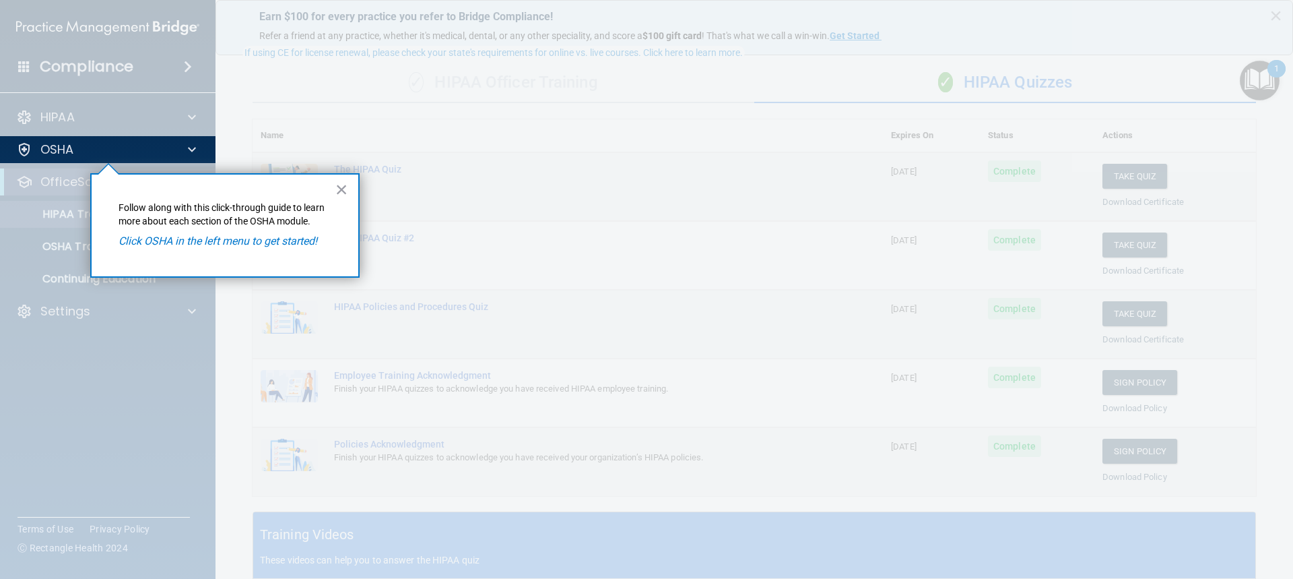
drag, startPoint x: 249, startPoint y: 240, endPoint x: 285, endPoint y: 228, distance: 38.3
click at [250, 239] on em "Click OSHA in the left menu to get started!" at bounding box center [218, 240] width 199 height 13
drag, startPoint x: 345, startPoint y: 196, endPoint x: 275, endPoint y: 179, distance: 72.2
click at [342, 196] on button "×" at bounding box center [341, 190] width 13 height 22
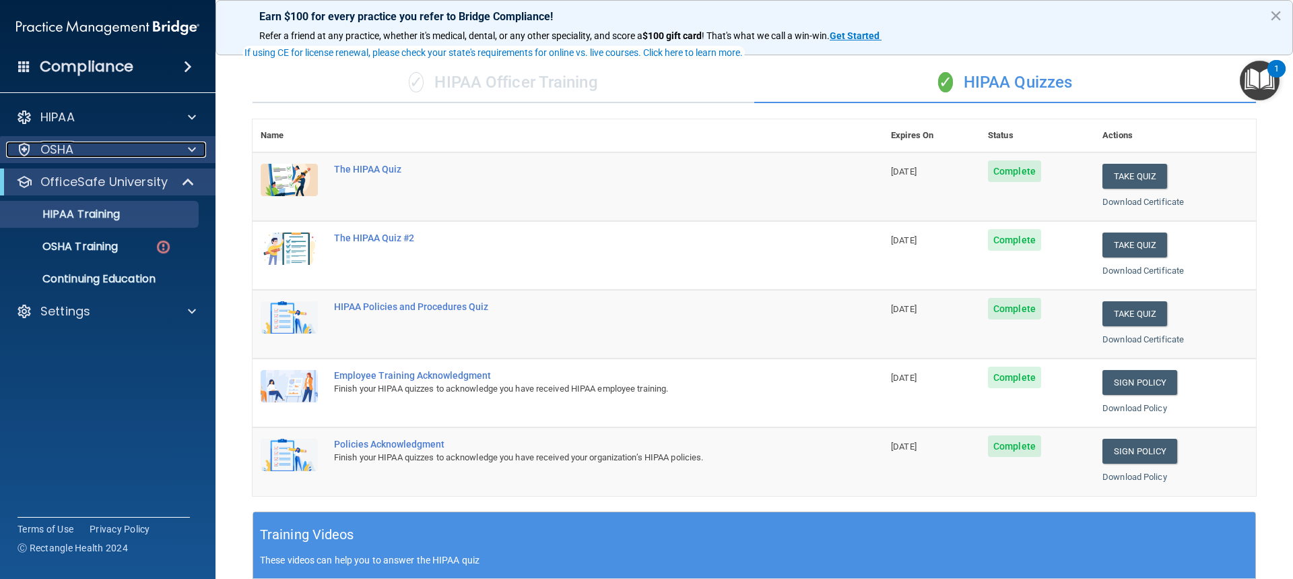
click at [173, 150] on div at bounding box center [190, 149] width 34 height 16
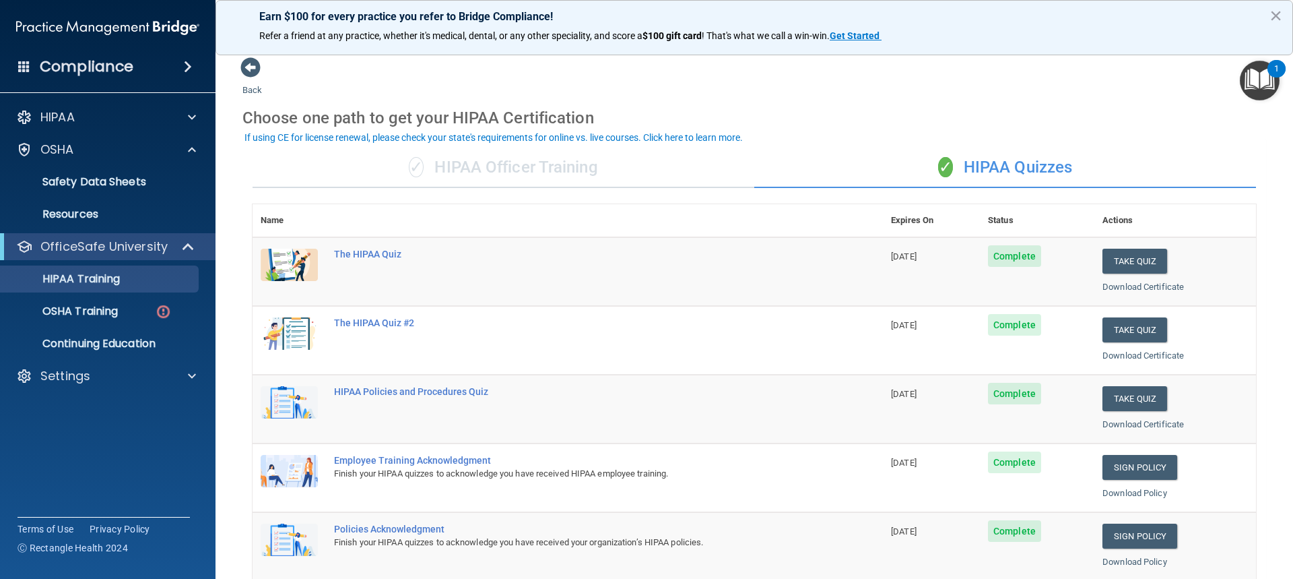
click at [575, 171] on div "✓ HIPAA Officer Training" at bounding box center [504, 168] width 502 height 40
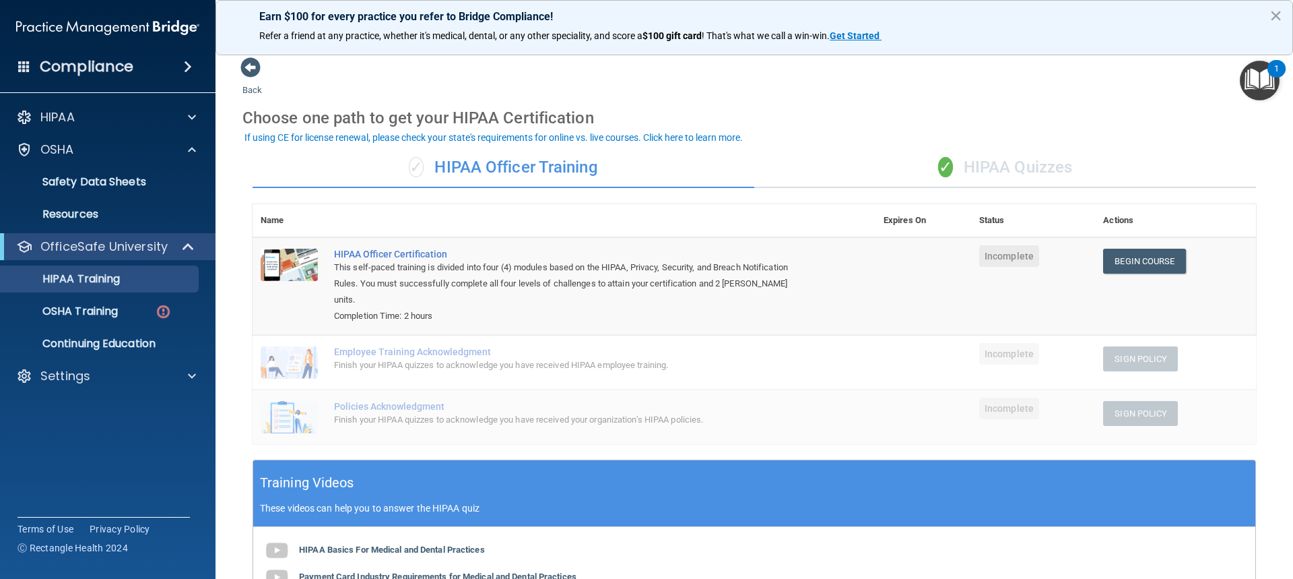
click at [863, 97] on div "Back Choose one path to get your HIPAA Certification ✓ HIPAA Officer Training ✓…" at bounding box center [755, 440] width 1024 height 767
